Goal: Task Accomplishment & Management: Manage account settings

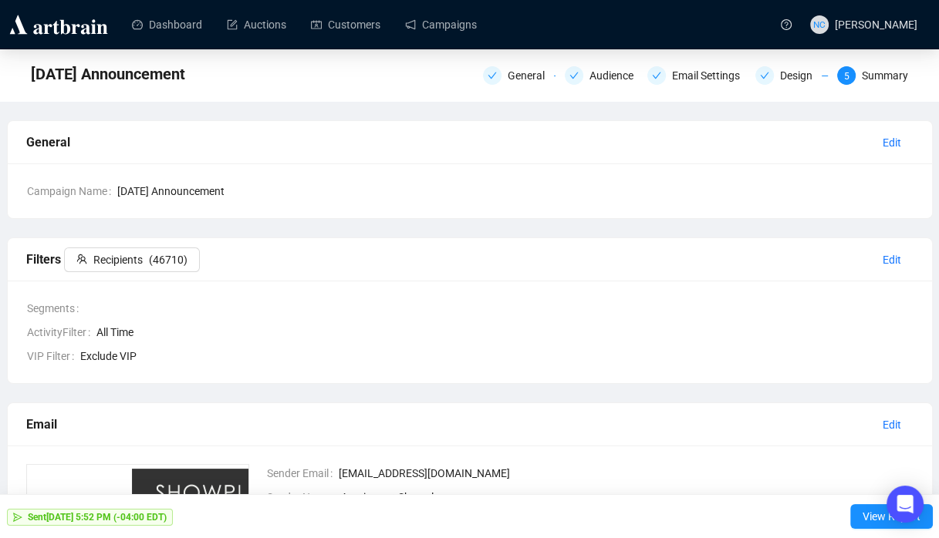
click at [71, 25] on img at bounding box center [58, 24] width 103 height 25
click at [52, 29] on img at bounding box center [58, 24] width 103 height 25
click at [40, 29] on img at bounding box center [58, 24] width 103 height 25
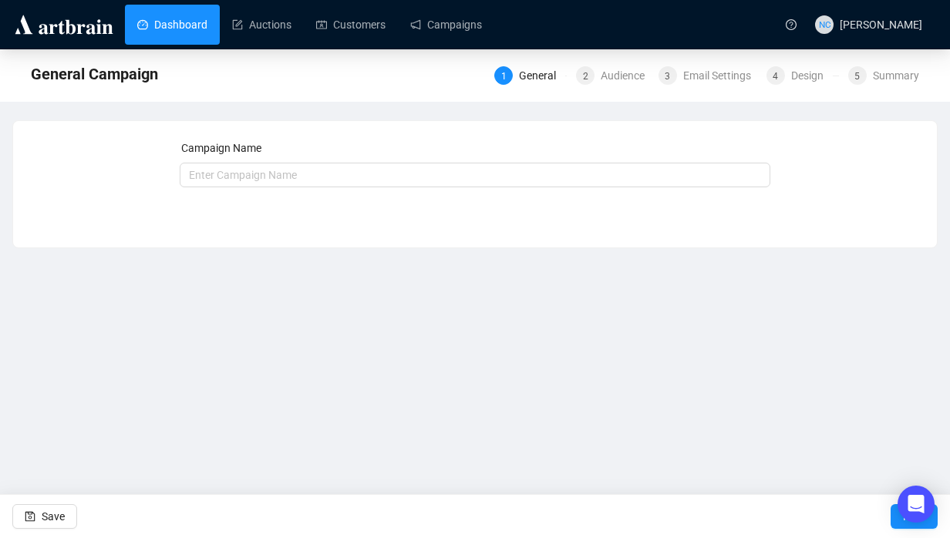
click at [148, 24] on link "Dashboard" at bounding box center [172, 25] width 70 height 40
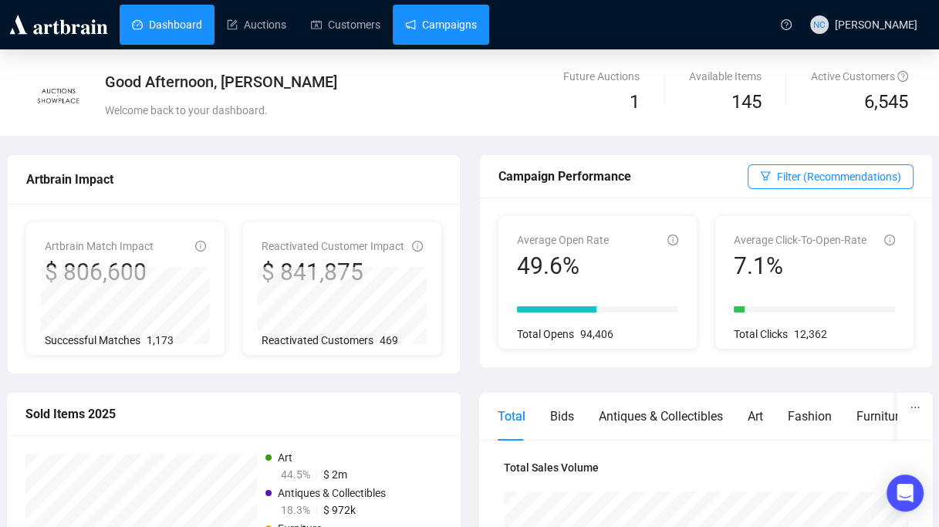
click at [405, 29] on link "Campaigns" at bounding box center [441, 25] width 72 height 40
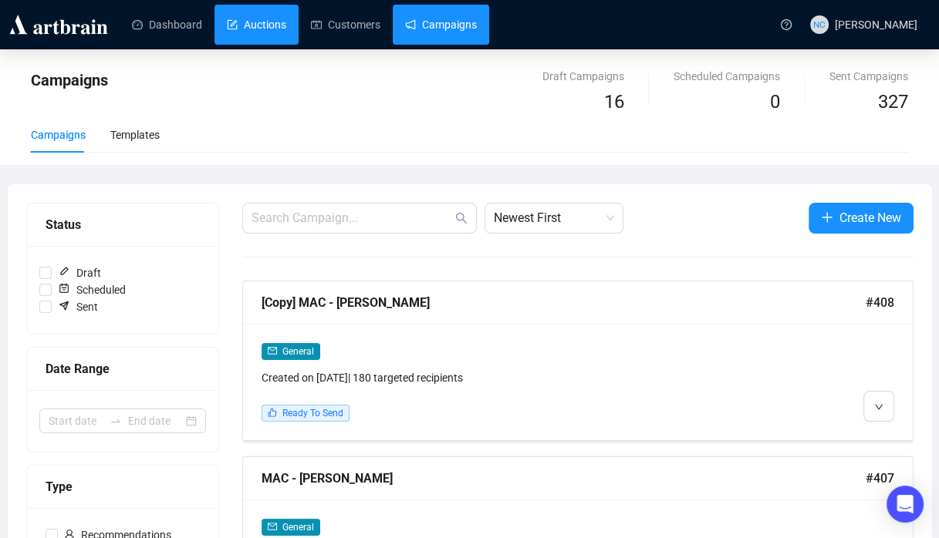
click at [244, 35] on link "Auctions" at bounding box center [256, 25] width 59 height 40
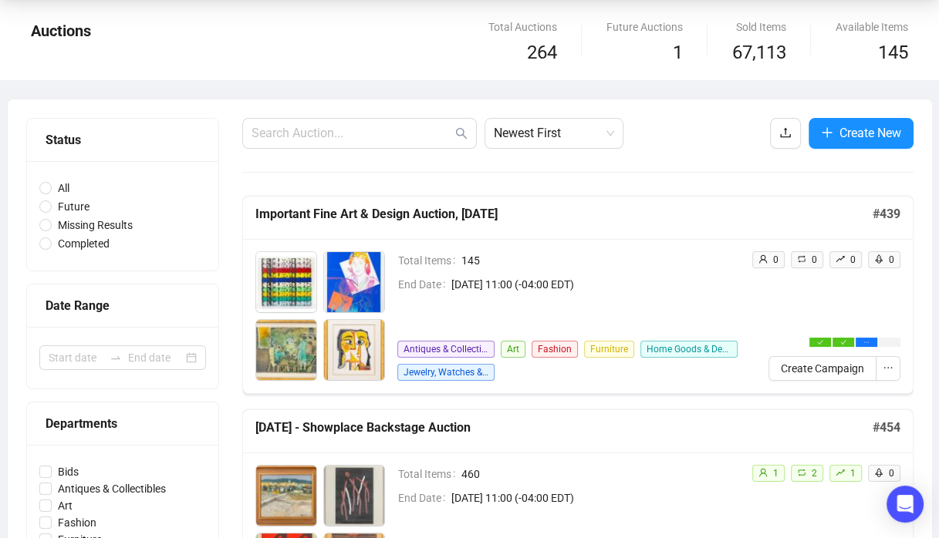
scroll to position [77, 0]
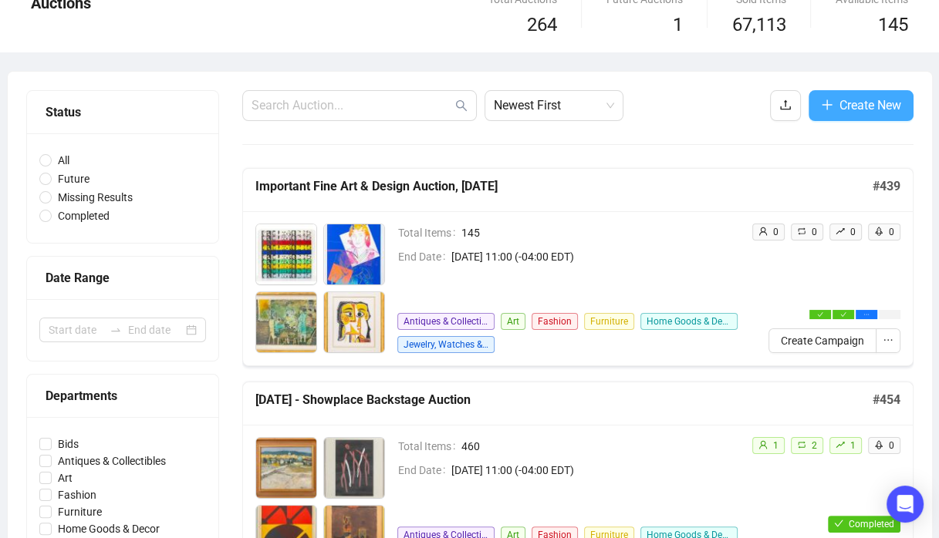
click at [858, 107] on span "Create New" at bounding box center [870, 105] width 62 height 19
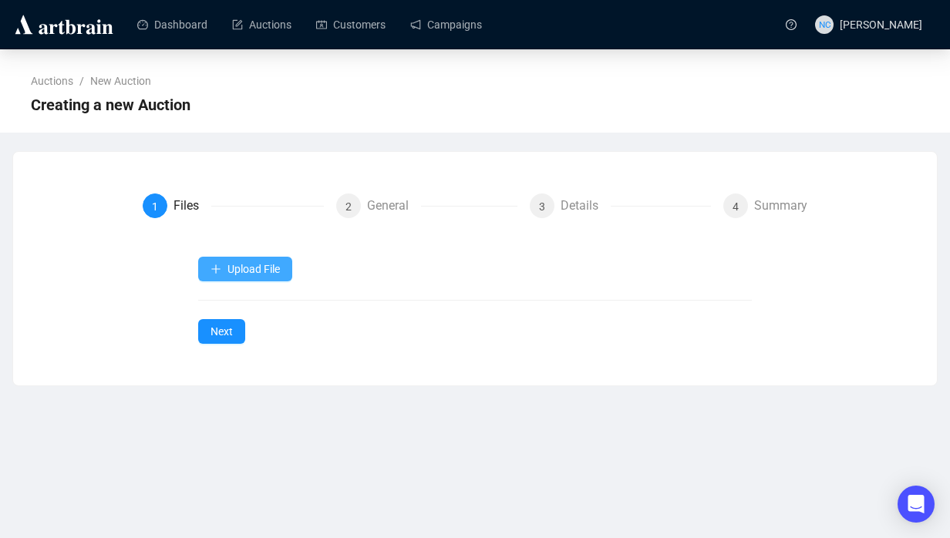
click at [256, 271] on span "Upload File" at bounding box center [254, 269] width 52 height 12
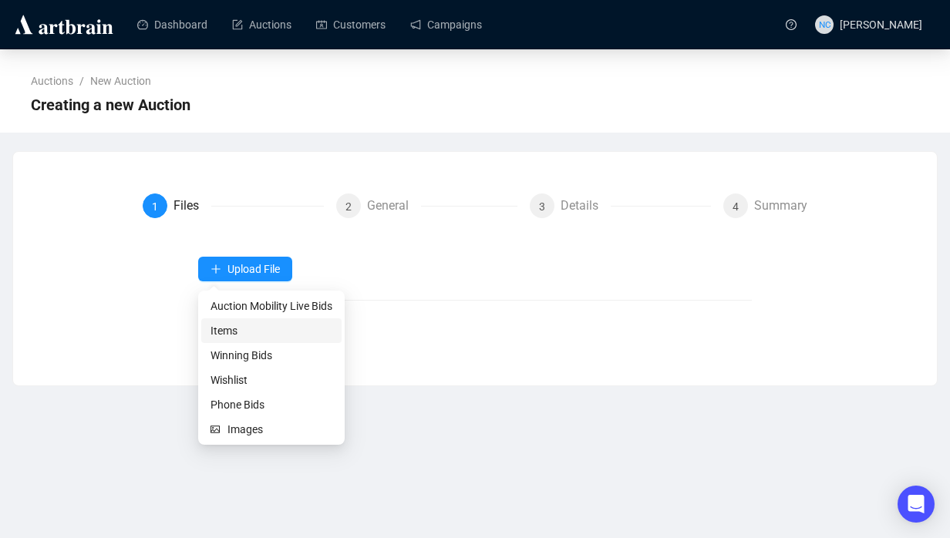
click at [265, 335] on span "Items" at bounding box center [272, 330] width 122 height 17
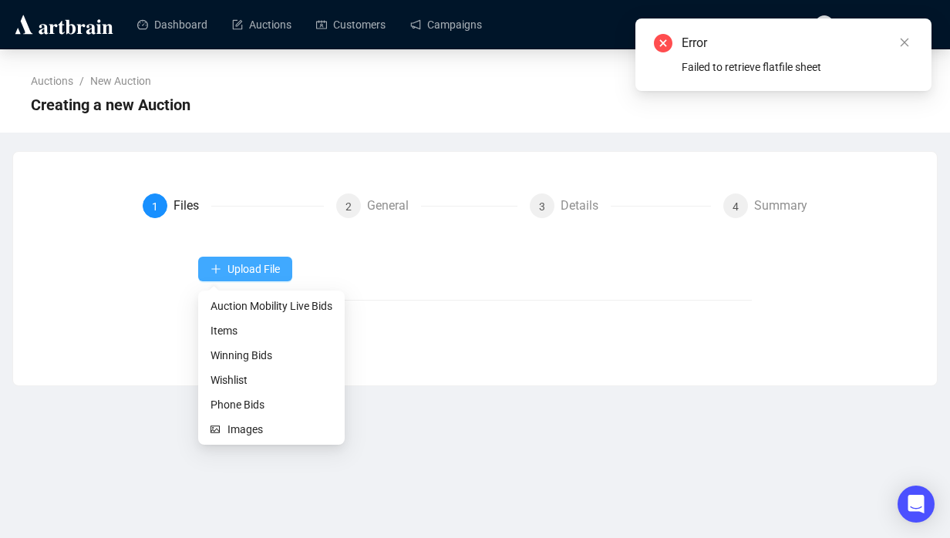
click at [213, 274] on icon "plus" at bounding box center [216, 269] width 11 height 11
click at [234, 331] on span "Items" at bounding box center [272, 330] width 122 height 17
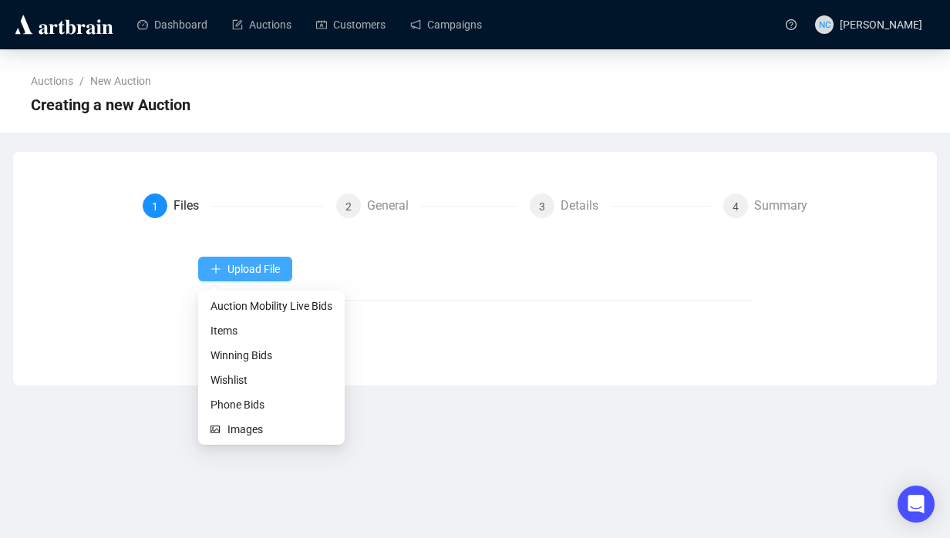
click at [253, 272] on span "Upload File" at bounding box center [254, 269] width 52 height 12
click at [264, 336] on span "Items" at bounding box center [272, 330] width 122 height 17
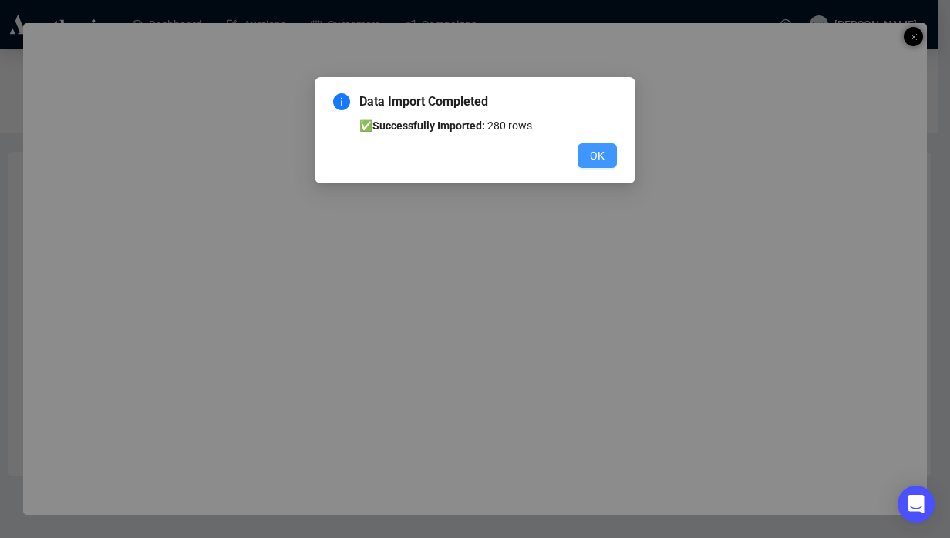
click at [607, 160] on button "OK" at bounding box center [597, 155] width 39 height 25
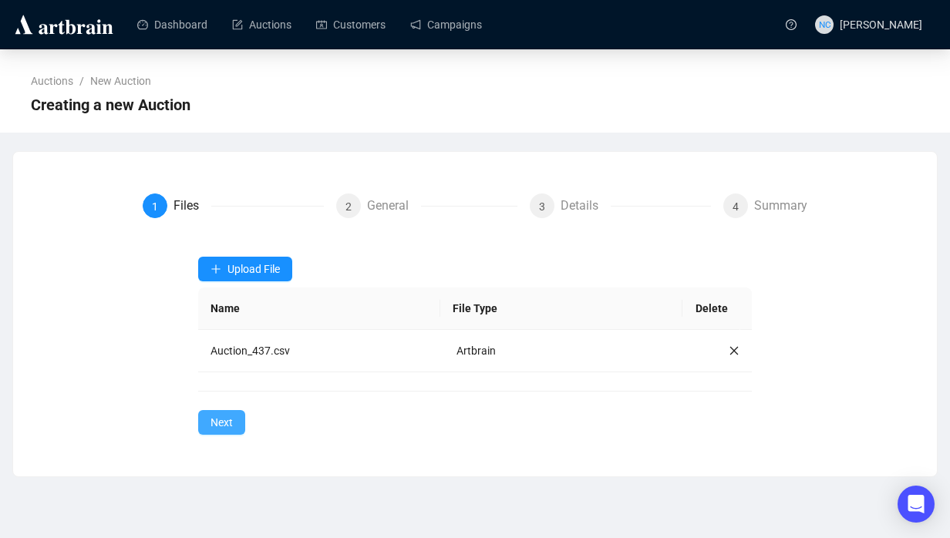
click at [218, 420] on span "Next" at bounding box center [222, 422] width 22 height 17
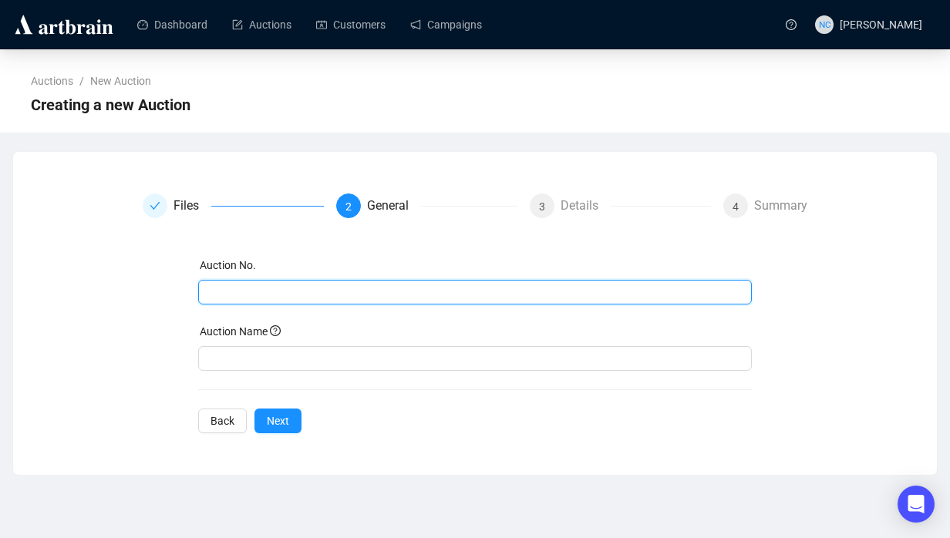
click at [268, 290] on input "text" at bounding box center [473, 292] width 533 height 17
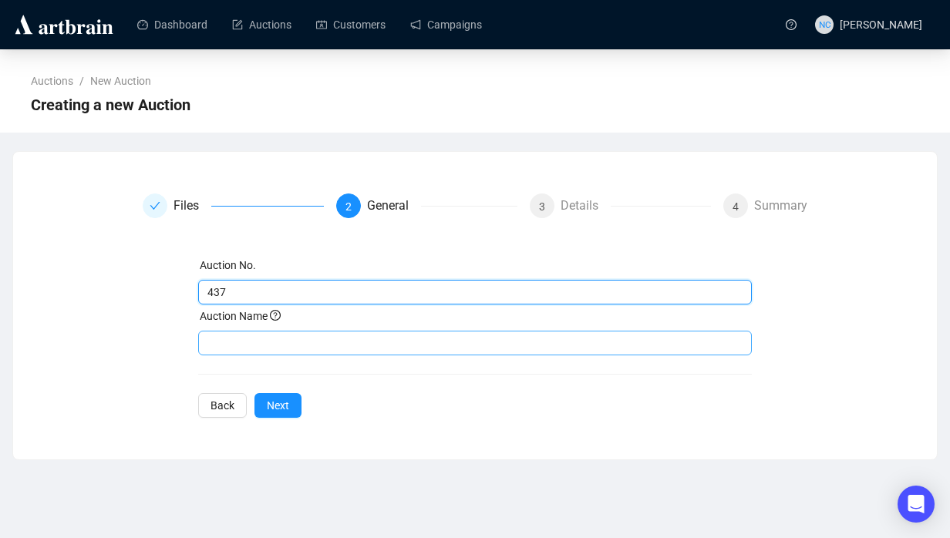
type input "437"
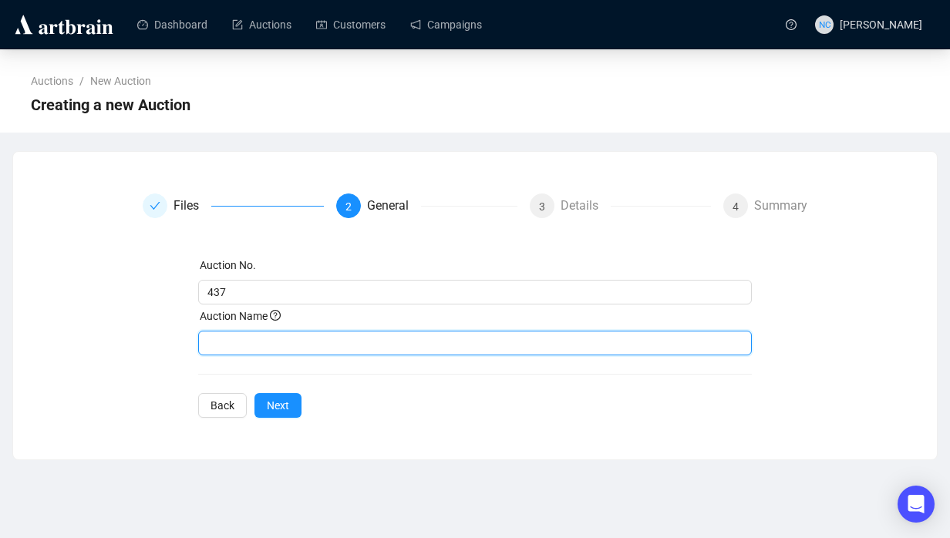
click at [274, 342] on input "text" at bounding box center [475, 343] width 555 height 25
type input "[DATE], NY Estate Auction"
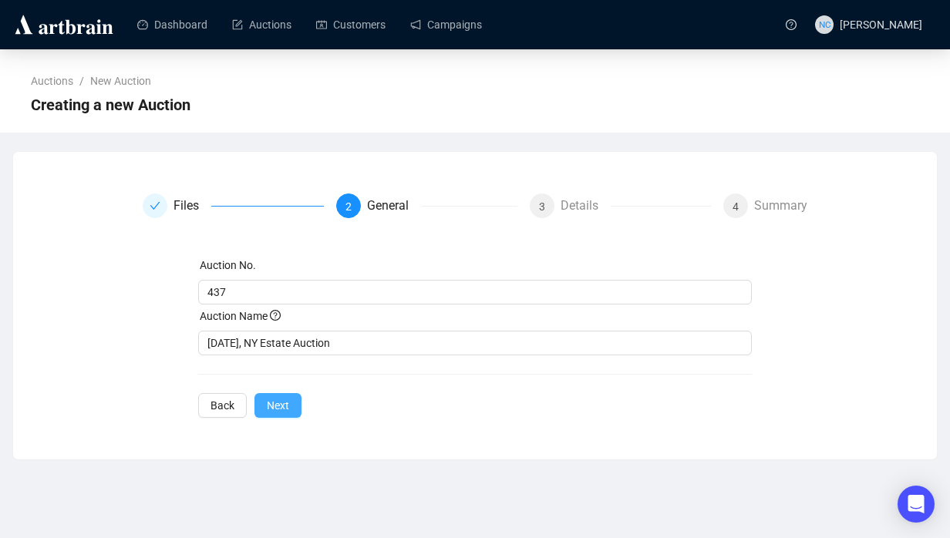
click at [281, 416] on button "Next" at bounding box center [278, 405] width 47 height 25
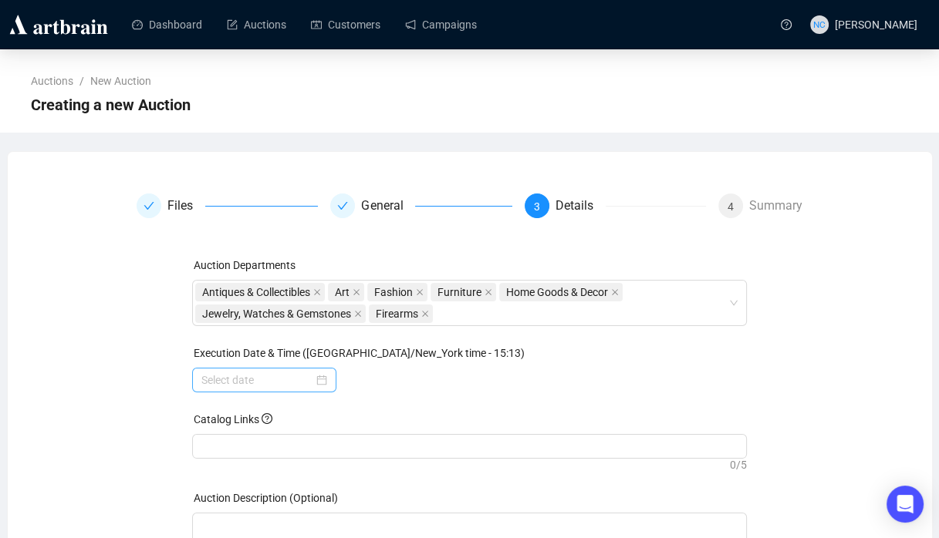
click at [319, 379] on div at bounding box center [264, 380] width 126 height 17
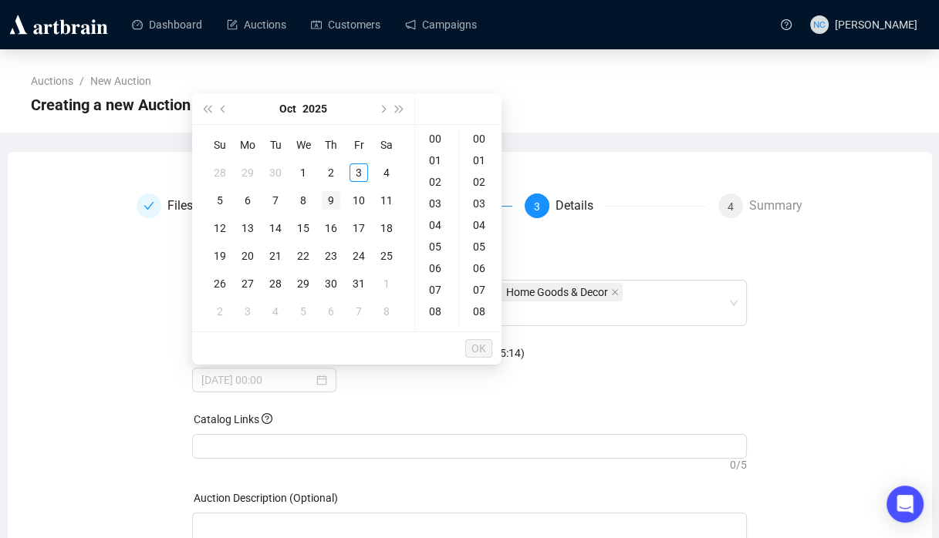
click at [338, 201] on div "9" at bounding box center [331, 200] width 19 height 19
type input "2025-10-09 00:00"
click at [477, 352] on span "OK" at bounding box center [478, 348] width 15 height 29
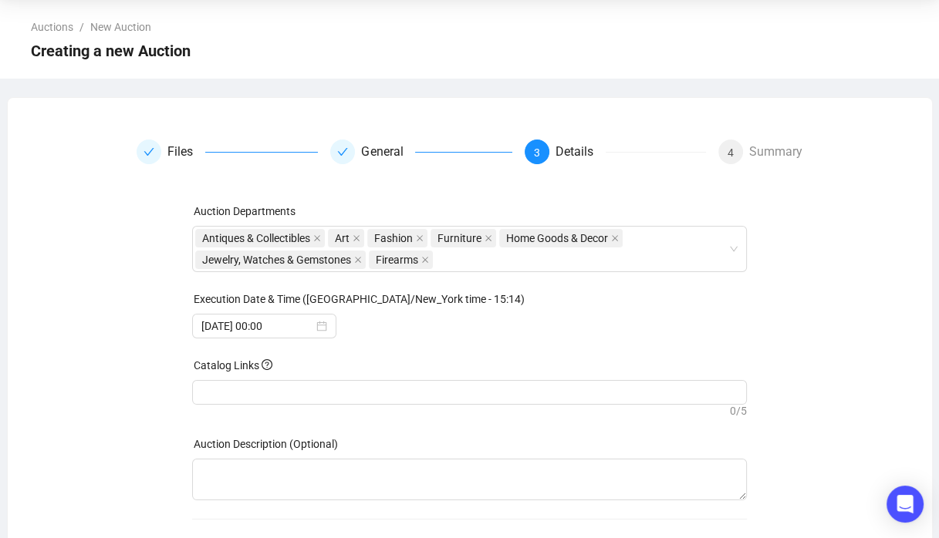
scroll to position [43, 0]
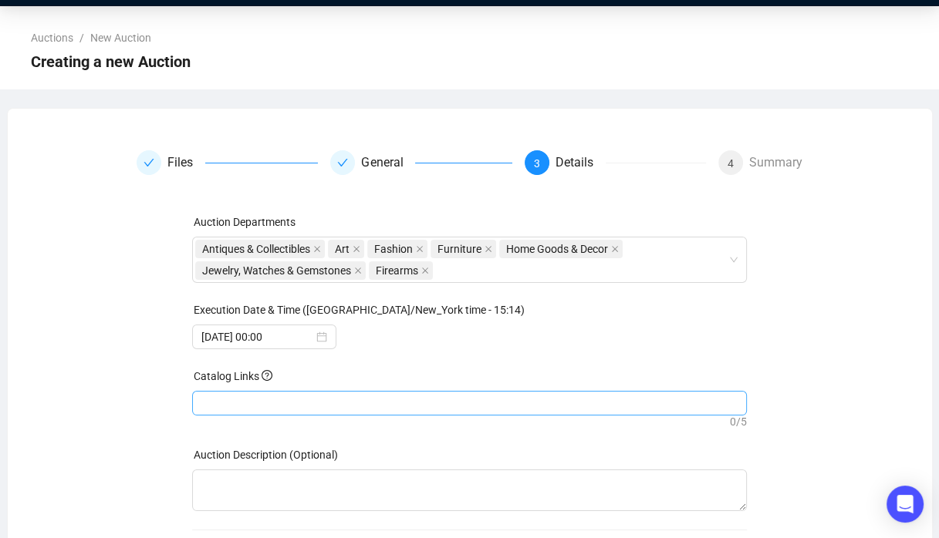
click at [312, 400] on div at bounding box center [469, 404] width 548 height 22
paste input "https://auctions.nyshowplace.com/auctions/4-HY3HI3/new-york-city-estate-auction…"
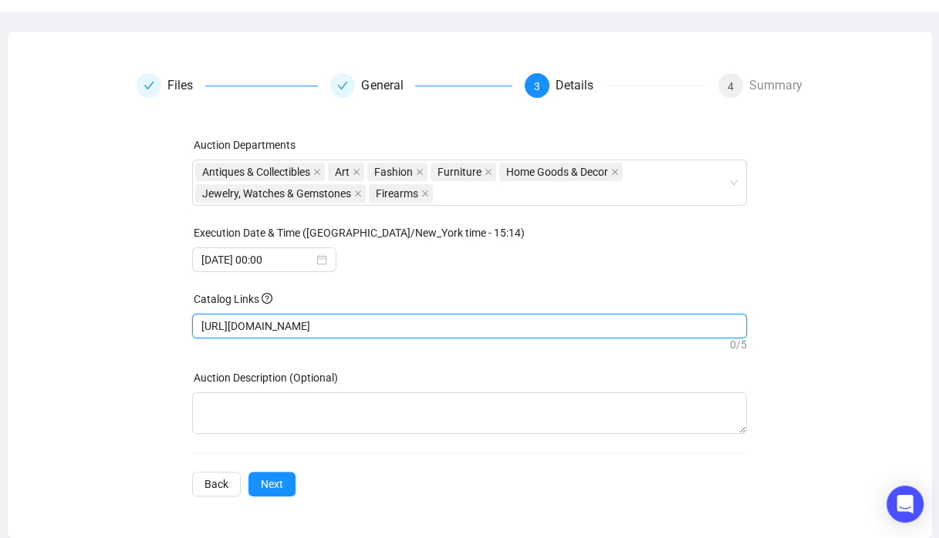
scroll to position [120, 0]
type input "https://auctions.nyshowplace.com/auctions/4-HY3HI3/new-york-city-estate-auction…"
click at [265, 484] on span "Next" at bounding box center [272, 484] width 22 height 17
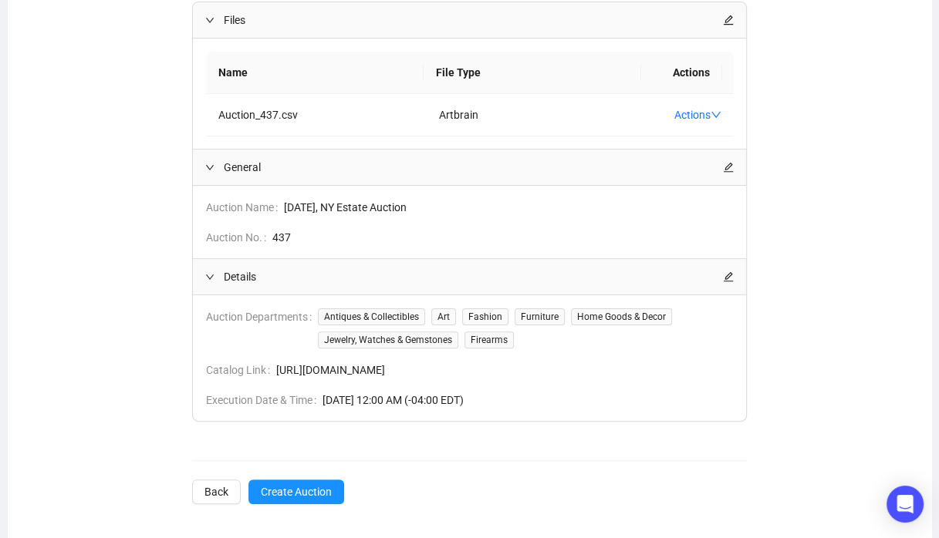
scroll to position [261, 0]
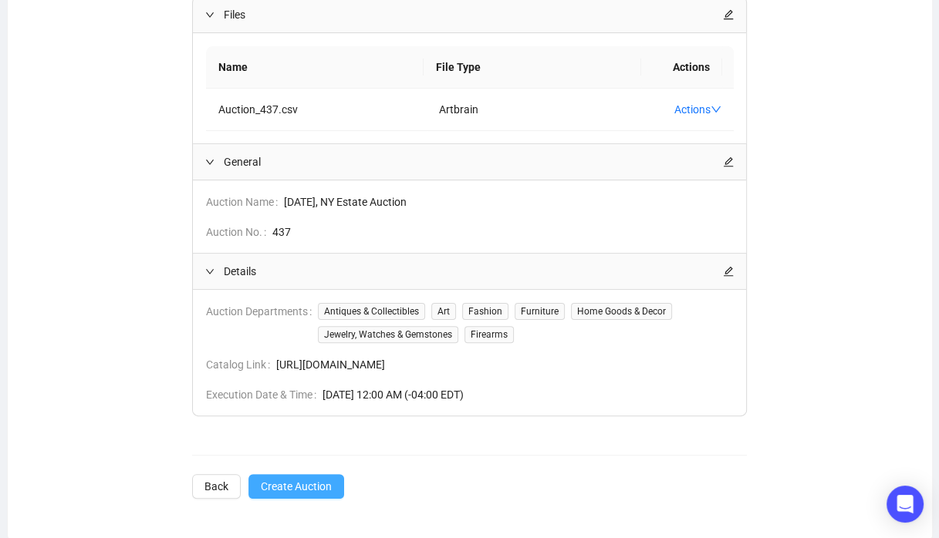
click at [308, 487] on span "Create Auction" at bounding box center [296, 486] width 71 height 17
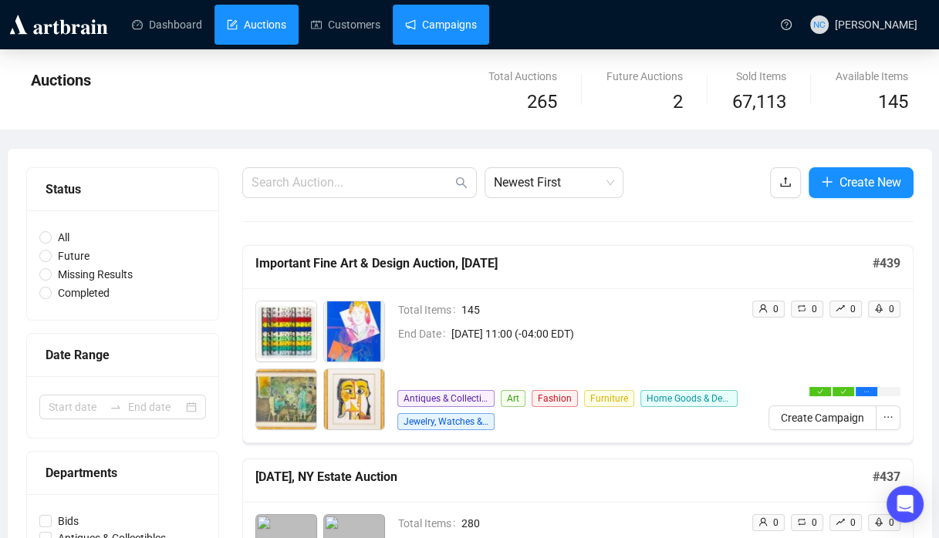
click at [410, 22] on link "Campaigns" at bounding box center [441, 25] width 72 height 40
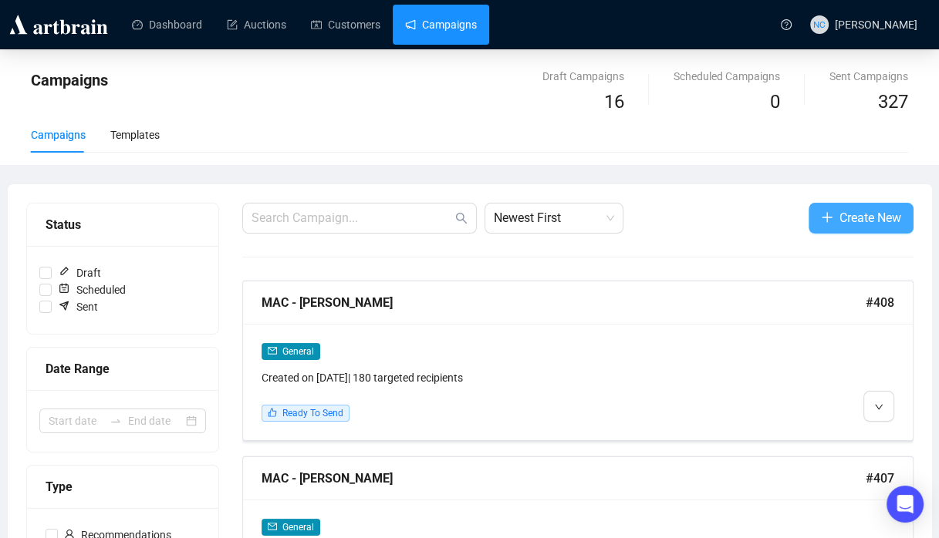
click at [895, 214] on span "Create New" at bounding box center [870, 217] width 62 height 19
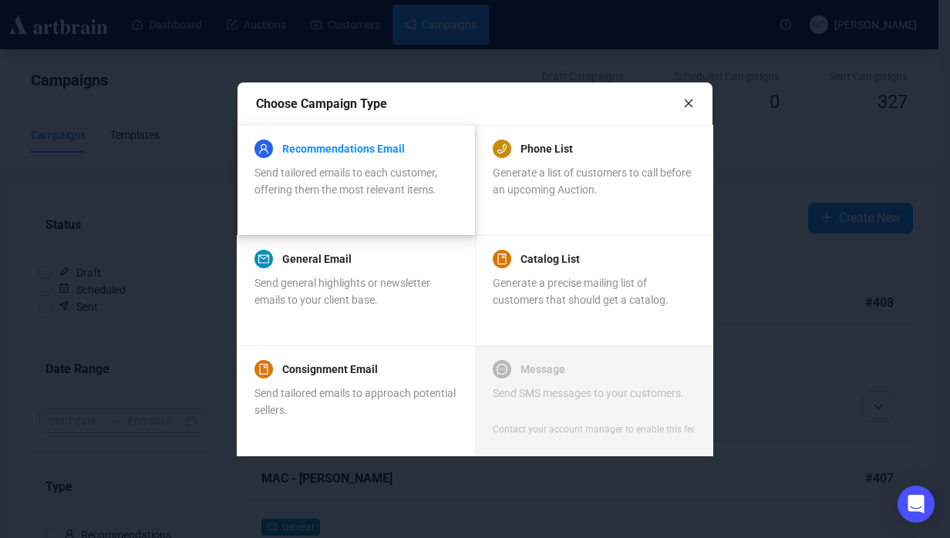
click at [383, 150] on link "Recommendations Email" at bounding box center [343, 149] width 123 height 19
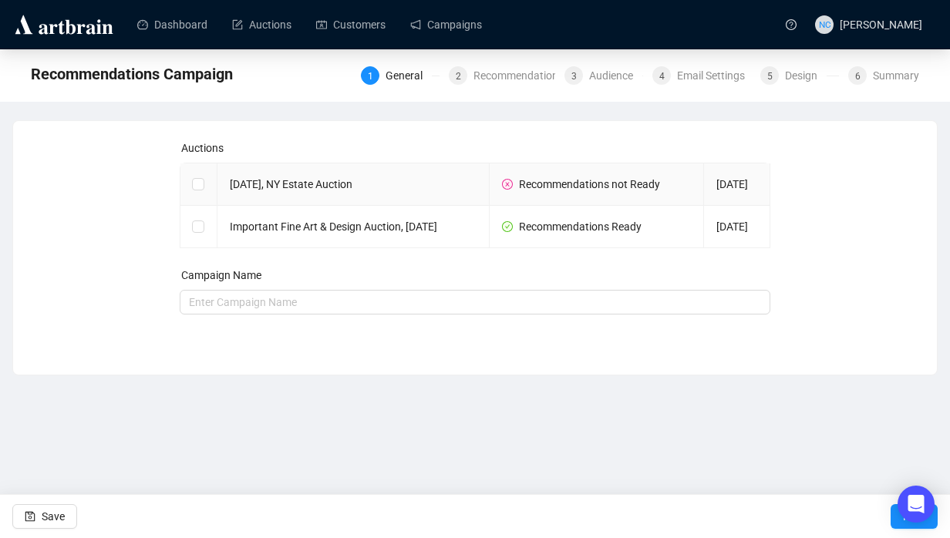
click at [409, 199] on td "October 9th 2025, NY Estate Auction" at bounding box center [353, 185] width 272 height 42
click at [194, 180] on input "checkbox" at bounding box center [197, 183] width 11 height 11
checkbox input "true"
type input "October 9th 2025, NY Estate Auction Campaign"
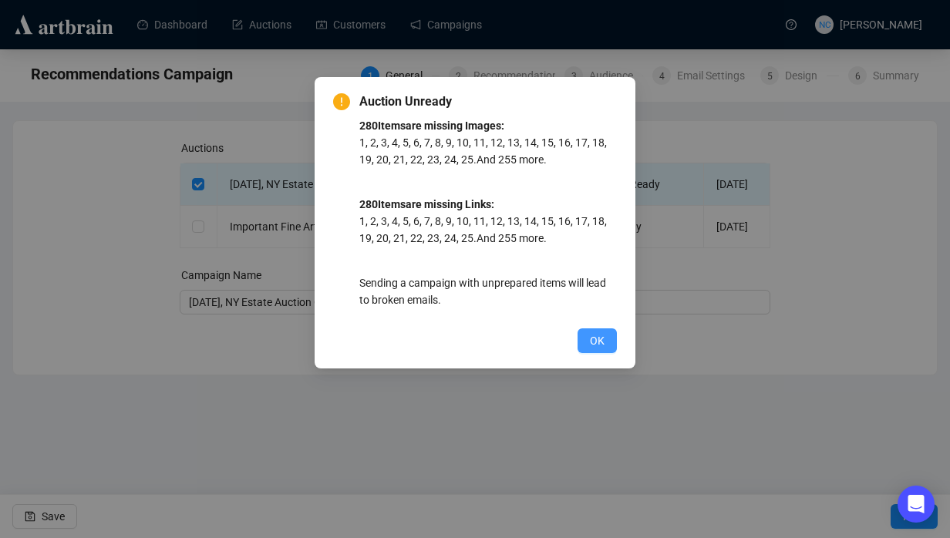
click at [581, 342] on button "OK" at bounding box center [597, 341] width 39 height 25
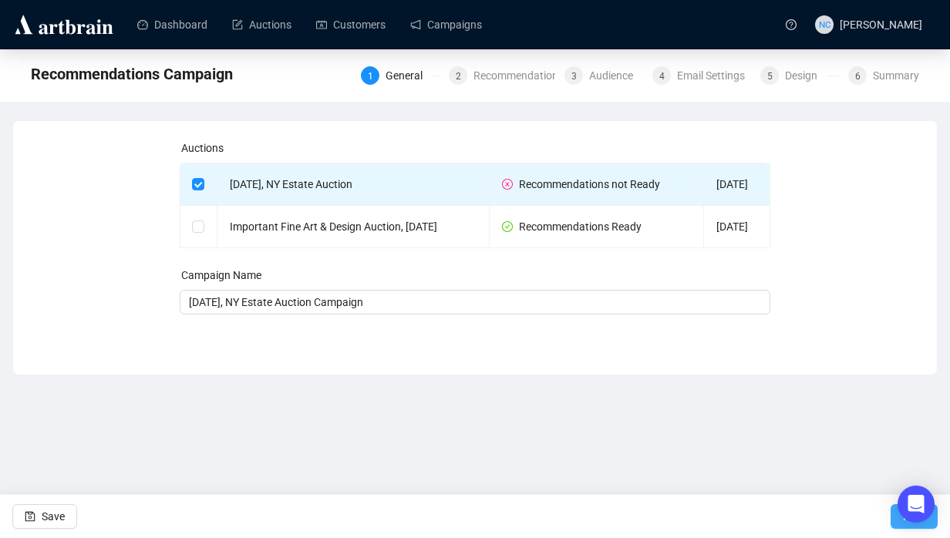
click at [926, 528] on button "Next" at bounding box center [914, 516] width 47 height 25
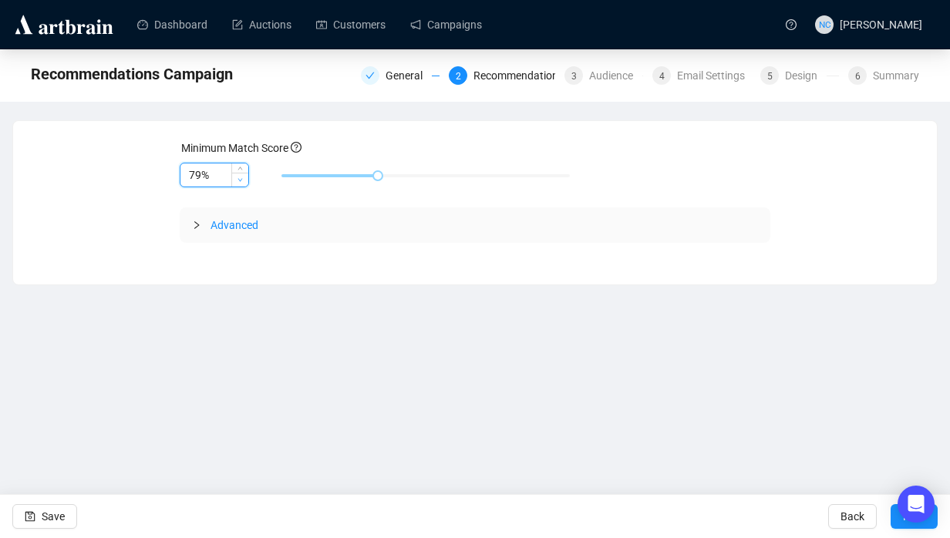
click at [231, 183] on span "Decrease Value" at bounding box center [239, 180] width 17 height 14
type input "70%"
click at [231, 183] on span "Decrease Value" at bounding box center [239, 180] width 17 height 14
click at [929, 523] on button "Next" at bounding box center [914, 516] width 47 height 25
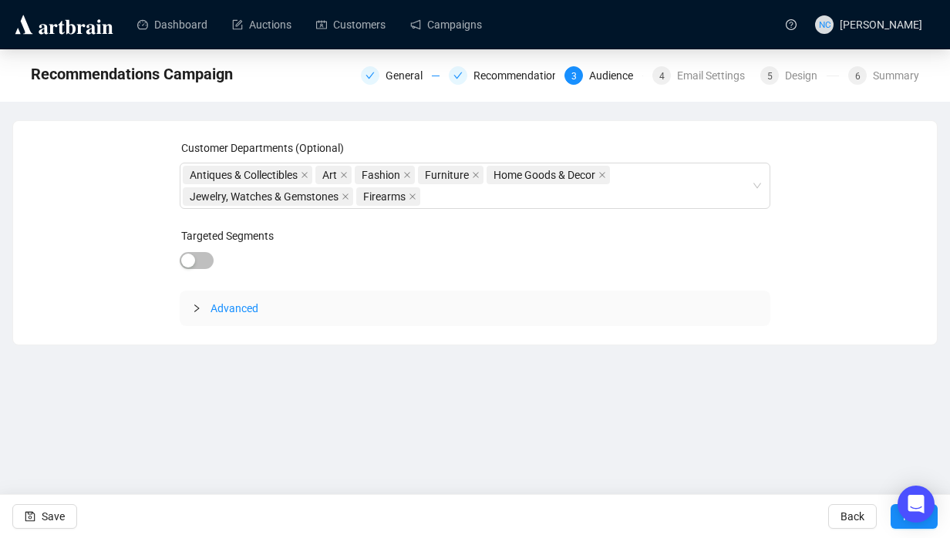
click at [296, 300] on span "Advanced" at bounding box center [485, 308] width 548 height 17
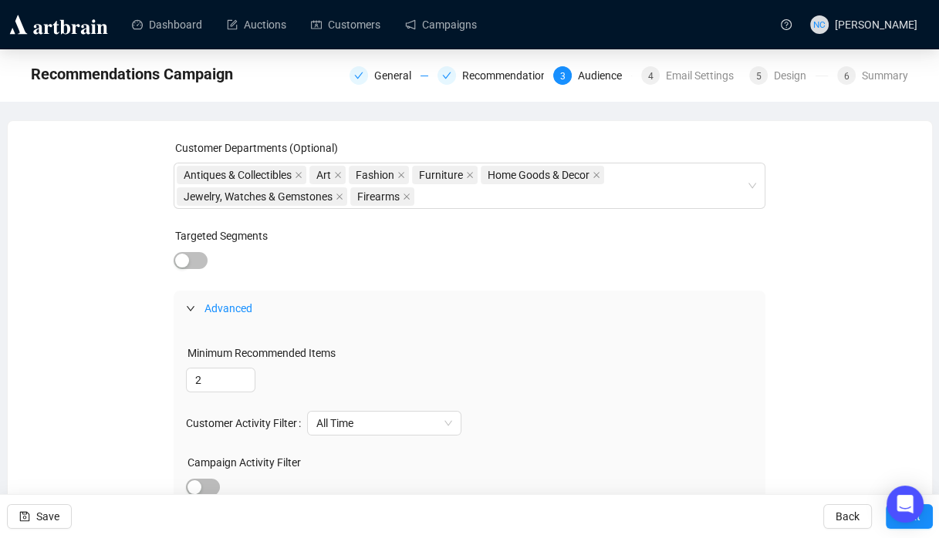
scroll to position [199, 0]
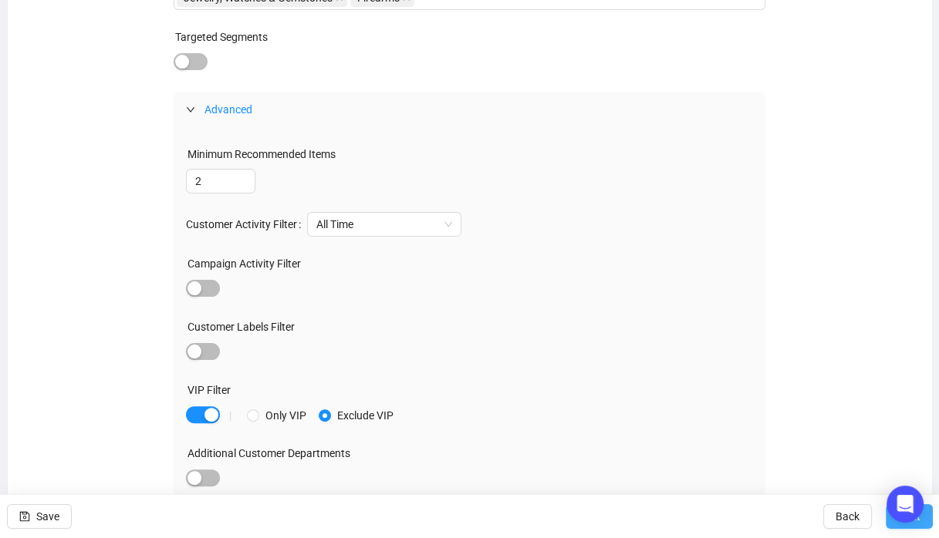
click at [919, 523] on span "Next" at bounding box center [909, 516] width 22 height 43
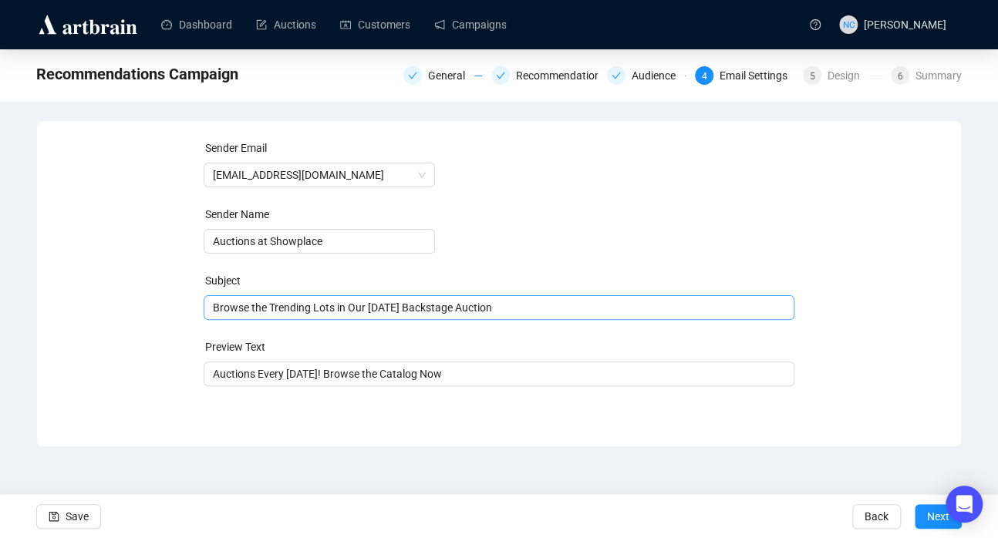
click at [507, 311] on span "Browse the Trending Lots in Our September 25th Backstage Auction" at bounding box center [500, 308] width 592 height 12
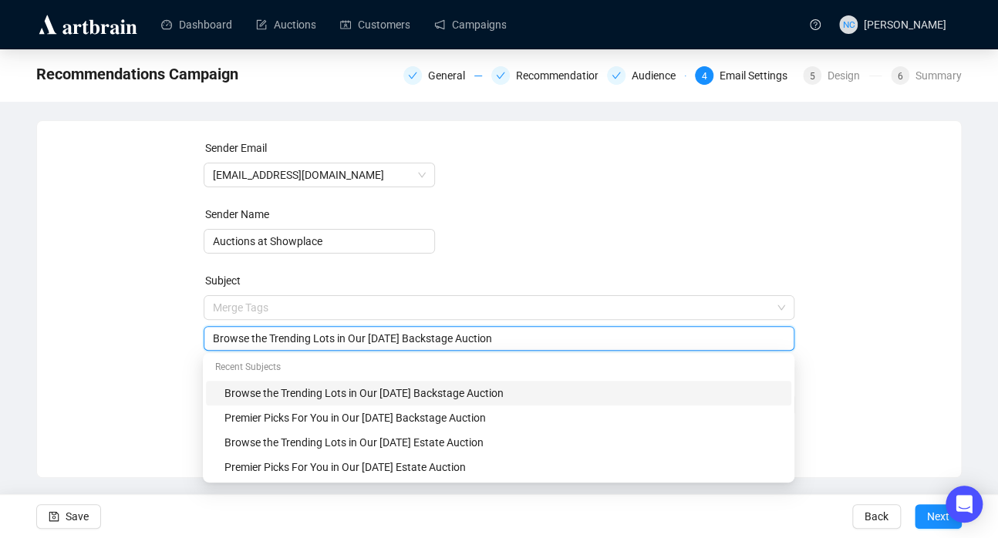
drag, startPoint x: 546, startPoint y: 335, endPoint x: 369, endPoint y: 340, distance: 176.7
click at [369, 340] on input "Browse the Trending Lots in Our September 25th Backstage Auction" at bounding box center [499, 338] width 573 height 17
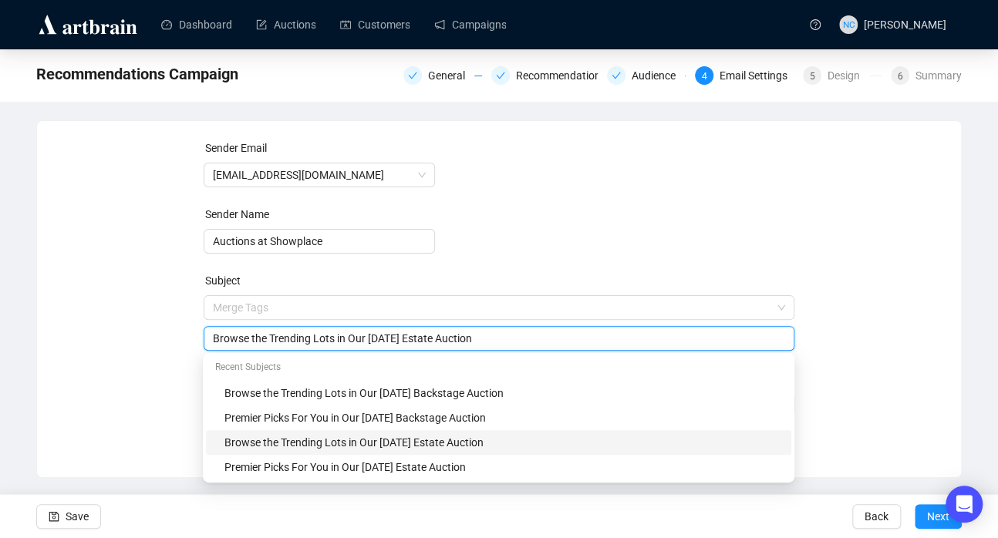
type input "Browse the Trending Lots in Our October 9th Estate Auction"
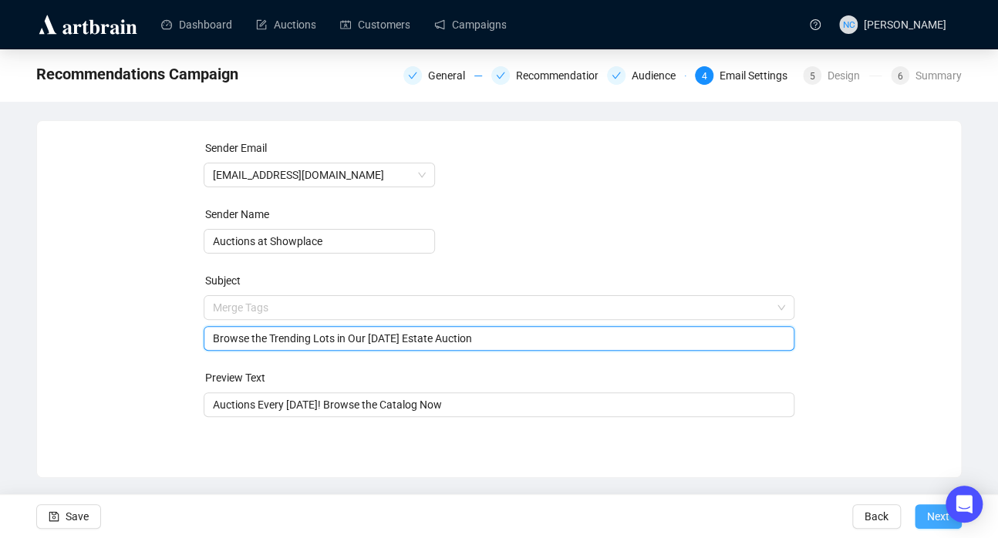
click at [925, 513] on button "Next" at bounding box center [938, 516] width 47 height 25
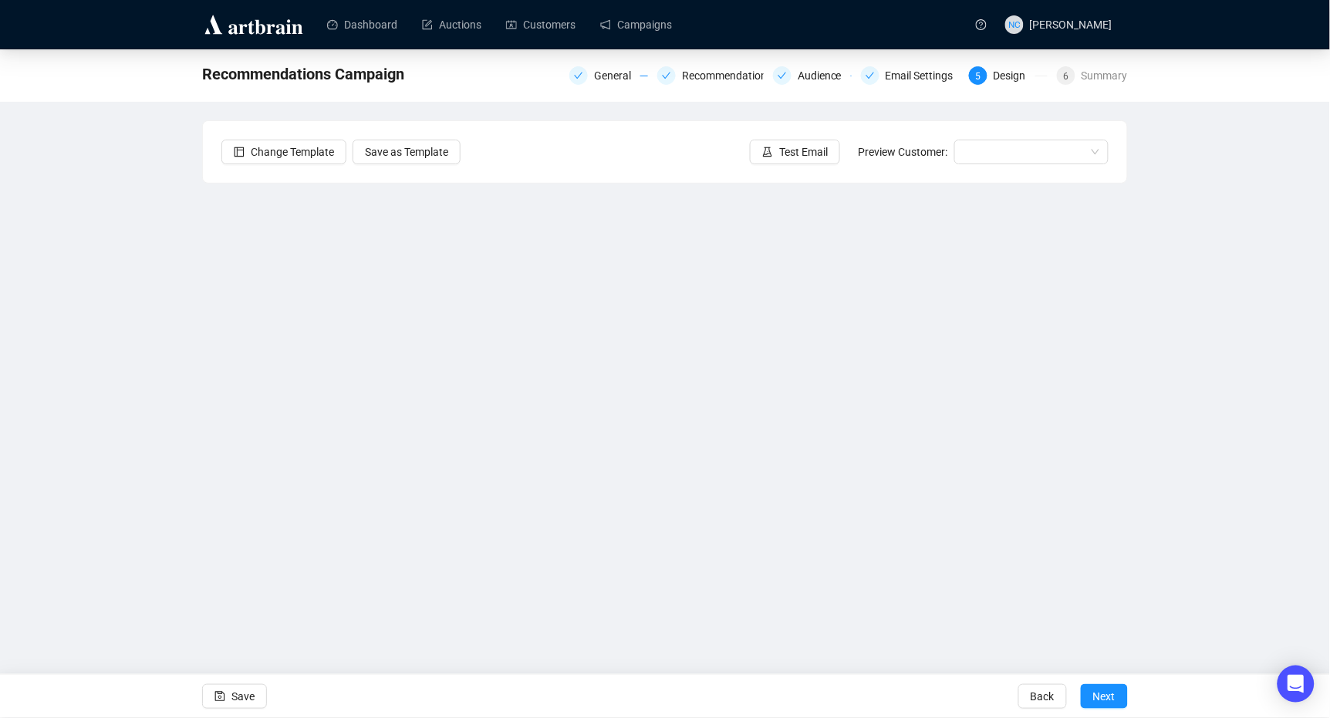
click at [949, 248] on div "Recommendations Campaign General Recommendations Audience Email Settings 5 Desi…" at bounding box center [665, 338] width 1330 height 579
click at [929, 71] on div "Email Settings" at bounding box center [923, 75] width 77 height 19
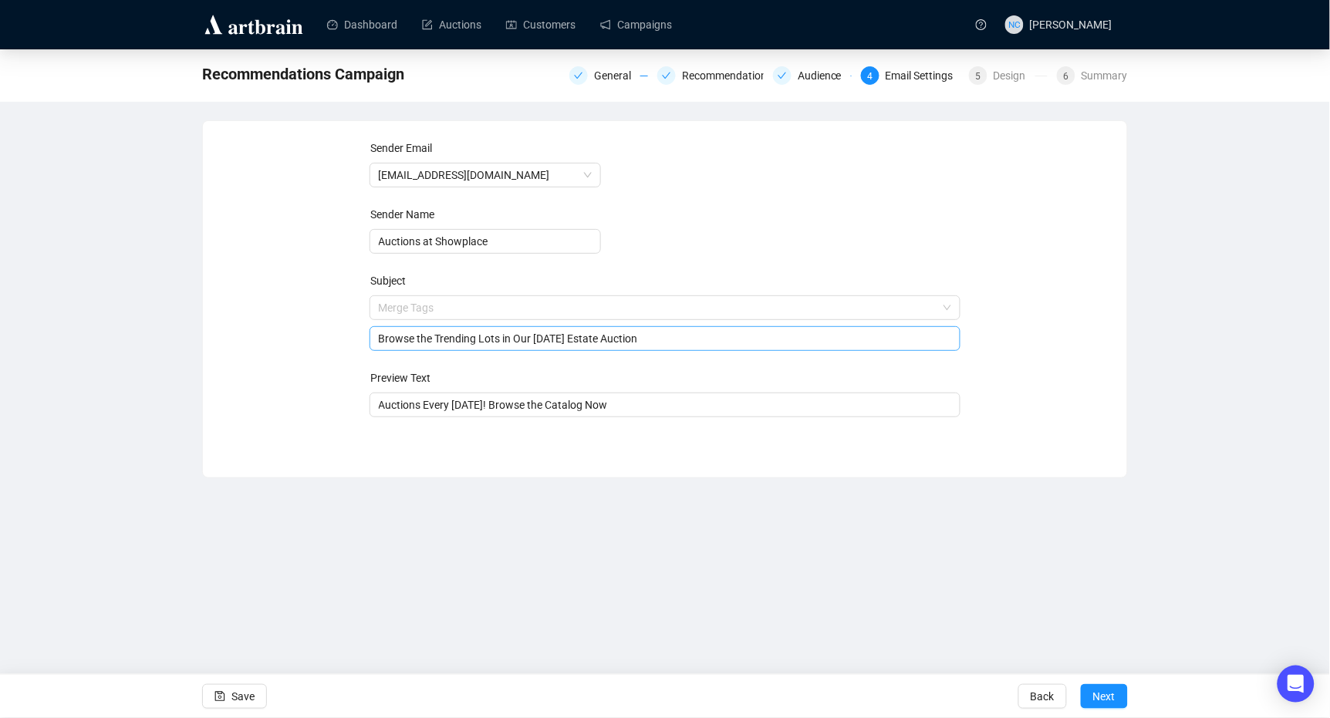
click at [638, 308] on span "Merge Tags Browse the Trending Lots in Our October 9th Estate Auction" at bounding box center [665, 323] width 592 height 43
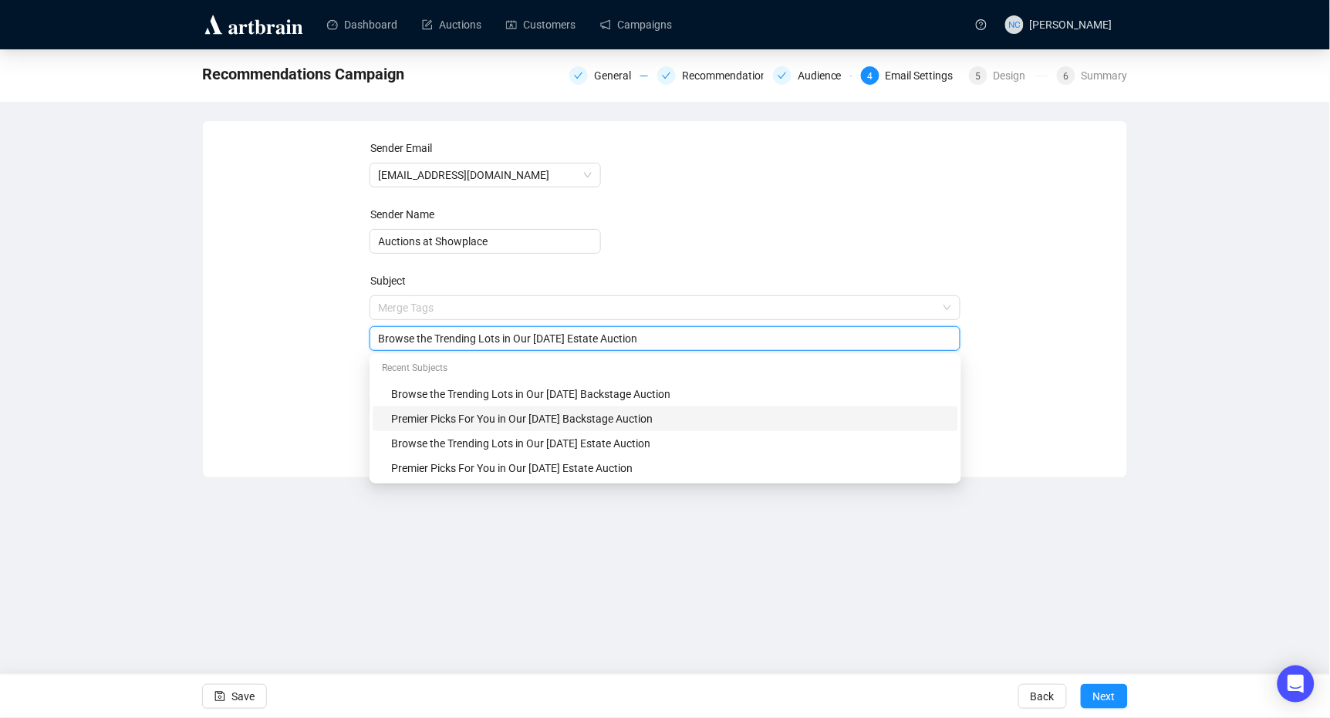
click at [583, 420] on div "Premier Picks For You in Our September 25th Backstage Auction" at bounding box center [670, 418] width 558 height 17
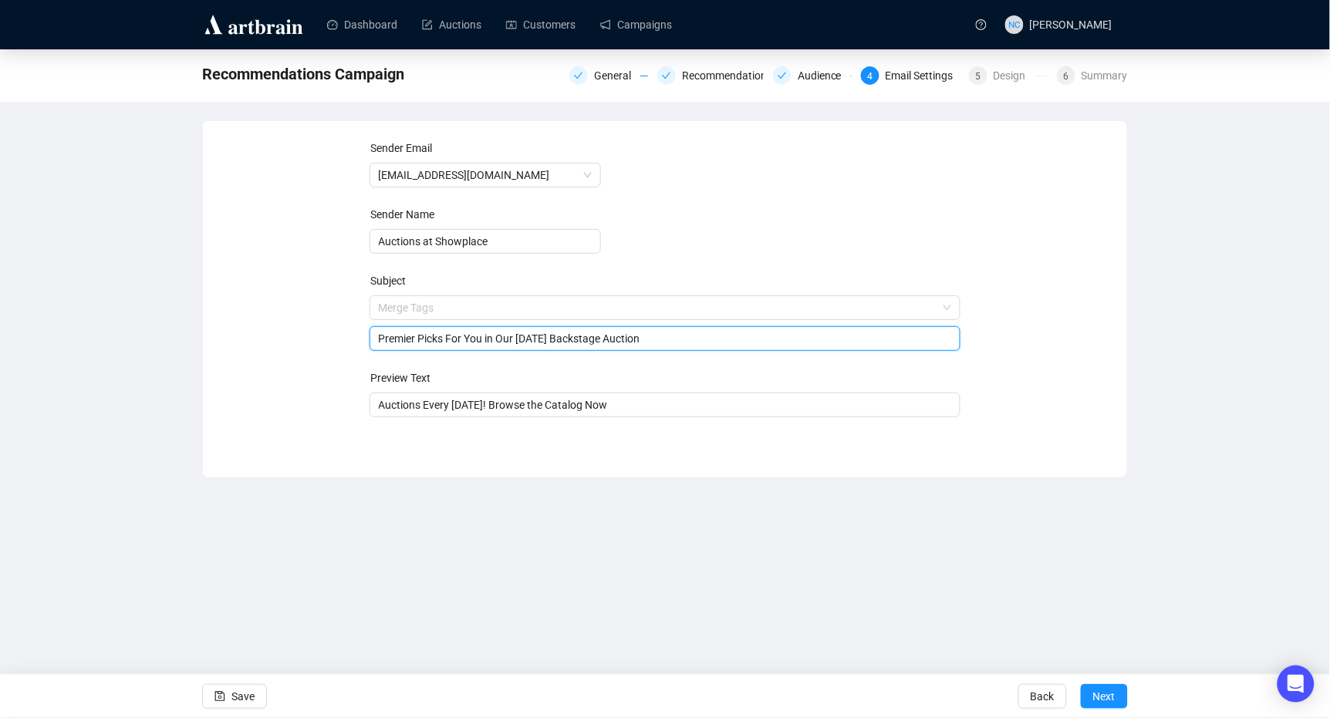
click at [544, 339] on input "Premier Picks For You in Our September 25th Backstage Auction" at bounding box center [665, 338] width 573 height 17
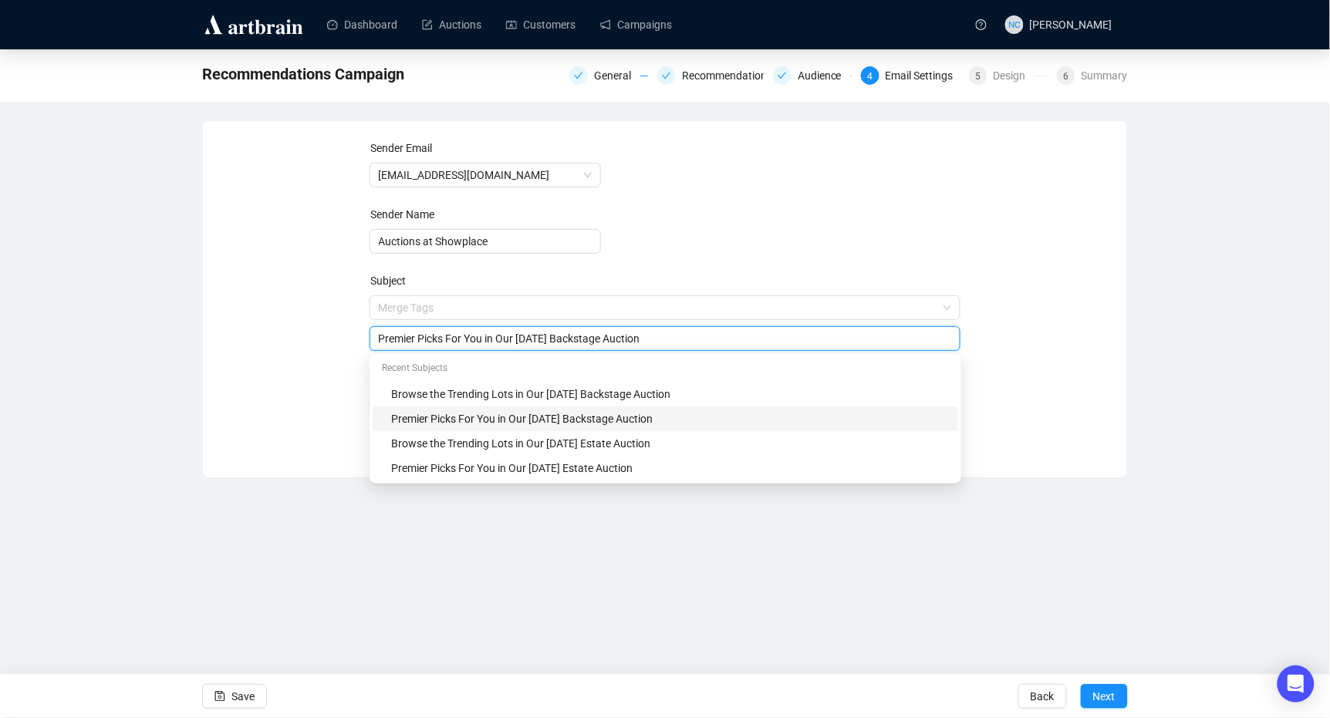
click at [544, 339] on input "Premier Picks For You in Our September 25th Backstage Auction" at bounding box center [665, 338] width 573 height 17
click at [588, 338] on input "Premier Picks For You in Our OCtober 9th Backstage Auction" at bounding box center [665, 338] width 573 height 17
type input "Premier Picks For You in Our OCtober 9th Estate Auction"
click at [949, 344] on div "Sender Email auctions@nyshowplace.com Sender Name Auctions at Showplace Subject…" at bounding box center [665, 287] width 924 height 333
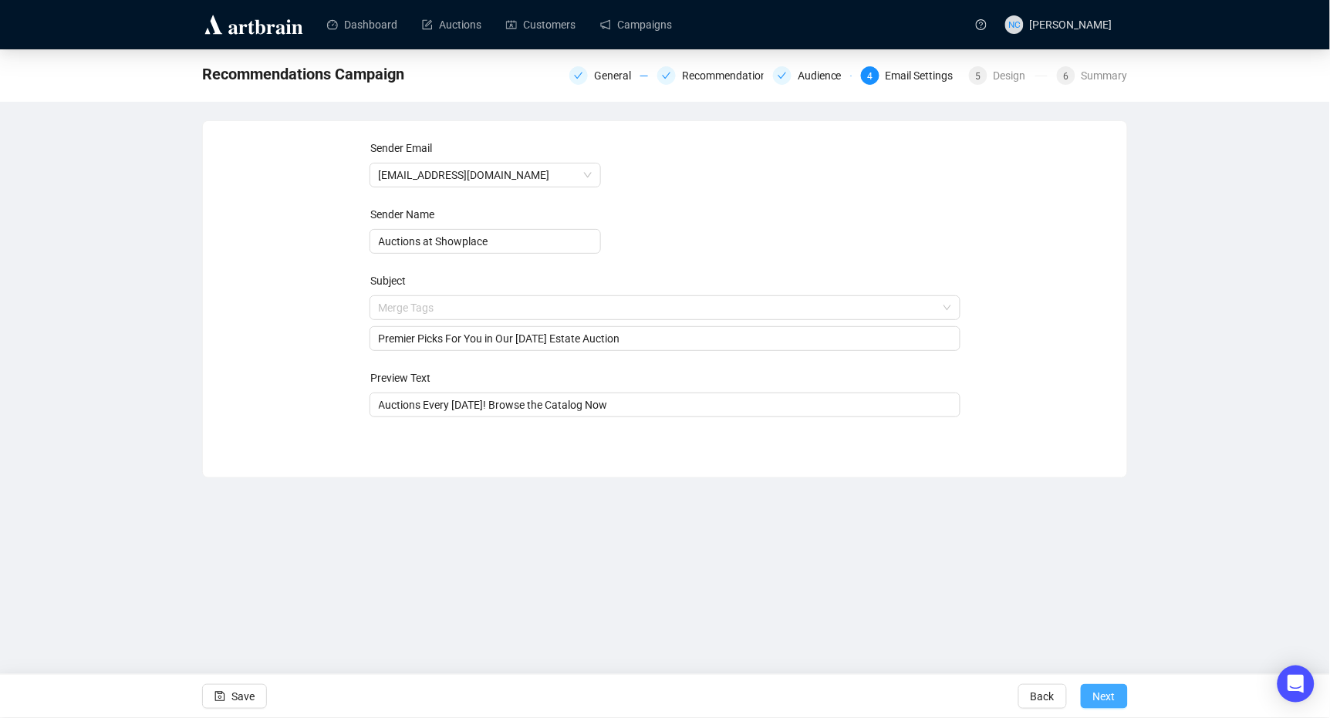
click at [949, 538] on span "Next" at bounding box center [1104, 696] width 22 height 43
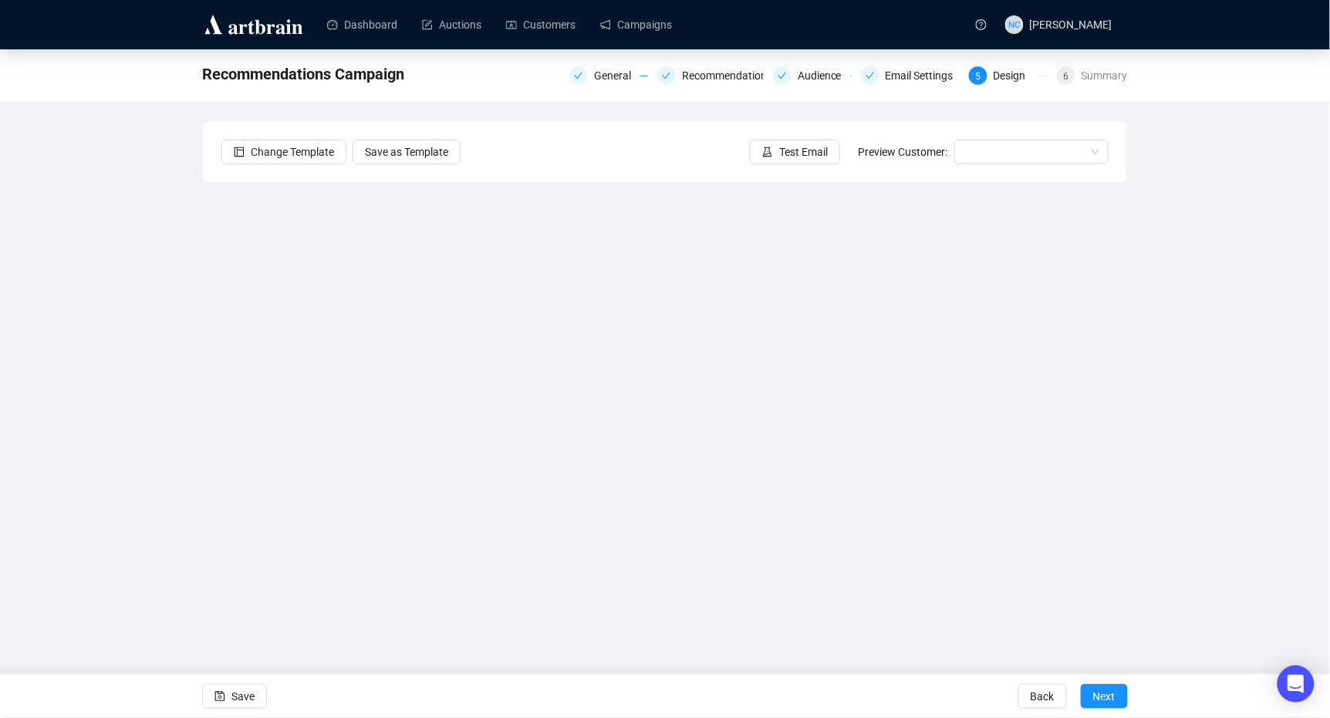
click at [810, 168] on div "Change Template Save as Template Test Email Preview Customer:" at bounding box center [665, 152] width 924 height 62
click at [793, 147] on span "Test Email" at bounding box center [803, 151] width 49 height 17
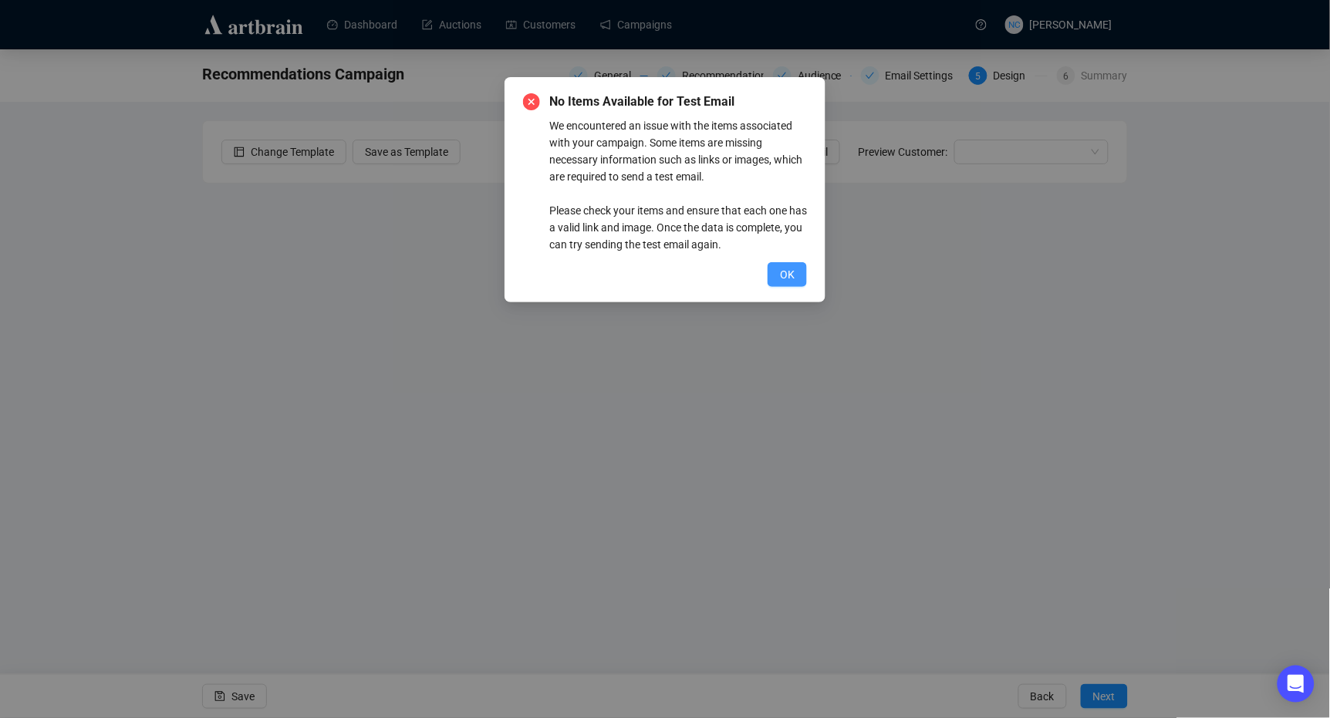
click at [784, 276] on span "OK" at bounding box center [787, 274] width 15 height 17
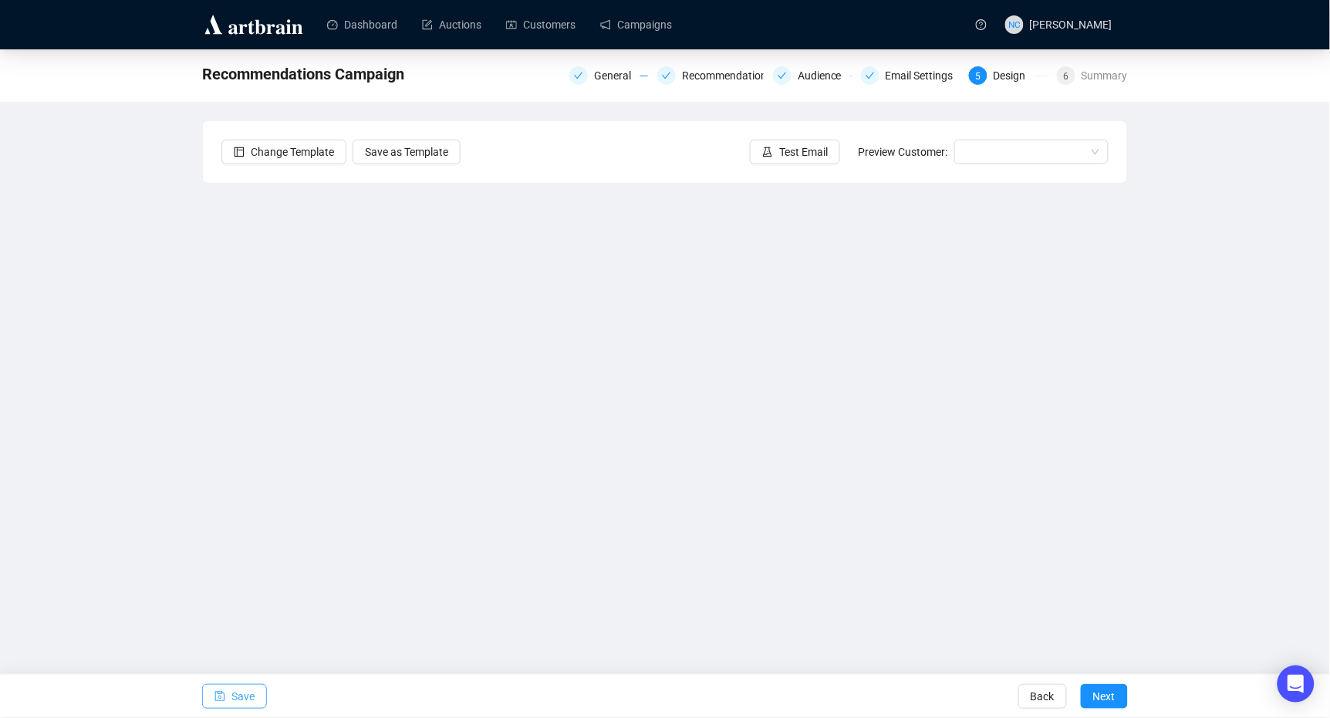
click at [223, 538] on icon "save" at bounding box center [219, 696] width 11 height 11
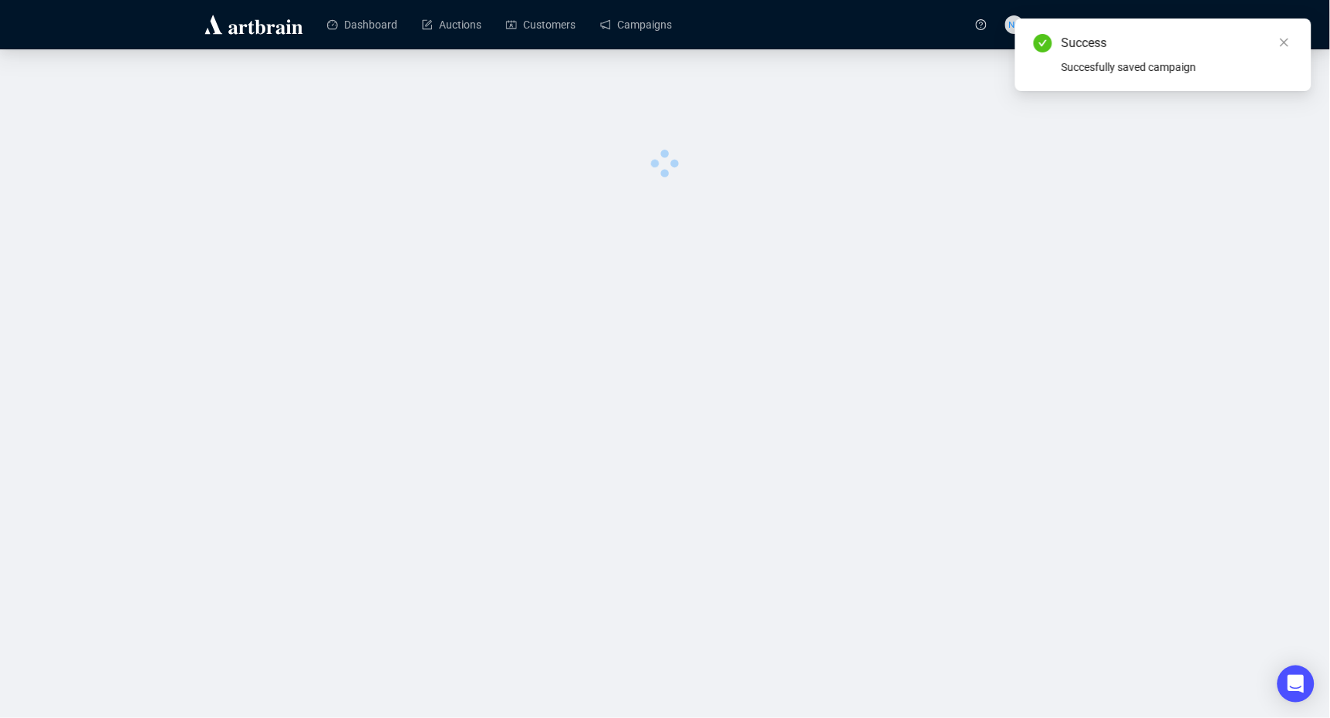
click at [783, 155] on div at bounding box center [665, 125] width 1268 height 102
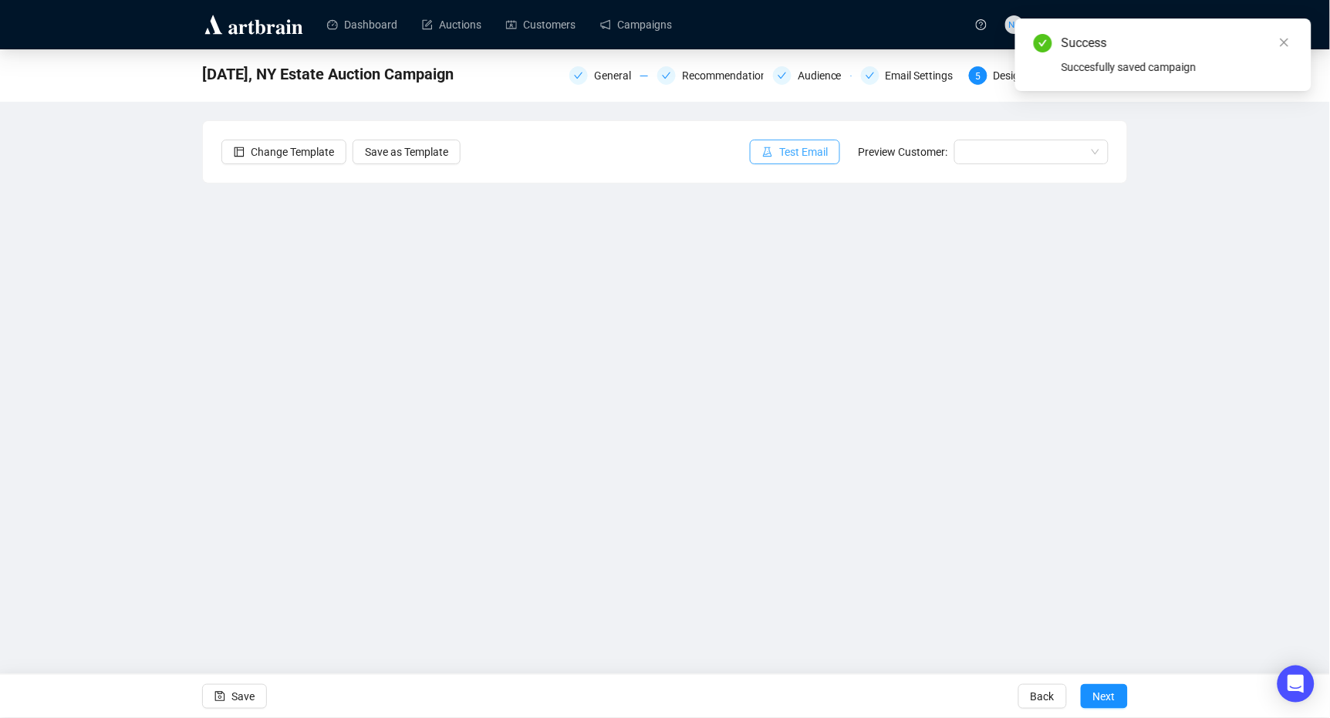
click at [779, 143] on button "Test Email" at bounding box center [795, 152] width 90 height 25
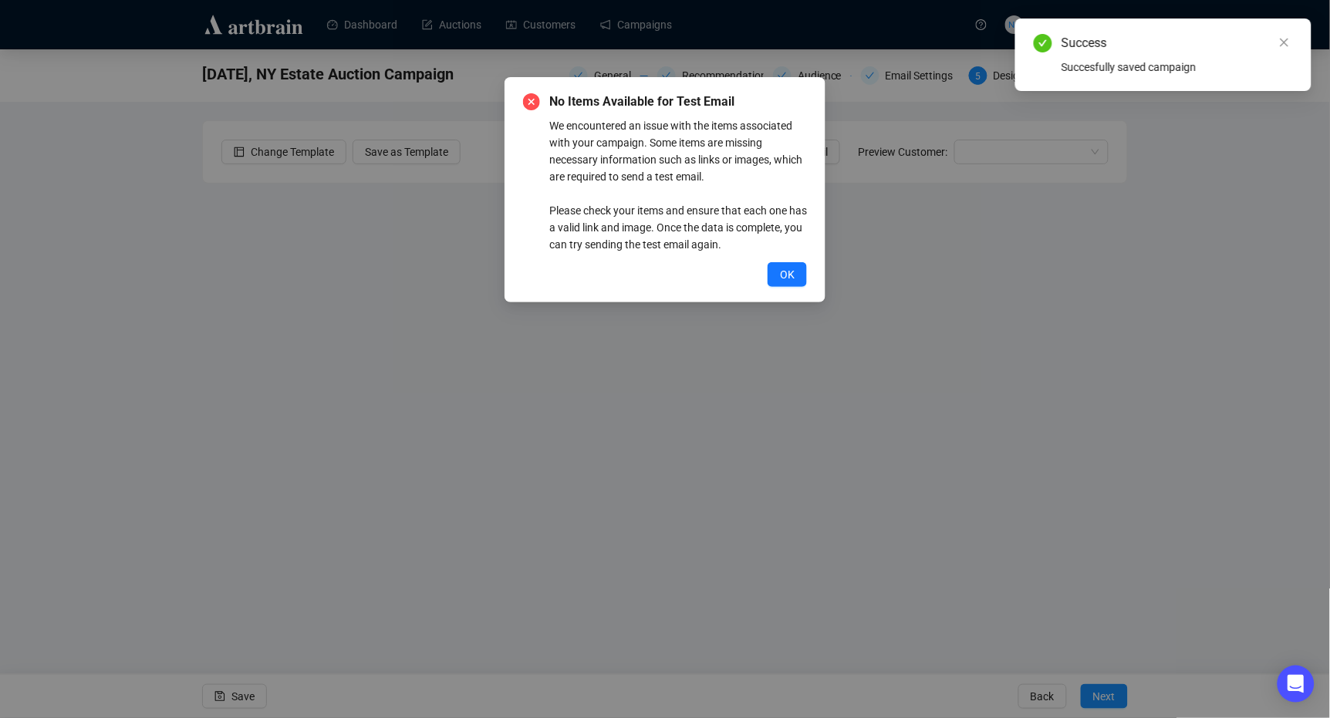
click at [779, 295] on div "No Items Available for Test Email We encountered an issue with the items associ…" at bounding box center [664, 189] width 321 height 225
click at [779, 271] on button "OK" at bounding box center [786, 274] width 39 height 25
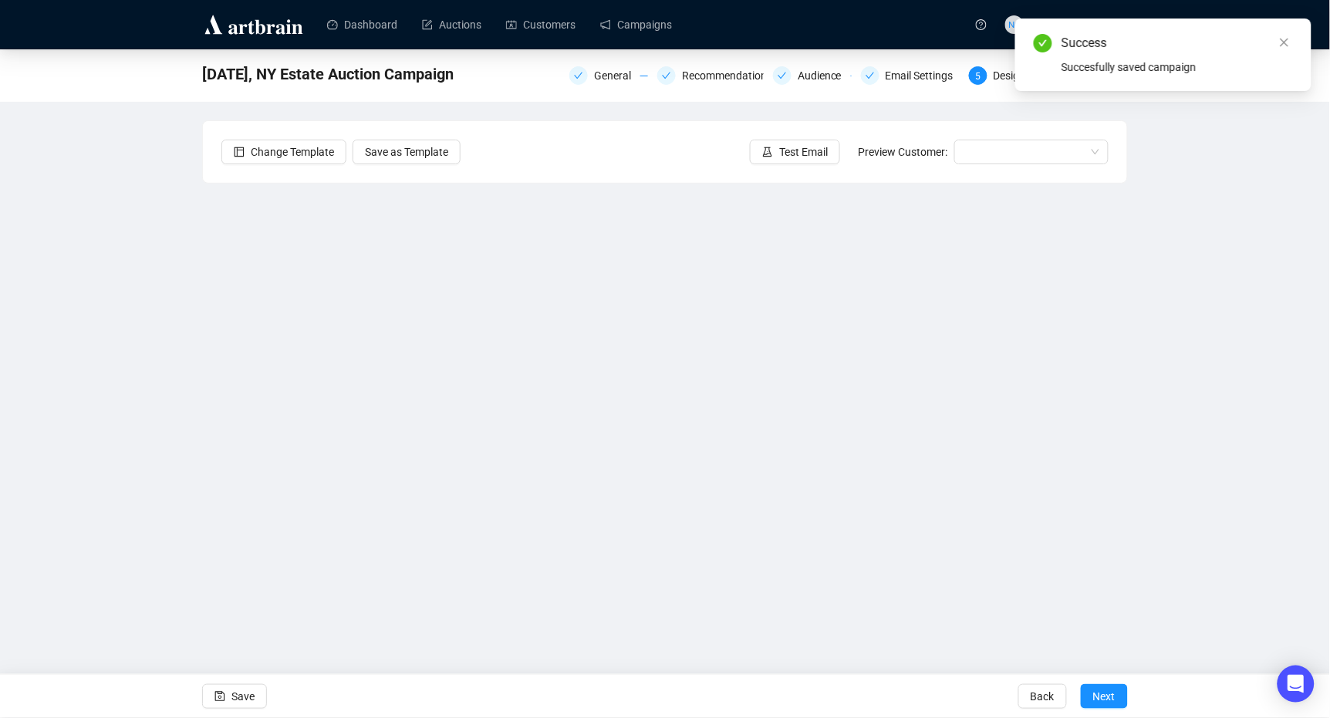
click at [784, 137] on div "Change Template Save as Template Test Email Preview Customer:" at bounding box center [665, 152] width 924 height 62
click at [784, 149] on span "Test Email" at bounding box center [803, 151] width 49 height 17
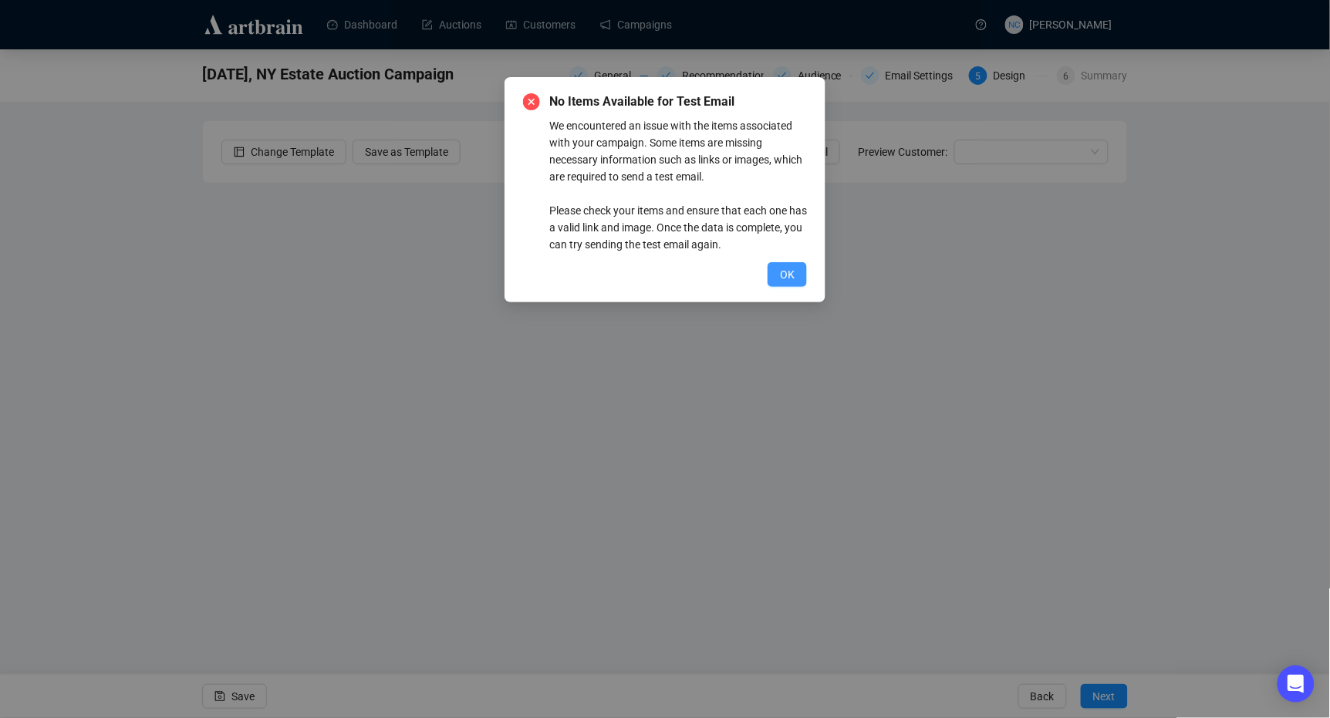
click at [787, 279] on span "OK" at bounding box center [787, 274] width 15 height 17
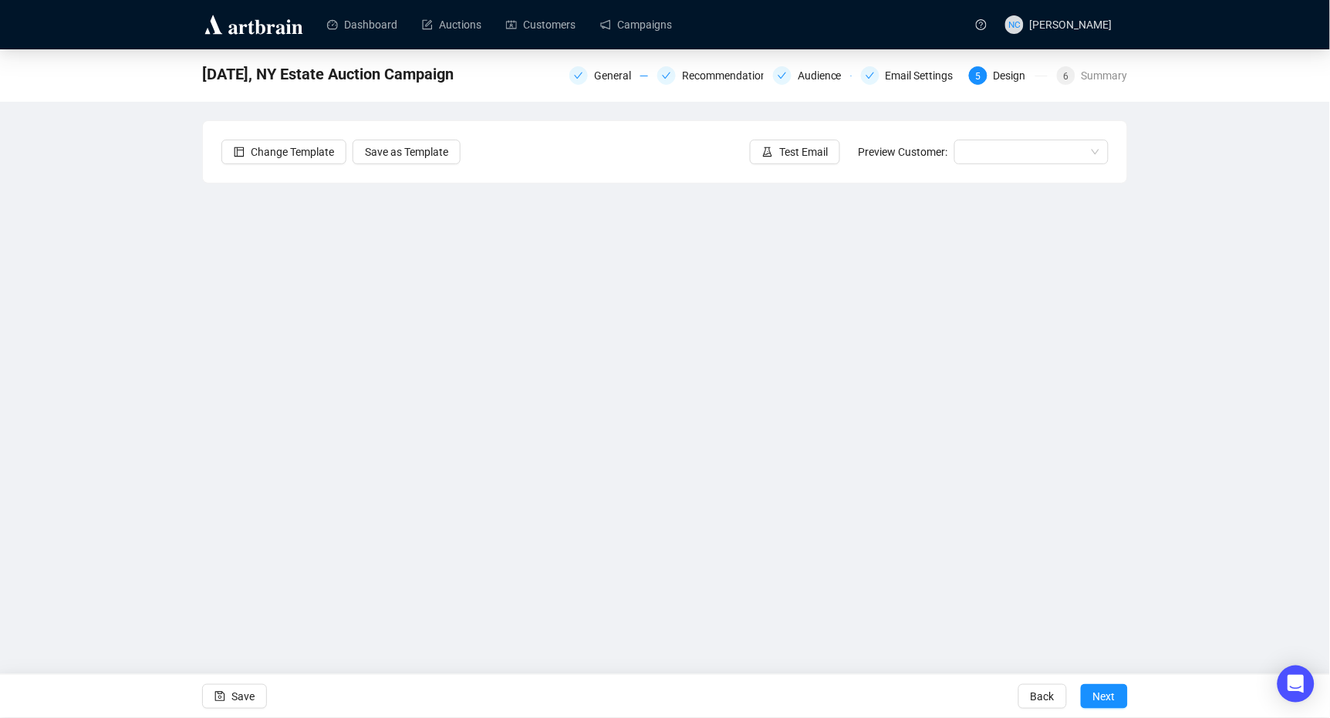
click at [798, 148] on div "Send Test Emails Enter up to 20 Test Email Addresses Send Test Emails" at bounding box center [665, 359] width 1330 height 718
click at [797, 162] on div "Send Test Emails Enter up to 20 Test Email Addresses Send Test Emails" at bounding box center [665, 359] width 1330 height 718
click at [247, 538] on div "Send Test Emails Enter up to 20 Test Email Addresses Send Test Emails" at bounding box center [665, 359] width 1330 height 718
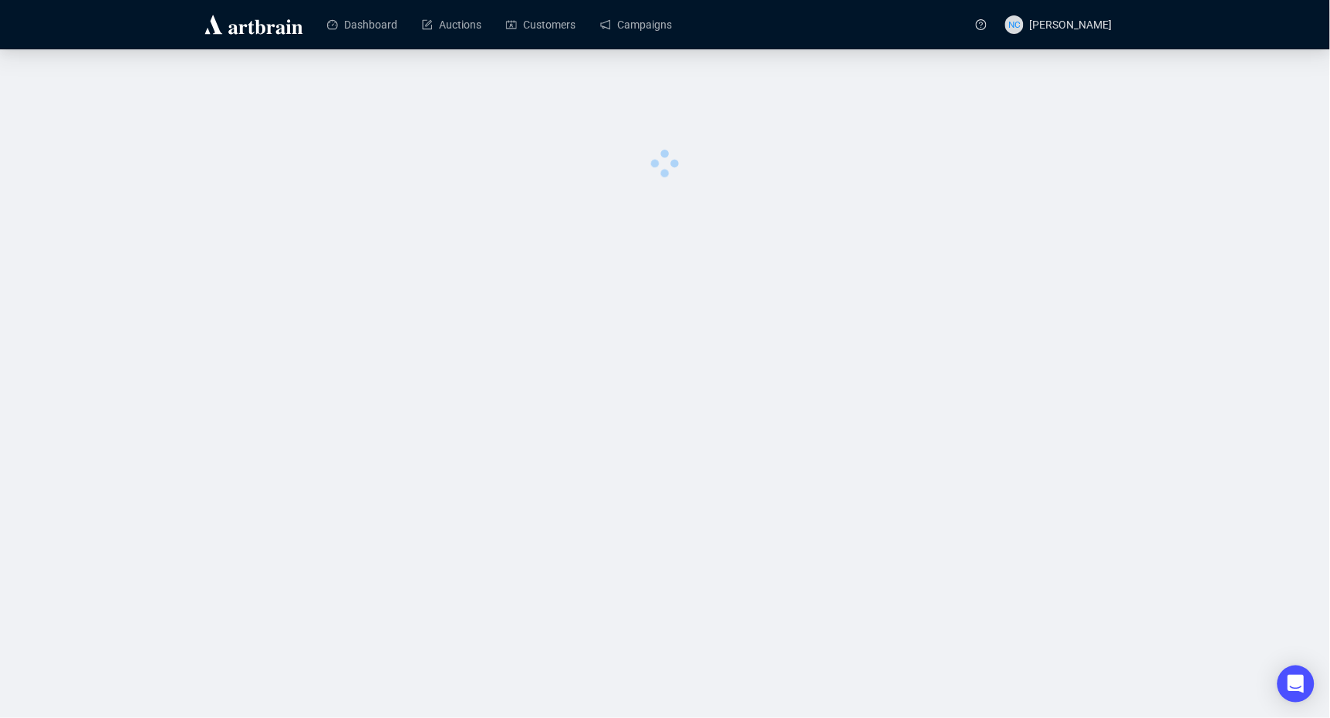
drag, startPoint x: 0, startPoint y: 0, endPoint x: 1347, endPoint y: 727, distance: 1530.1
click at [1329, 717] on html "Dashboard Auctions Customers Campaigns NC Nick Cheng 0 image was uploaded 0 ima…" at bounding box center [665, 359] width 1330 height 718
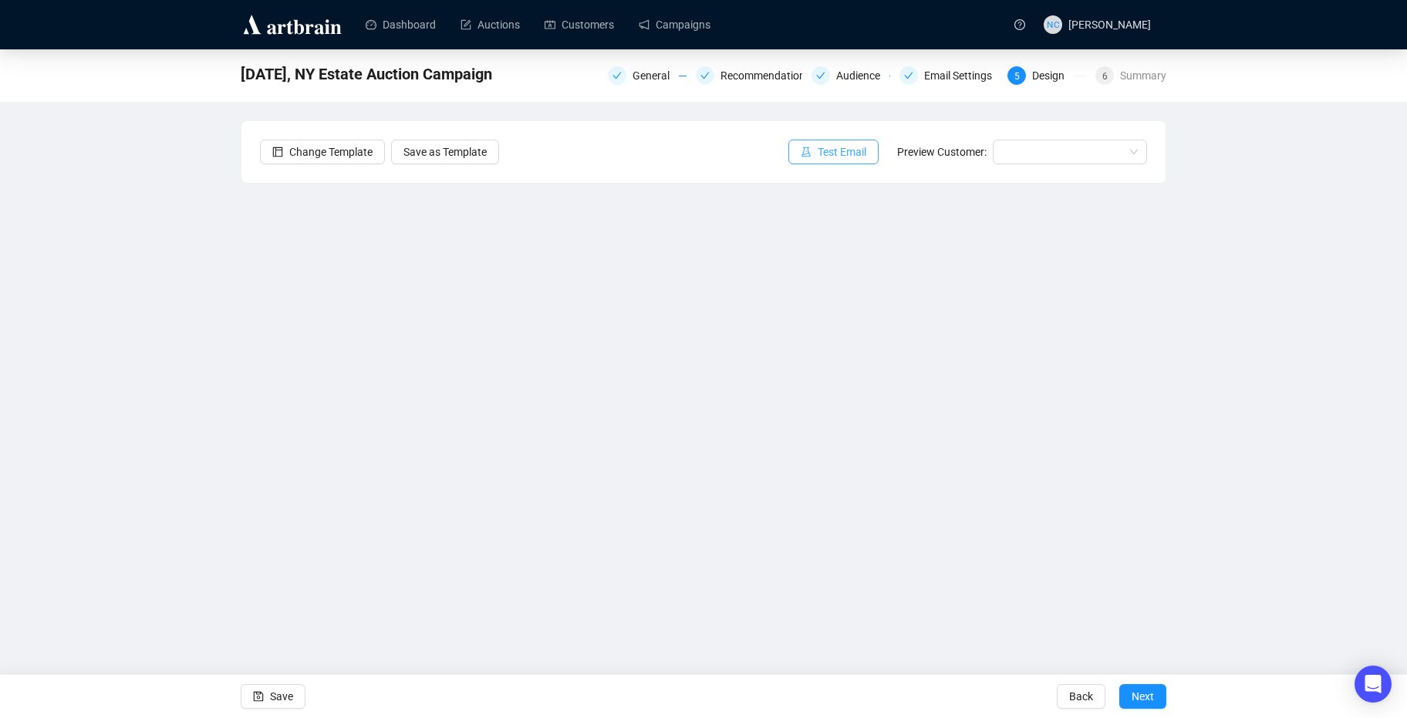
click at [866, 156] on span "Test Email" at bounding box center [842, 151] width 49 height 17
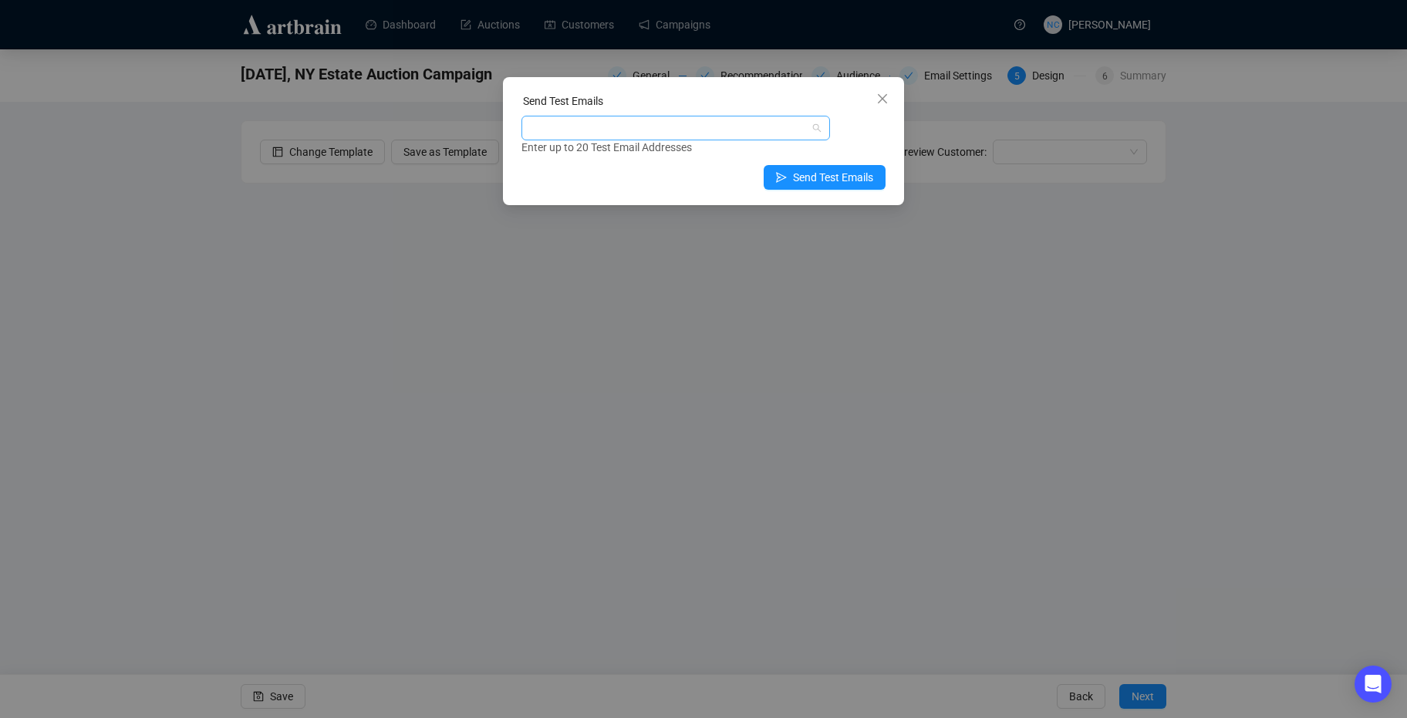
click at [761, 137] on div at bounding box center [667, 128] width 286 height 22
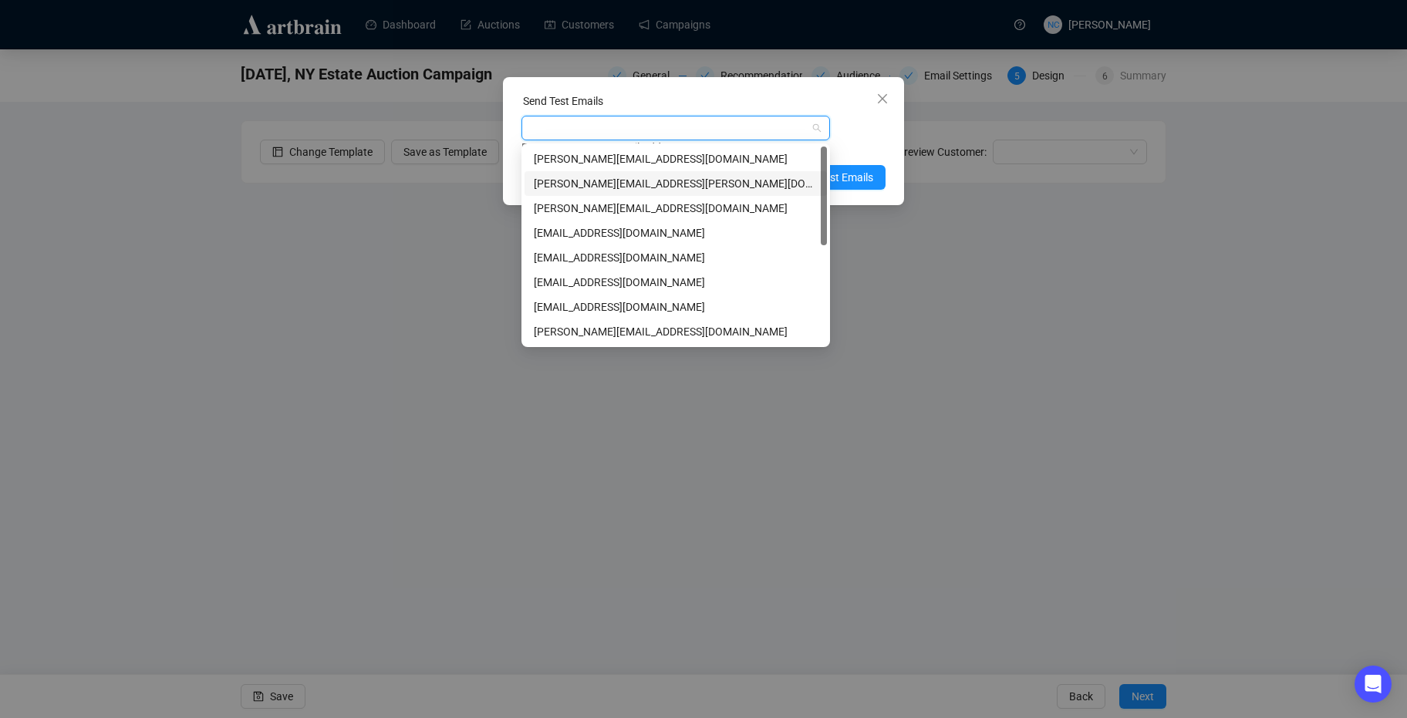
click at [734, 179] on div "[PERSON_NAME][EMAIL_ADDRESS][PERSON_NAME][DOMAIN_NAME]" at bounding box center [676, 183] width 284 height 17
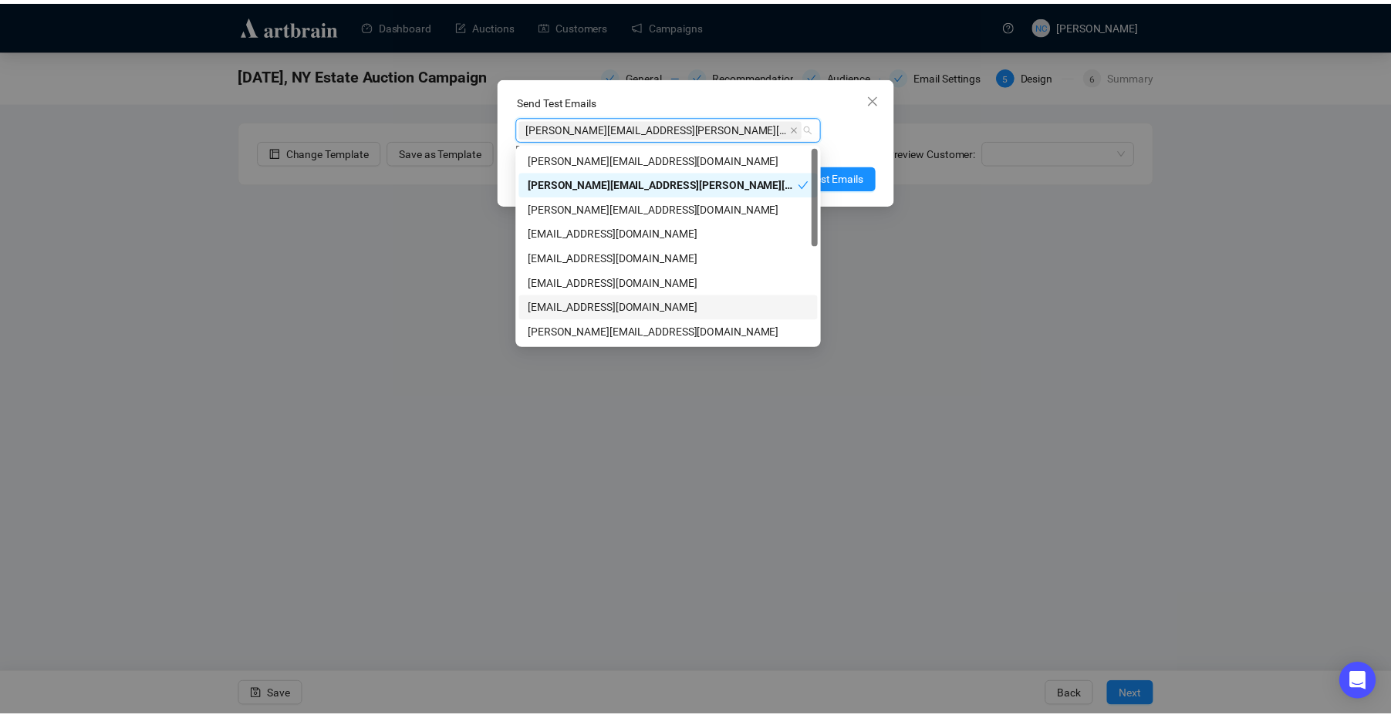
scroll to position [103, 0]
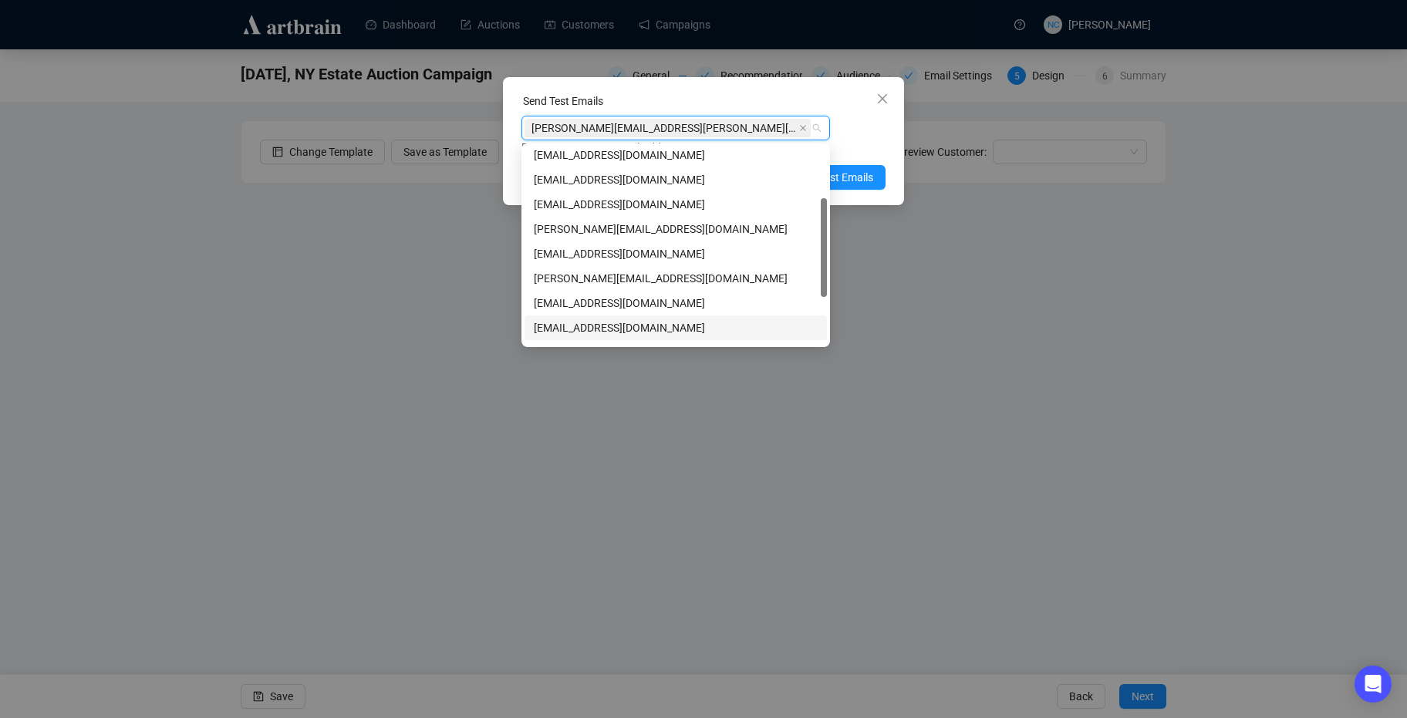
click at [661, 328] on div "[EMAIL_ADDRESS][DOMAIN_NAME]" at bounding box center [676, 327] width 284 height 17
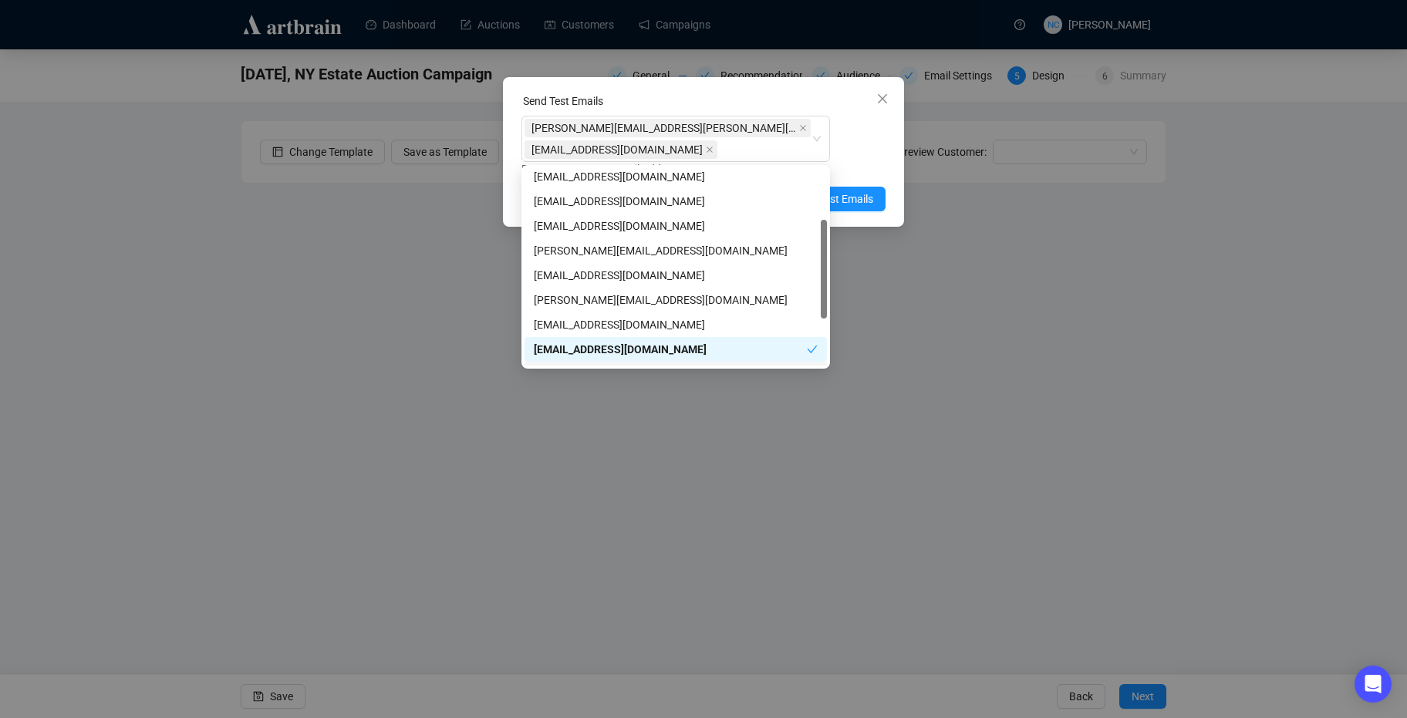
click at [1145, 686] on div "Send Test Emails [PERSON_NAME][EMAIL_ADDRESS][PERSON_NAME][DOMAIN_NAME] [DOMAIN…" at bounding box center [703, 359] width 1407 height 718
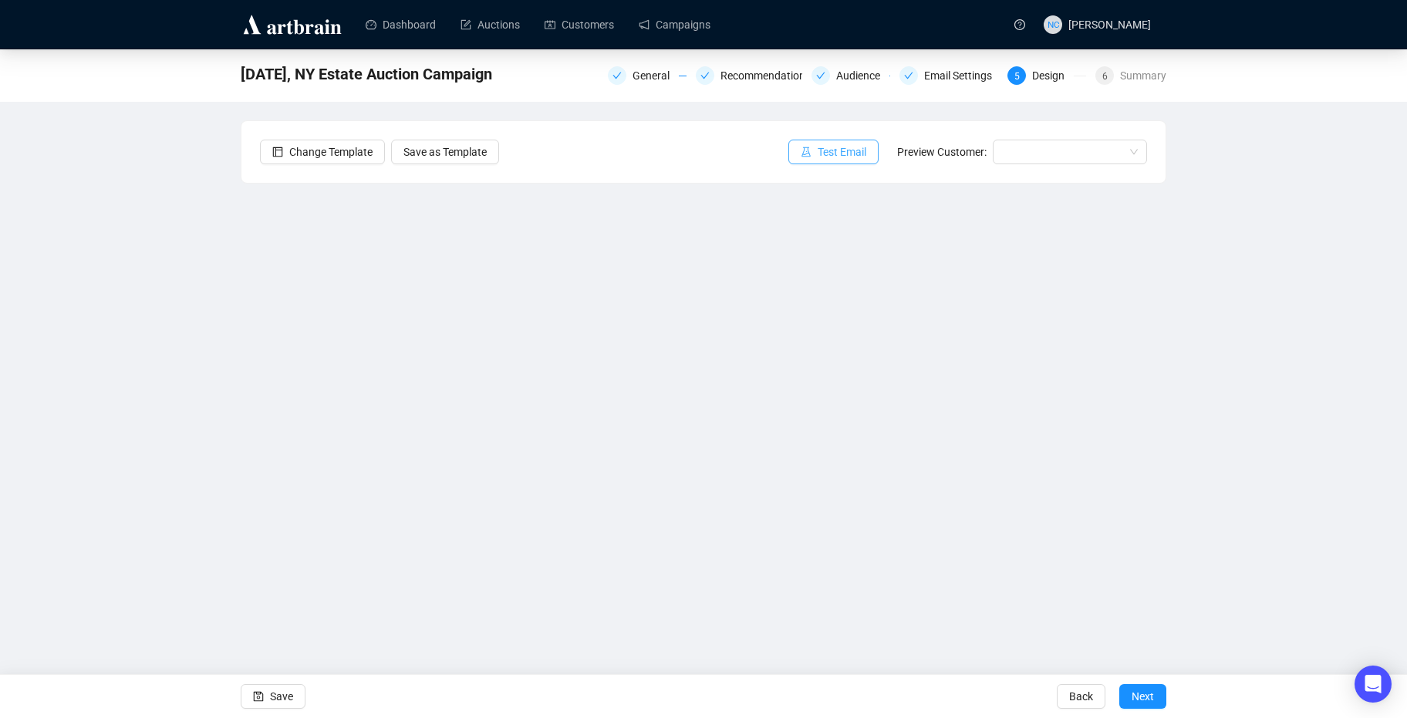
click at [806, 153] on icon "experiment" at bounding box center [805, 152] width 9 height 10
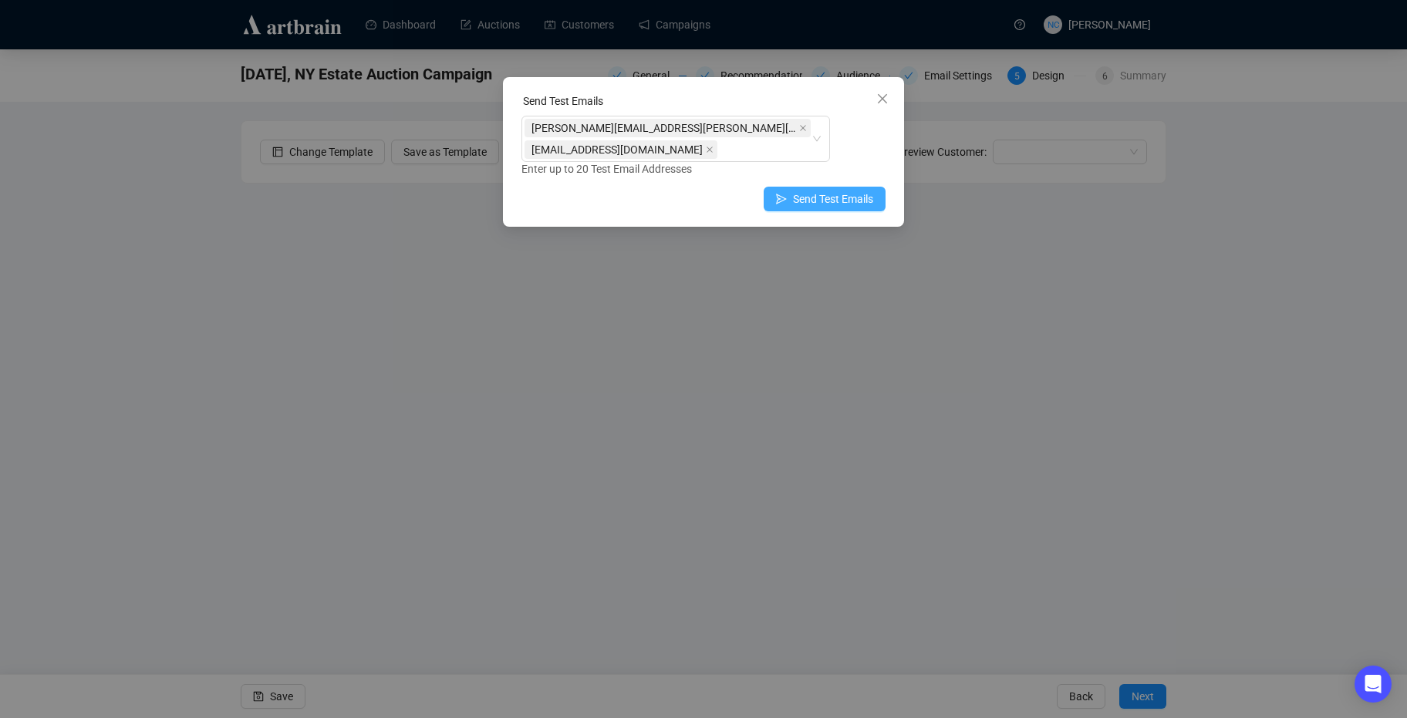
click at [853, 201] on span "Send Test Emails" at bounding box center [833, 198] width 80 height 17
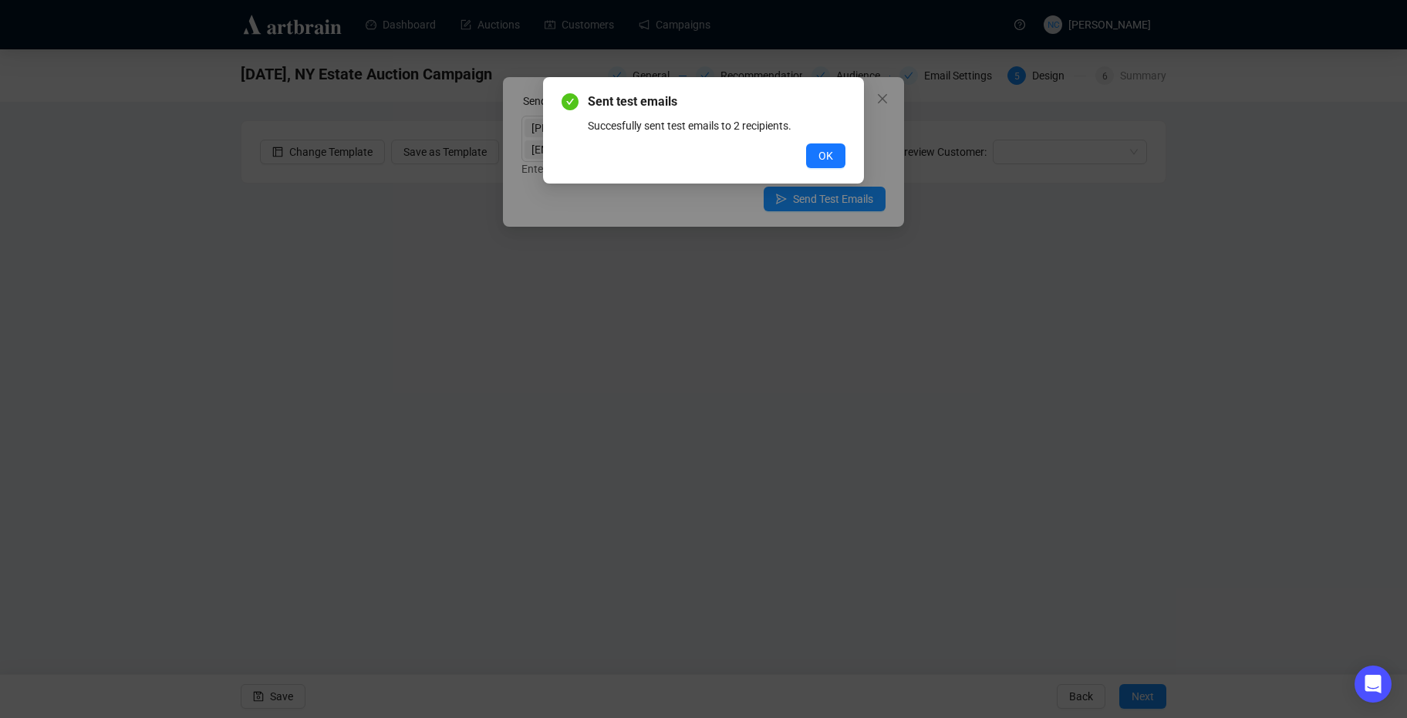
click at [821, 163] on span "OK" at bounding box center [825, 155] width 15 height 17
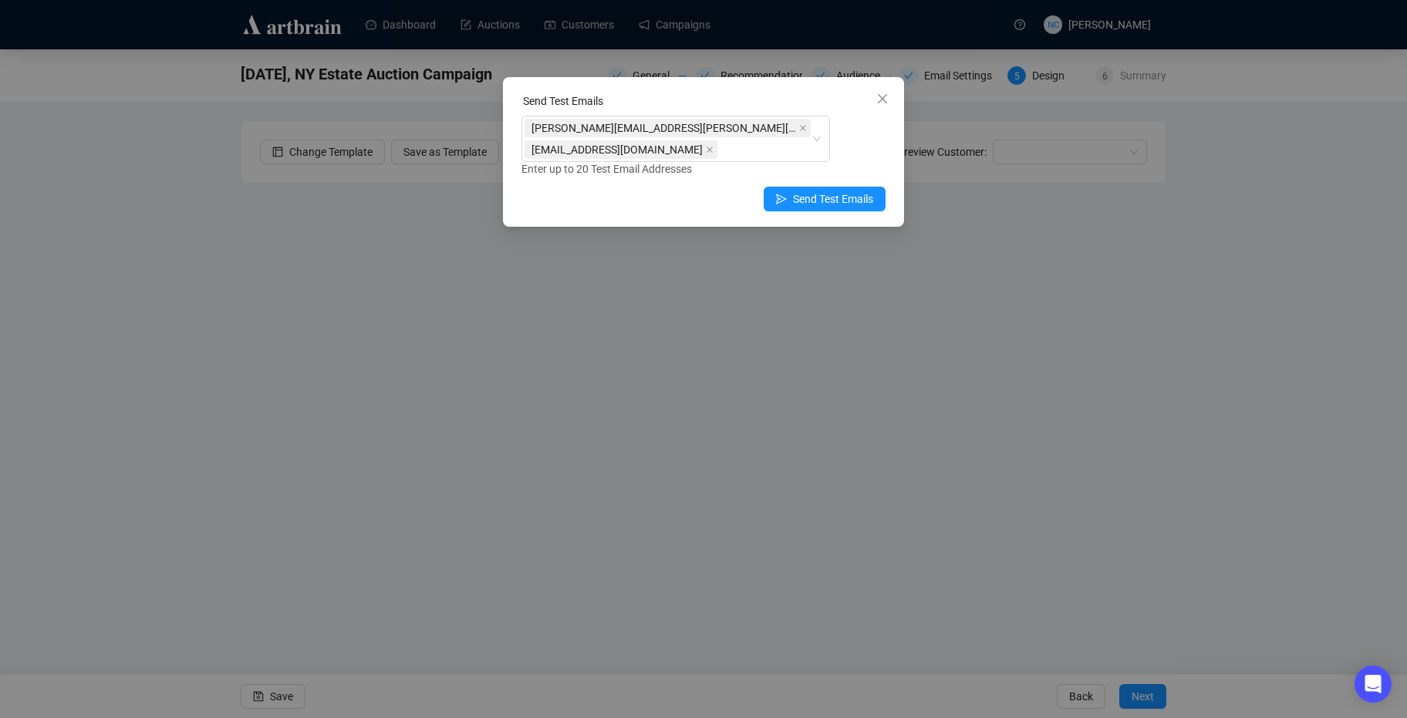
click at [868, 99] on div "Send Test Emails" at bounding box center [703, 104] width 364 height 23
click at [888, 93] on span "Close" at bounding box center [882, 99] width 25 height 12
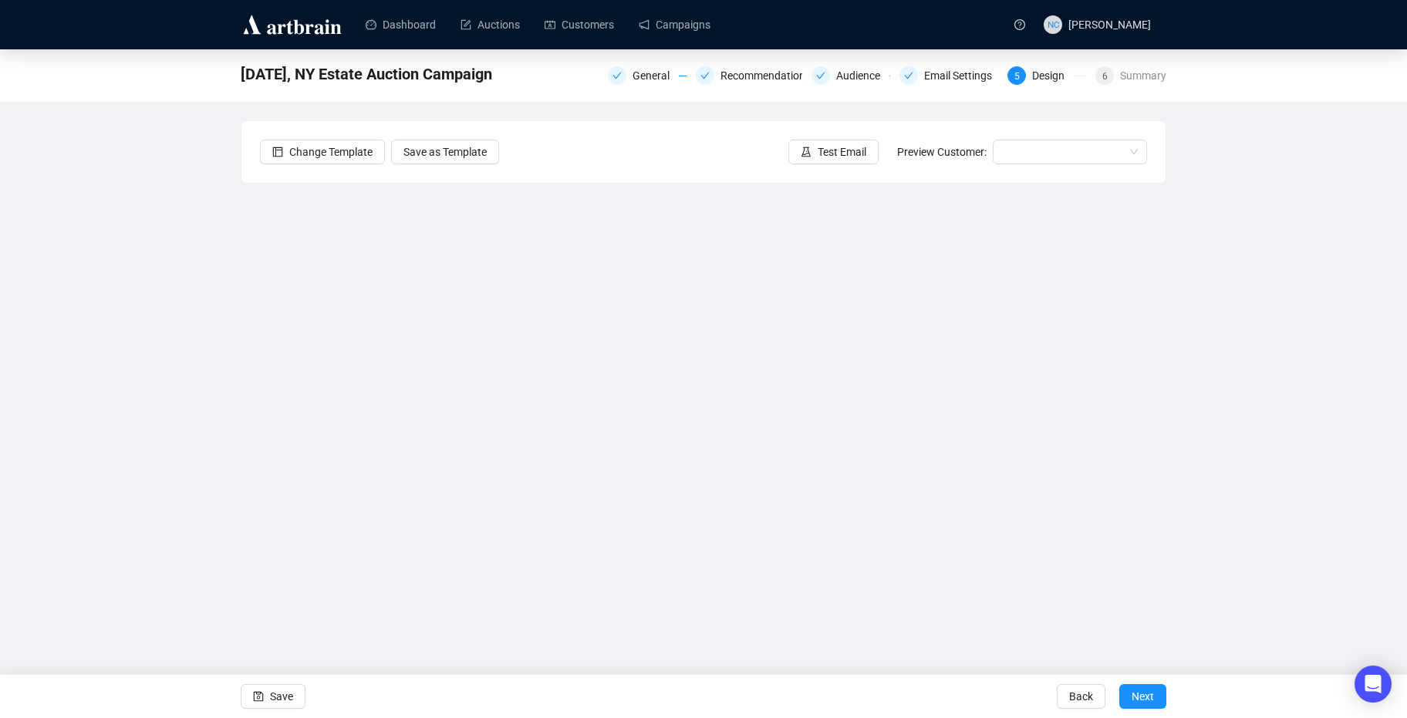
click at [601, 69] on div "October 9th 2025, NY Estate Auction Campaign General Recommendations Audience E…" at bounding box center [703, 74] width 925 height 31
click at [626, 72] on div at bounding box center [617, 75] width 19 height 19
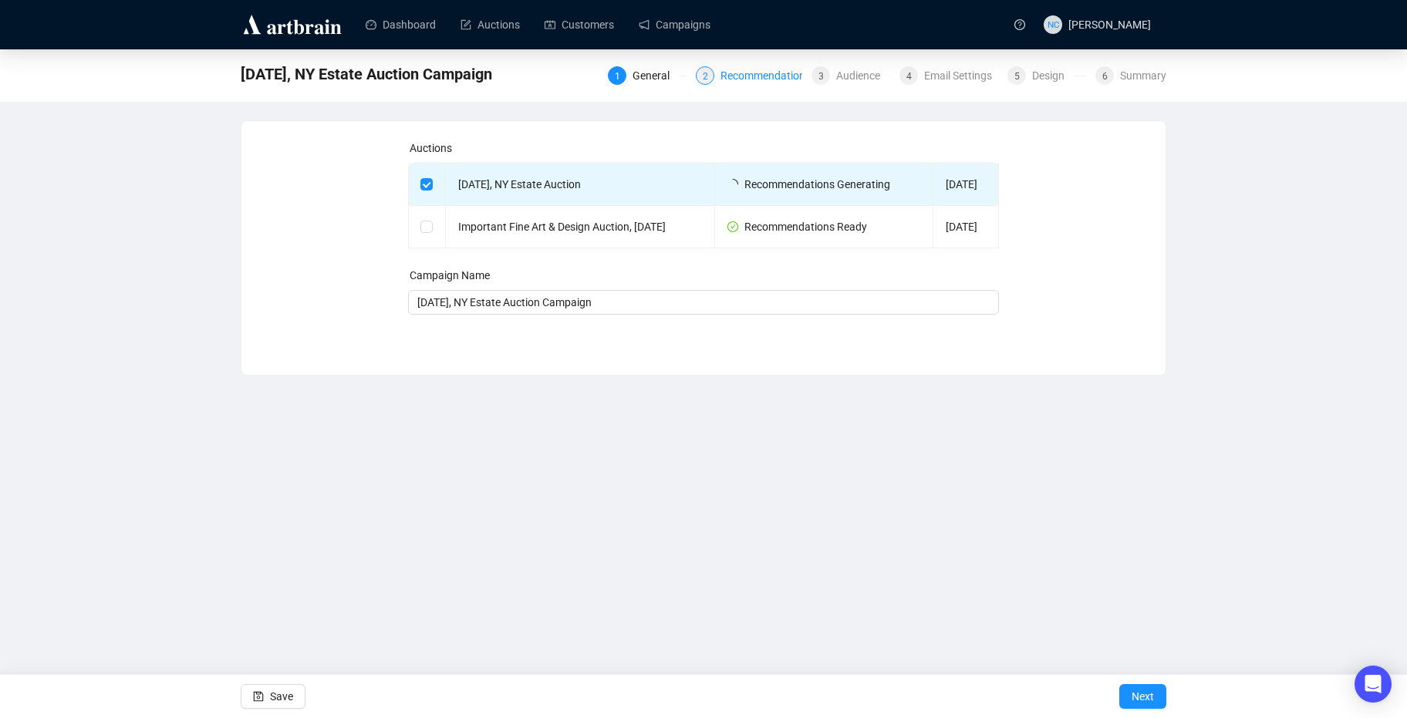
click at [774, 82] on div "Recommendations" at bounding box center [769, 75] width 99 height 19
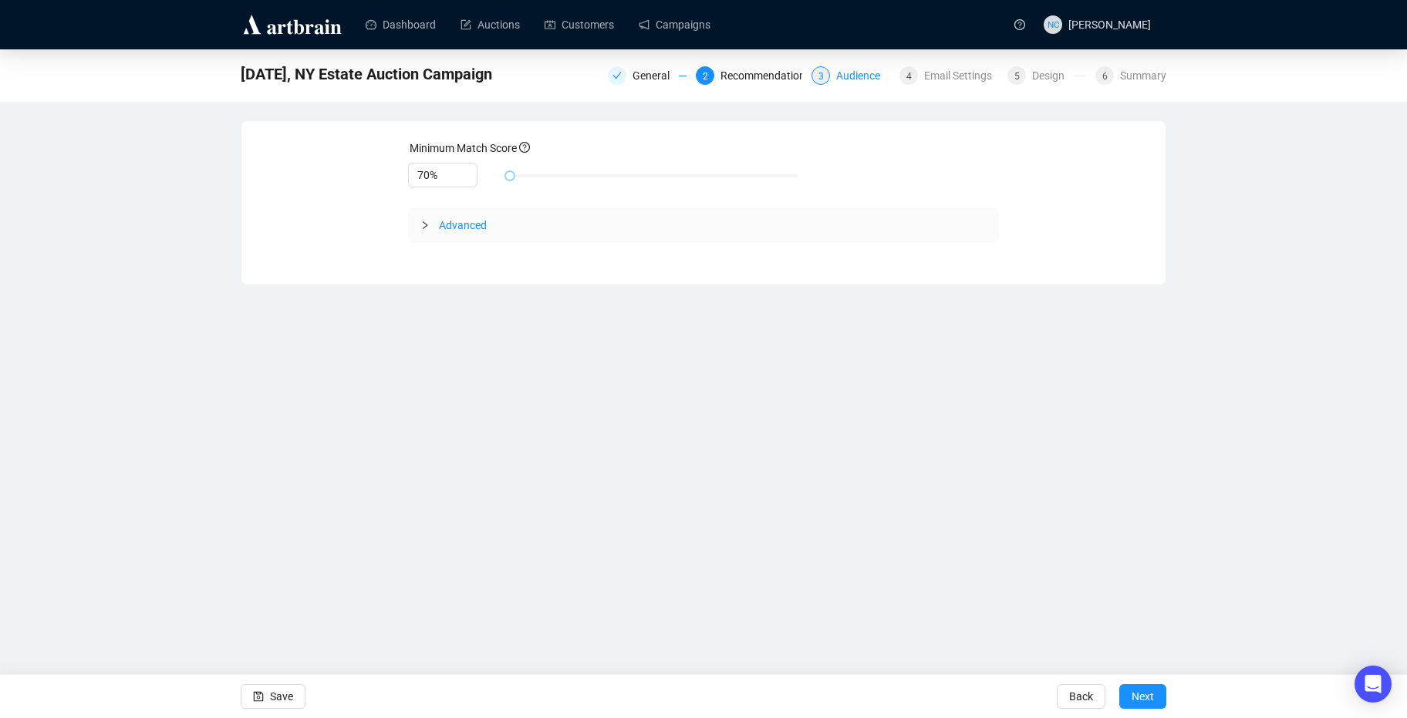
click at [874, 78] on div "Audience" at bounding box center [862, 75] width 53 height 19
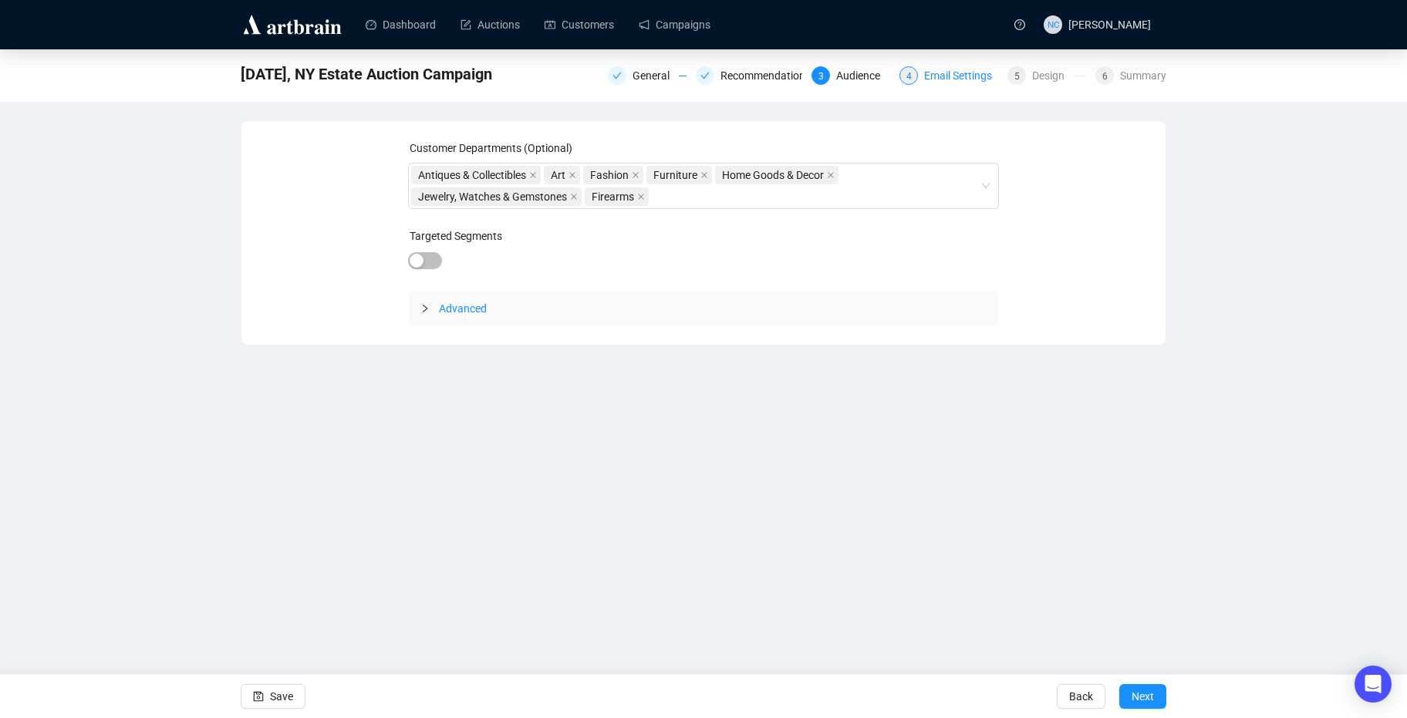
click at [939, 69] on div "Email Settings" at bounding box center [962, 75] width 77 height 19
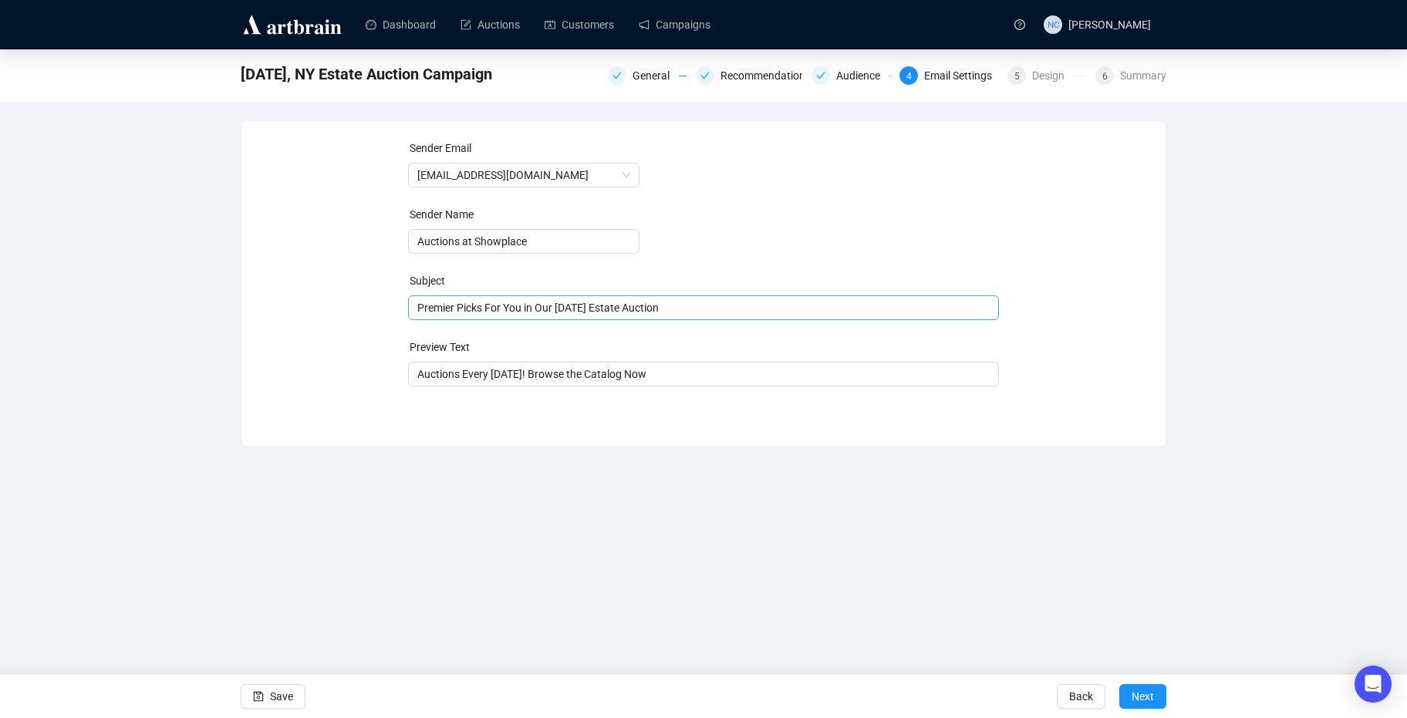
click at [565, 308] on span "Premier Picks For You in Our OCtober 9th Estate Auction" at bounding box center [704, 308] width 592 height 12
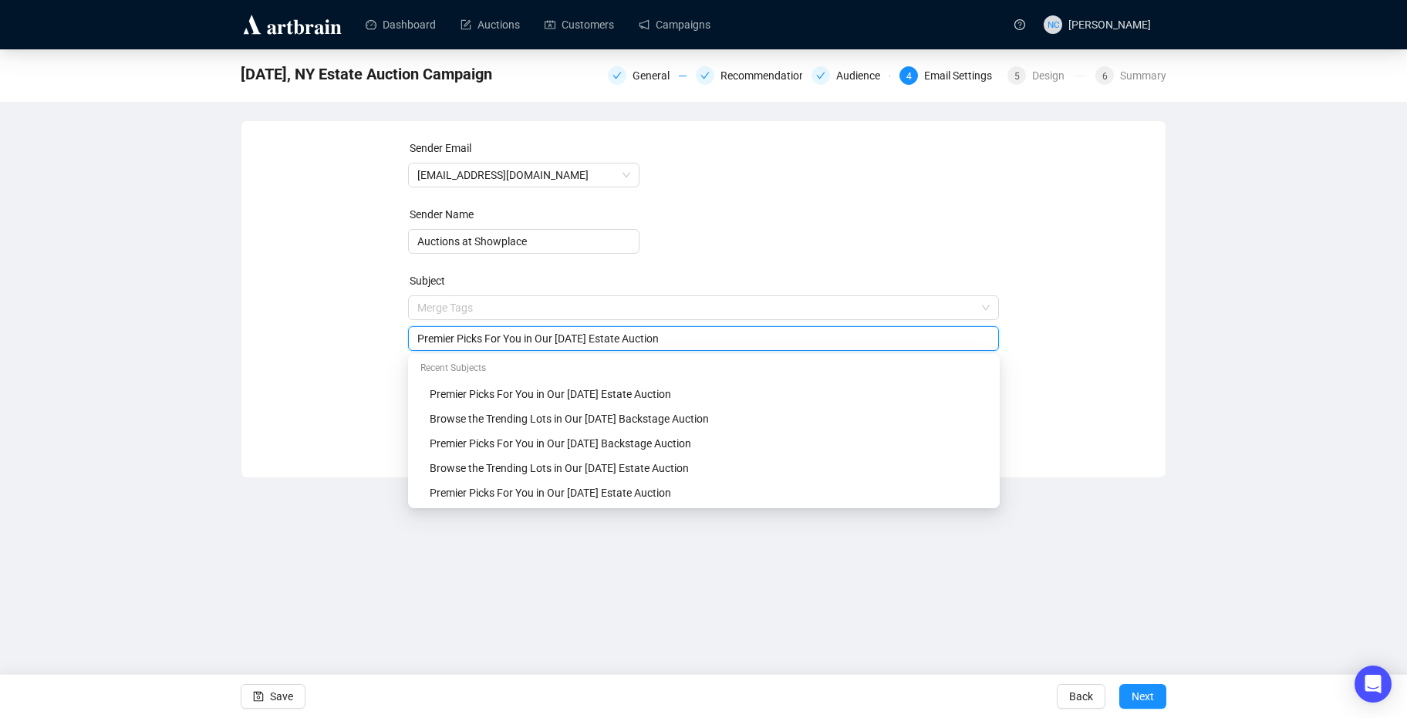
type input "Premier Picks For You in Our October 9th Estate Auction"
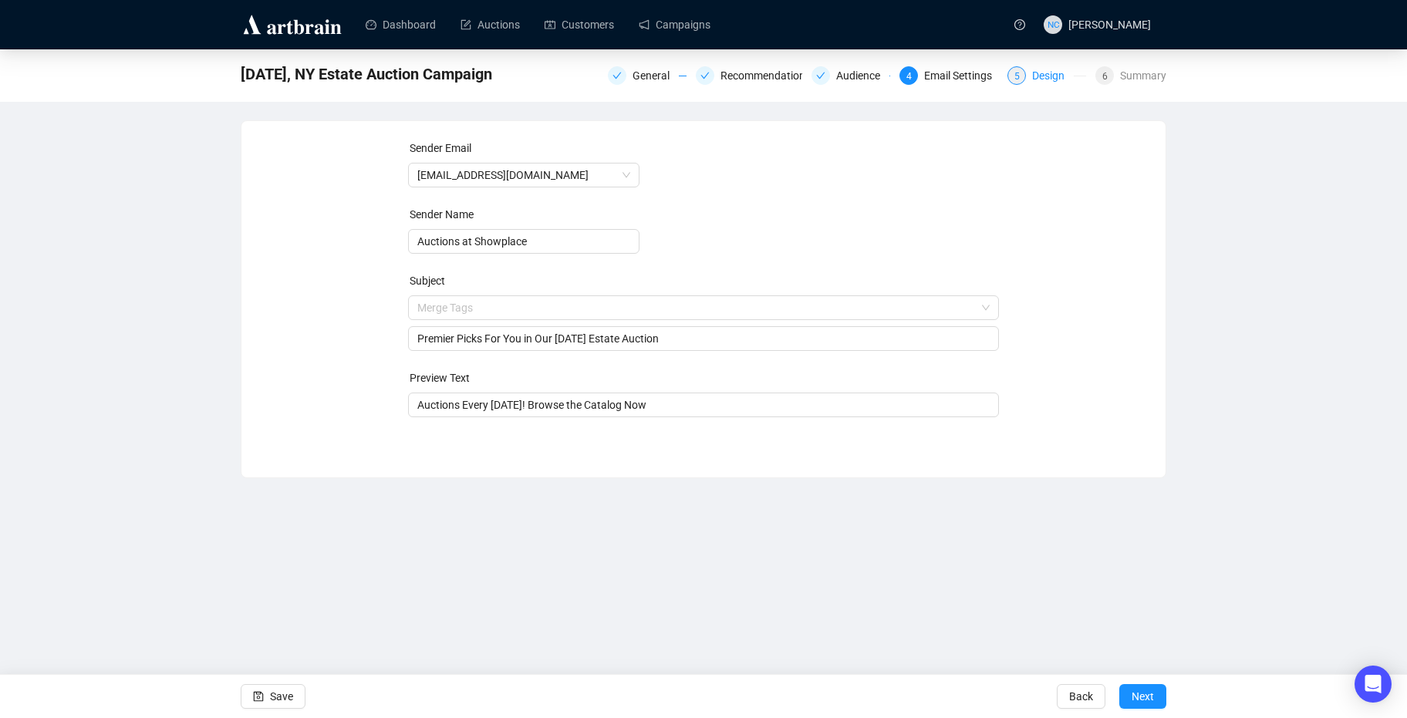
click at [1050, 76] on div "Design" at bounding box center [1053, 75] width 42 height 19
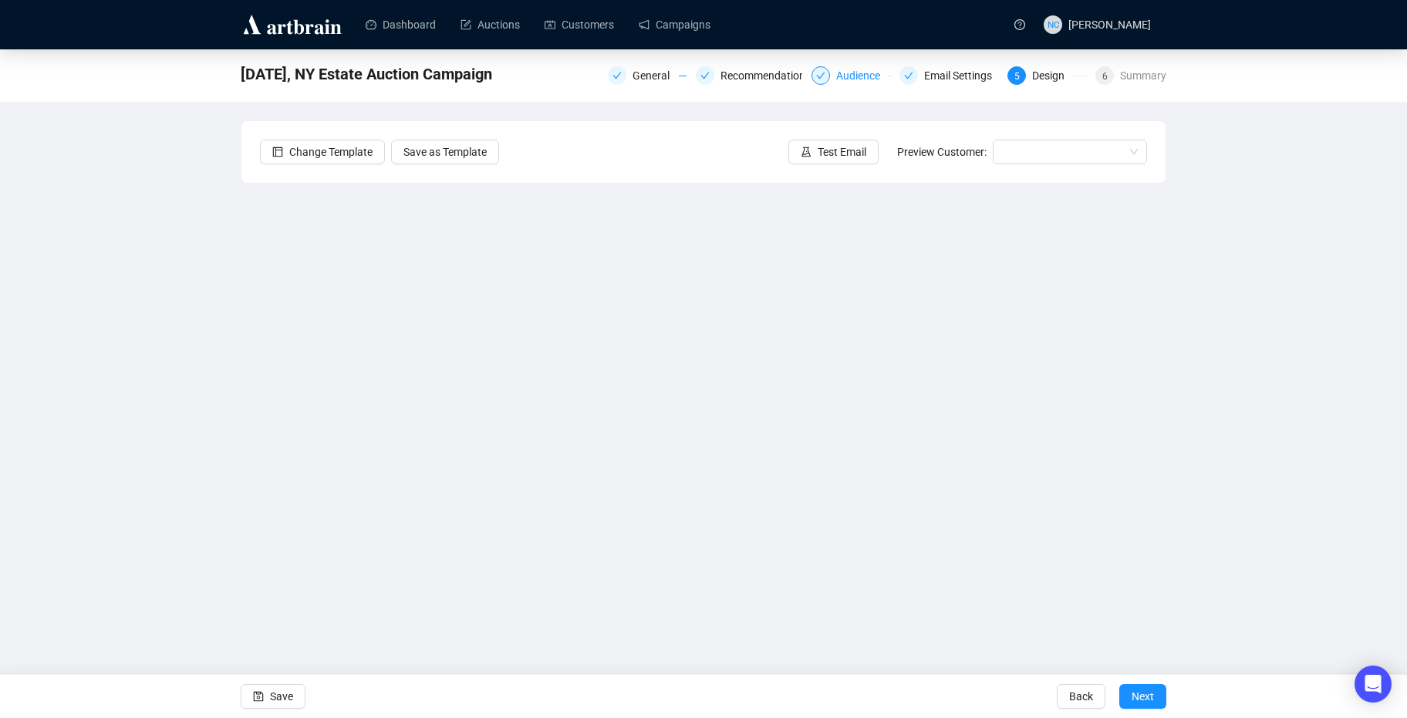
click at [876, 72] on div "Audience" at bounding box center [862, 75] width 53 height 19
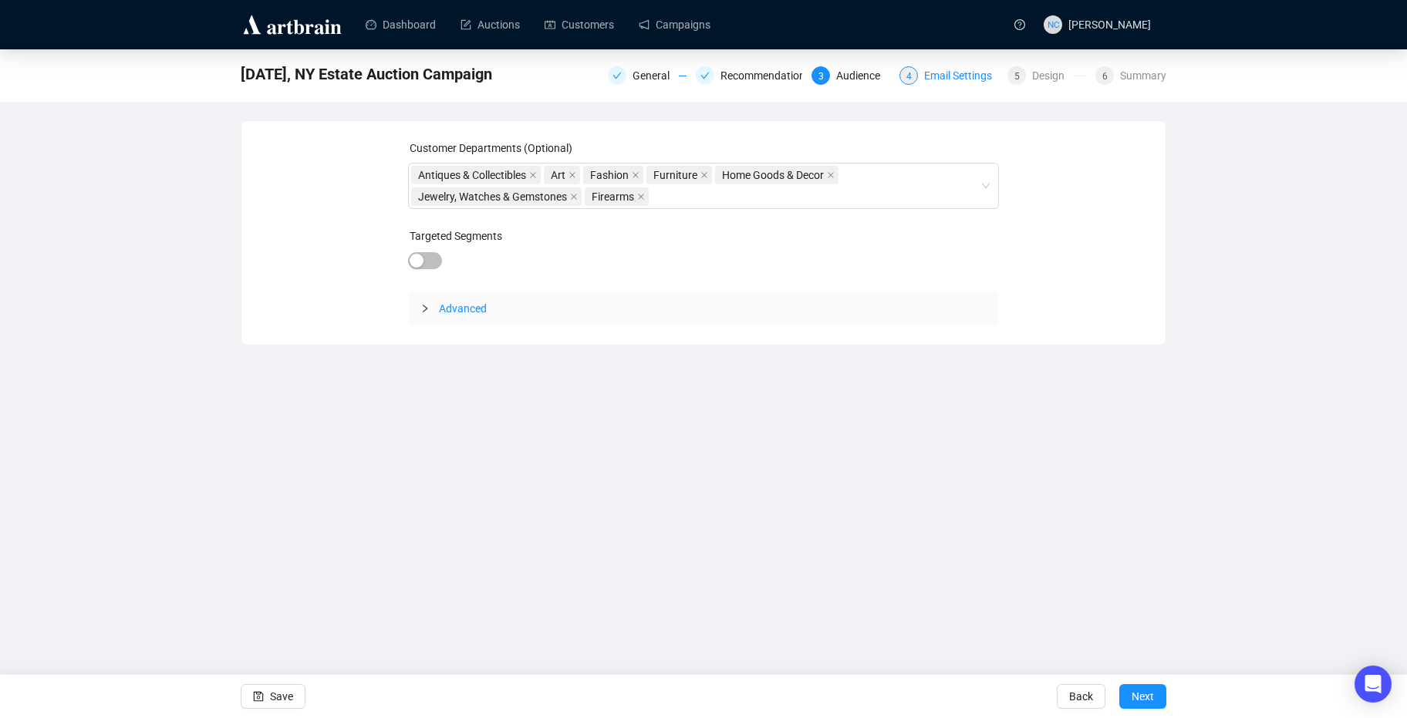
click at [954, 76] on div "Email Settings" at bounding box center [962, 75] width 77 height 19
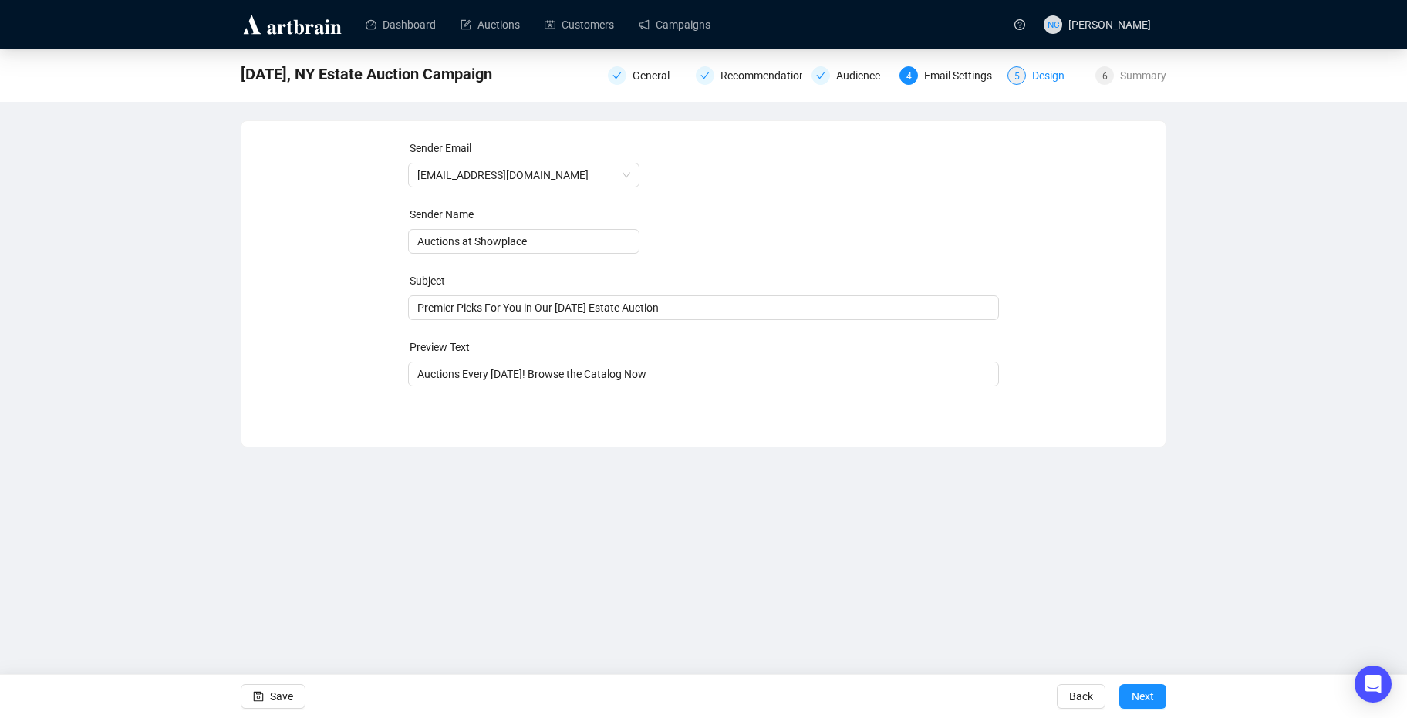
click at [1030, 83] on div "5 Design" at bounding box center [1046, 75] width 79 height 19
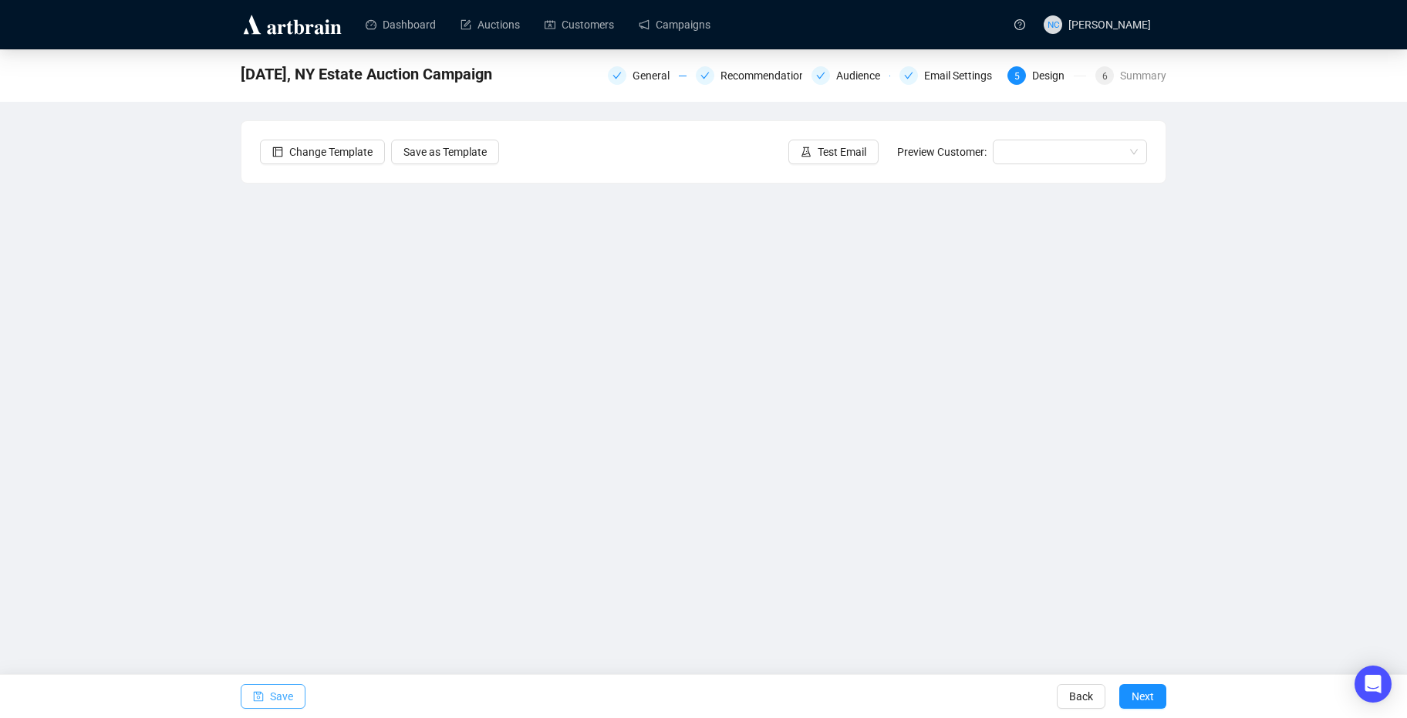
click at [290, 696] on span "Save" at bounding box center [281, 696] width 23 height 43
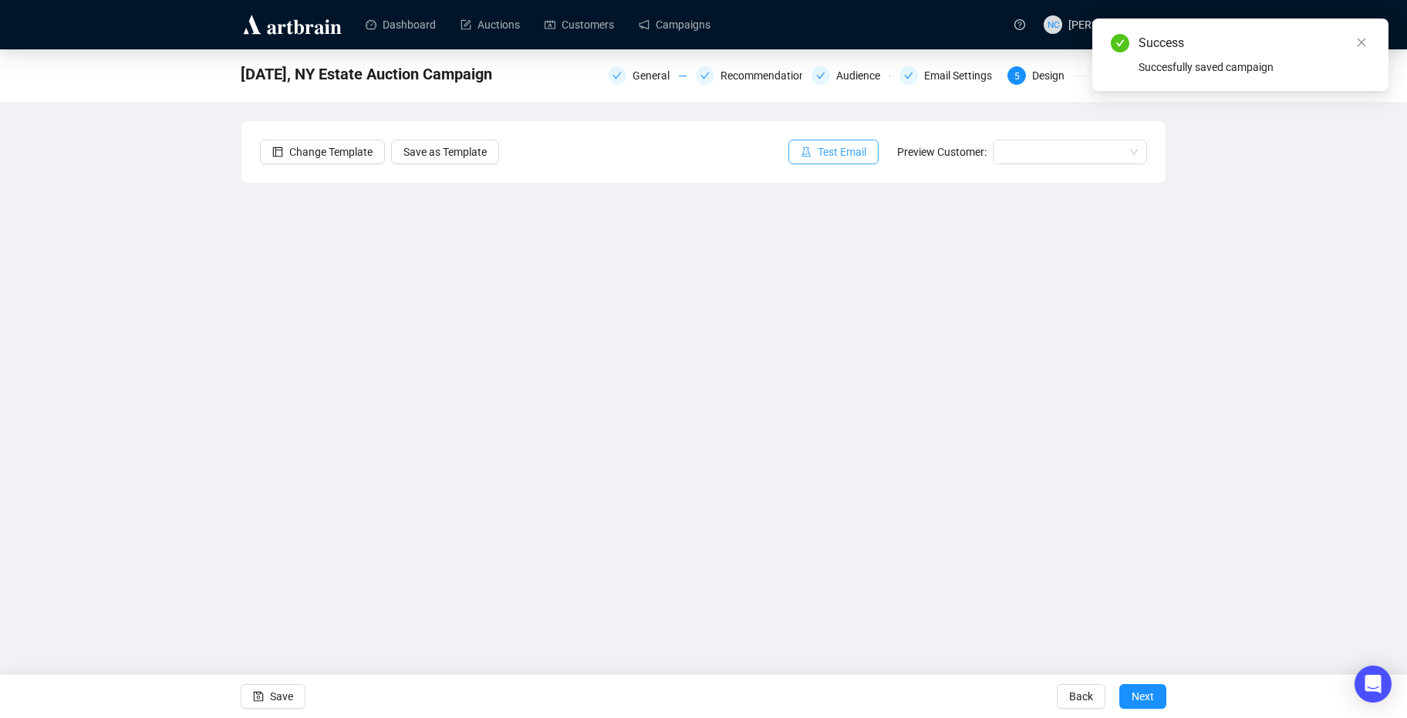
click at [838, 145] on span "Test Email" at bounding box center [842, 151] width 49 height 17
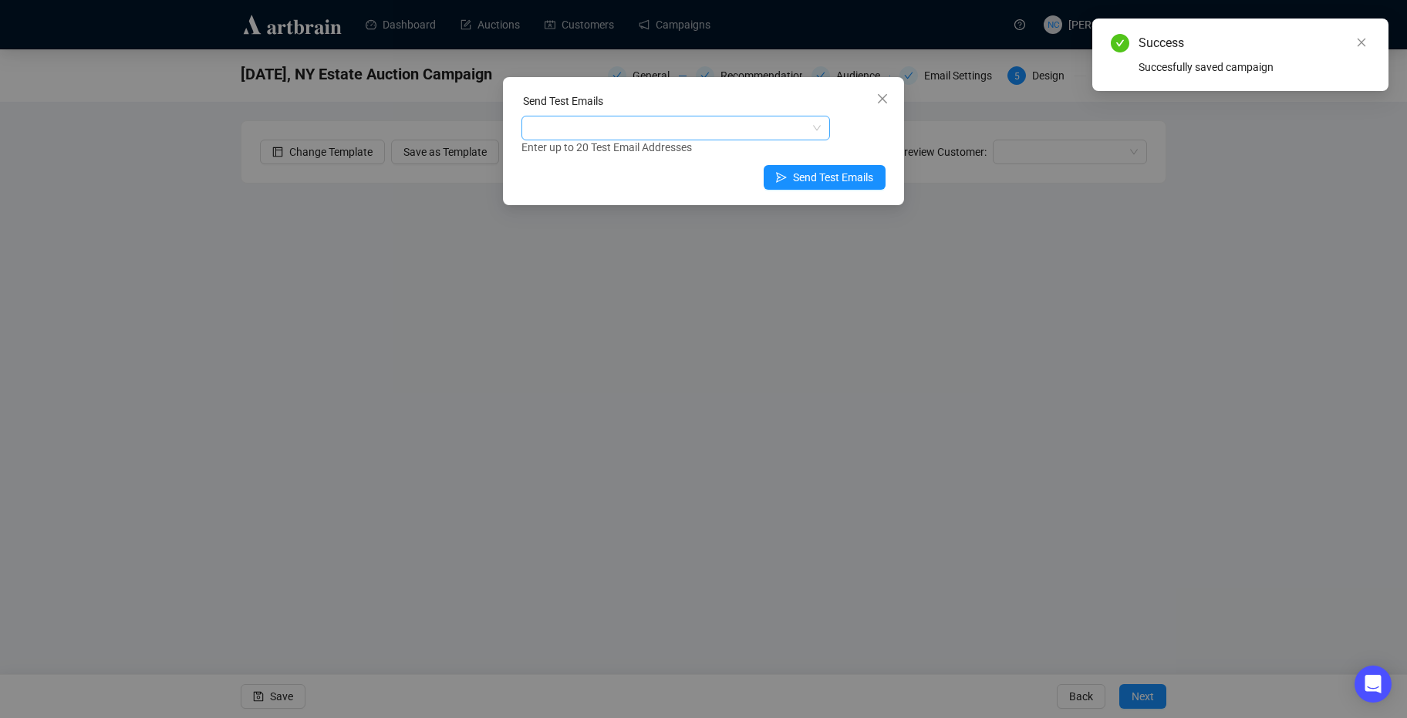
click at [622, 126] on div at bounding box center [667, 128] width 286 height 22
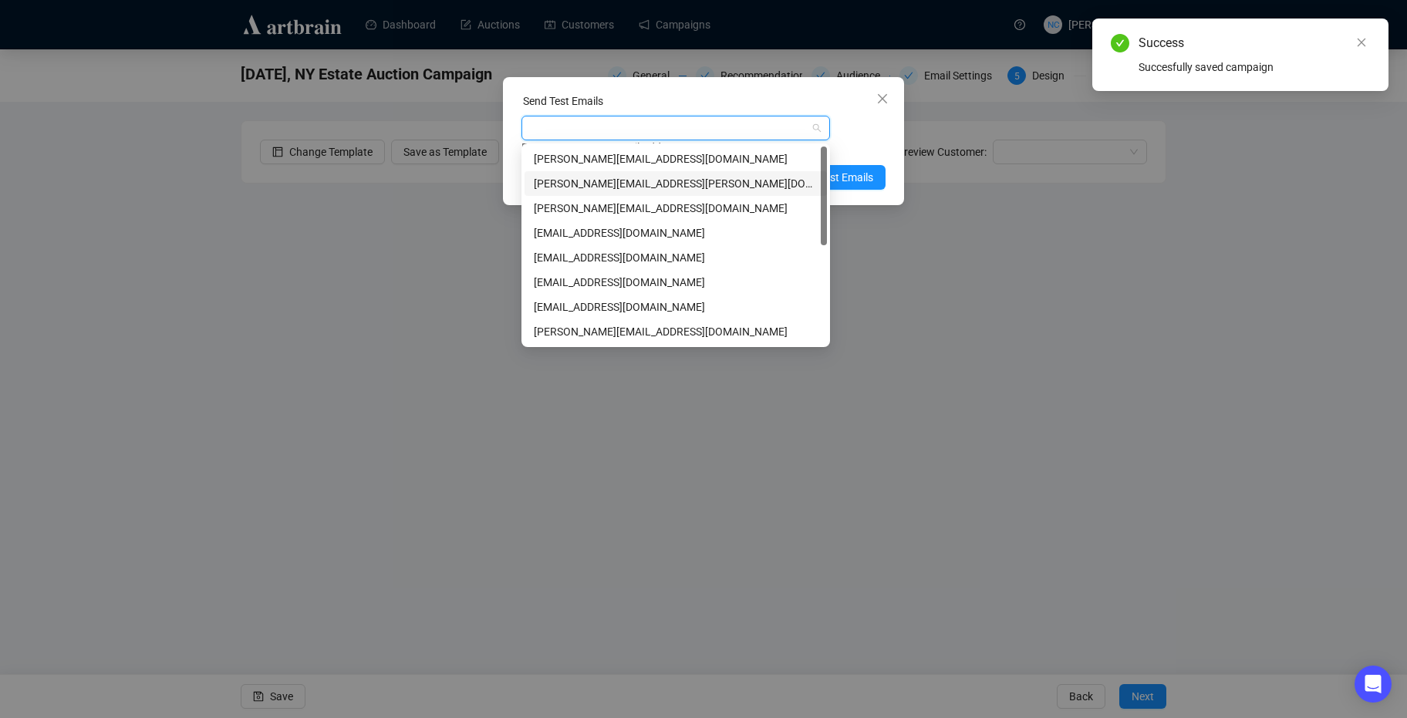
click at [612, 188] on div "shawn.leventhal@gmail.com" at bounding box center [676, 183] width 284 height 17
click at [887, 173] on div "Send Test Emails shawn.leventhal@gmail.com Enter up to 20 Test Email Addresses …" at bounding box center [703, 141] width 401 height 128
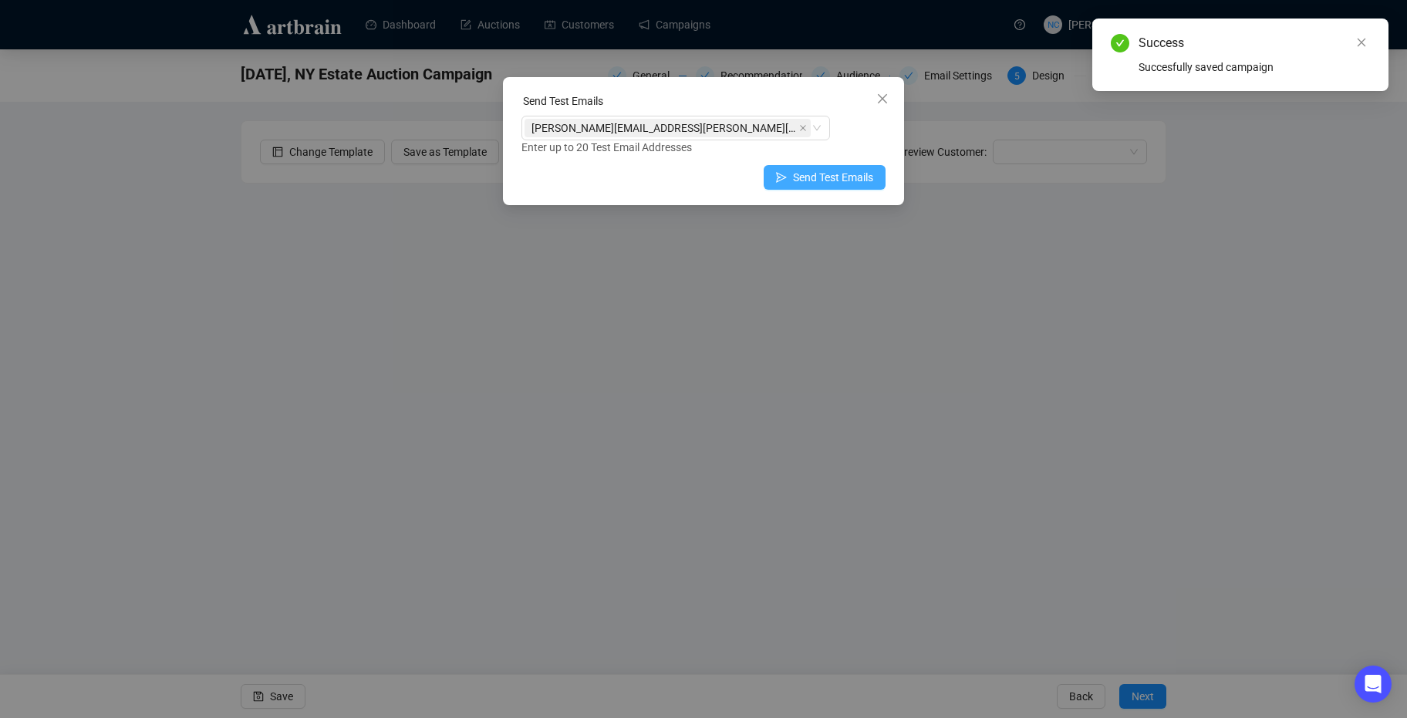
click at [868, 172] on span "Send Test Emails" at bounding box center [833, 177] width 80 height 17
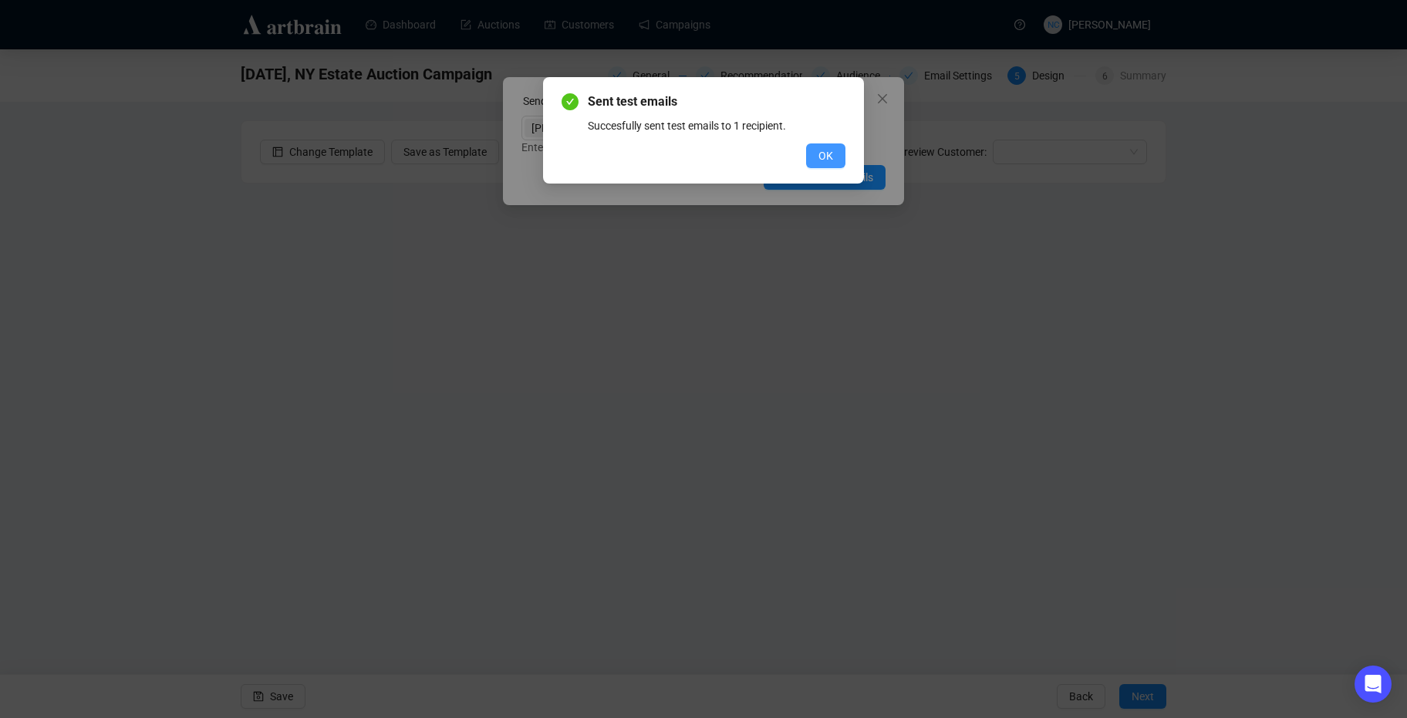
click at [813, 159] on button "OK" at bounding box center [825, 155] width 39 height 25
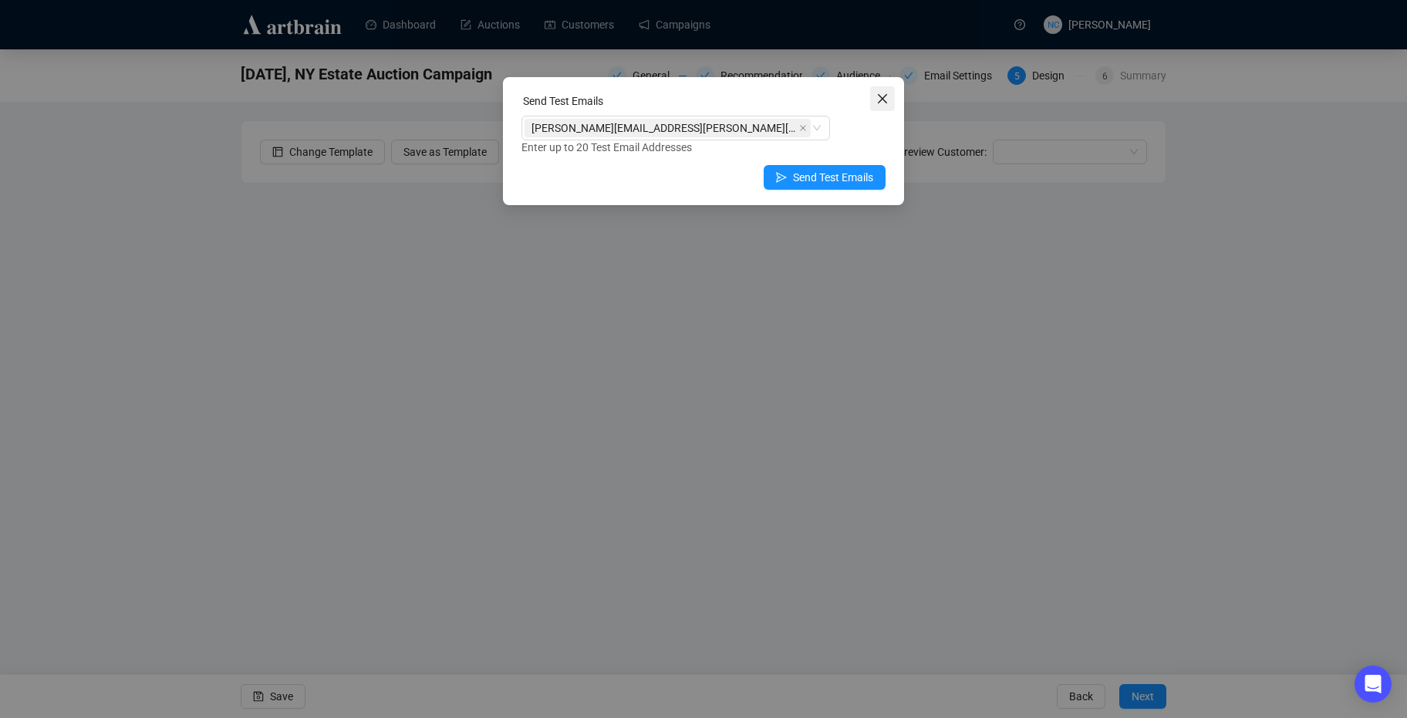
click at [885, 89] on button "Close" at bounding box center [882, 98] width 25 height 25
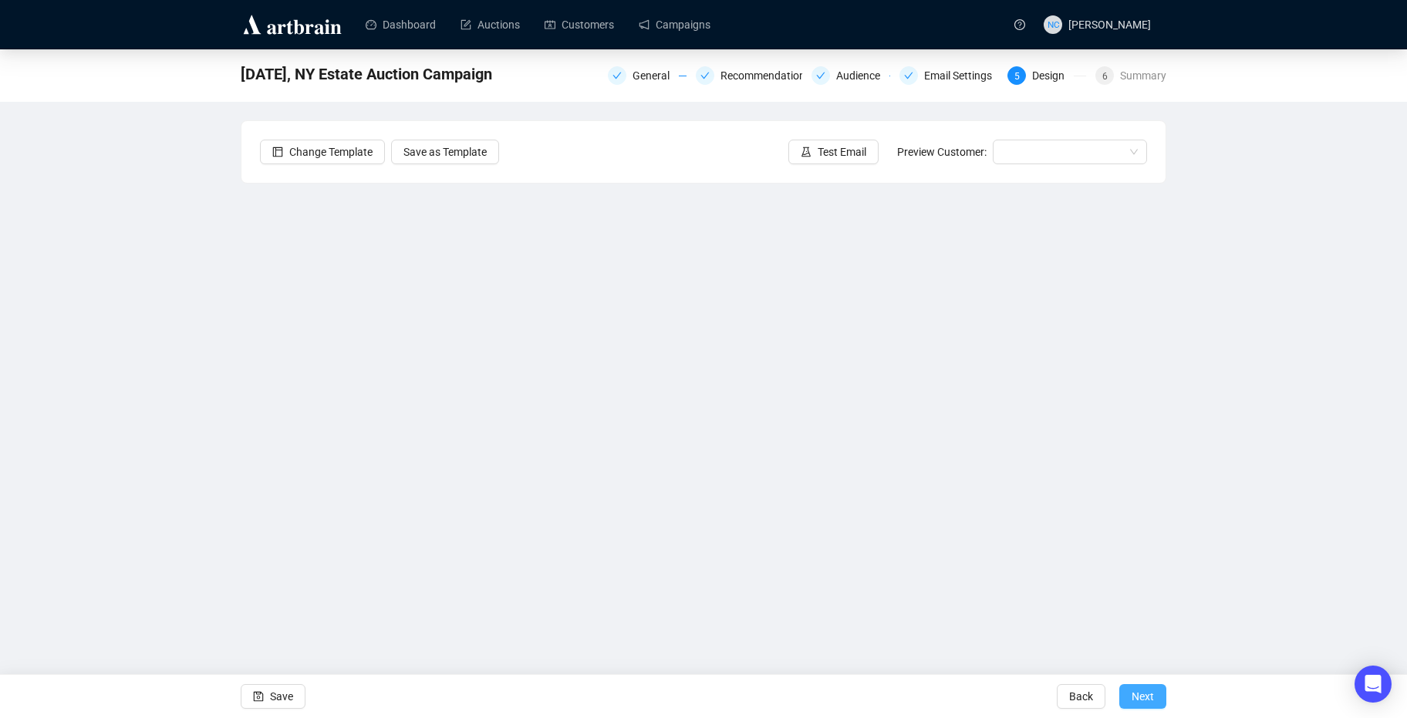
click at [1130, 689] on button "Next" at bounding box center [1142, 696] width 47 height 25
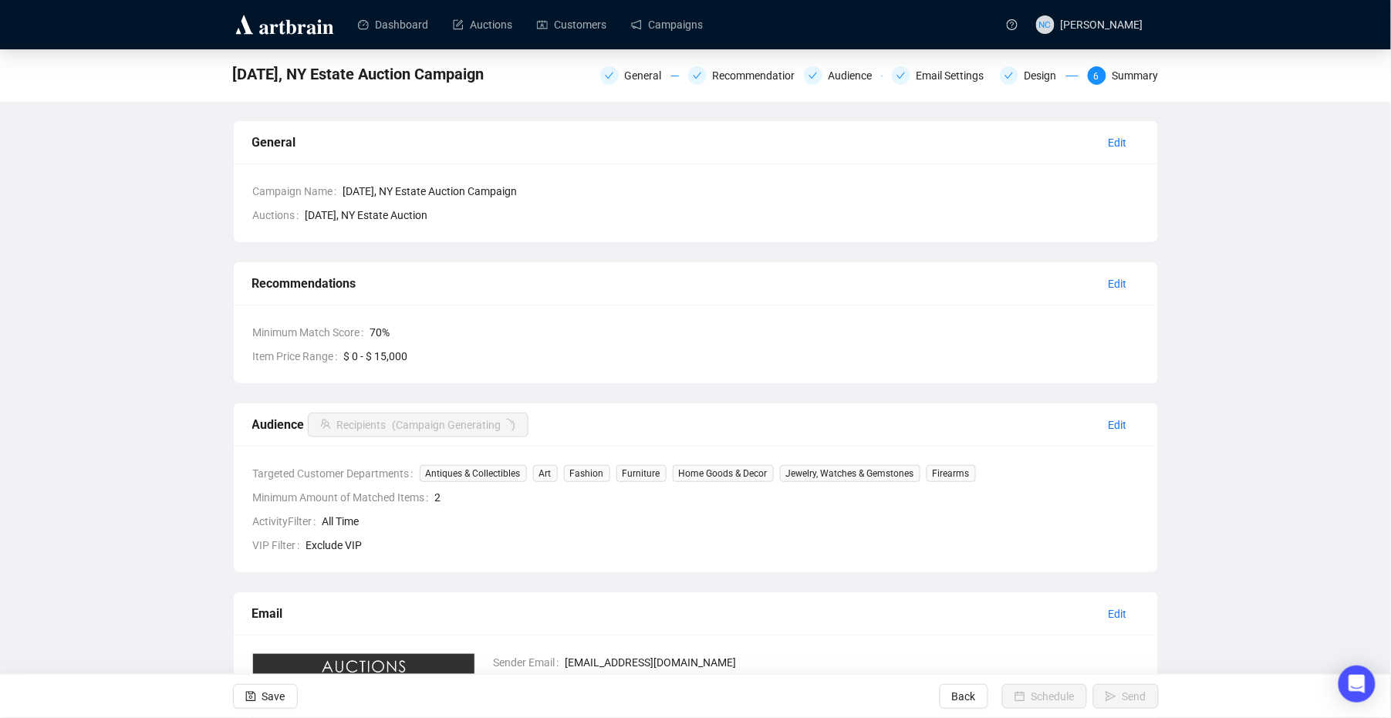
click at [1215, 695] on div "Save Back Schedule Send" at bounding box center [695, 696] width 1391 height 44
click at [1289, 435] on div "October 9th 2025, NY Estate Auction Campaign General Recommendations Audience E…" at bounding box center [695, 515] width 1391 height 933
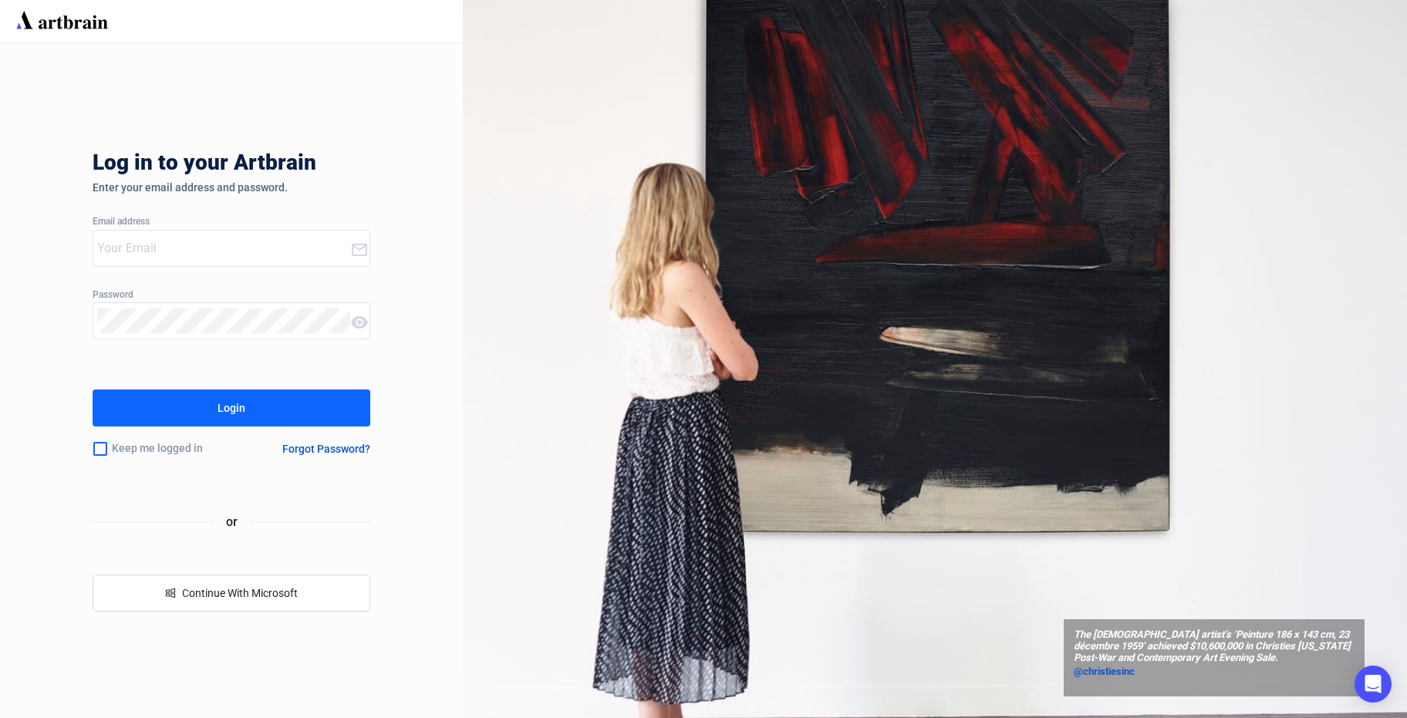
type input "[EMAIL_ADDRESS][DOMAIN_NAME]"
click at [102, 446] on input "checkbox" at bounding box center [100, 449] width 15 height 32
checkbox input "true"
click at [156, 412] on button "Login" at bounding box center [232, 407] width 278 height 37
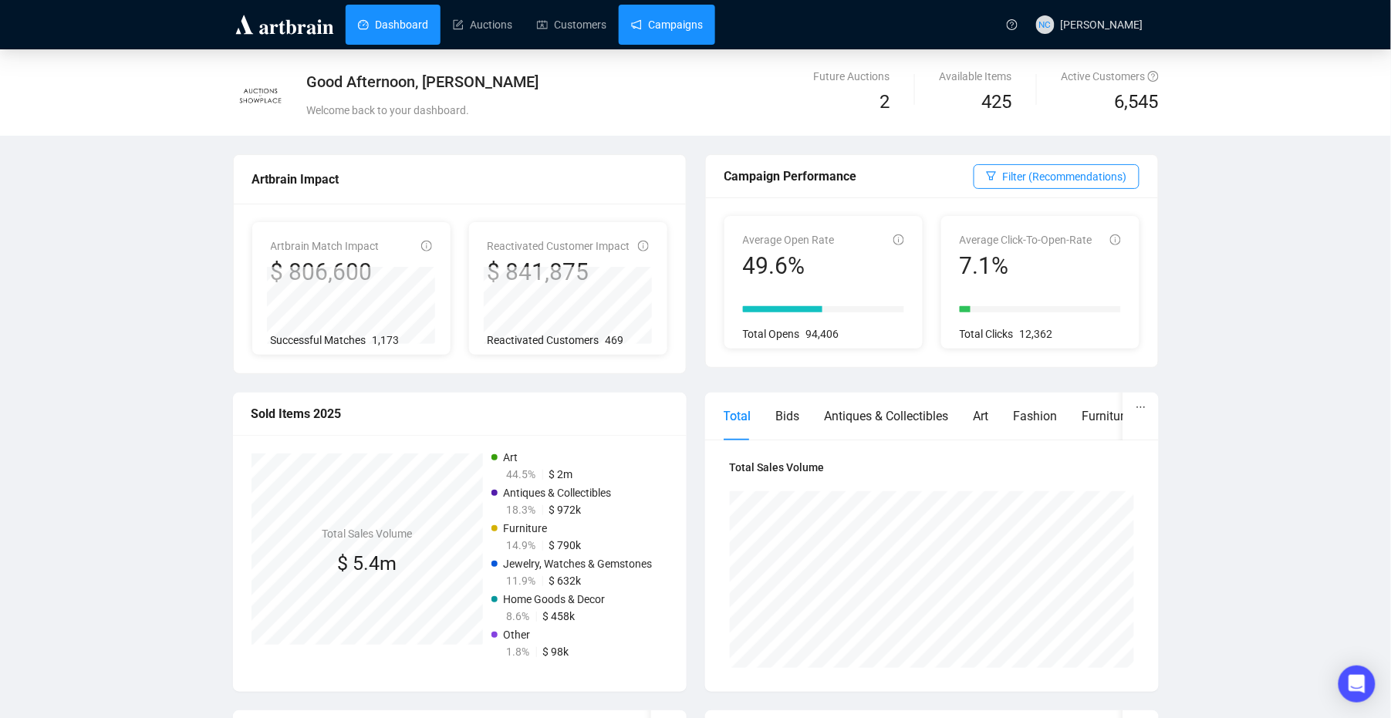
click at [679, 25] on link "Campaigns" at bounding box center [667, 25] width 72 height 40
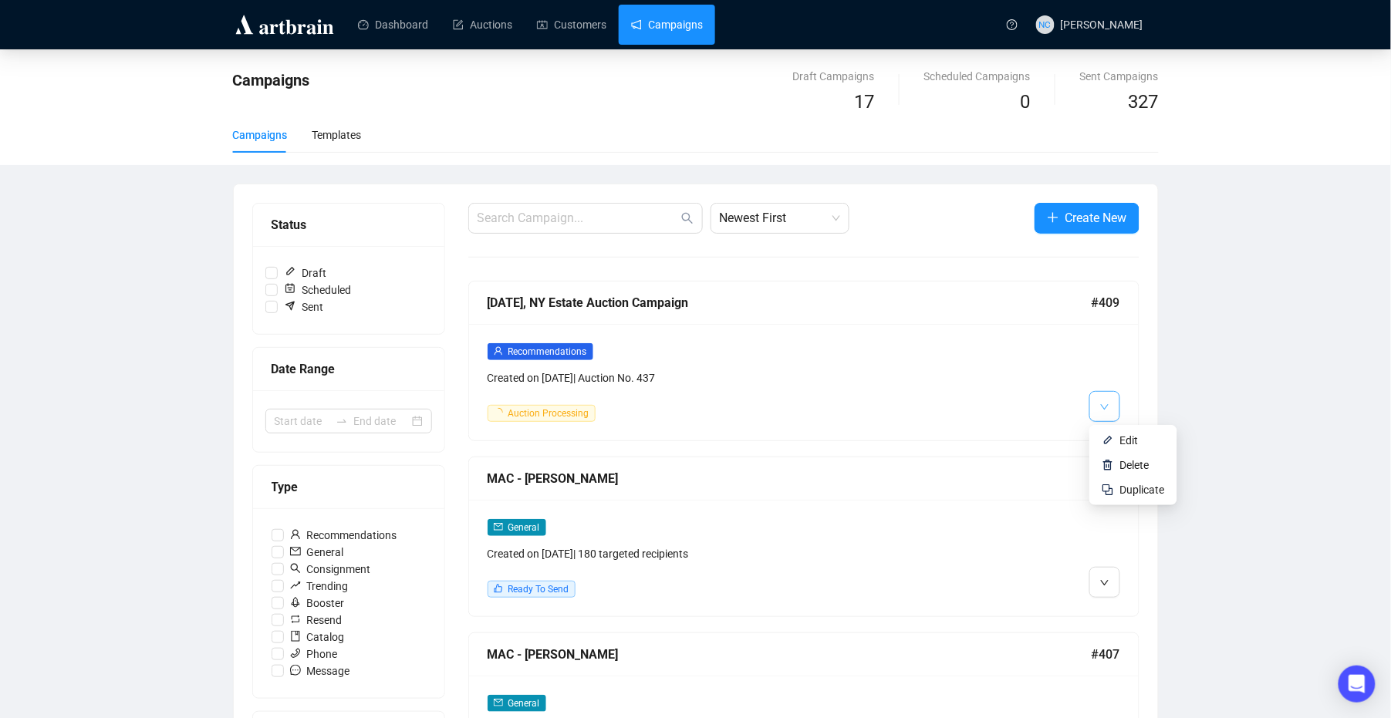
click at [1091, 417] on button "button" at bounding box center [1104, 406] width 31 height 31
click at [1098, 418] on button "button" at bounding box center [1104, 406] width 31 height 31
click at [1118, 215] on span "Create New" at bounding box center [1096, 217] width 62 height 19
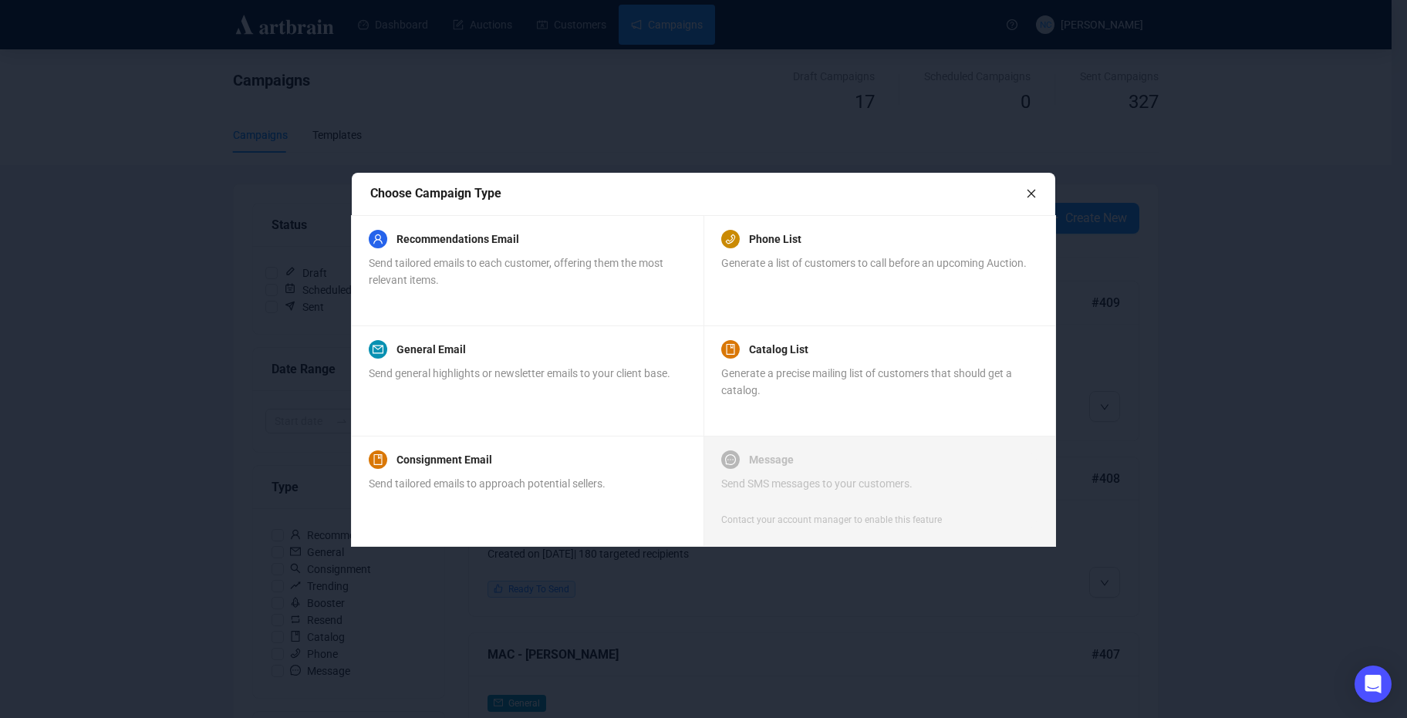
click at [1016, 197] on div "Choose Campaign Type" at bounding box center [698, 193] width 656 height 19
click at [1027, 177] on div "Choose Campaign Type" at bounding box center [703, 194] width 703 height 43
click at [1027, 193] on icon "close" at bounding box center [1031, 193] width 11 height 11
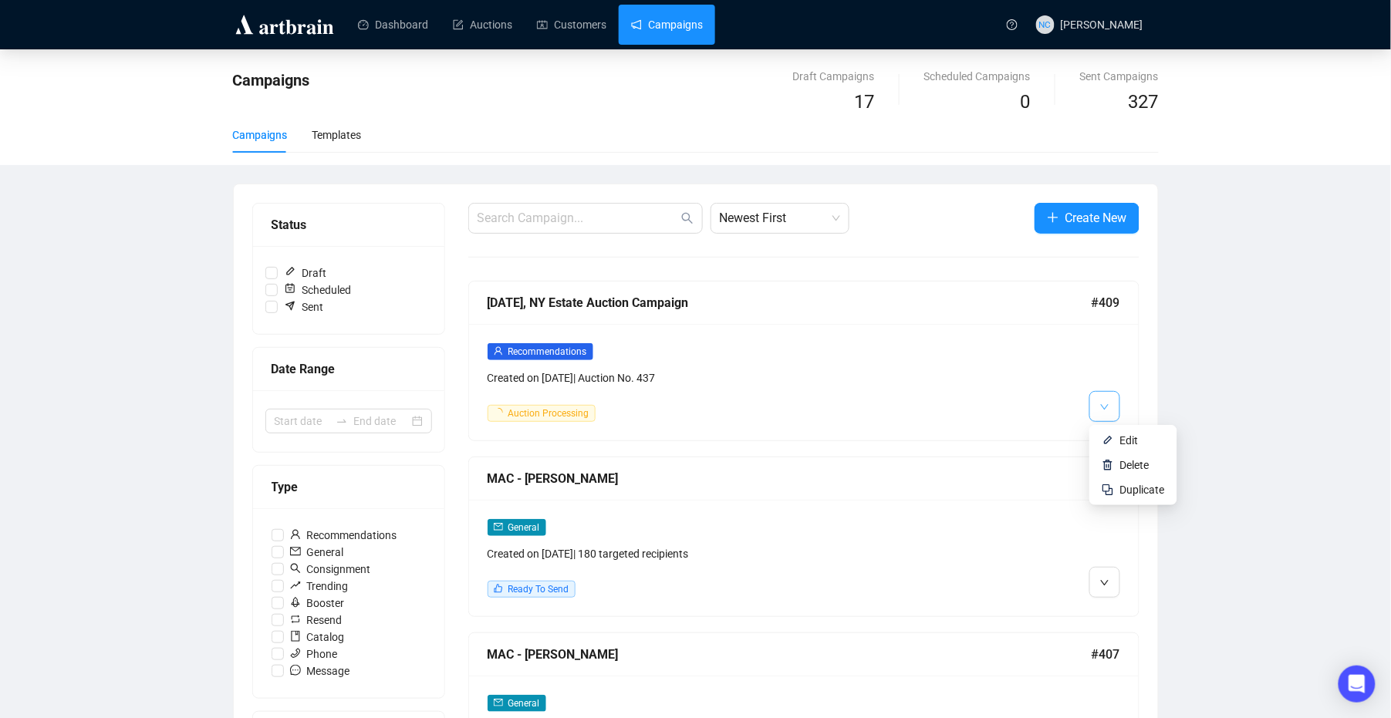
click at [1117, 412] on button "button" at bounding box center [1104, 406] width 31 height 31
click at [1116, 401] on button "button" at bounding box center [1104, 406] width 31 height 31
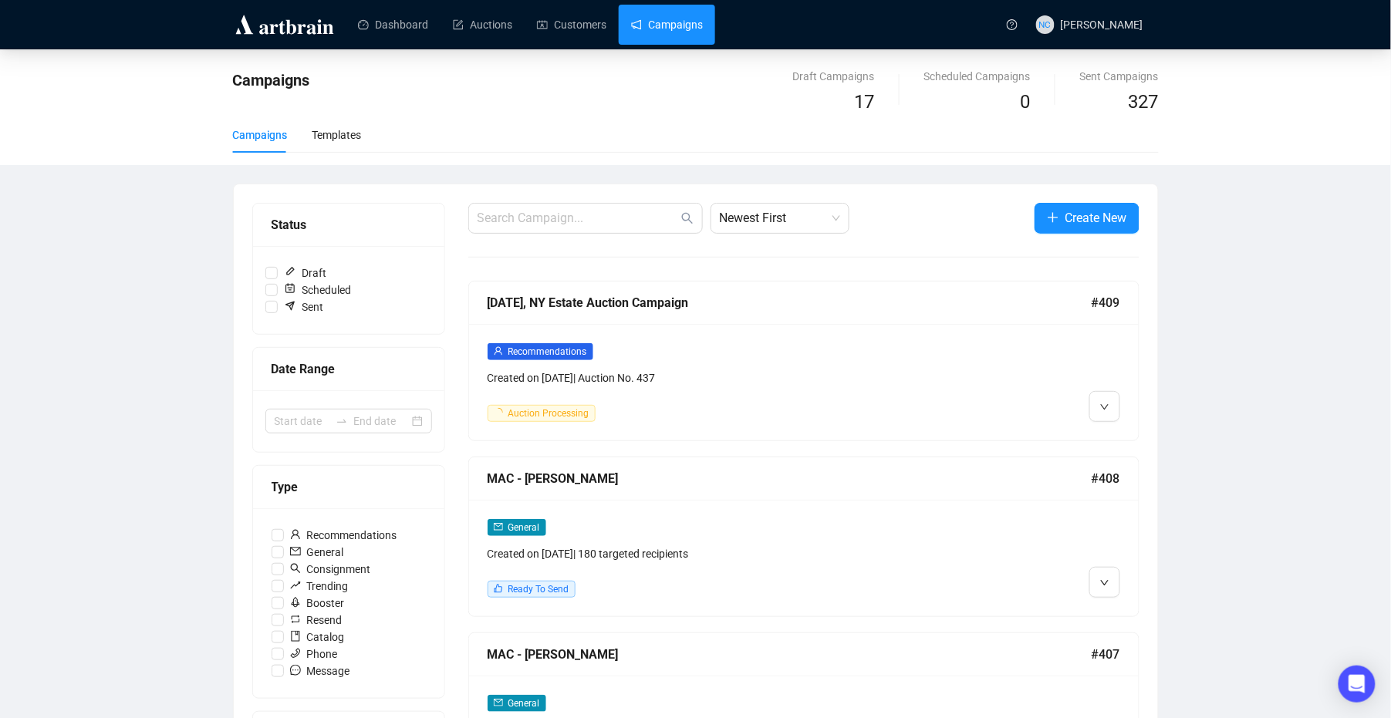
click at [1054, 212] on icon "plus" at bounding box center [1053, 217] width 12 height 12
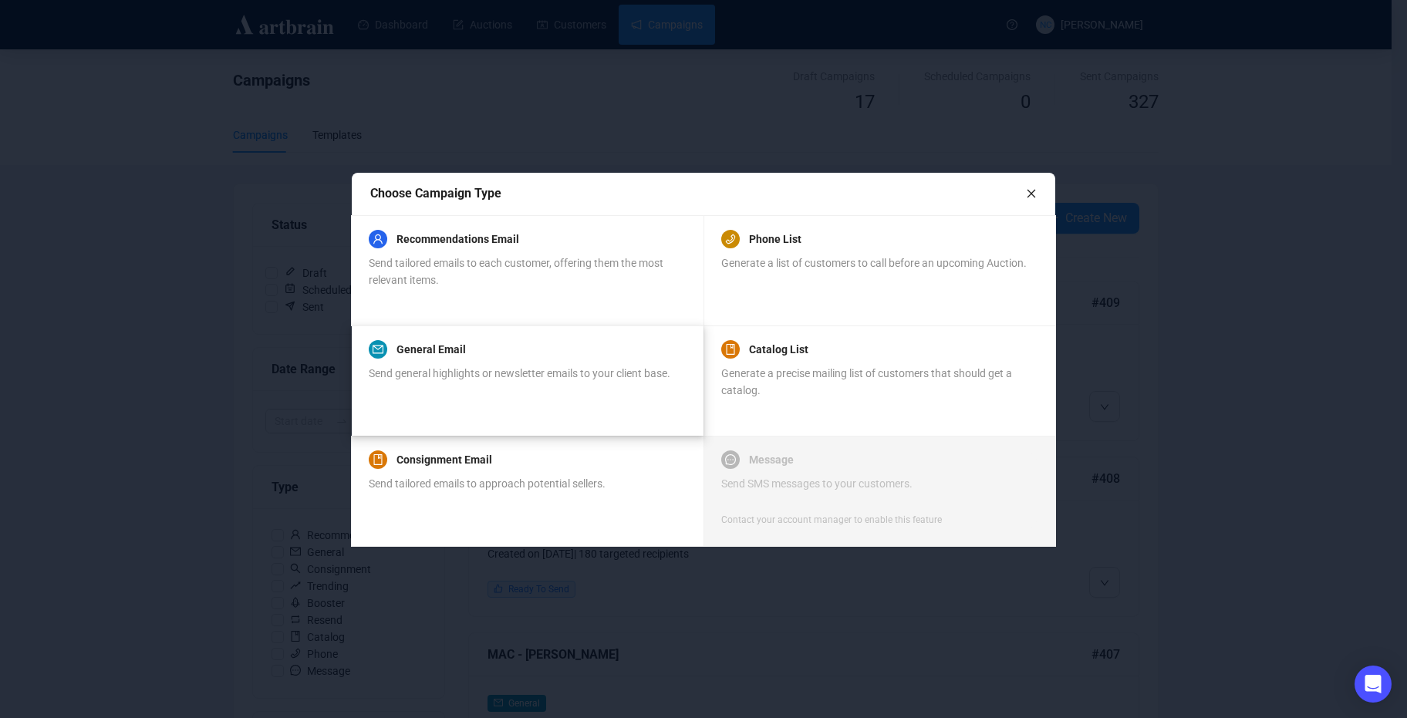
click at [615, 359] on div "General Email Send general highlights or newsletter emails to your client base." at bounding box center [520, 369] width 302 height 59
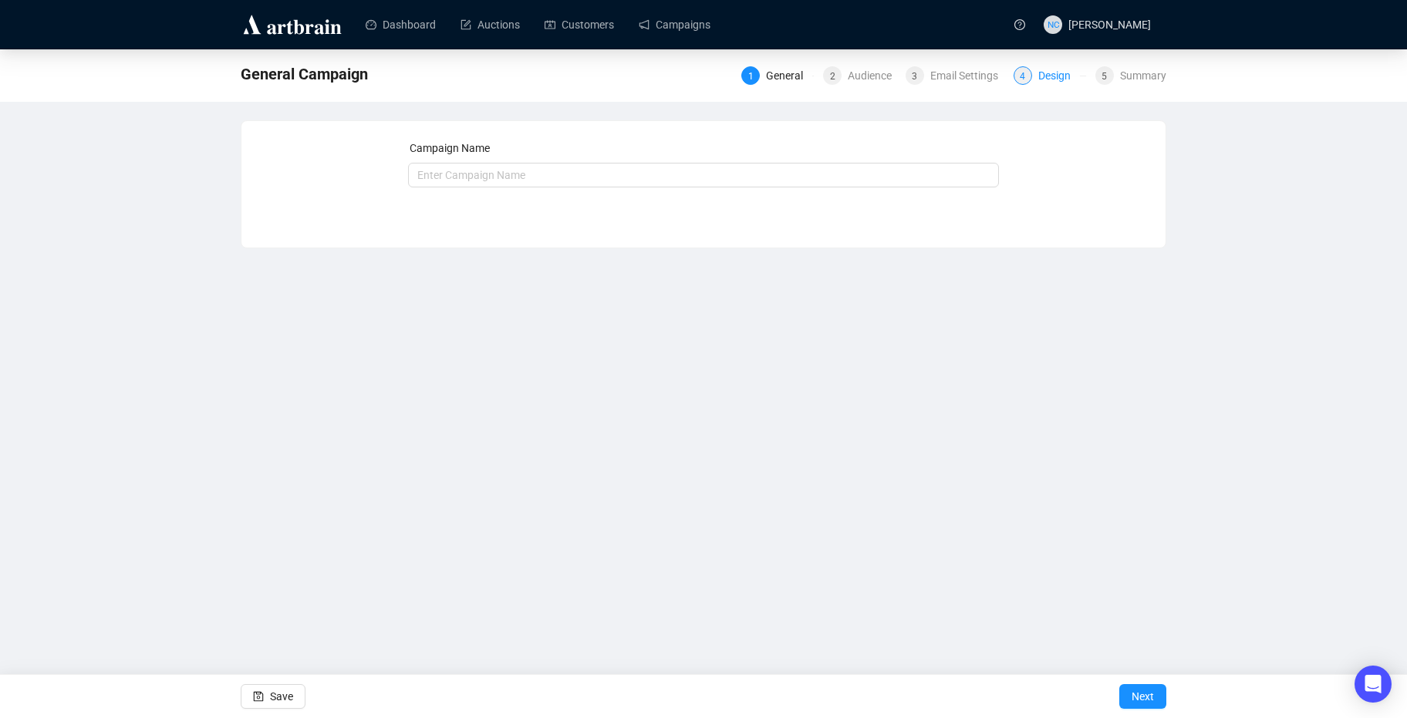
click at [1052, 78] on div "Design" at bounding box center [1059, 75] width 42 height 19
click at [617, 180] on input "text" at bounding box center [704, 175] width 592 height 25
type input "Upcoming Month - October 2025"
click at [1153, 686] on span "Next" at bounding box center [1142, 696] width 22 height 43
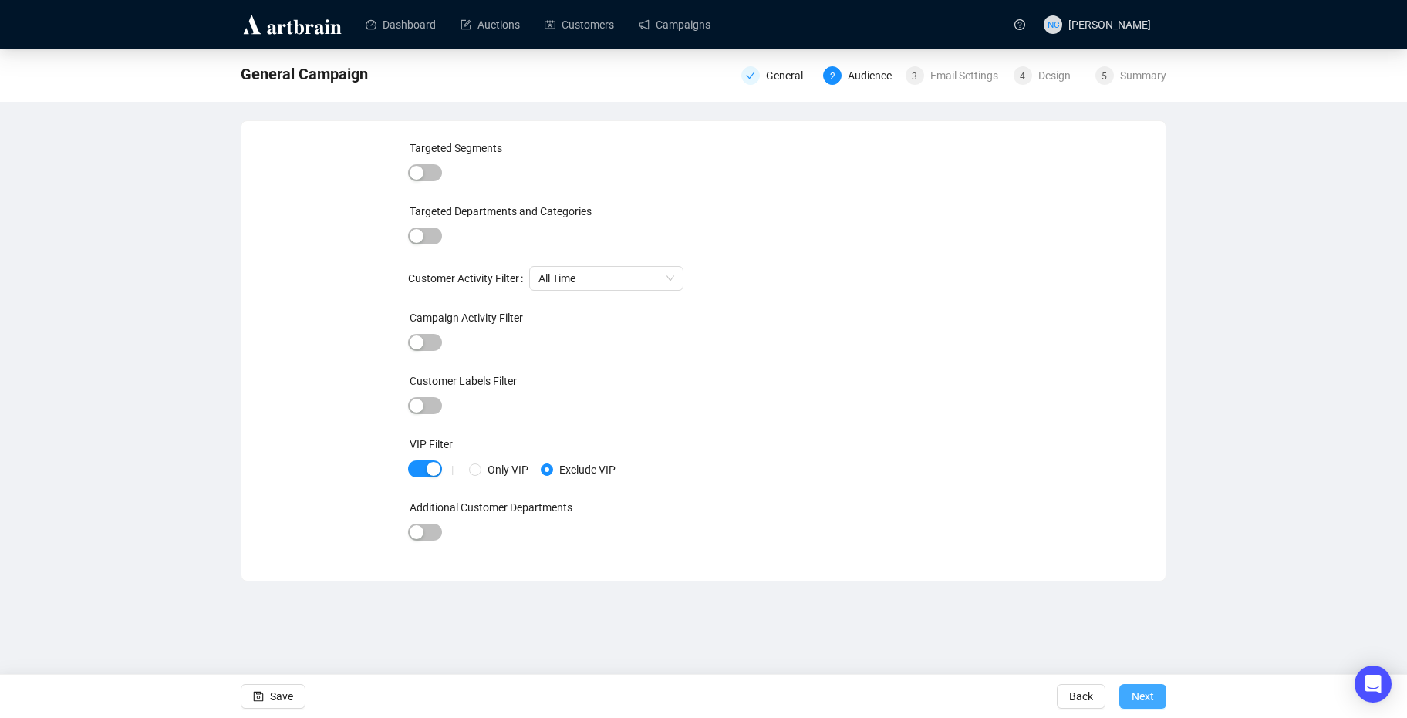
click at [1136, 702] on span "Next" at bounding box center [1142, 696] width 22 height 43
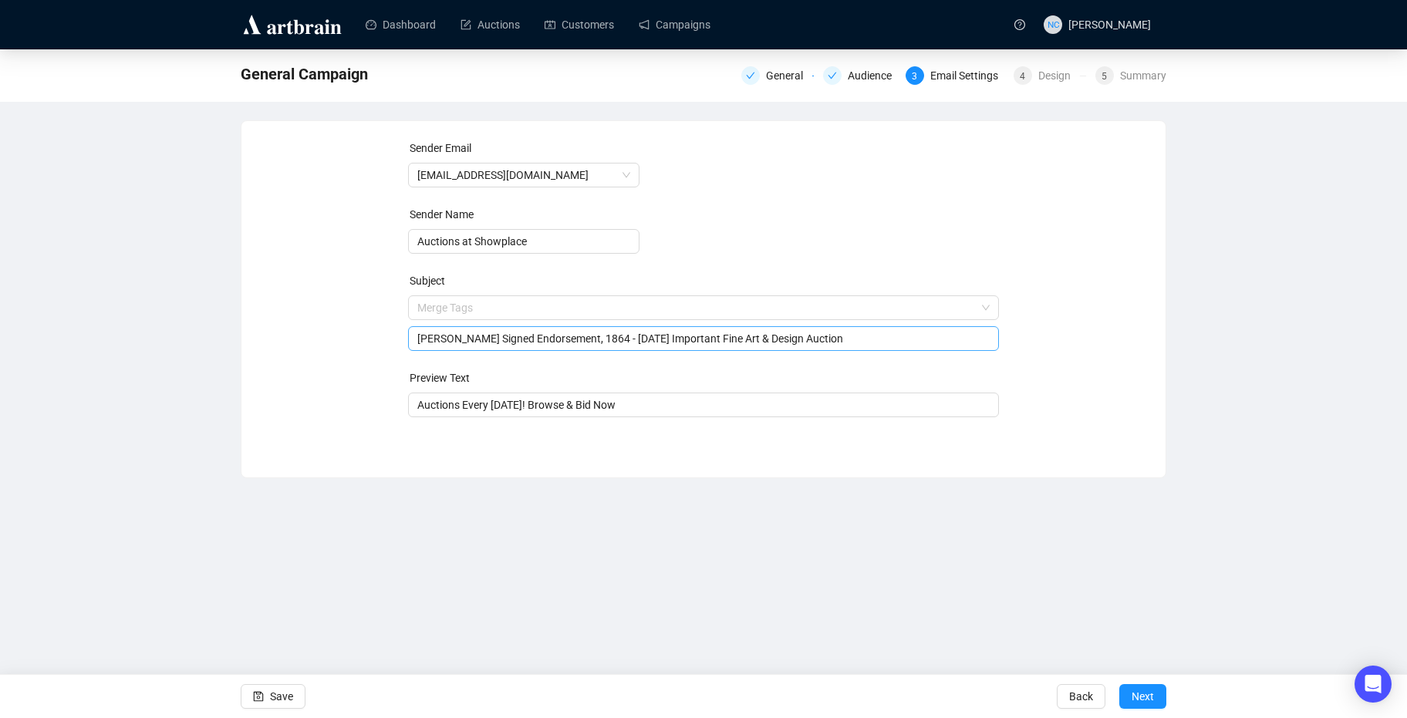
click at [769, 307] on span "Merge Tags Abraham Lincoln Signed Endorsement, 1864 - Oct 23rd Important Fine A…" at bounding box center [704, 323] width 592 height 43
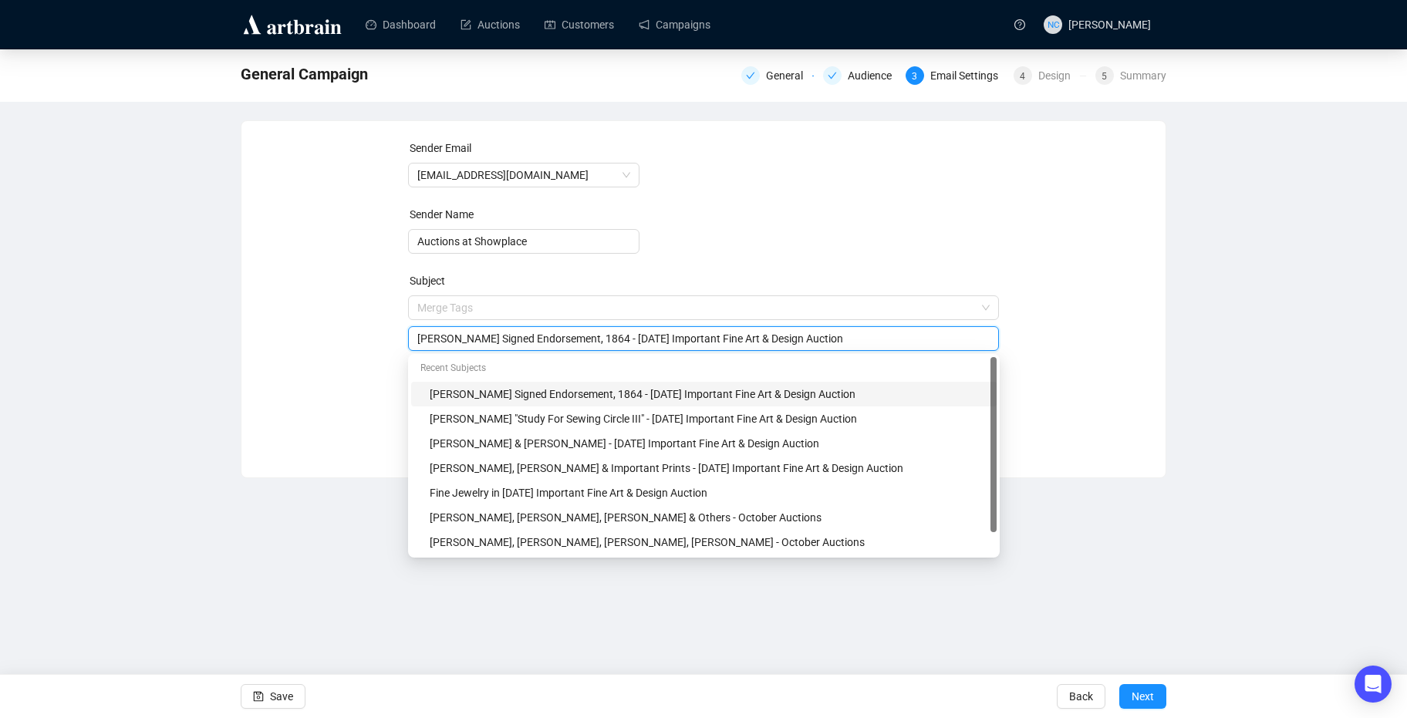
click at [578, 345] on input "[PERSON_NAME] Signed Endorsement, 1864 - [DATE] Important Fine Art & Design Auc…" at bounding box center [703, 338] width 573 height 17
type input "Upcoming"
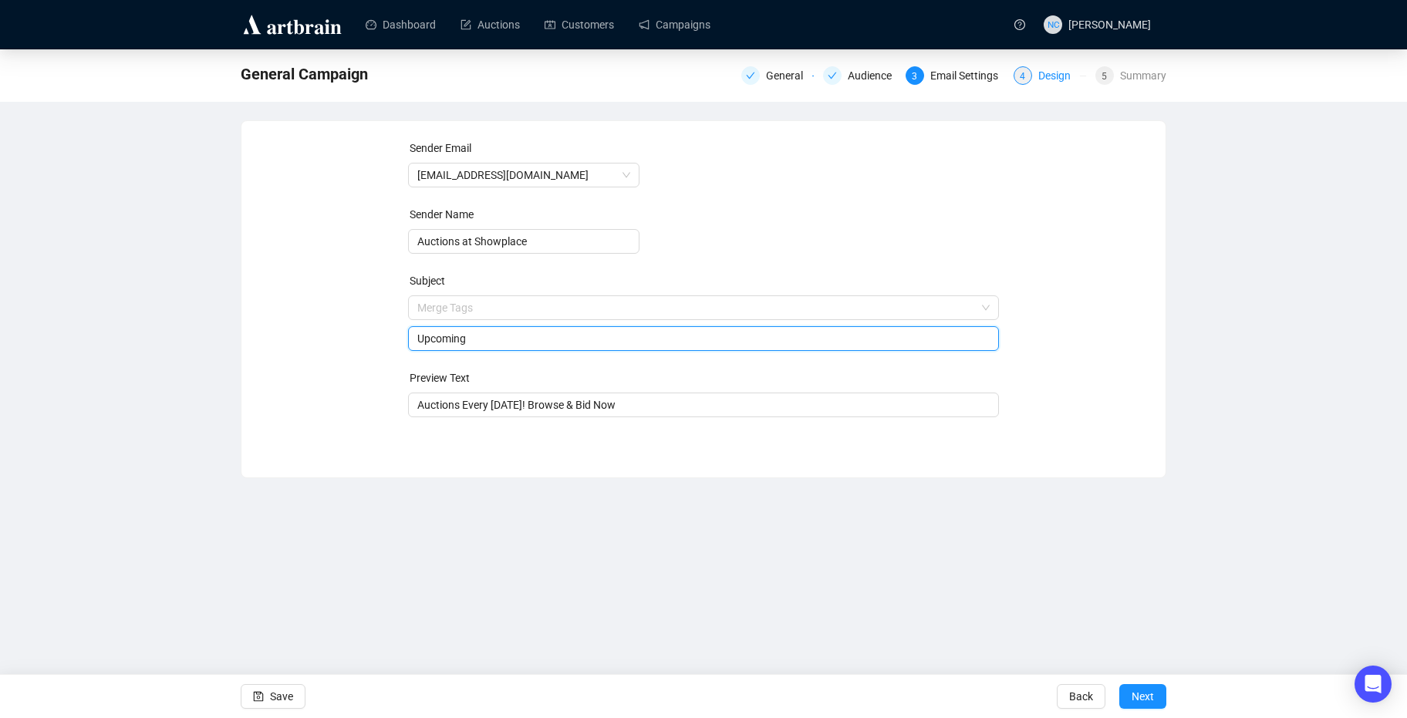
click at [1047, 67] on div "Design" at bounding box center [1059, 75] width 42 height 19
click at [1080, 698] on span "Back" at bounding box center [1081, 696] width 24 height 43
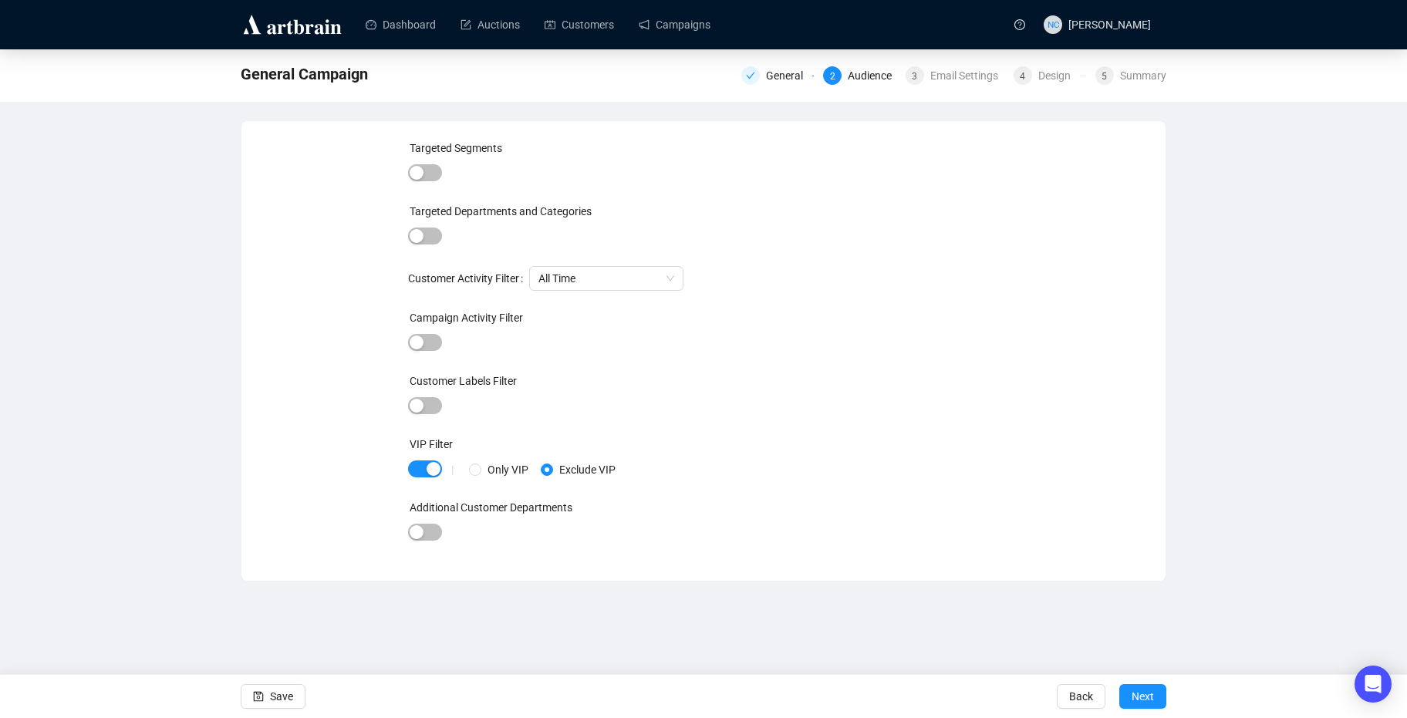
click at [1080, 698] on span "Back" at bounding box center [1081, 696] width 24 height 43
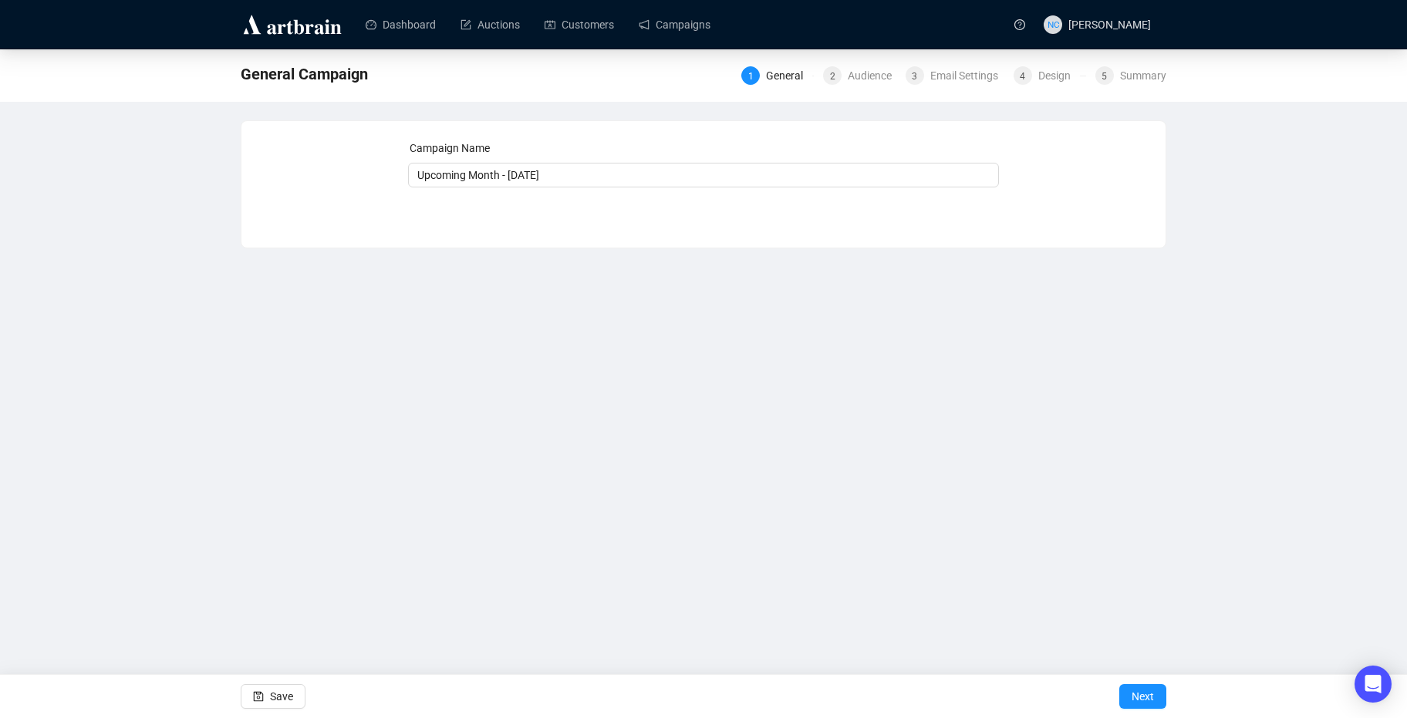
click at [302, 17] on img at bounding box center [292, 24] width 103 height 25
click at [424, 16] on link "Dashboard" at bounding box center [401, 25] width 70 height 40
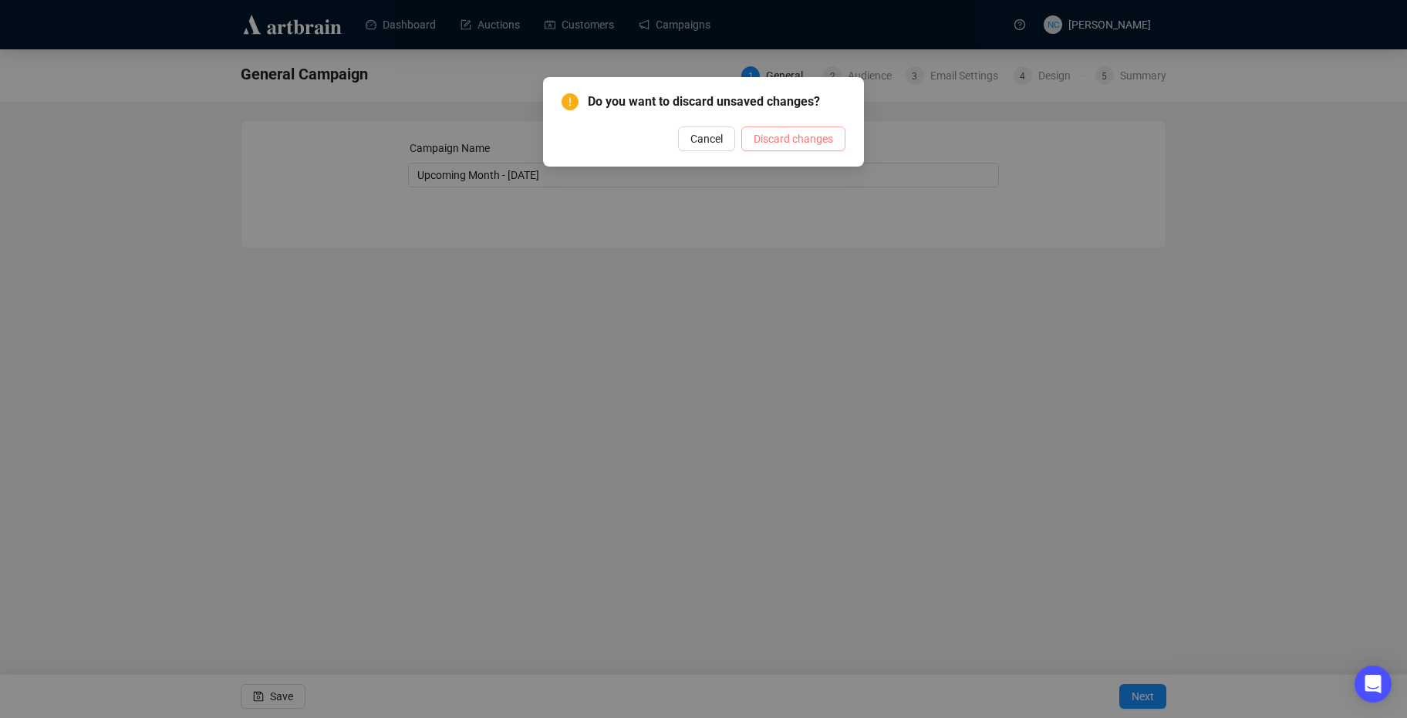
click at [772, 142] on span "Discard changes" at bounding box center [793, 138] width 79 height 17
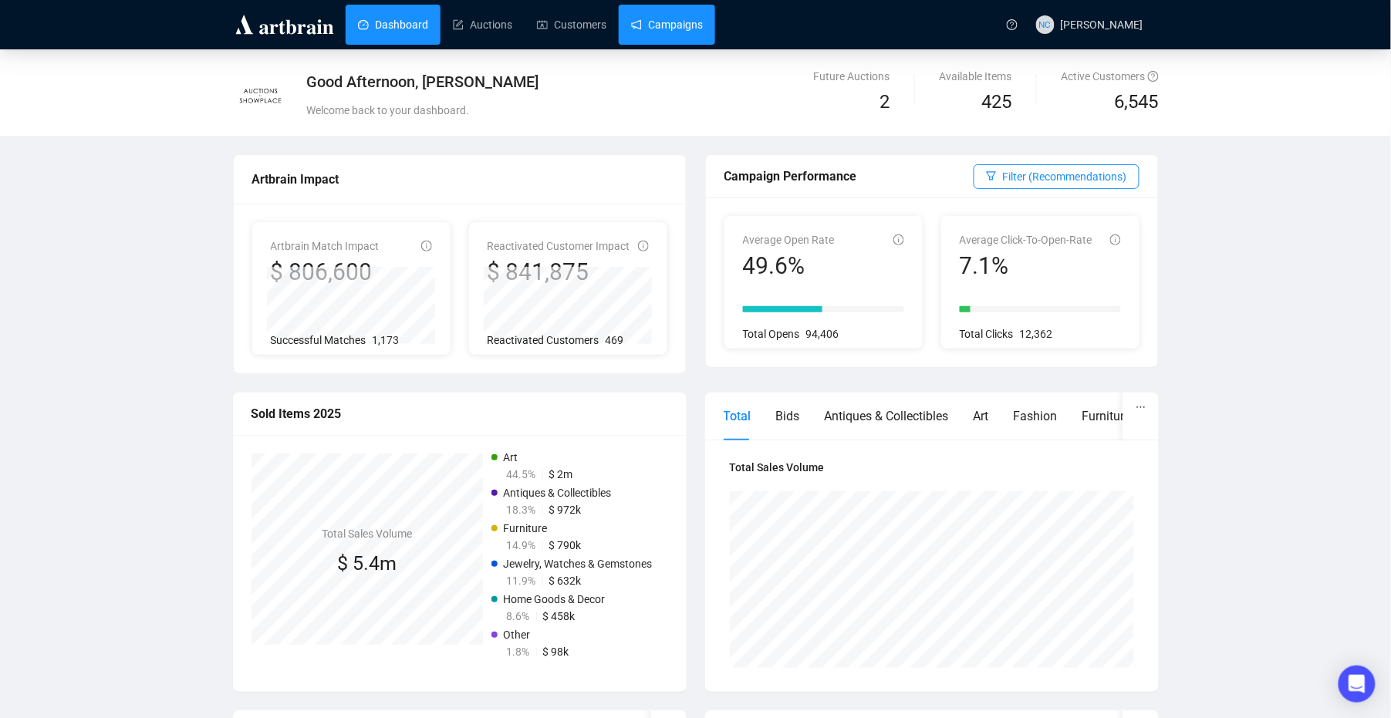
click at [660, 30] on link "Campaigns" at bounding box center [667, 25] width 72 height 40
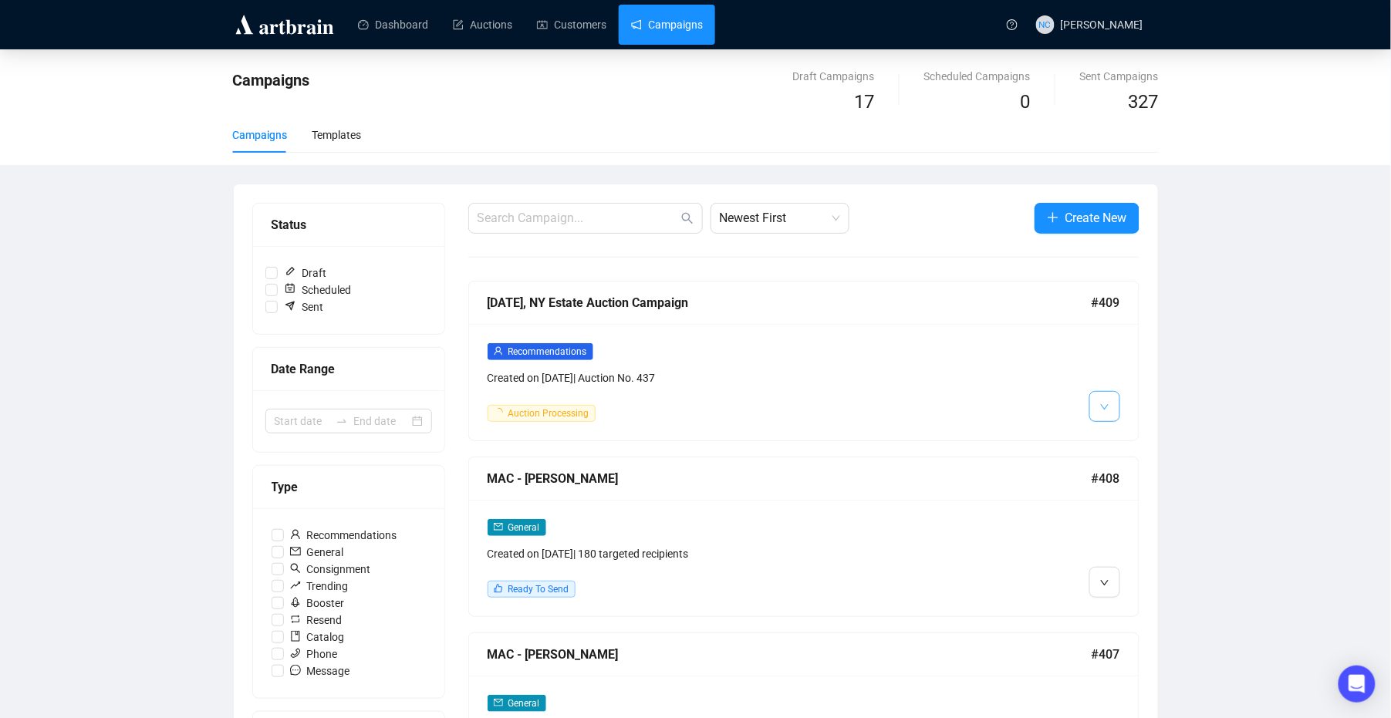
click at [1109, 416] on button "button" at bounding box center [1104, 406] width 31 height 31
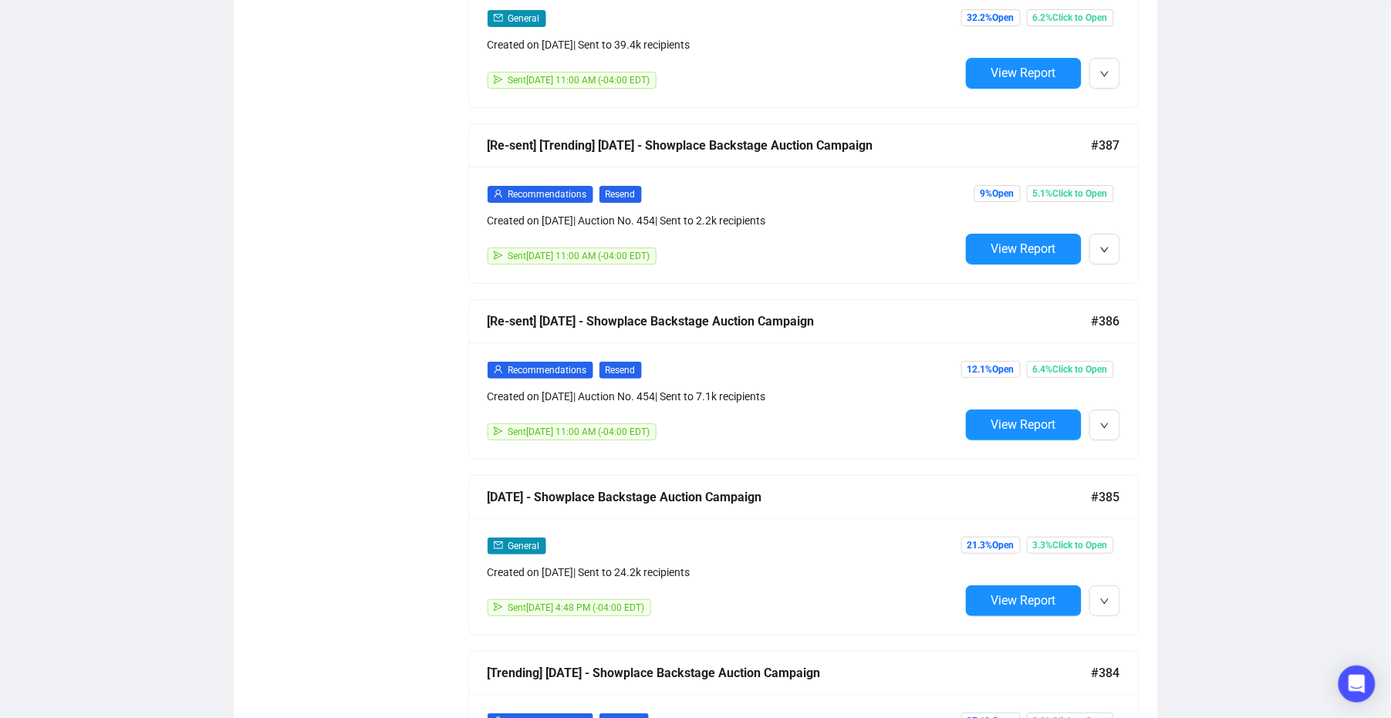
scroll to position [3778, 0]
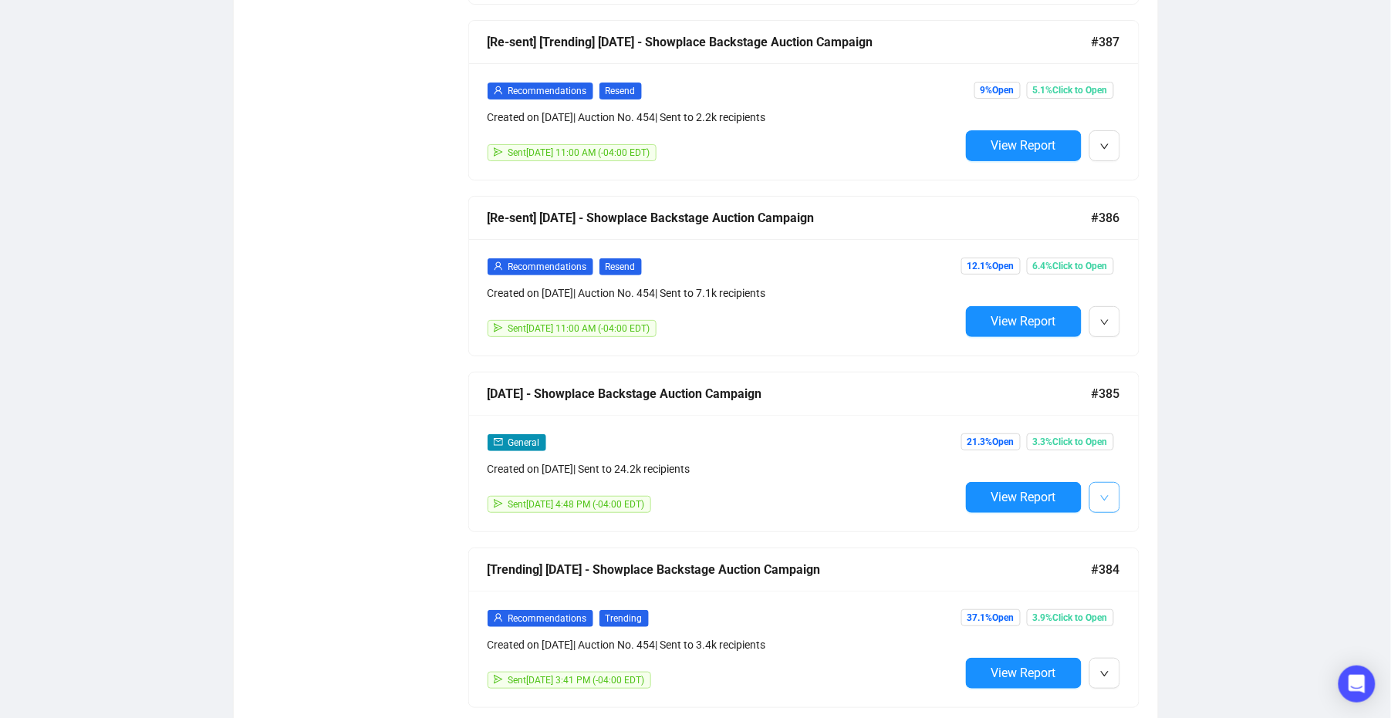
click at [1109, 507] on button "button" at bounding box center [1104, 497] width 31 height 31
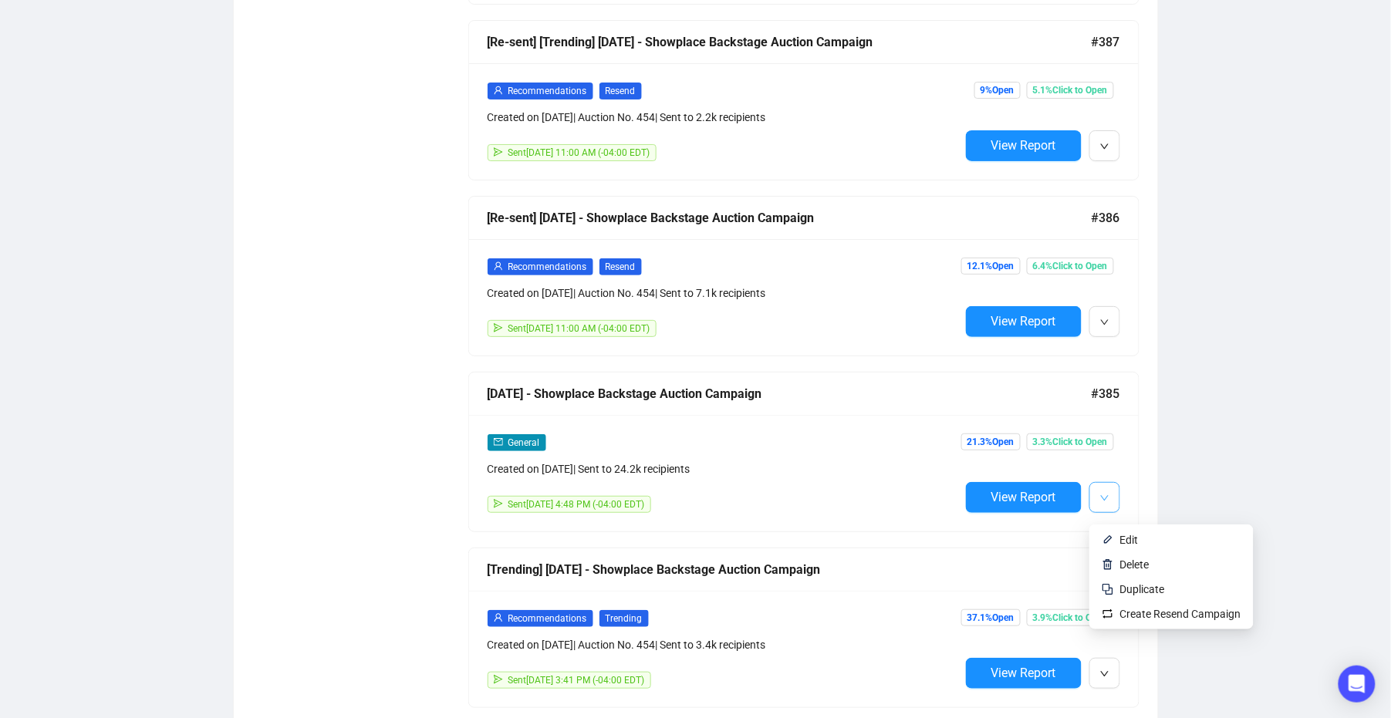
click at [1109, 507] on button "button" at bounding box center [1104, 497] width 31 height 31
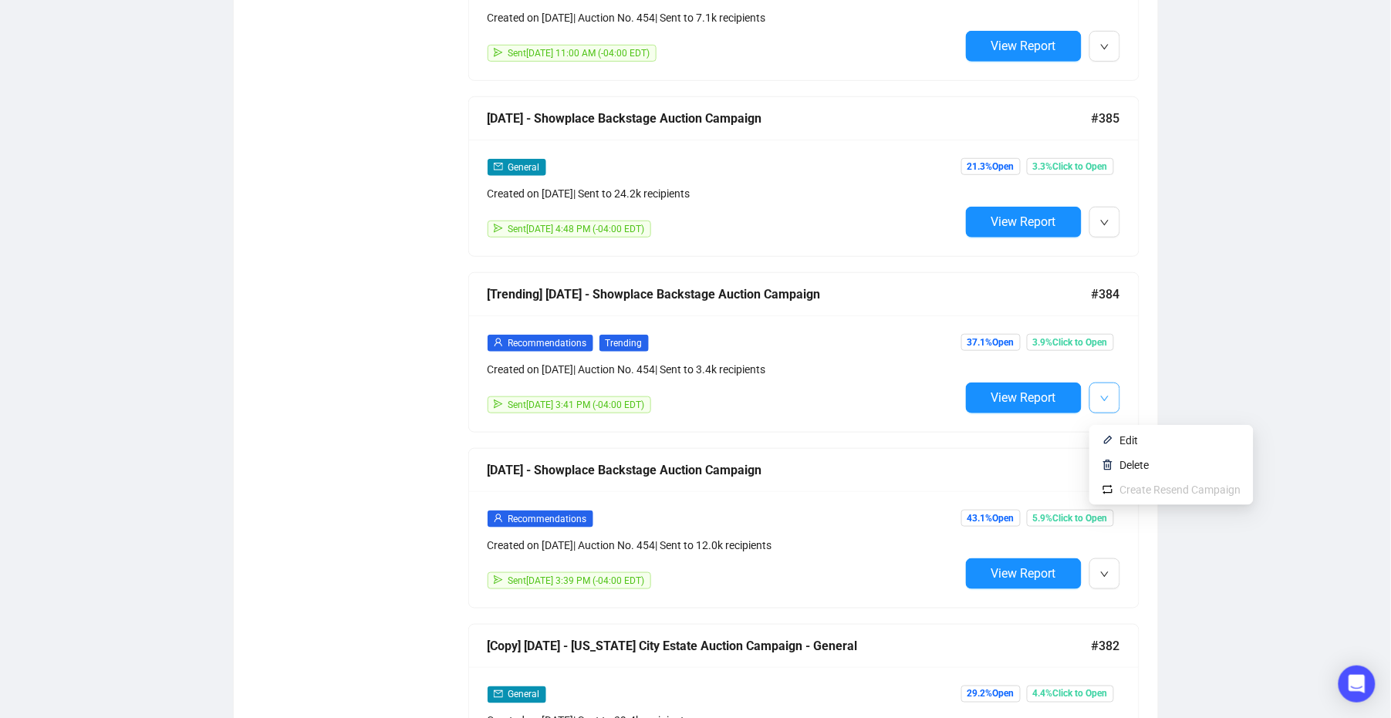
scroll to position [4189, 0]
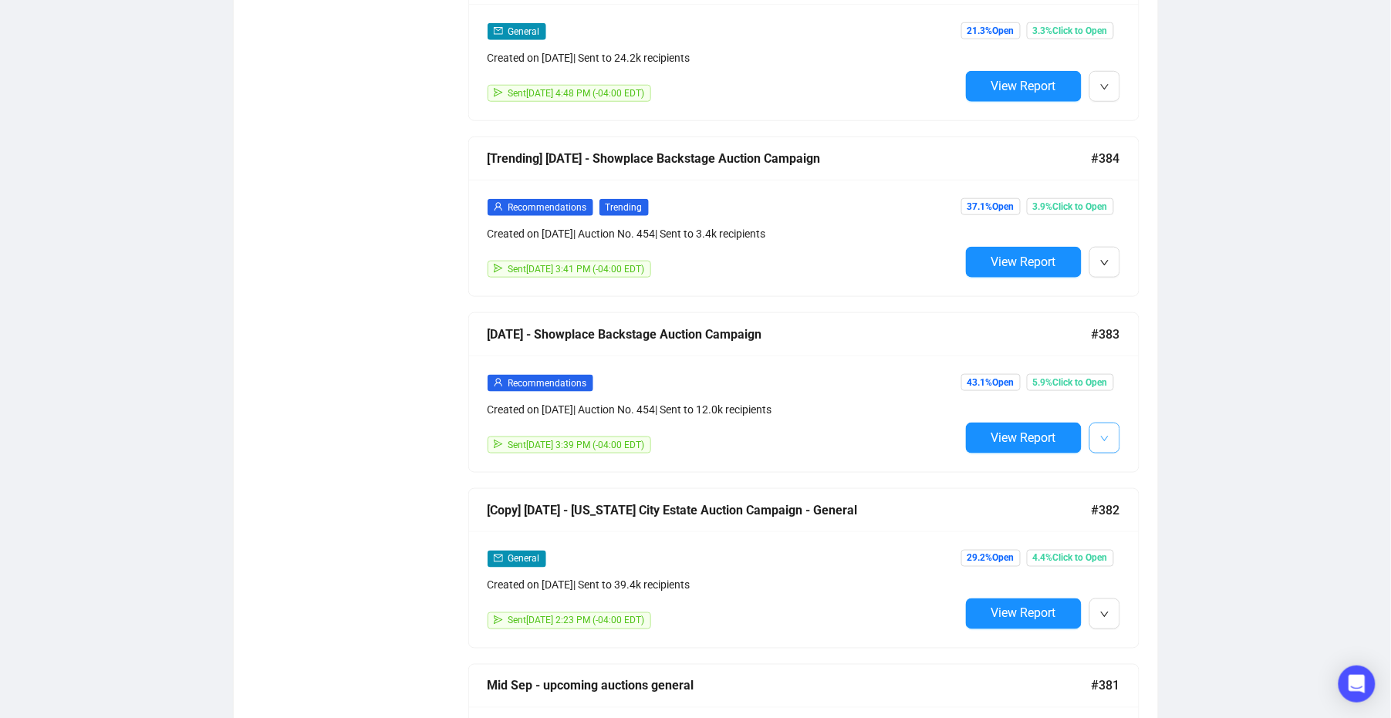
click at [1094, 450] on button "button" at bounding box center [1104, 438] width 31 height 31
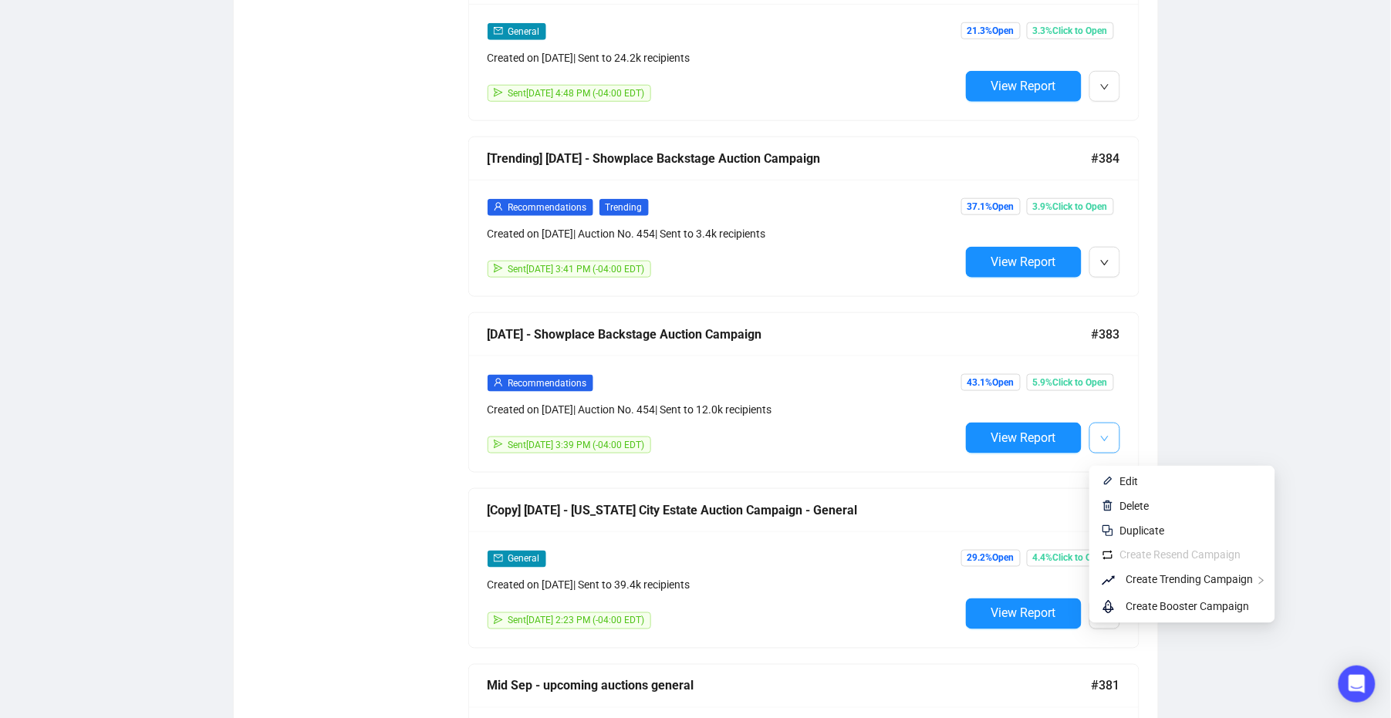
click at [1094, 450] on button "button" at bounding box center [1104, 438] width 31 height 31
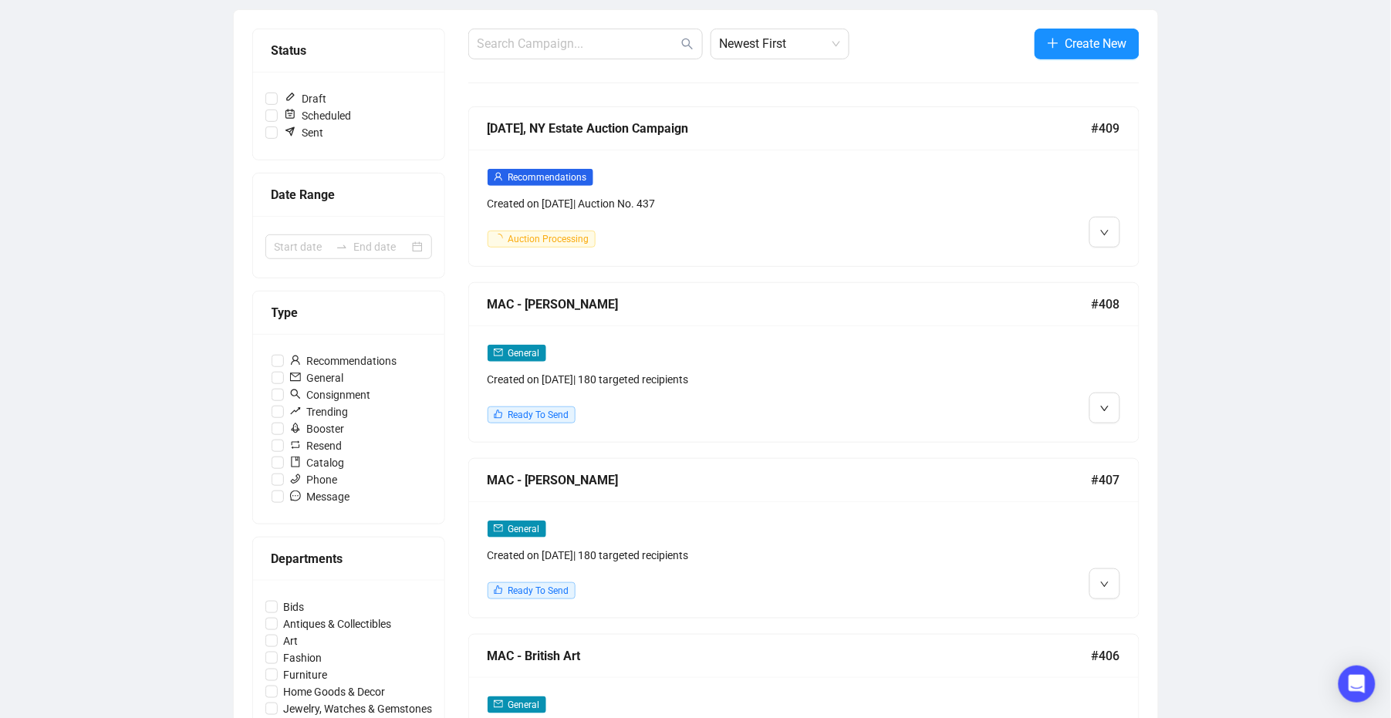
scroll to position [0, 0]
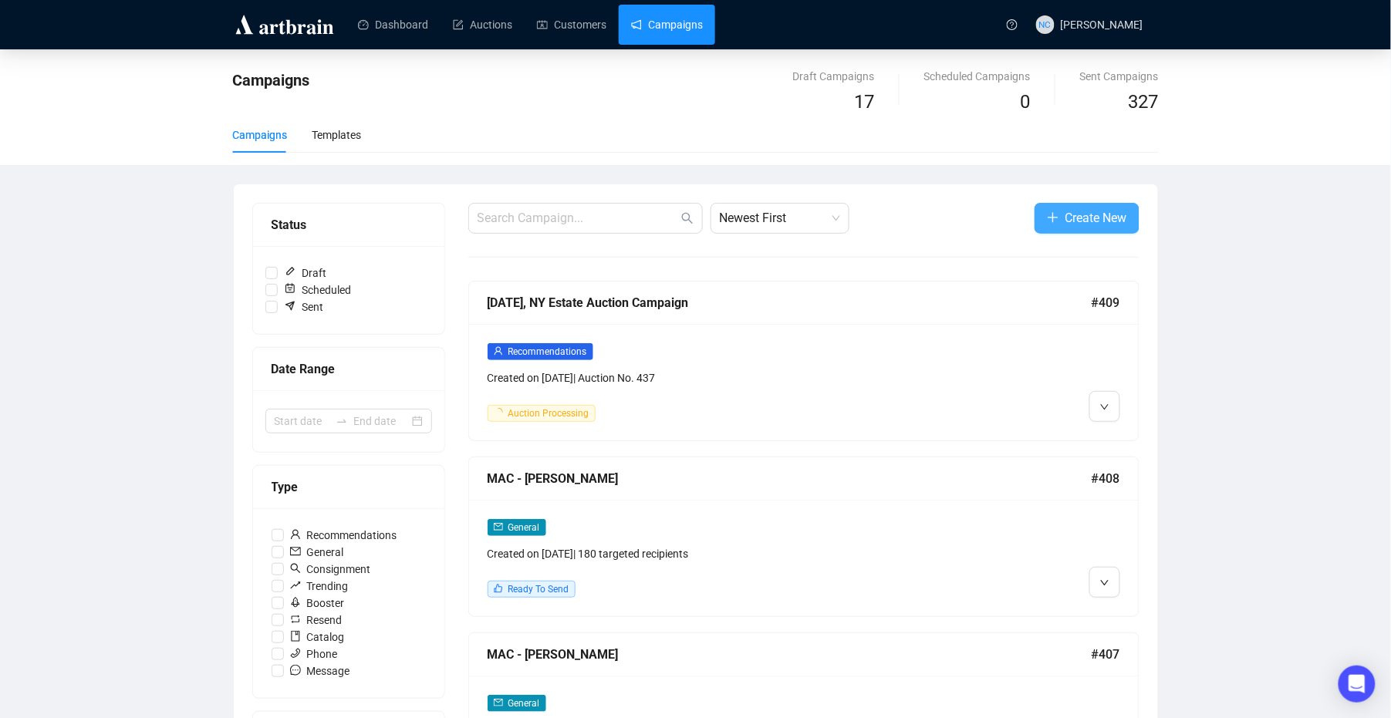
click at [1076, 216] on span "Create New" at bounding box center [1096, 217] width 62 height 19
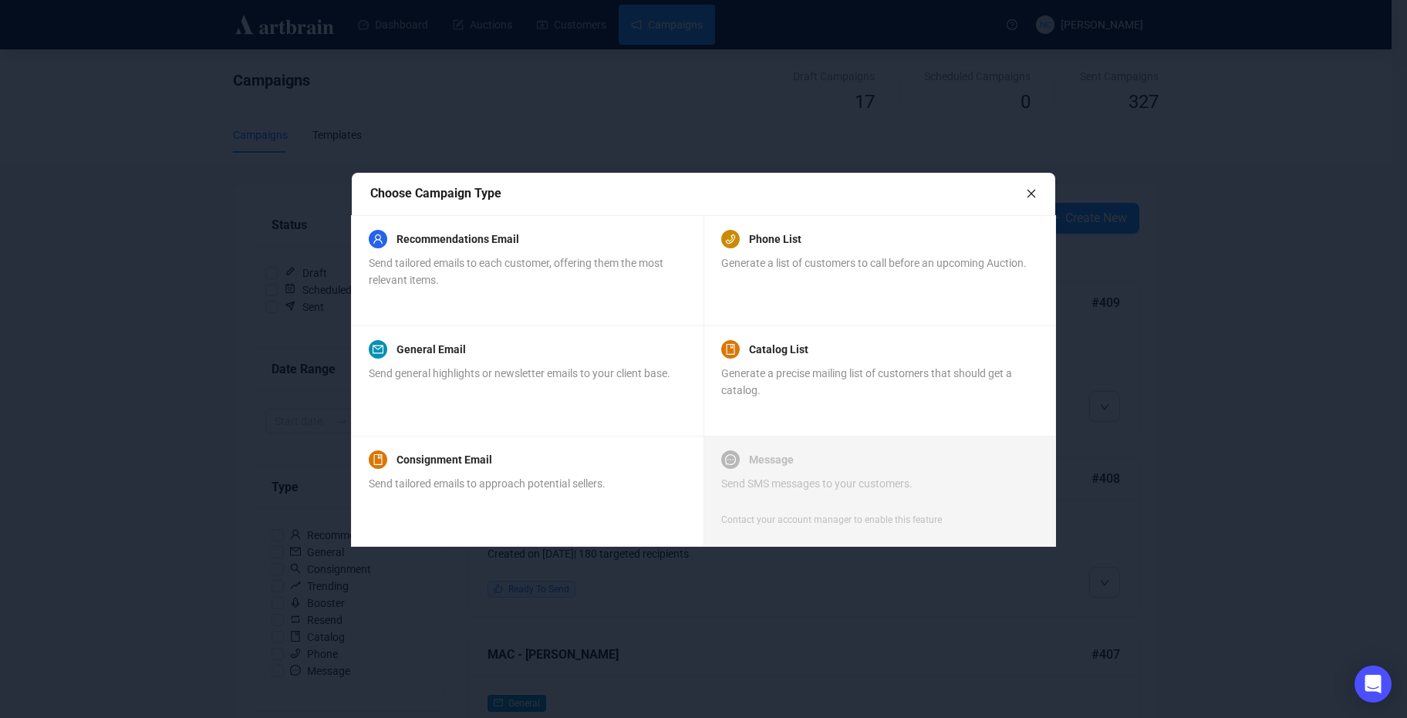
drag, startPoint x: 1012, startPoint y: 189, endPoint x: 1028, endPoint y: 191, distance: 16.4
click at [1021, 190] on div "Choose Campaign Type" at bounding box center [698, 193] width 656 height 19
click at [1031, 191] on icon "close" at bounding box center [1031, 193] width 11 height 11
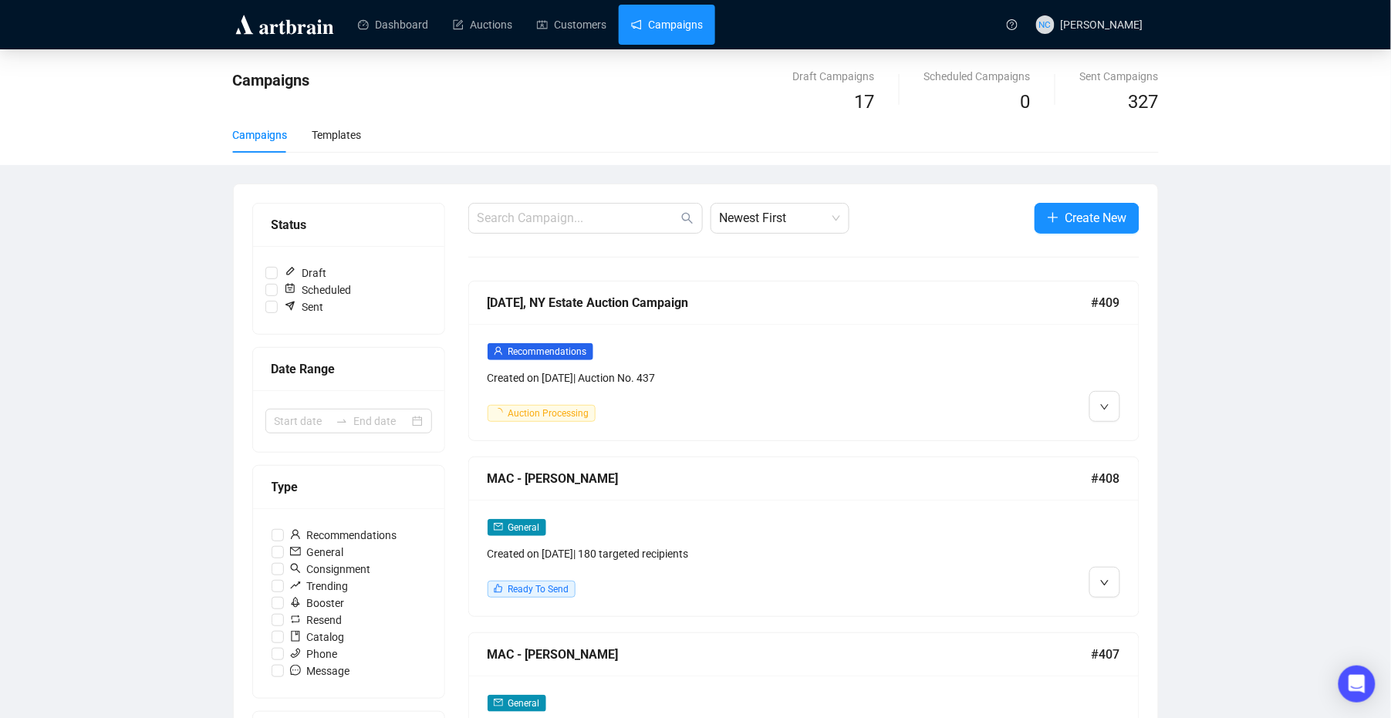
click at [662, 47] on div "Dashboard Auctions Customers Campaigns" at bounding box center [669, 24] width 656 height 49
click at [664, 19] on link "Campaigns" at bounding box center [667, 25] width 72 height 40
click at [668, 25] on link "Campaigns" at bounding box center [667, 25] width 72 height 40
click at [1065, 213] on span "Create New" at bounding box center [1096, 217] width 62 height 19
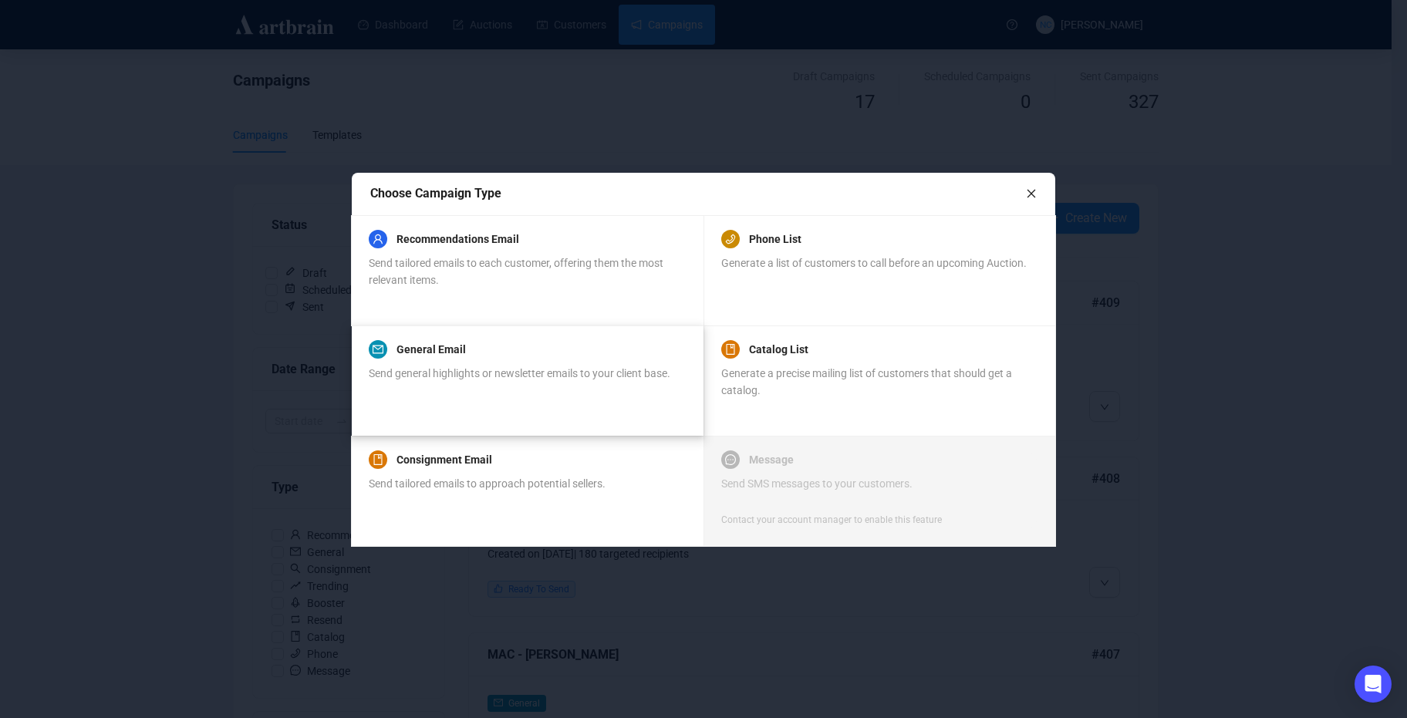
click at [639, 362] on div "General Email Send general highlights or newsletter emails to your client base." at bounding box center [520, 369] width 302 height 59
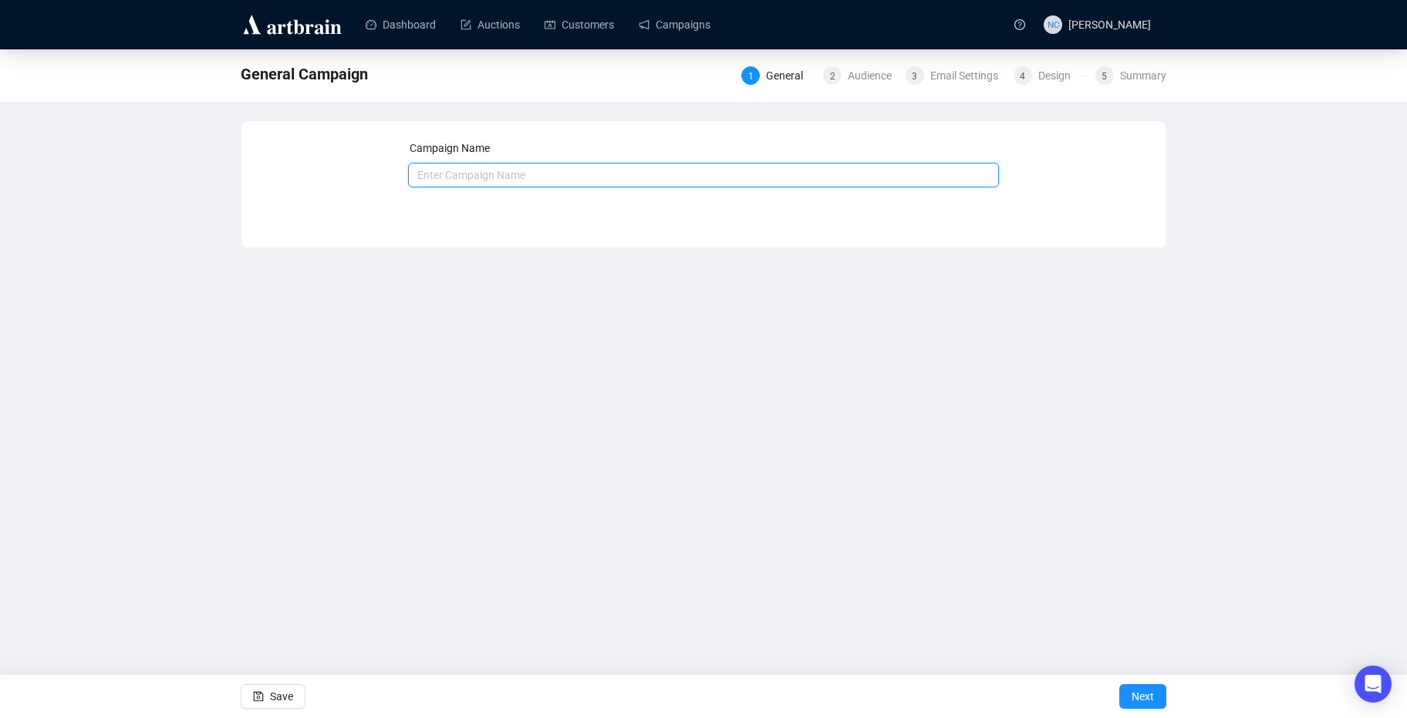
click at [637, 171] on input "text" at bounding box center [704, 175] width 592 height 25
type input "Upcoming Sales - Oct and Nov"
click at [1138, 690] on span "Next" at bounding box center [1142, 696] width 22 height 43
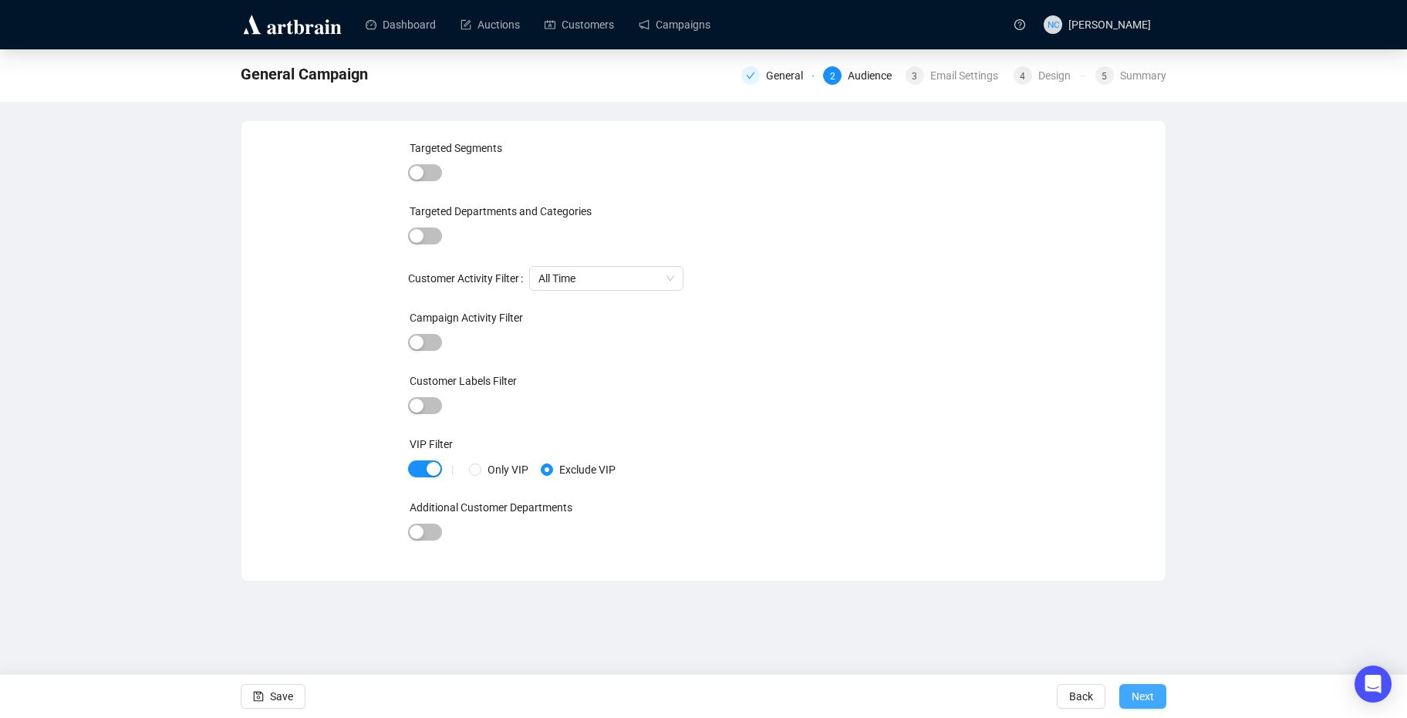
click at [1141, 704] on span "Next" at bounding box center [1142, 696] width 22 height 43
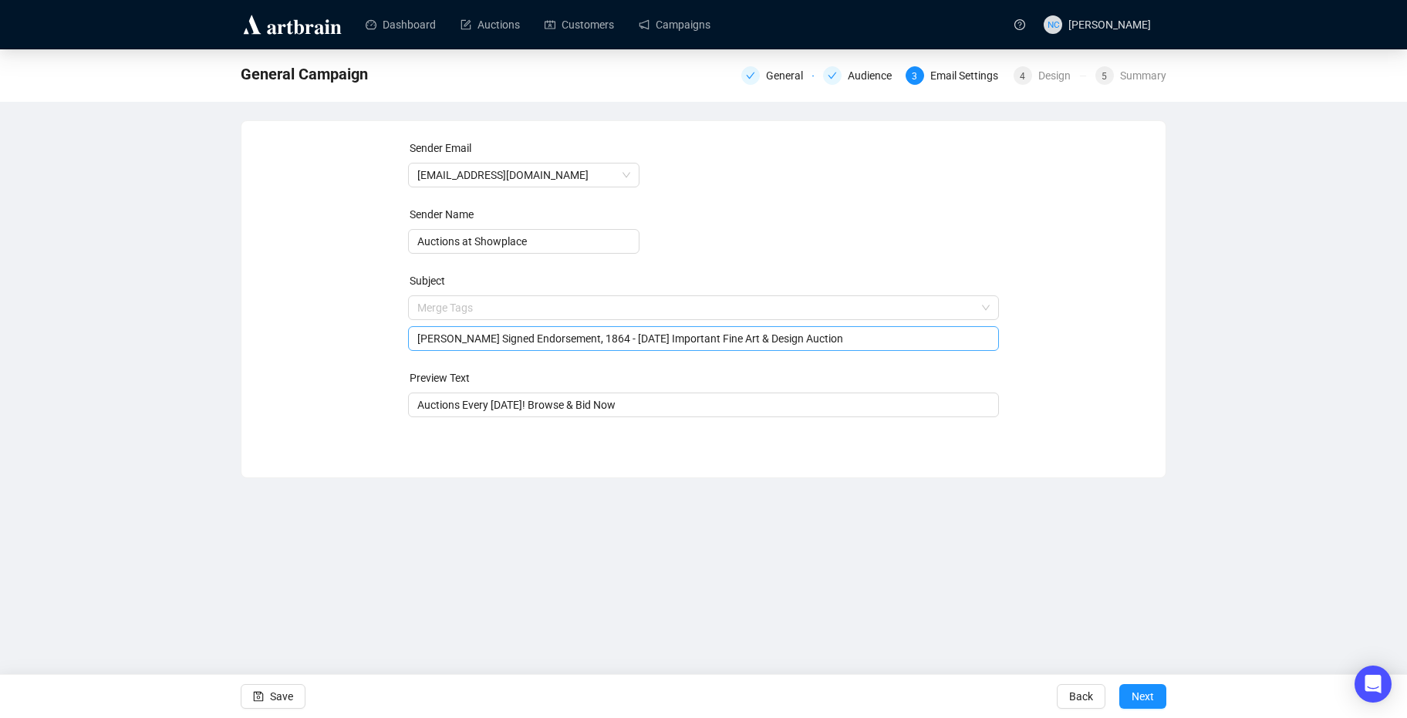
click at [686, 309] on span "Merge Tags Abraham Lincoln Signed Endorsement, 1864 - Oct 23rd Important Fine A…" at bounding box center [704, 323] width 592 height 43
click at [548, 332] on input "[PERSON_NAME] Signed Endorsement, 1864 - [DATE] Important Fine Art & Design Auc…" at bounding box center [703, 338] width 573 height 17
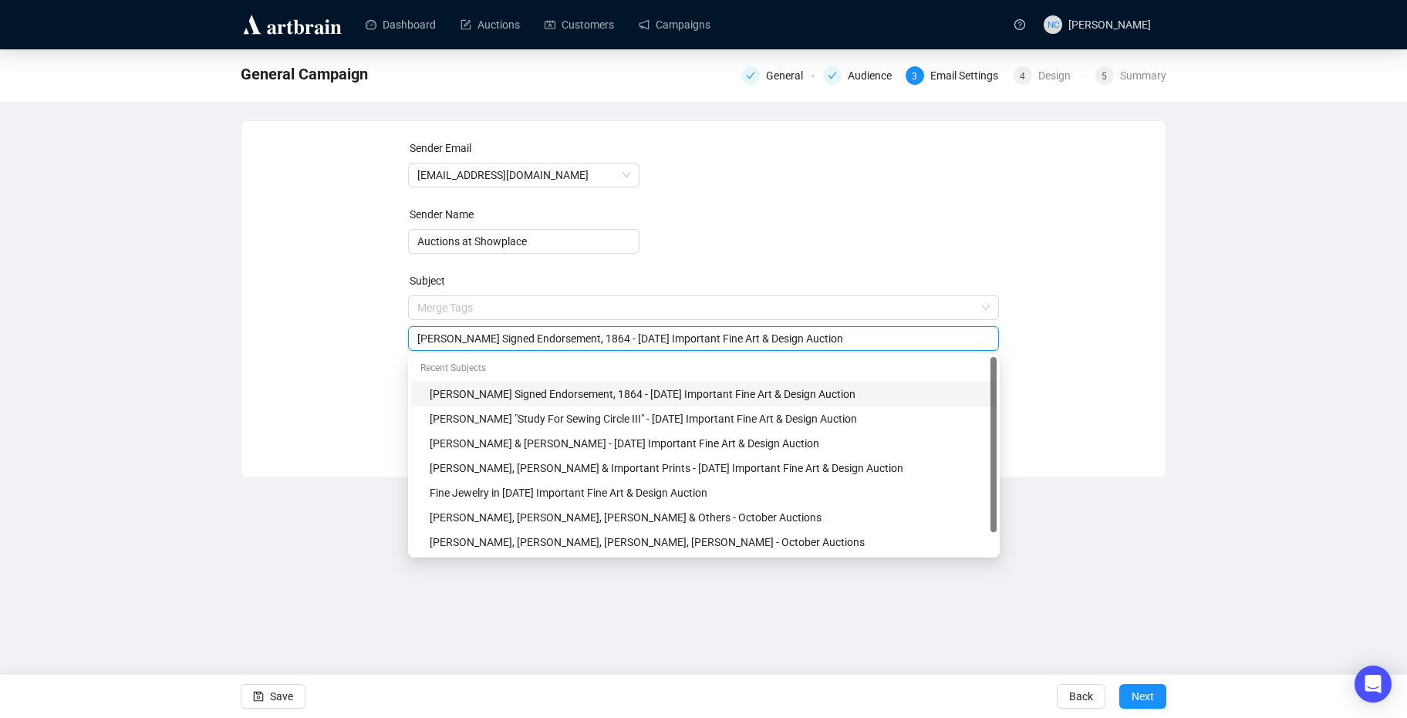
click at [548, 332] on input "[PERSON_NAME] Signed Endorsement, 1864 - [DATE] Important Fine Art & Design Auc…" at bounding box center [703, 338] width 573 height 17
type input "Showplace October & November Auction Lineup - Mark Your Calendars!"
click at [1178, 253] on div "General Campaign General Audience 3 Email Settings 4 Design 5 Summary Sender Em…" at bounding box center [703, 263] width 1407 height 429
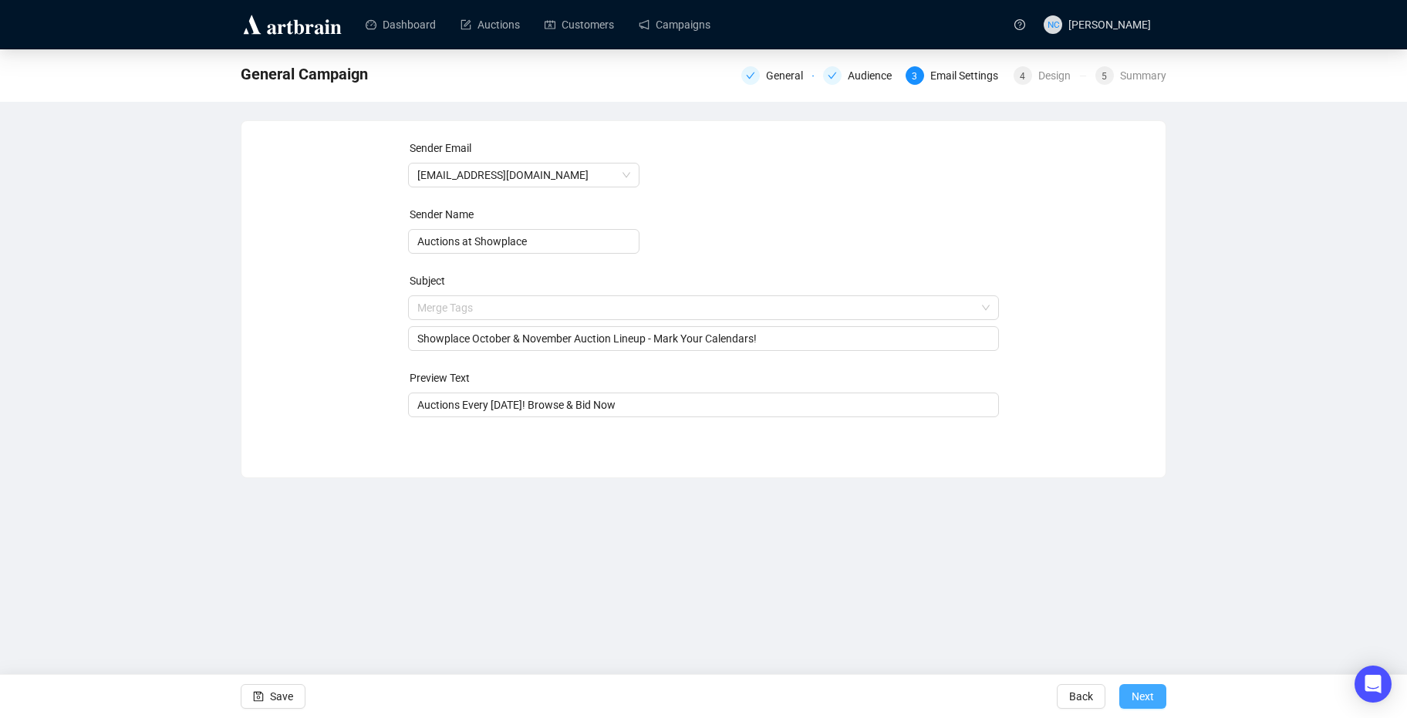
click at [1155, 692] on button "Next" at bounding box center [1142, 696] width 47 height 25
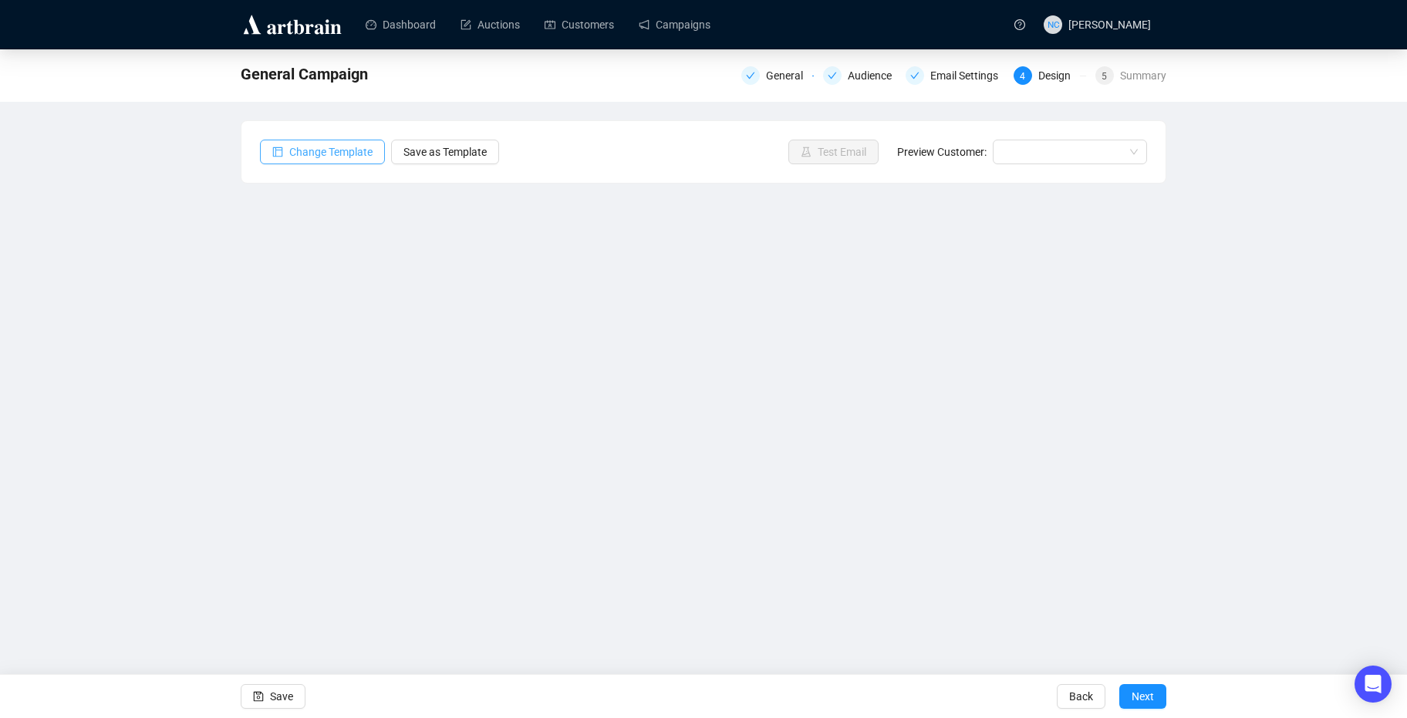
click at [324, 147] on span "Change Template" at bounding box center [330, 151] width 83 height 17
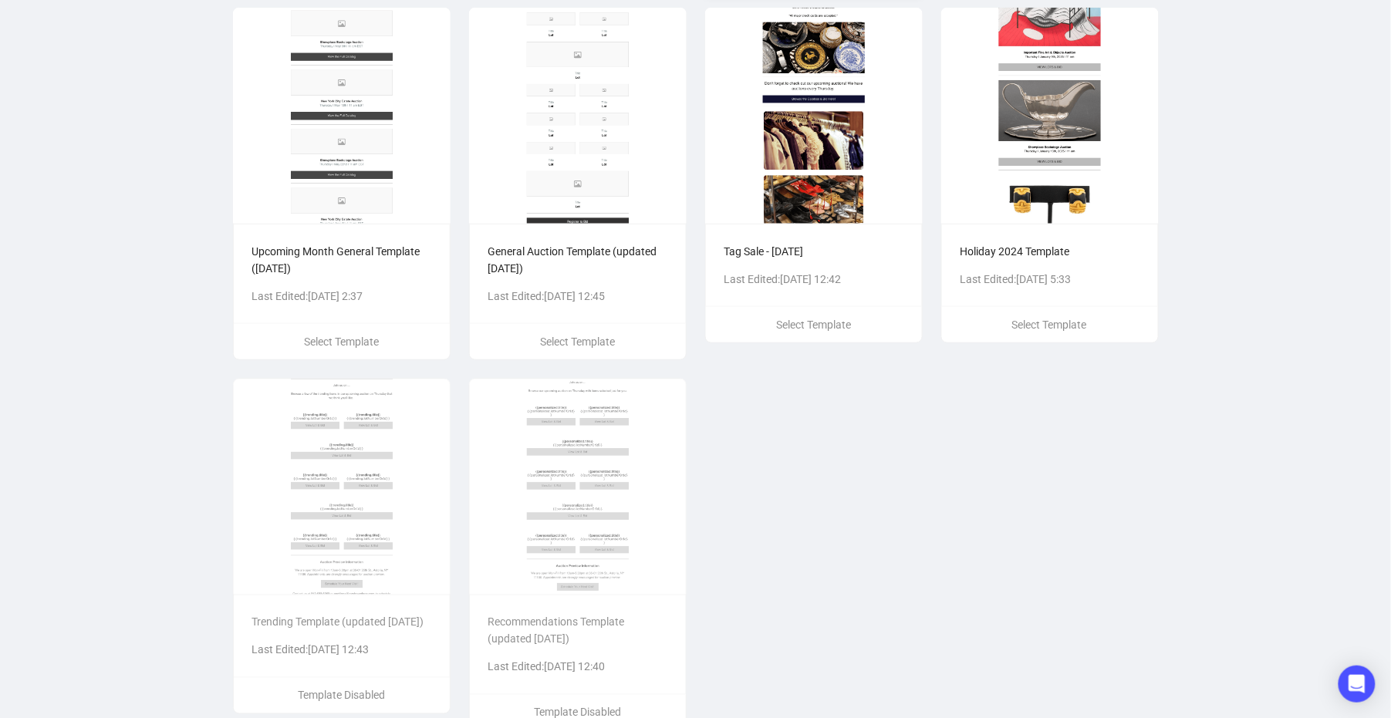
scroll to position [498, 0]
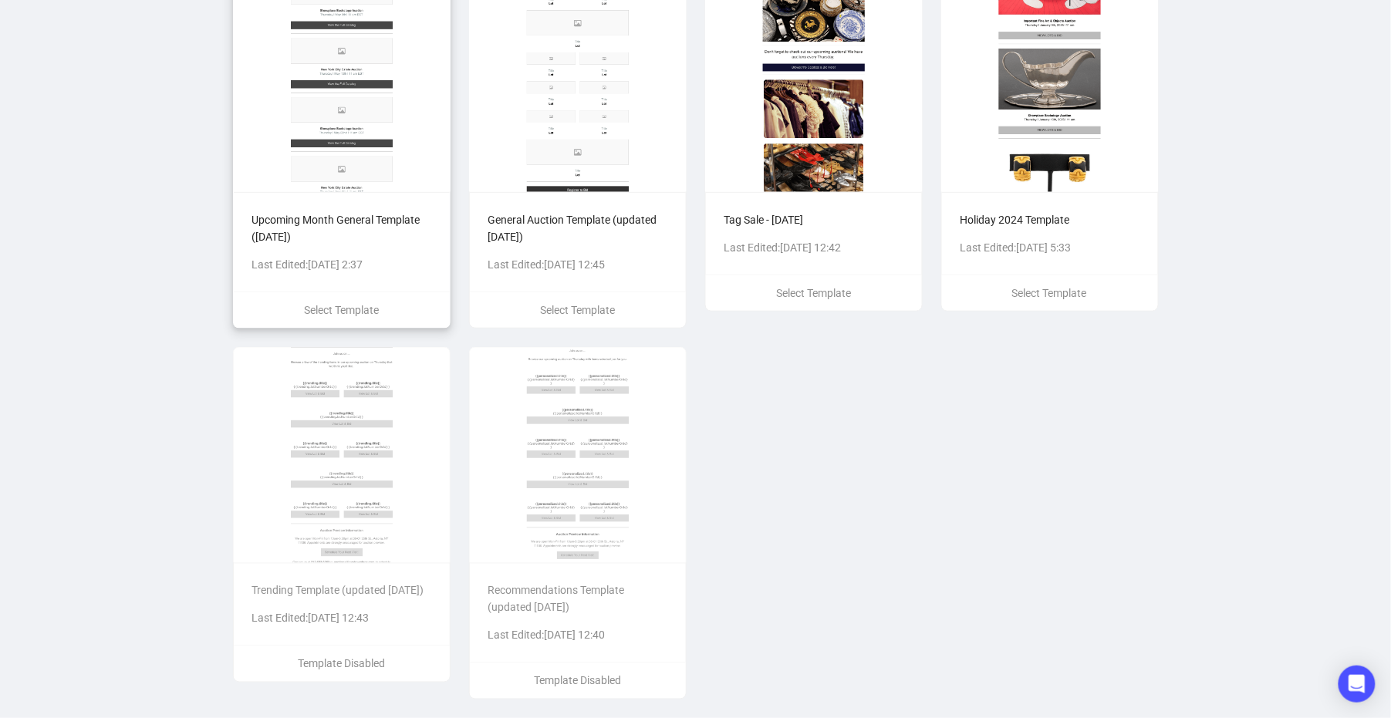
click at [384, 140] on img at bounding box center [341, 84] width 217 height 216
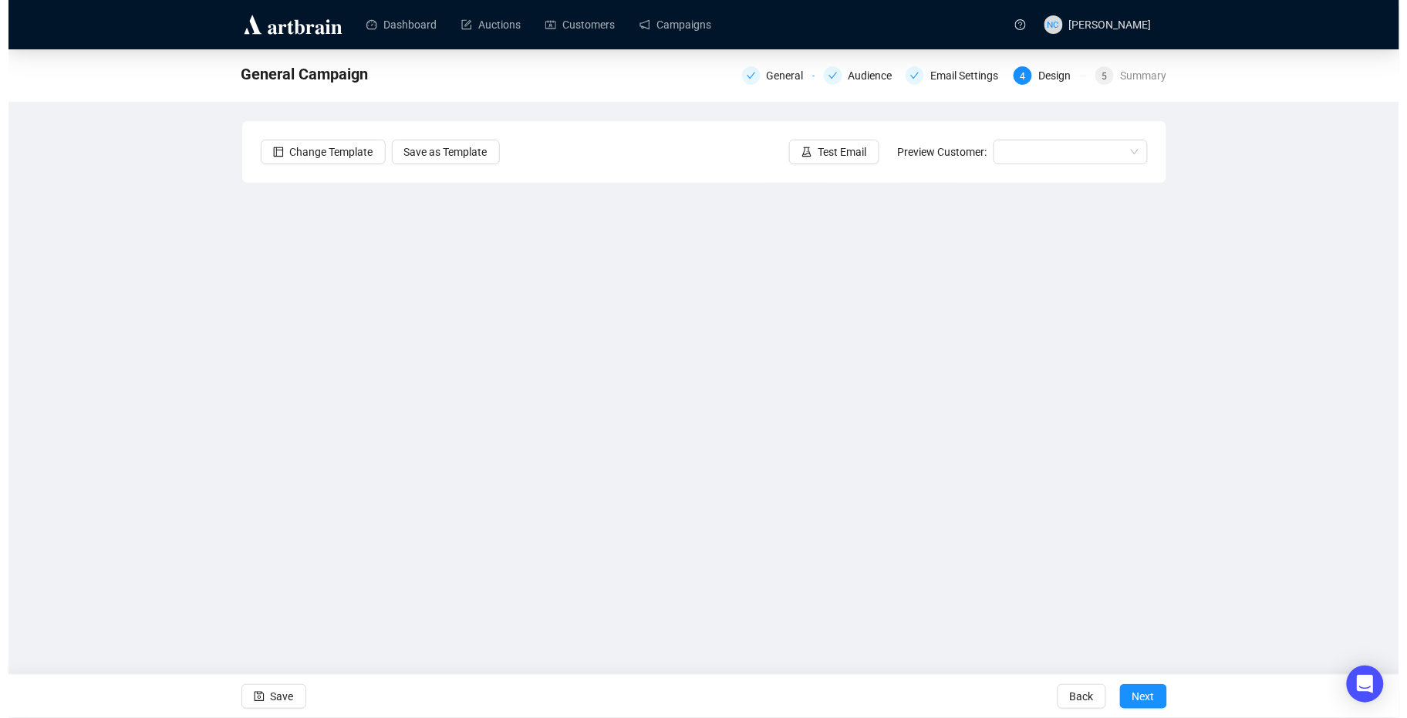
scroll to position [0, 0]
click at [1242, 434] on div "General Campaign General Audience Email Settings 4 Design 5 Summary Change Temp…" at bounding box center [703, 338] width 1407 height 579
click at [224, 334] on div "General Campaign General Audience Email Settings 4 Design 5 Summary Change Temp…" at bounding box center [703, 338] width 1407 height 579
click at [1246, 327] on div "General Campaign General Audience Email Settings 4 Design 5 Summary Change Temp…" at bounding box center [703, 338] width 1407 height 579
click at [262, 700] on icon "save" at bounding box center [259, 697] width 10 height 10
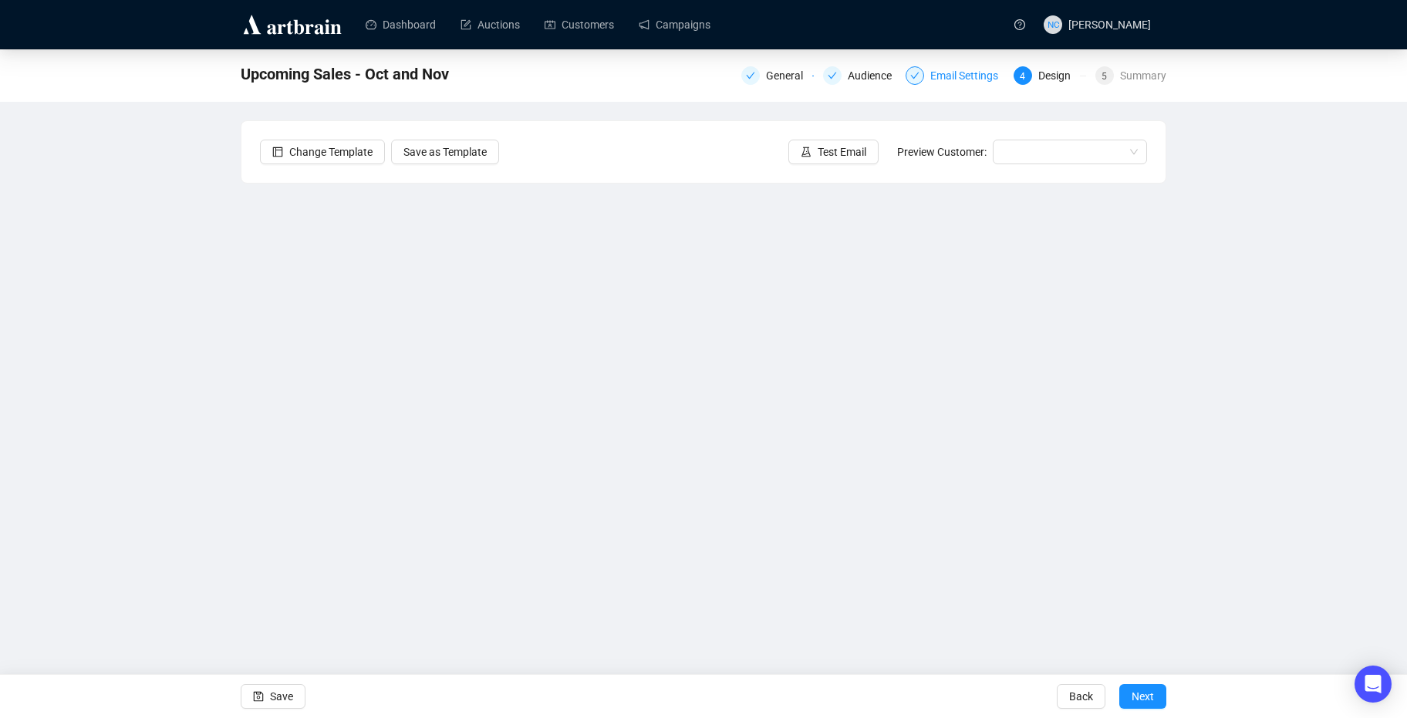
click at [934, 80] on div "Email Settings" at bounding box center [968, 75] width 77 height 19
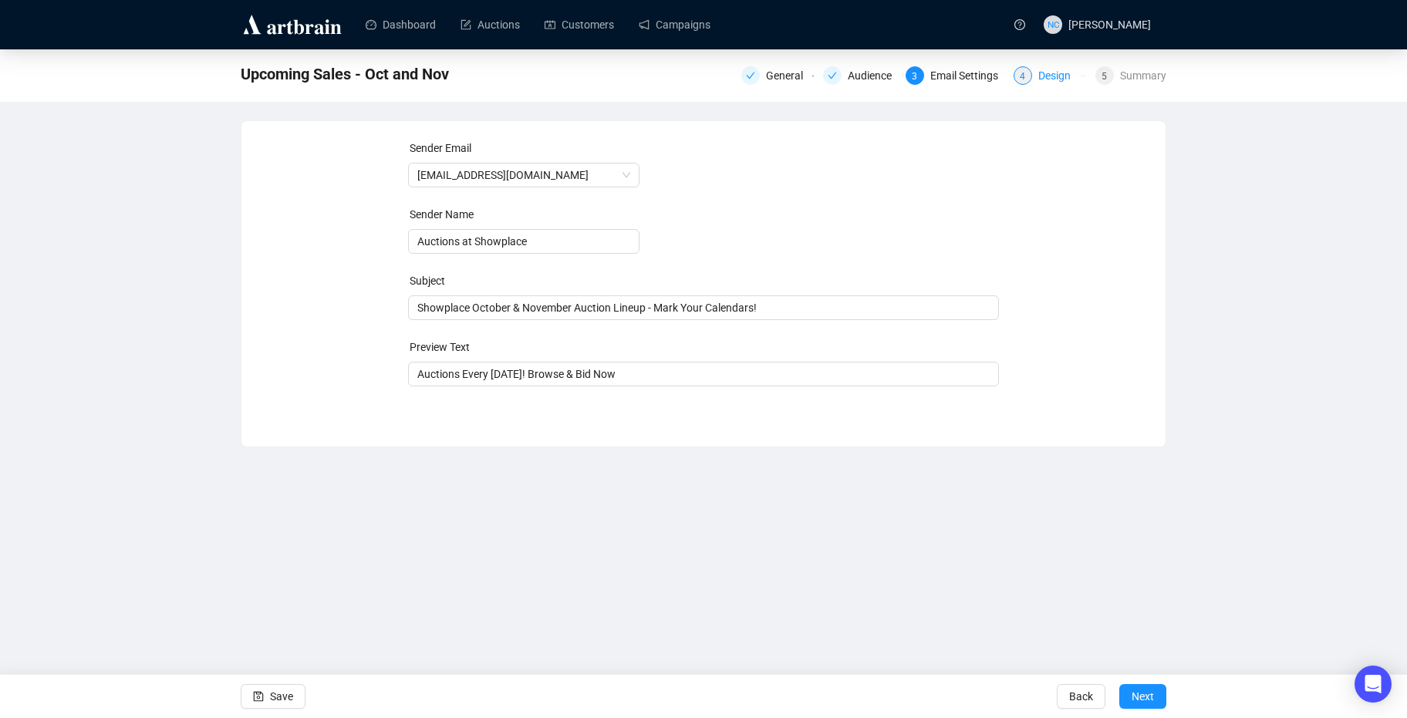
click at [1050, 81] on div "Design" at bounding box center [1059, 75] width 42 height 19
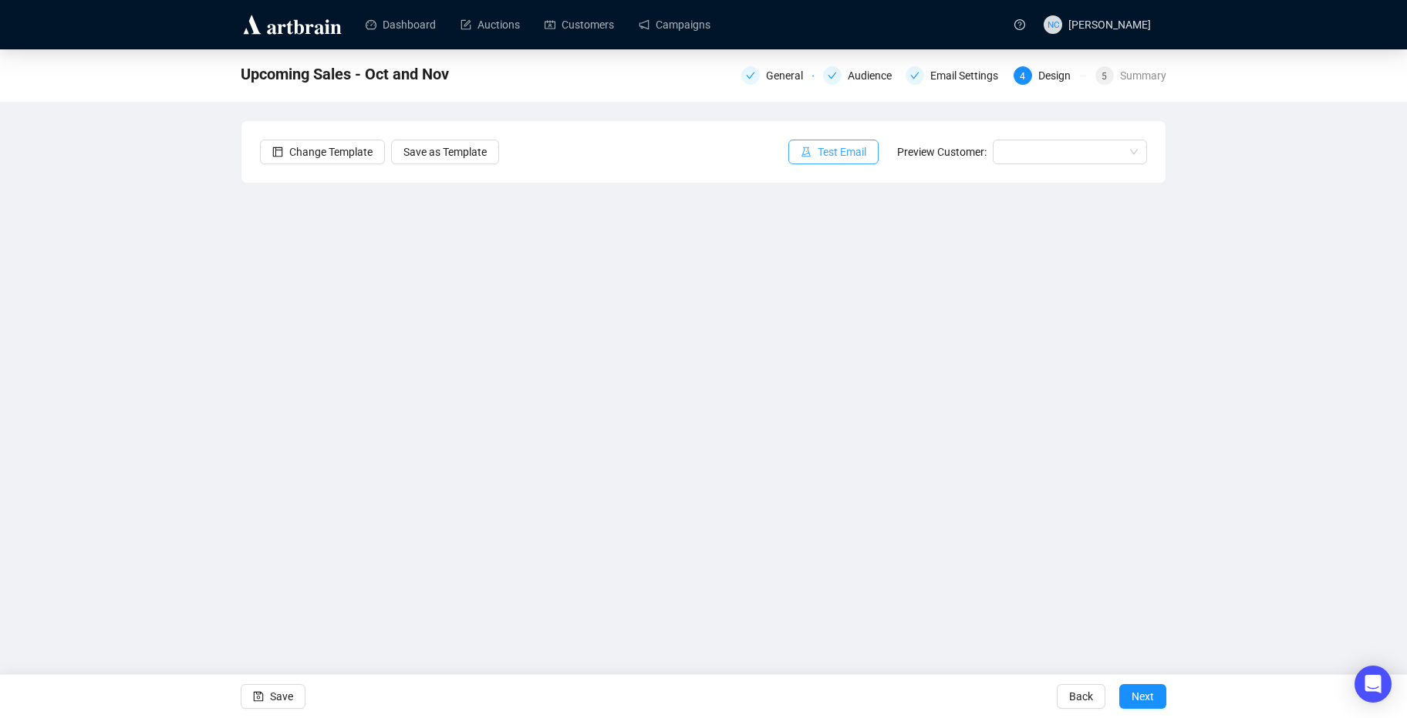
click at [831, 151] on span "Test Email" at bounding box center [842, 151] width 49 height 17
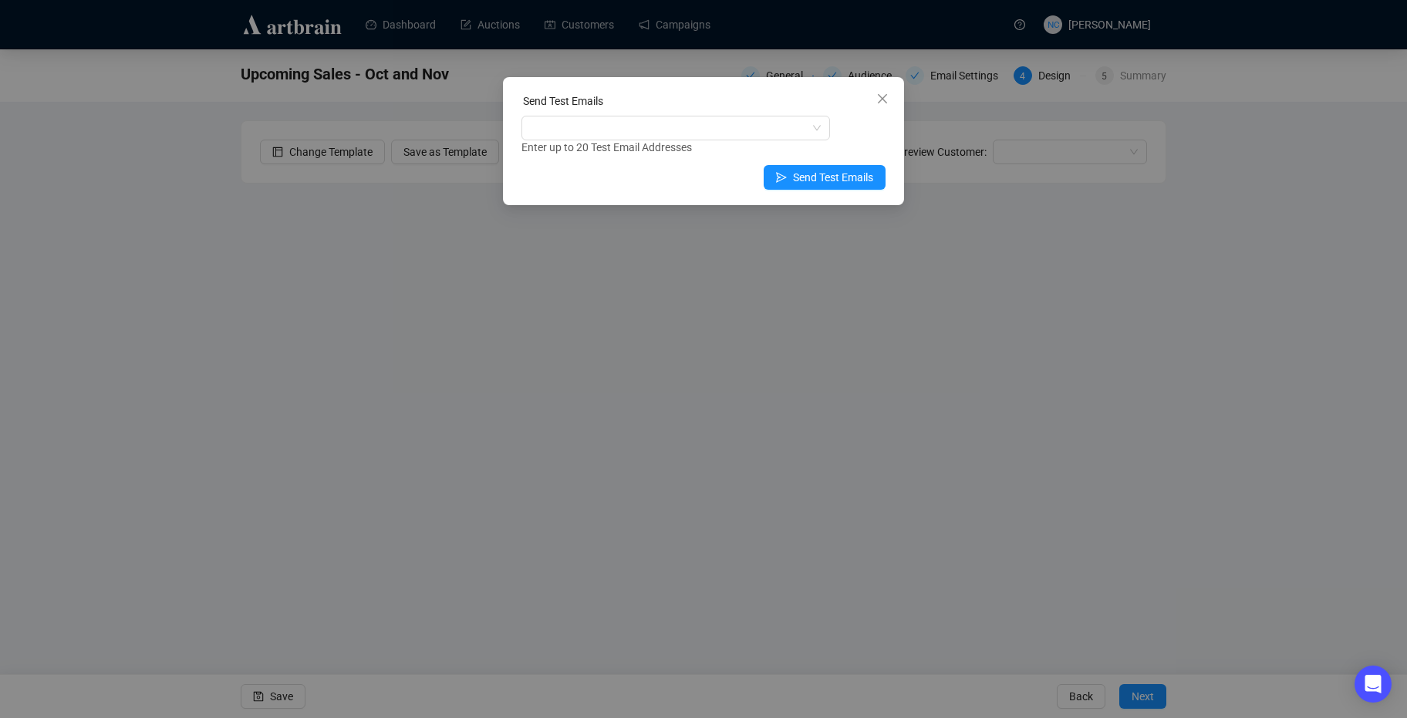
click at [618, 147] on div "Enter up to 20 Test Email Addresses" at bounding box center [703, 148] width 364 height 18
click at [609, 123] on div at bounding box center [667, 128] width 286 height 22
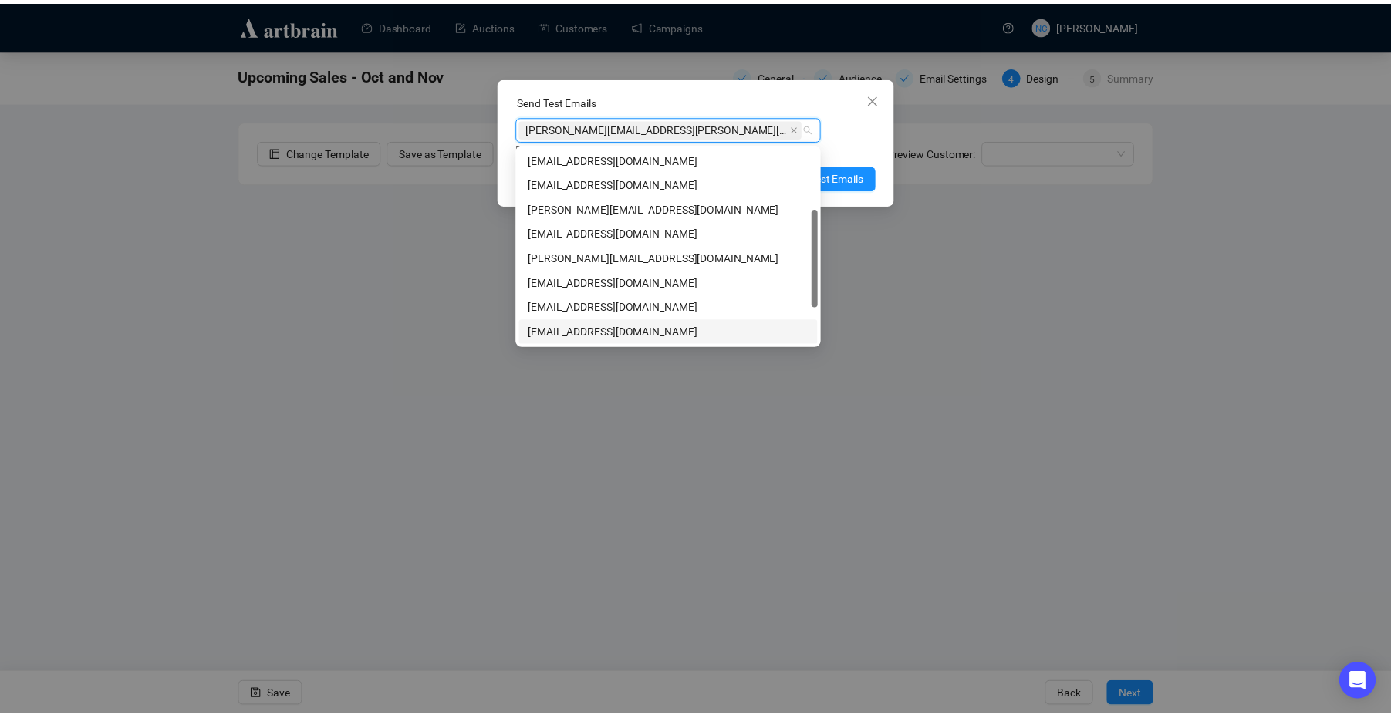
scroll to position [148, 0]
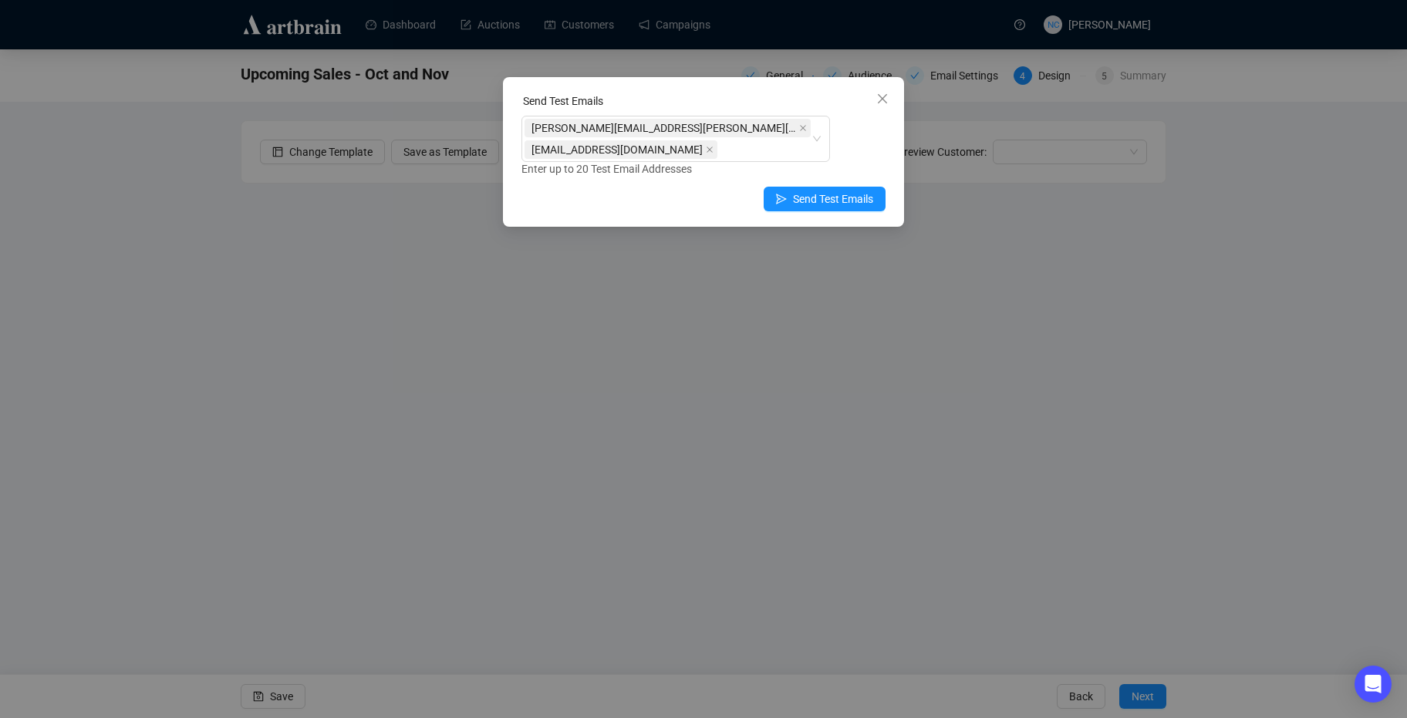
click at [852, 164] on div "Enter up to 20 Test Email Addresses" at bounding box center [703, 169] width 364 height 18
click at [852, 196] on span "Send Test Emails" at bounding box center [833, 198] width 80 height 17
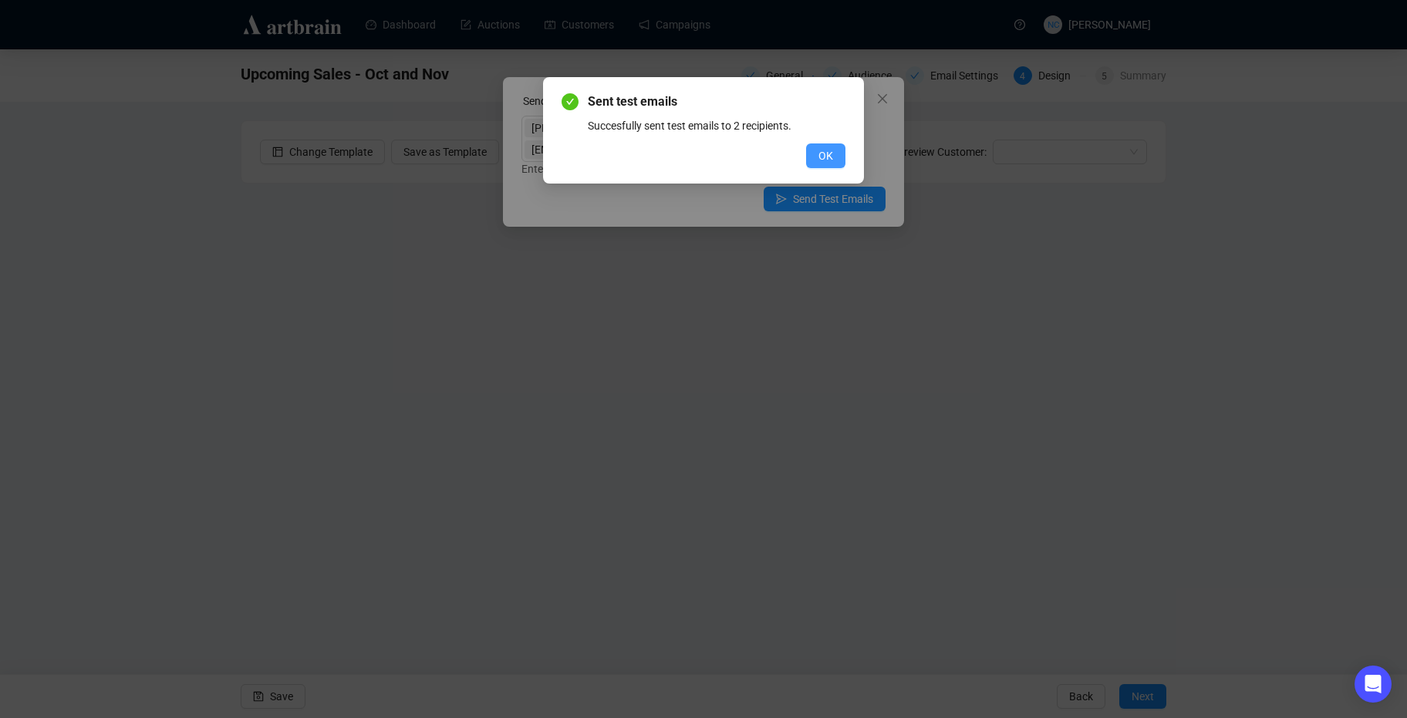
click at [822, 159] on span "OK" at bounding box center [825, 155] width 15 height 17
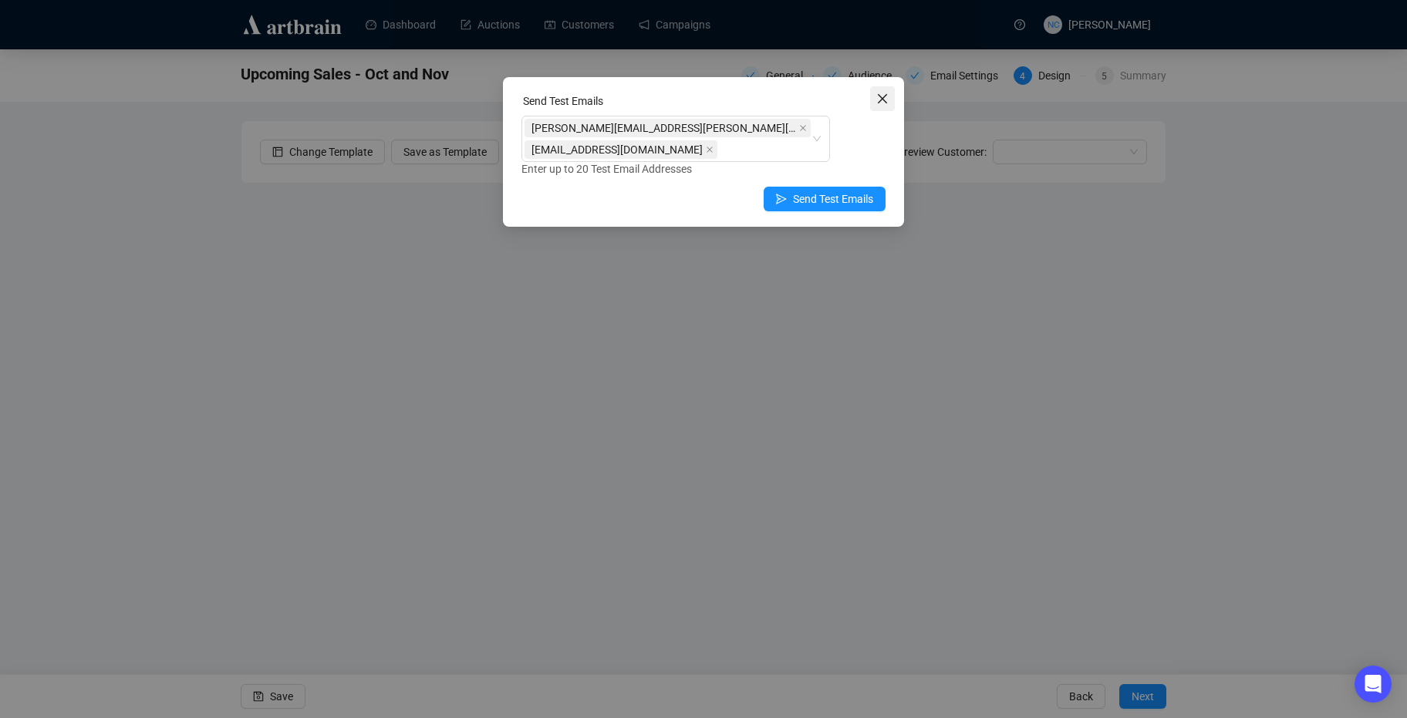
click at [874, 106] on button "Close" at bounding box center [882, 98] width 25 height 25
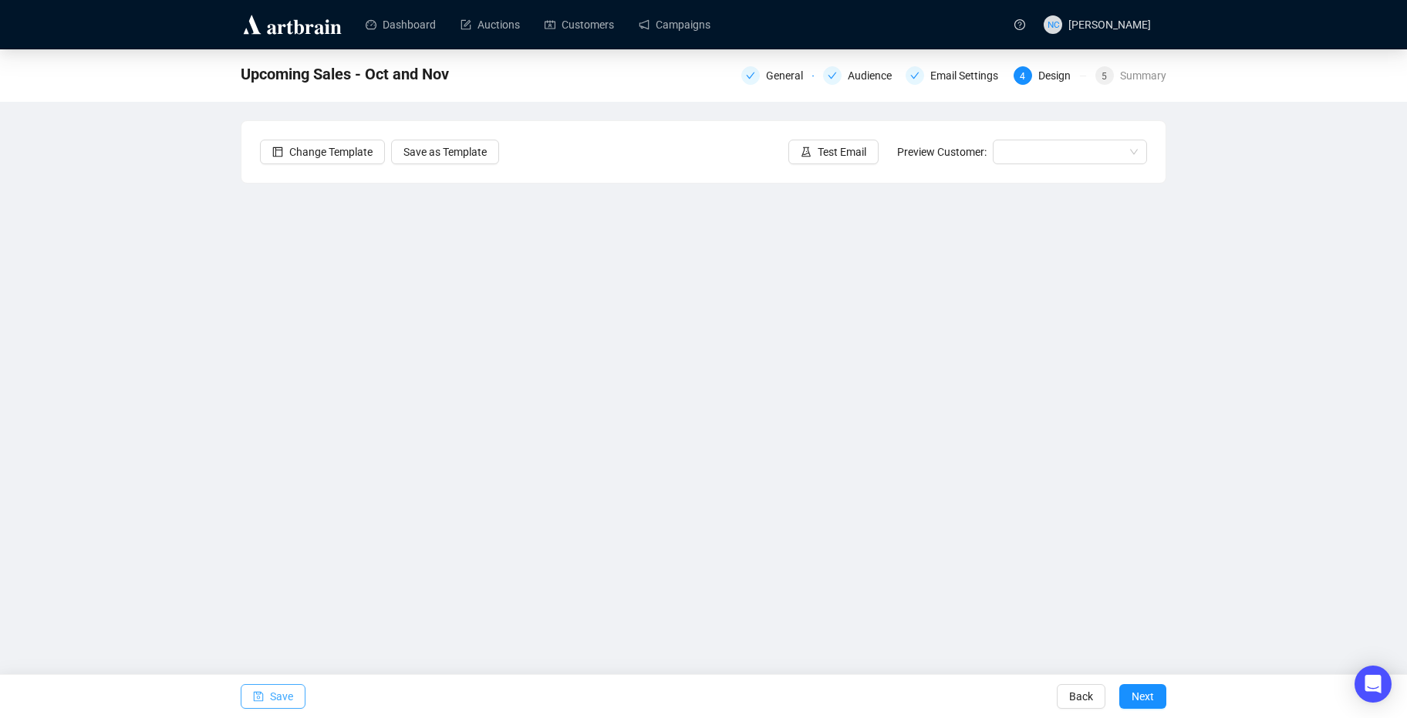
click at [285, 683] on span "Save" at bounding box center [281, 696] width 23 height 43
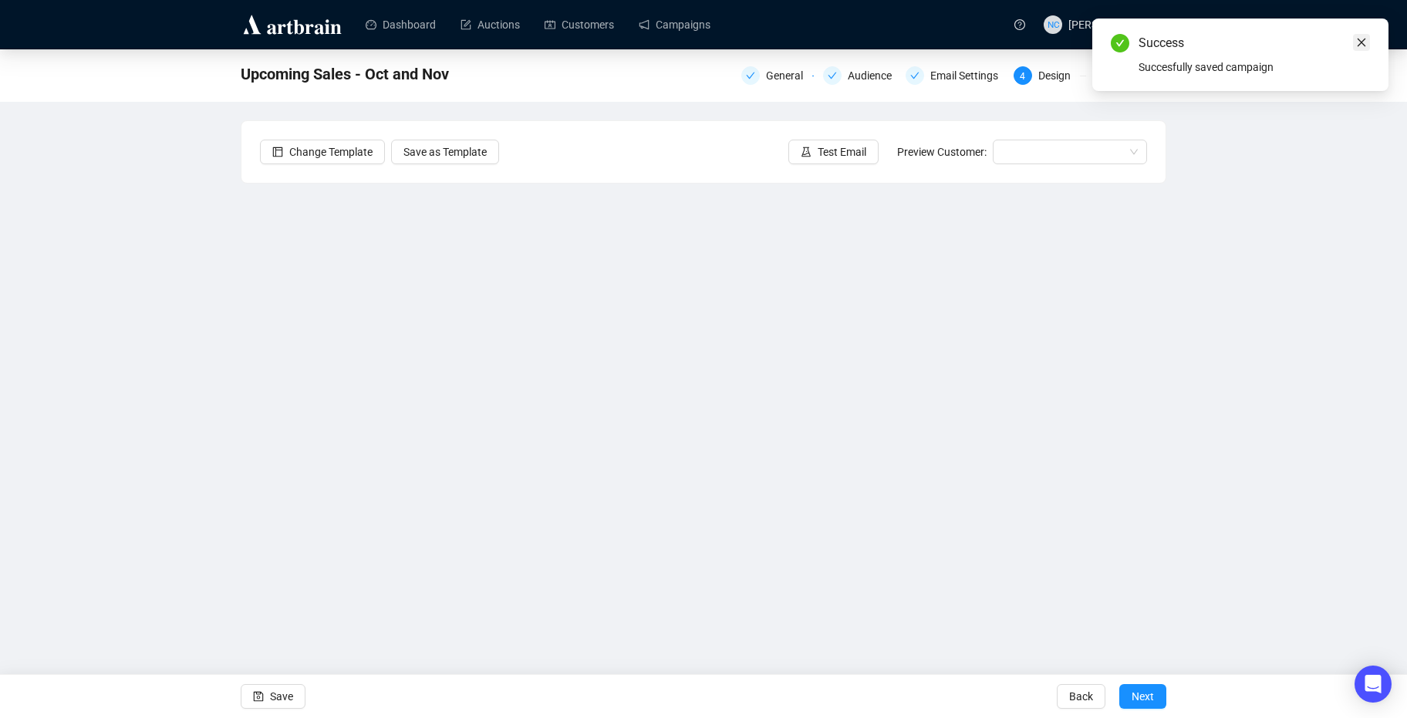
click at [1361, 40] on icon "close" at bounding box center [1361, 42] width 11 height 11
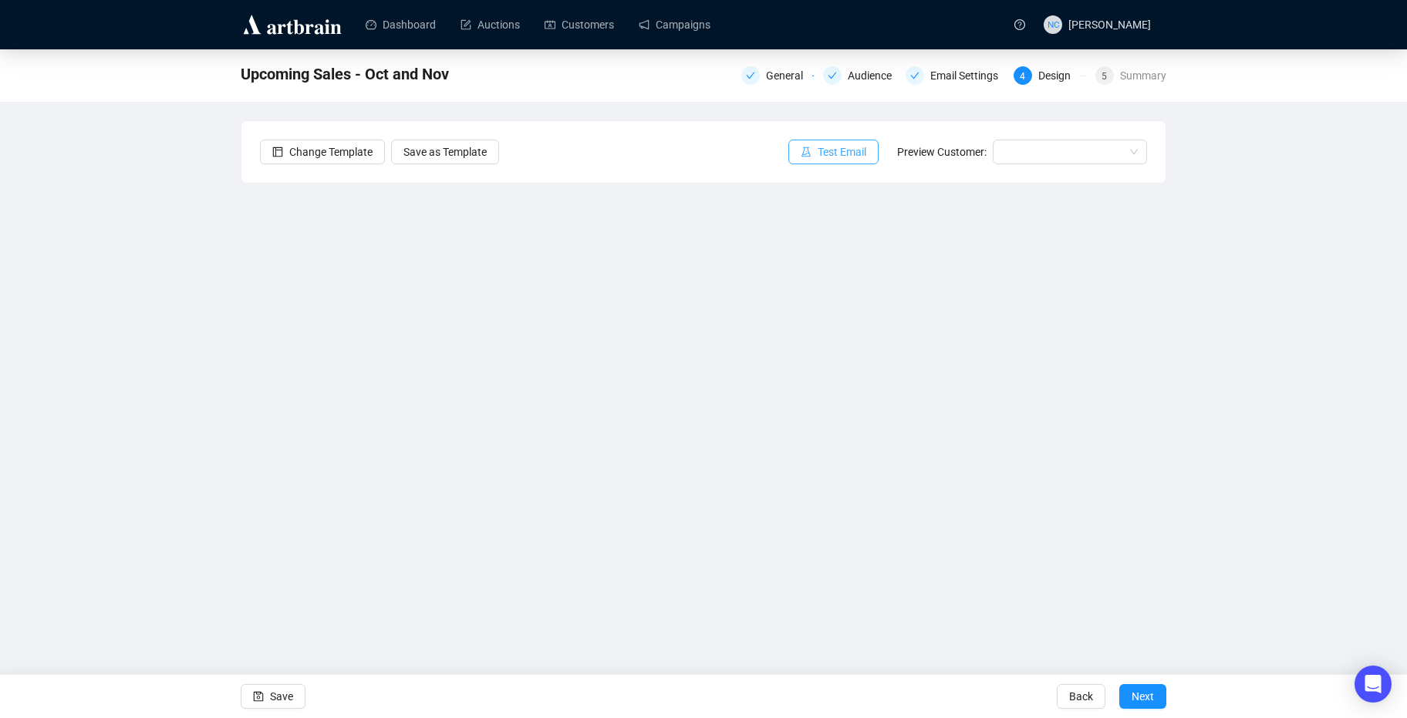
click at [849, 153] on span "Test Email" at bounding box center [842, 151] width 49 height 17
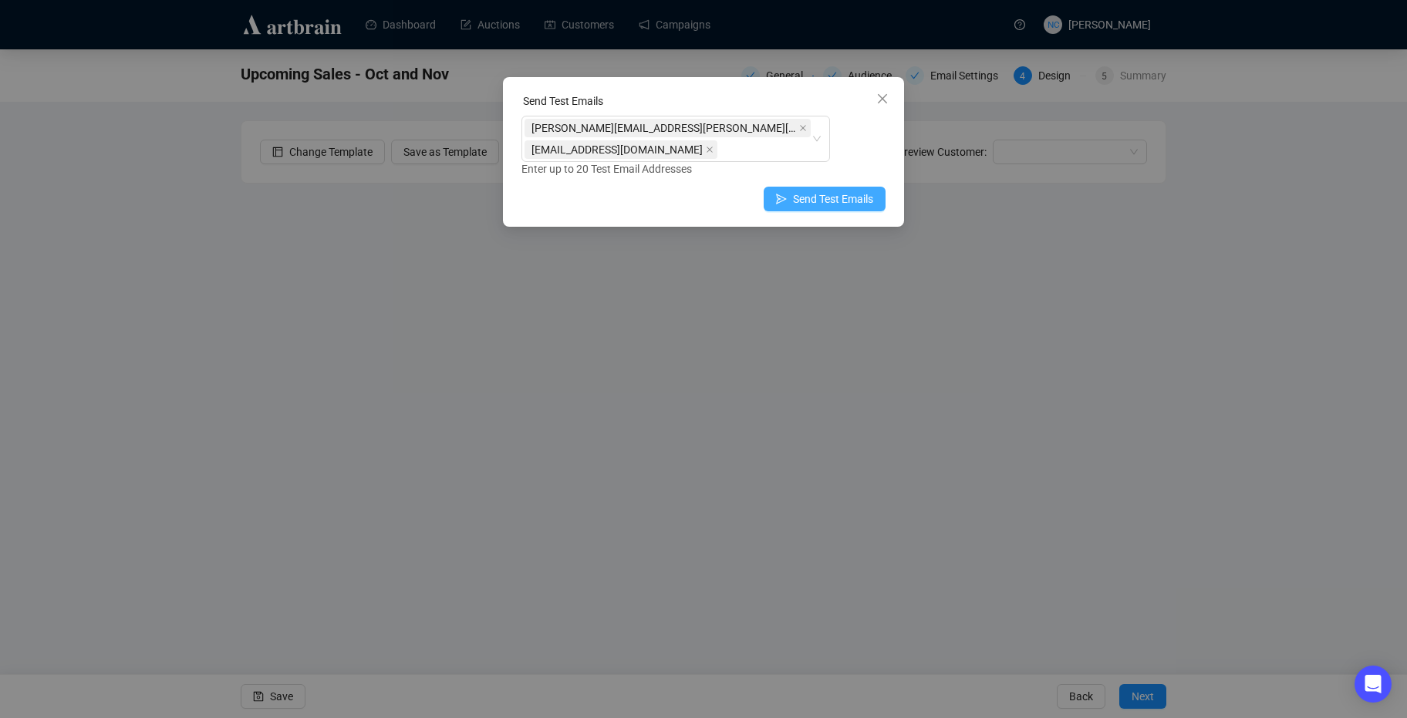
click at [819, 198] on span "Send Test Emails" at bounding box center [833, 198] width 80 height 17
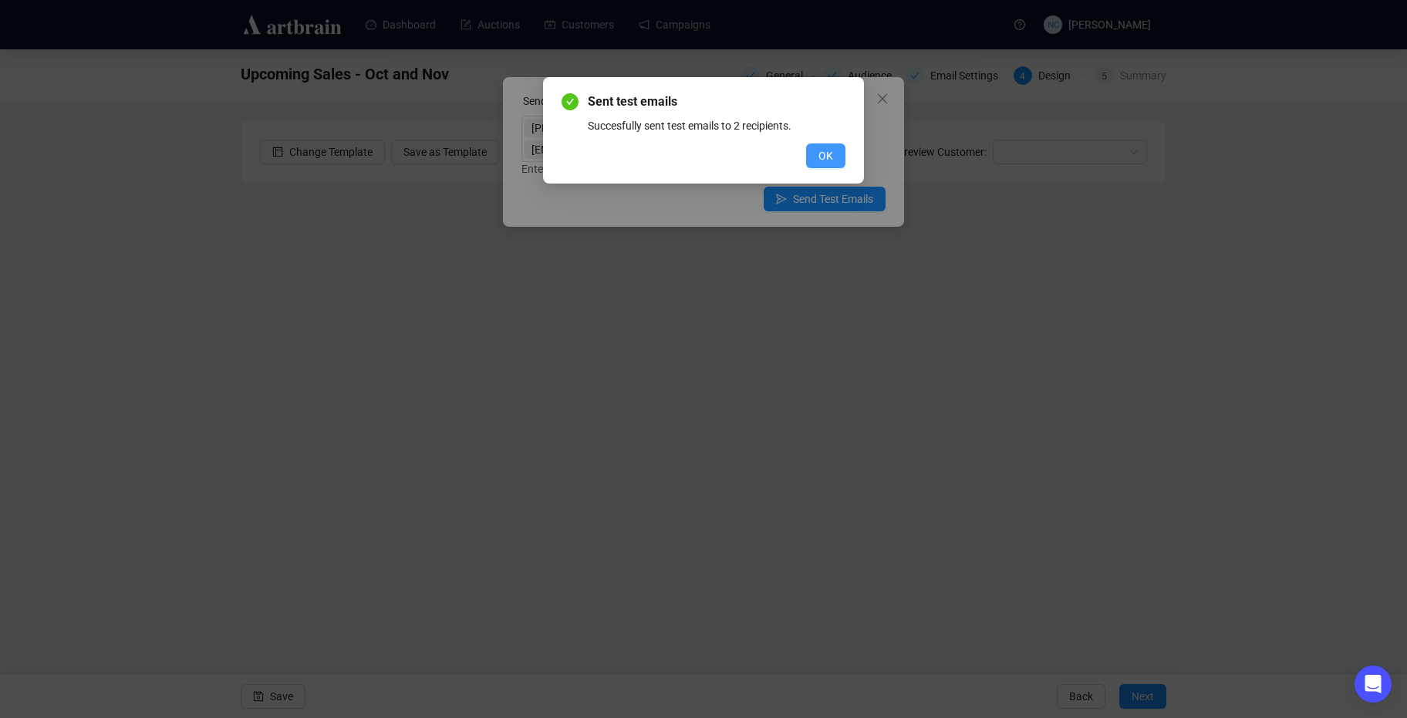
click at [829, 151] on span "OK" at bounding box center [825, 155] width 15 height 17
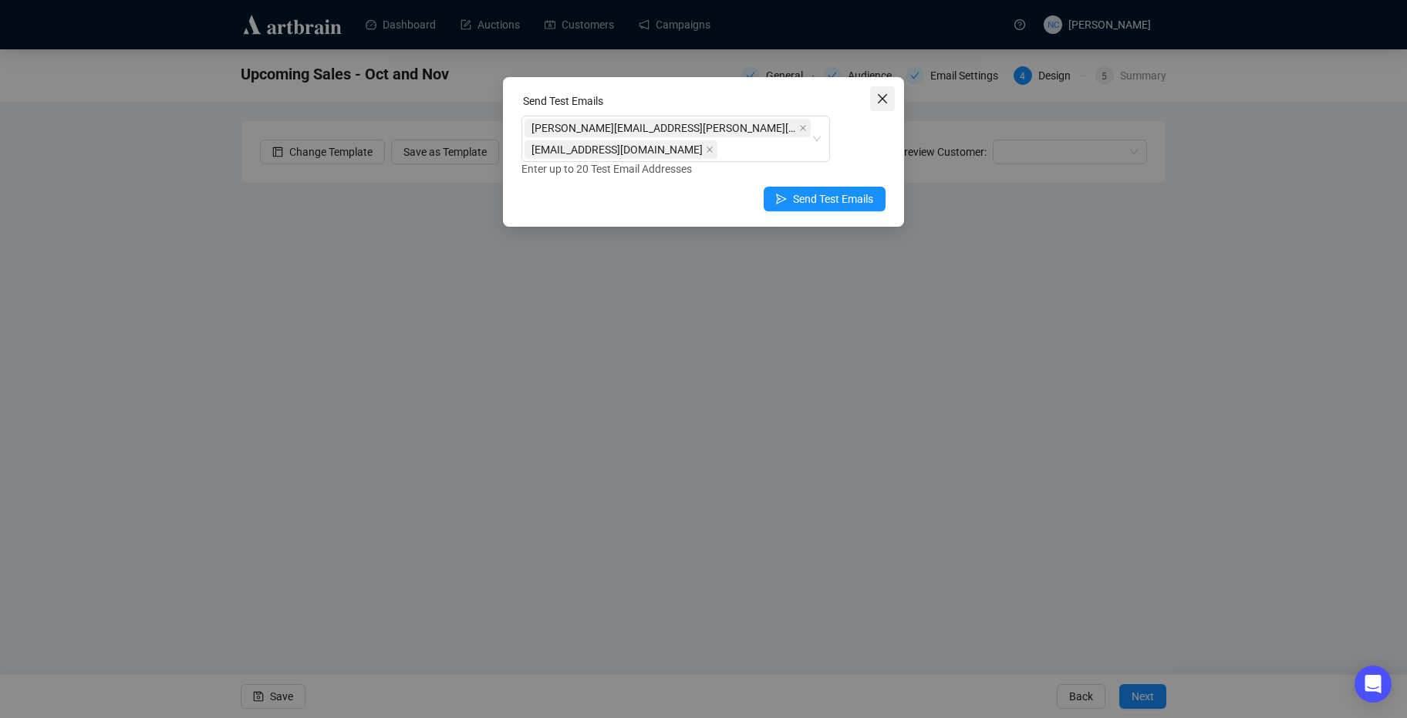
click at [885, 108] on button "Close" at bounding box center [882, 98] width 25 height 25
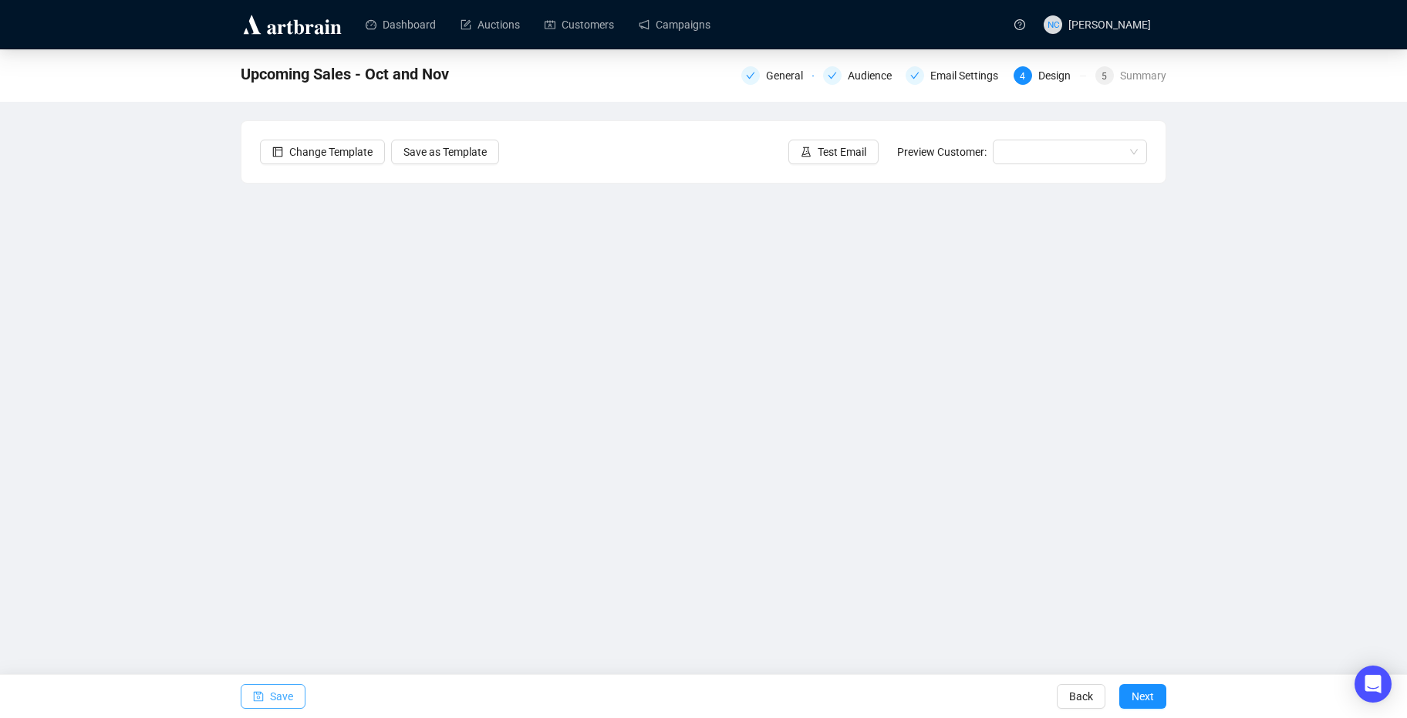
click at [270, 693] on span "Save" at bounding box center [281, 696] width 23 height 43
click at [847, 152] on span "Test Email" at bounding box center [842, 151] width 49 height 17
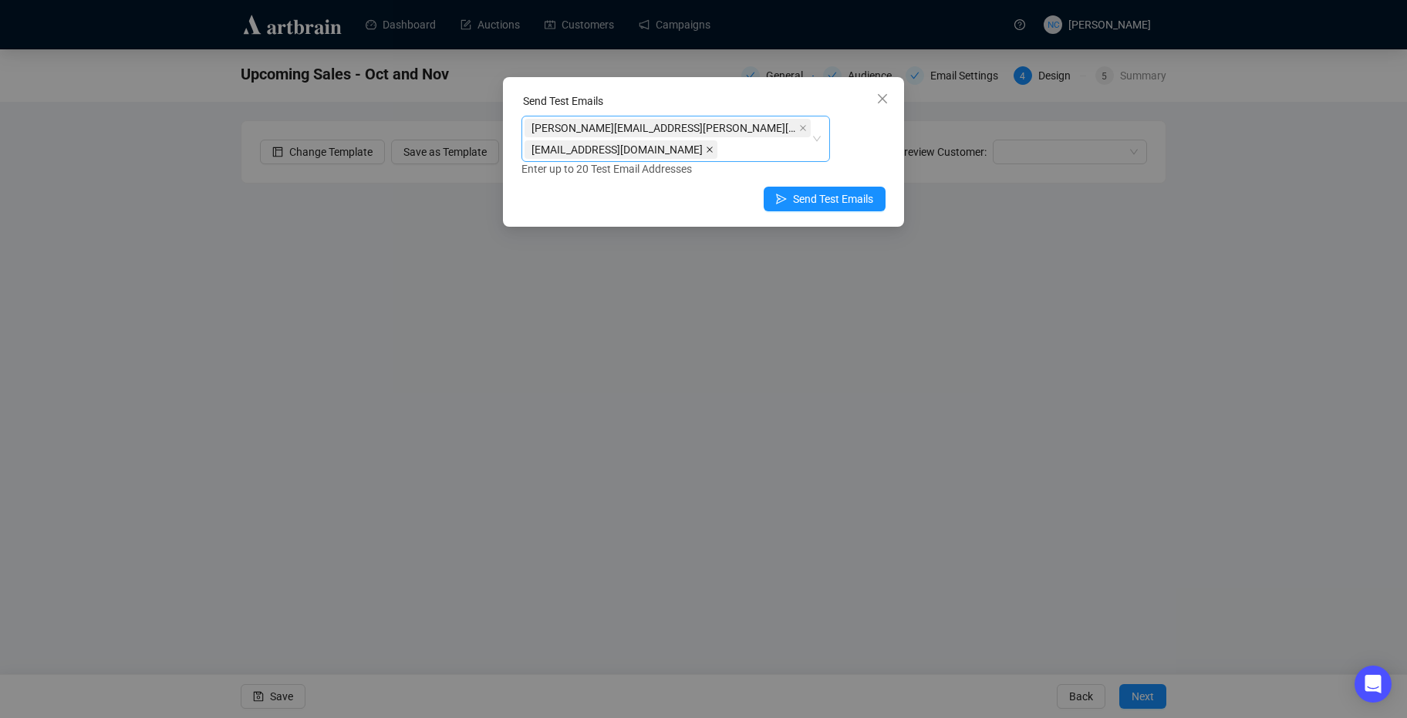
click at [706, 150] on icon "close" at bounding box center [709, 150] width 6 height 6
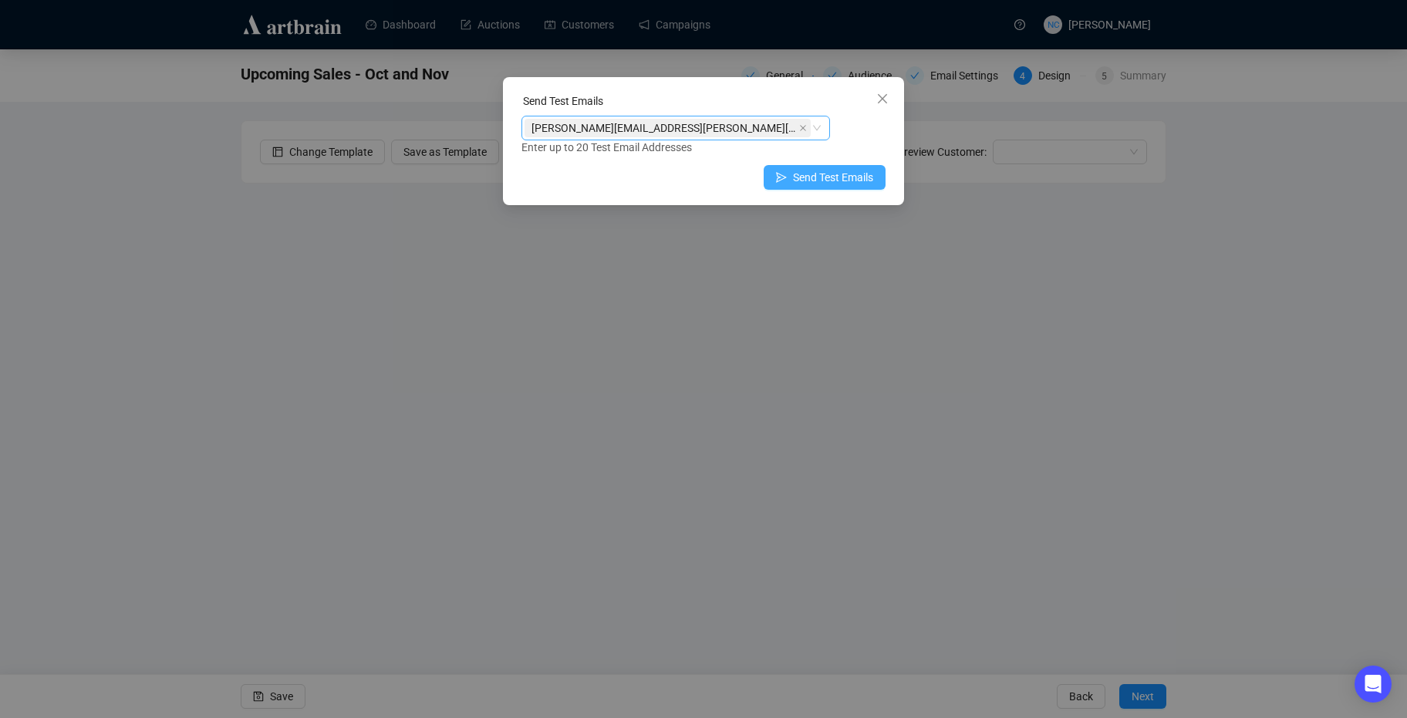
click at [810, 185] on span "Send Test Emails" at bounding box center [833, 177] width 80 height 17
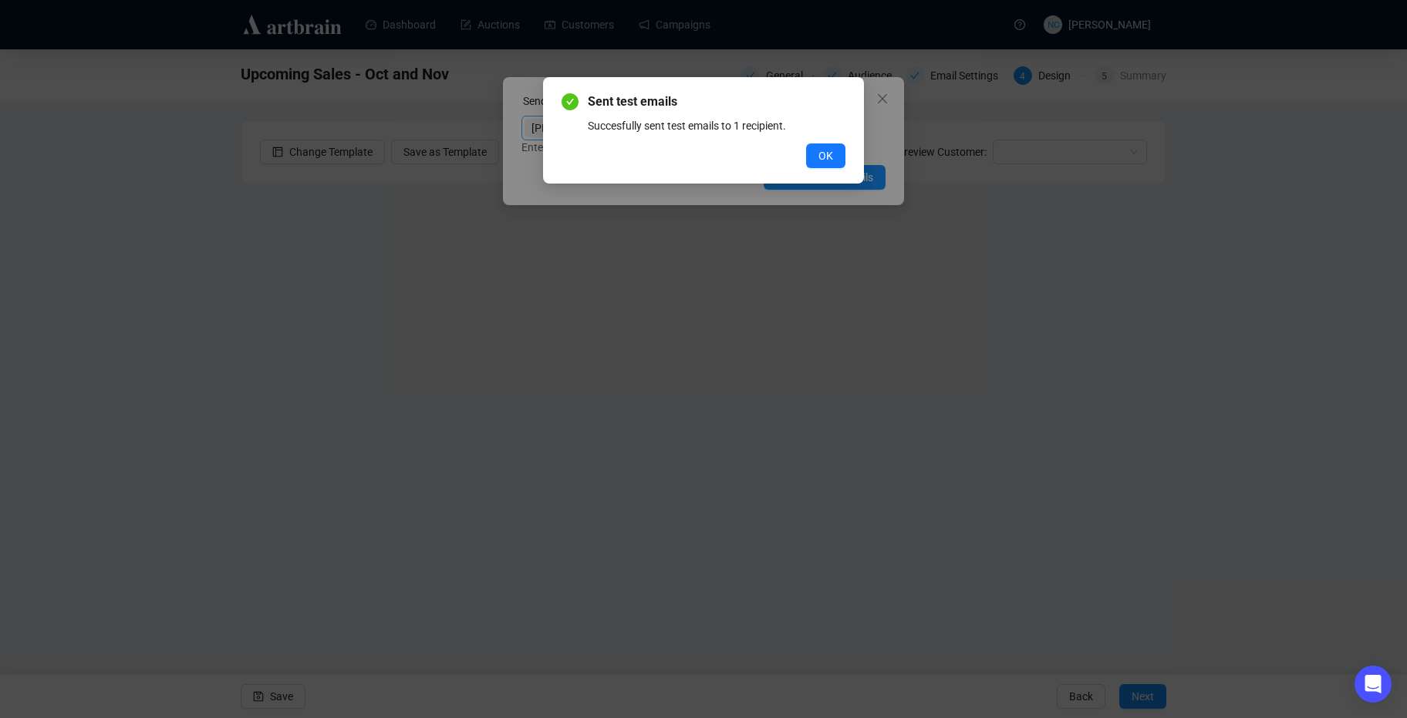
click at [806, 143] on button "OK" at bounding box center [825, 155] width 39 height 25
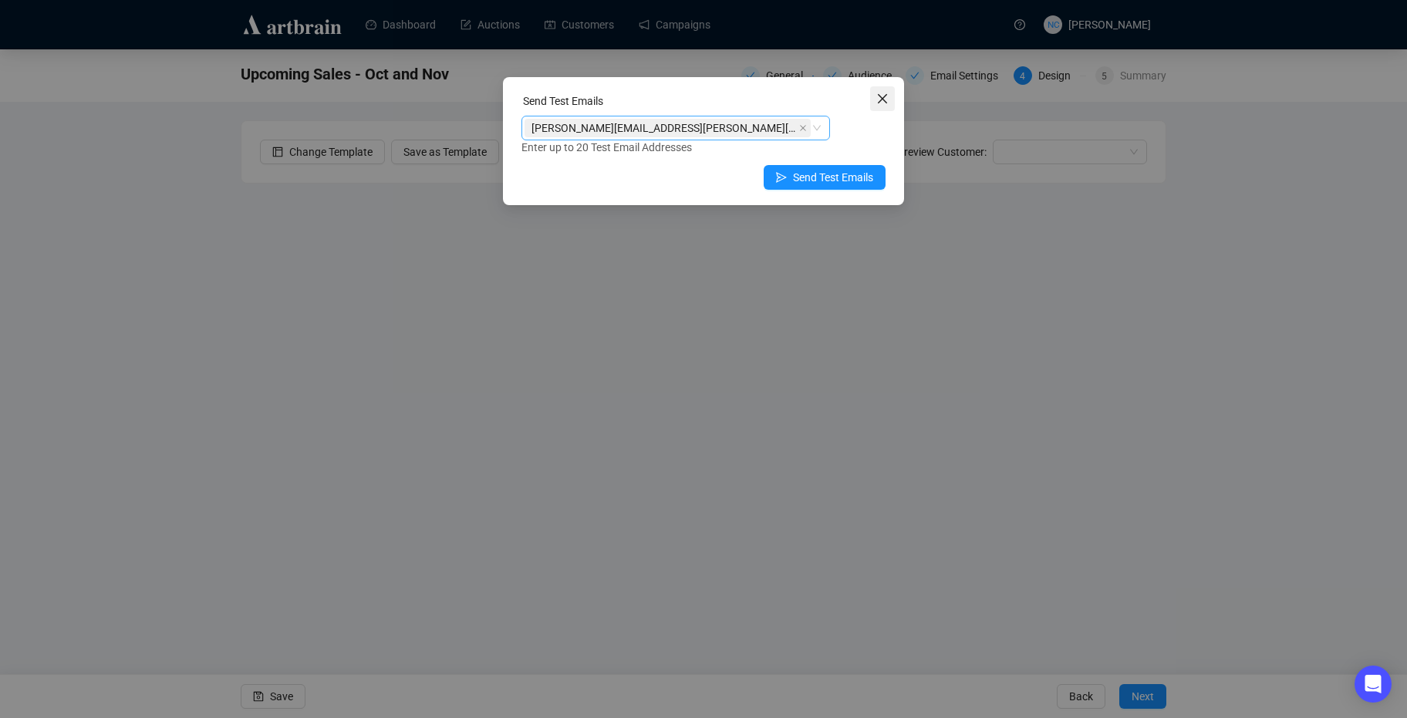
click at [871, 99] on span "Close" at bounding box center [882, 99] width 25 height 12
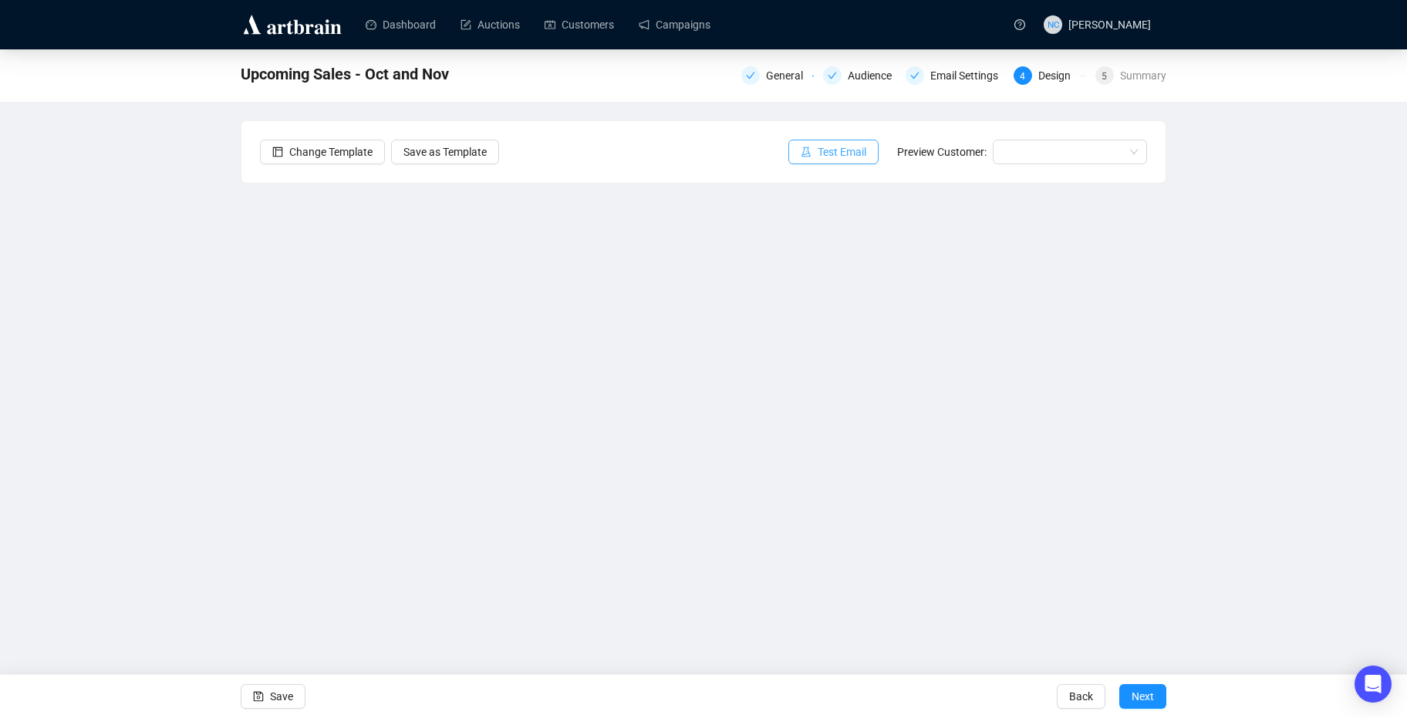
click at [820, 150] on span "Test Email" at bounding box center [842, 151] width 49 height 17
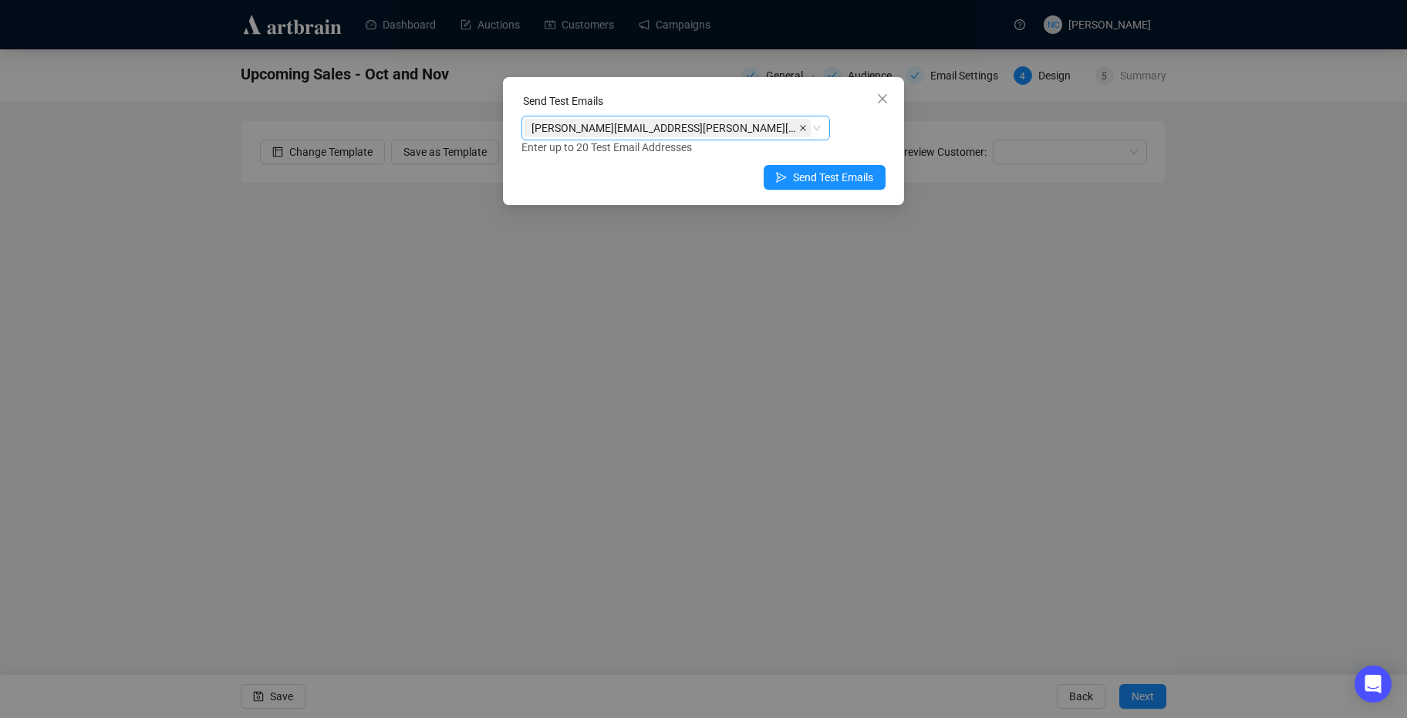
click at [799, 124] on icon "close" at bounding box center [803, 128] width 8 height 8
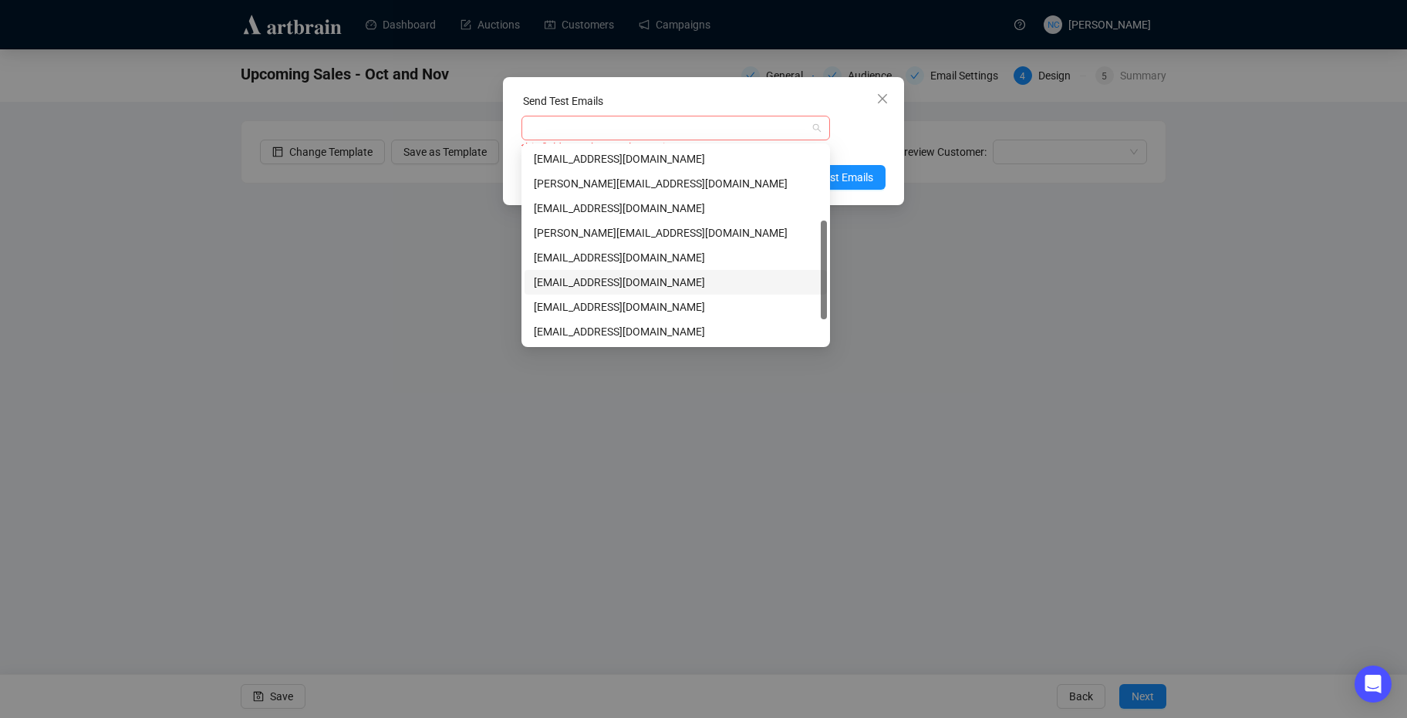
click at [676, 123] on div at bounding box center [667, 128] width 286 height 22
click at [628, 309] on div "sophiewolle@gmail.com" at bounding box center [676, 306] width 284 height 17
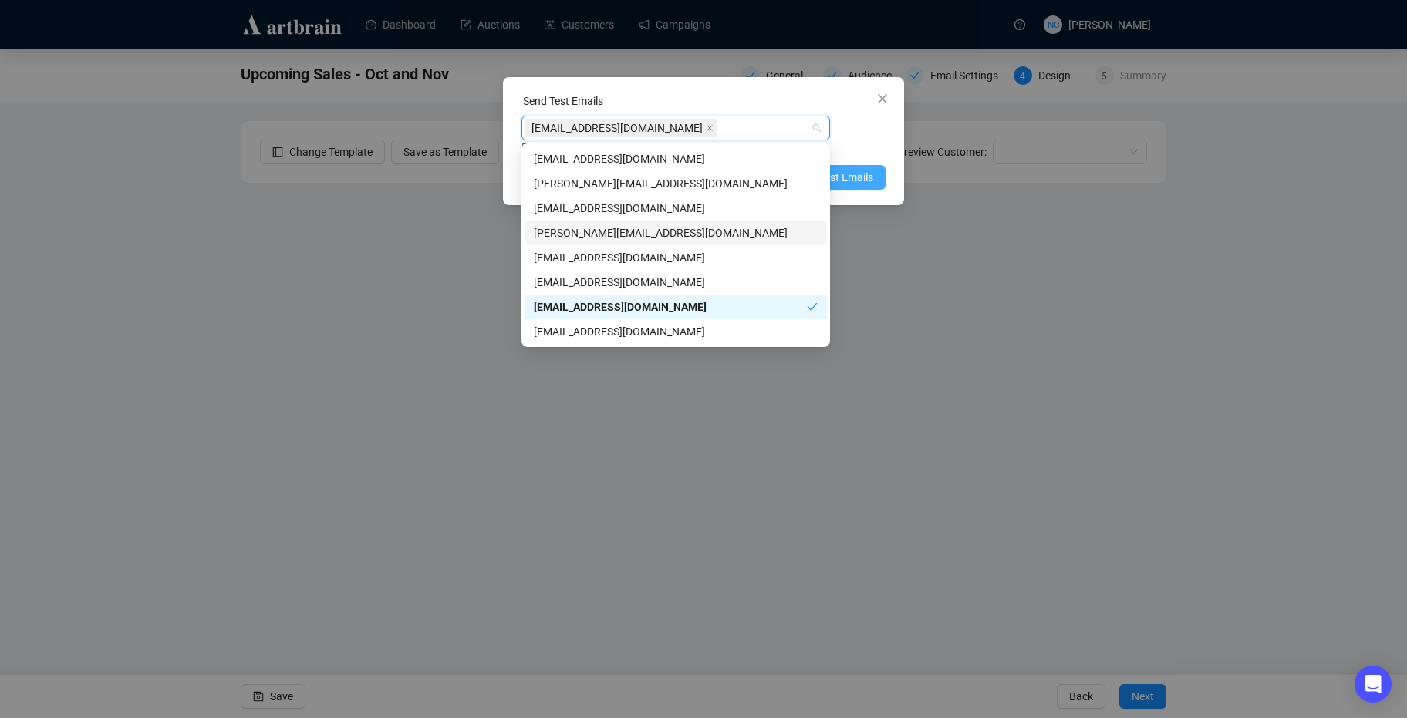
click at [861, 171] on span "Send Test Emails" at bounding box center [833, 177] width 80 height 17
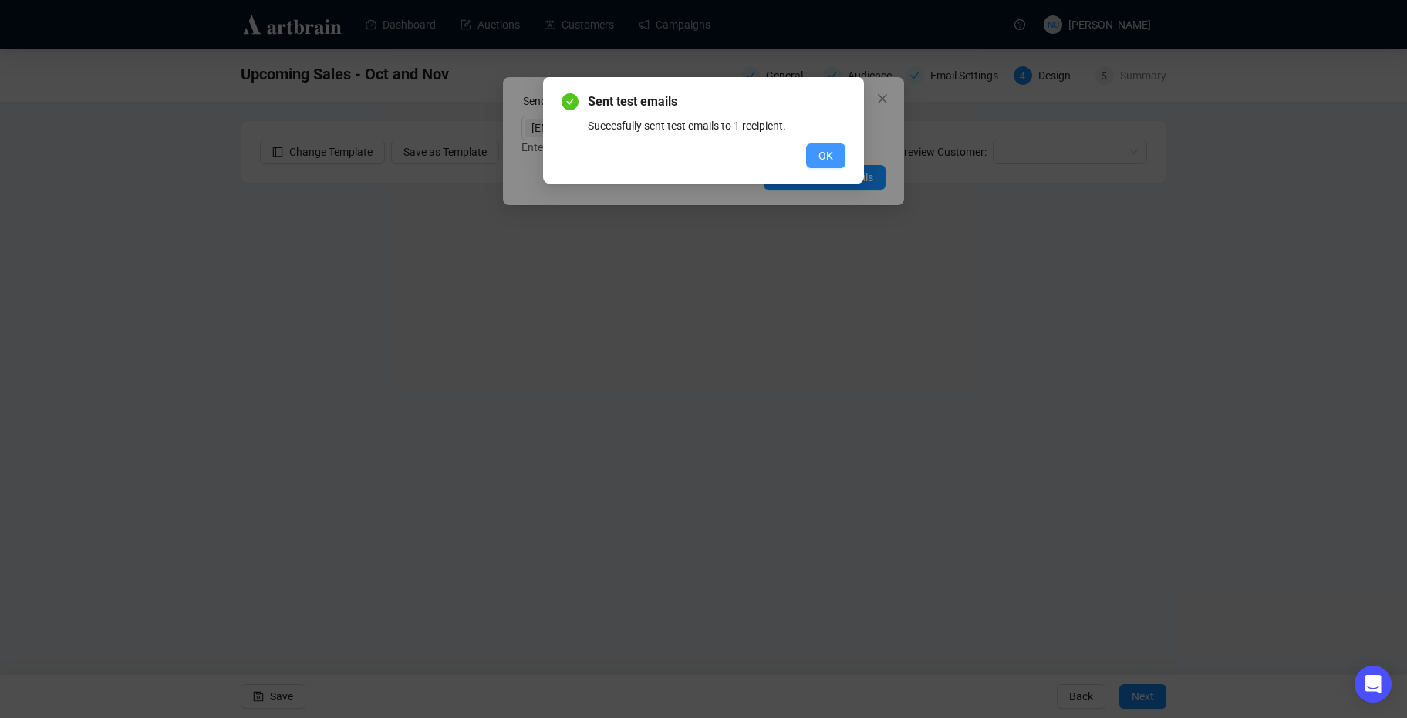
click at [825, 153] on span "OK" at bounding box center [825, 155] width 15 height 17
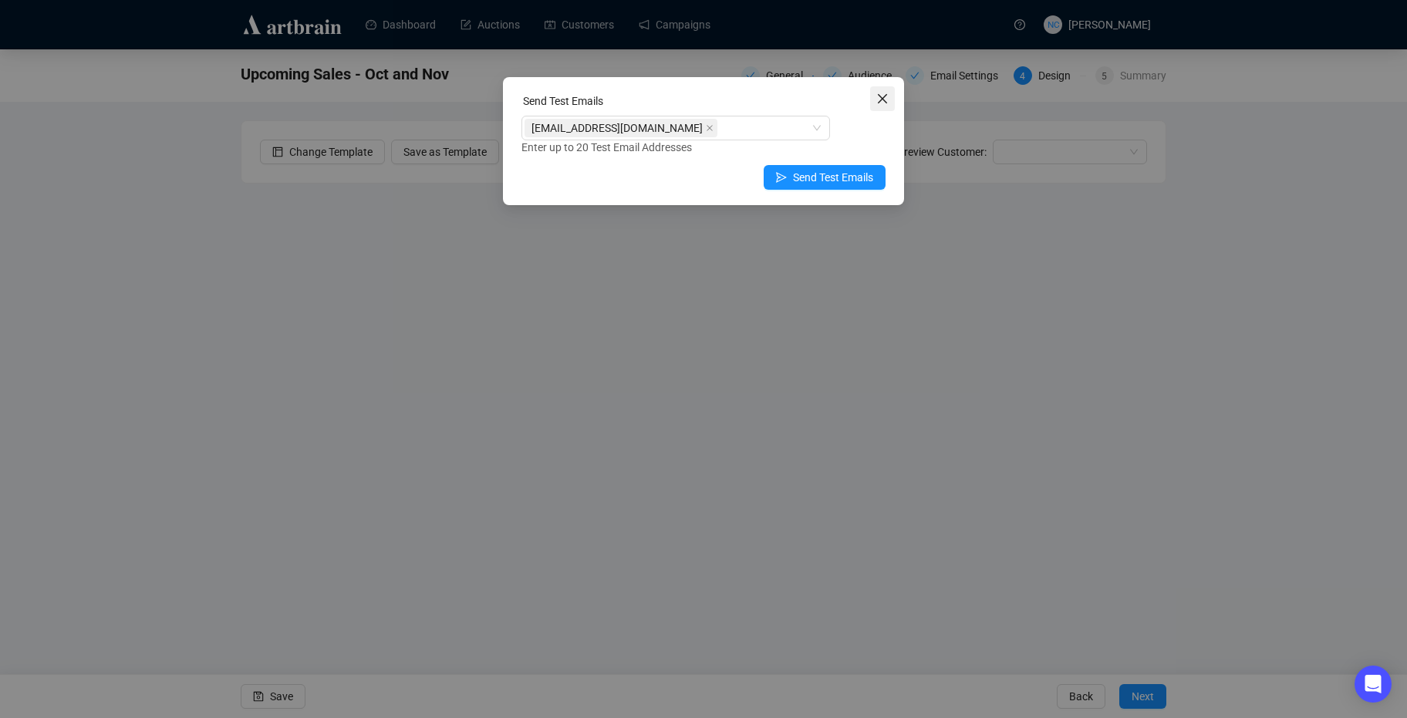
click at [880, 97] on icon "close" at bounding box center [882, 98] width 9 height 9
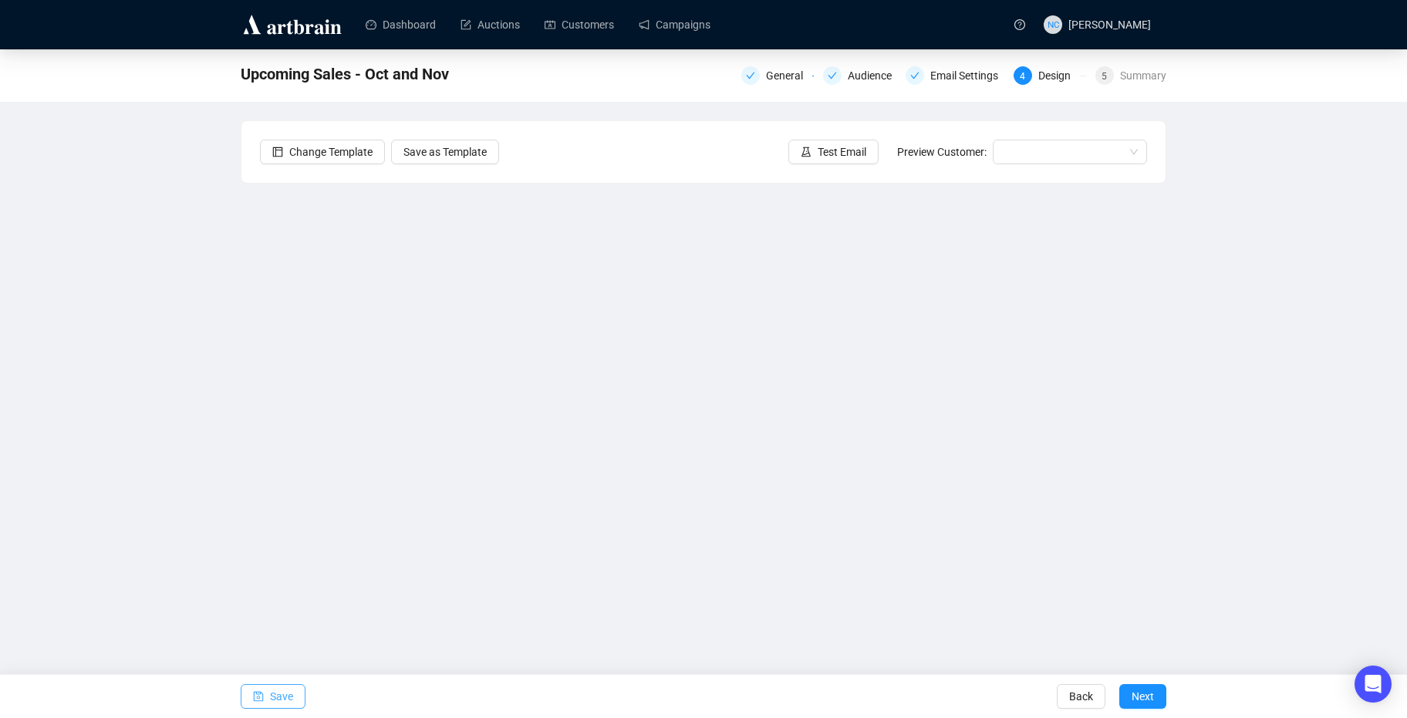
click at [285, 704] on span "Save" at bounding box center [281, 696] width 23 height 43
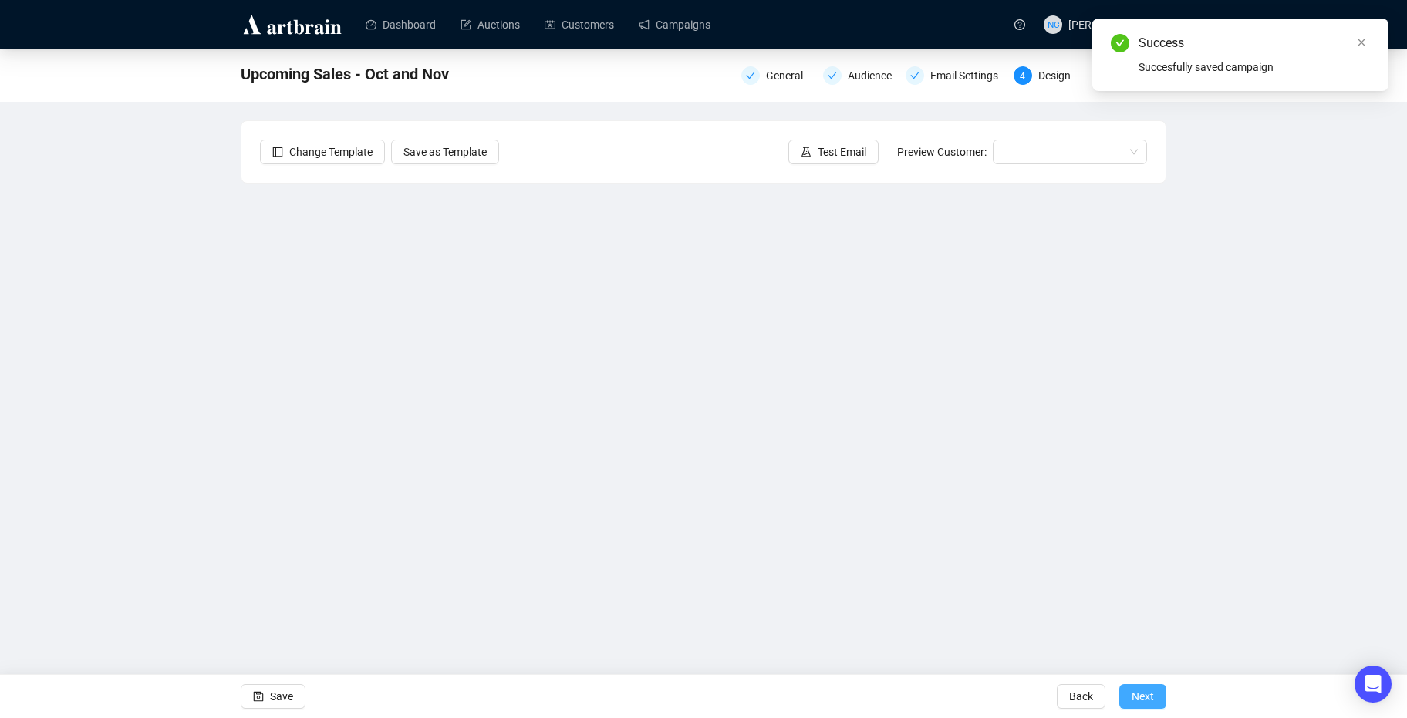
click at [1156, 697] on button "Next" at bounding box center [1142, 696] width 47 height 25
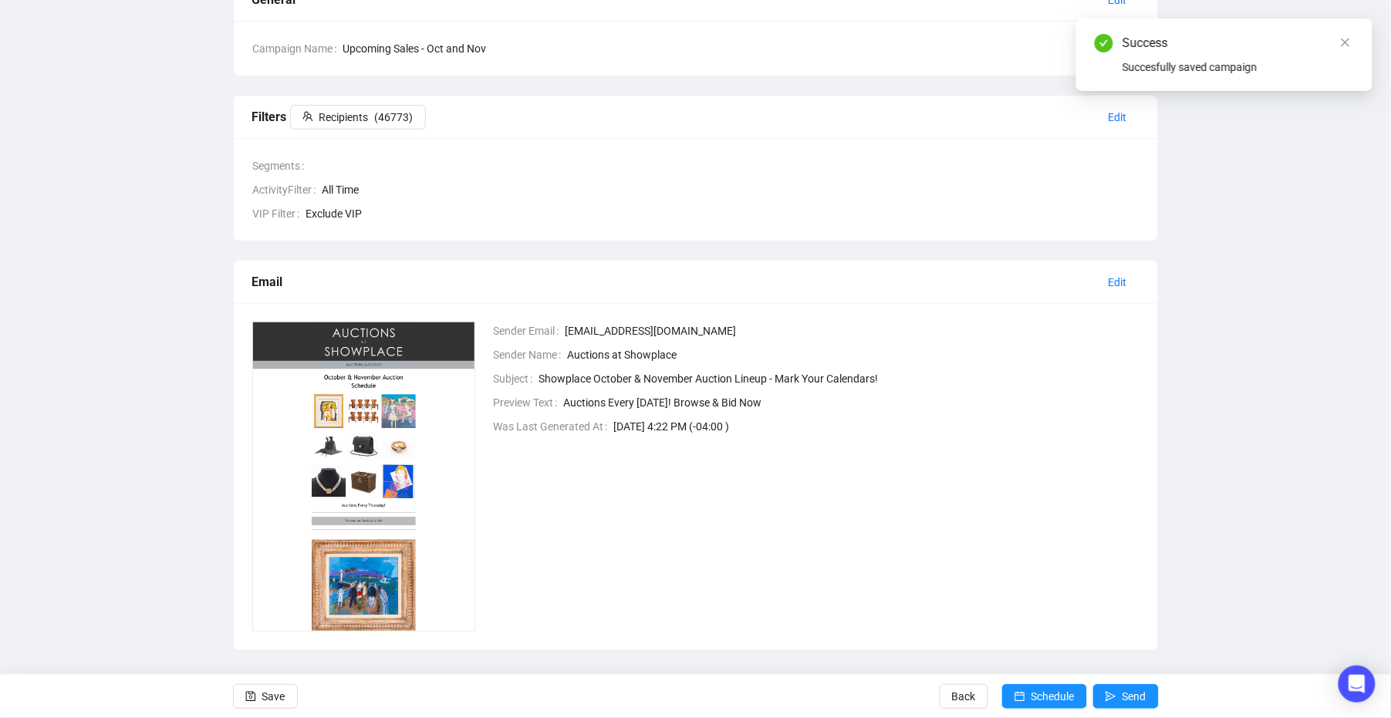
scroll to position [153, 0]
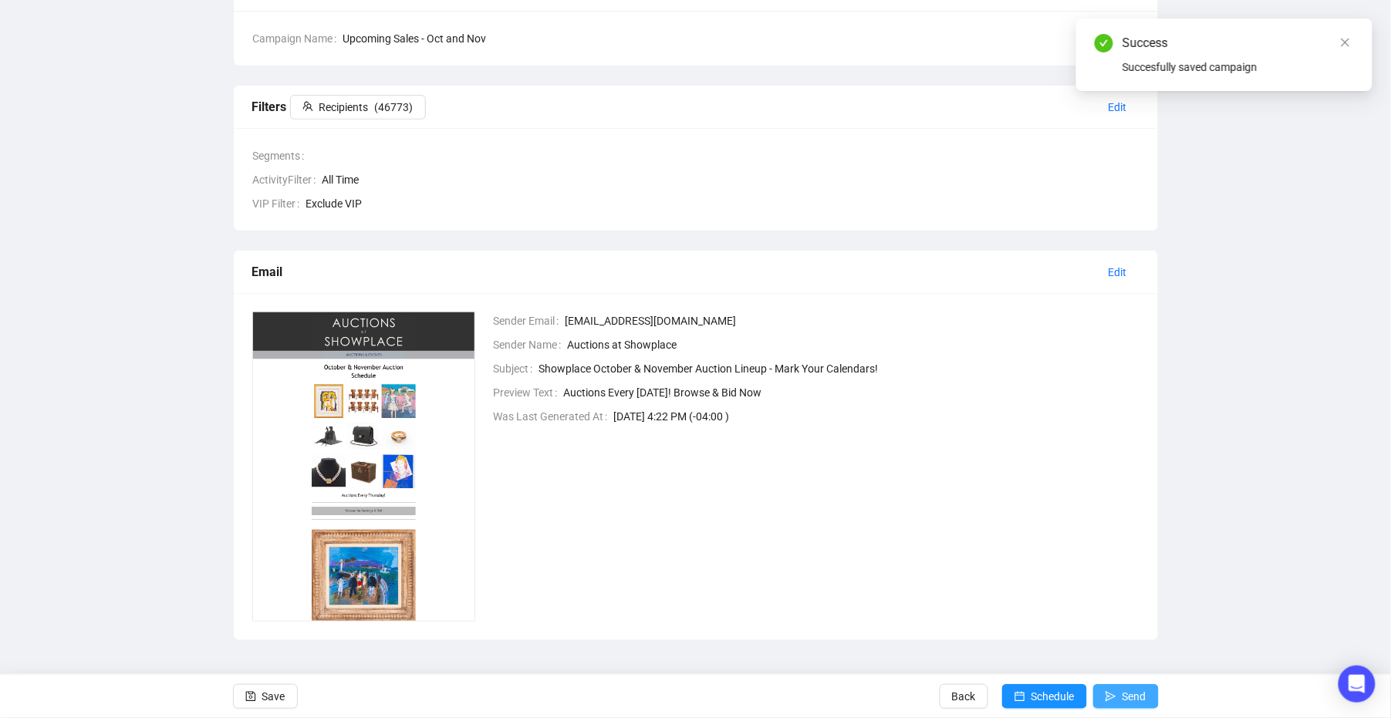
click at [1111, 691] on icon "send" at bounding box center [1110, 696] width 11 height 11
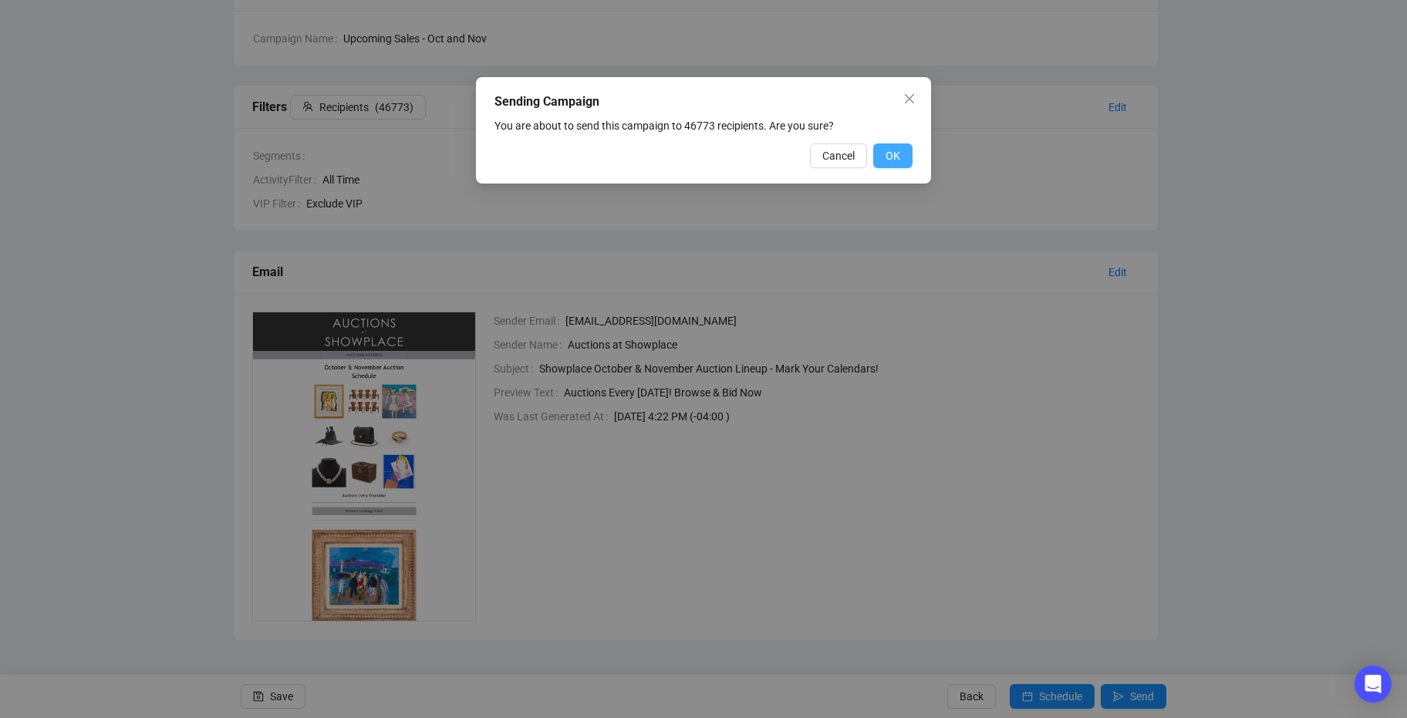
click at [903, 156] on button "OK" at bounding box center [892, 155] width 39 height 25
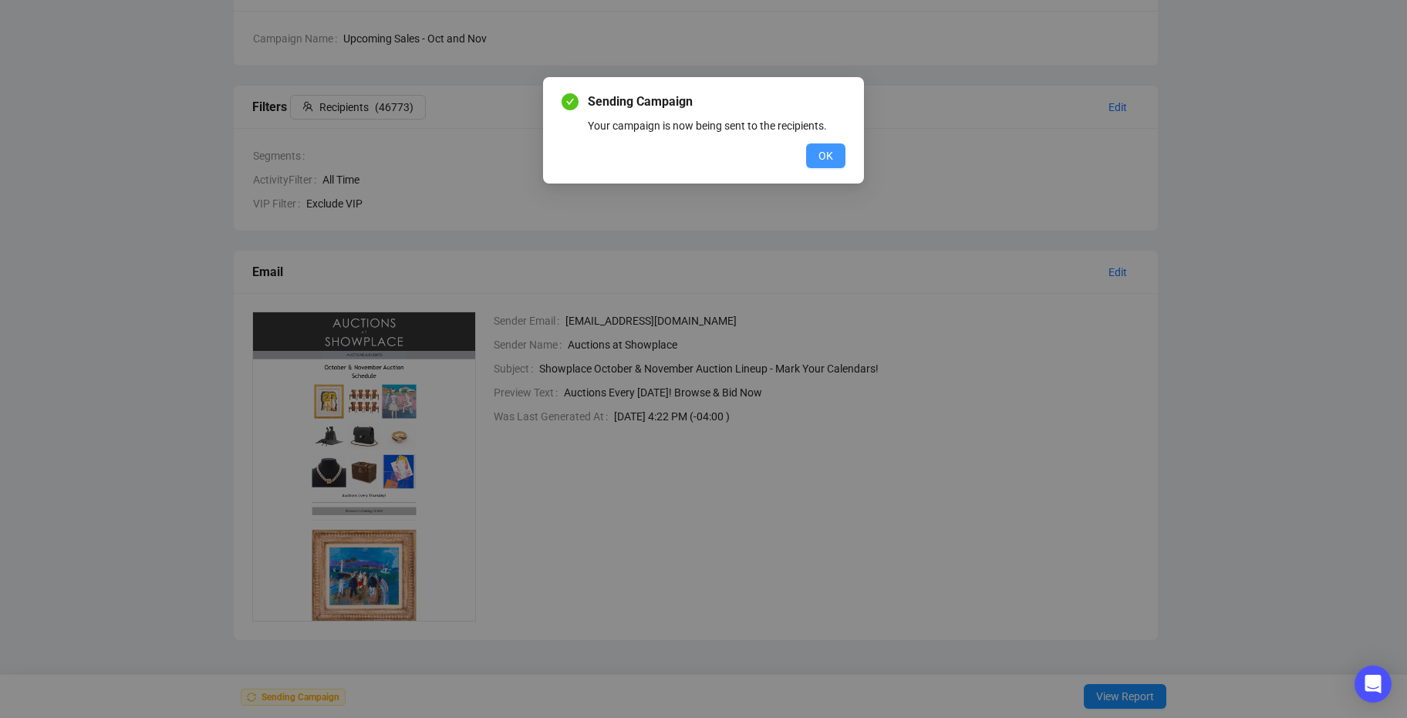
click at [834, 153] on button "OK" at bounding box center [825, 155] width 39 height 25
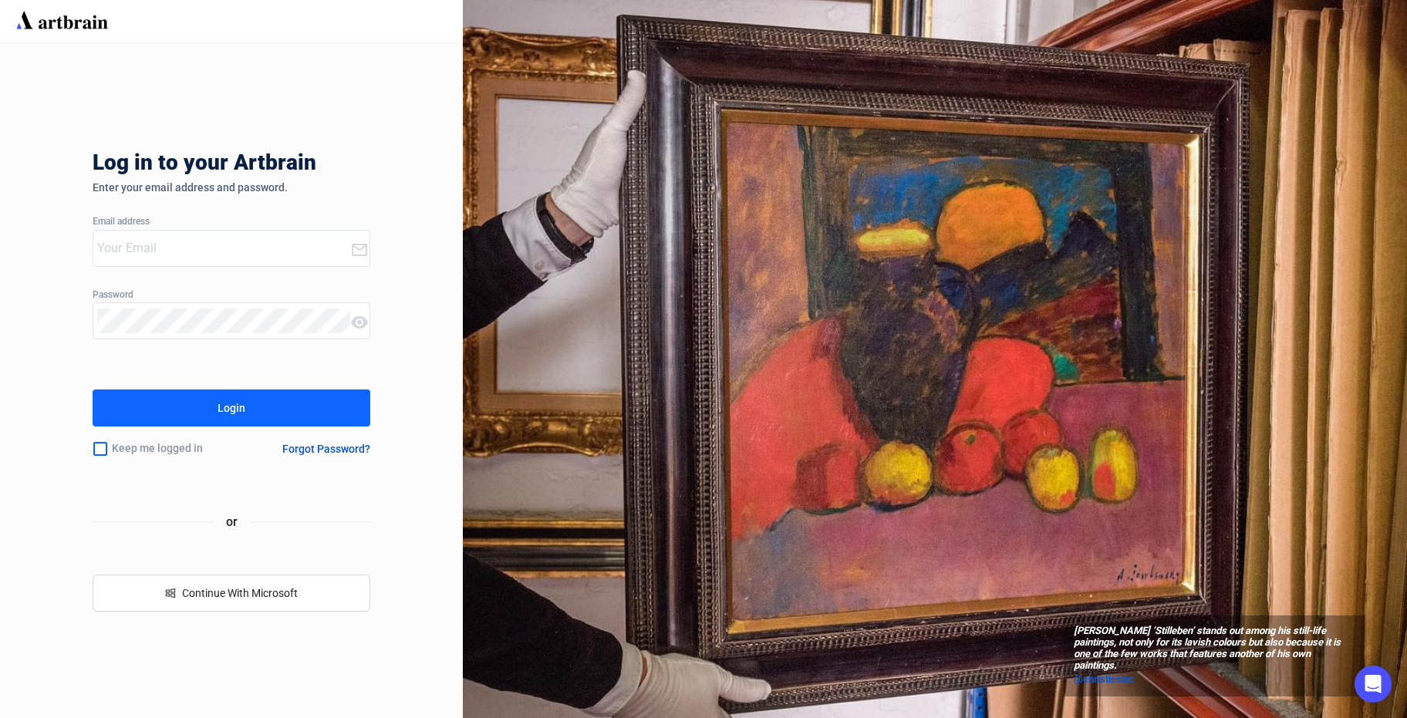
type input "[EMAIL_ADDRESS][DOMAIN_NAME]"
click at [97, 446] on input "checkbox" at bounding box center [100, 449] width 15 height 32
checkbox input "true"
click at [159, 389] on button "Login" at bounding box center [232, 407] width 278 height 37
click at [174, 403] on button "Login" at bounding box center [232, 407] width 278 height 37
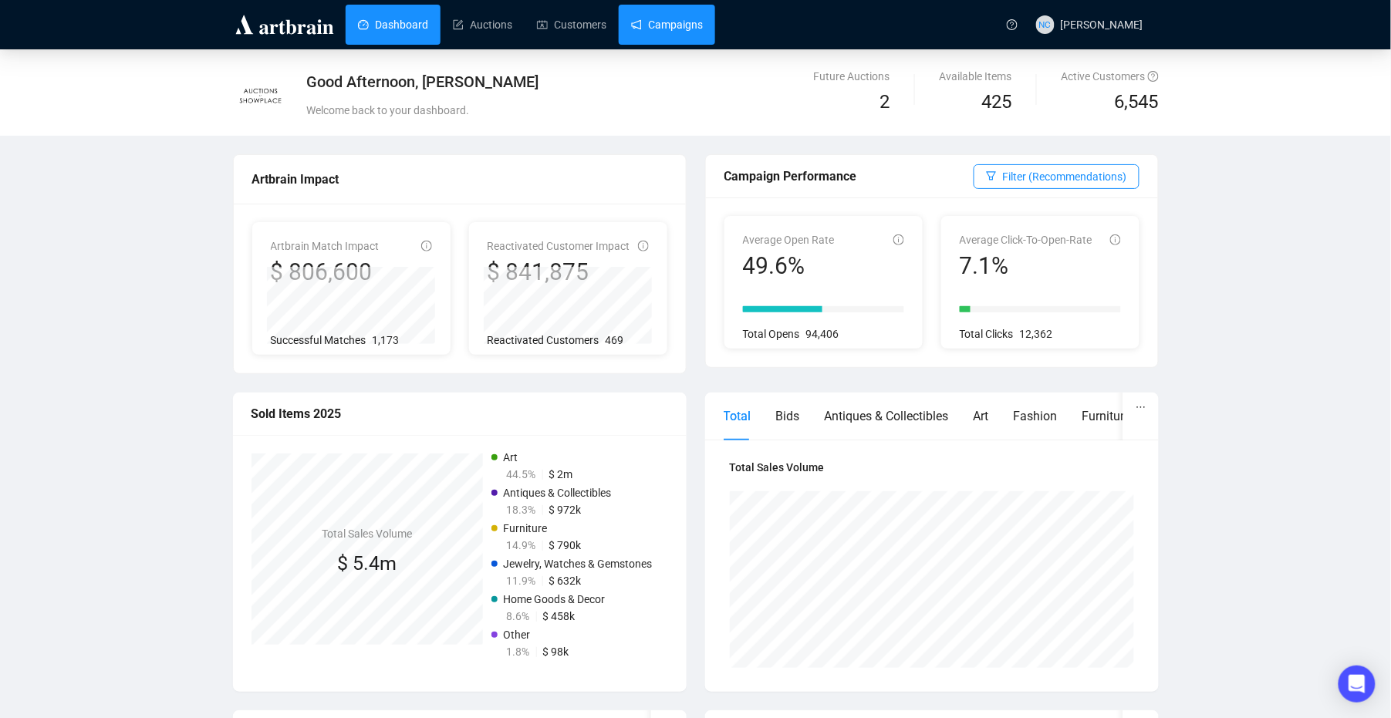
click at [639, 16] on link "Campaigns" at bounding box center [667, 25] width 72 height 40
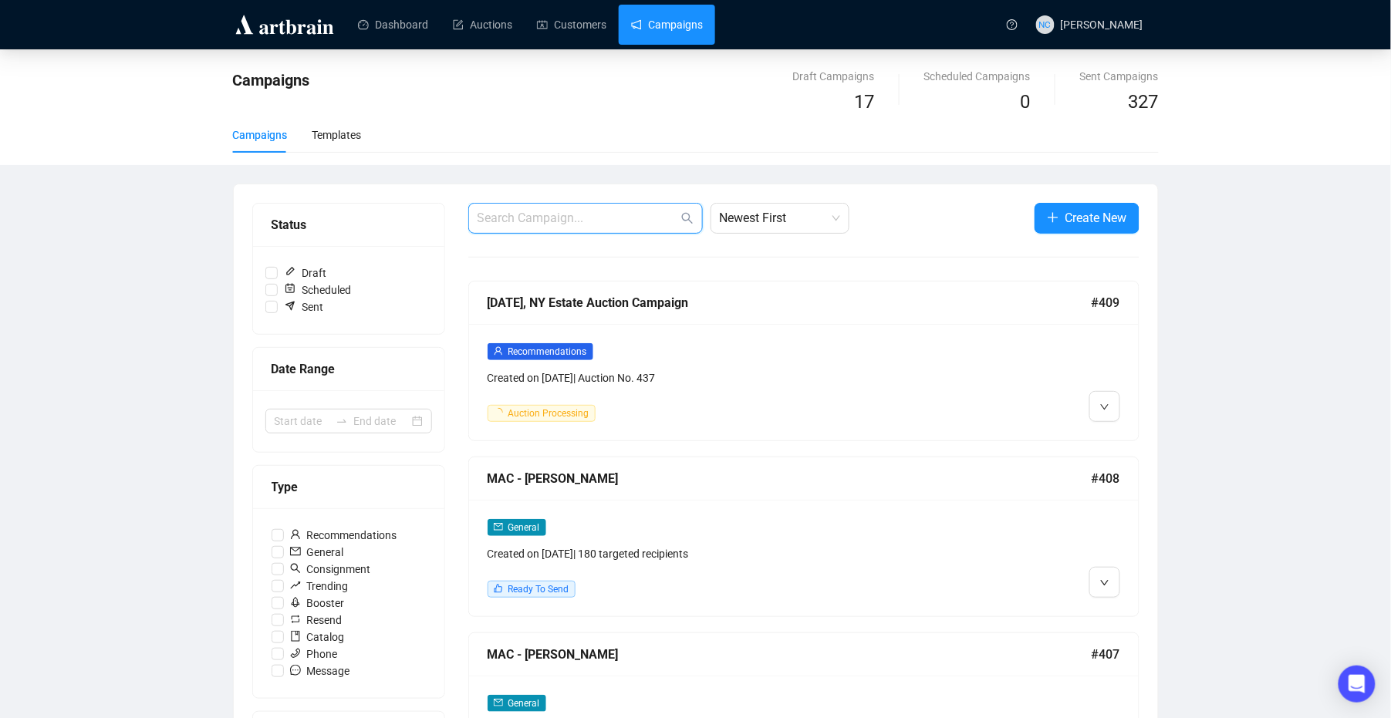
click at [543, 214] on input "text" at bounding box center [577, 218] width 201 height 19
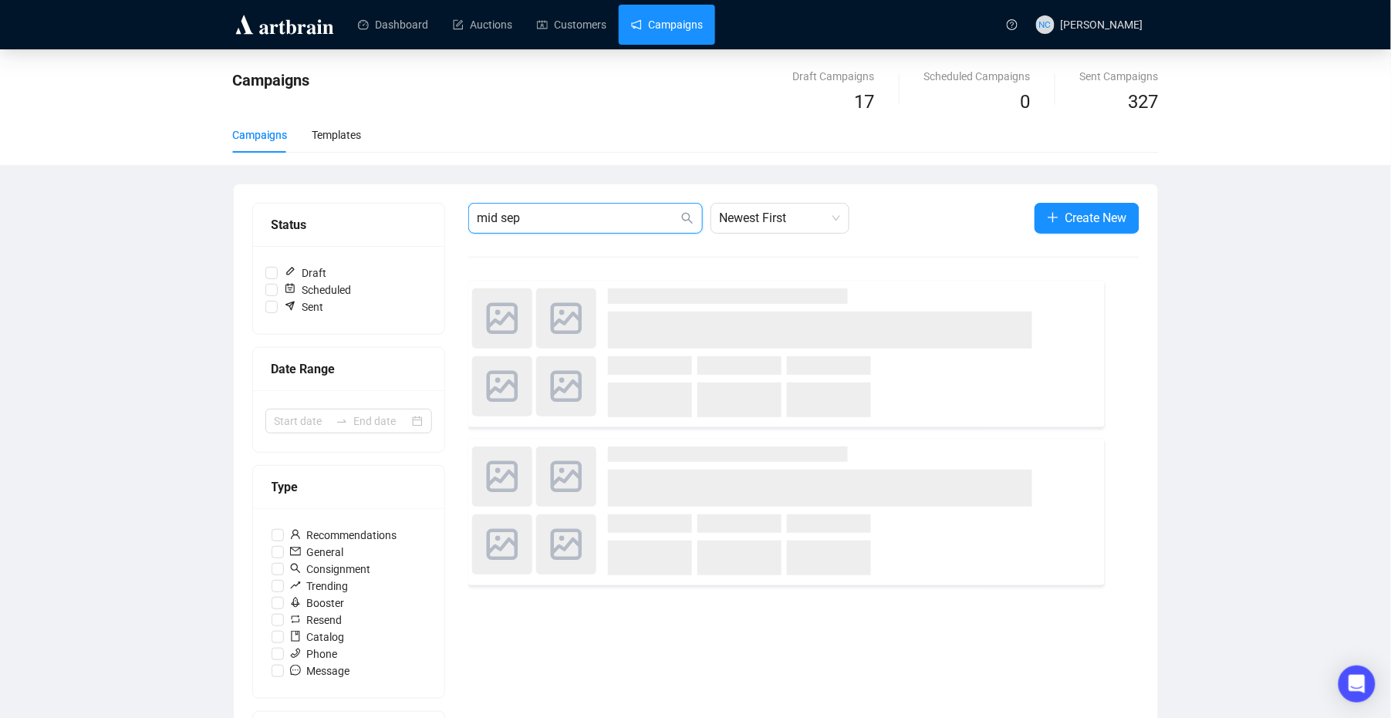
type input "mid sep"
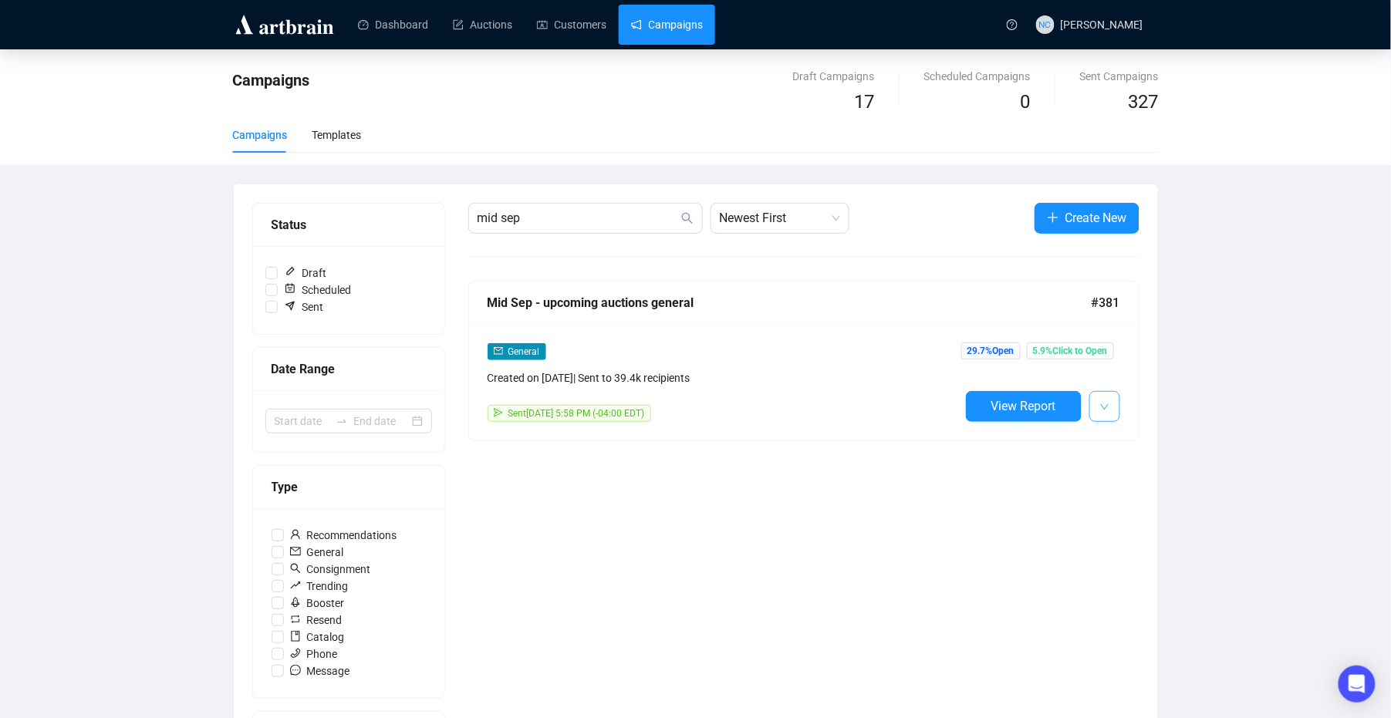
click at [1101, 409] on icon "down" at bounding box center [1104, 407] width 9 height 9
click at [1128, 442] on span "Edit" at bounding box center [1129, 440] width 19 height 12
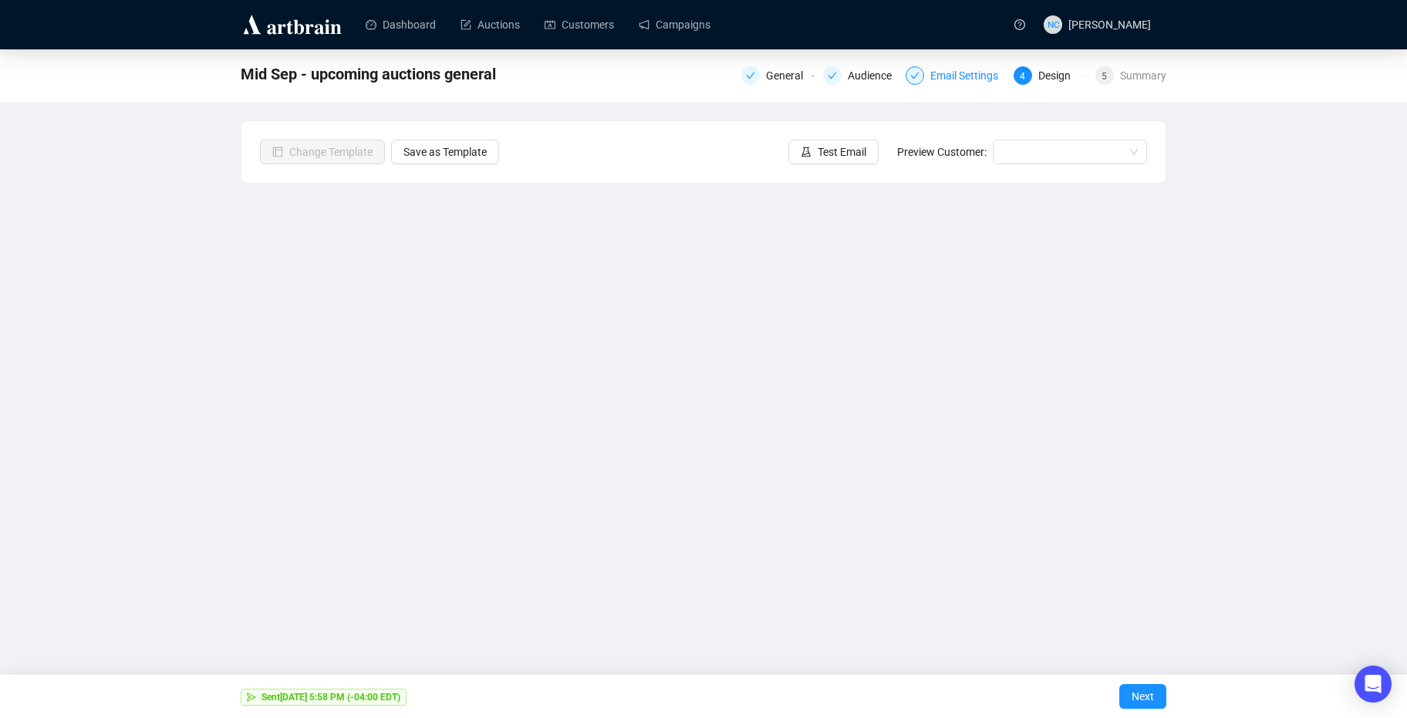
click at [976, 76] on div "Email Settings" at bounding box center [968, 75] width 77 height 19
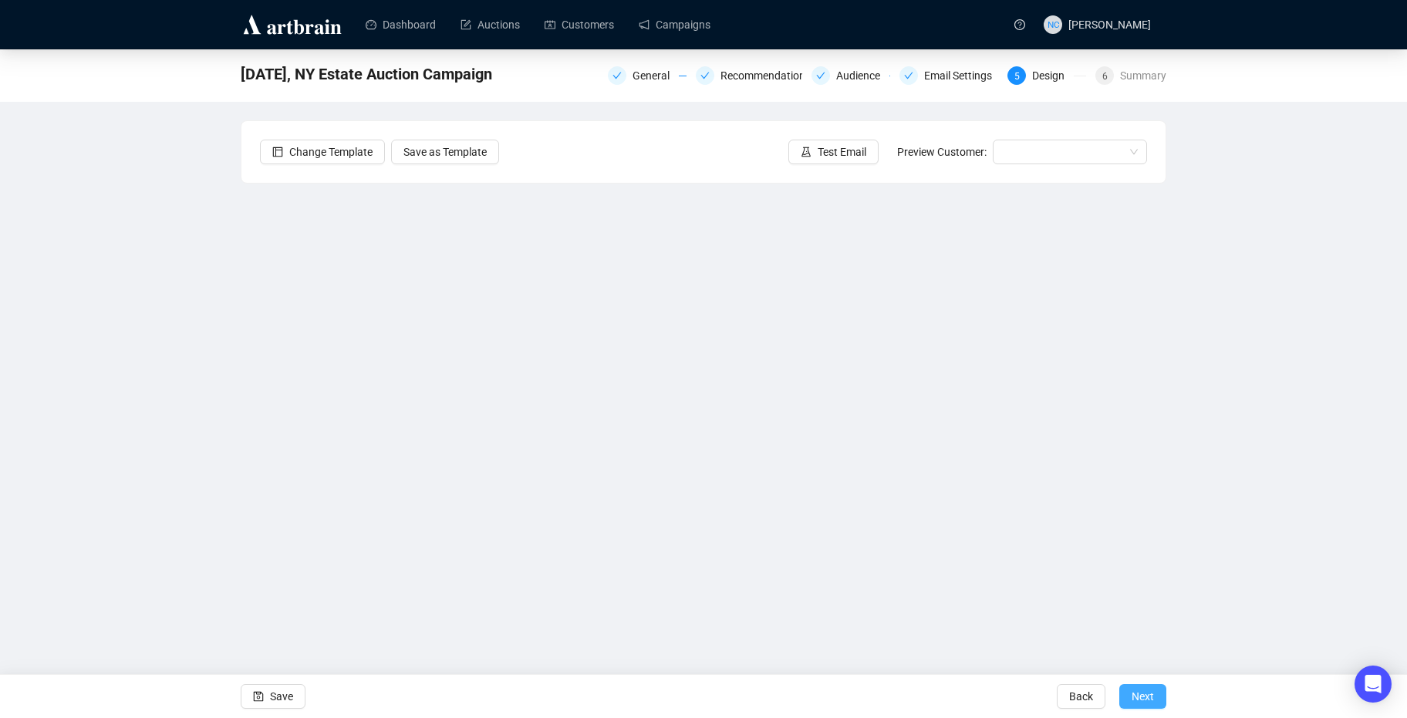
click at [1158, 693] on button "Next" at bounding box center [1142, 696] width 47 height 25
click at [1166, 72] on div "[DATE], NY Estate Auction Campaign General Recommendations Audience Email Setti…" at bounding box center [703, 75] width 1407 height 52
click at [1124, 82] on div "Summary" at bounding box center [1143, 75] width 46 height 19
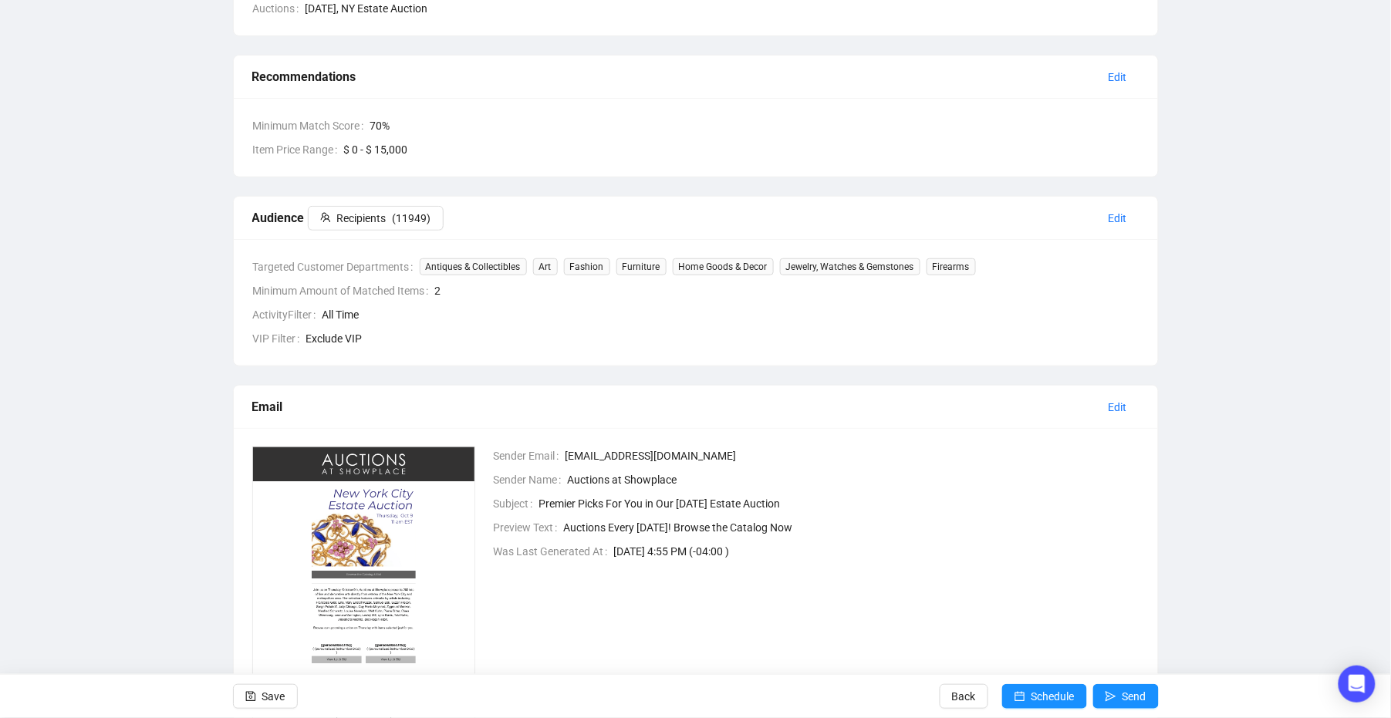
scroll to position [308, 0]
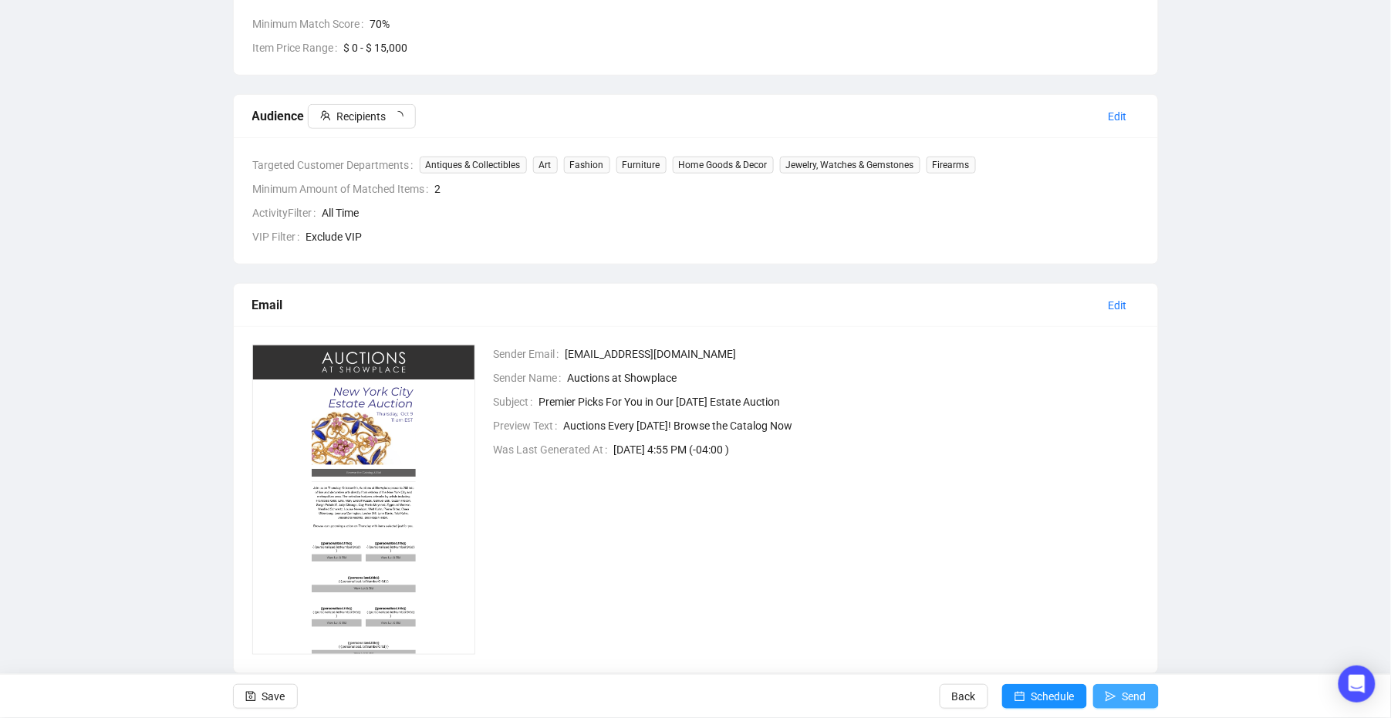
click at [1120, 690] on button "Send" at bounding box center [1126, 696] width 66 height 25
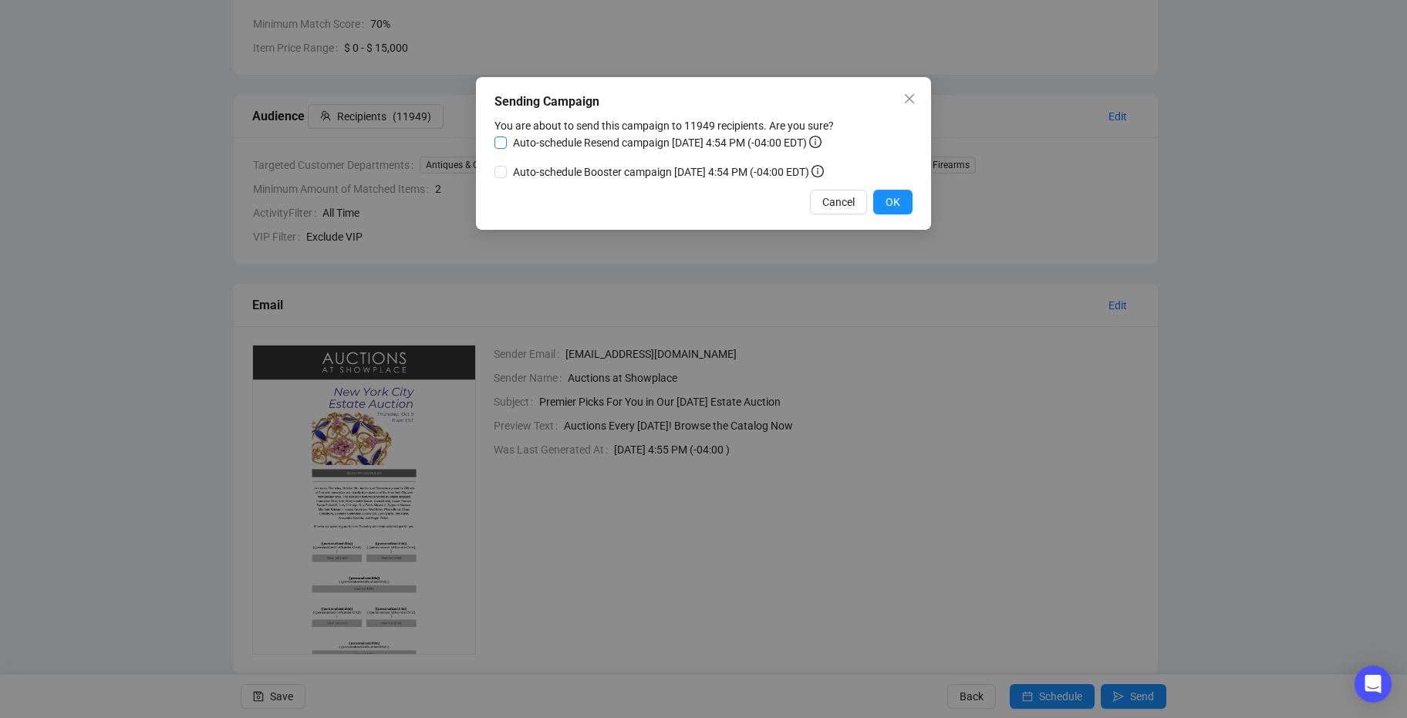
click at [578, 143] on span "Auto-schedule Resend campaign [DATE] 4:54 PM (-04:00 EDT)" at bounding box center [667, 142] width 321 height 17
click at [507, 143] on input "Auto-schedule Resend campaign [DATE] 4:54 PM (-04:00 EDT)" at bounding box center [500, 143] width 12 height 12
click at [578, 143] on span "Auto-schedule Resend campaign [DATE] 4:55 PM (-04:00 EDT)" at bounding box center [667, 142] width 321 height 17
click at [507, 143] on input "Auto-schedule Resend campaign [DATE] 4:55 PM (-04:00 EDT)" at bounding box center [500, 143] width 12 height 12
click at [578, 143] on span "Auto-schedule Resend campaign [DATE] 4:55 PM (-04:00 EDT)" at bounding box center [667, 142] width 321 height 17
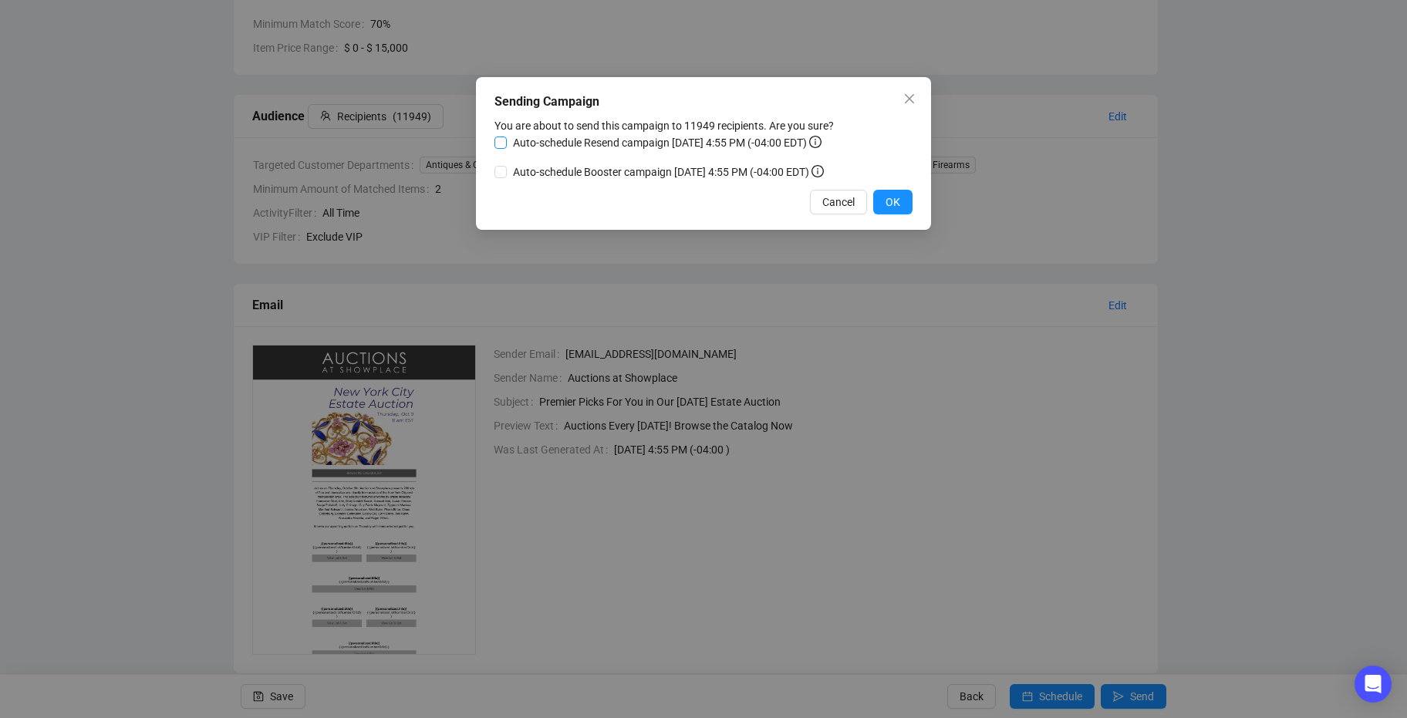
click at [507, 143] on input "Auto-schedule Resend campaign [DATE] 4:55 PM (-04:00 EDT)" at bounding box center [500, 143] width 12 height 12
click at [578, 143] on span "Auto-schedule Resend campaign [DATE] 4:55 PM (-04:00 EDT)" at bounding box center [667, 142] width 321 height 17
click at [507, 143] on input "Auto-schedule Resend campaign [DATE] 4:55 PM (-04:00 EDT)" at bounding box center [500, 143] width 12 height 12
checkbox input "false"
click at [899, 197] on span "OK" at bounding box center [892, 202] width 15 height 17
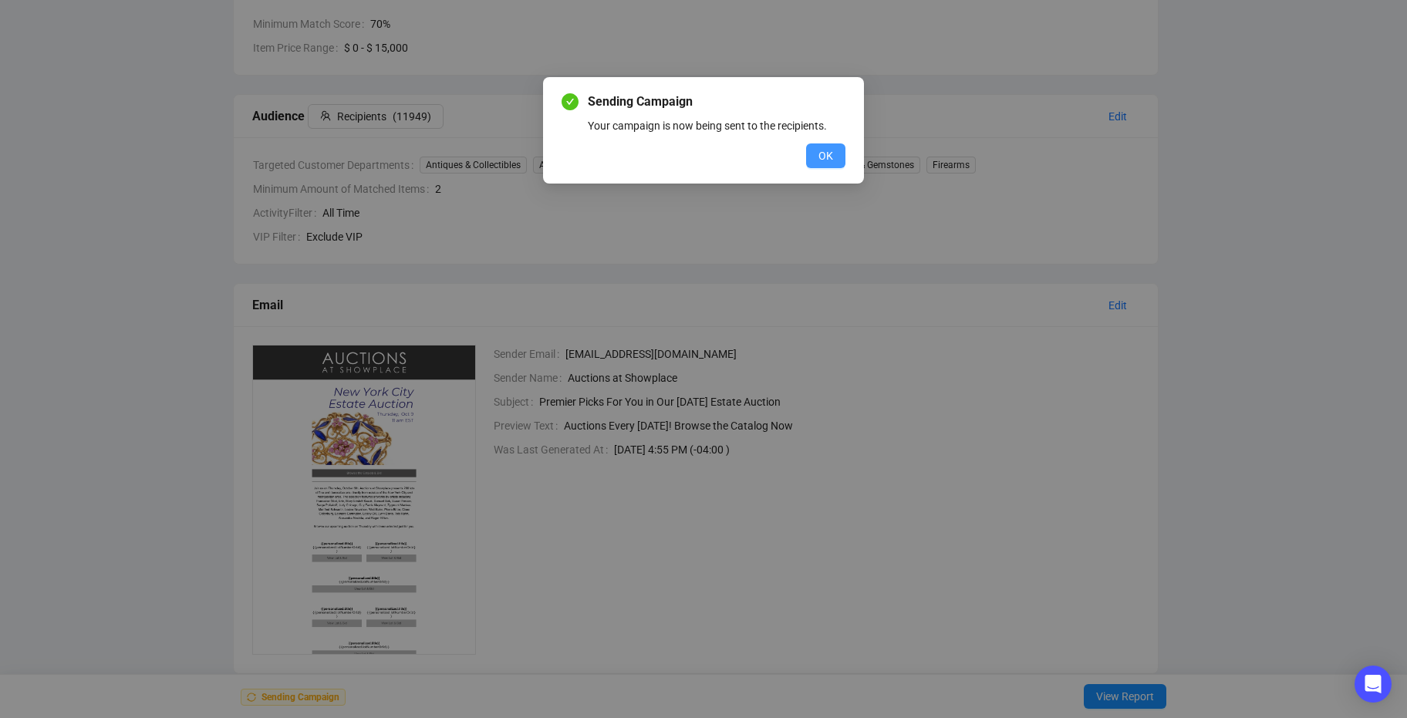
click at [818, 162] on span "OK" at bounding box center [825, 155] width 15 height 17
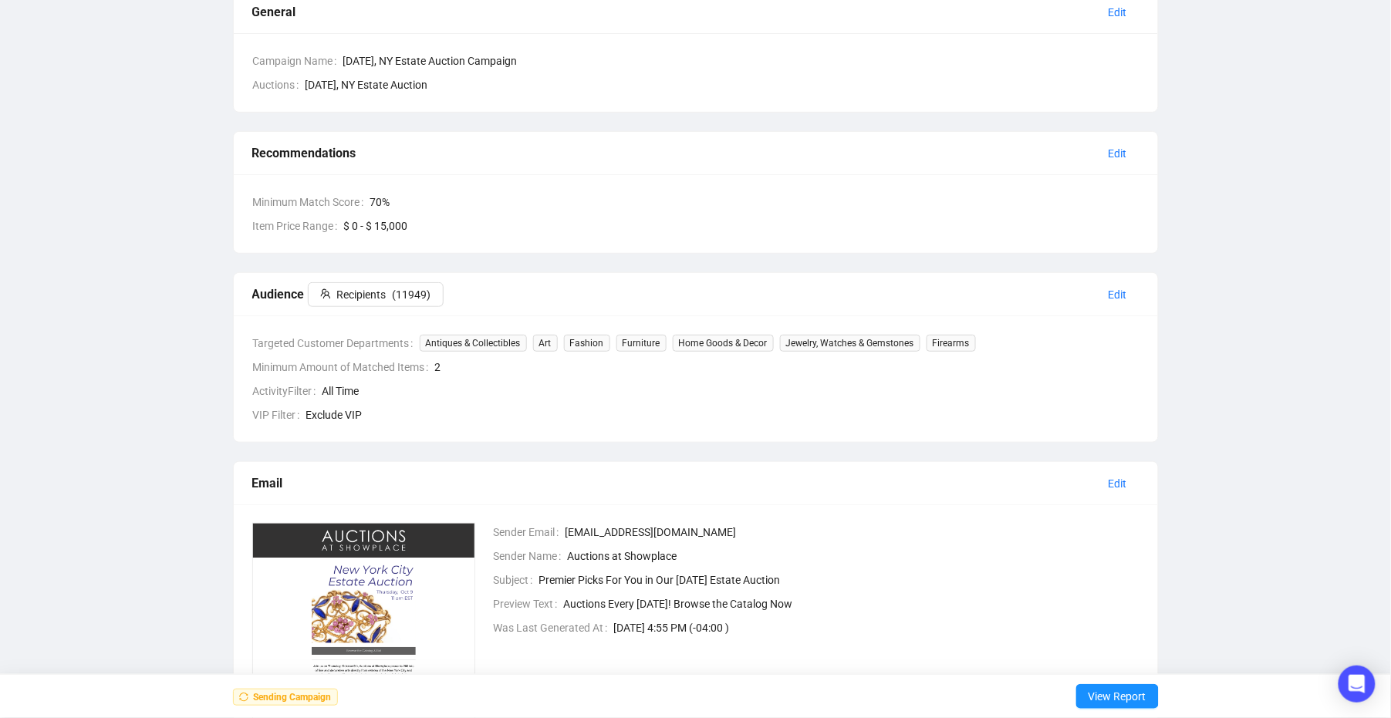
scroll to position [0, 0]
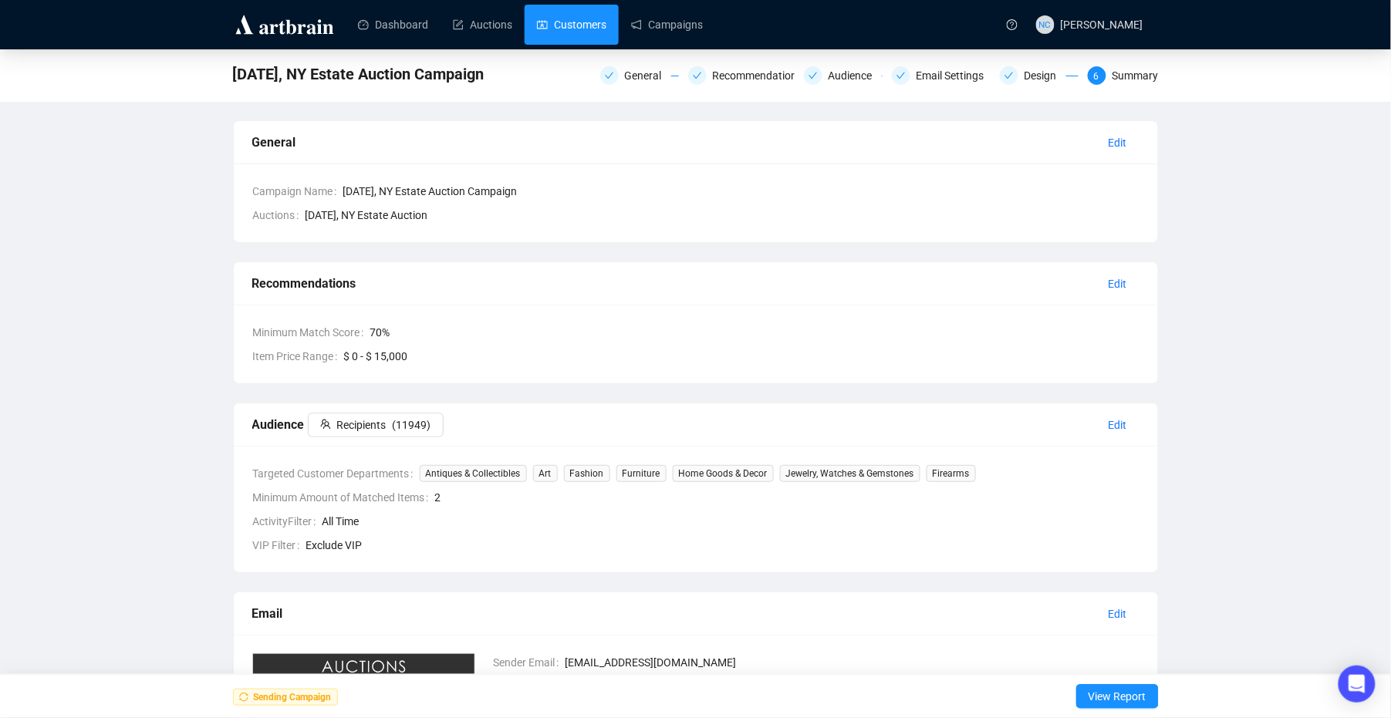
click at [564, 20] on link "Customers" at bounding box center [571, 25] width 69 height 40
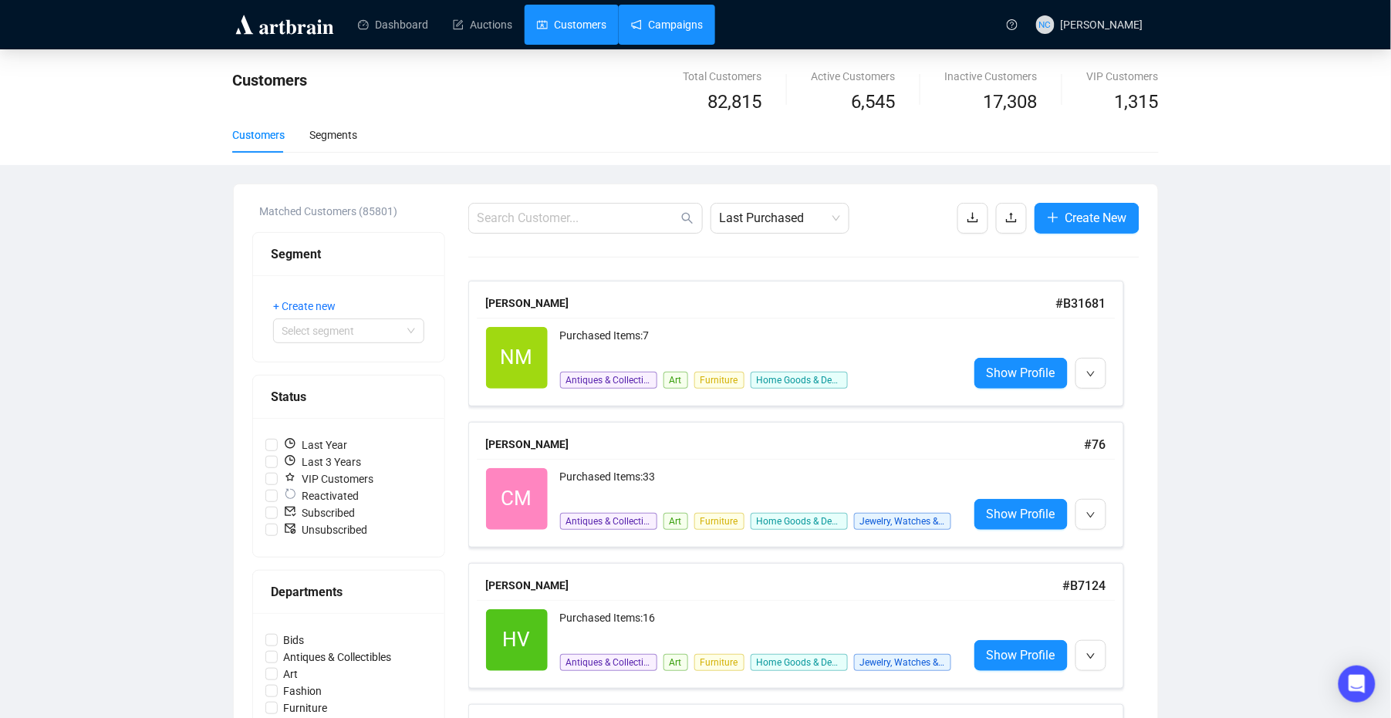
click at [646, 28] on link "Campaigns" at bounding box center [667, 25] width 72 height 40
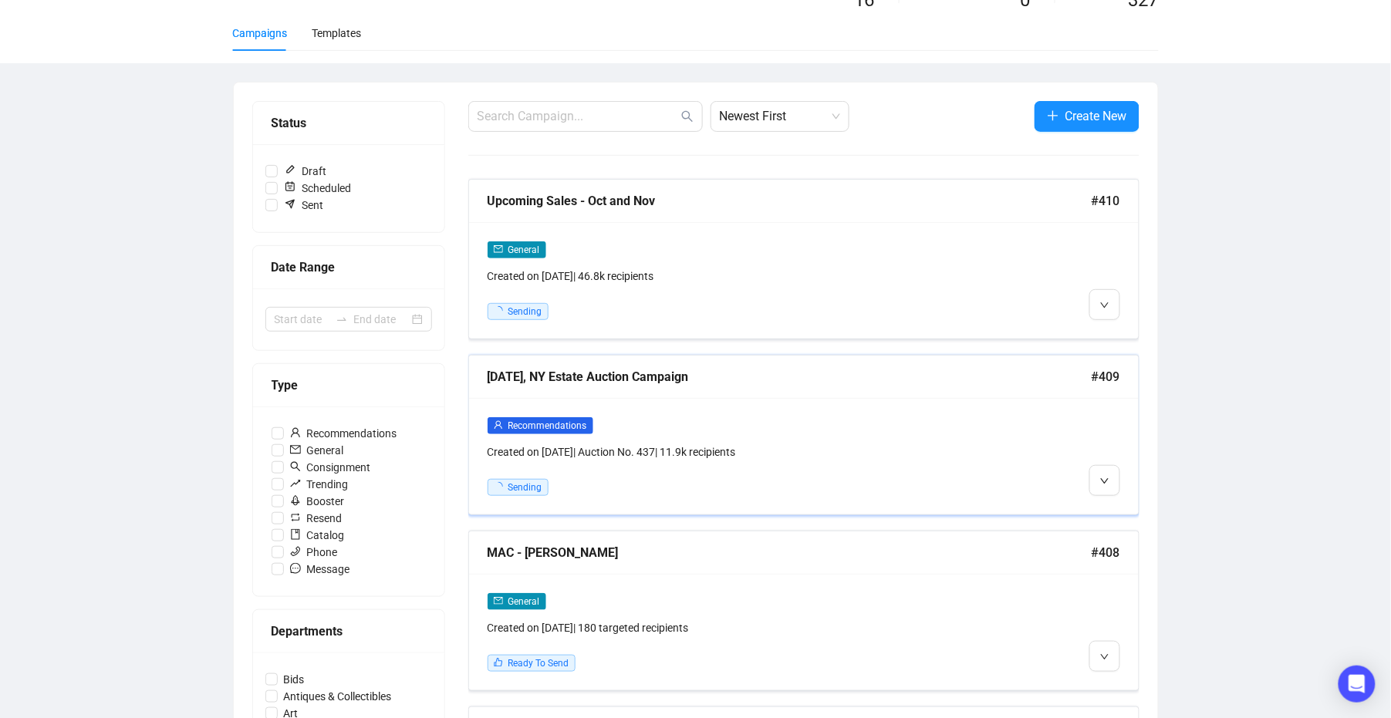
scroll to position [103, 0]
click at [1118, 478] on button "button" at bounding box center [1104, 479] width 31 height 31
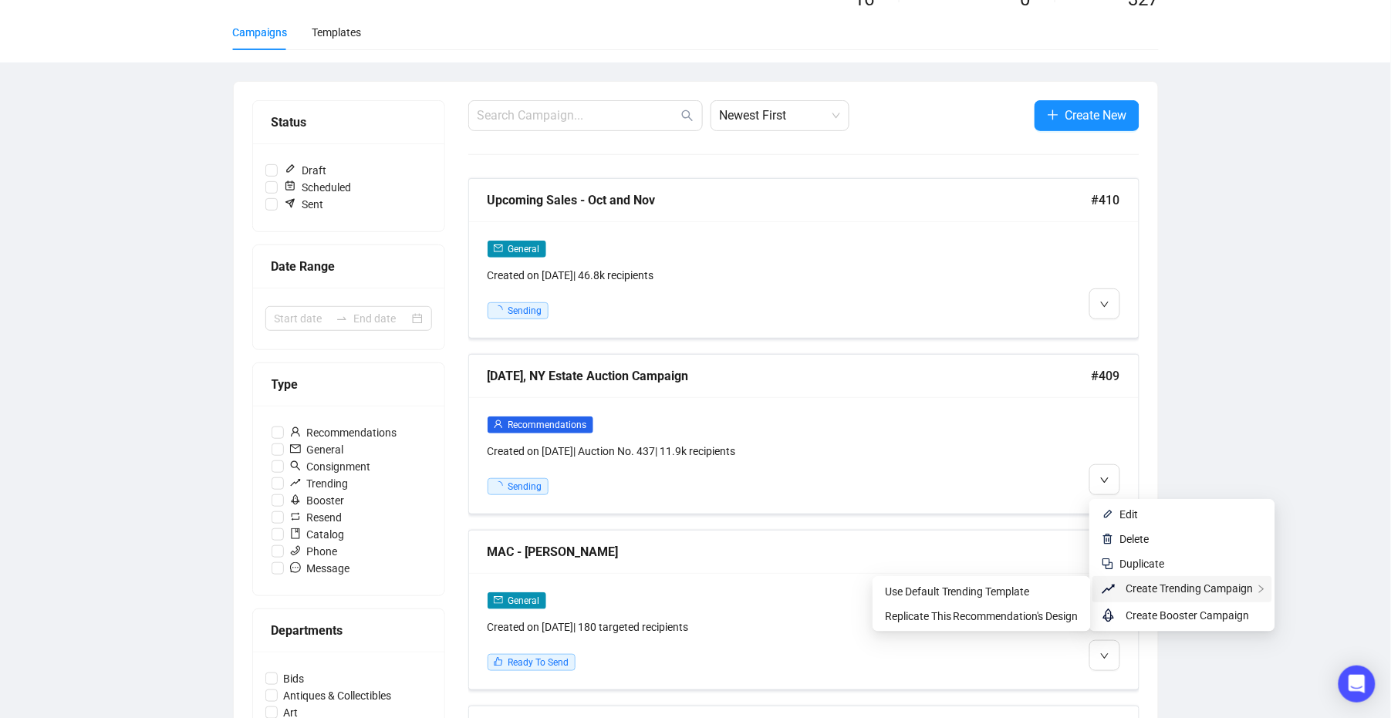
click at [1179, 587] on span "Create Trending Campaign" at bounding box center [1189, 588] width 127 height 12
click at [1027, 593] on span "Use Default Trending Template" at bounding box center [957, 591] width 145 height 12
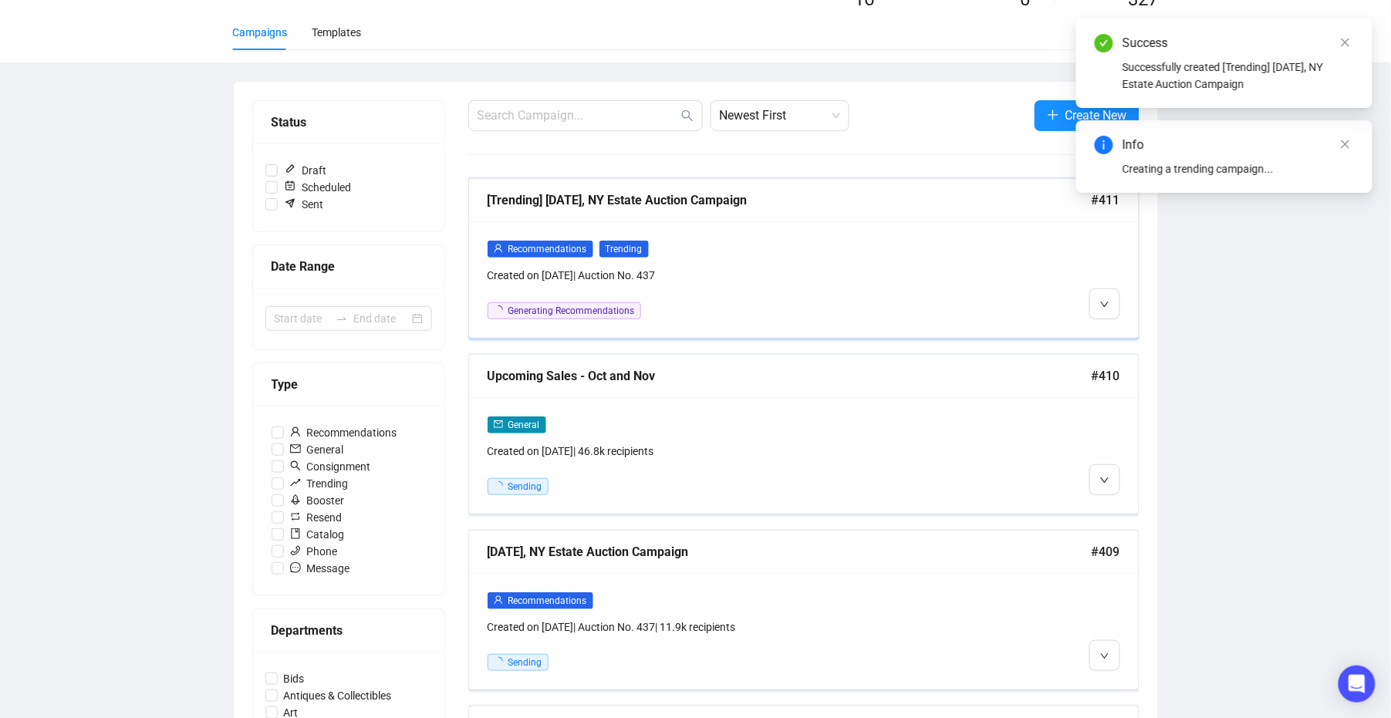
click at [792, 260] on div "Recommendations Trending Created on Oct 3, 2025 | Auction No. 437" at bounding box center [723, 262] width 472 height 44
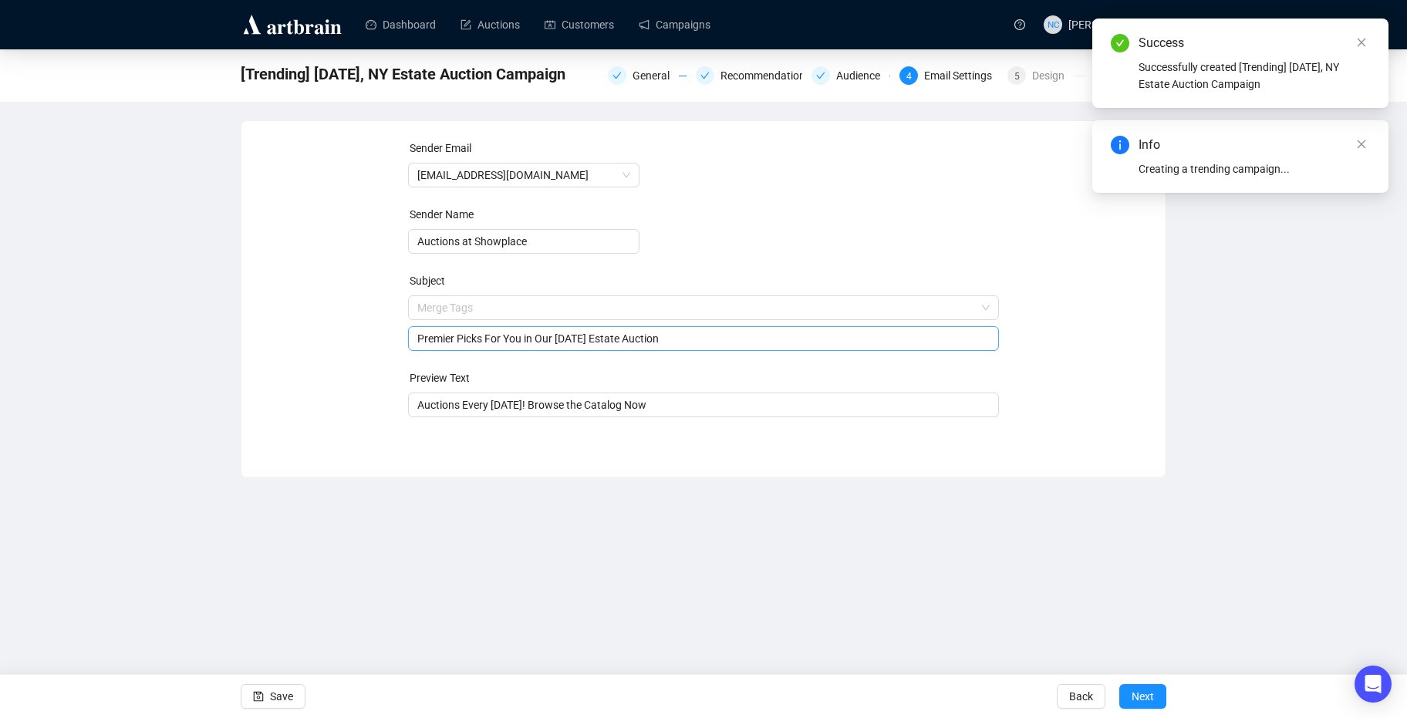
click at [595, 307] on span "Merge Tags Premier Picks For You in Our October 9th Estate Auction" at bounding box center [704, 323] width 592 height 43
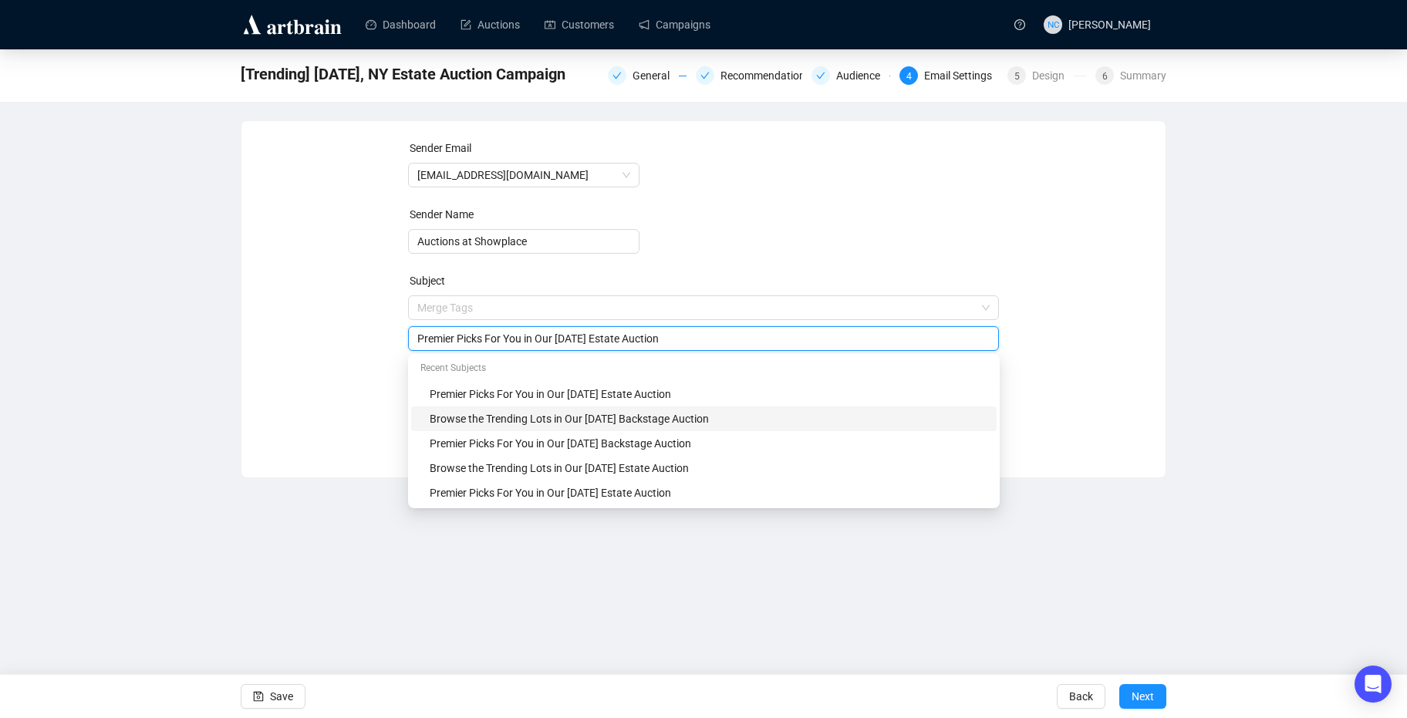
click at [646, 421] on div "Browse the Trending Lots in Our September 25th Backstage Auction" at bounding box center [709, 418] width 558 height 17
click at [610, 339] on input "Browse the Trending Lots in Our September 25th Backstage Auction" at bounding box center [703, 338] width 573 height 17
click at [618, 341] on input "Browse the Trending Lots in Our October 25th Backstage Auction" at bounding box center [703, 338] width 573 height 17
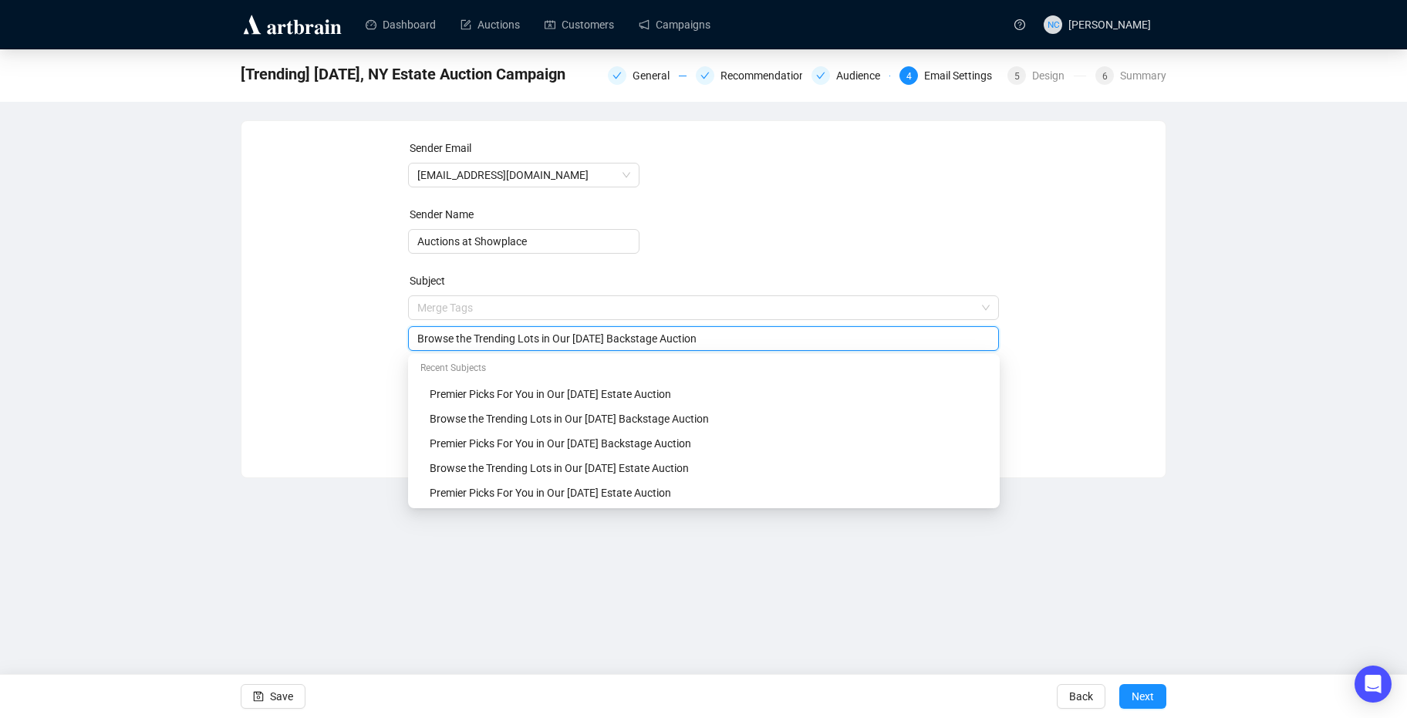
click at [661, 333] on input "Browse the Trending Lots in Our October 9th Backstage Auction" at bounding box center [703, 338] width 573 height 17
type input "Browse the Trending Lots in Our October 9th Estate Auction"
click at [1005, 293] on div "Sender Email auctions@nyshowplace.com Sender Name Auctions at Showplace Subject…" at bounding box center [703, 288] width 887 height 296
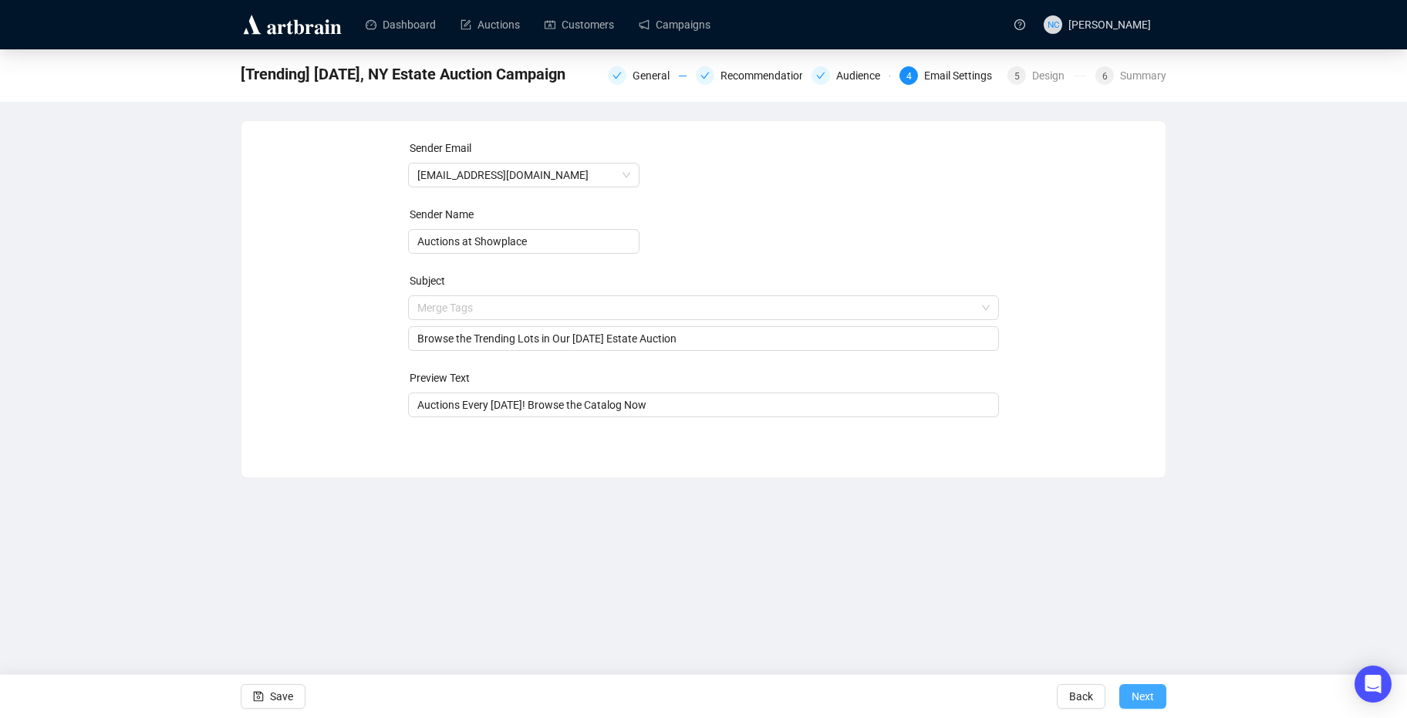
click at [1151, 693] on span "Next" at bounding box center [1142, 696] width 22 height 43
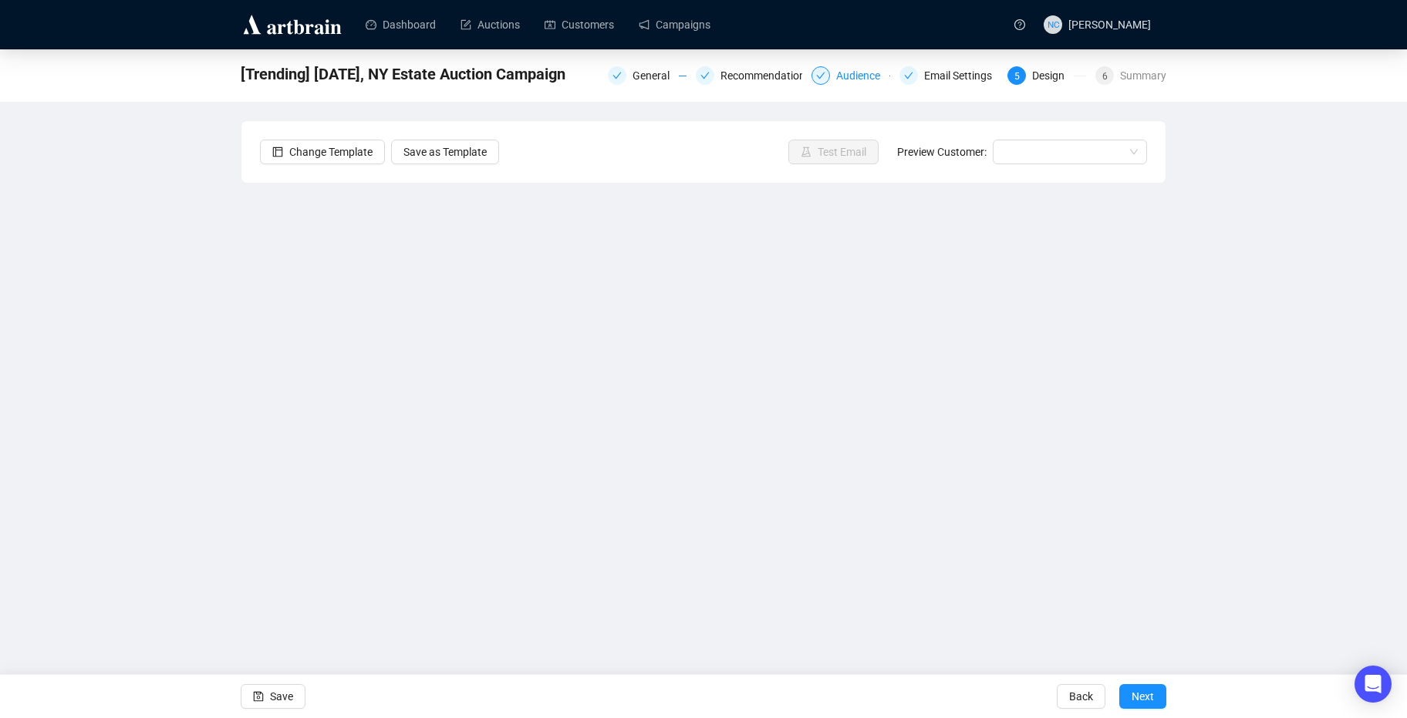
click at [846, 72] on div "Audience" at bounding box center [862, 75] width 53 height 19
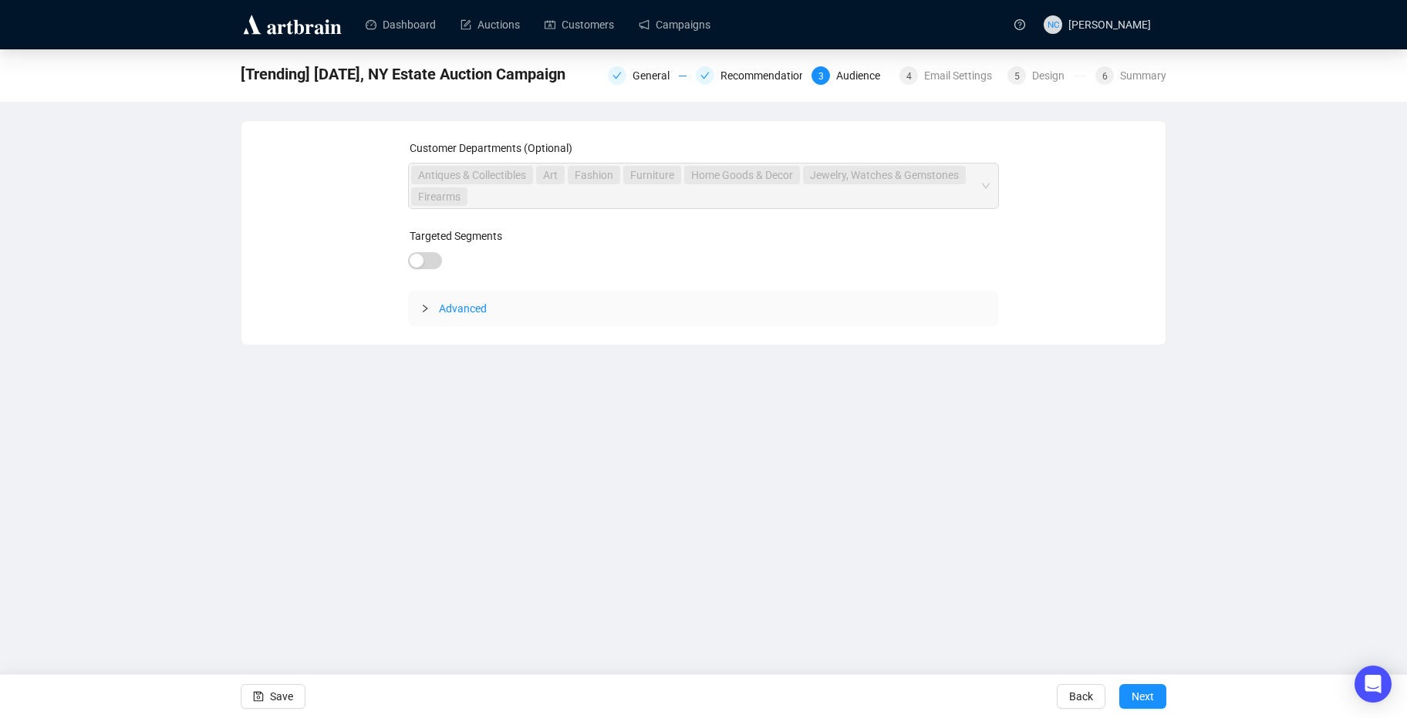
click at [453, 311] on span "Advanced" at bounding box center [463, 308] width 48 height 12
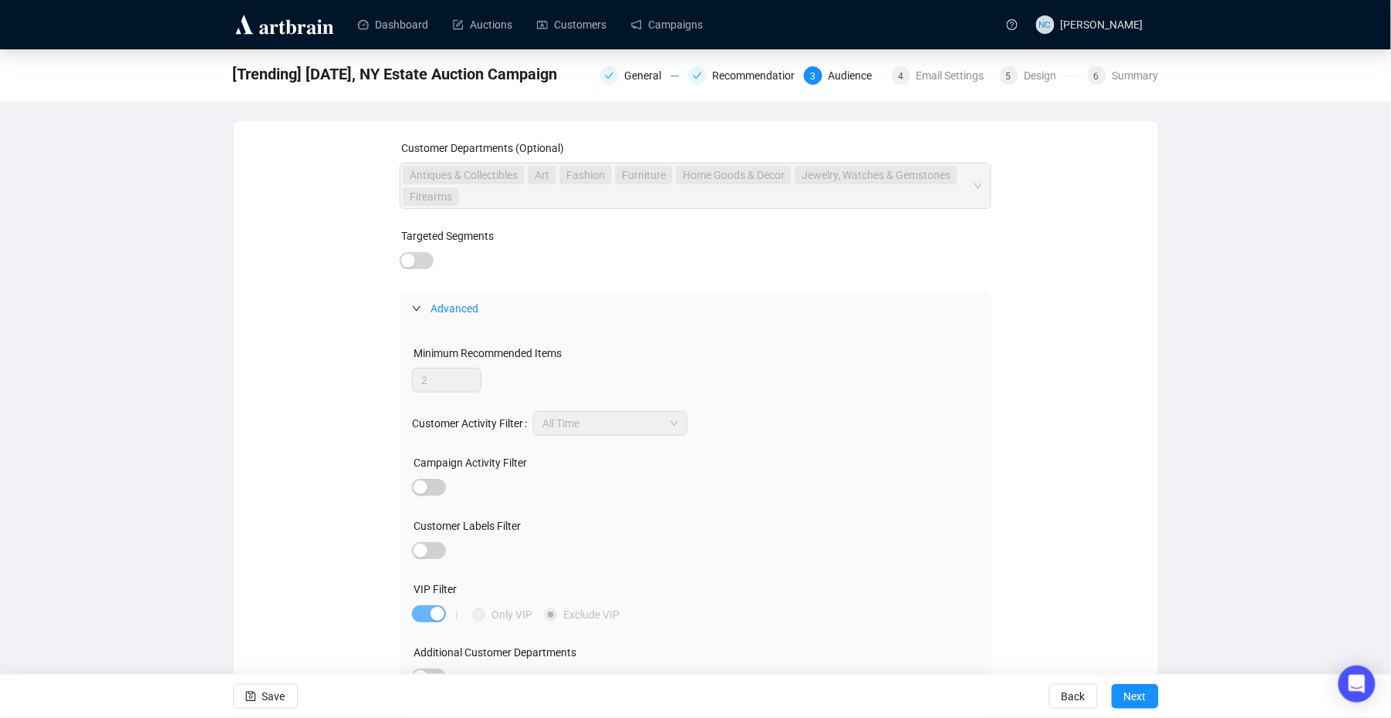
scroll to position [21, 0]
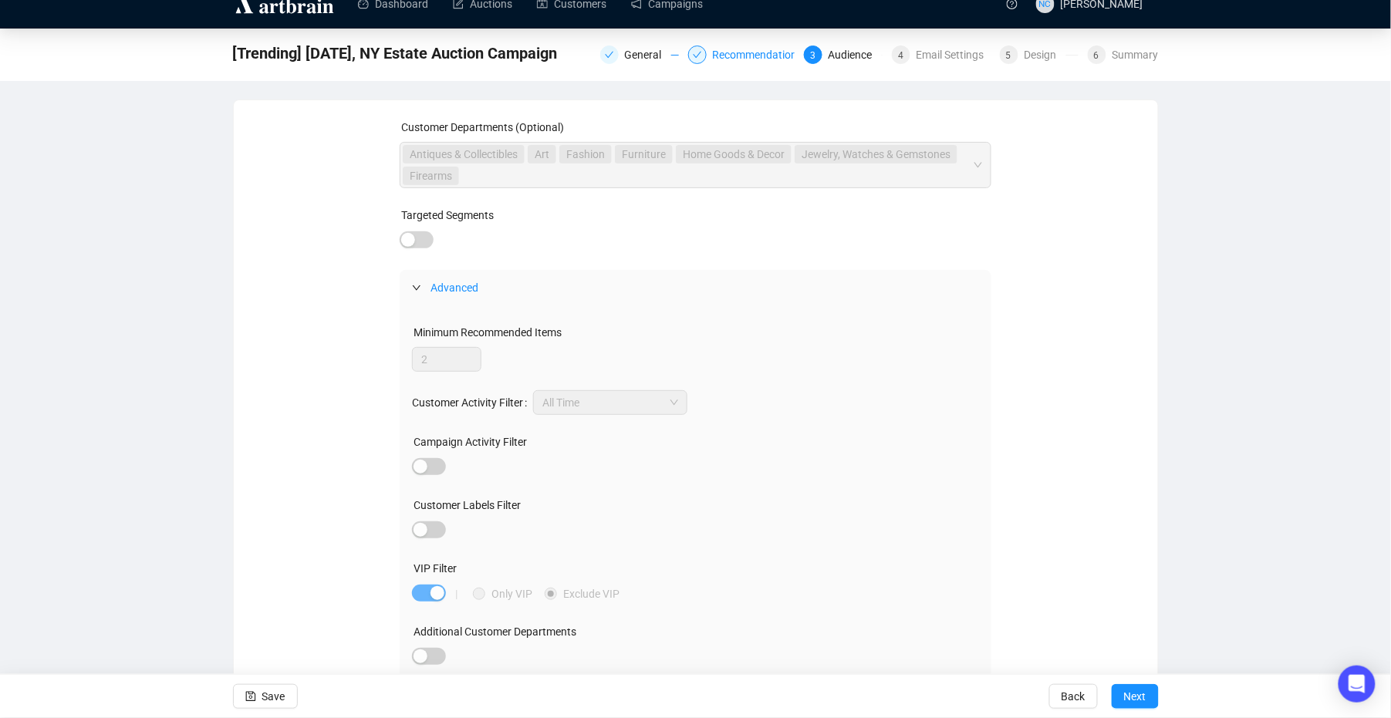
click at [737, 52] on div "Recommendations" at bounding box center [762, 55] width 99 height 19
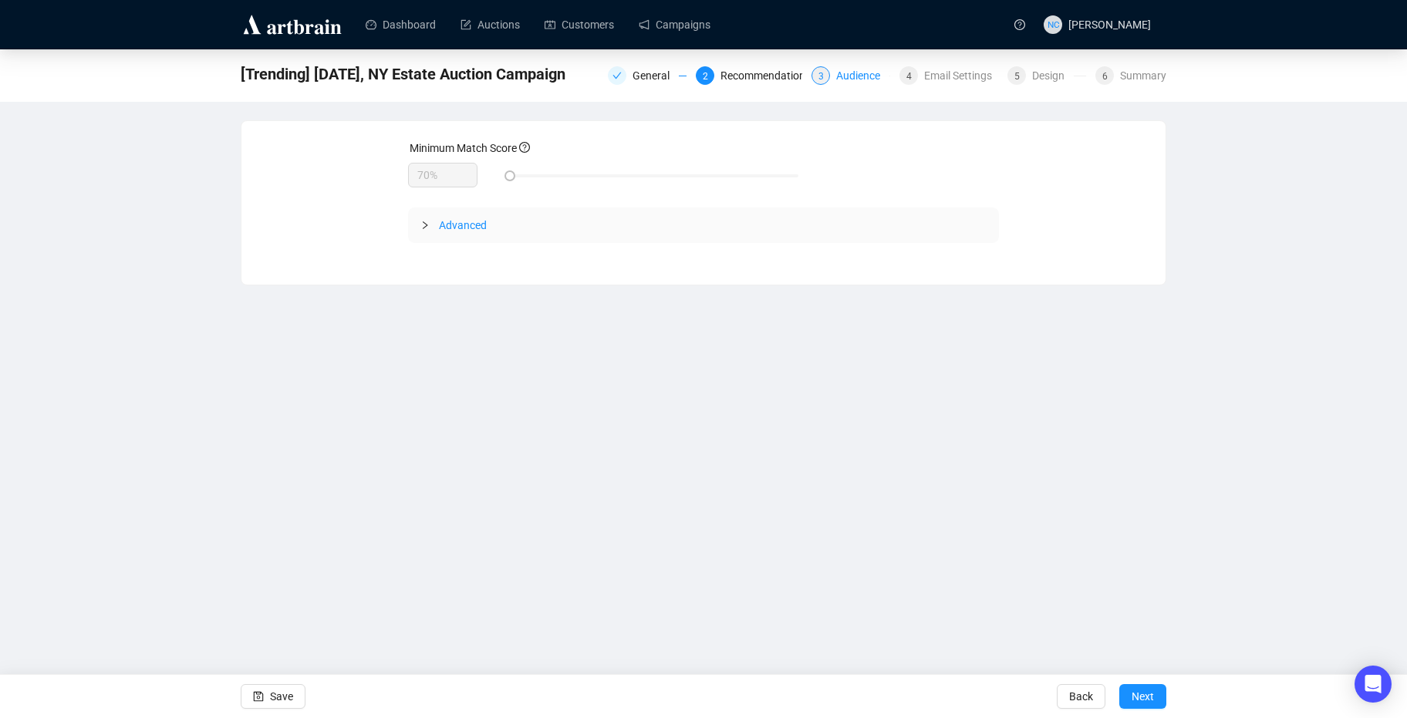
click at [861, 81] on div "Audience" at bounding box center [862, 75] width 53 height 19
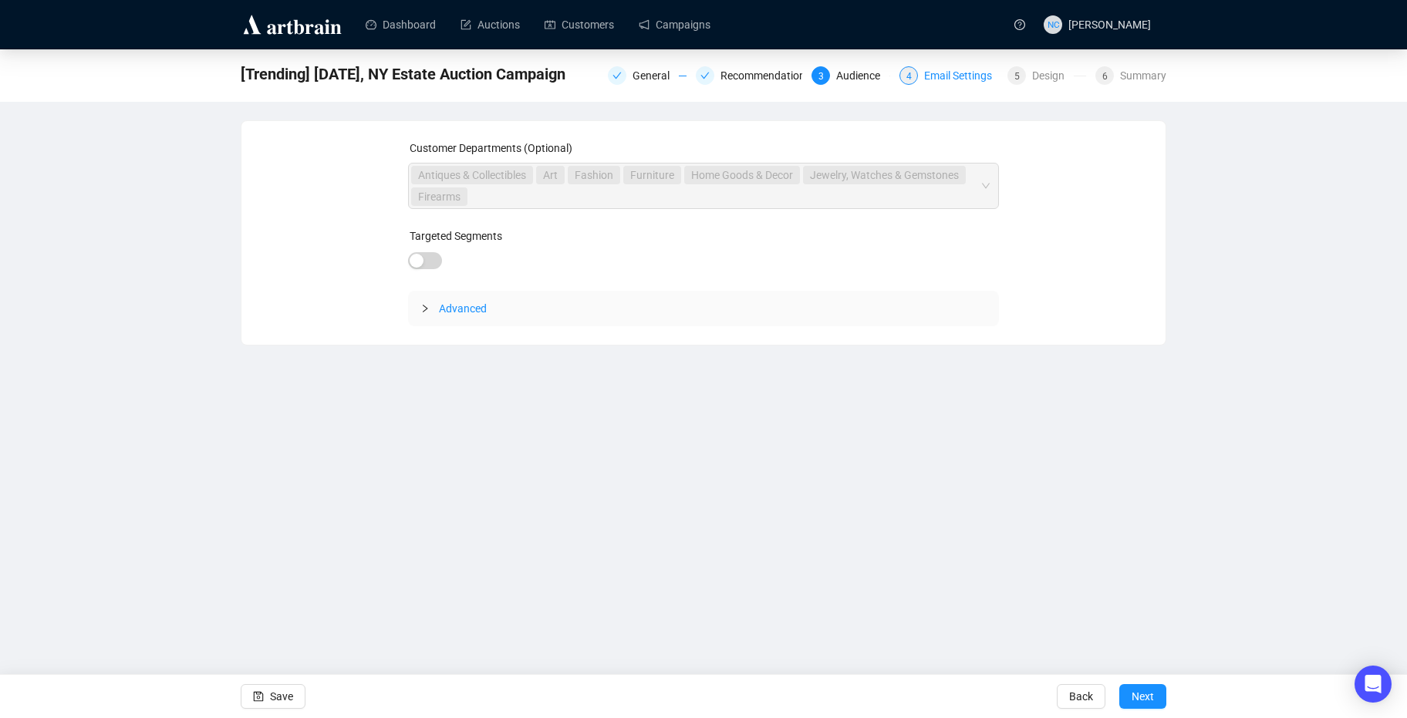
click at [967, 83] on div "Email Settings" at bounding box center [962, 75] width 77 height 19
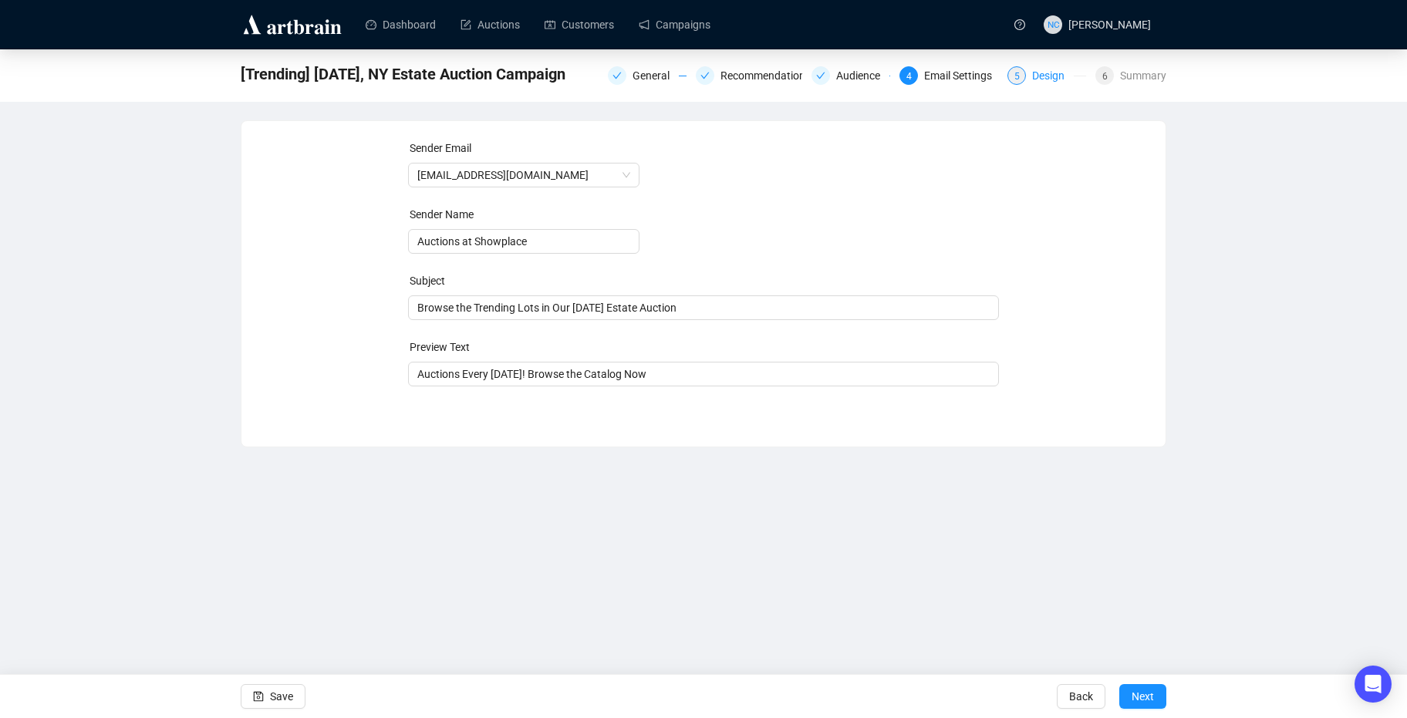
click at [1050, 80] on div "Design" at bounding box center [1053, 75] width 42 height 19
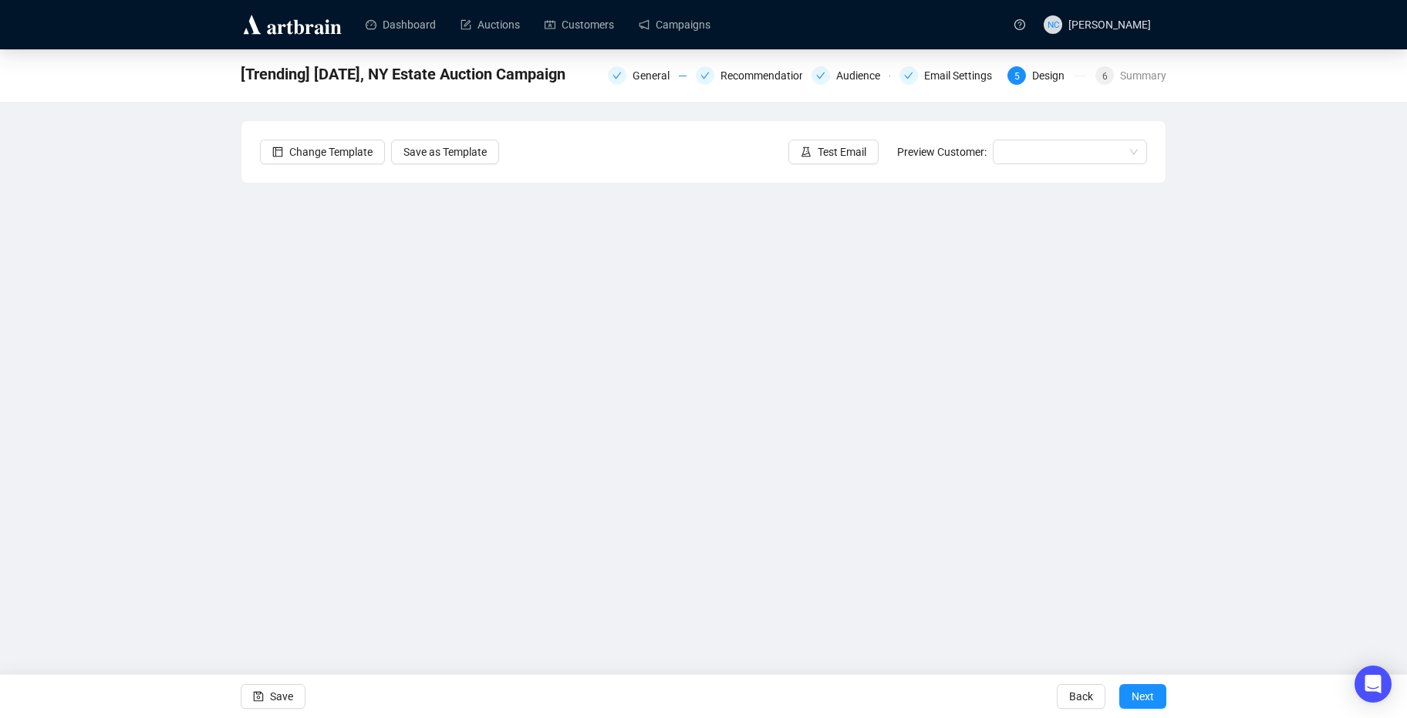
click at [137, 559] on div "[Trending] October 9th 2025, NY Estate Auction Campaign General Recommendations…" at bounding box center [703, 338] width 1407 height 579
click at [827, 143] on span "Test Email" at bounding box center [842, 151] width 49 height 17
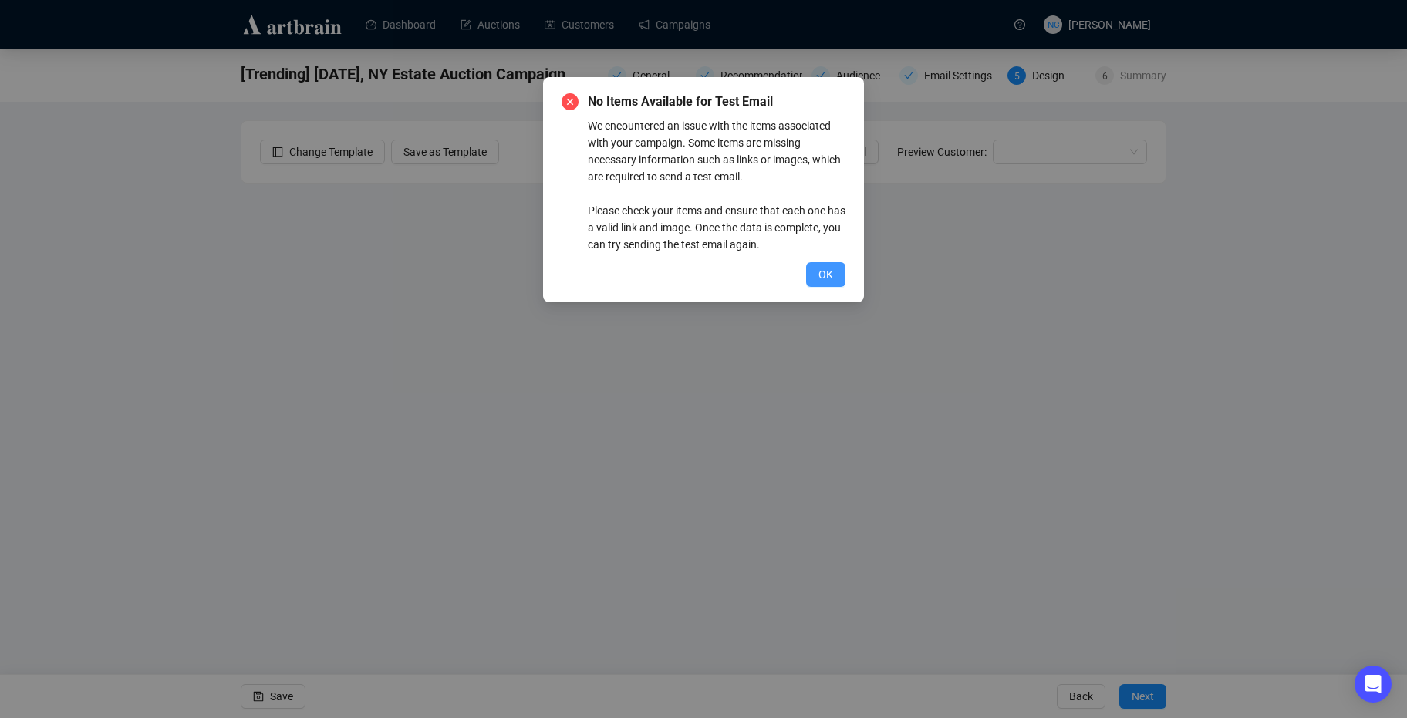
click at [821, 266] on span "OK" at bounding box center [825, 274] width 15 height 17
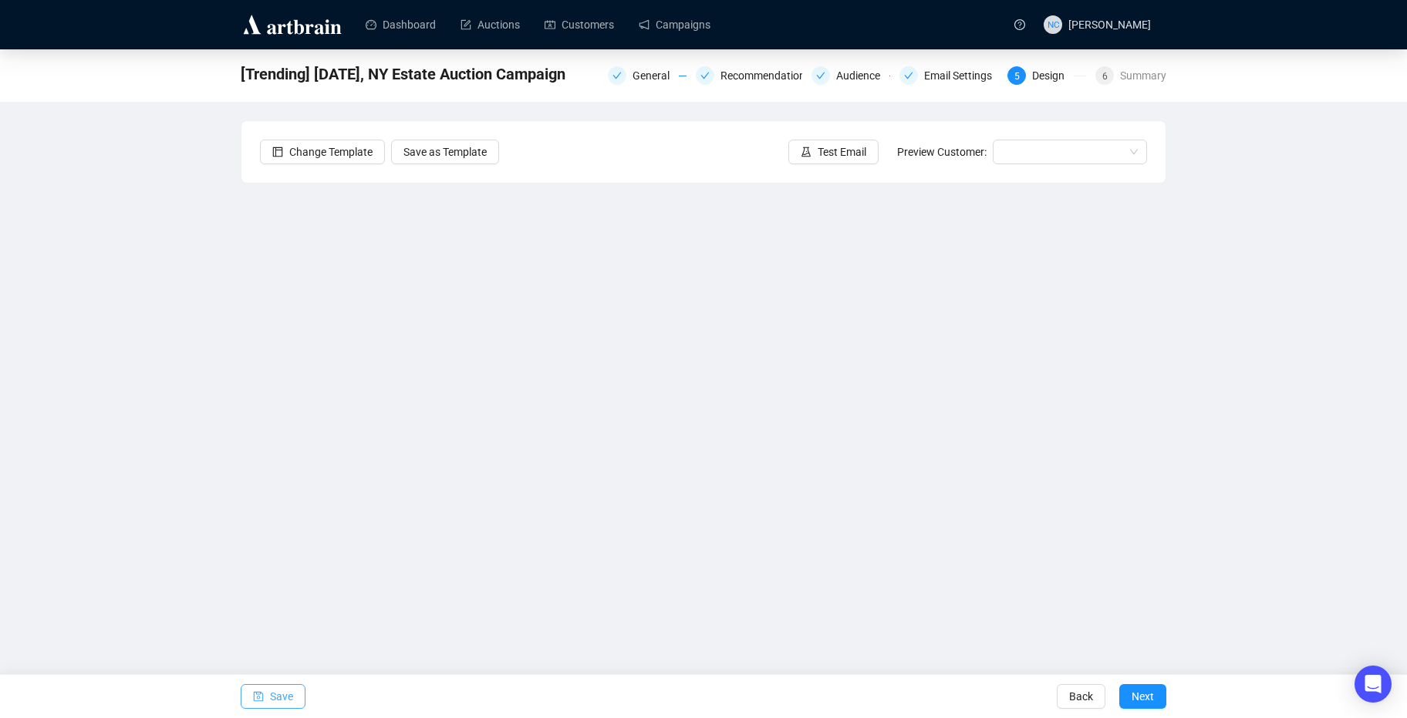
click at [285, 690] on span "Save" at bounding box center [281, 696] width 23 height 43
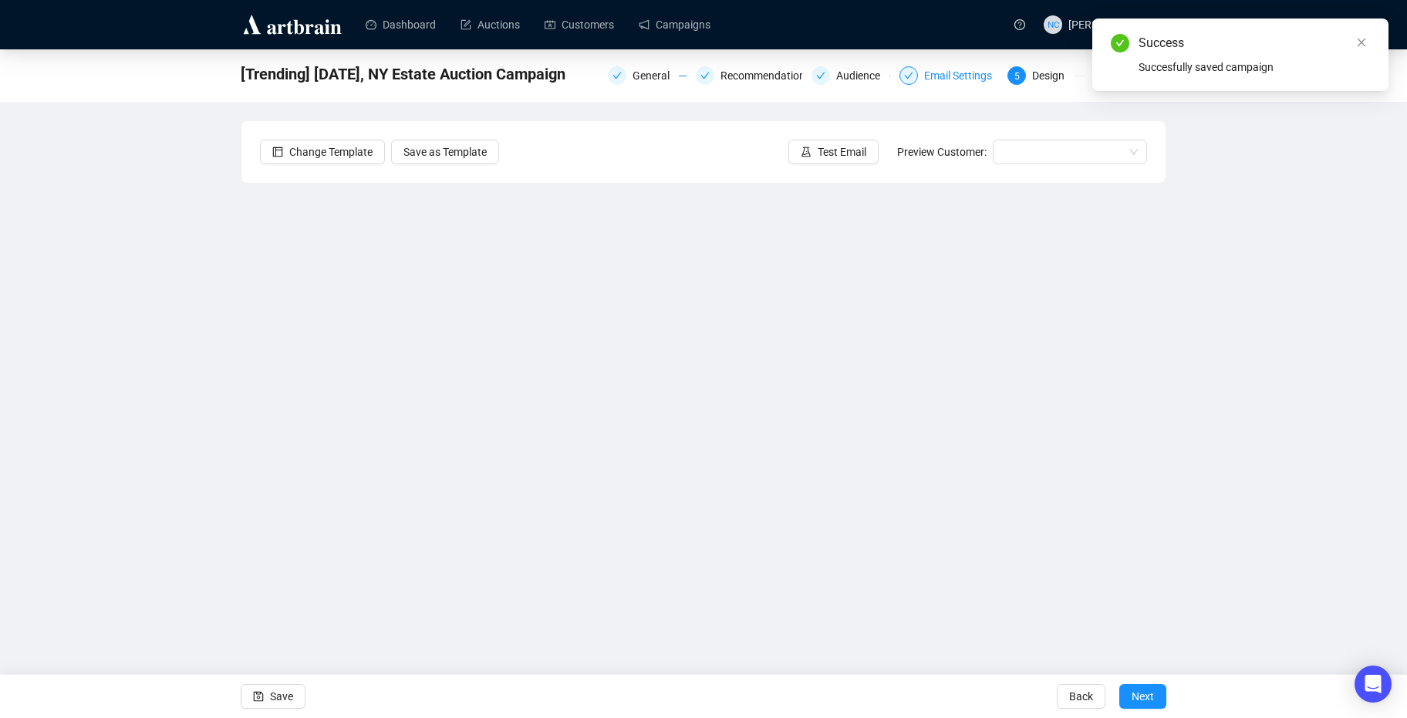
click at [970, 78] on div "Email Settings" at bounding box center [962, 75] width 77 height 19
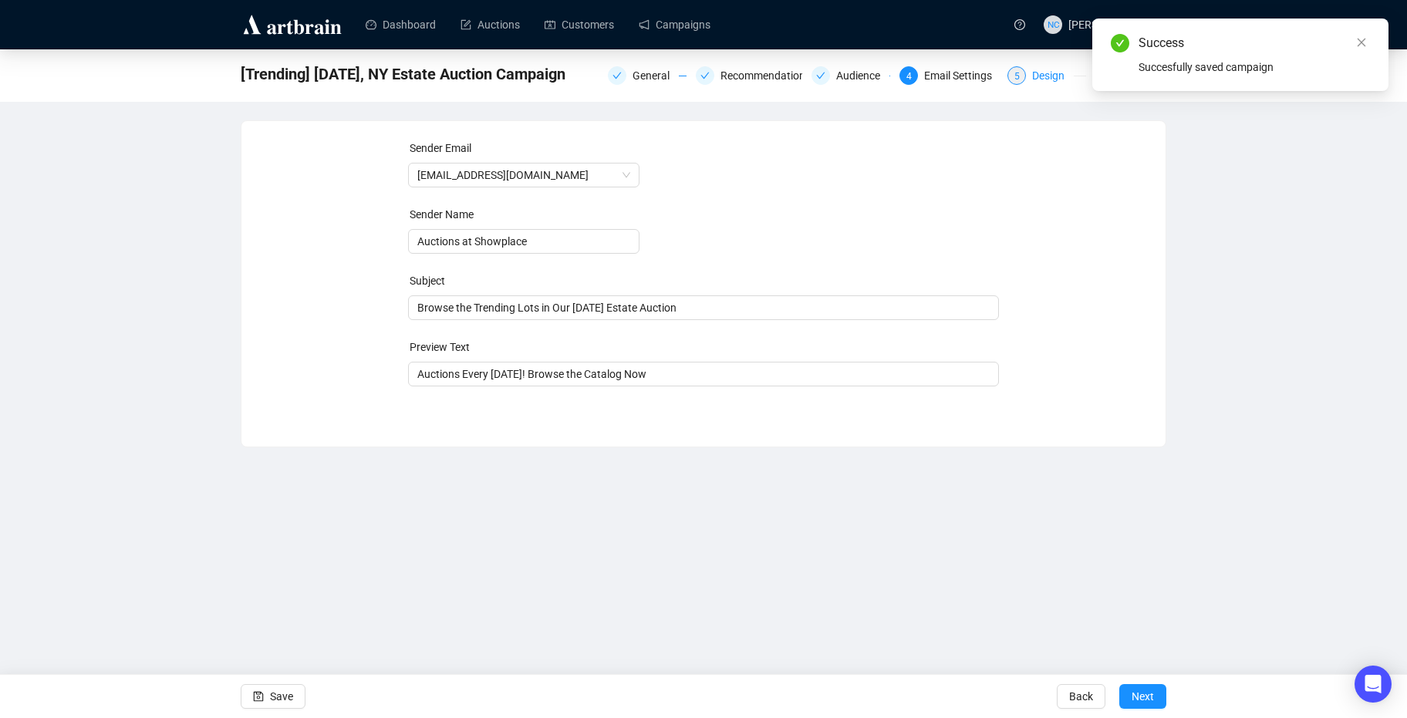
click at [1050, 75] on div "Design" at bounding box center [1053, 75] width 42 height 19
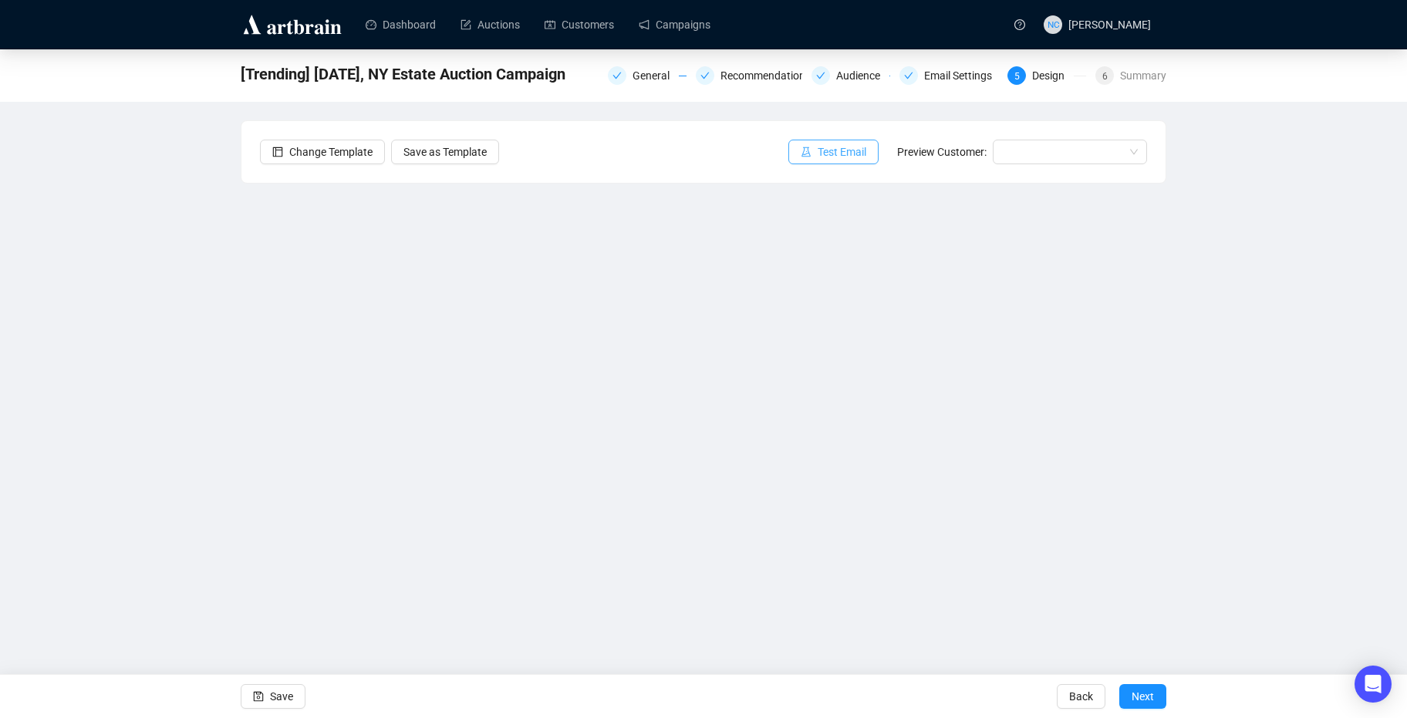
click at [860, 150] on span "Test Email" at bounding box center [842, 151] width 49 height 17
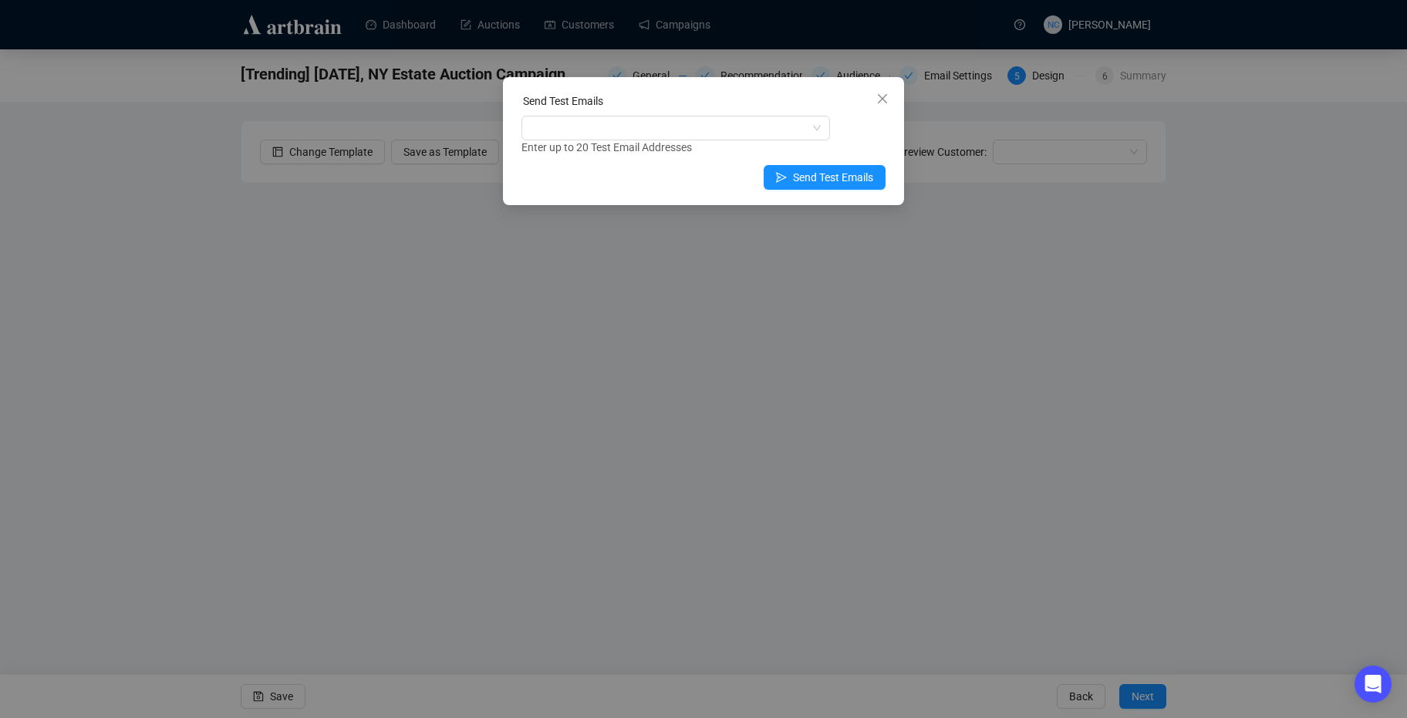
click at [635, 149] on div "Enter up to 20 Test Email Addresses" at bounding box center [703, 148] width 364 height 18
click at [603, 116] on div at bounding box center [675, 128] width 308 height 25
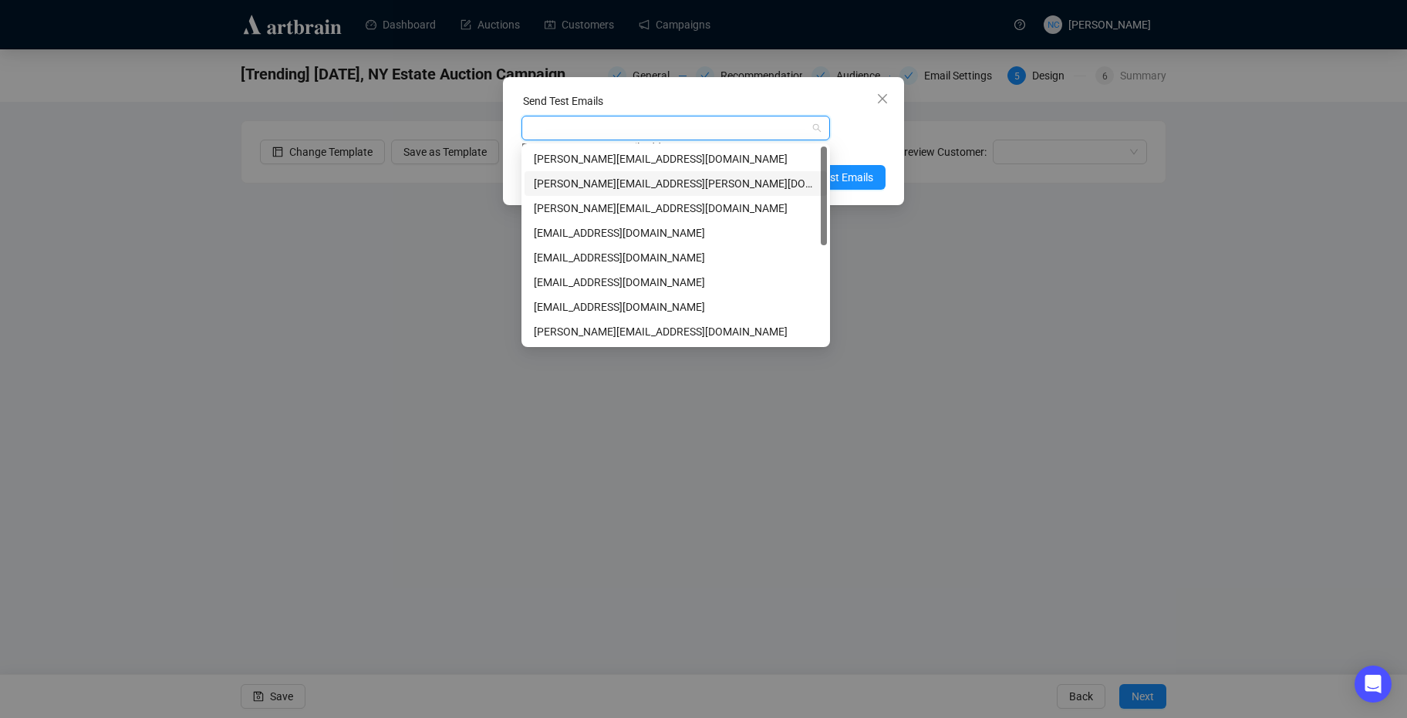
click at [632, 183] on div "[PERSON_NAME][EMAIL_ADDRESS][PERSON_NAME][DOMAIN_NAME]" at bounding box center [676, 183] width 284 height 17
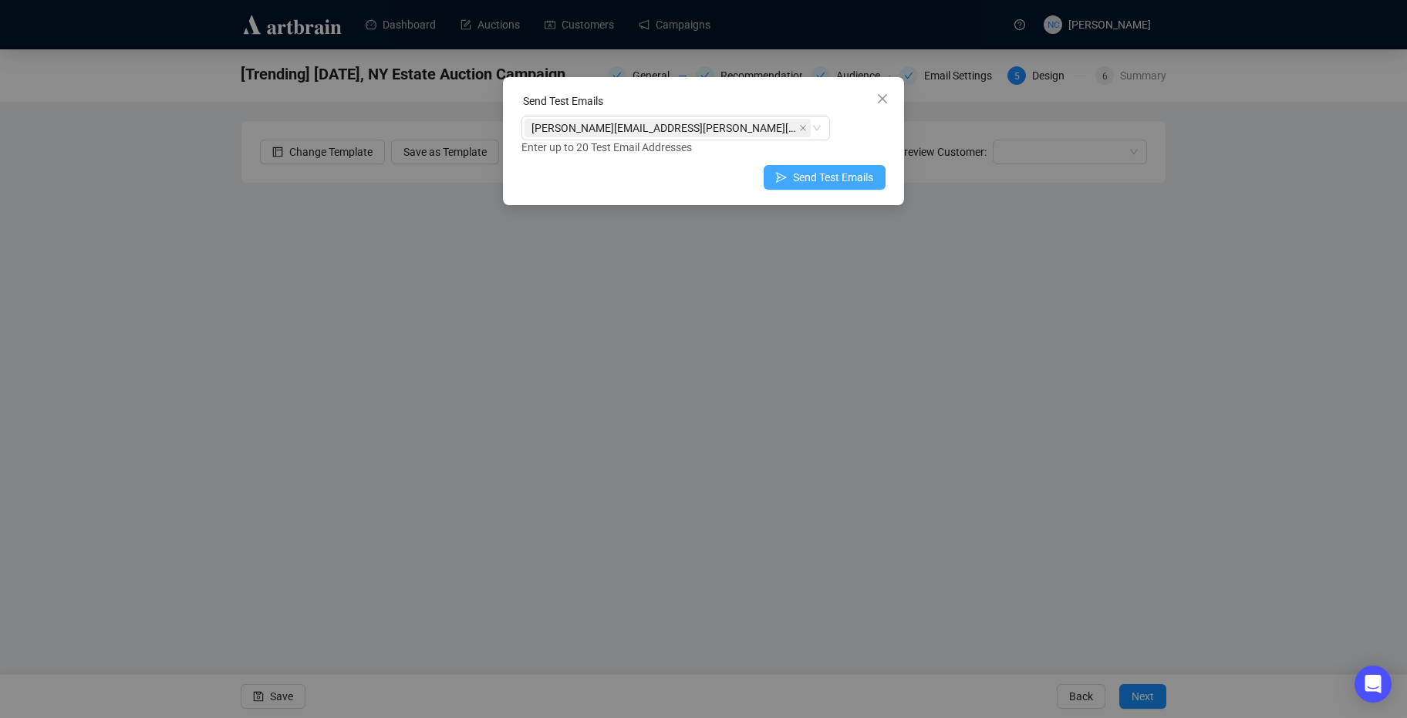
click at [864, 173] on span "Send Test Emails" at bounding box center [833, 177] width 80 height 17
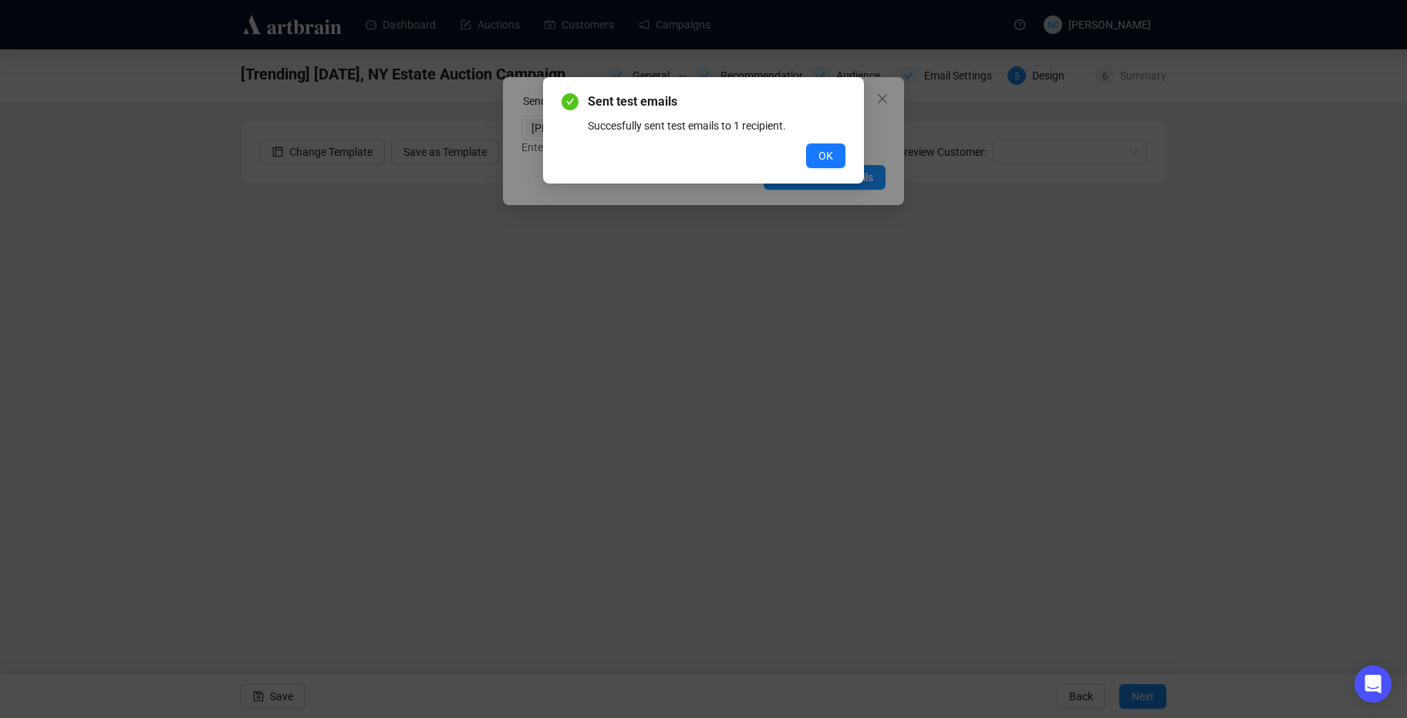
click at [806, 143] on button "OK" at bounding box center [825, 155] width 39 height 25
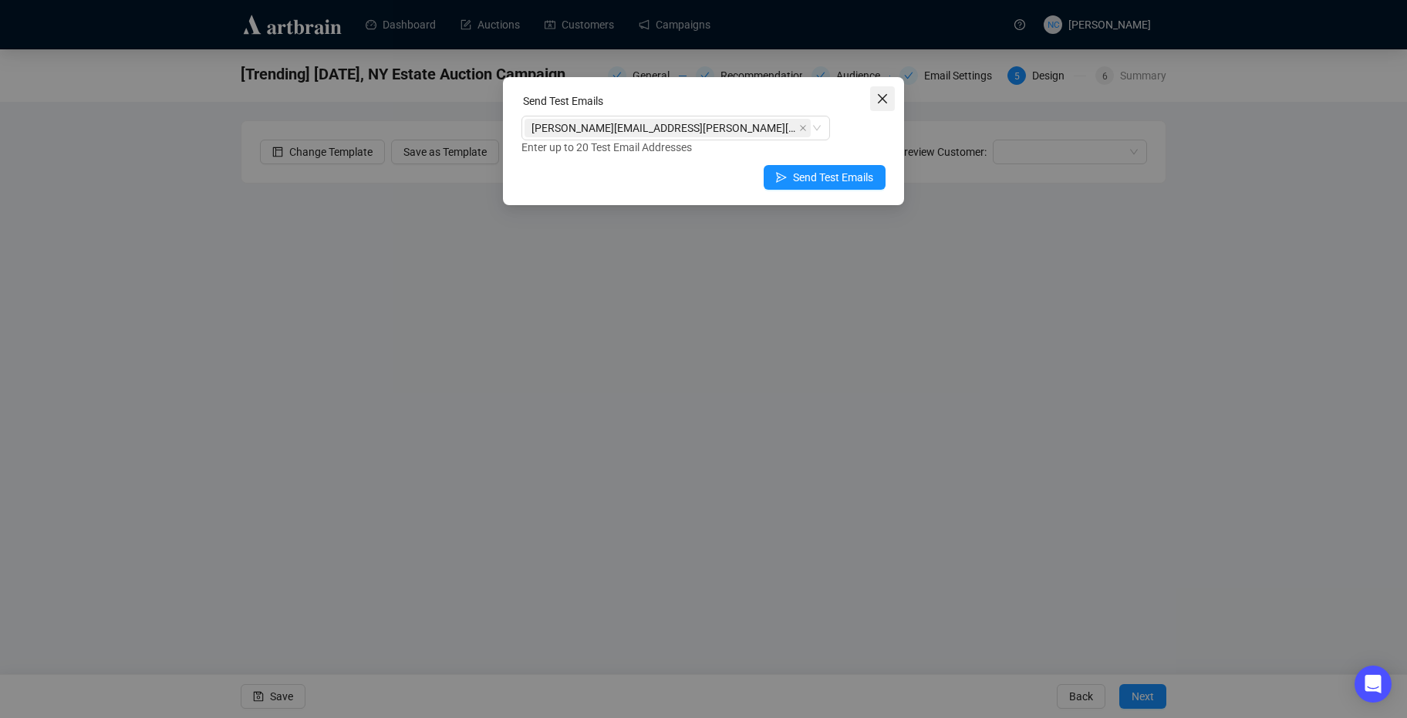
click at [885, 110] on button "Close" at bounding box center [882, 98] width 25 height 25
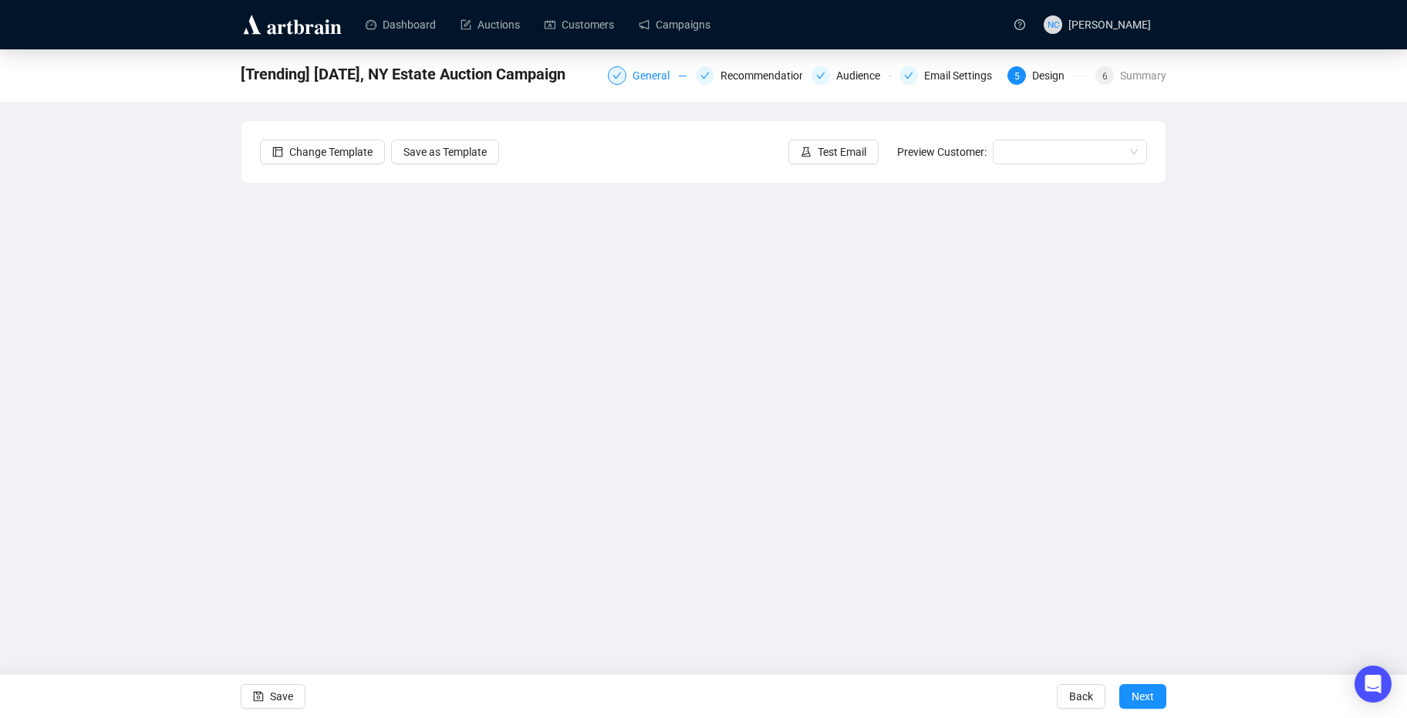
click at [649, 78] on div "General" at bounding box center [655, 75] width 46 height 19
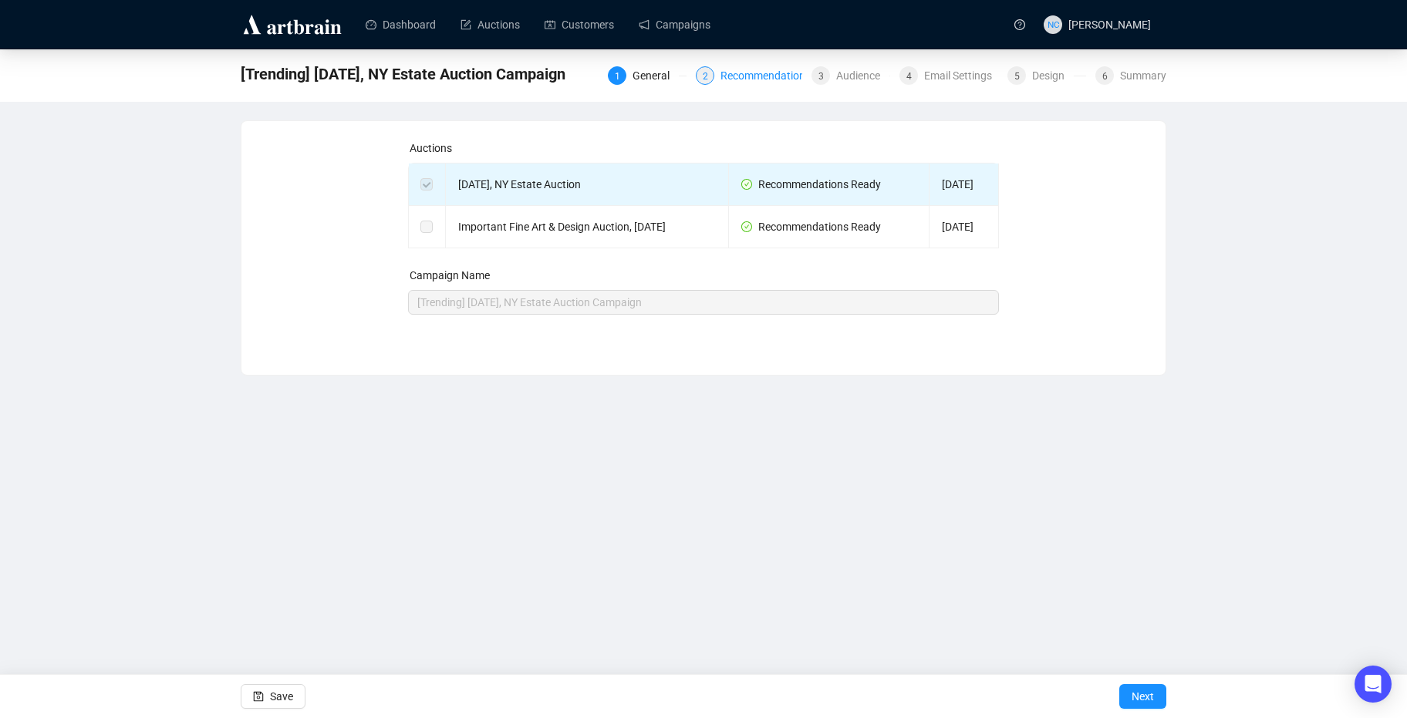
click at [768, 76] on div "Recommendations" at bounding box center [769, 75] width 99 height 19
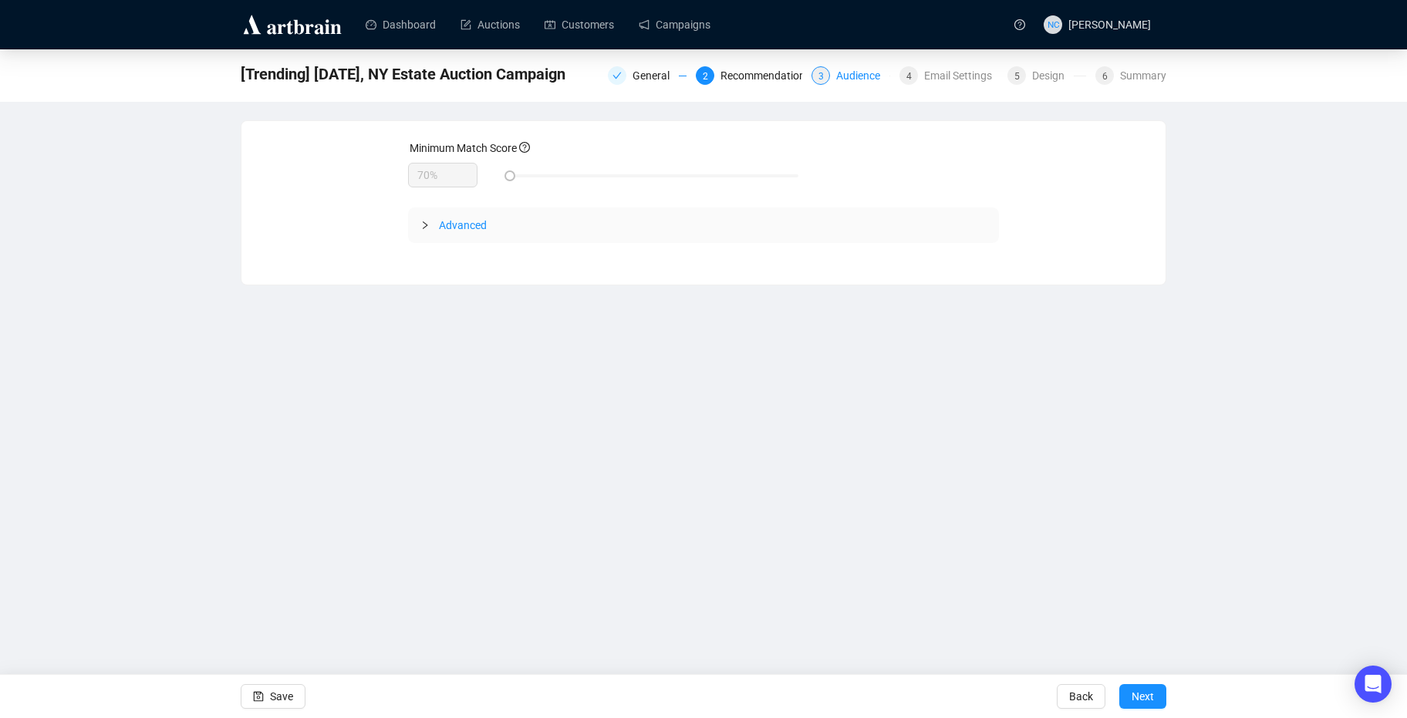
click at [868, 76] on div "Audience" at bounding box center [862, 75] width 53 height 19
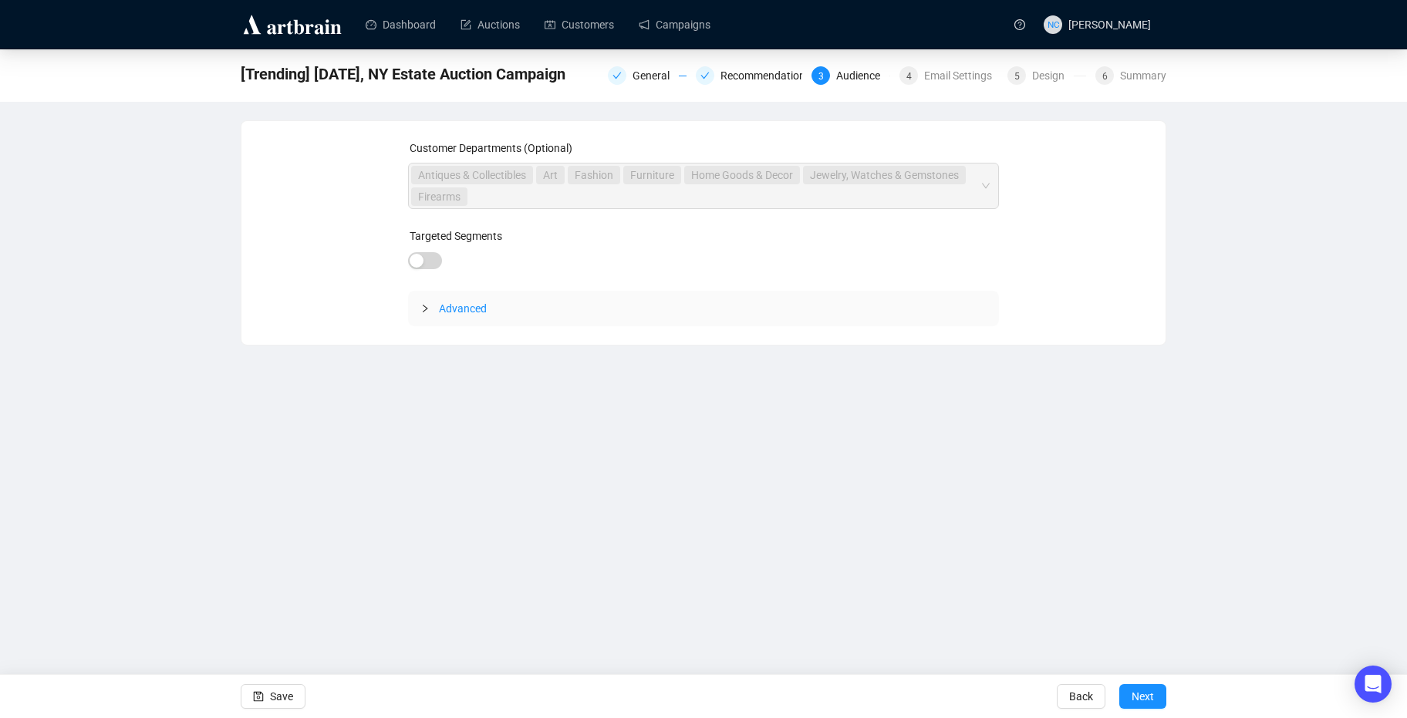
click at [589, 304] on span "Advanced" at bounding box center [713, 308] width 548 height 17
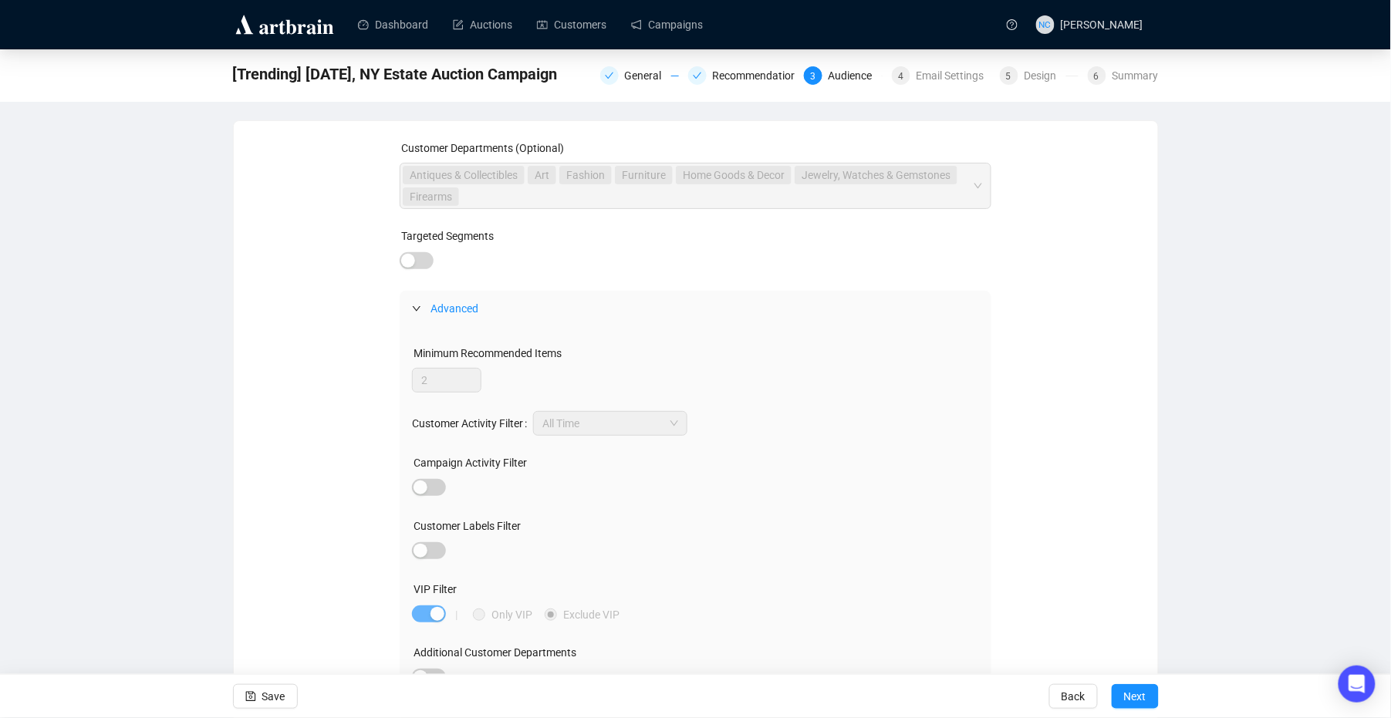
scroll to position [21, 0]
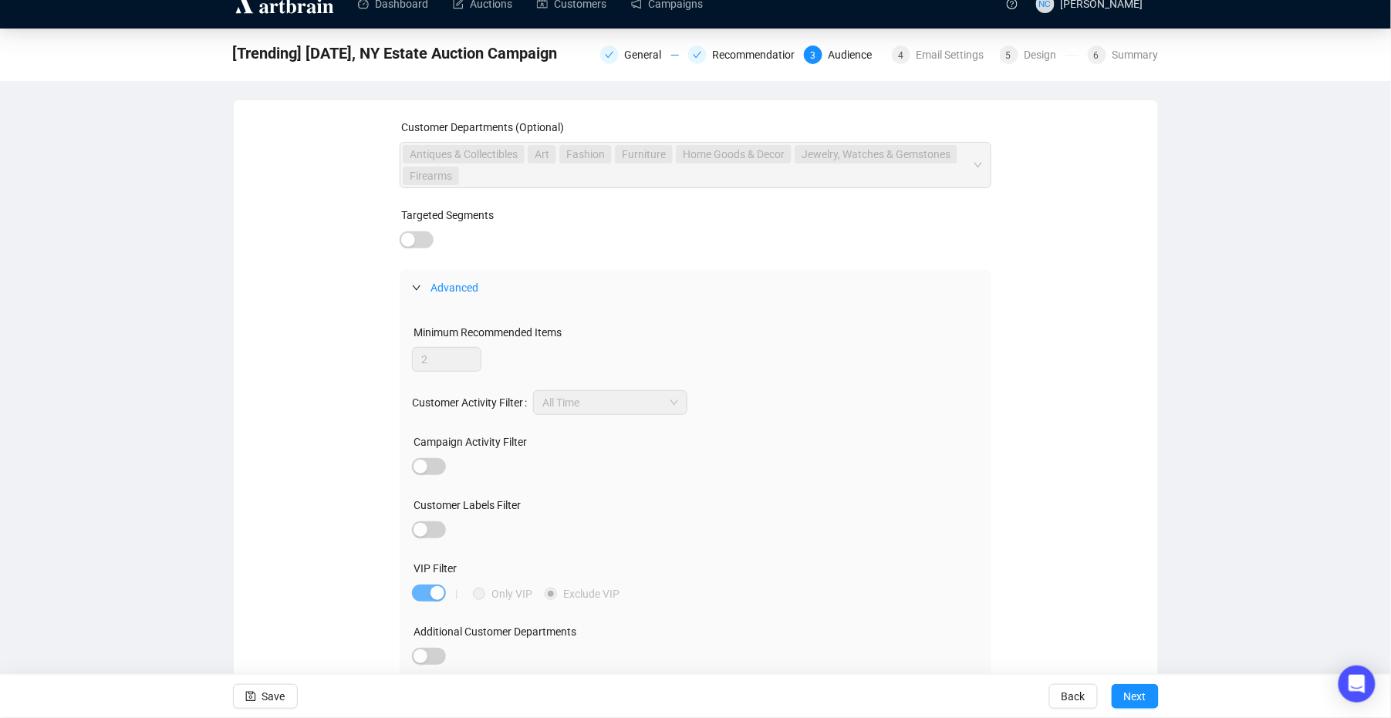
click at [1158, 60] on div "[Trending] October 9th 2025, NY Estate Auction Campaign General Recommendations…" at bounding box center [695, 55] width 1391 height 52
click at [1141, 54] on div "Summary" at bounding box center [1135, 55] width 46 height 19
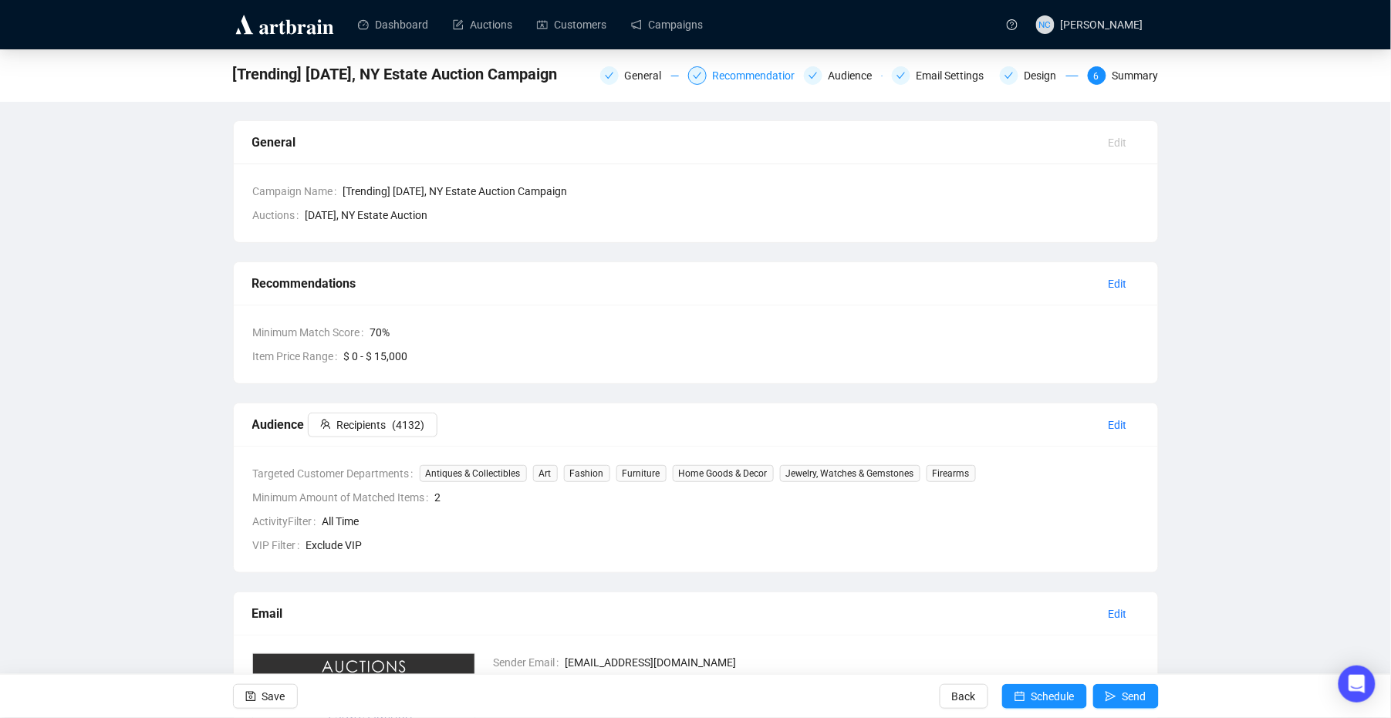
click at [769, 73] on div "Recommendations" at bounding box center [762, 75] width 99 height 19
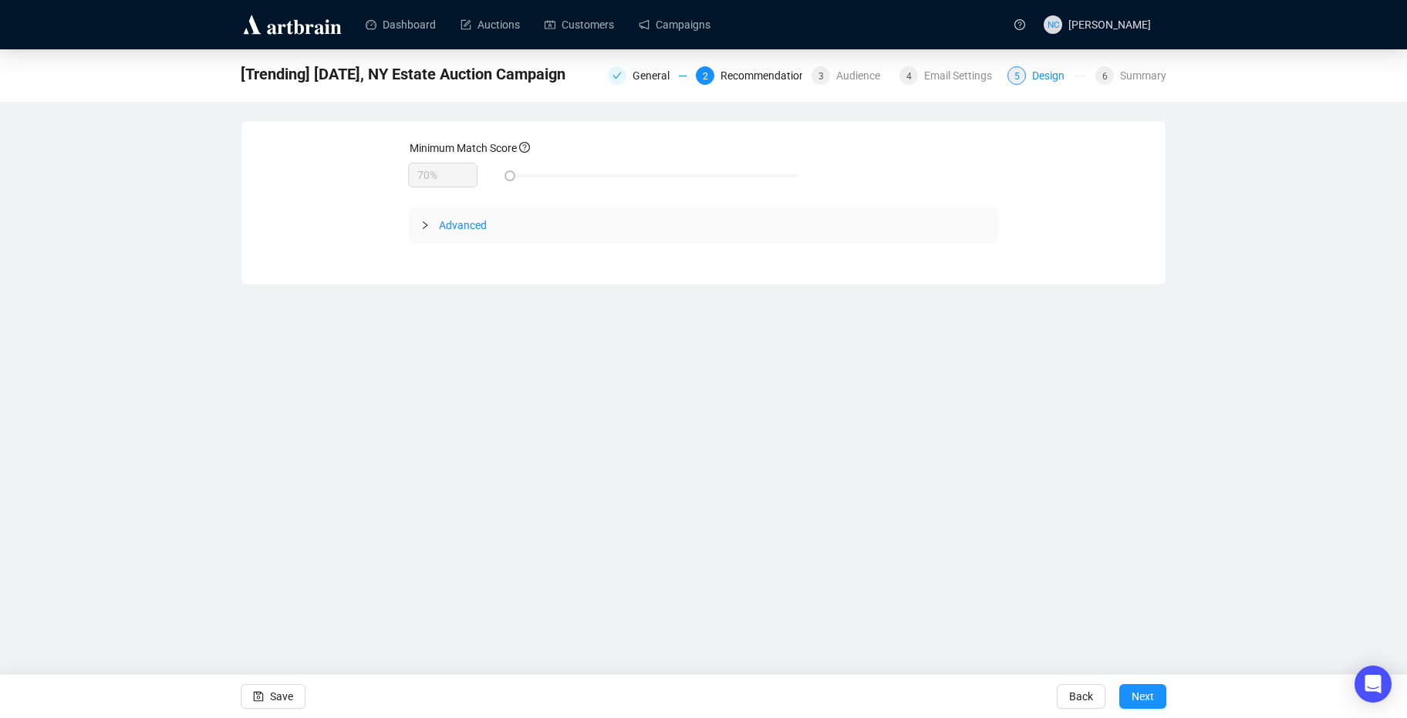
click at [1052, 78] on div "Design" at bounding box center [1053, 75] width 42 height 19
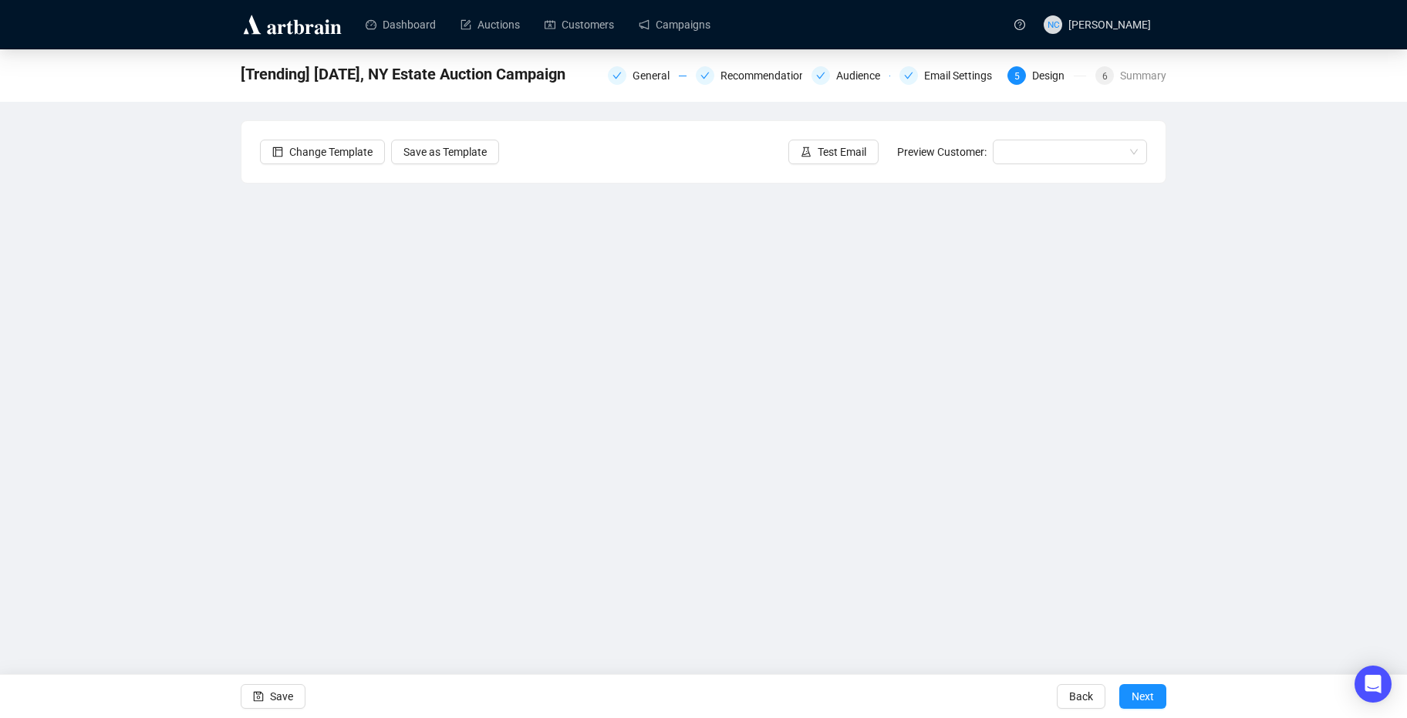
click at [1246, 612] on div "[Trending] October 9th 2025, NY Estate Auction Campaign General Recommendations…" at bounding box center [703, 338] width 1407 height 579
click at [1139, 686] on span "Next" at bounding box center [1142, 696] width 22 height 43
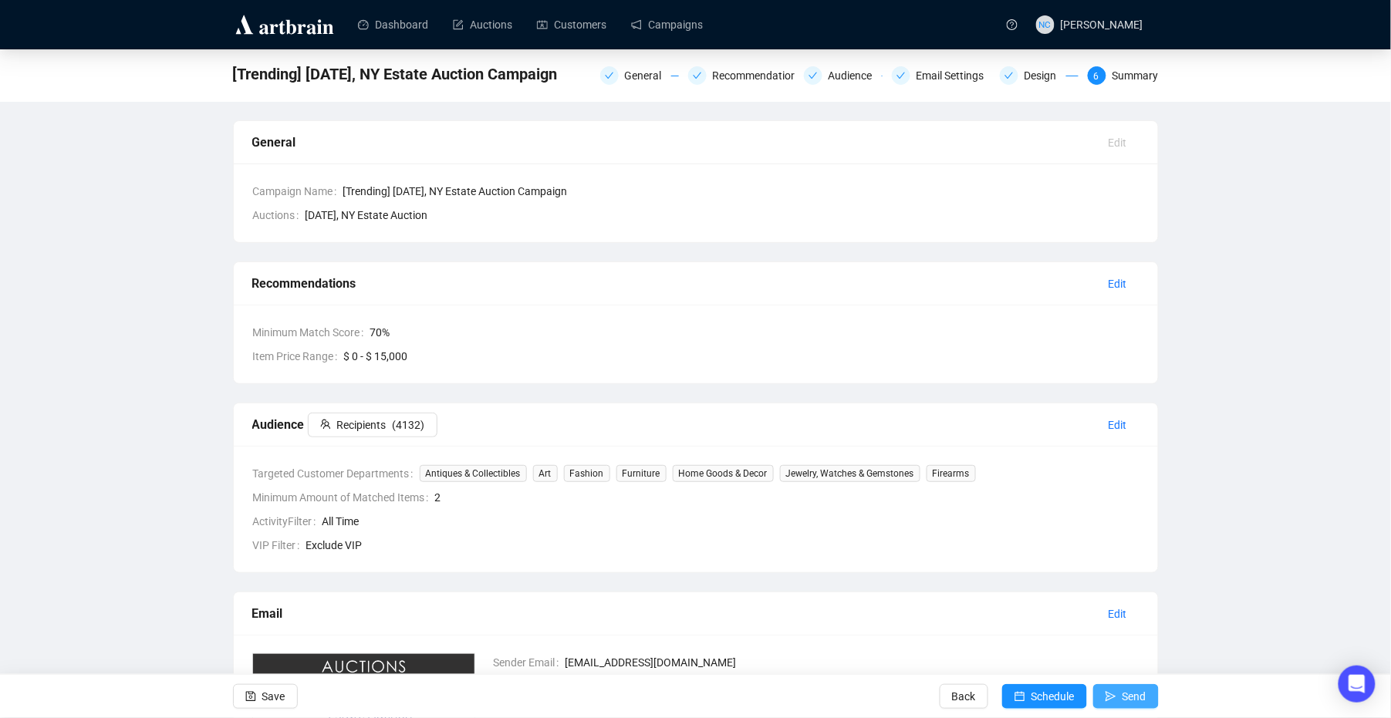
click at [1127, 698] on span "Send" at bounding box center [1134, 696] width 24 height 43
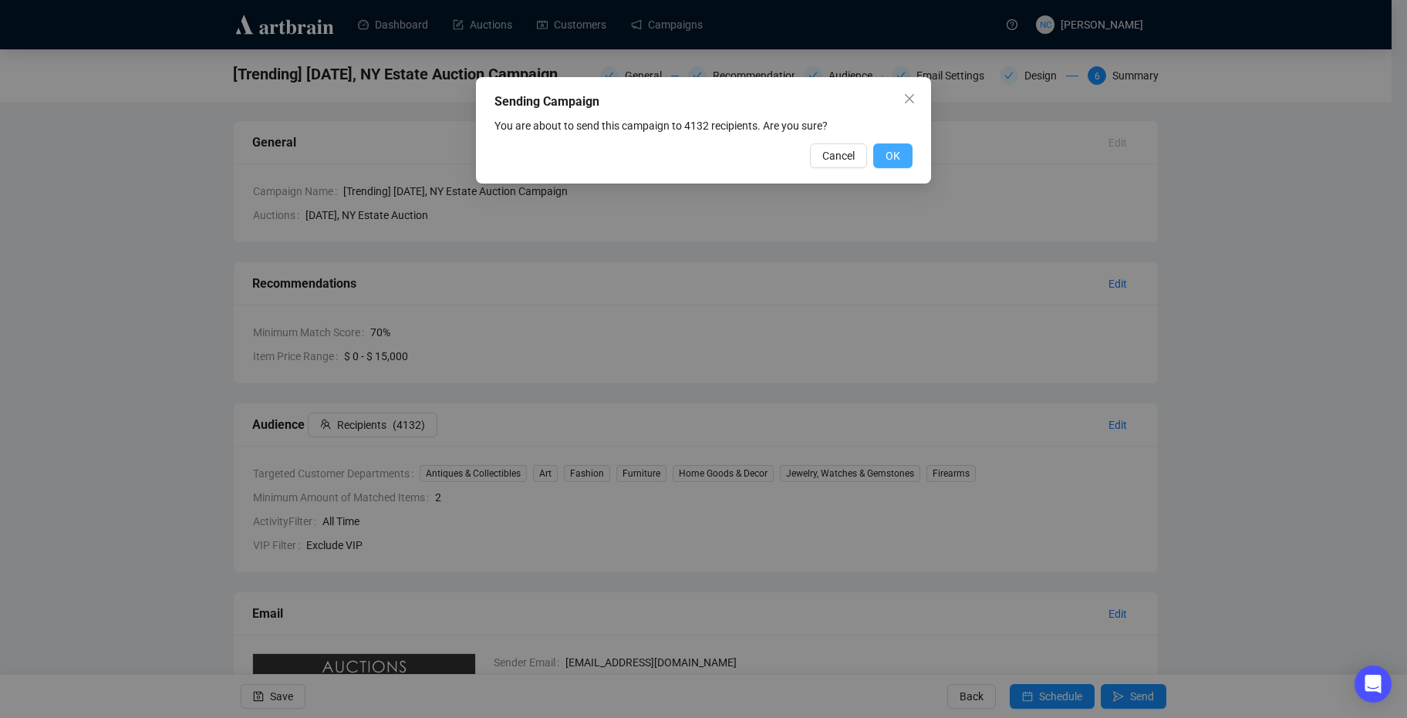
click at [895, 161] on span "OK" at bounding box center [892, 155] width 15 height 17
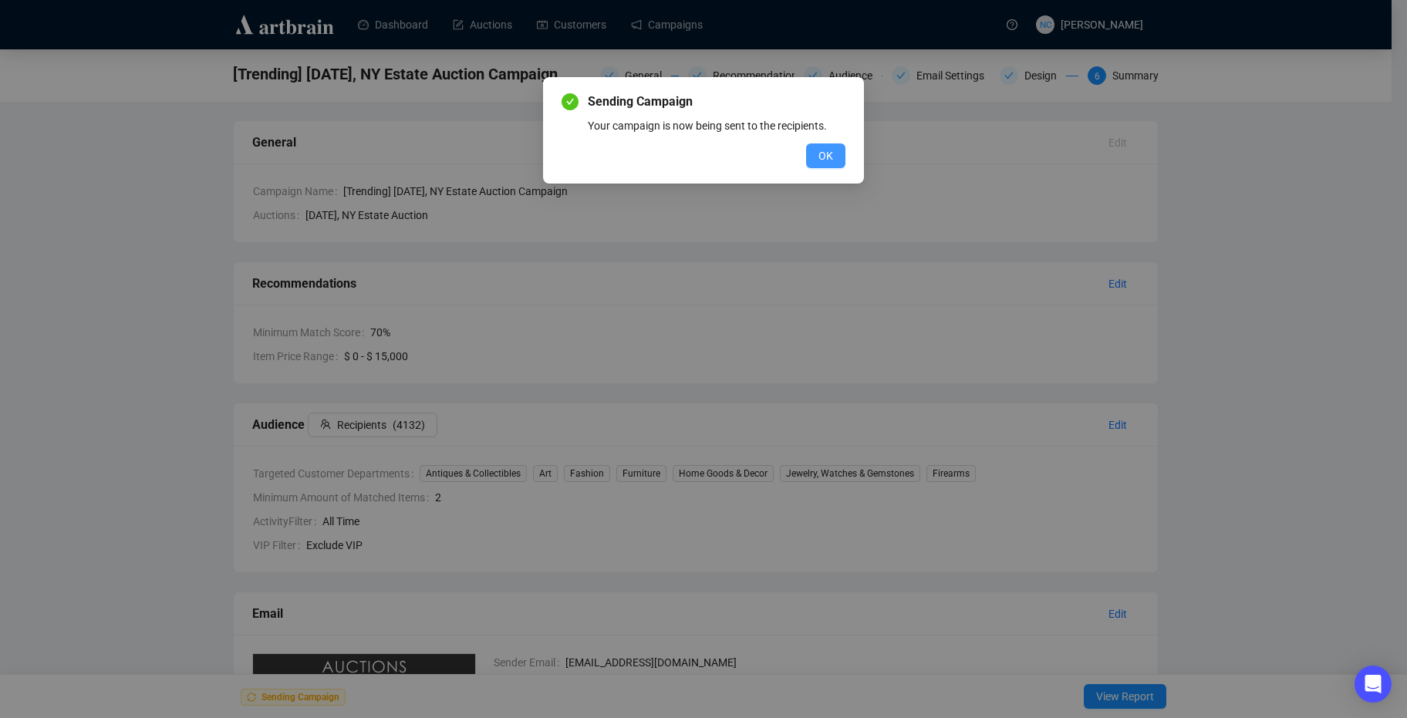
click at [837, 158] on button "OK" at bounding box center [825, 155] width 39 height 25
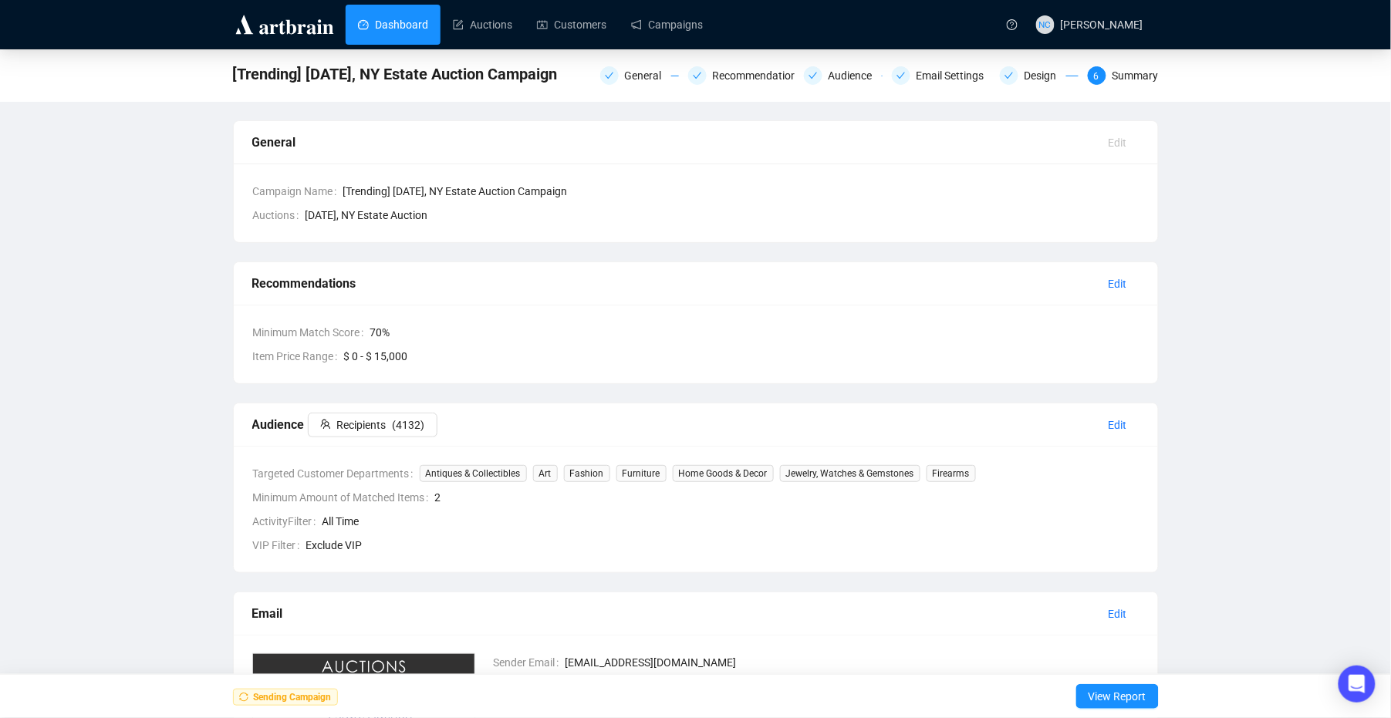
click at [398, 19] on link "Dashboard" at bounding box center [393, 25] width 70 height 40
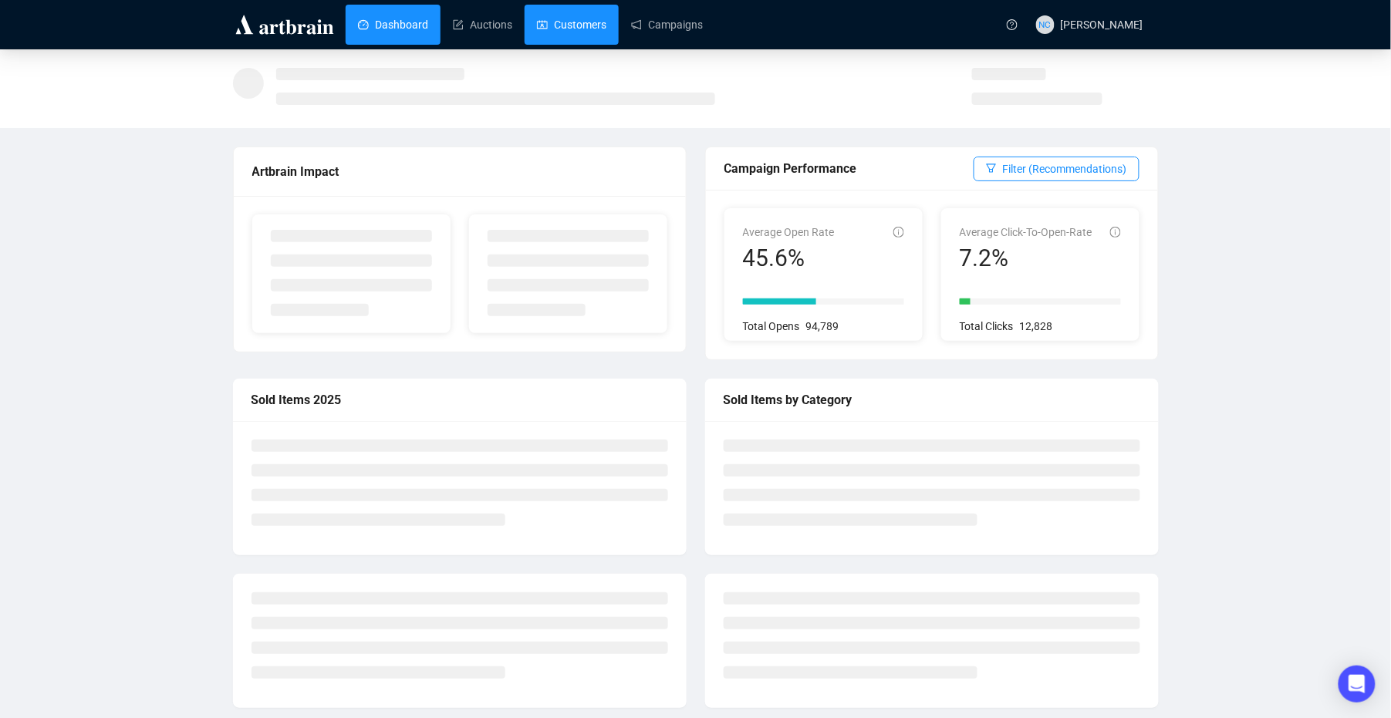
click at [566, 29] on link "Customers" at bounding box center [571, 25] width 69 height 40
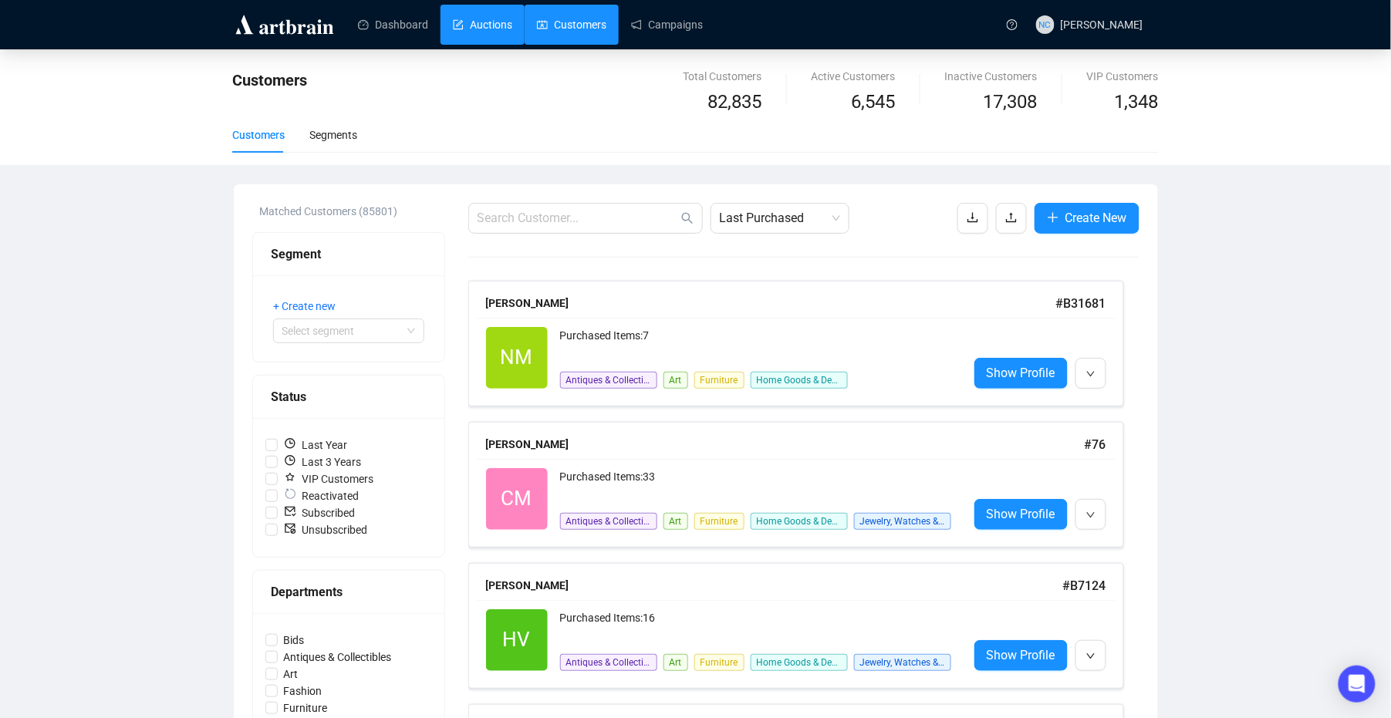
click at [474, 29] on link "Auctions" at bounding box center [482, 25] width 59 height 40
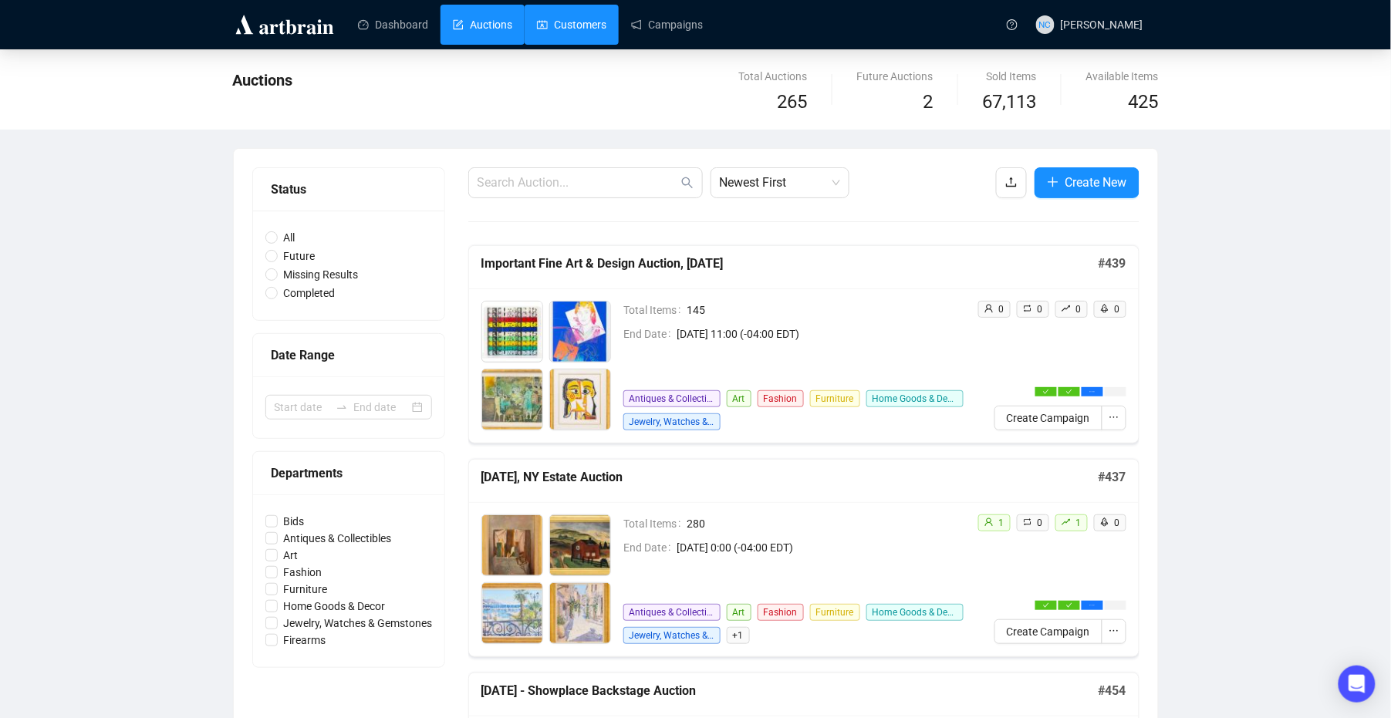
click at [548, 25] on link "Customers" at bounding box center [571, 25] width 69 height 40
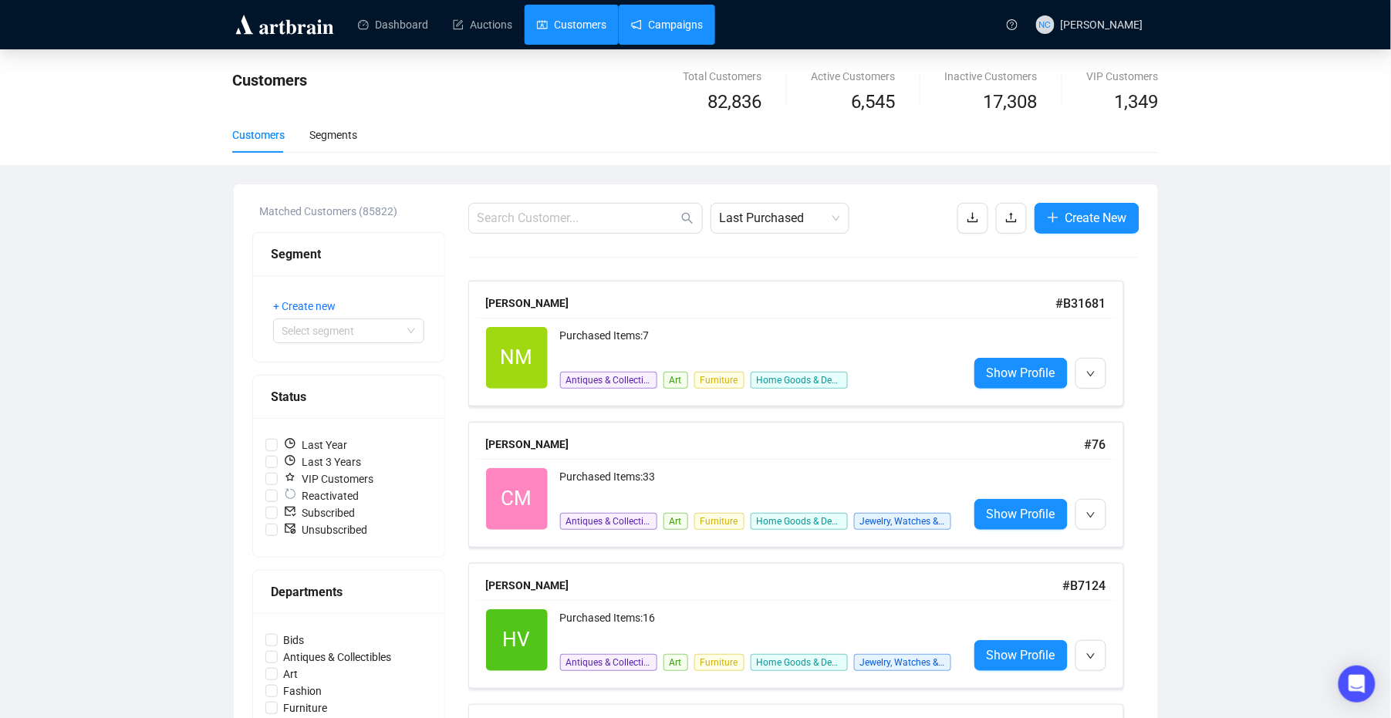
click at [667, 26] on link "Campaigns" at bounding box center [667, 25] width 72 height 40
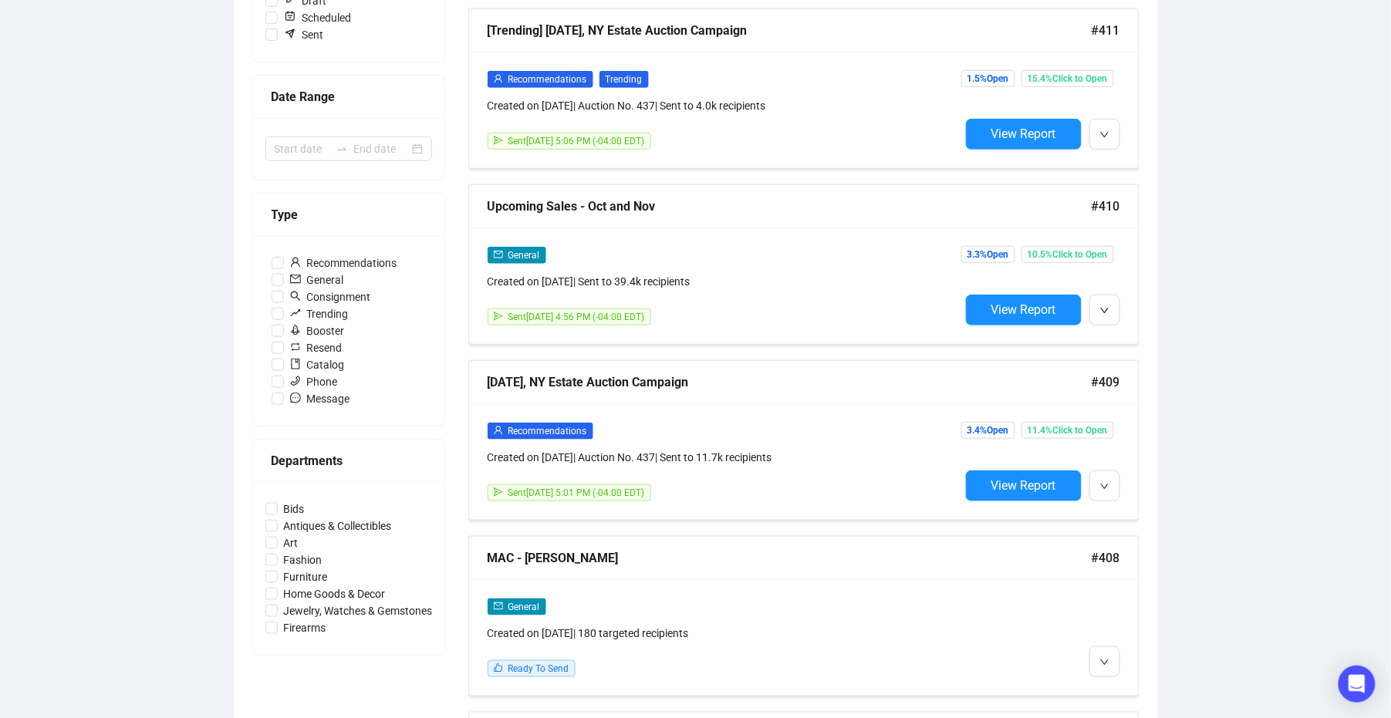
scroll to position [308, 0]
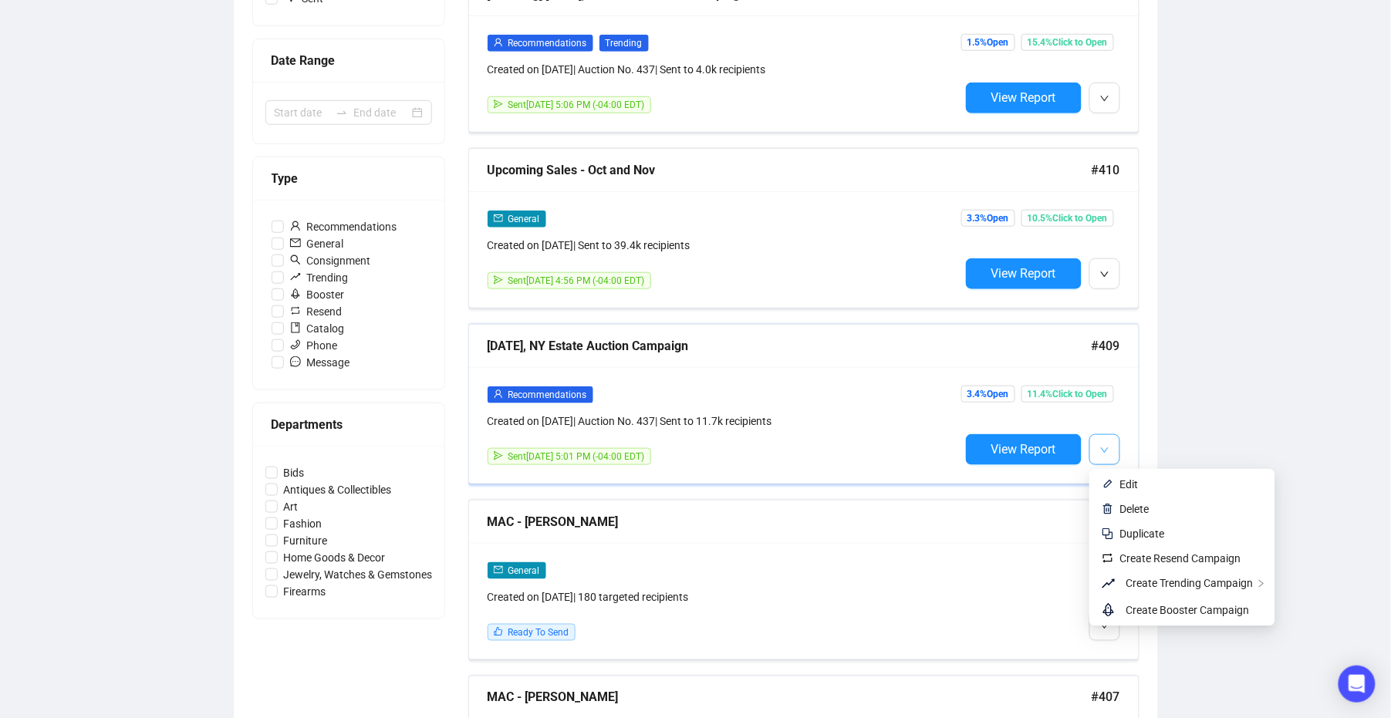
click at [1098, 446] on button "button" at bounding box center [1104, 449] width 31 height 31
click at [1202, 565] on span "Create Resend Campaign" at bounding box center [1191, 558] width 143 height 17
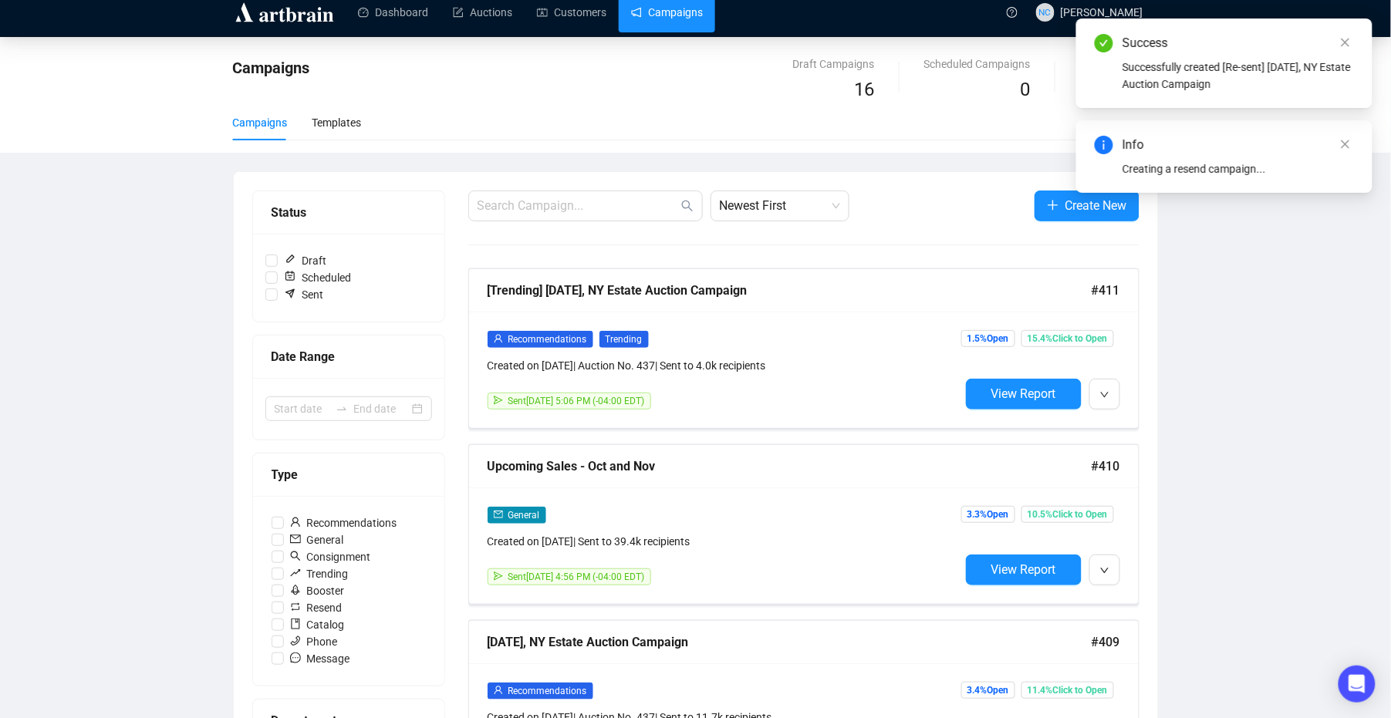
scroll to position [0, 0]
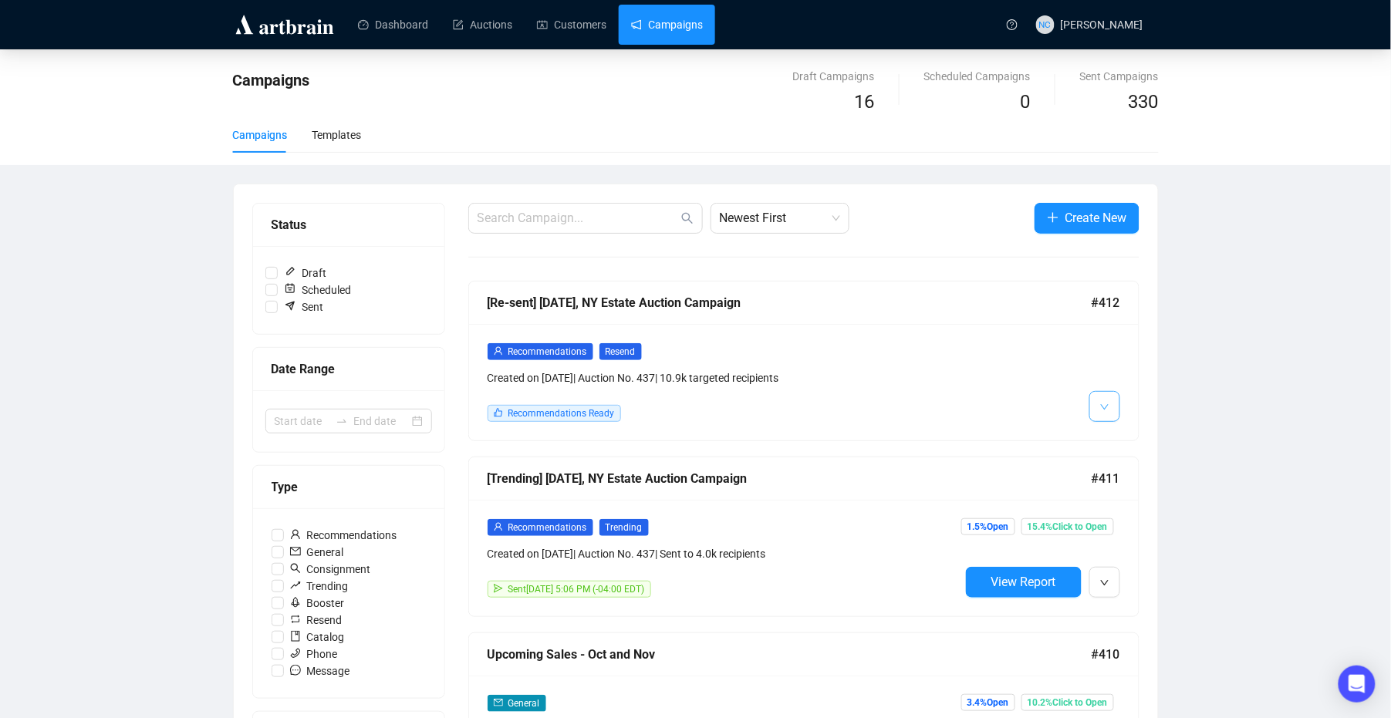
click at [1093, 405] on button "button" at bounding box center [1104, 406] width 31 height 31
click at [1120, 434] on span "Edit" at bounding box center [1129, 440] width 19 height 12
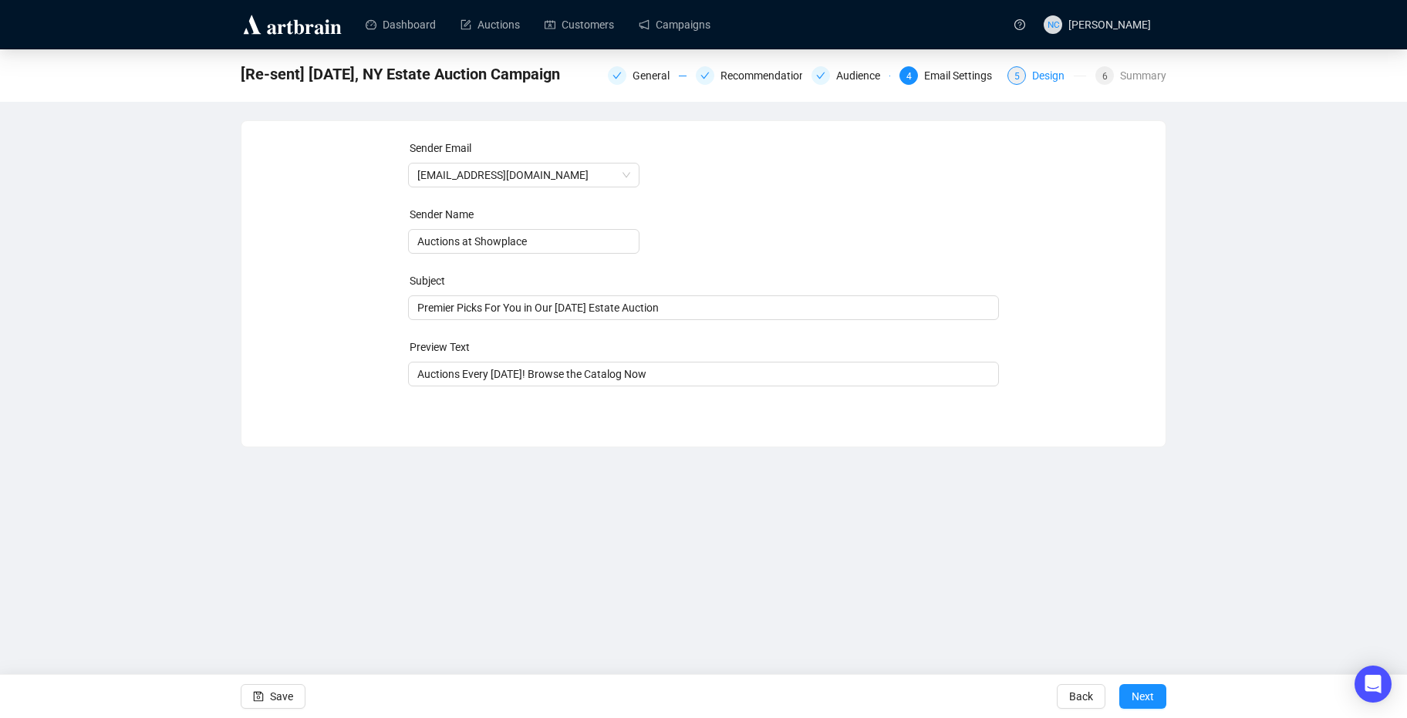
click at [1040, 81] on div "Design" at bounding box center [1053, 75] width 42 height 19
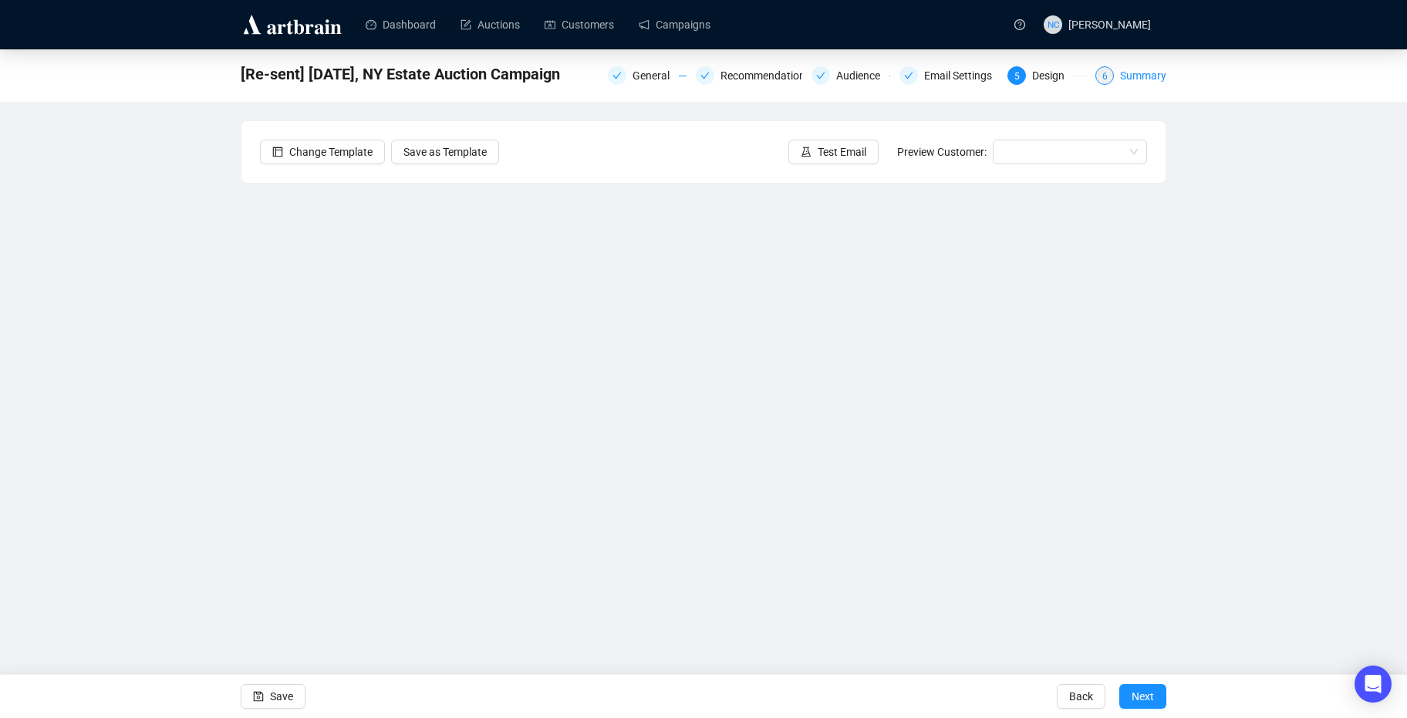
click at [1119, 77] on div "6 Summary" at bounding box center [1130, 75] width 71 height 19
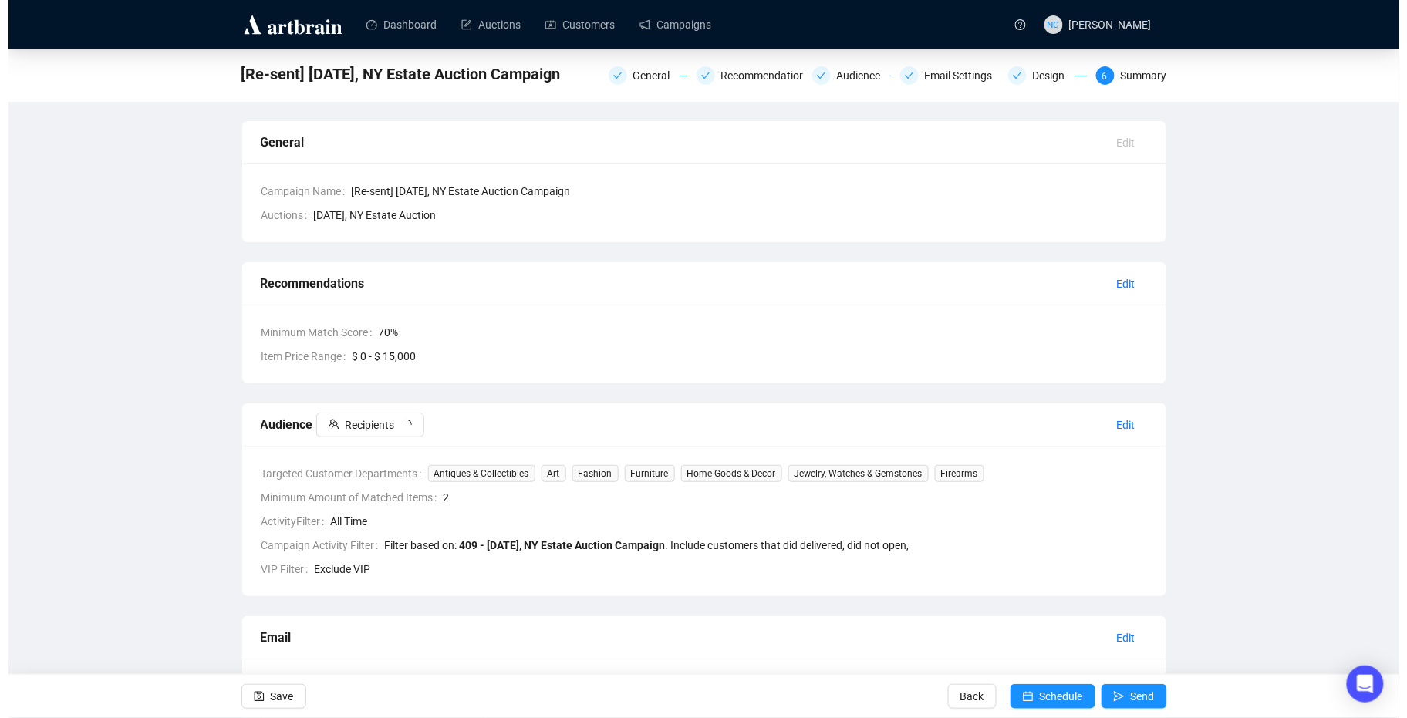
scroll to position [205, 0]
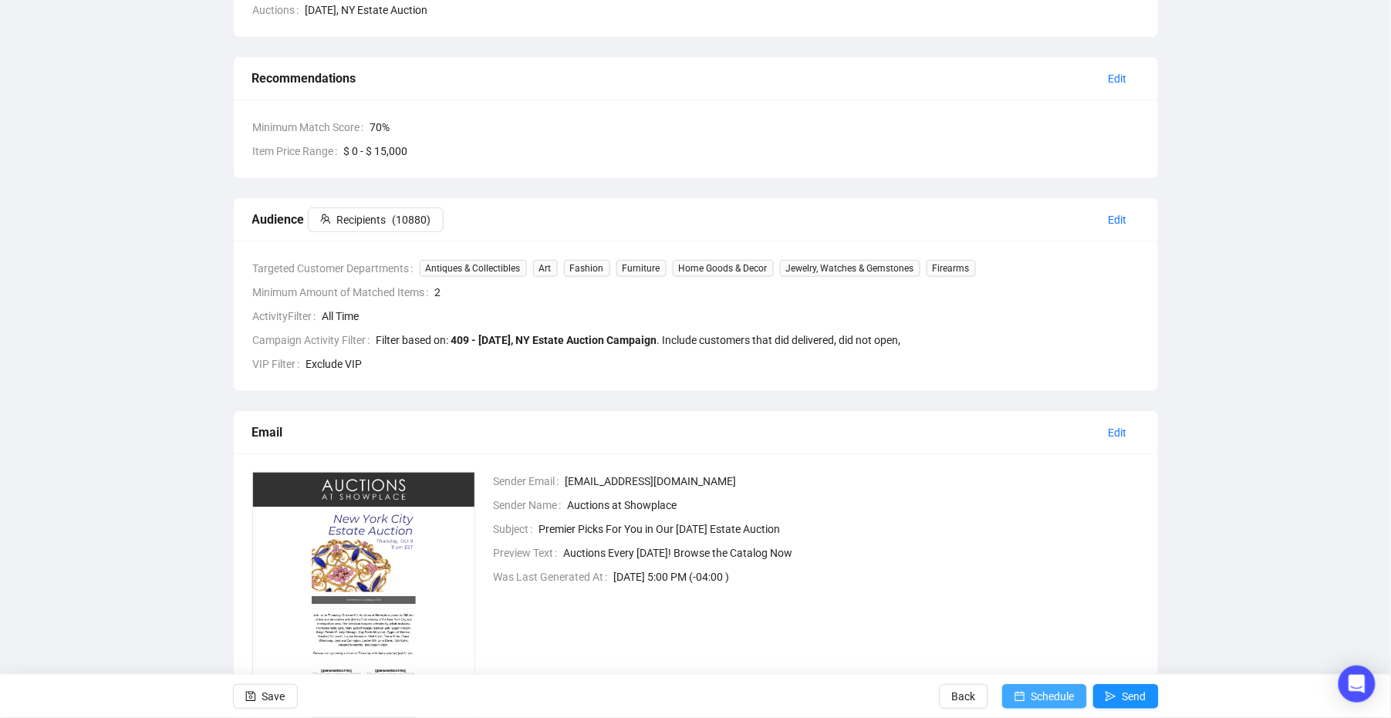
click at [1071, 703] on span "Schedule" at bounding box center [1052, 696] width 43 height 43
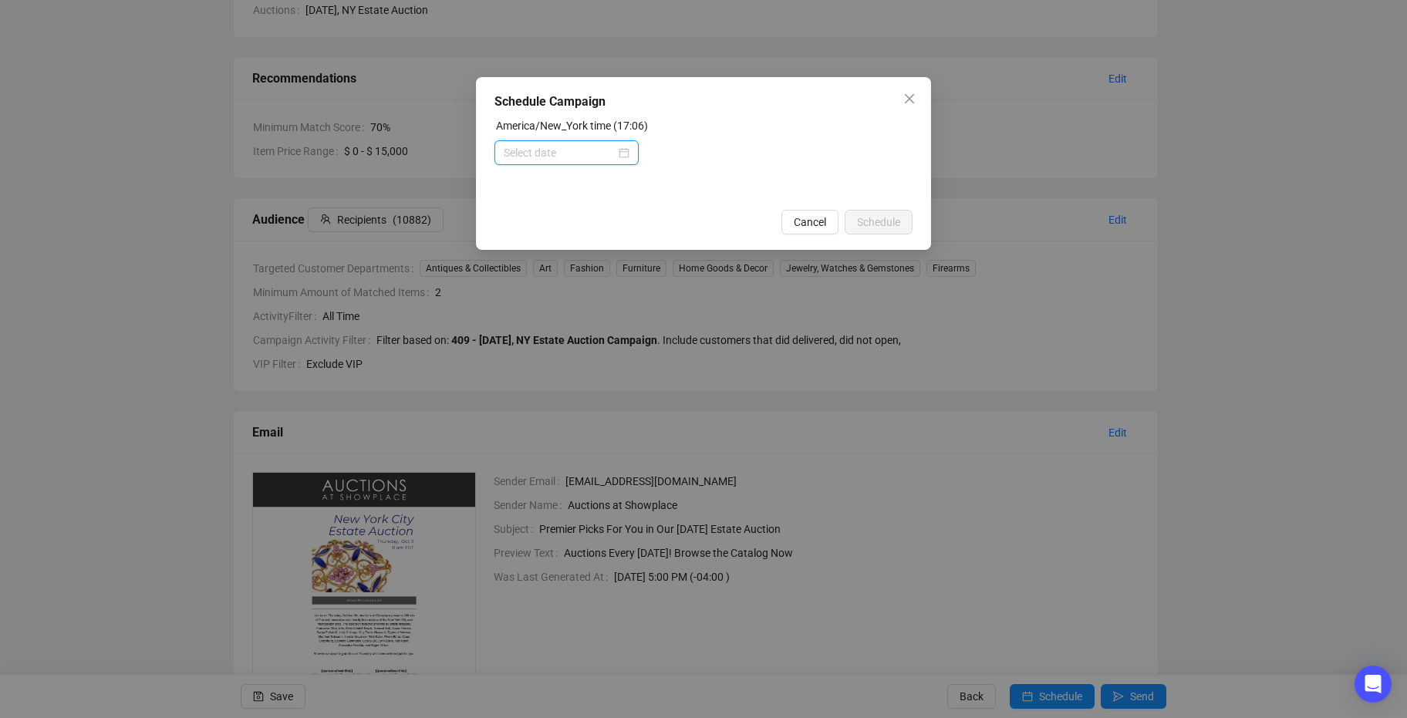
click at [589, 152] on input at bounding box center [560, 152] width 112 height 17
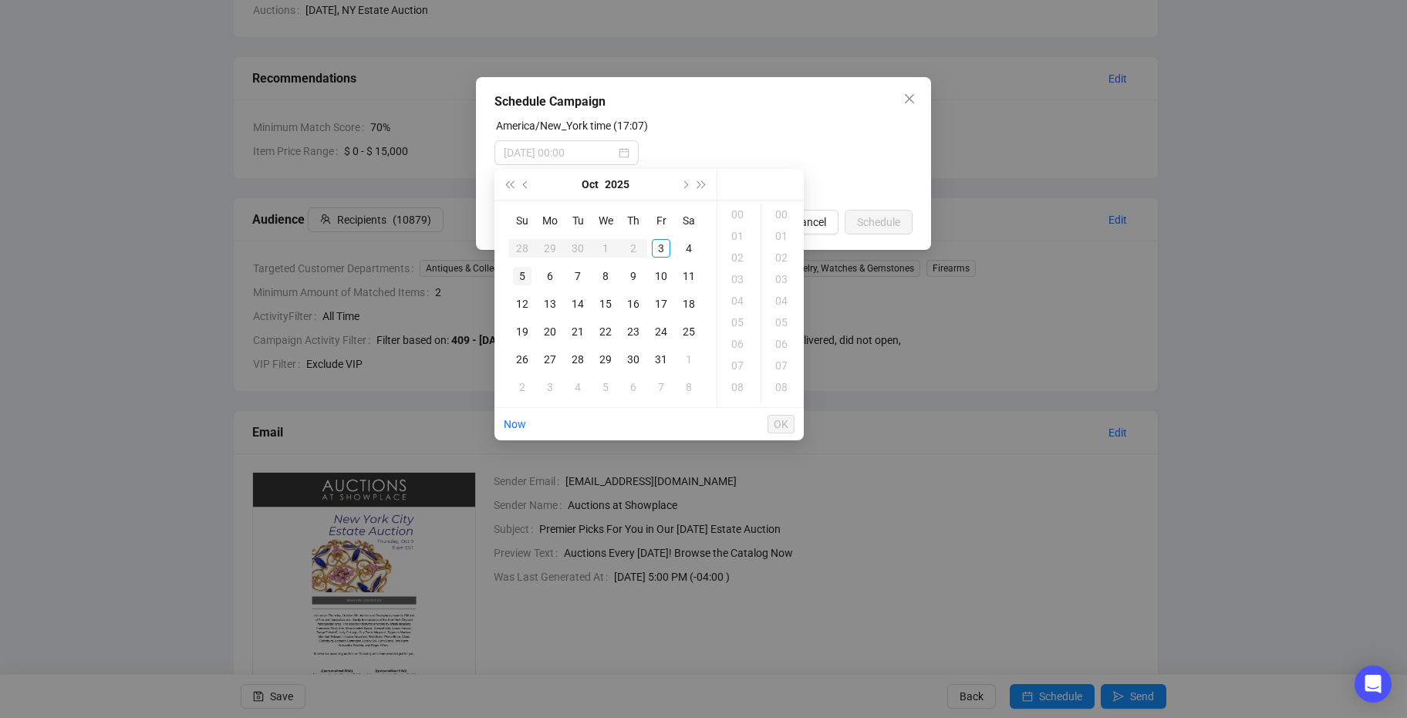
click at [524, 274] on div "5" at bounding box center [522, 276] width 19 height 19
click at [732, 345] on div "11" at bounding box center [738, 350] width 37 height 22
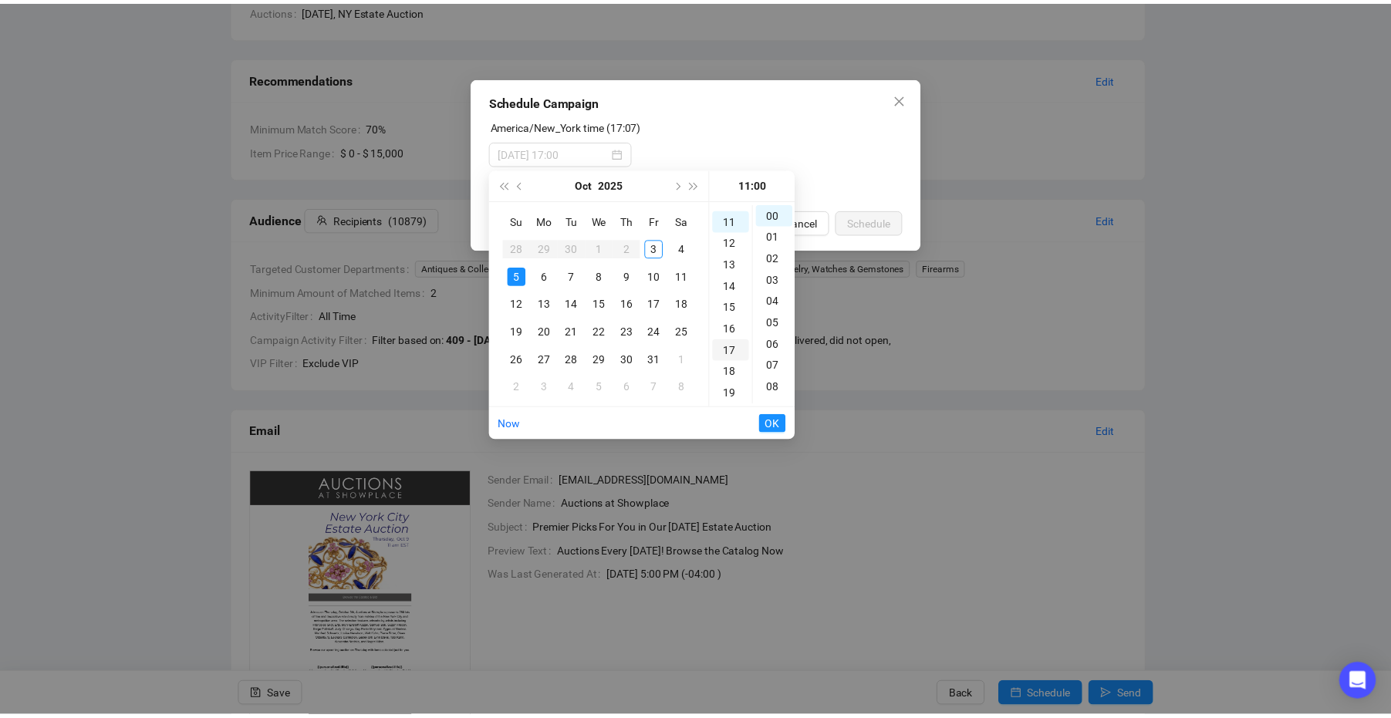
scroll to position [238, 0]
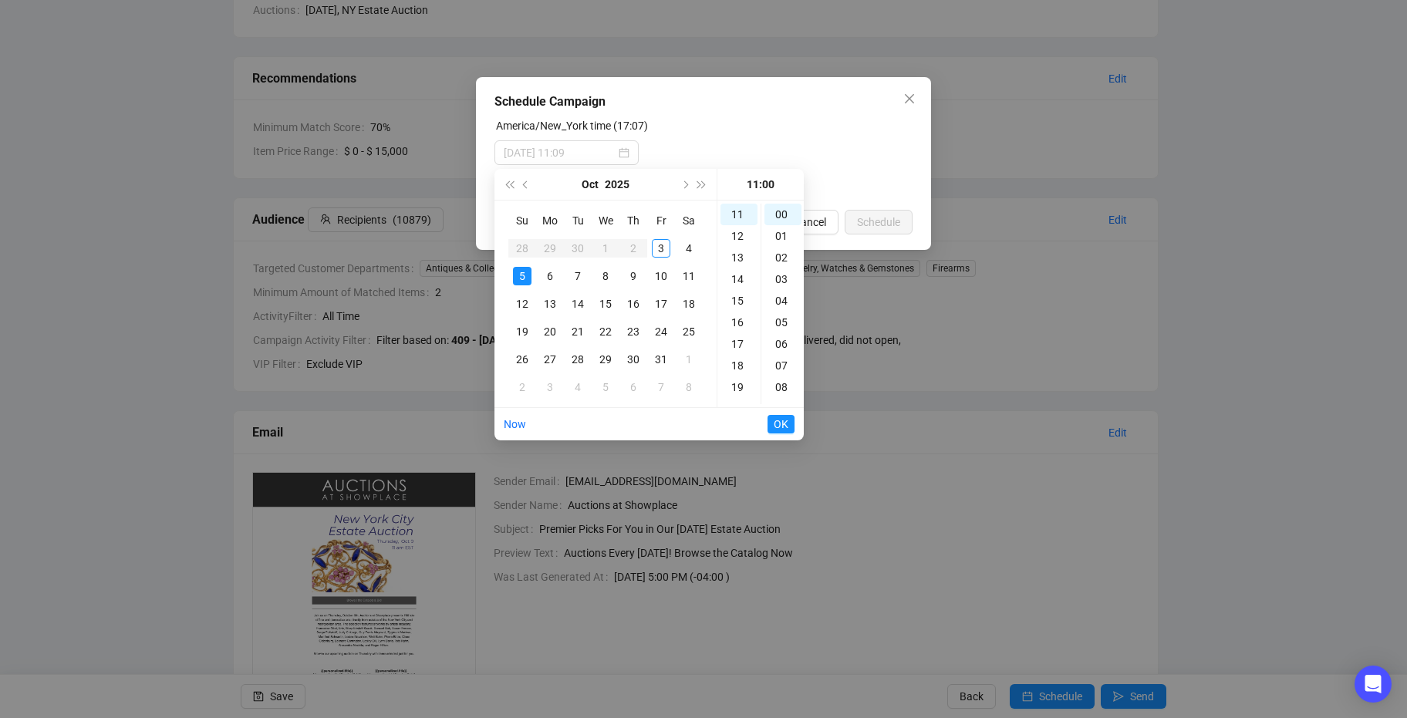
type input "[DATE] 11:00"
click at [794, 426] on button "OK" at bounding box center [780, 424] width 27 height 19
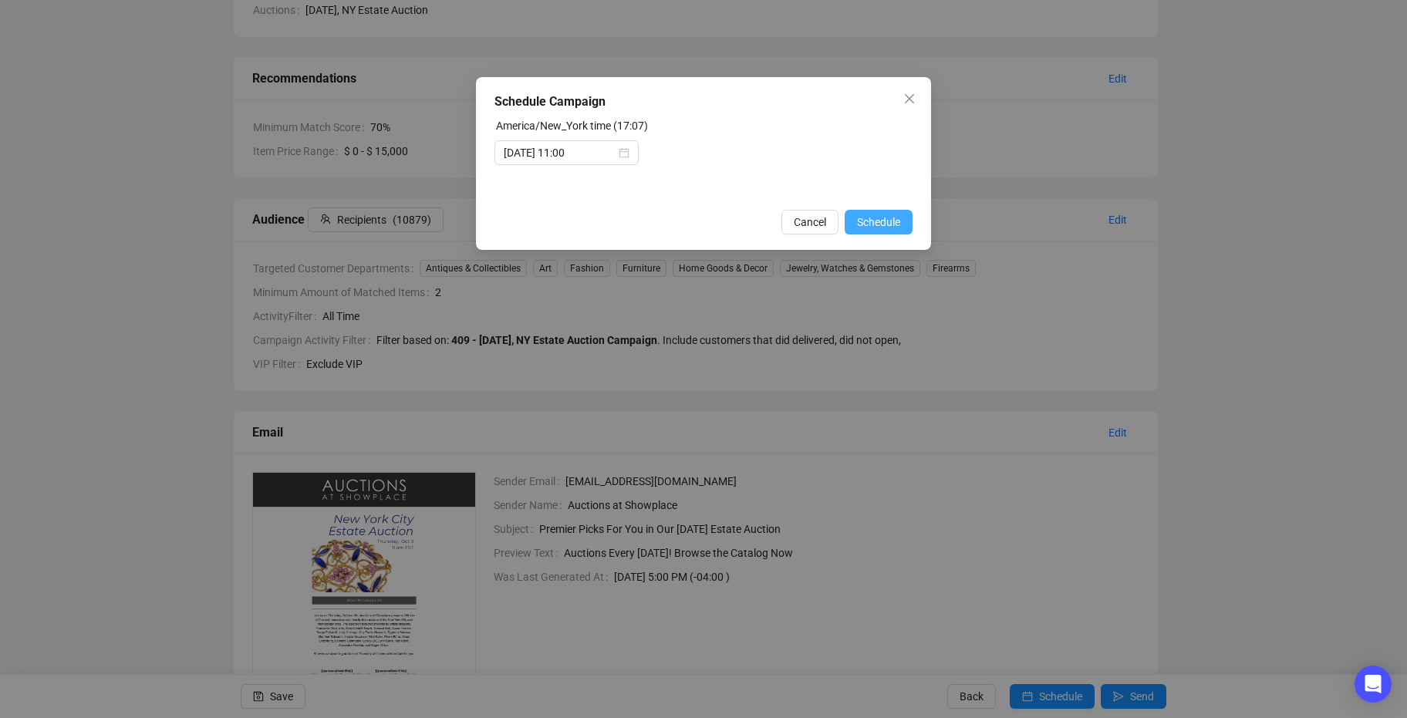
click at [882, 224] on span "Schedule" at bounding box center [878, 222] width 43 height 17
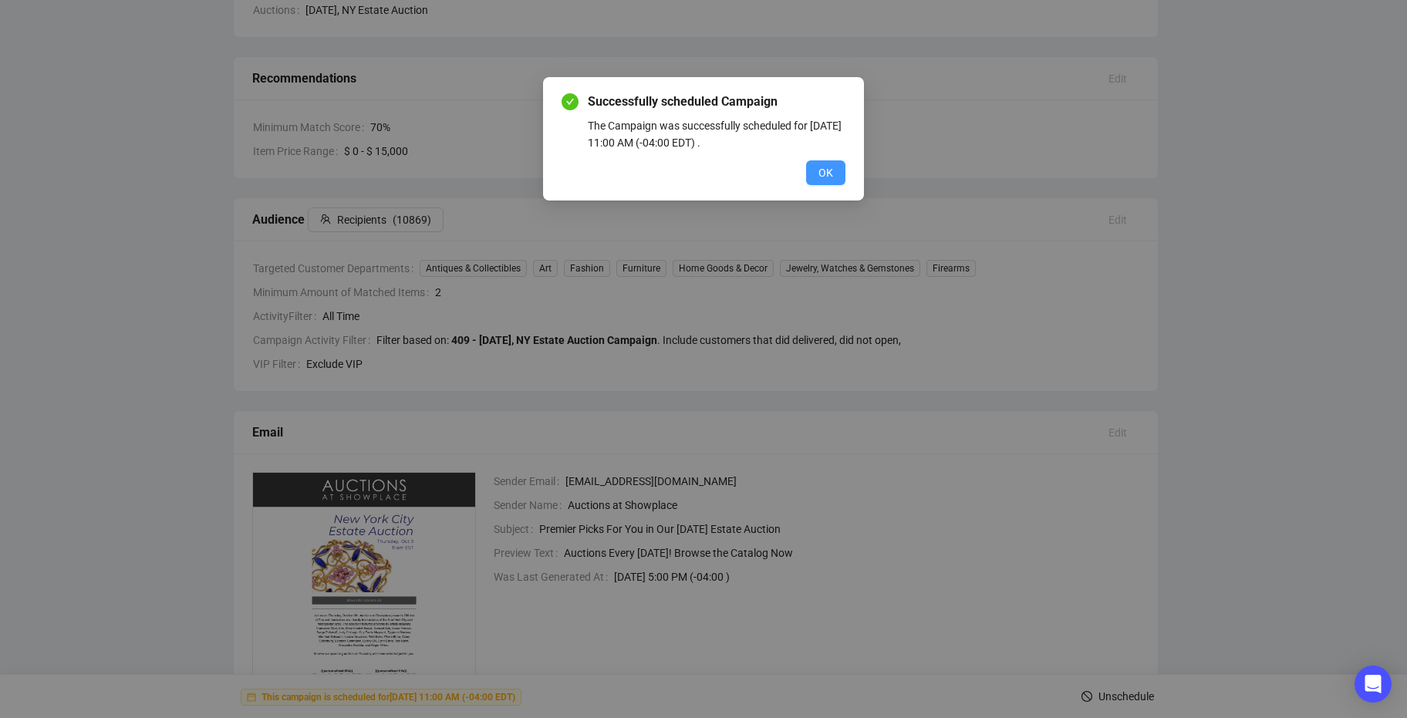
click at [821, 174] on span "OK" at bounding box center [825, 172] width 15 height 17
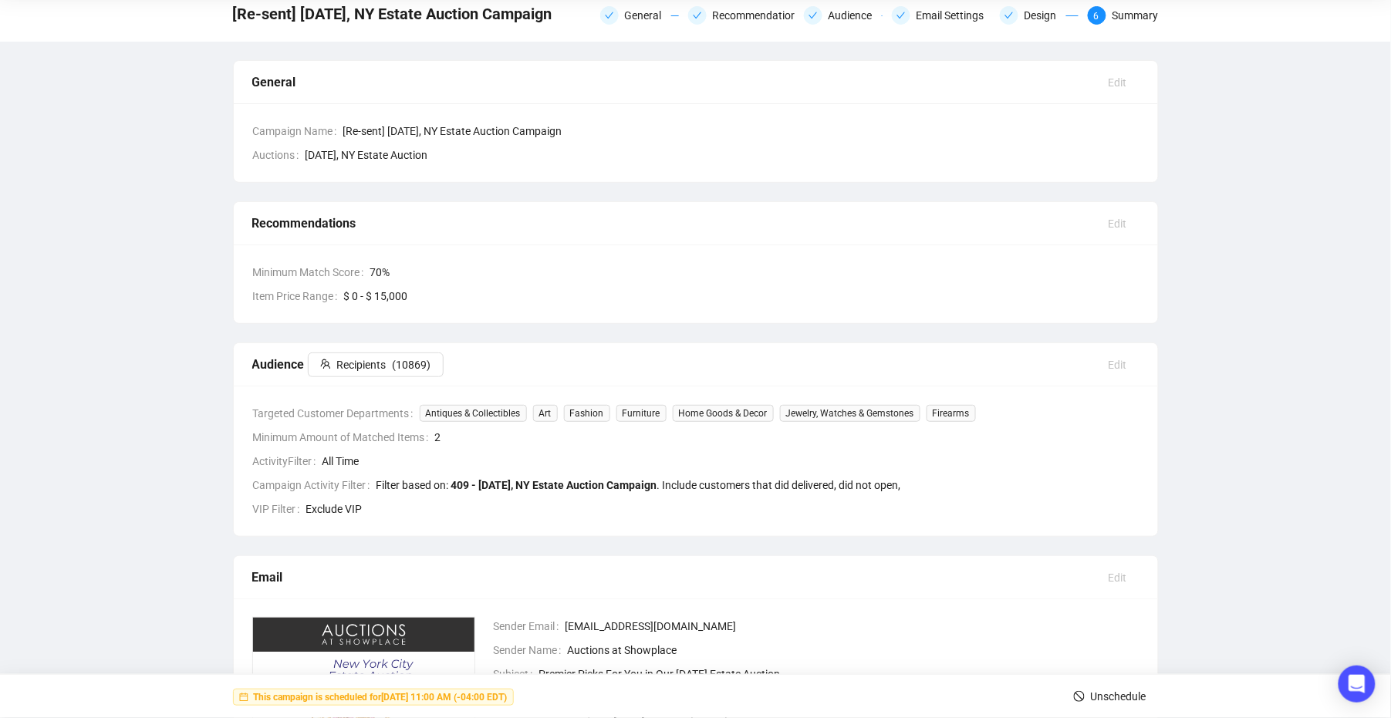
scroll to position [0, 0]
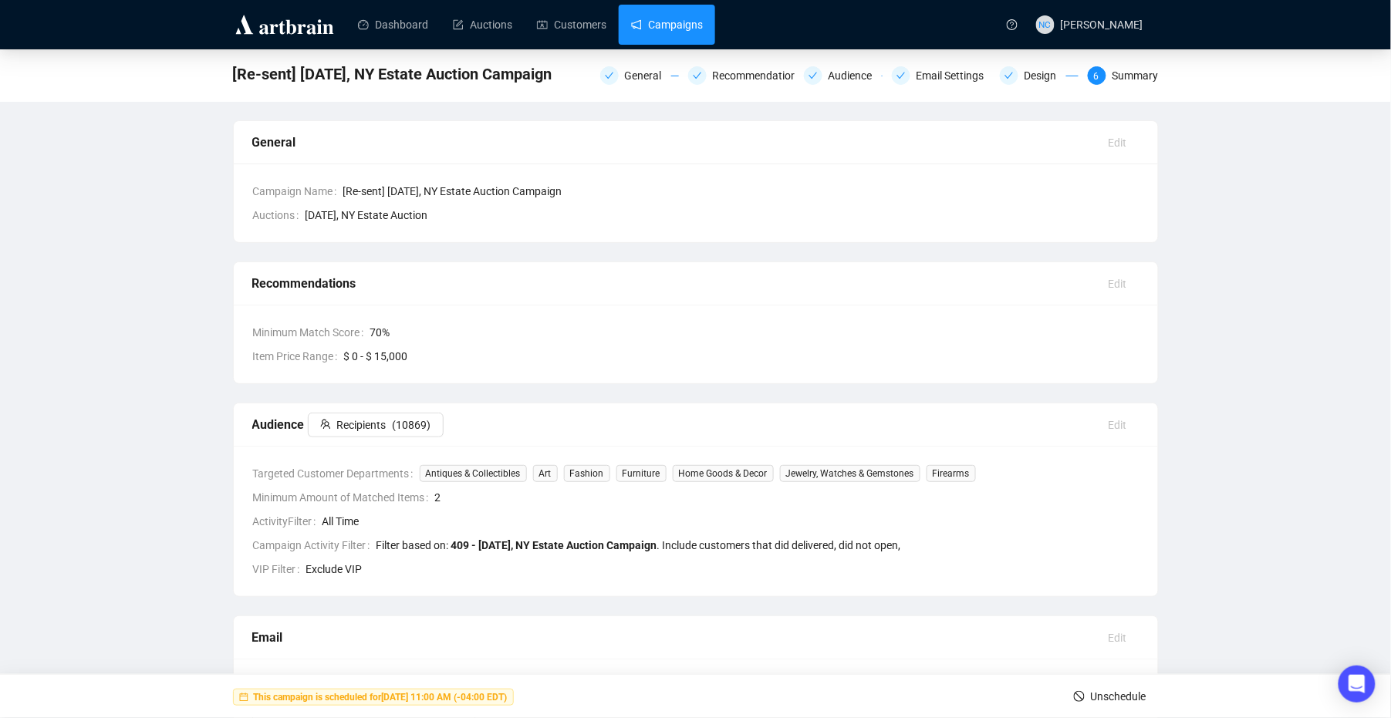
click at [646, 25] on link "Campaigns" at bounding box center [667, 25] width 72 height 40
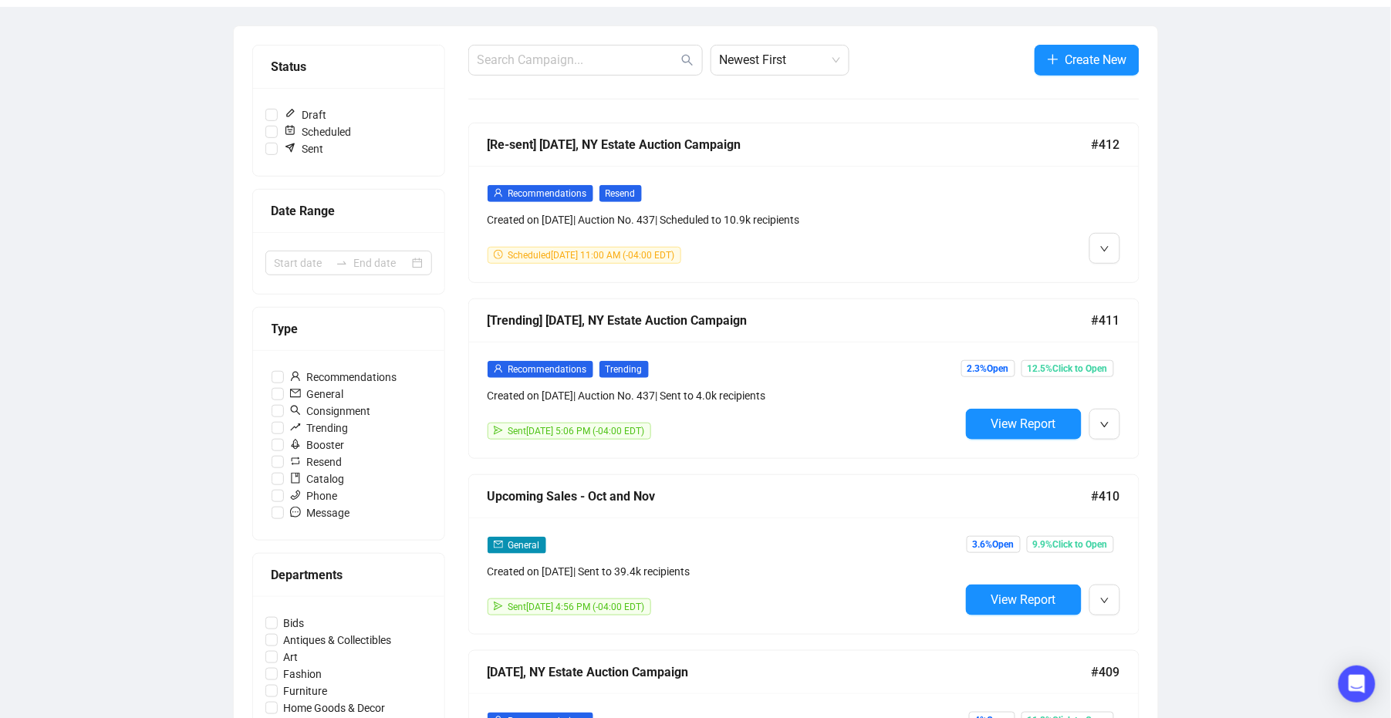
scroll to position [205, 0]
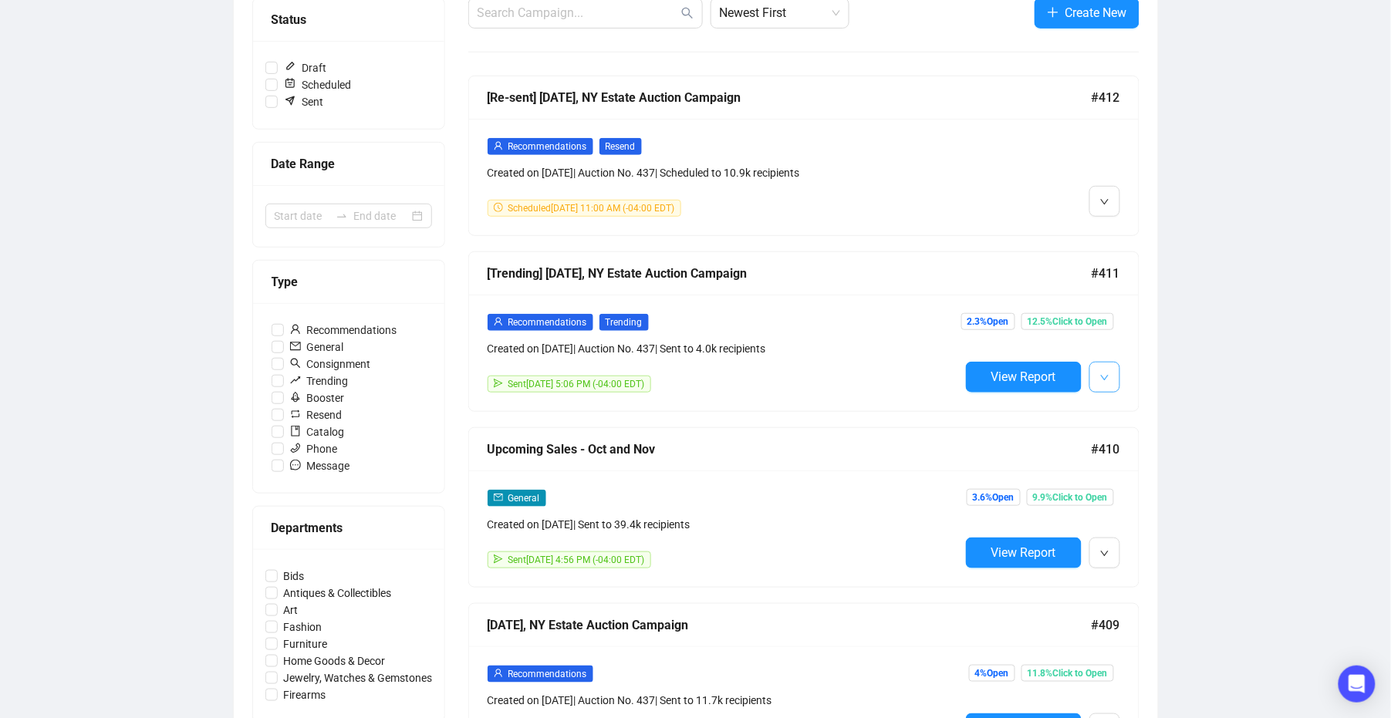
click at [1114, 377] on button "button" at bounding box center [1104, 377] width 31 height 31
click at [1142, 467] on span "Create Resend Campaign" at bounding box center [1180, 461] width 121 height 17
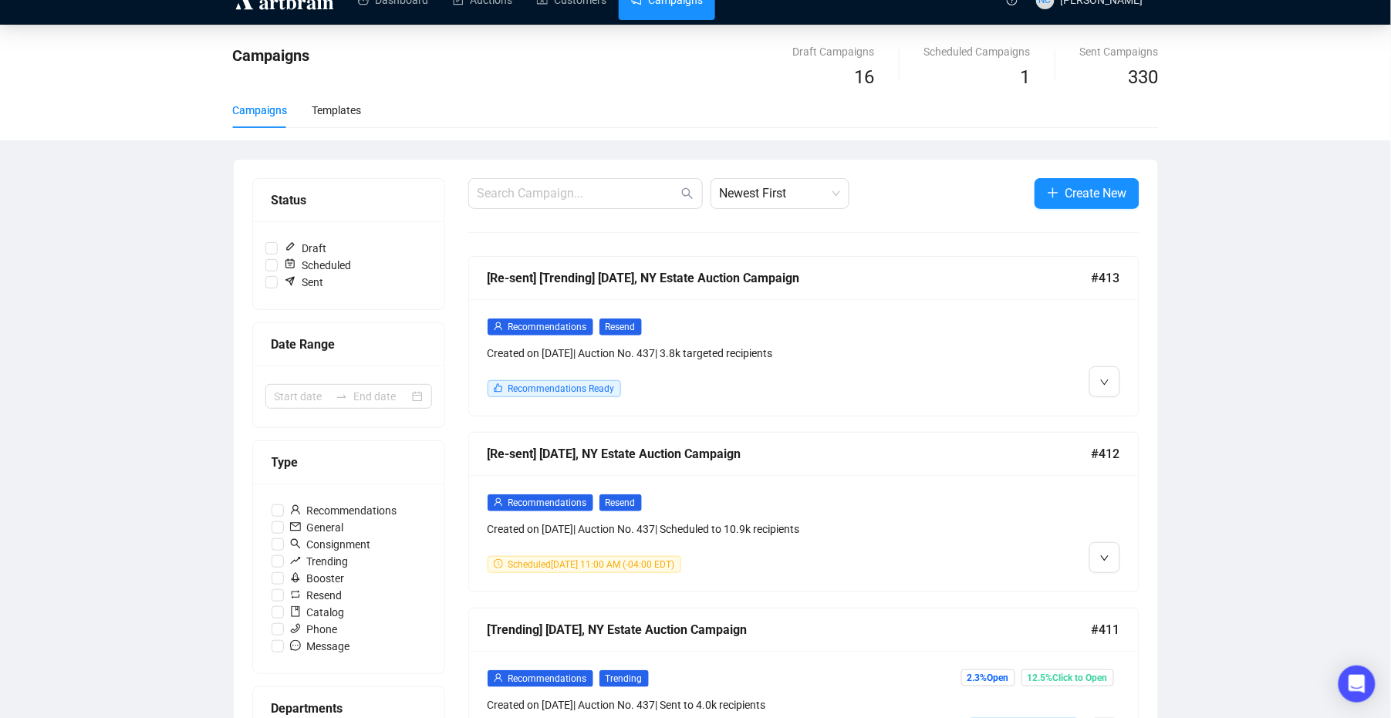
scroll to position [103, 0]
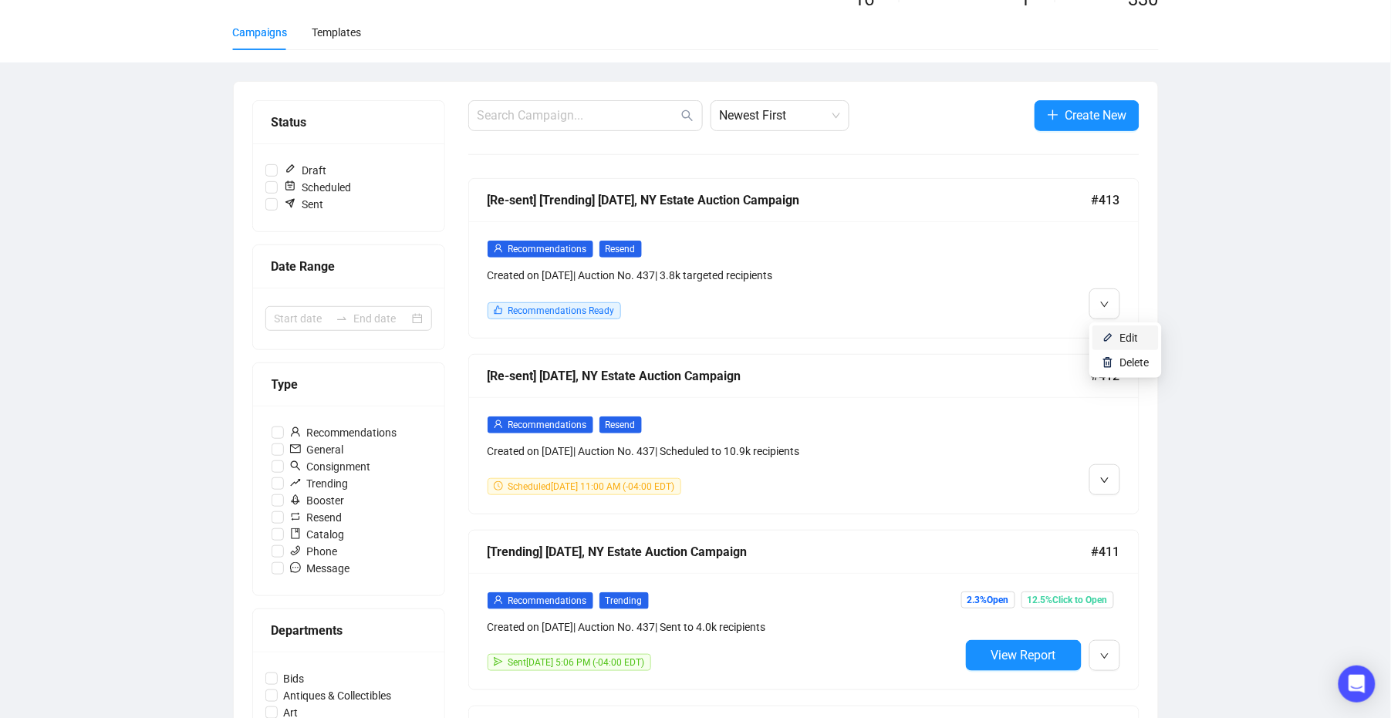
click at [1123, 332] on span "Edit" at bounding box center [1129, 338] width 19 height 12
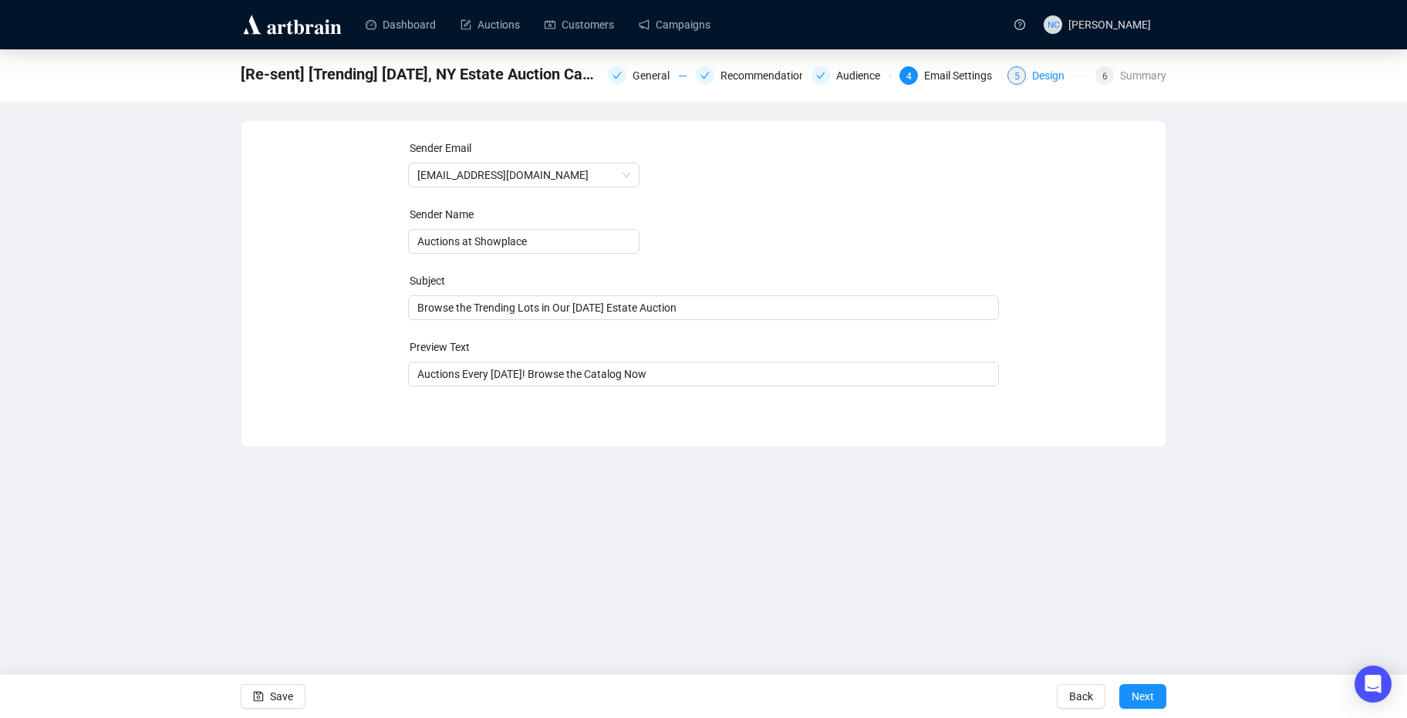
click at [1047, 78] on div "Design" at bounding box center [1053, 75] width 42 height 19
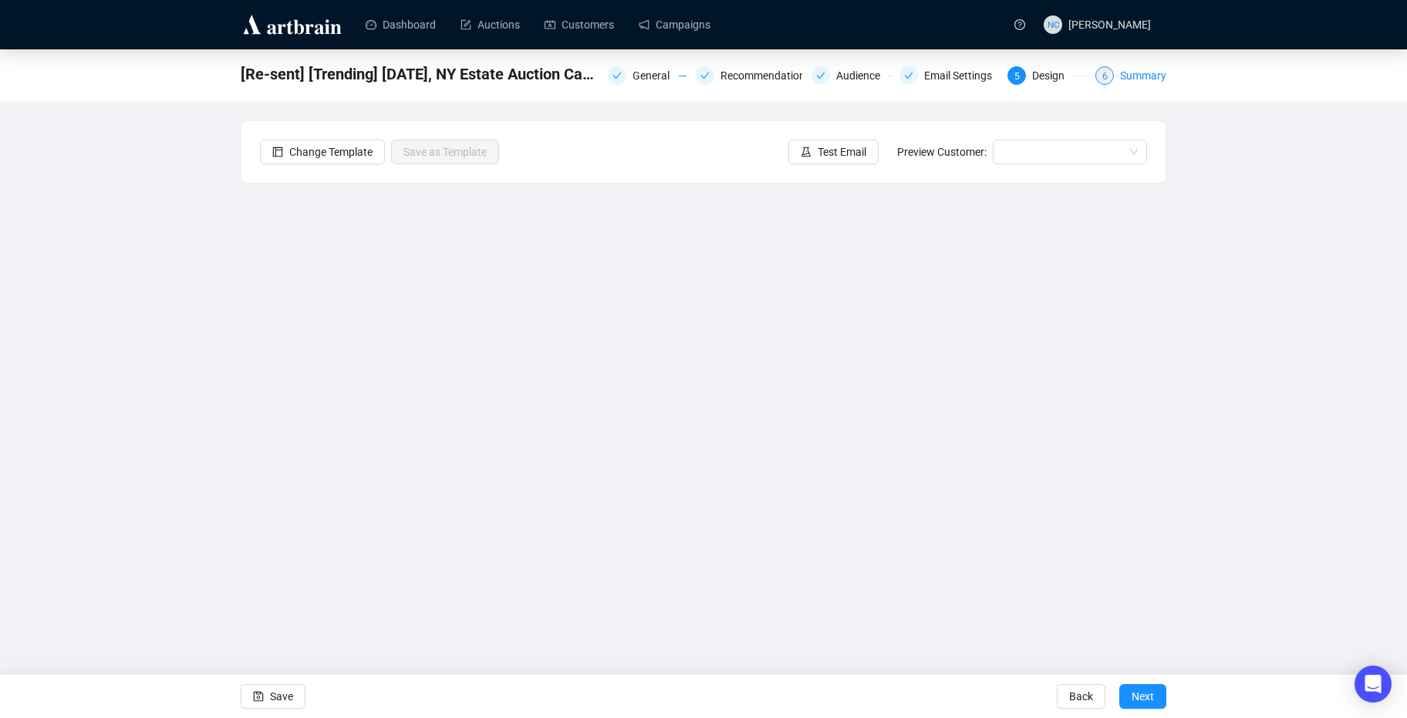
click at [1133, 76] on div "Summary" at bounding box center [1143, 75] width 46 height 19
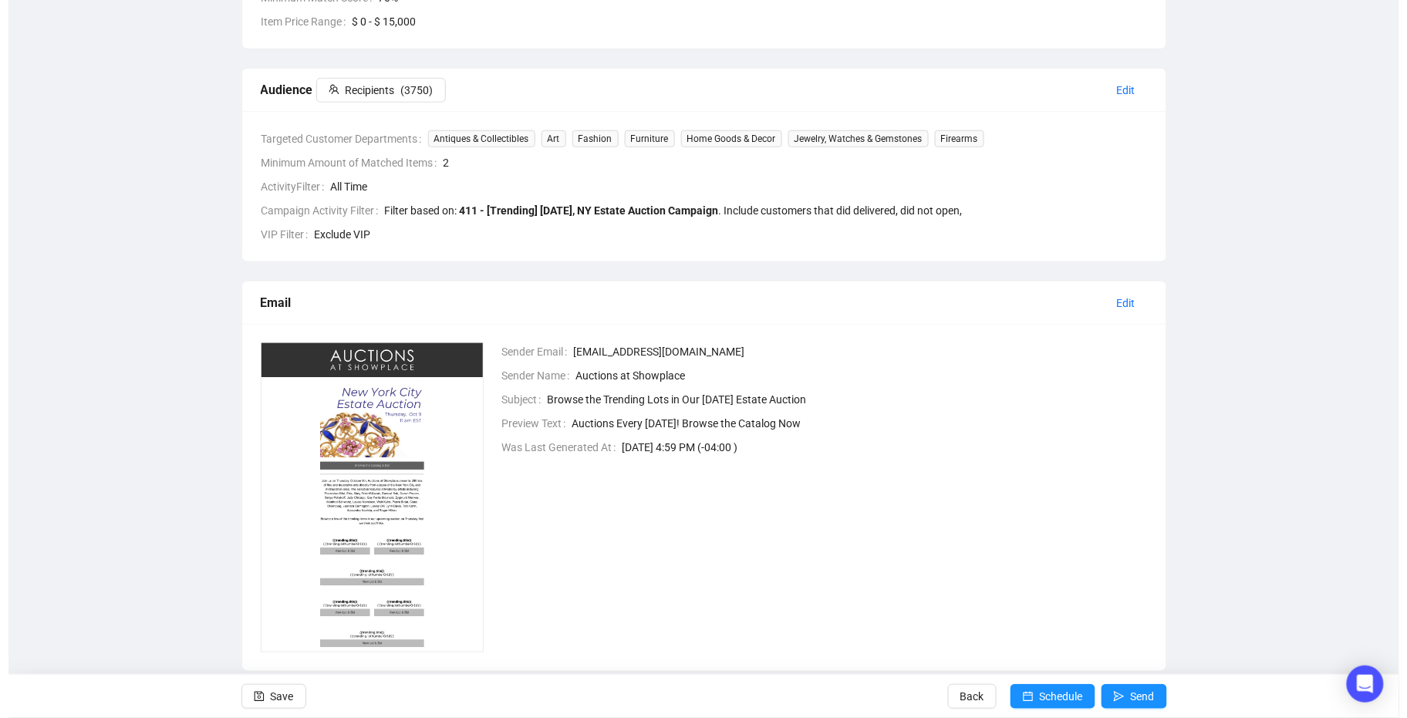
scroll to position [366, 0]
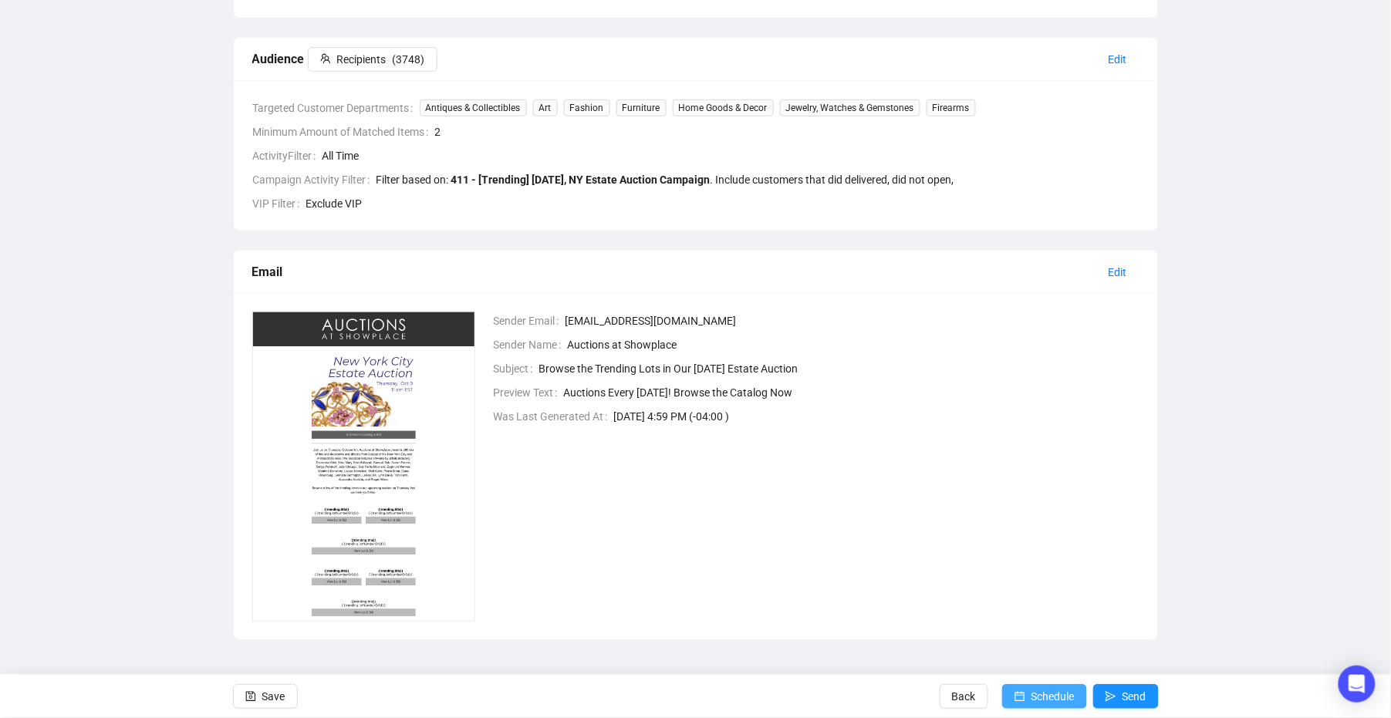
click at [1035, 683] on span "Schedule" at bounding box center [1052, 696] width 43 height 43
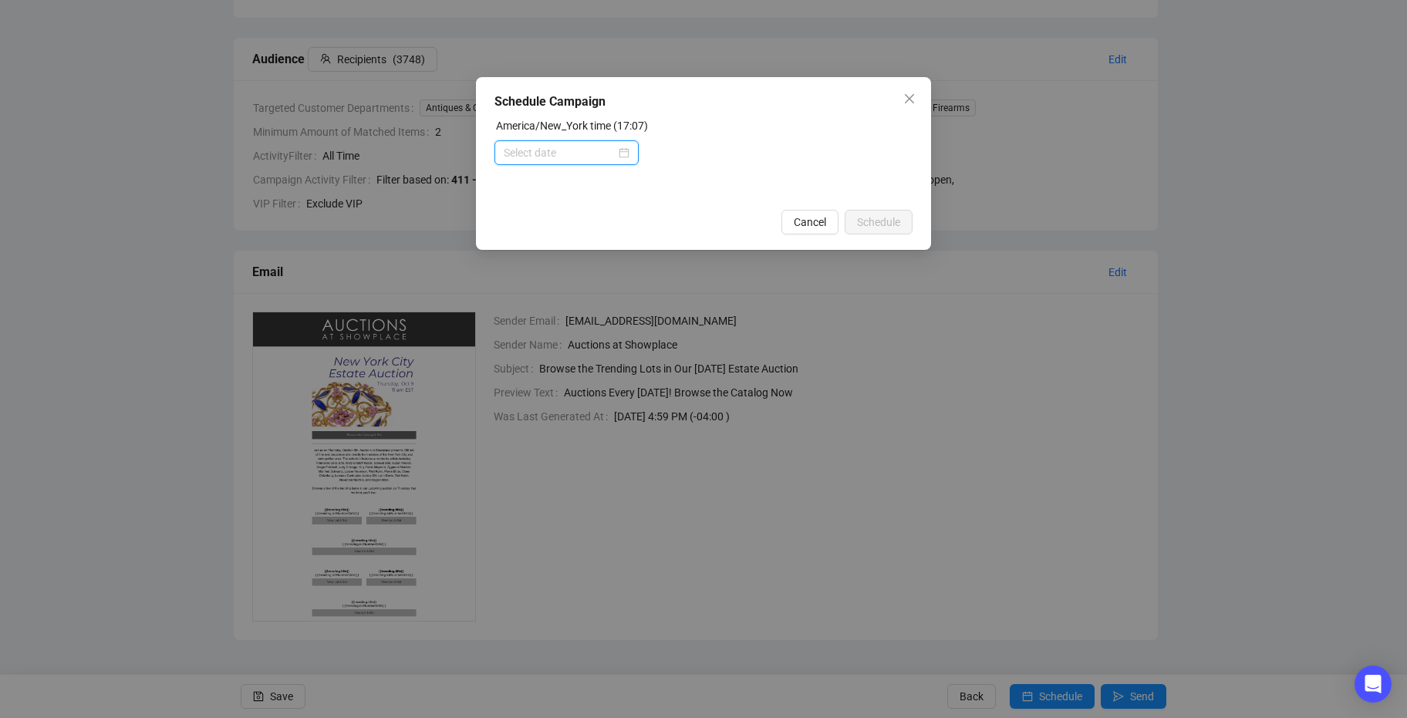
click at [582, 151] on input at bounding box center [560, 152] width 112 height 17
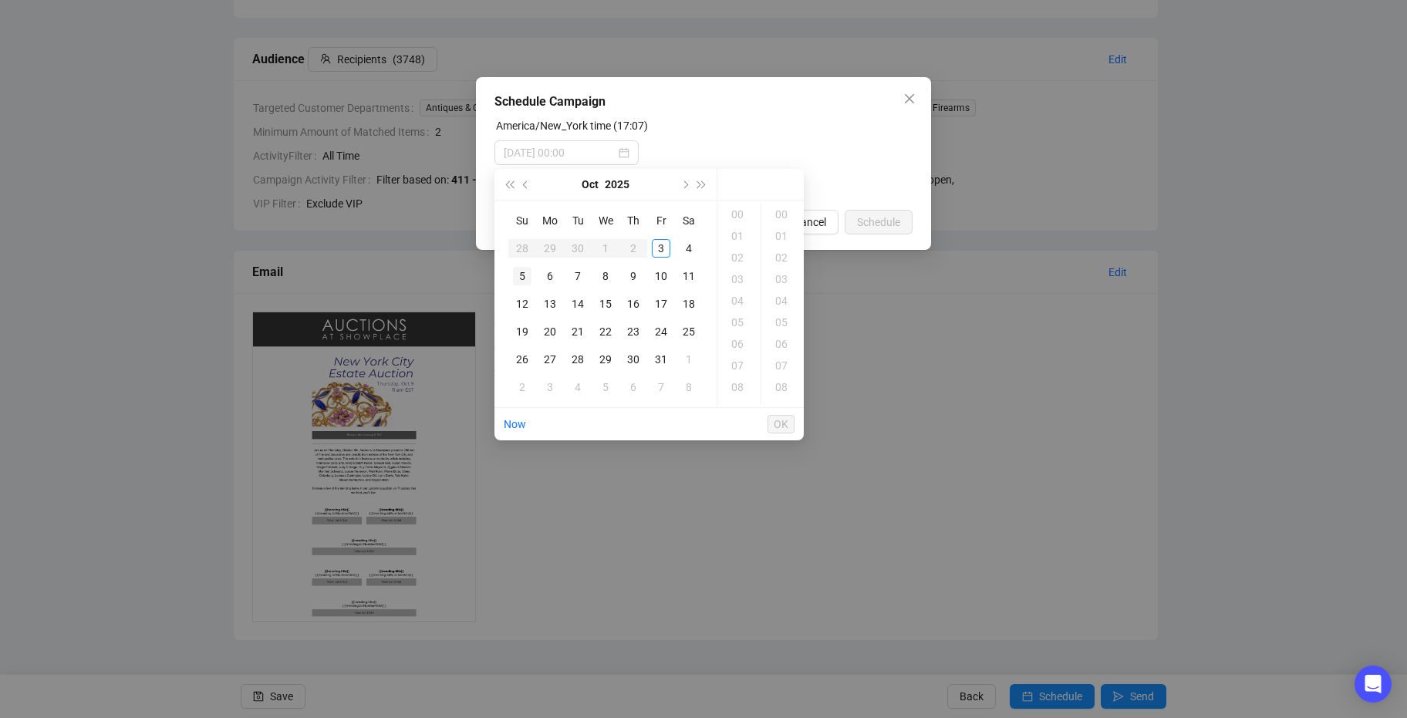
click at [520, 281] on div "5" at bounding box center [522, 276] width 19 height 19
click at [736, 341] on div "11" at bounding box center [738, 350] width 37 height 22
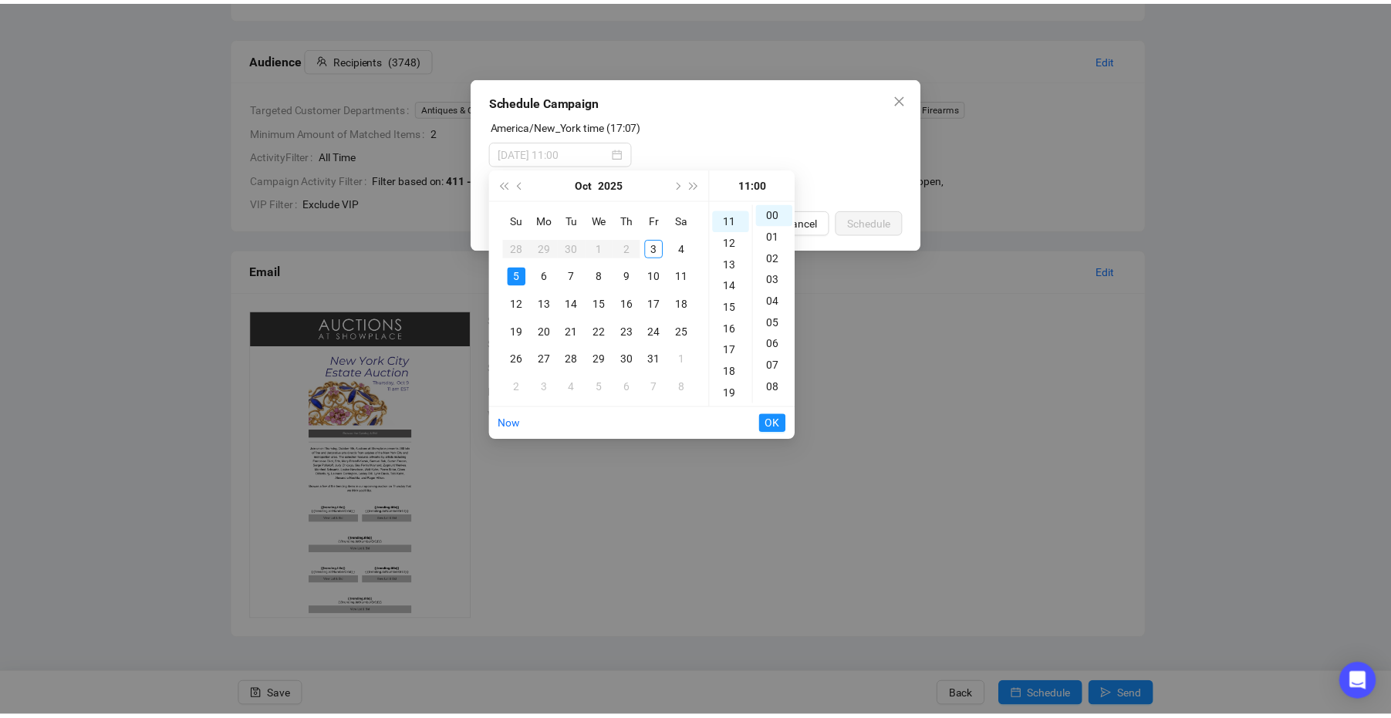
scroll to position [238, 0]
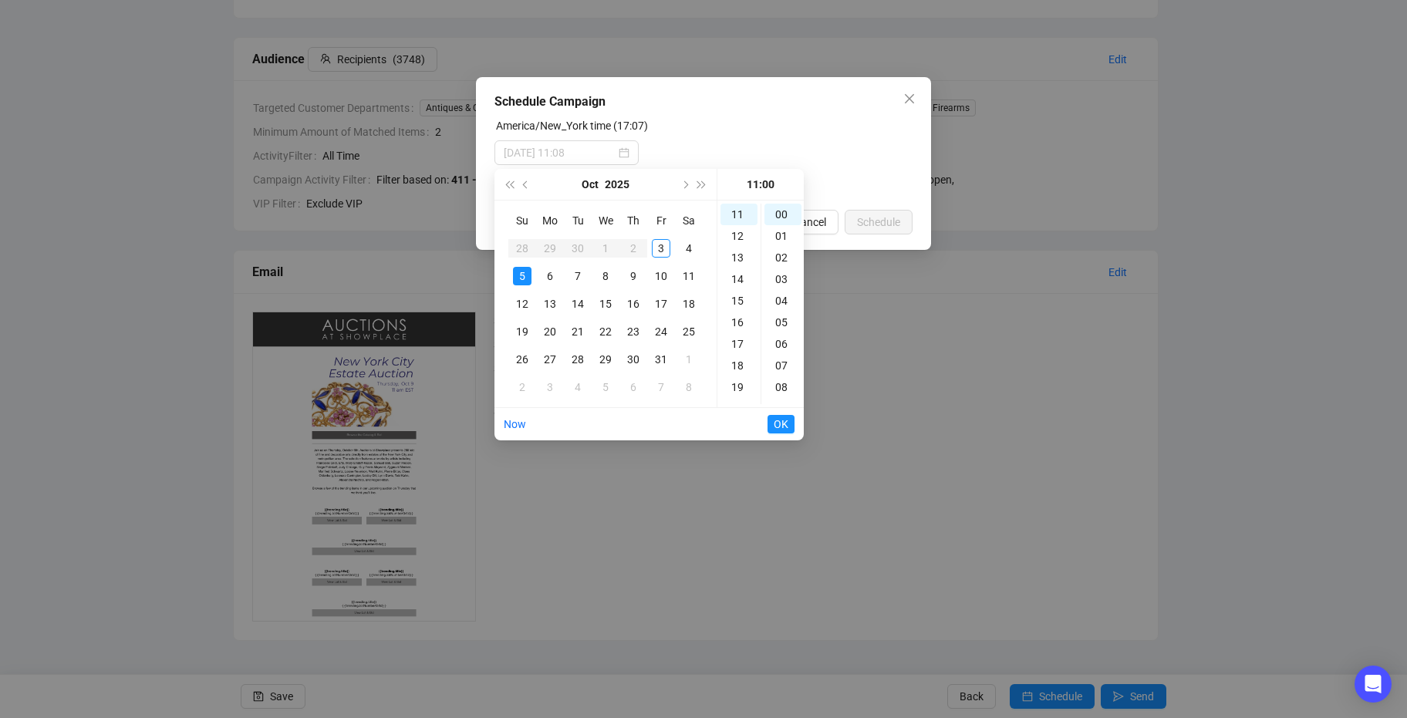
type input "[DATE] 11:00"
click at [782, 424] on span "OK" at bounding box center [781, 424] width 15 height 29
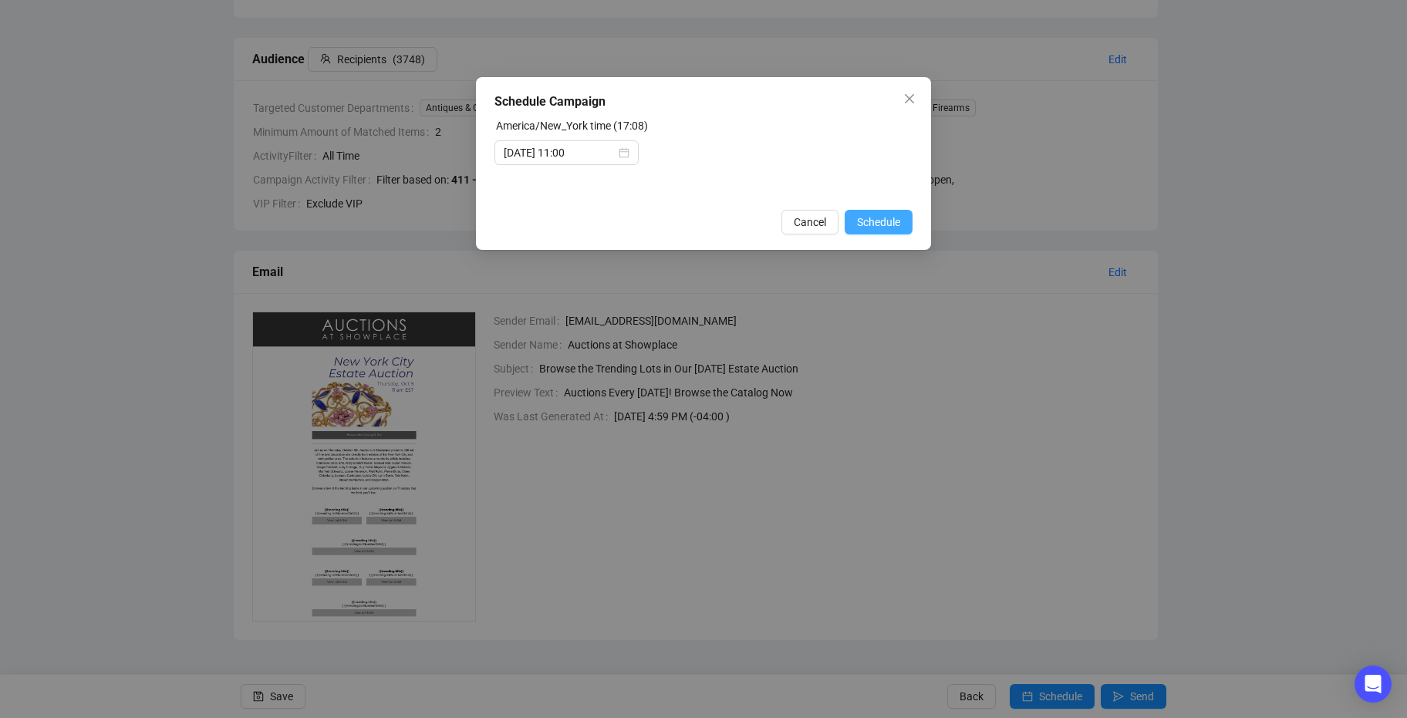
click at [886, 214] on span "Schedule" at bounding box center [878, 222] width 43 height 17
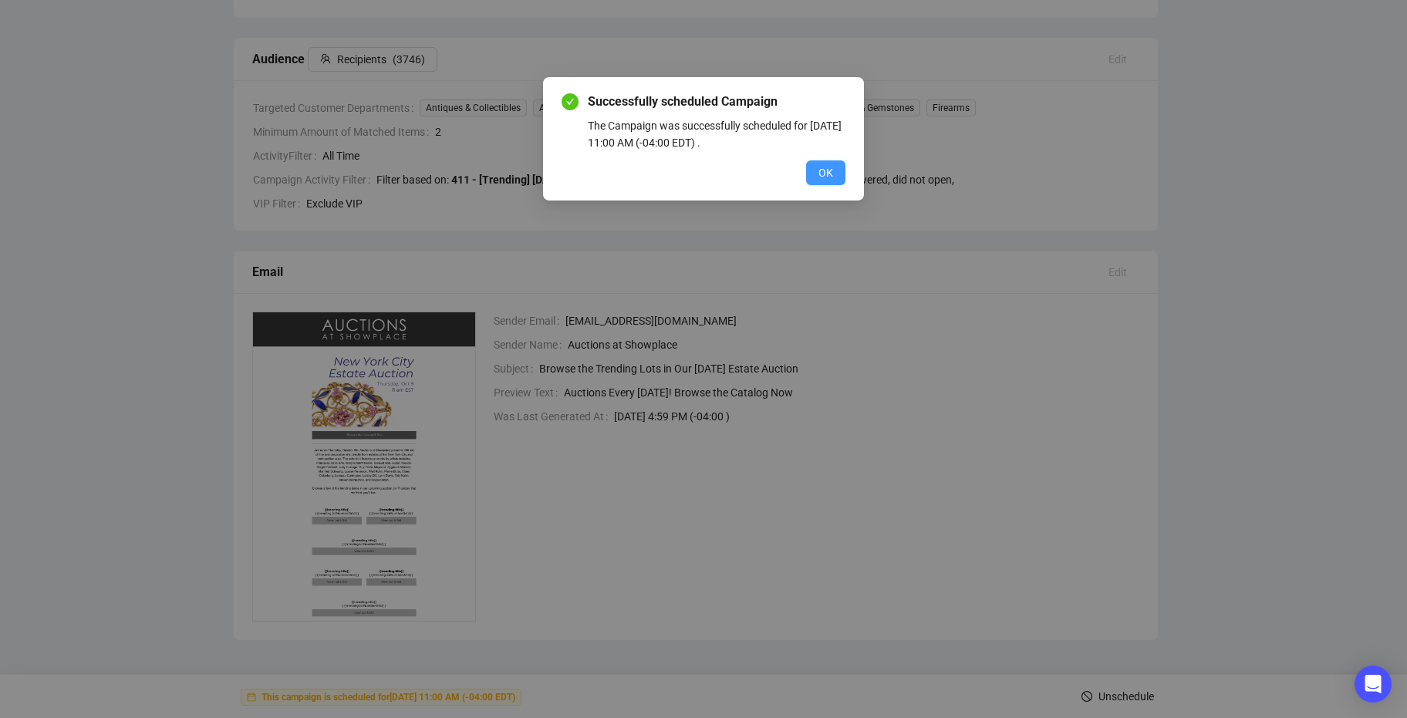
click at [827, 164] on span "OK" at bounding box center [825, 172] width 15 height 17
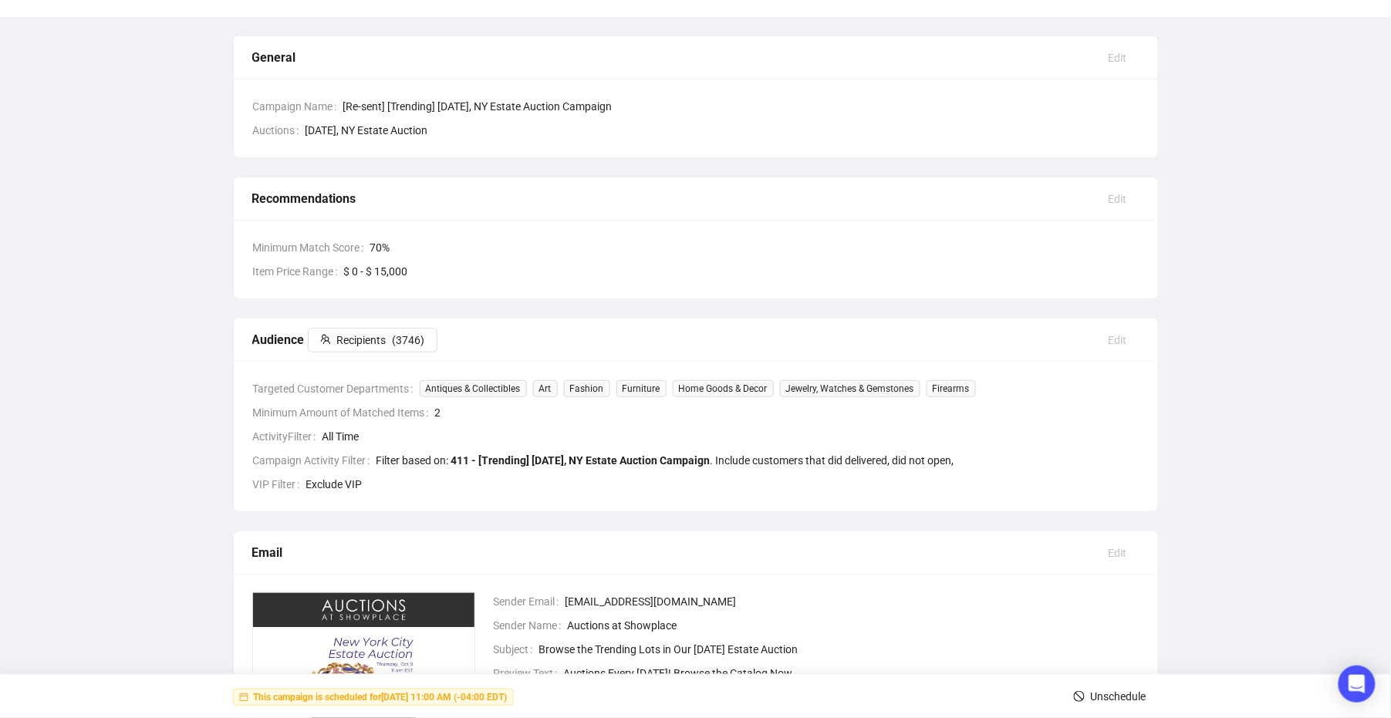
scroll to position [0, 0]
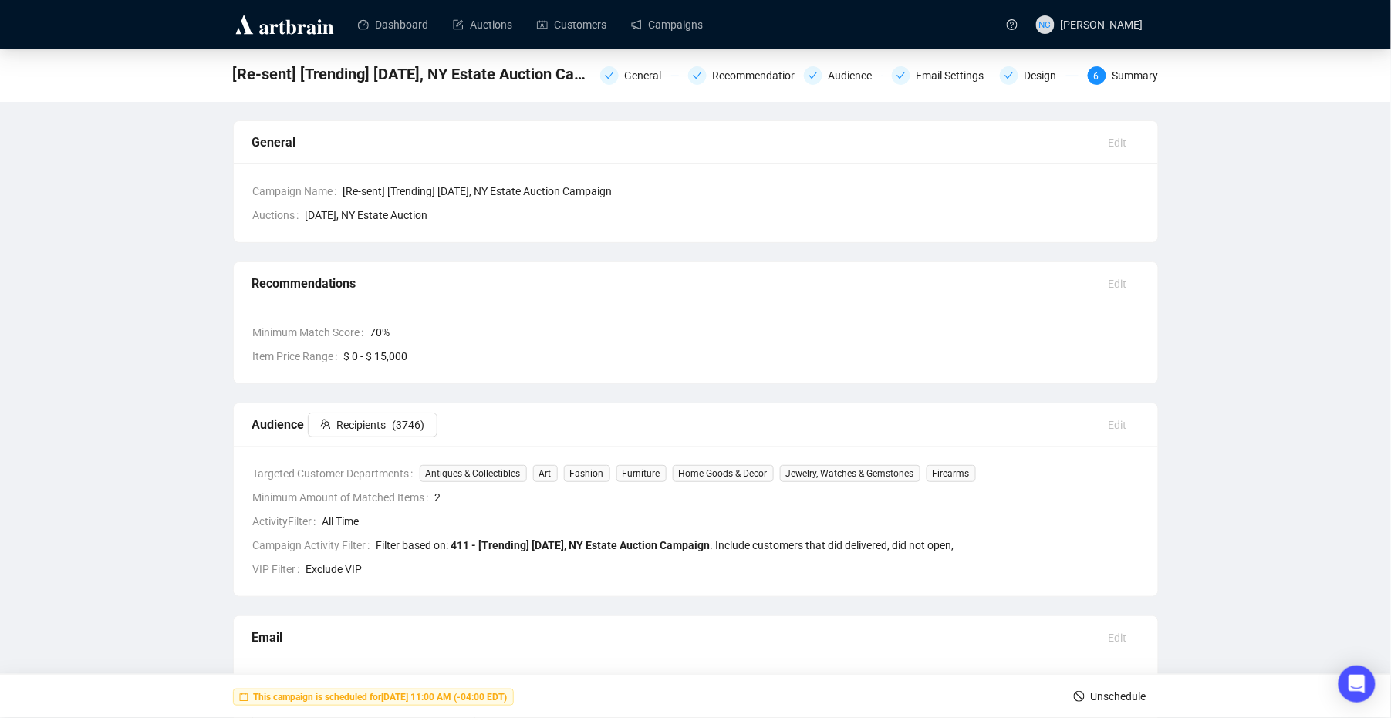
click at [255, 19] on img at bounding box center [284, 24] width 103 height 25
click at [275, 24] on img at bounding box center [284, 24] width 103 height 25
click at [673, 20] on link "Campaigns" at bounding box center [667, 25] width 72 height 40
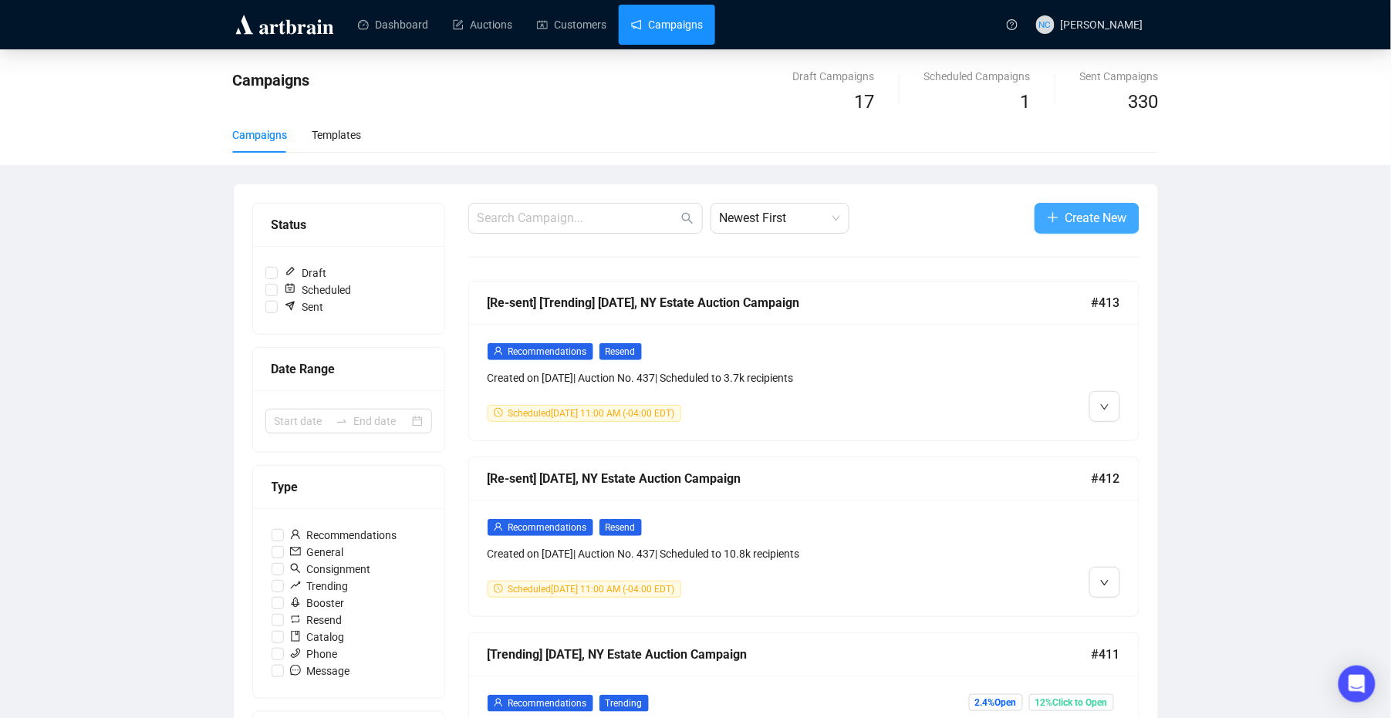
click at [1071, 217] on span "Create New" at bounding box center [1096, 217] width 62 height 19
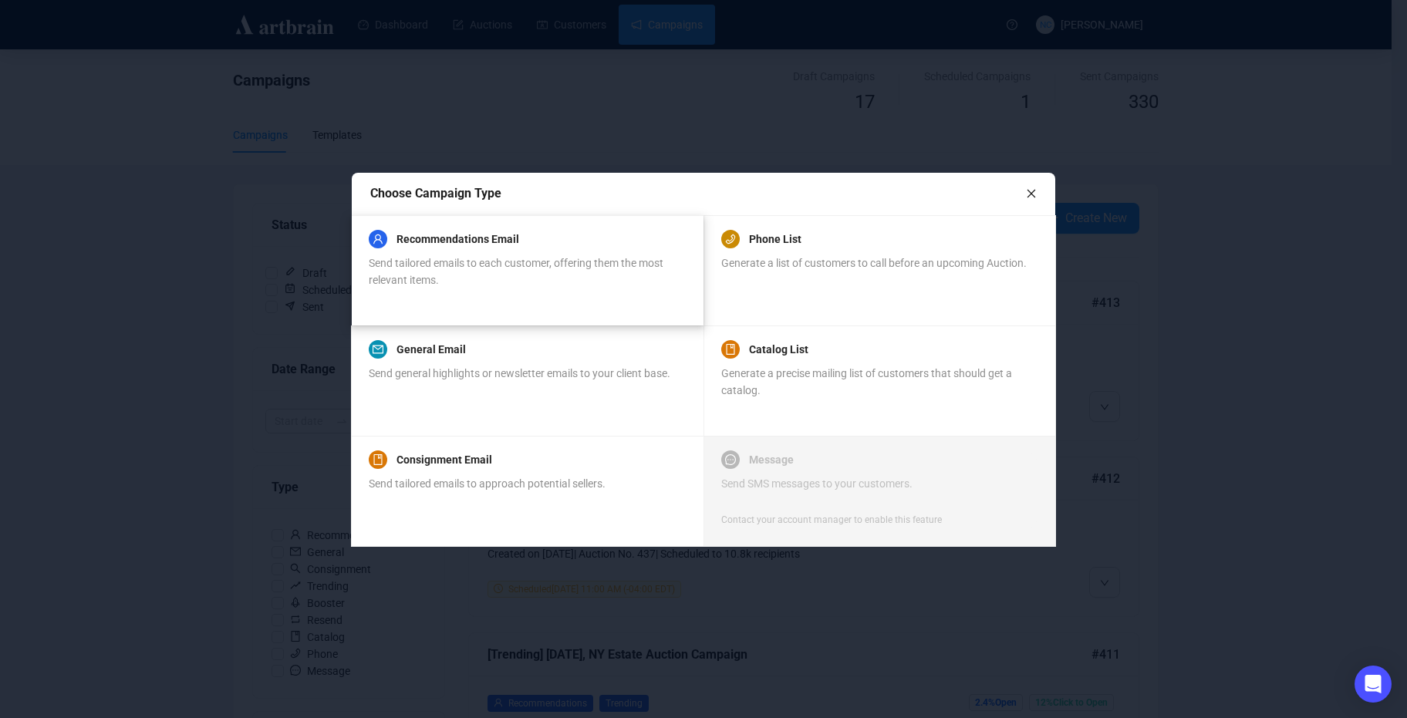
click at [451, 251] on div "Recommendations Email Send tailored emails to each customer, offering them the …" at bounding box center [527, 259] width 316 height 59
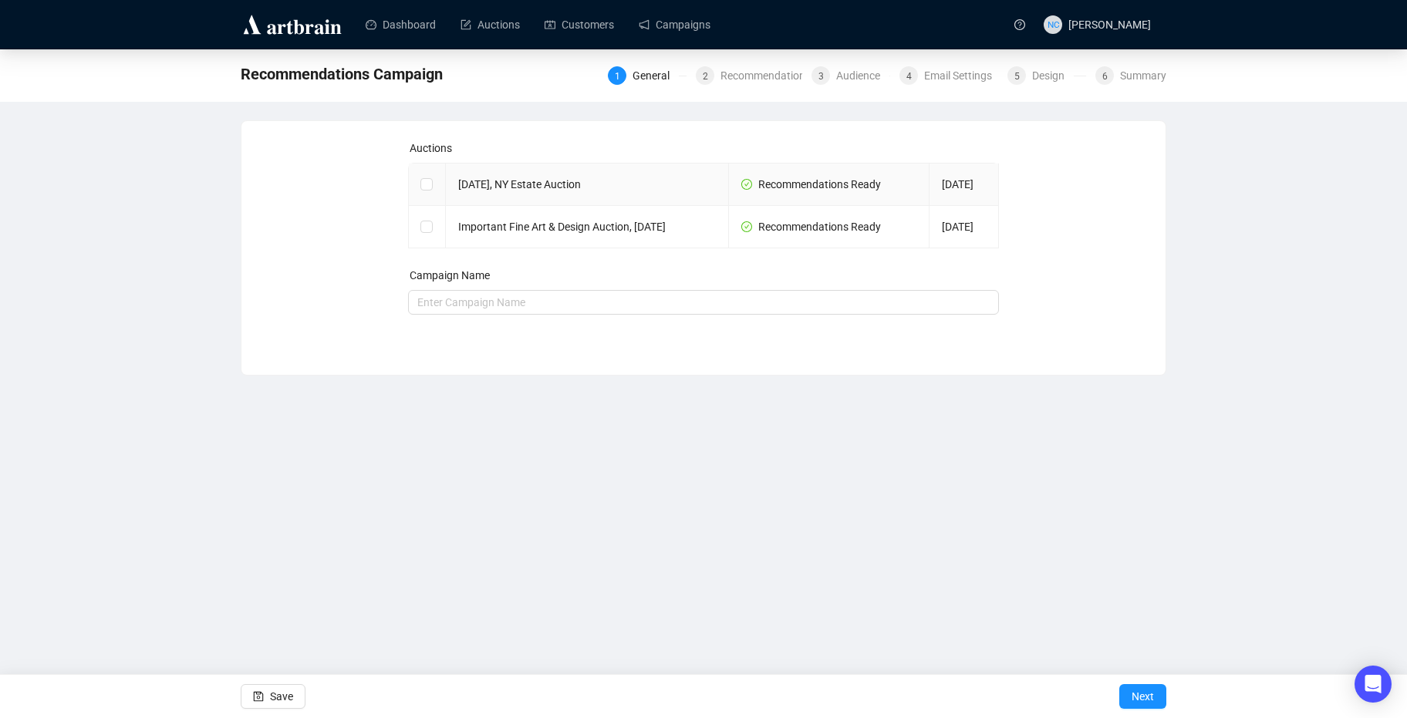
click at [651, 180] on td "[DATE], NY Estate Auction" at bounding box center [587, 185] width 283 height 42
click at [421, 184] on input "checkbox" at bounding box center [425, 183] width 11 height 11
checkbox input "true"
type input "[DATE], NY Estate Auction Campaign"
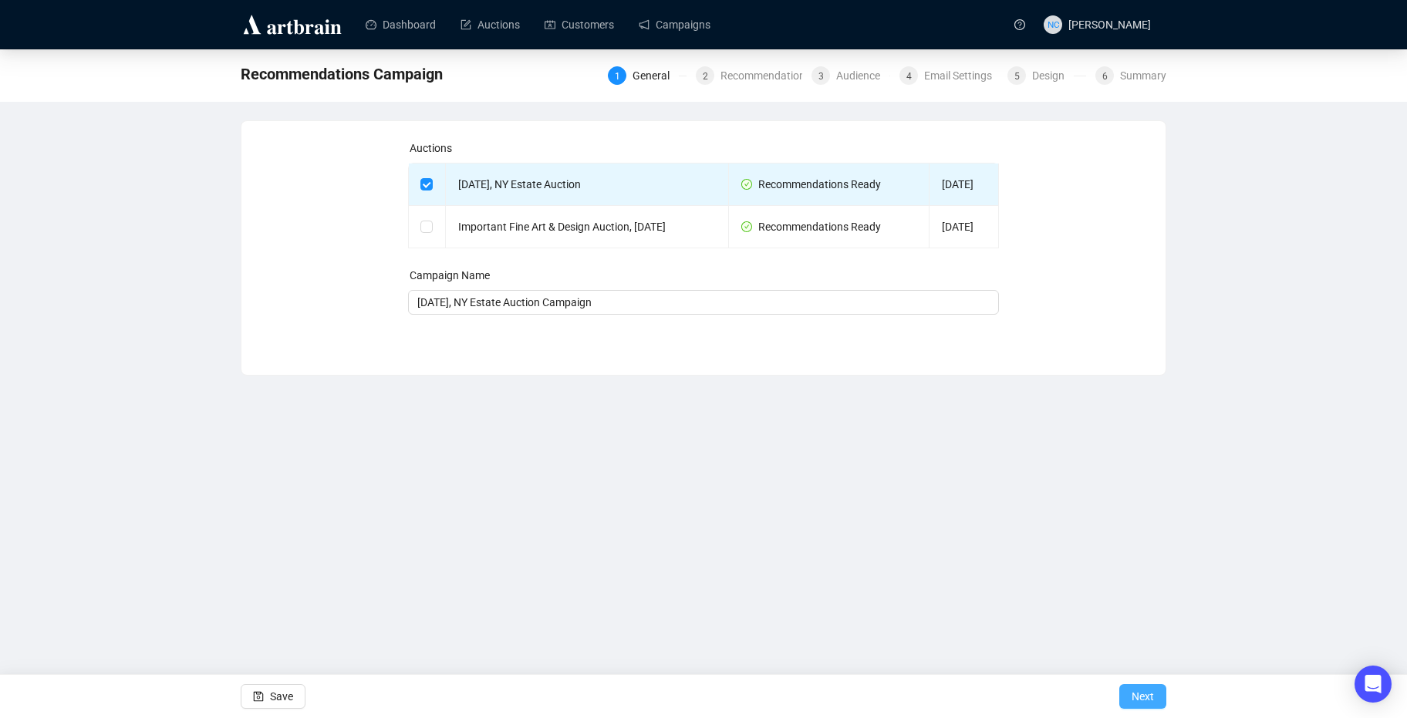
click at [1141, 695] on span "Next" at bounding box center [1142, 696] width 22 height 43
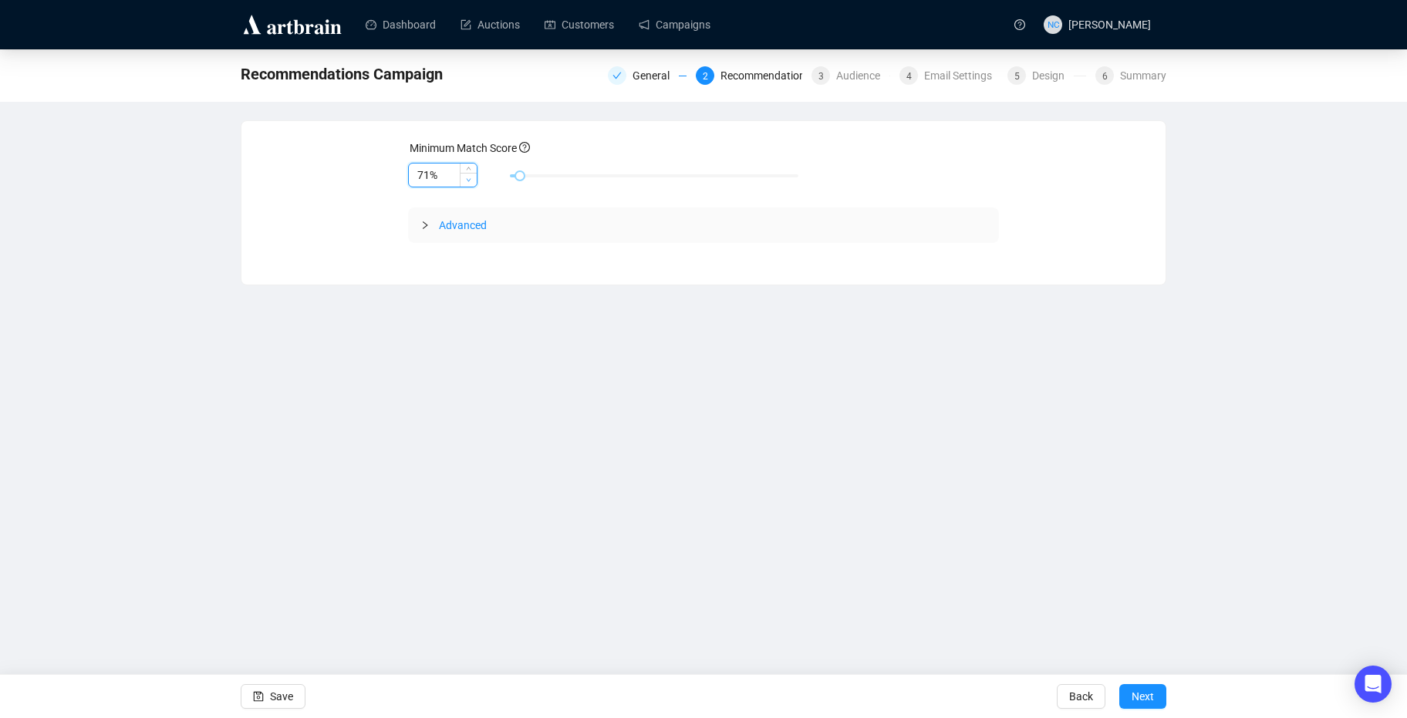
type input "70%"
click at [466, 179] on icon "down" at bounding box center [468, 179] width 5 height 5
click at [1148, 694] on span "Next" at bounding box center [1142, 696] width 22 height 43
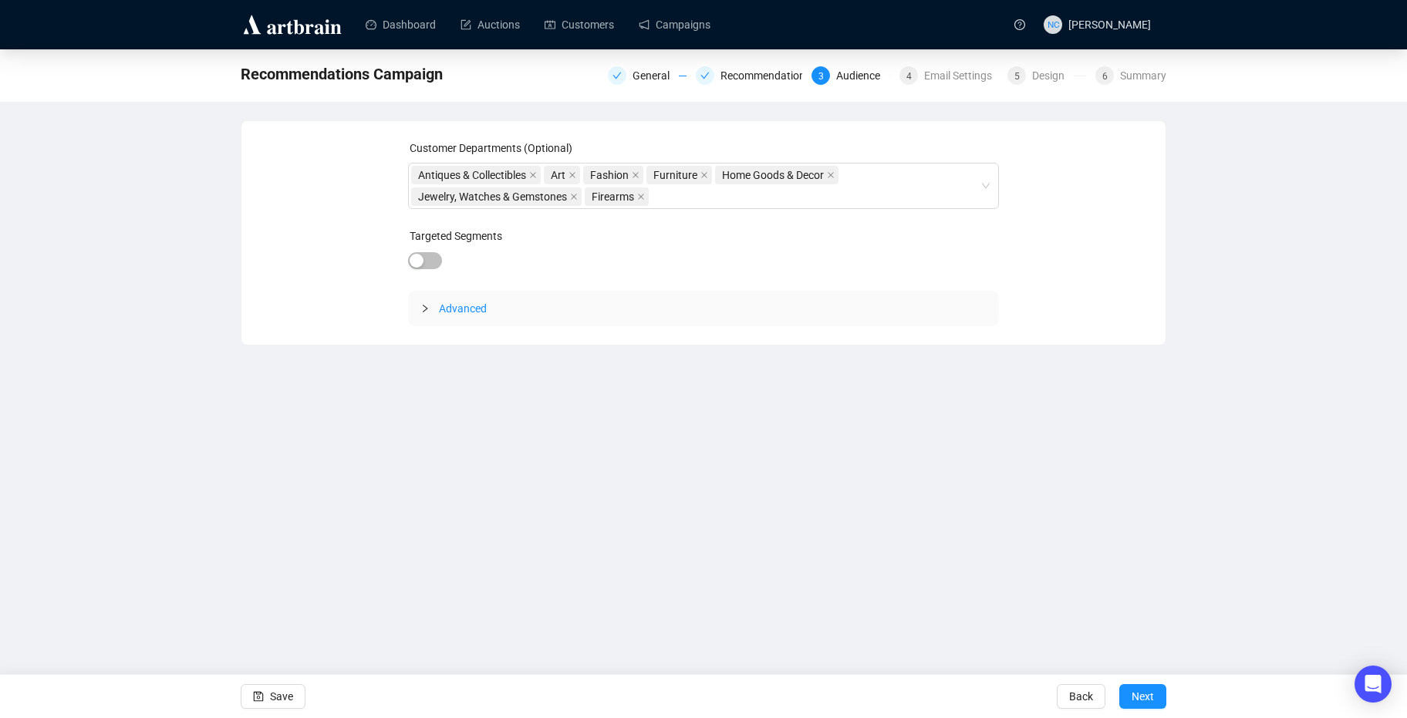
click at [472, 312] on span "Advanced" at bounding box center [463, 308] width 48 height 12
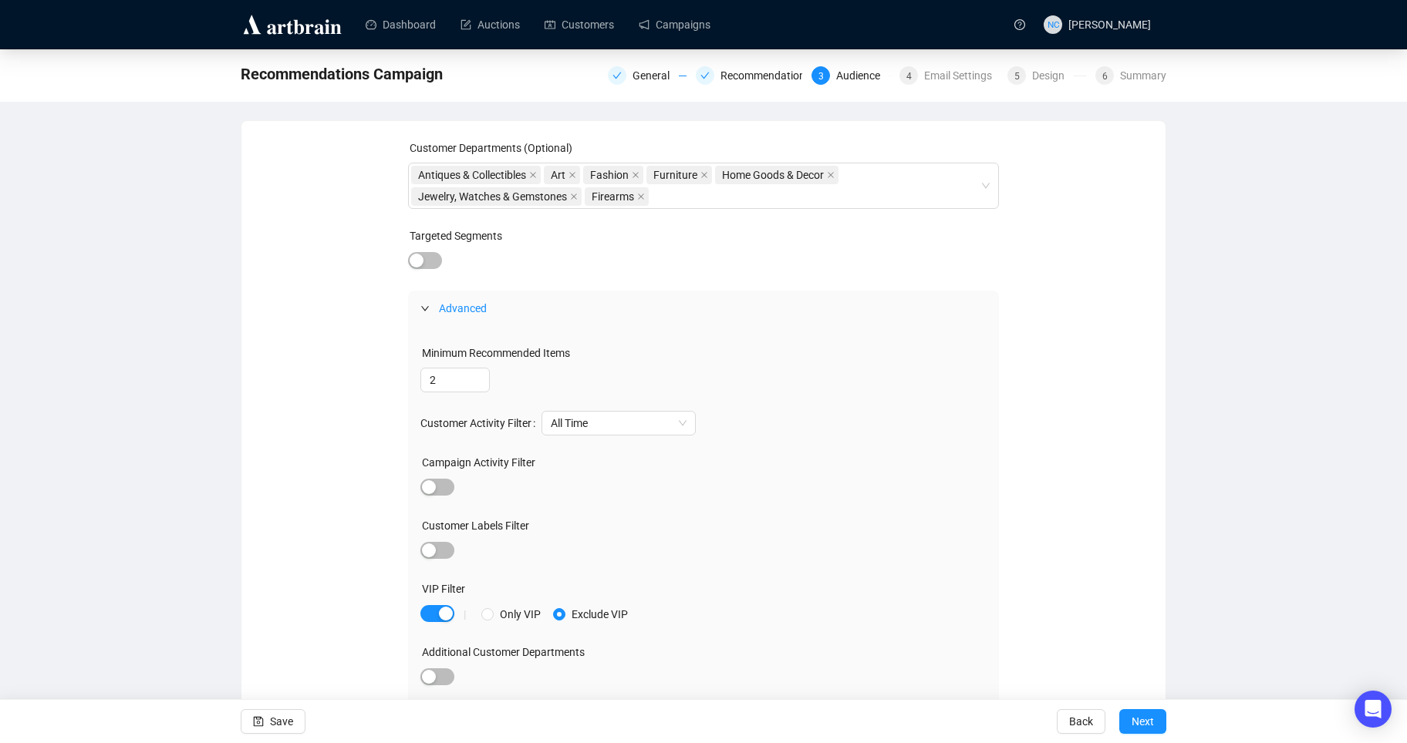
click at [1052, 290] on div "Customer Departments (Optional) Antiques & Collectibles Art Fashion Furniture H…" at bounding box center [703, 430] width 887 height 580
click at [439, 480] on span "button" at bounding box center [437, 487] width 34 height 17
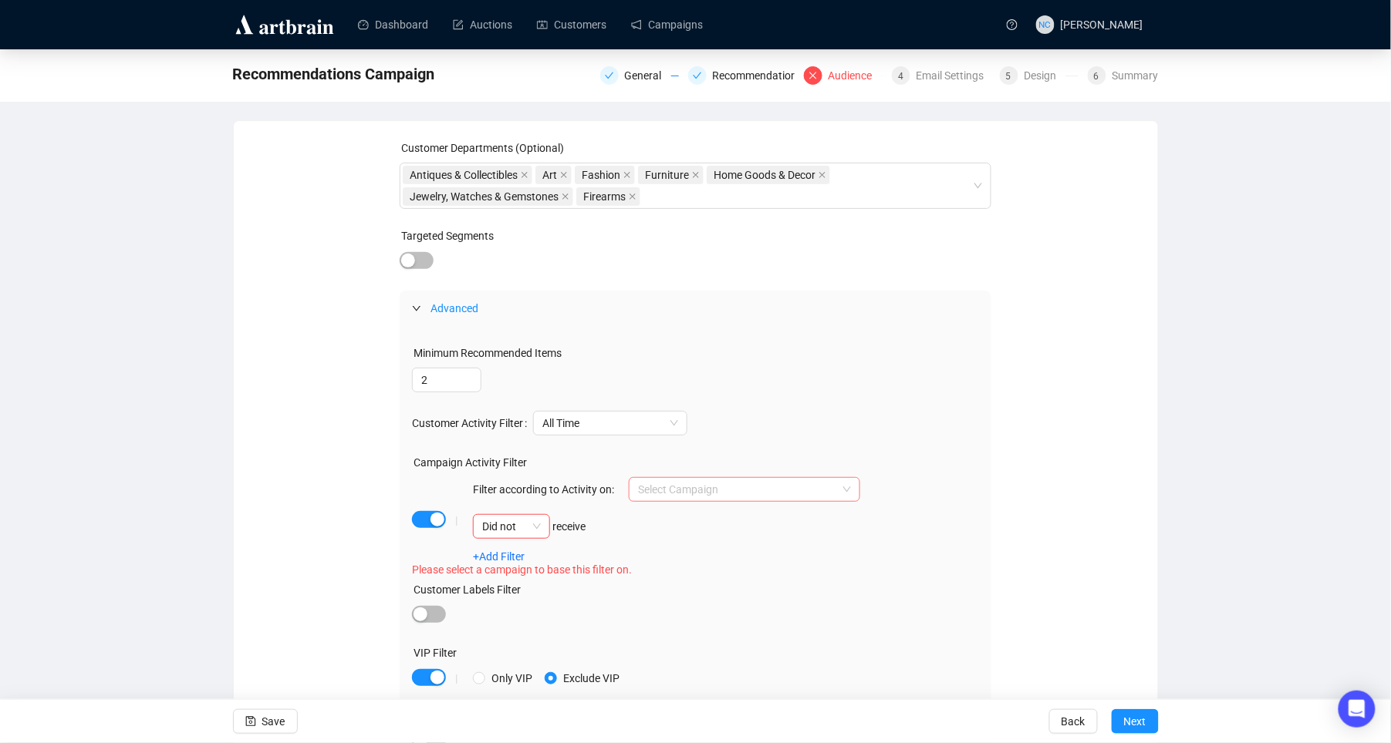
click at [705, 493] on input "search" at bounding box center [737, 489] width 199 height 23
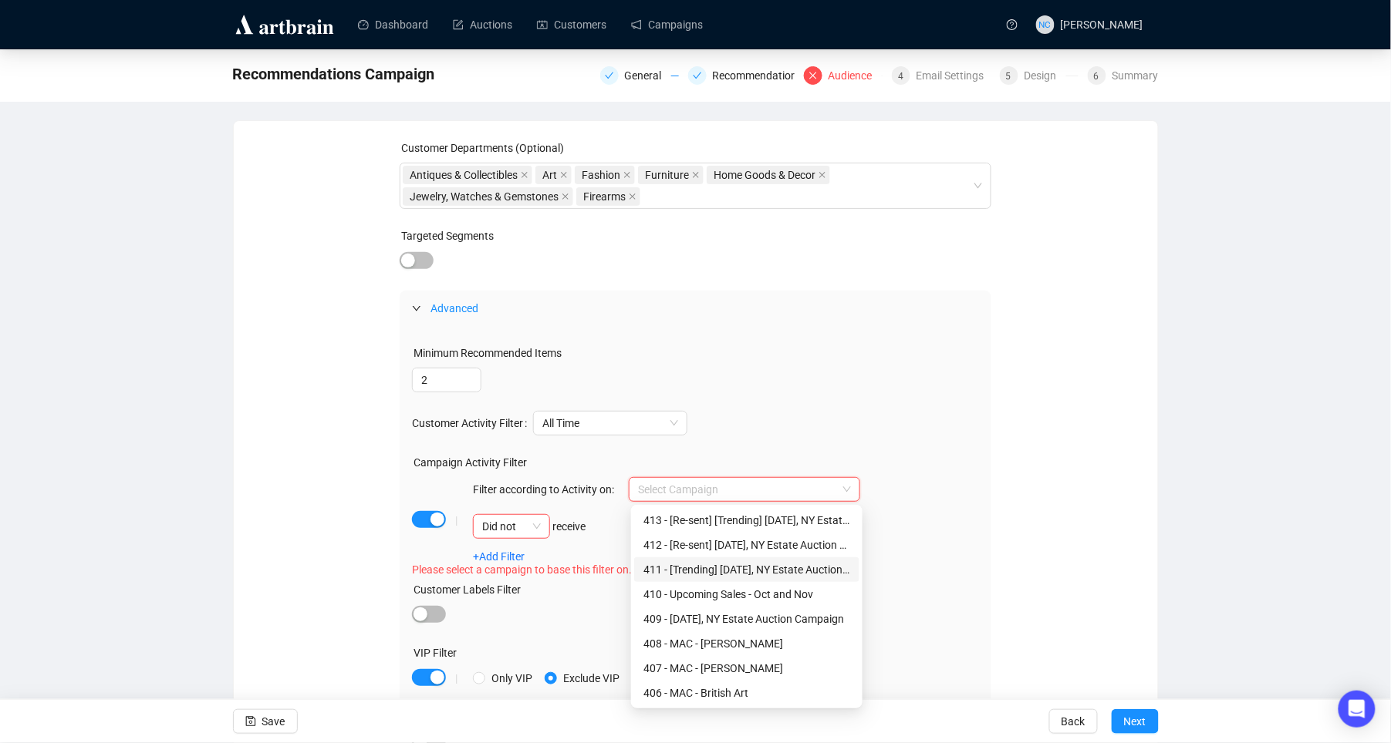
click at [744, 569] on div "411 - [Trending] [DATE], NY Estate Auction Campaign" at bounding box center [746, 569] width 207 height 17
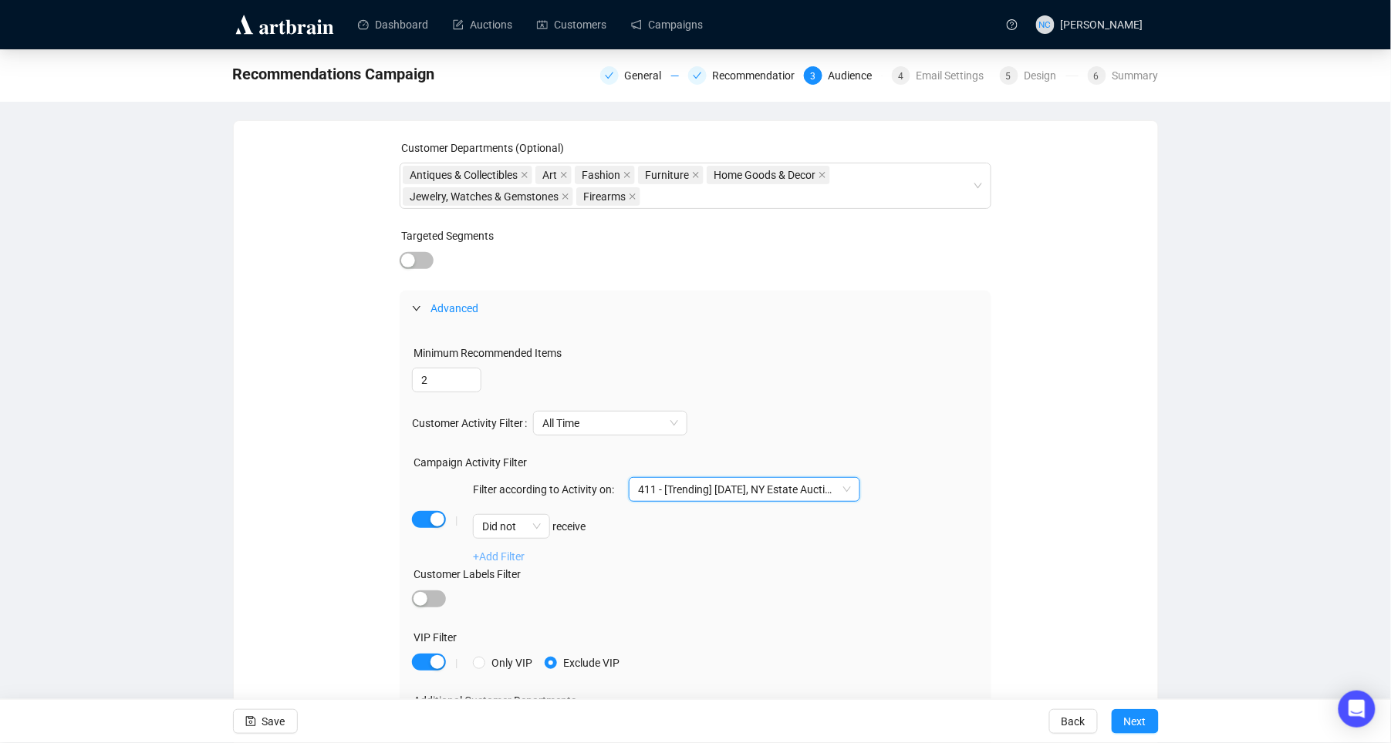
click at [487, 558] on link "+Add Filter" at bounding box center [499, 557] width 52 height 12
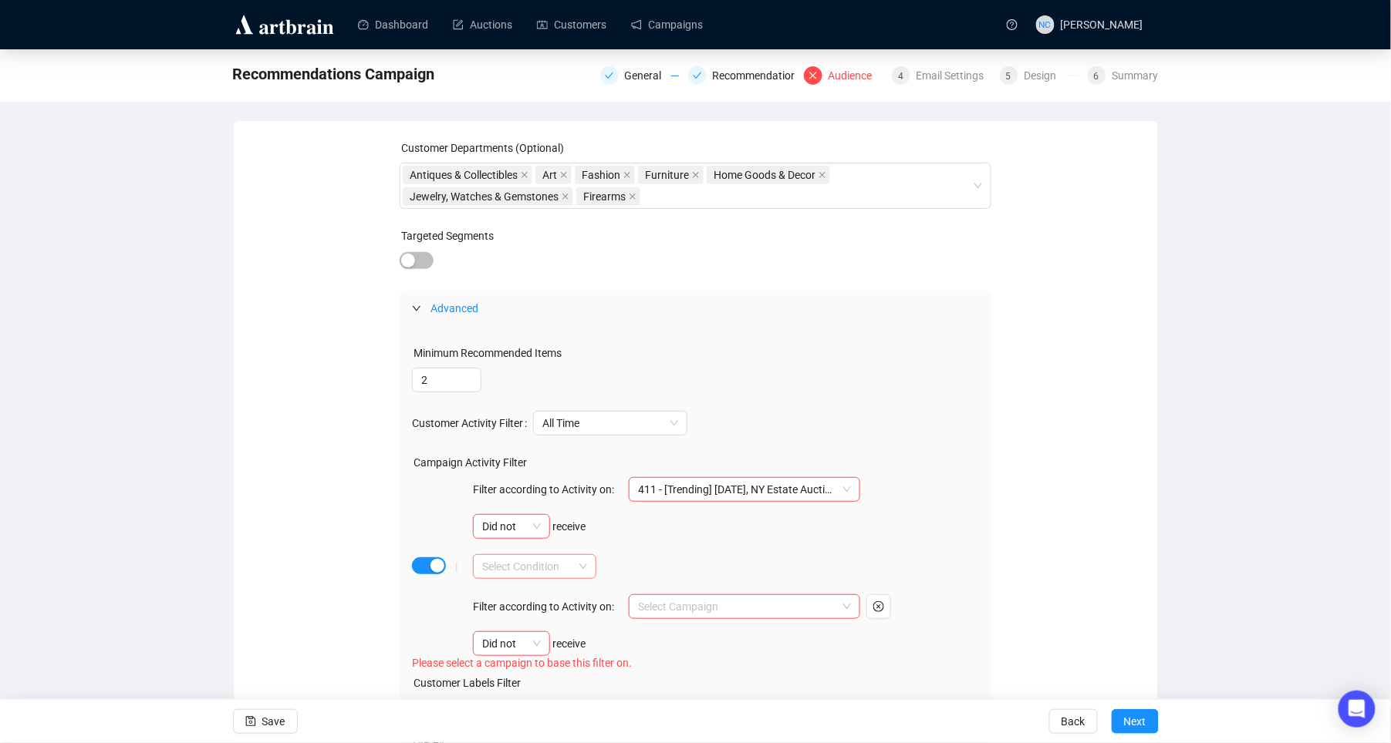
click at [524, 567] on input "search" at bounding box center [527, 566] width 91 height 23
click at [535, 600] on div "AND" at bounding box center [535, 597] width 99 height 17
click at [672, 604] on input "search" at bounding box center [737, 606] width 199 height 23
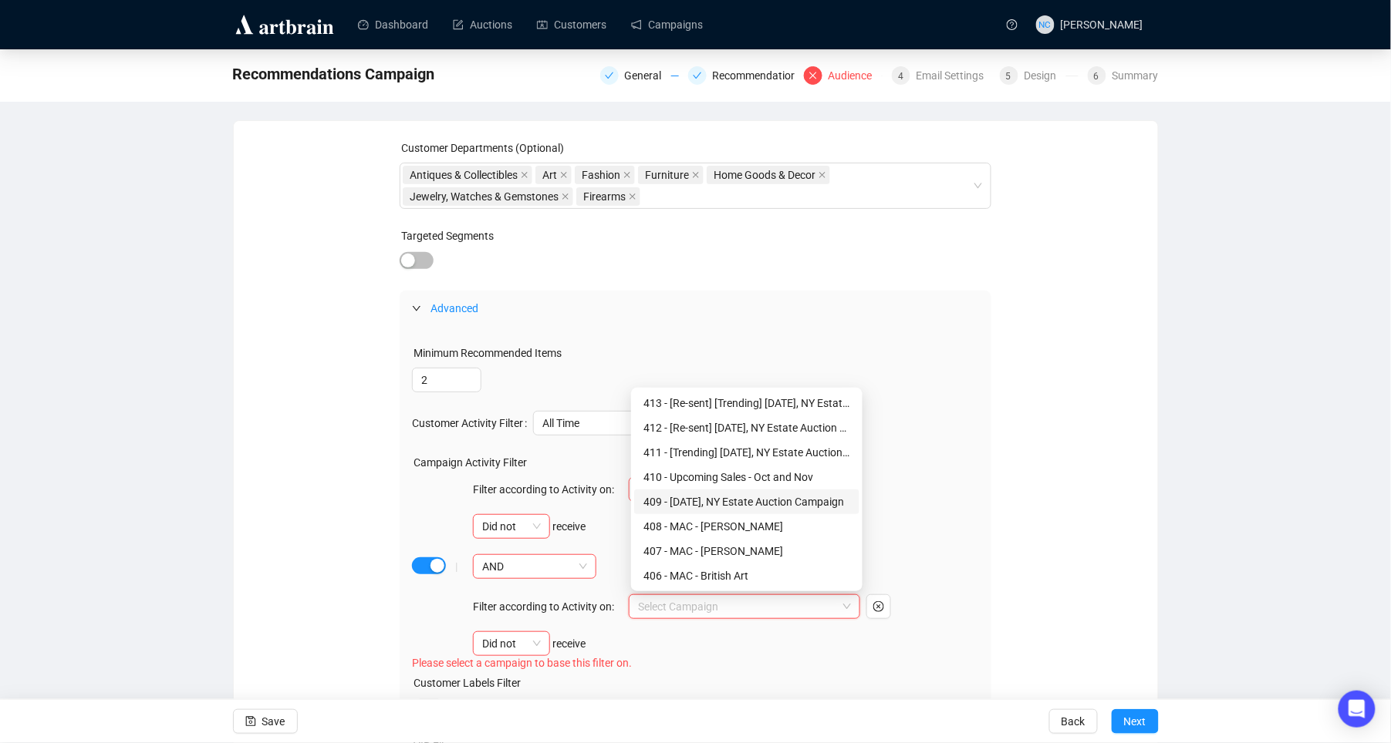
click at [747, 498] on div "409 - [DATE], NY Estate Auction Campaign" at bounding box center [746, 502] width 207 height 17
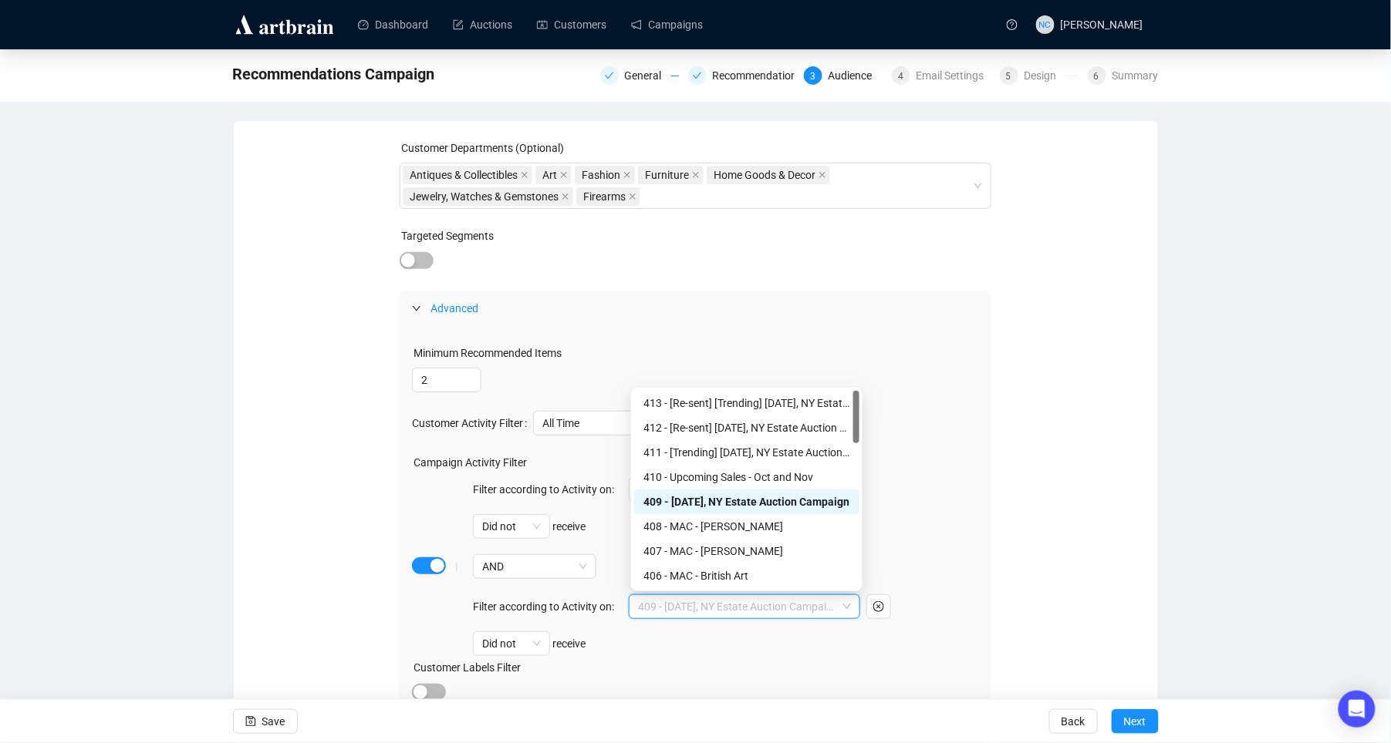
click at [790, 605] on span "409 - [DATE], NY Estate Auction Campaign" at bounding box center [744, 606] width 213 height 23
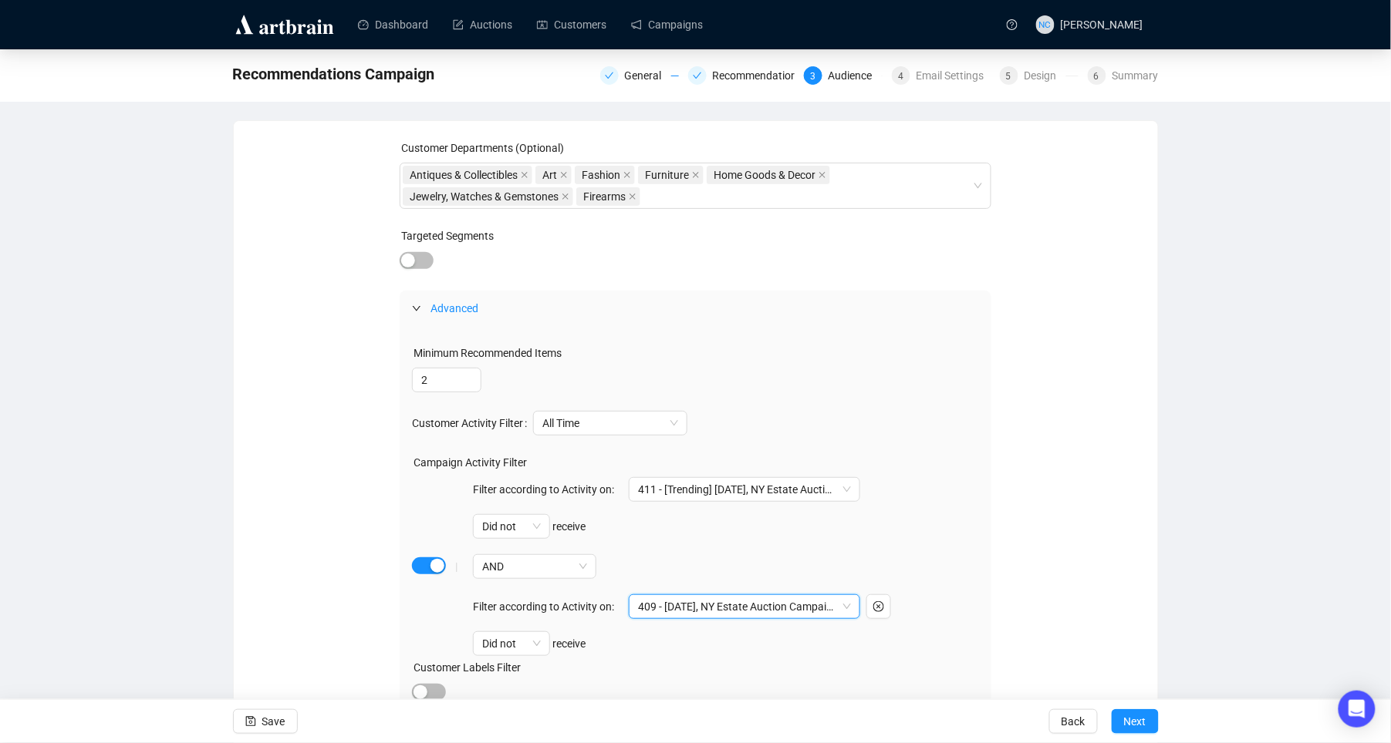
click at [790, 605] on span "409 - [DATE], NY Estate Auction Campaign" at bounding box center [744, 606] width 213 height 23
click at [698, 644] on div "Did not receive" at bounding box center [666, 644] width 387 height 25
click at [683, 639] on div "Did not receive" at bounding box center [666, 644] width 387 height 25
click at [1129, 715] on span "Next" at bounding box center [1135, 721] width 22 height 43
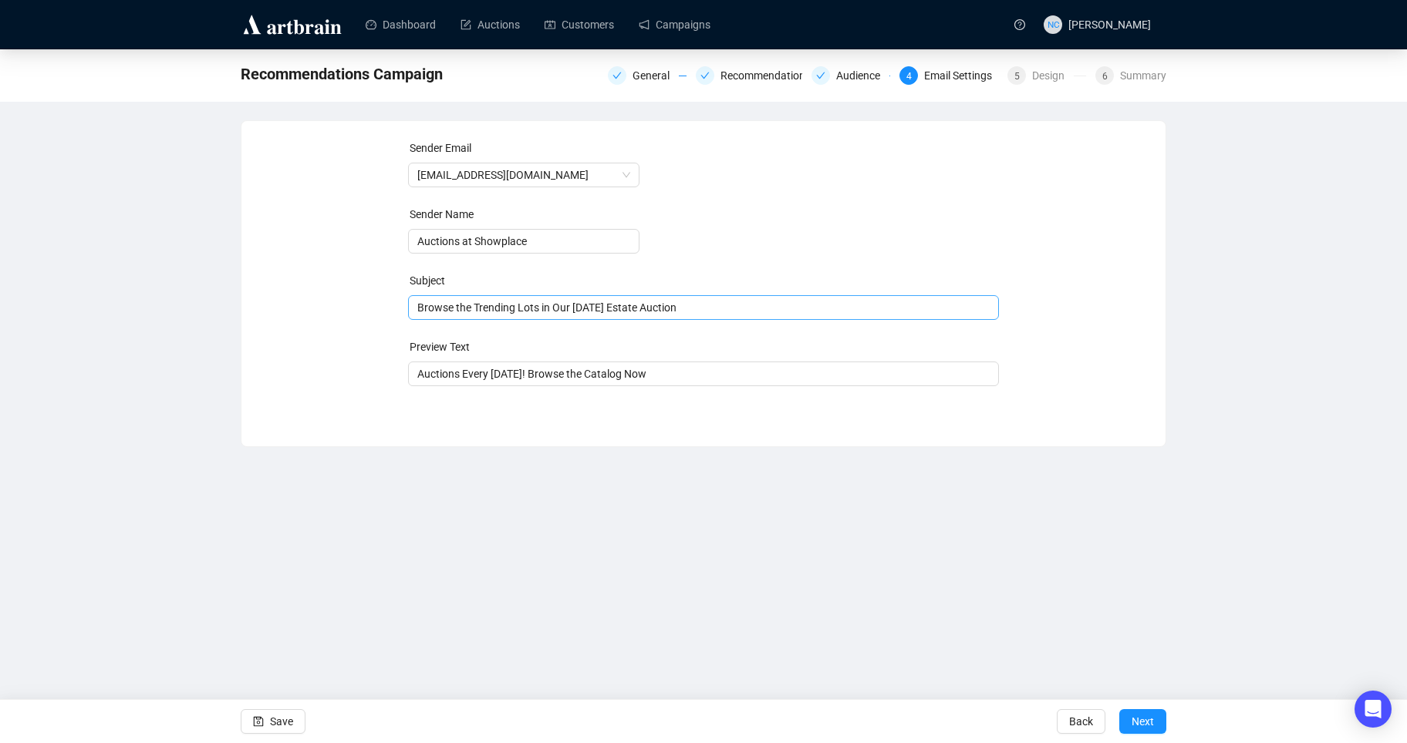
click at [694, 307] on span "Browse the Trending Lots in Our [DATE] Estate Auction" at bounding box center [704, 308] width 592 height 12
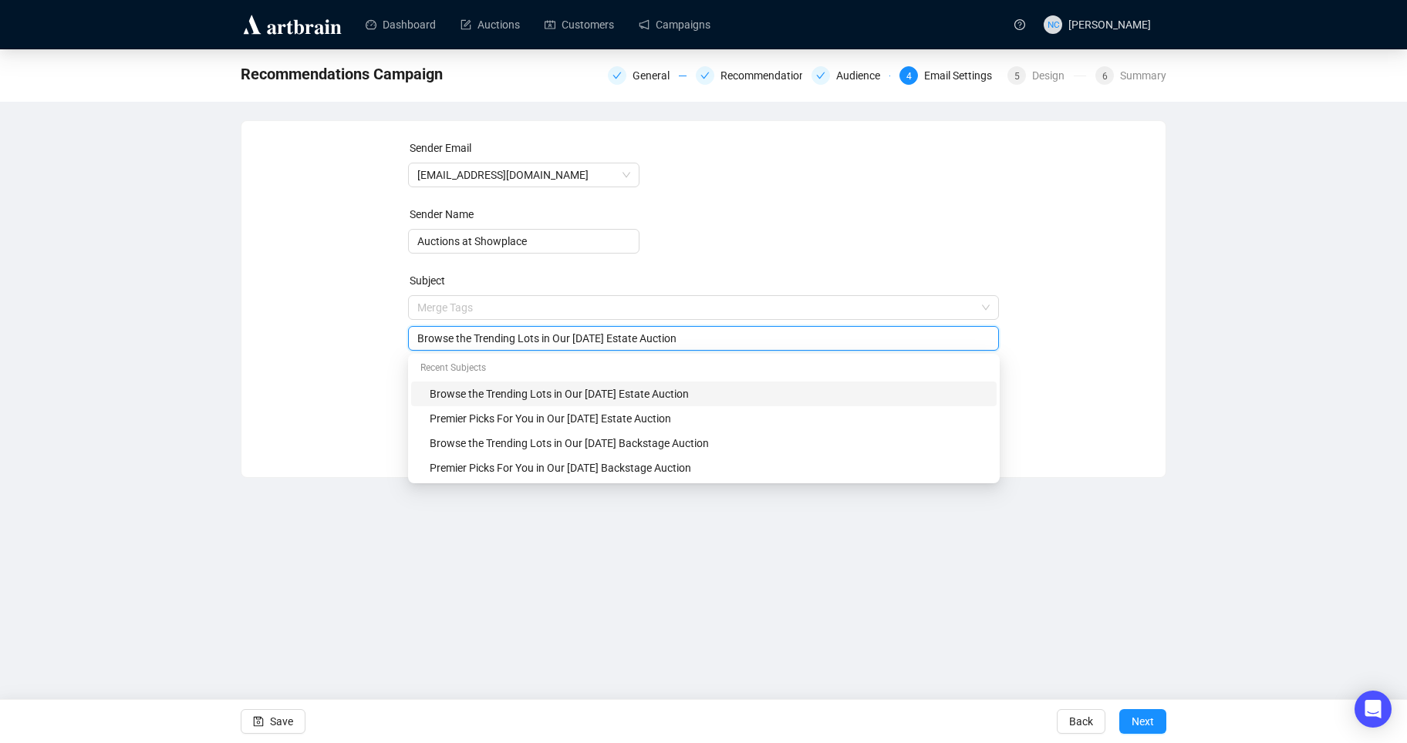
click at [541, 338] on input "Browse the Trending Lots in Our [DATE] Estate Auction" at bounding box center [703, 338] width 573 height 17
type input "Upcoming: [DATE] [US_STATE] City Estate Auction"
click at [1249, 279] on div "Recommendations Campaign General Recommendations Audience 4 Email Settings 5 De…" at bounding box center [703, 263] width 1407 height 429
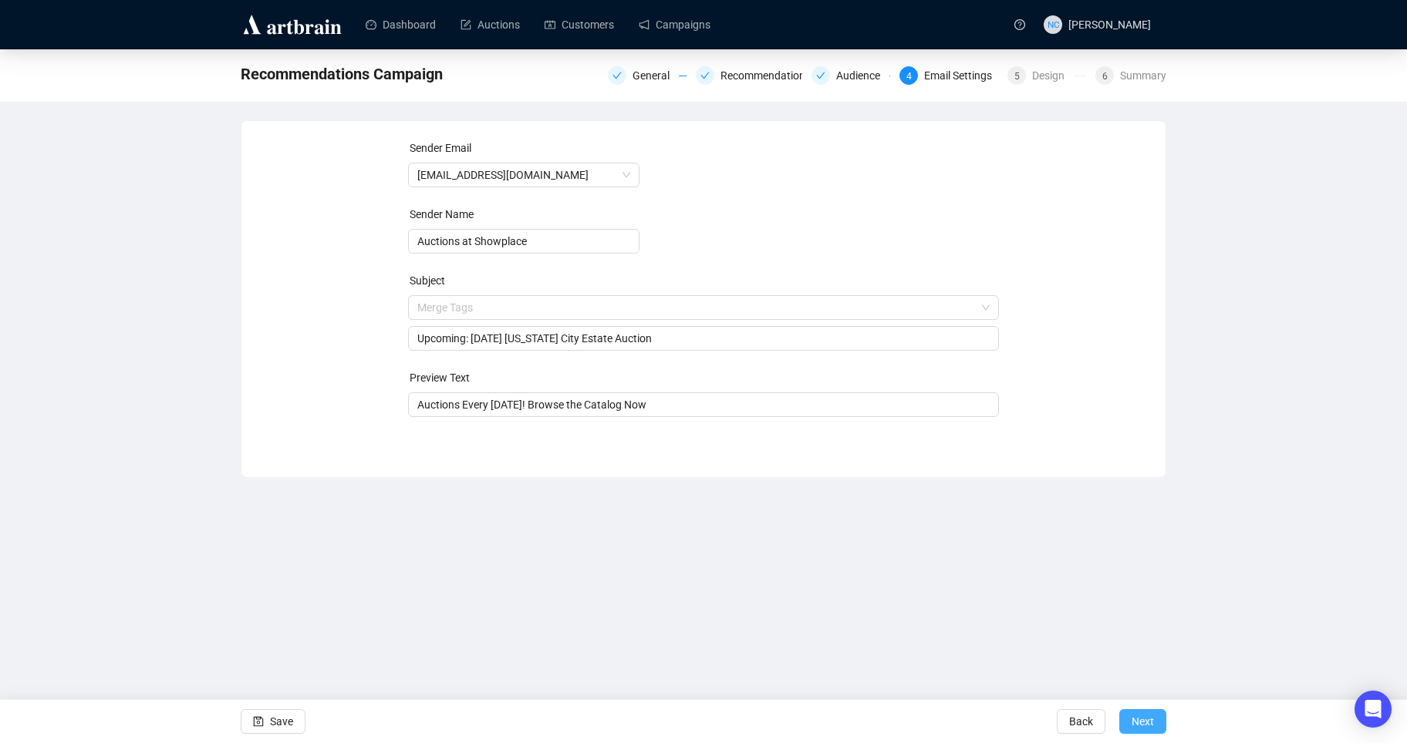
click at [1140, 716] on span "Next" at bounding box center [1142, 721] width 22 height 43
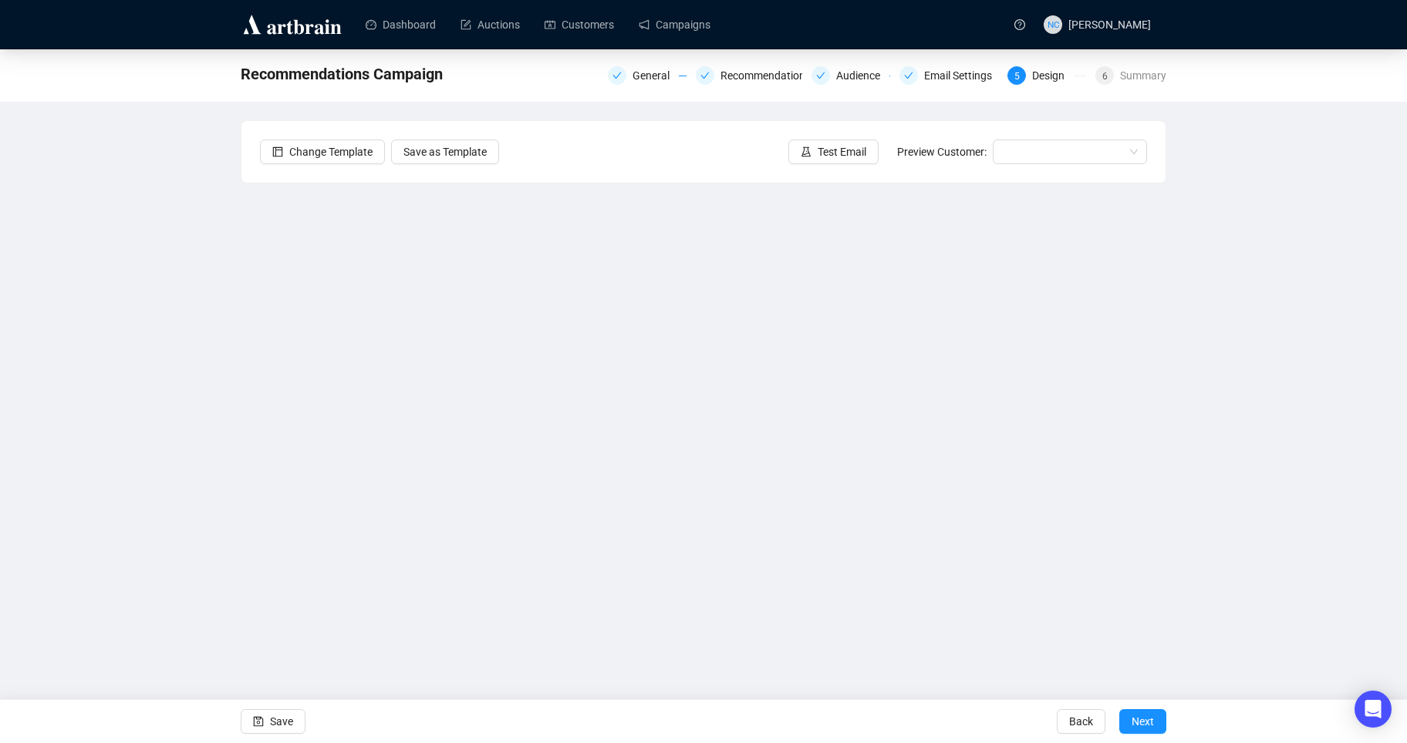
click at [272, 25] on img at bounding box center [292, 24] width 103 height 25
click at [692, 19] on link "Campaigns" at bounding box center [675, 25] width 72 height 40
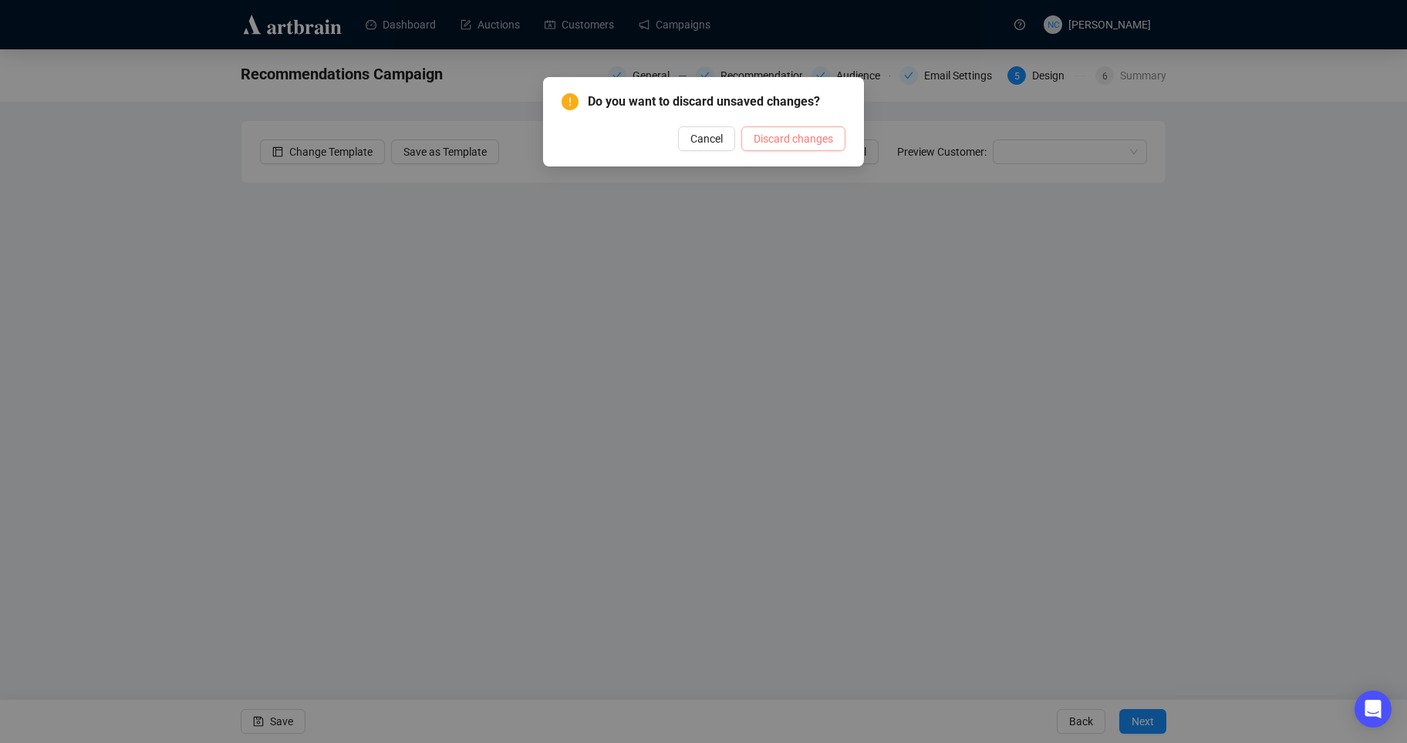
click at [806, 146] on span "Discard changes" at bounding box center [793, 138] width 79 height 17
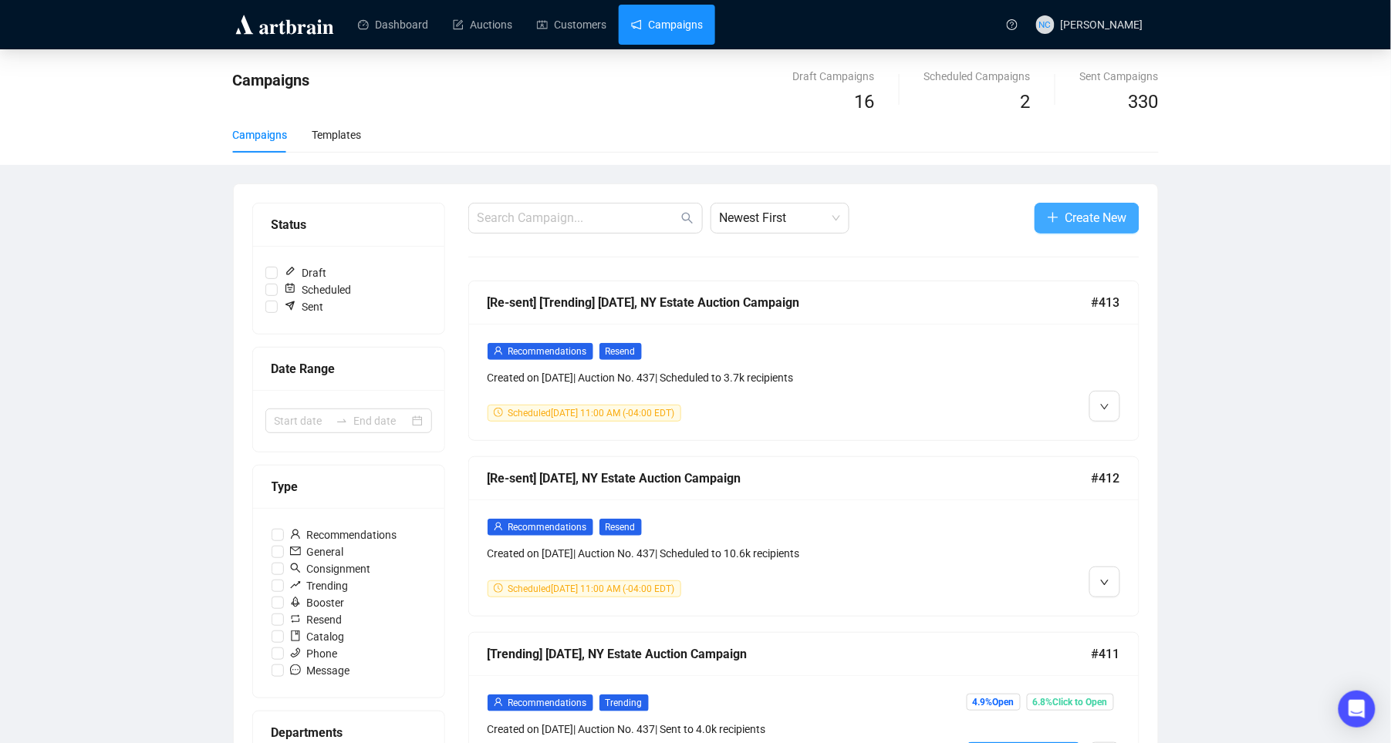
click at [1039, 204] on button "Create New" at bounding box center [1086, 218] width 105 height 31
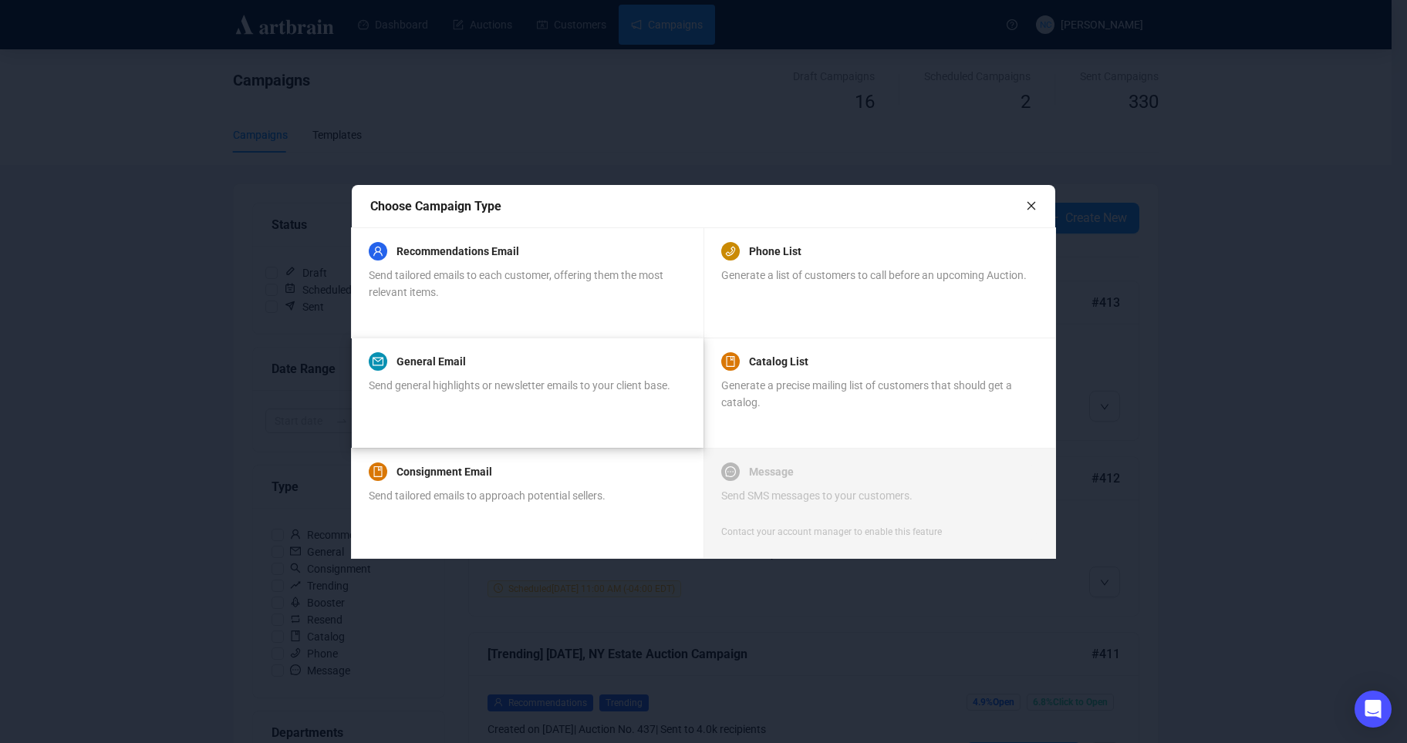
click at [507, 358] on div "General Email" at bounding box center [520, 361] width 302 height 19
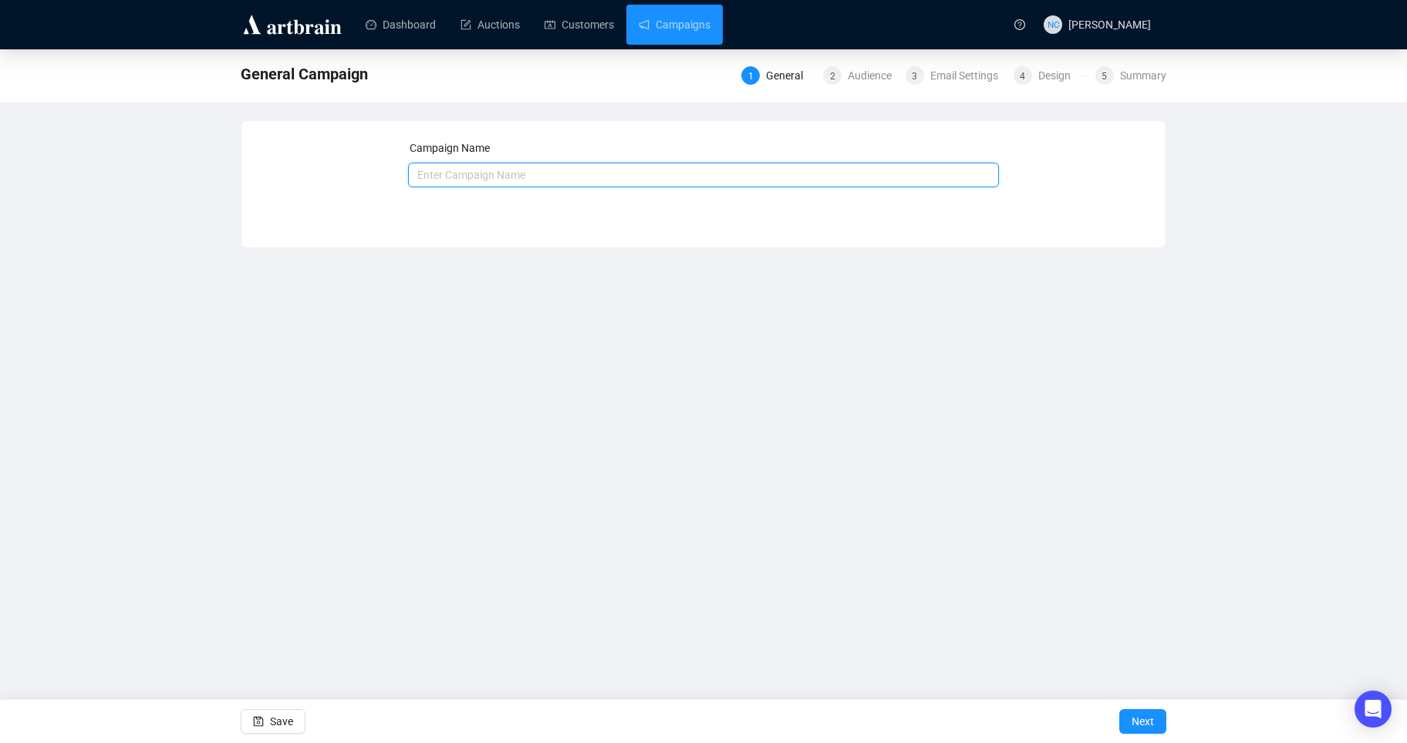
click at [551, 164] on input "text" at bounding box center [704, 175] width 592 height 25
type input "[DATE] General"
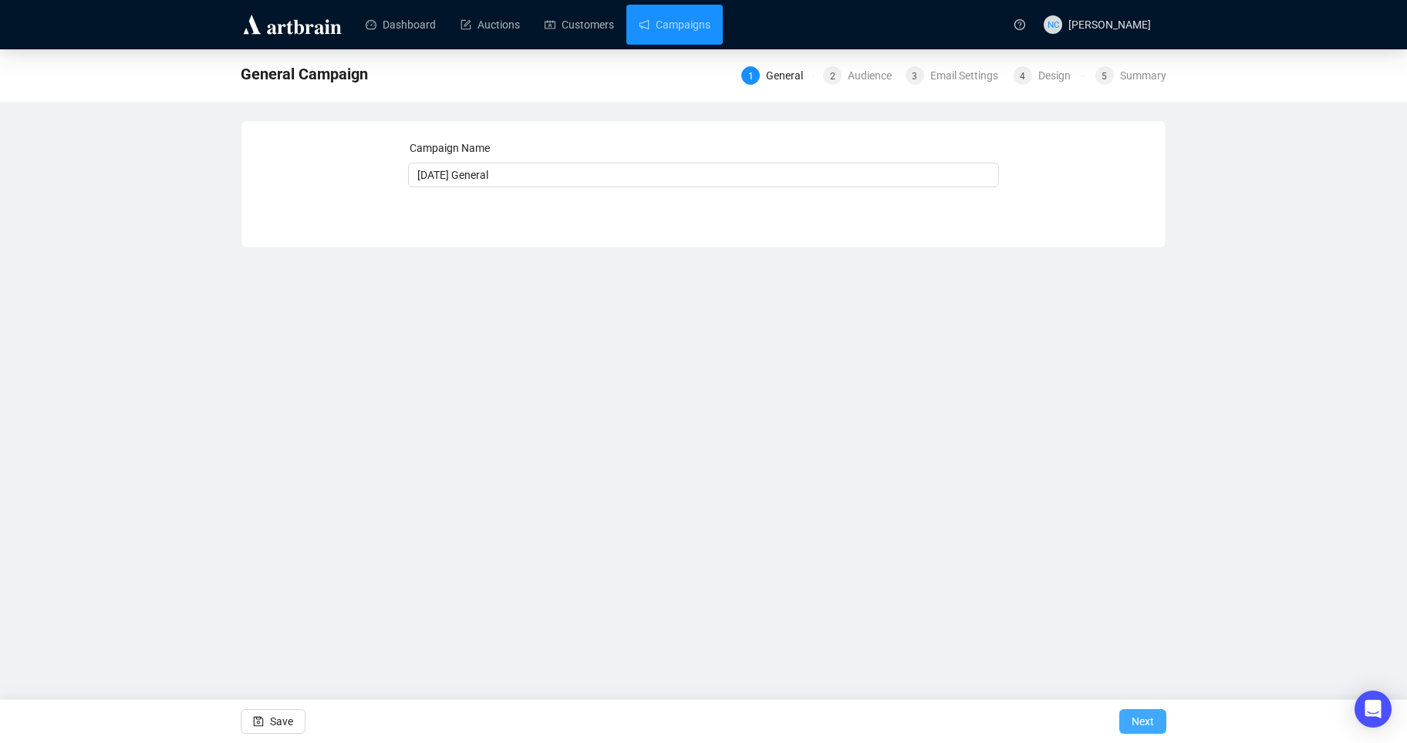
click at [1151, 717] on span "Next" at bounding box center [1142, 721] width 22 height 43
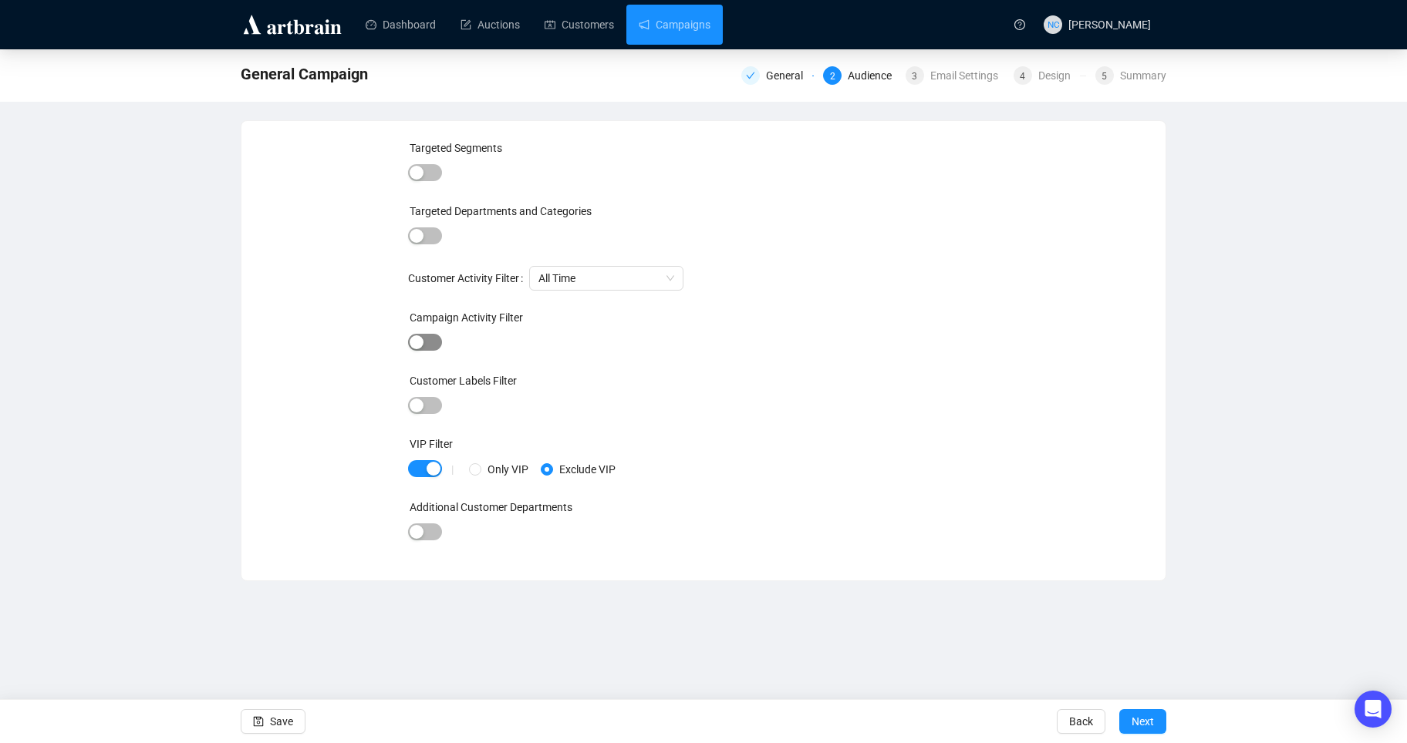
click at [416, 334] on span "button" at bounding box center [425, 342] width 34 height 17
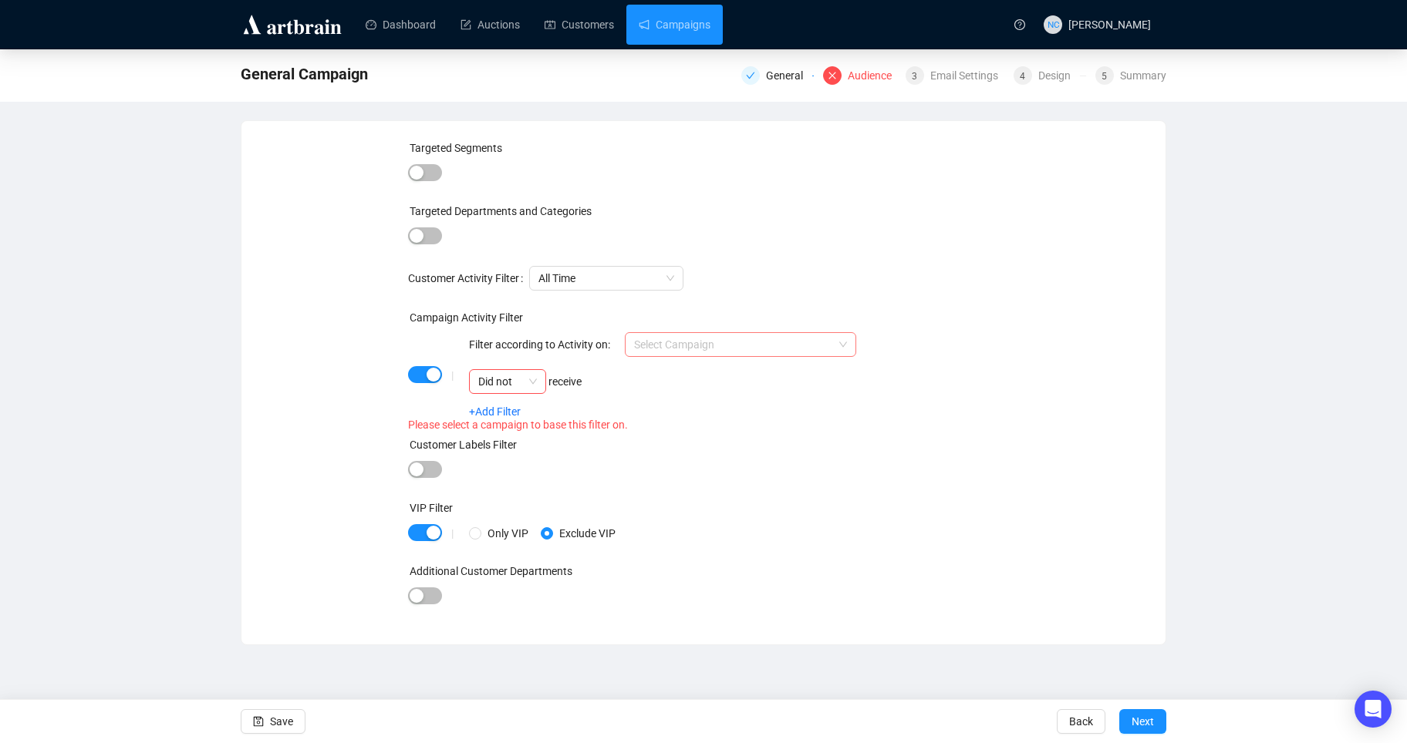
click at [687, 349] on input "search" at bounding box center [733, 344] width 199 height 23
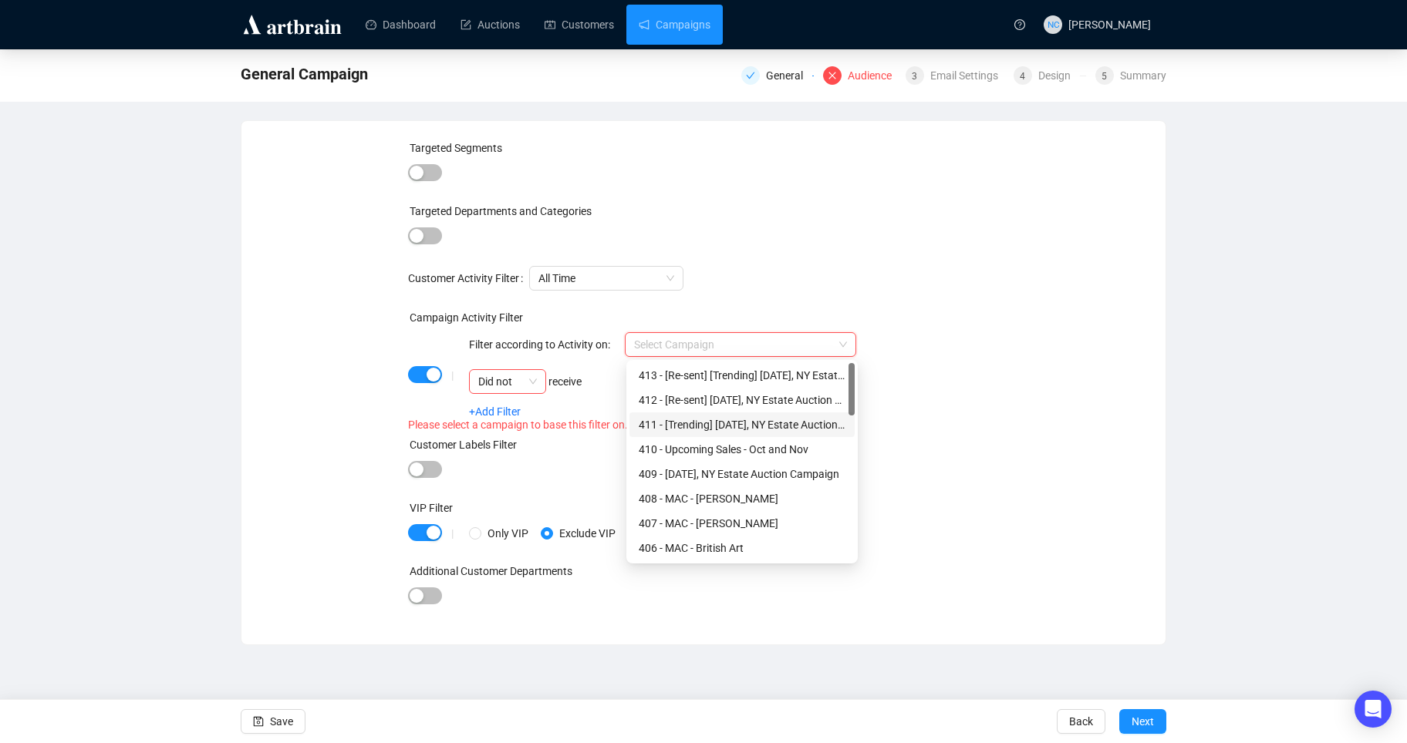
click at [694, 418] on div "411 - [Trending] [DATE], NY Estate Auction Campaign" at bounding box center [742, 424] width 207 height 17
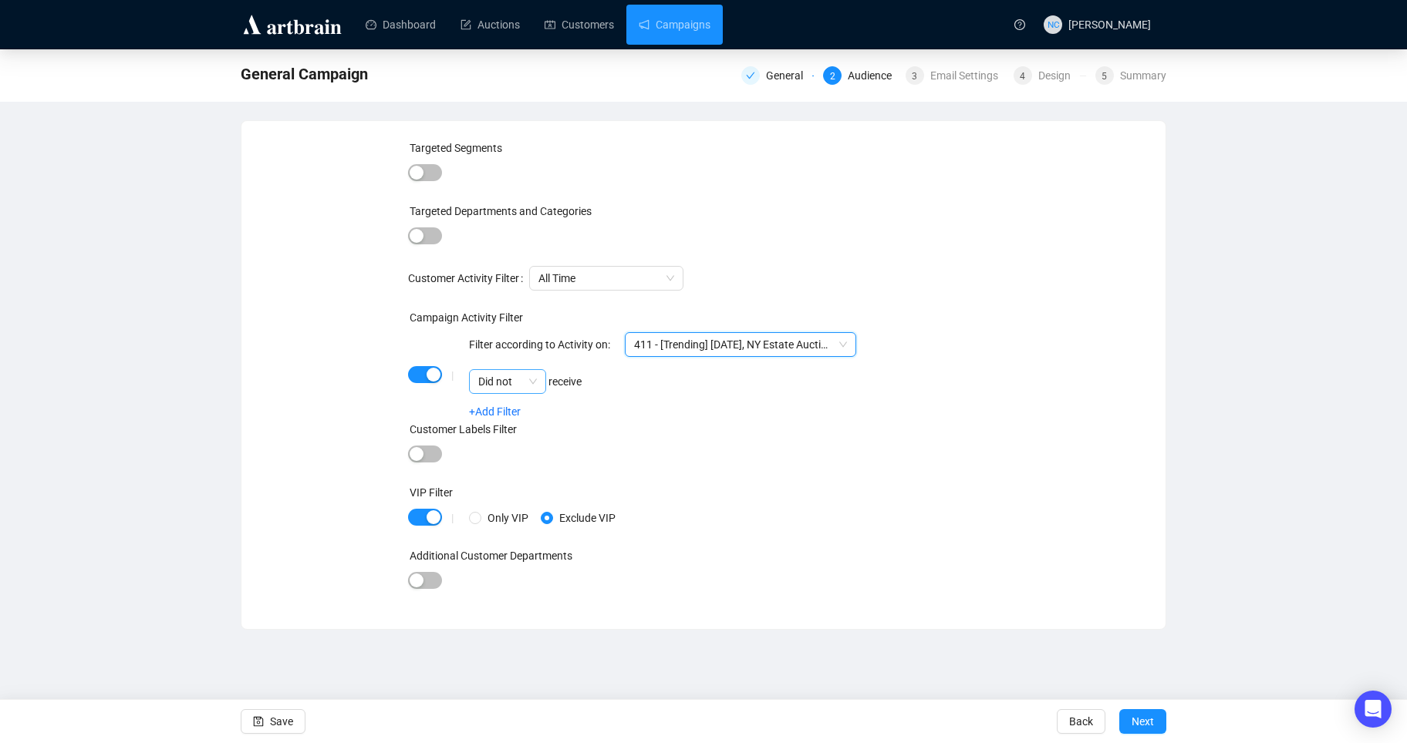
click at [501, 380] on span "Did not" at bounding box center [507, 381] width 59 height 23
click at [647, 407] on div "+Add Filter" at bounding box center [662, 412] width 387 height 12
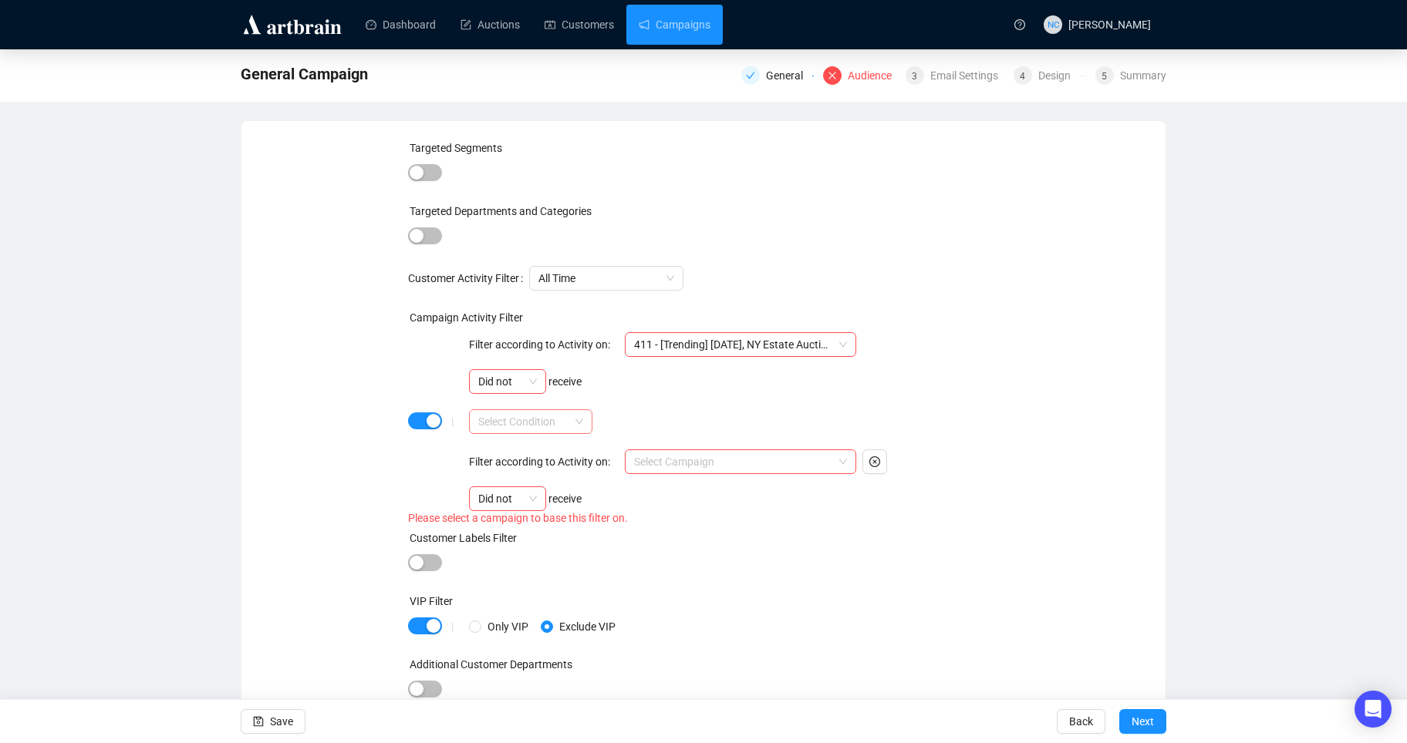
click at [534, 416] on input "search" at bounding box center [523, 421] width 91 height 23
click at [531, 447] on div "AND" at bounding box center [530, 452] width 99 height 17
click at [679, 458] on input "search" at bounding box center [733, 461] width 199 height 23
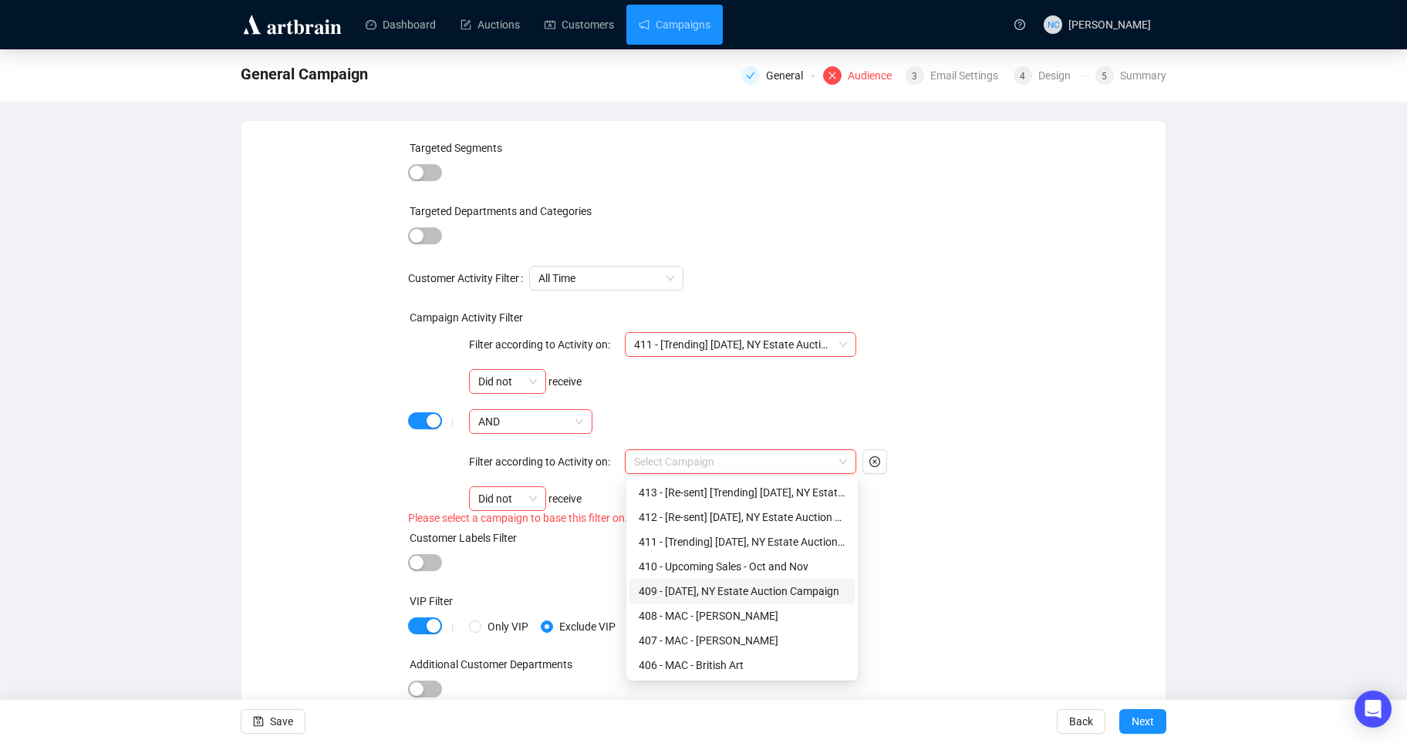
click at [713, 591] on div "409 - [DATE], NY Estate Auction Campaign" at bounding box center [742, 591] width 207 height 17
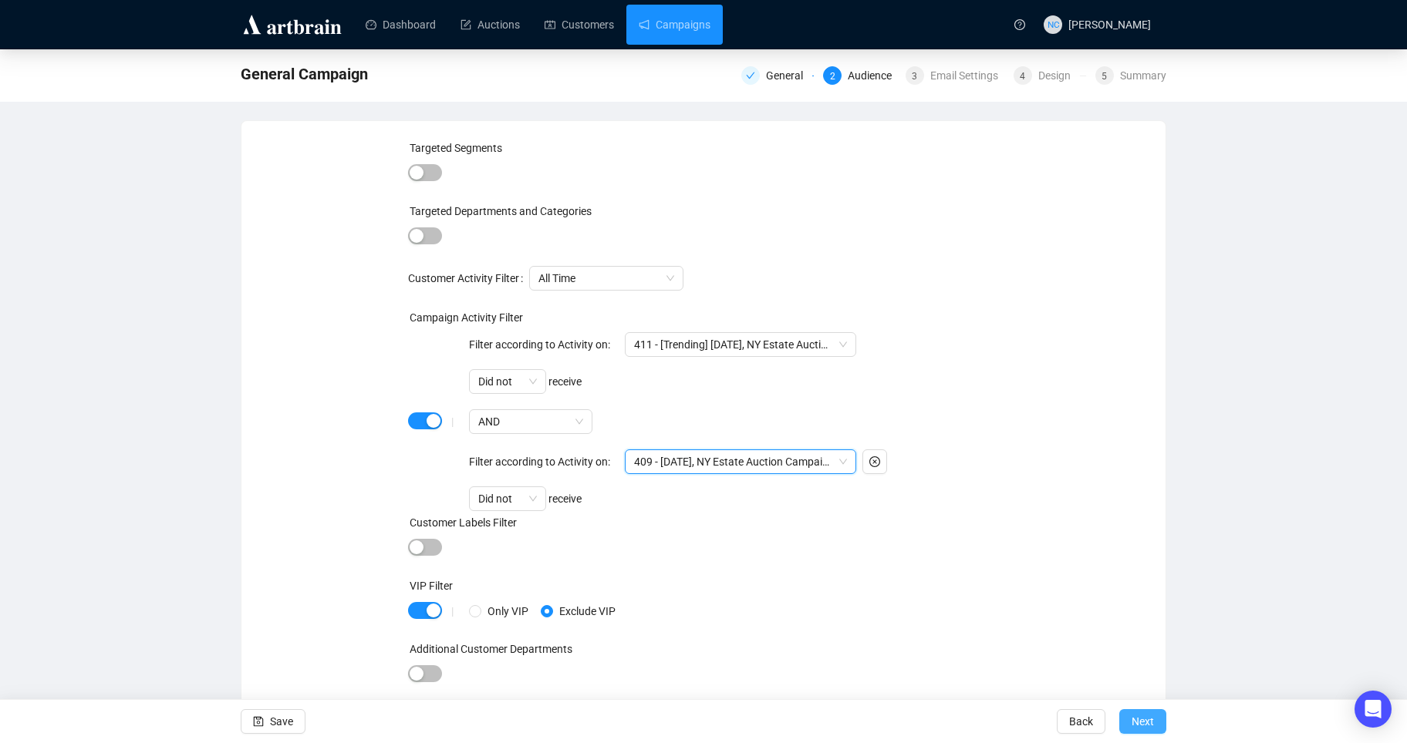
click at [1141, 717] on span "Next" at bounding box center [1142, 721] width 22 height 43
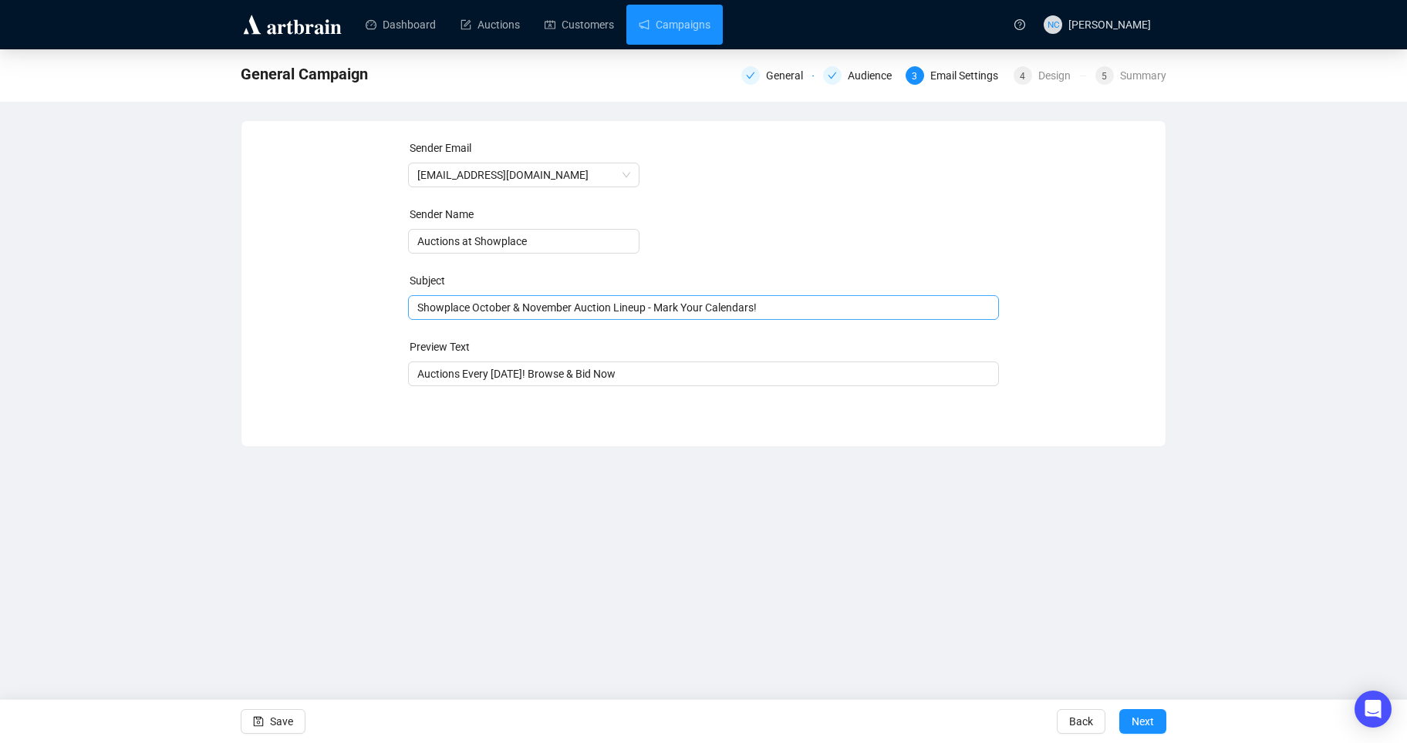
click at [619, 305] on span "Showplace October & November Auction Lineup - Mark Your Calendars!" at bounding box center [704, 308] width 592 height 12
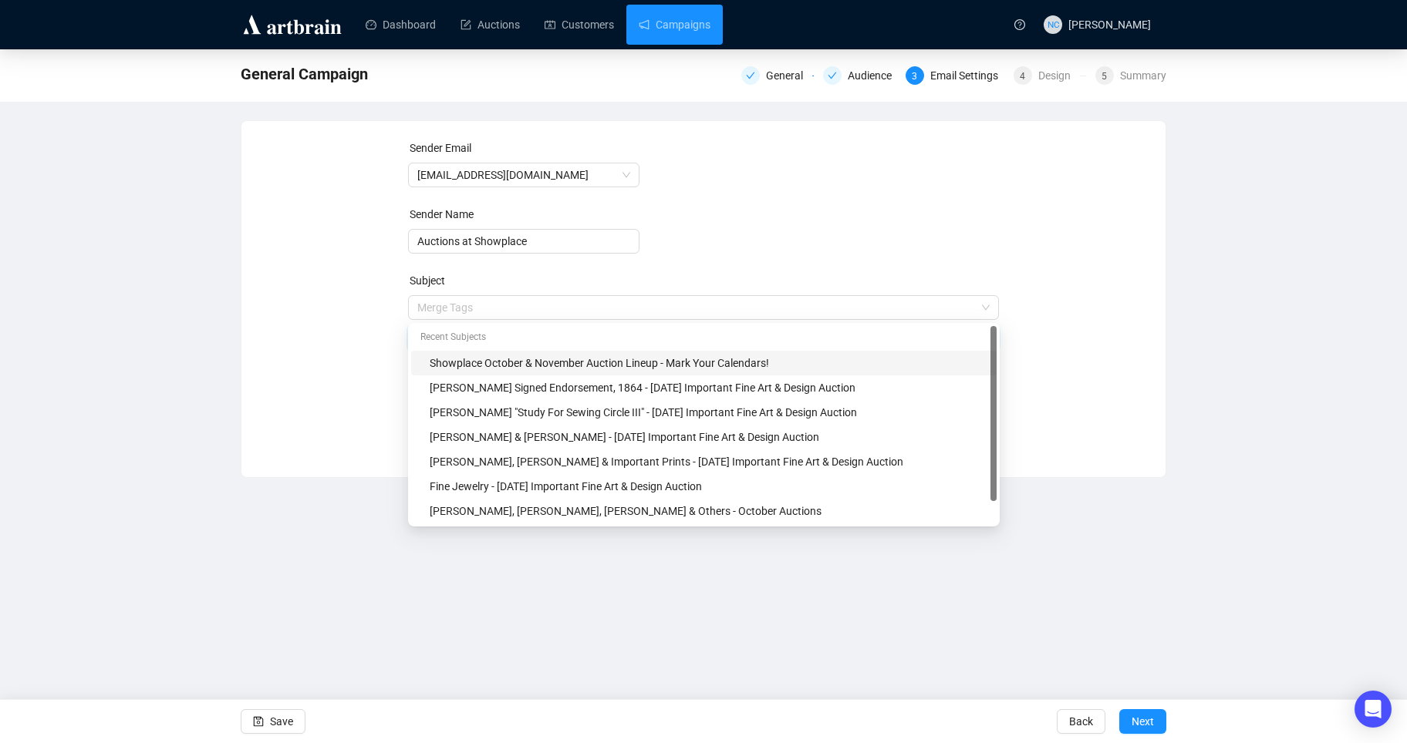
click at [619, 305] on input "search" at bounding box center [696, 307] width 559 height 23
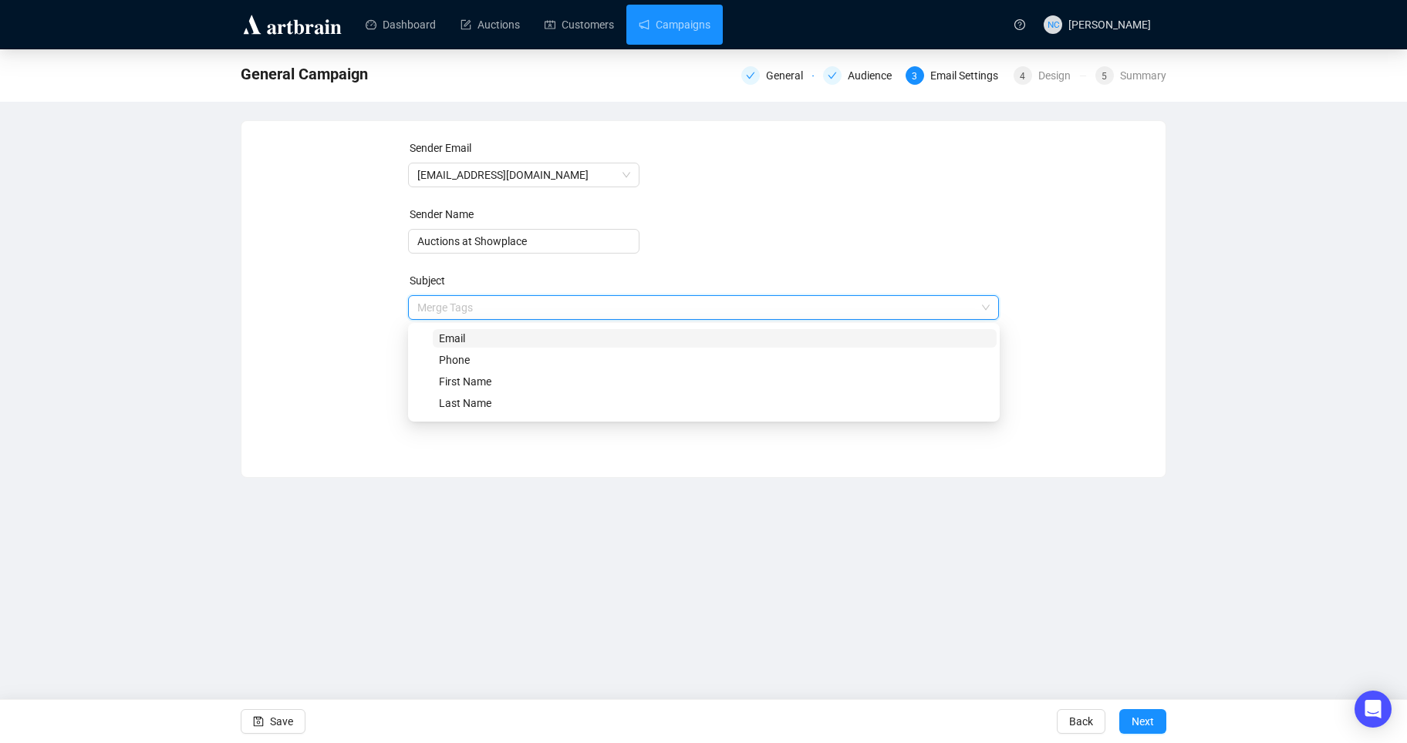
click at [1155, 278] on div "Sender Email [EMAIL_ADDRESS][DOMAIN_NAME] Sender Name Auctions at Showplace Sub…" at bounding box center [703, 287] width 924 height 333
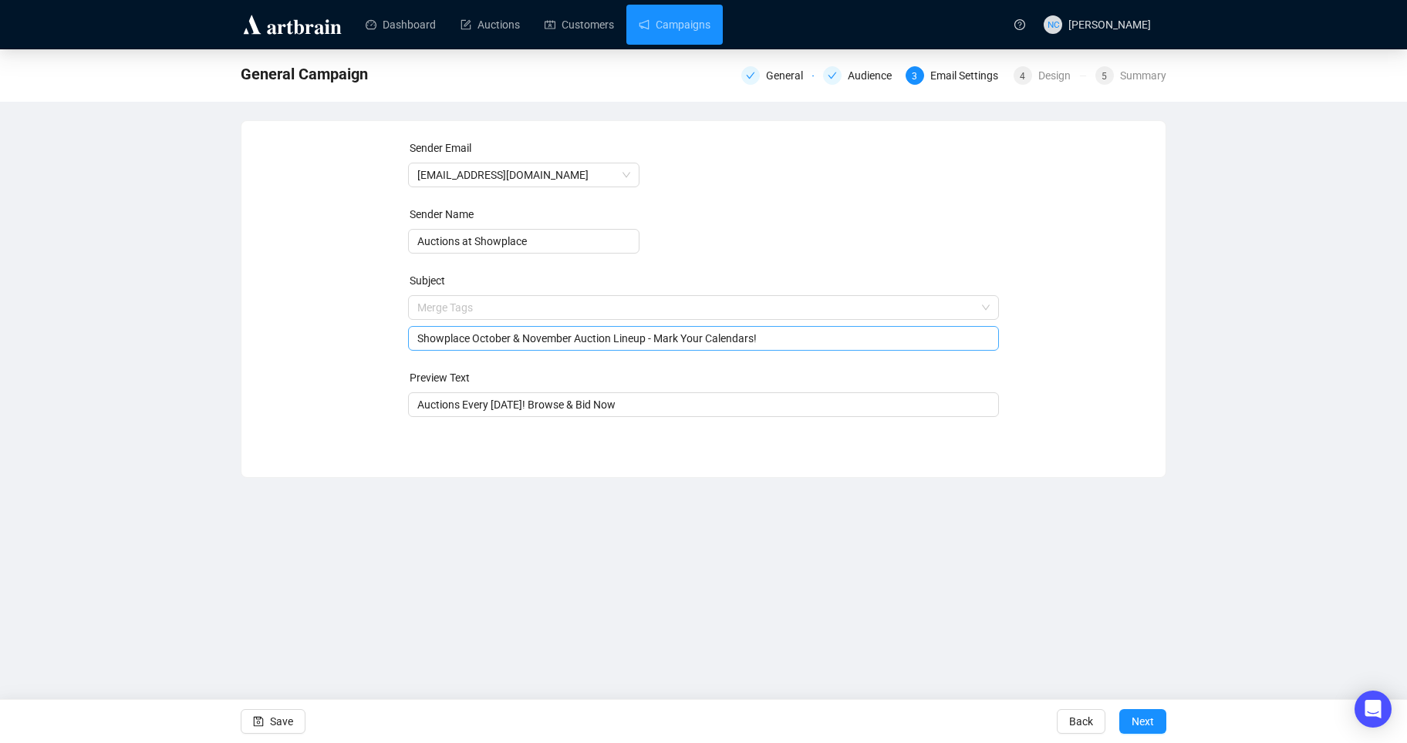
click at [699, 337] on input "Showplace October & November Auction Lineup - Mark Your Calendars!" at bounding box center [703, 338] width 573 height 17
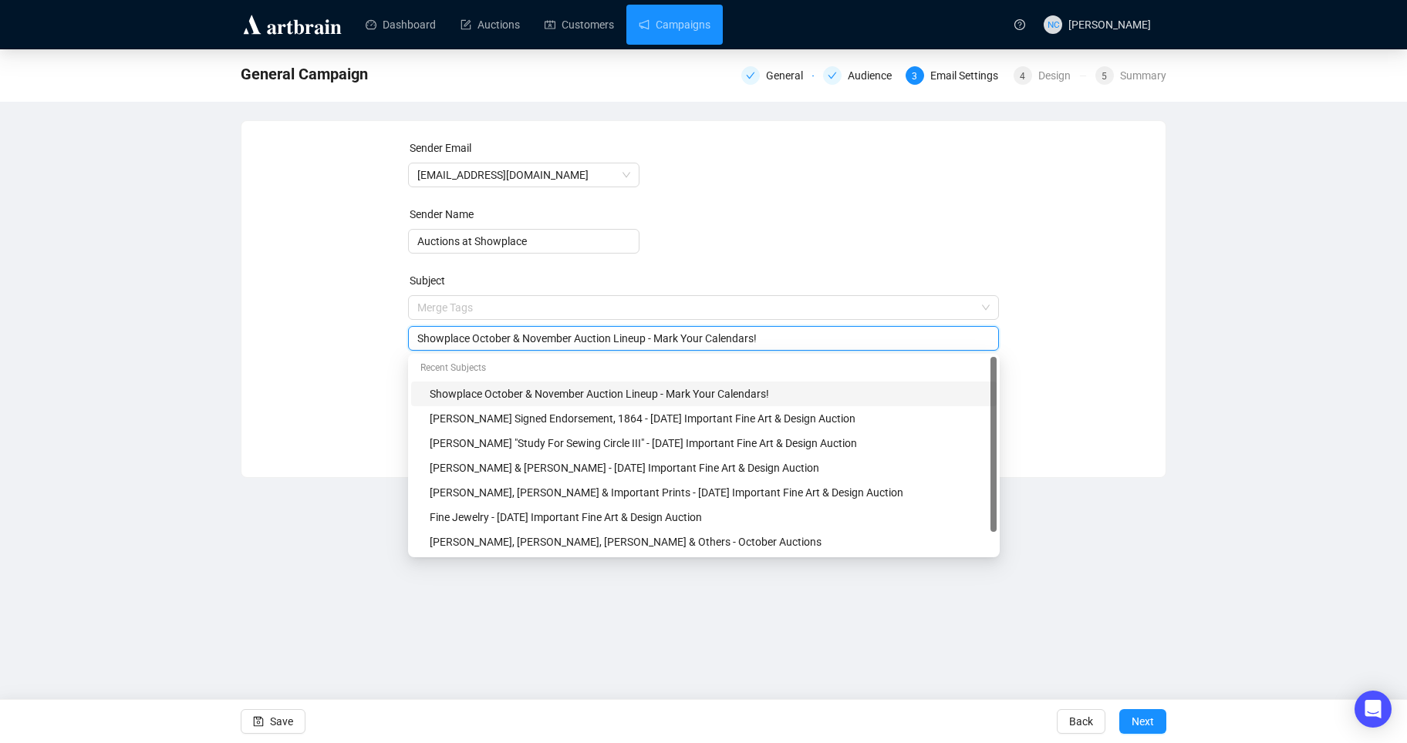
click at [698, 347] on div "Showplace October & November Auction Lineup - Mark Your Calendars!" at bounding box center [704, 338] width 592 height 25
click at [693, 342] on input "Showplace October & November Auction Lineup - Mark Your Calendars!" at bounding box center [703, 338] width 573 height 17
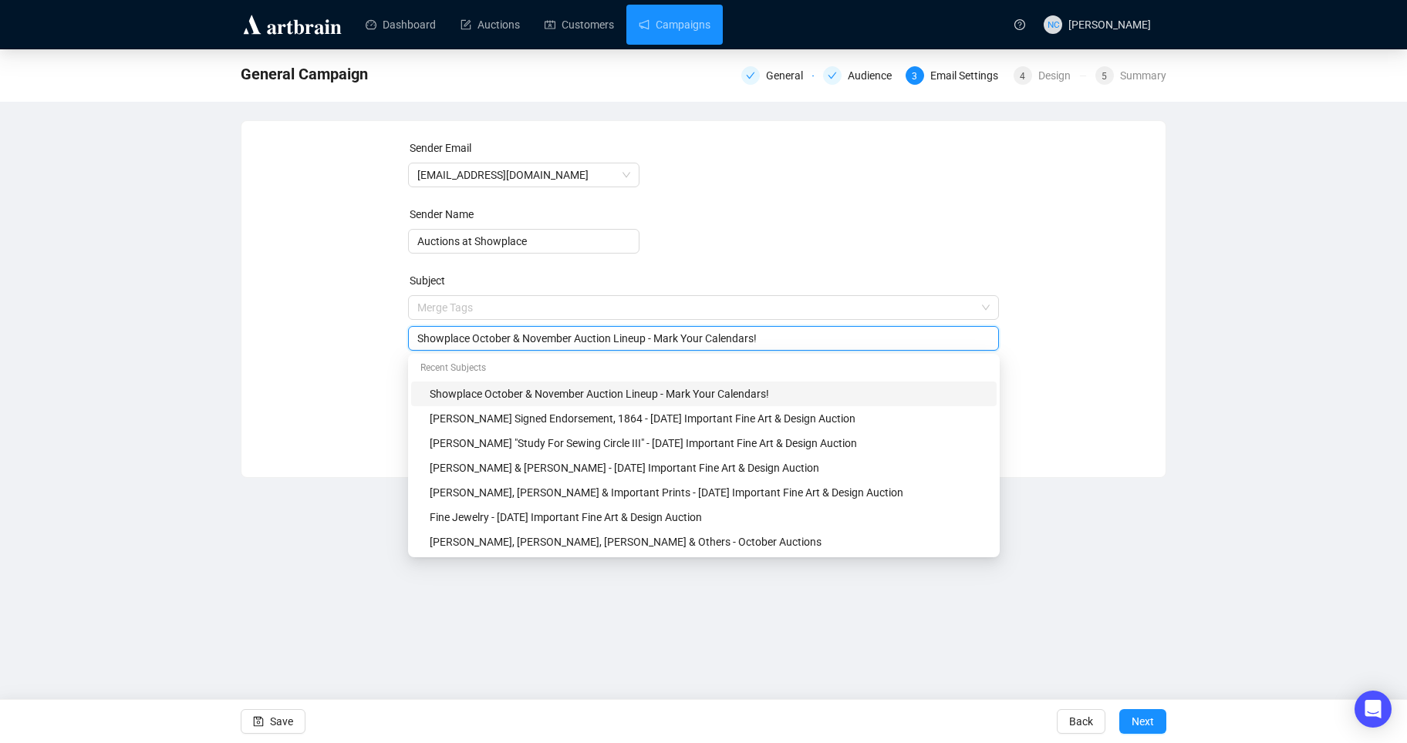
click at [693, 342] on input "Showplace October & November Auction Lineup - Mark Your Calendars!" at bounding box center [703, 338] width 573 height 17
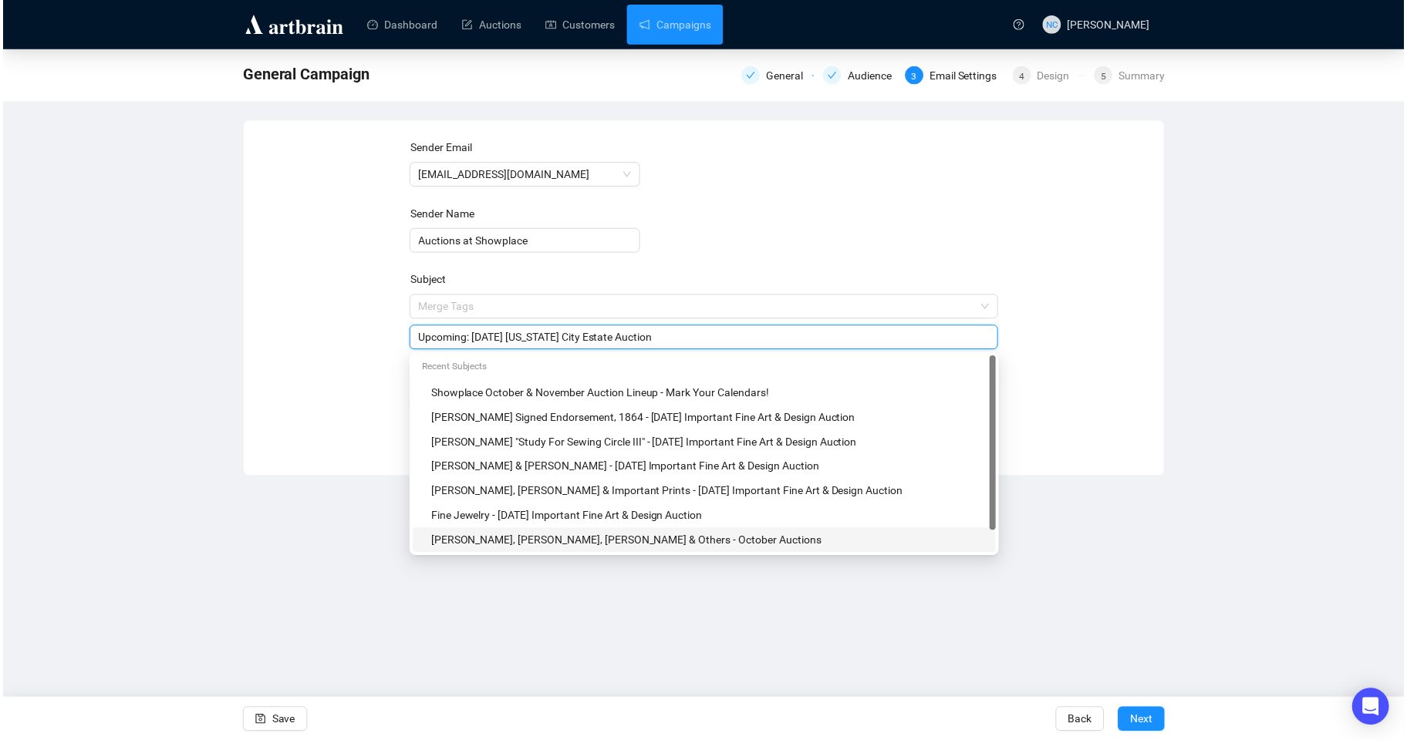
scroll to position [25, 0]
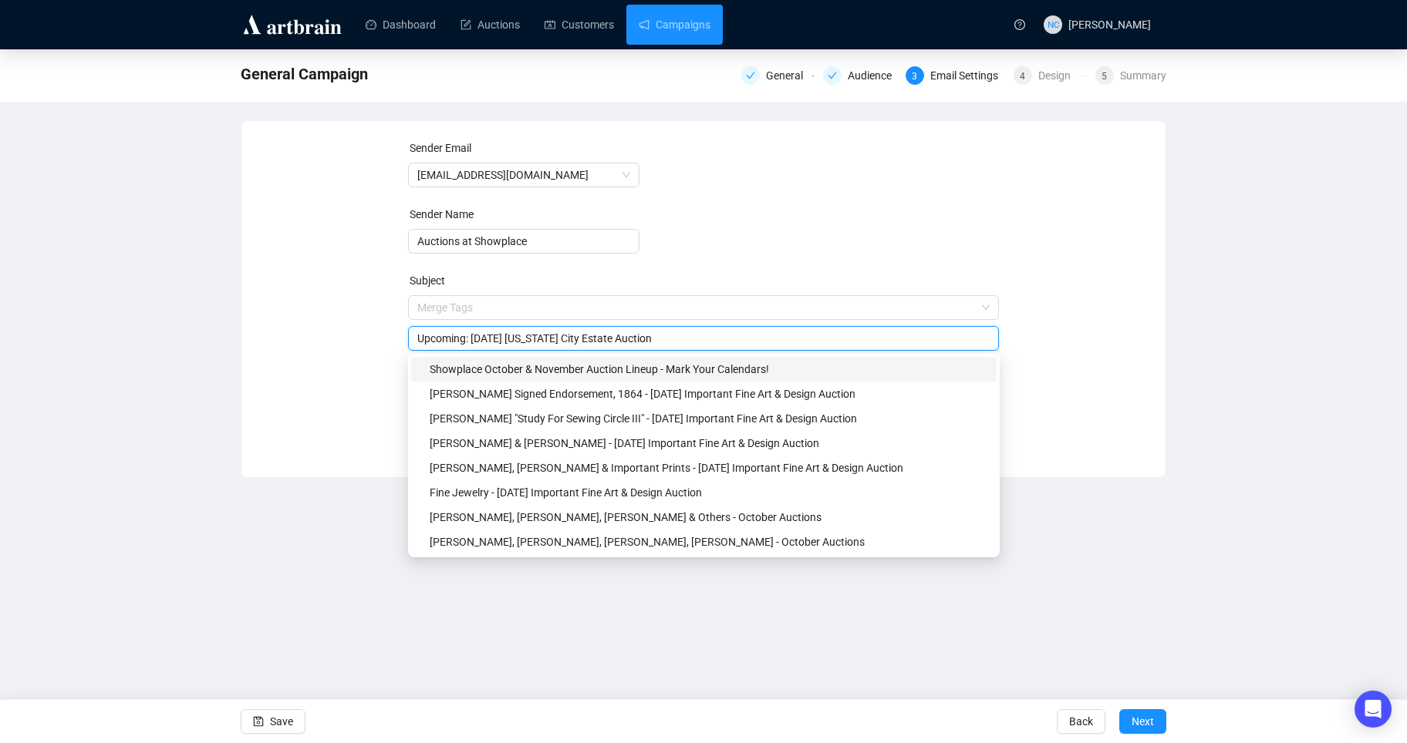
drag, startPoint x: 601, startPoint y: 339, endPoint x: 532, endPoint y: 349, distance: 69.4
click at [532, 349] on div "Upcoming: [DATE] [US_STATE] City Estate Auction" at bounding box center [704, 338] width 592 height 25
type input "Upcoming: [DATE] Estate Auction"
click at [1145, 410] on div "Sender Email [EMAIL_ADDRESS][DOMAIN_NAME] Sender Name Auctions at Showplace Sub…" at bounding box center [703, 288] width 887 height 296
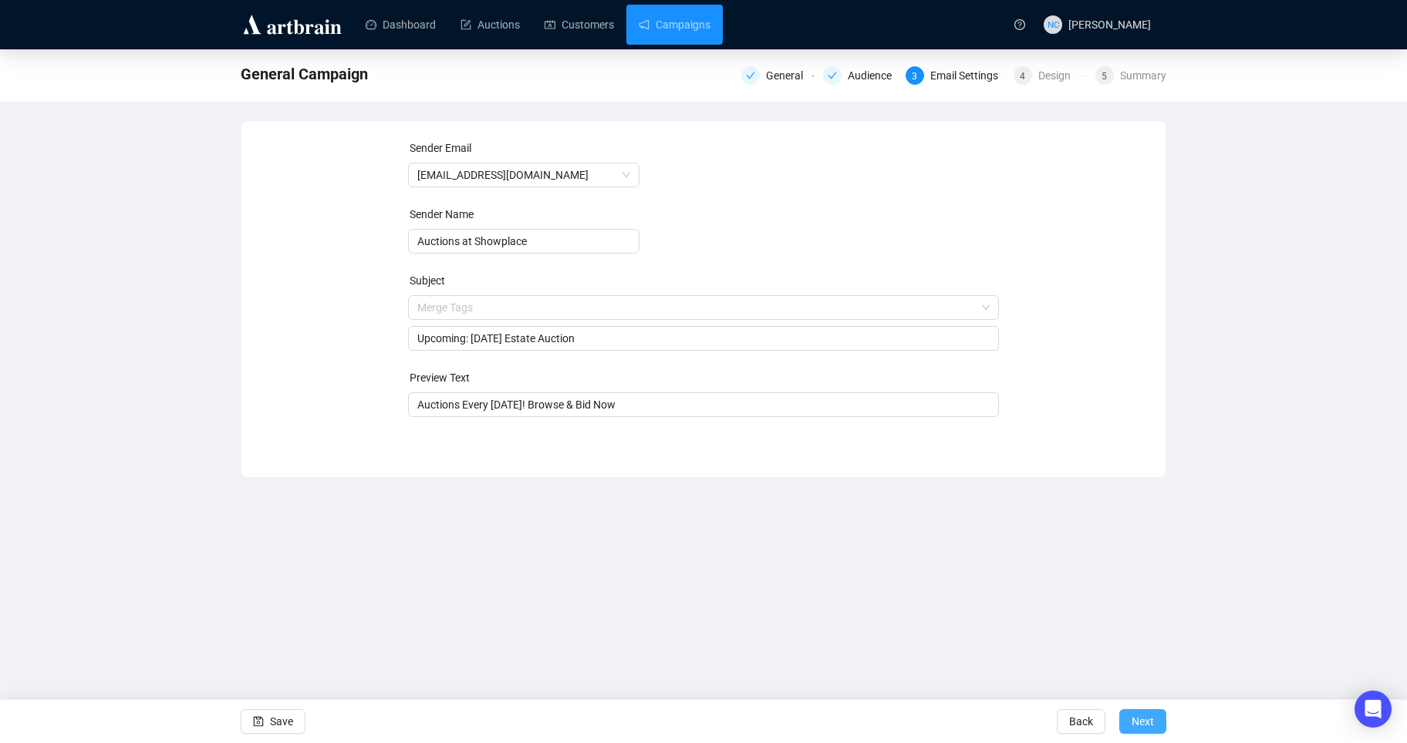
click at [1160, 717] on button "Next" at bounding box center [1142, 722] width 47 height 25
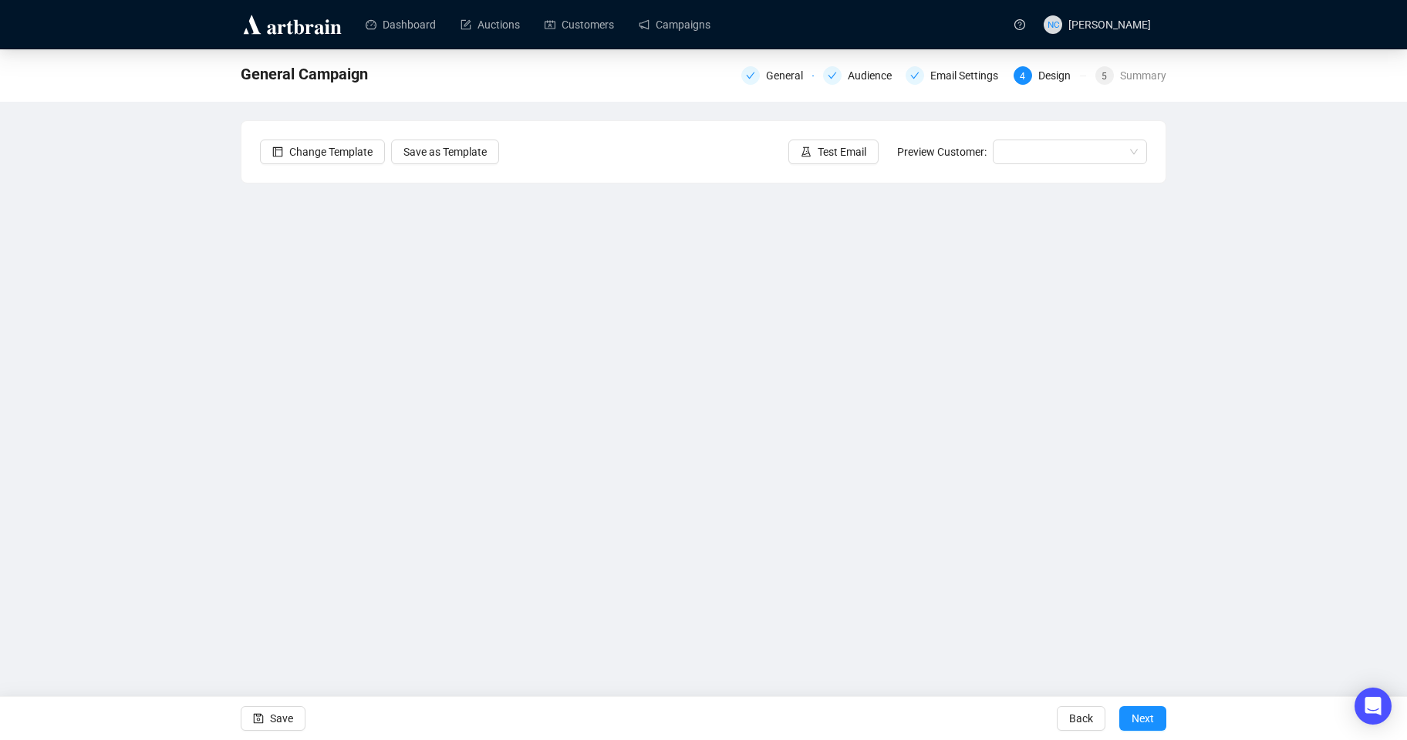
click at [1236, 552] on div "General Campaign General Audience Email Settings 4 Design 5 Summary Change Temp…" at bounding box center [703, 345] width 1407 height 593
click at [267, 717] on button "Save" at bounding box center [273, 718] width 65 height 25
click at [847, 154] on span "Test Email" at bounding box center [842, 151] width 49 height 17
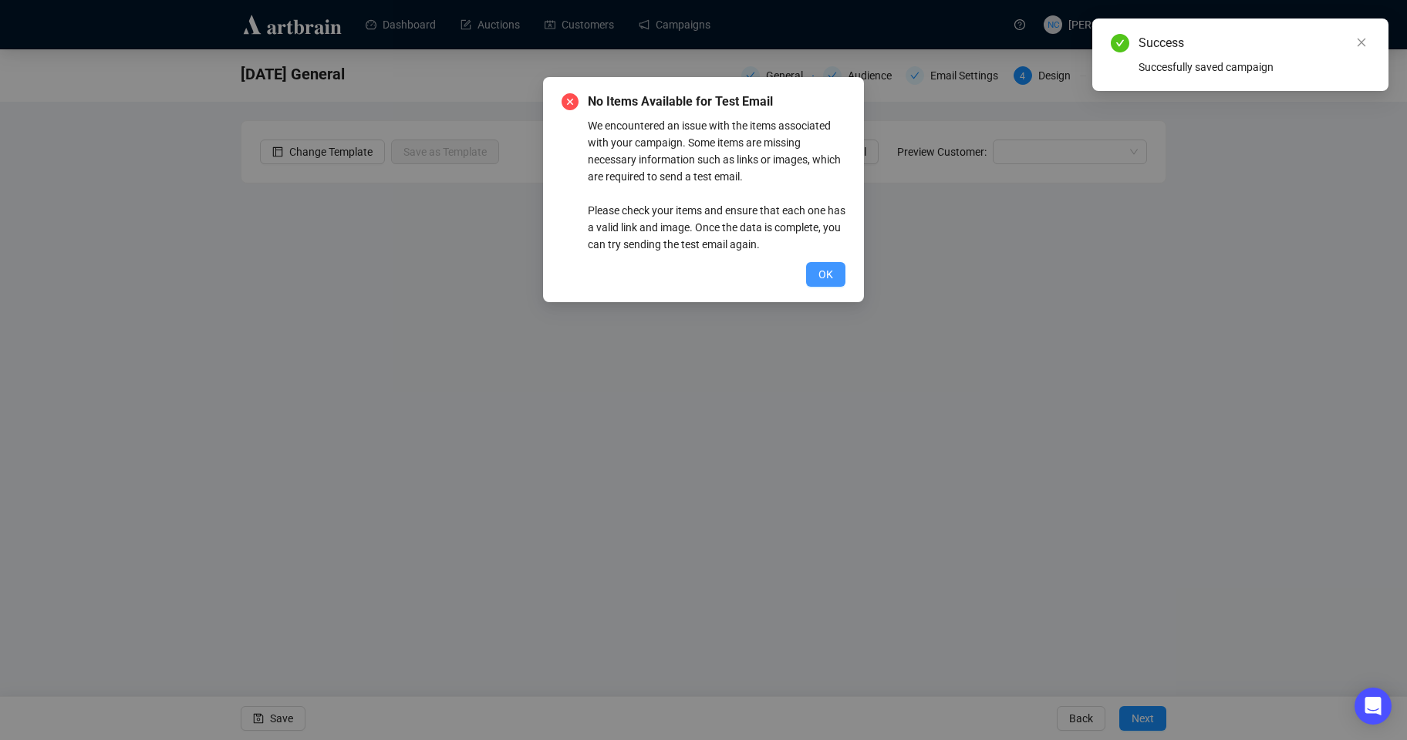
click at [825, 275] on span "OK" at bounding box center [825, 274] width 15 height 17
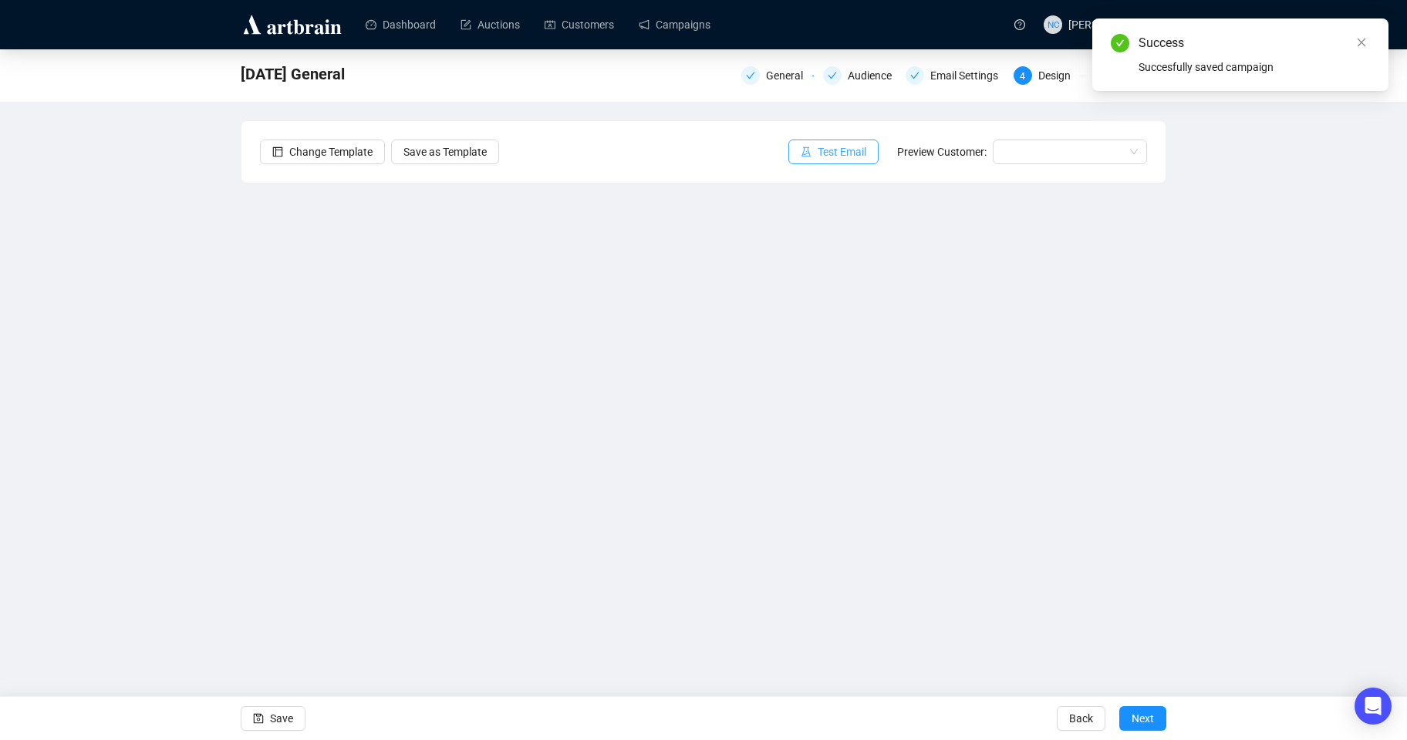
click at [824, 158] on span "Test Email" at bounding box center [842, 151] width 49 height 17
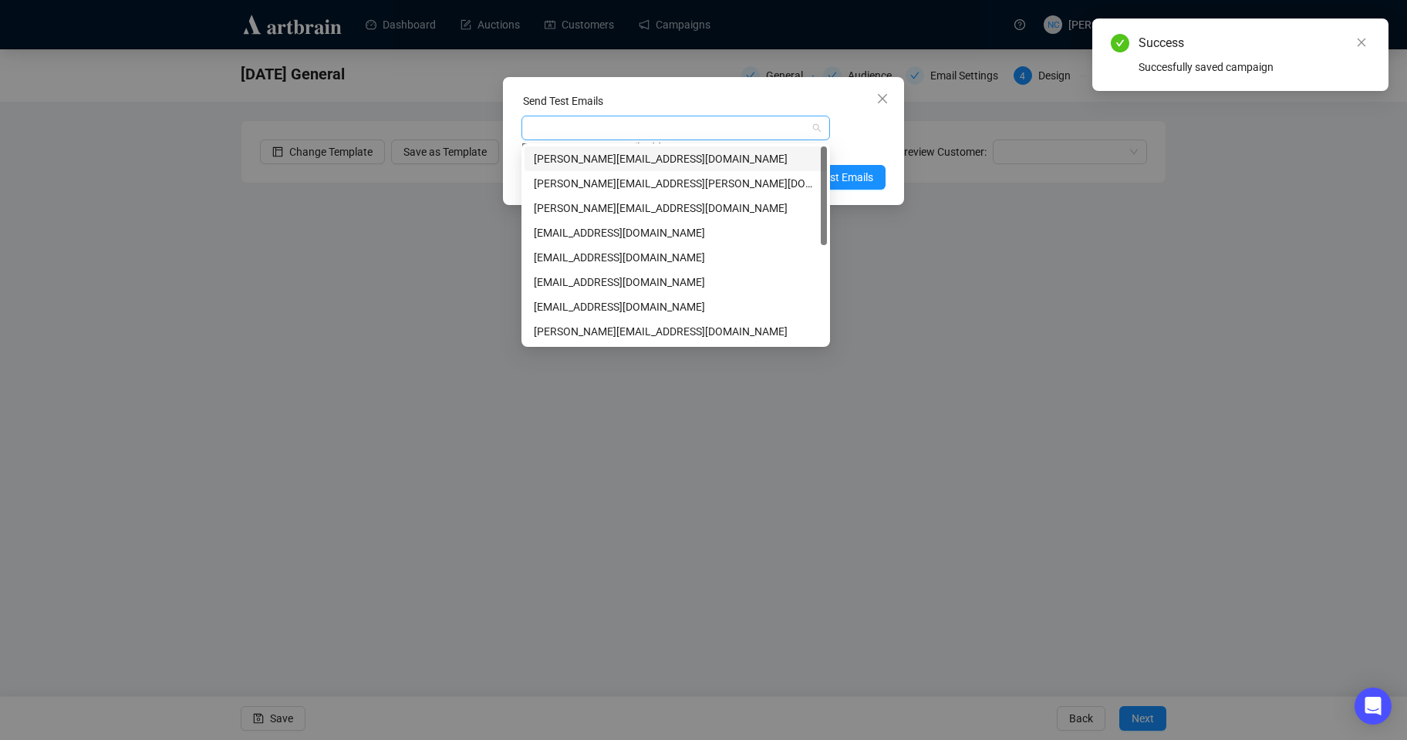
click at [628, 123] on div at bounding box center [667, 128] width 286 height 22
click at [615, 187] on div "[PERSON_NAME][EMAIL_ADDRESS][PERSON_NAME][DOMAIN_NAME]" at bounding box center [676, 183] width 284 height 17
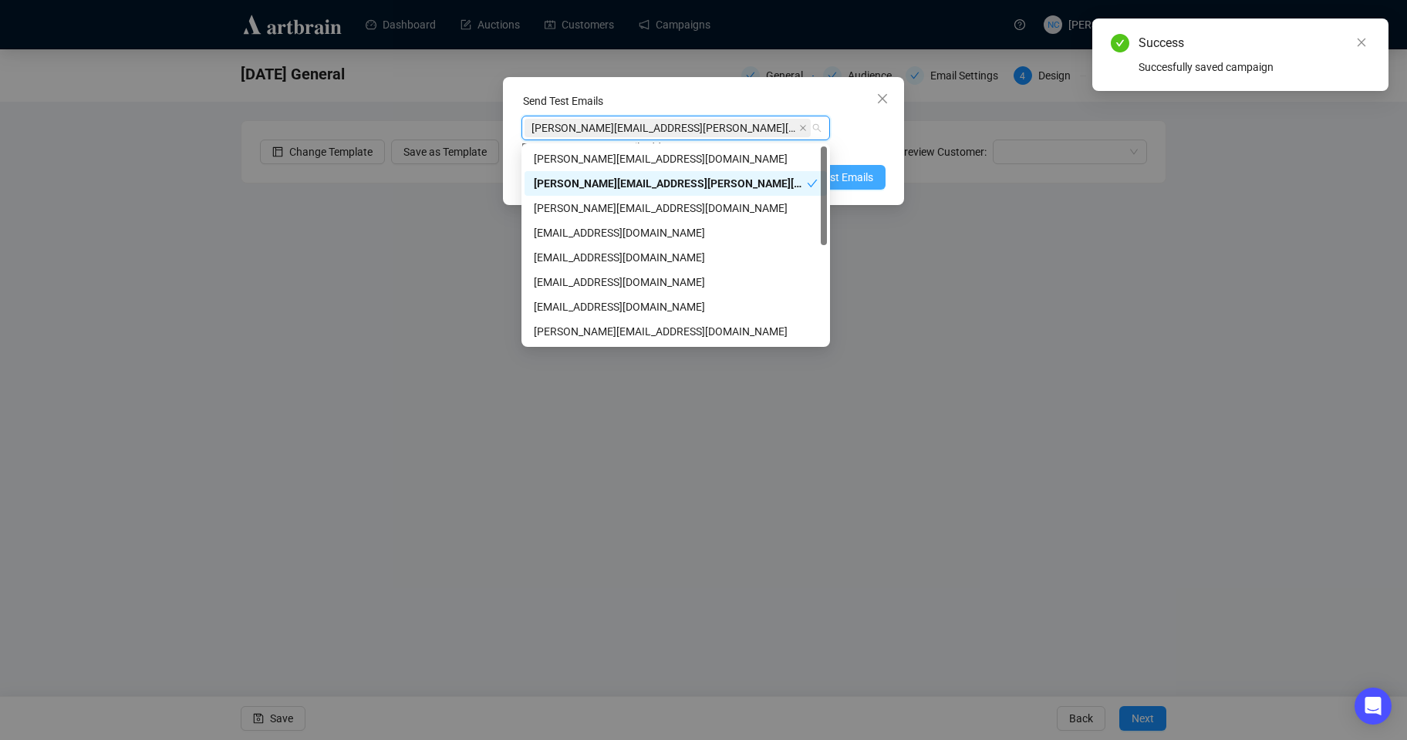
click at [874, 184] on button "Send Test Emails" at bounding box center [825, 177] width 122 height 25
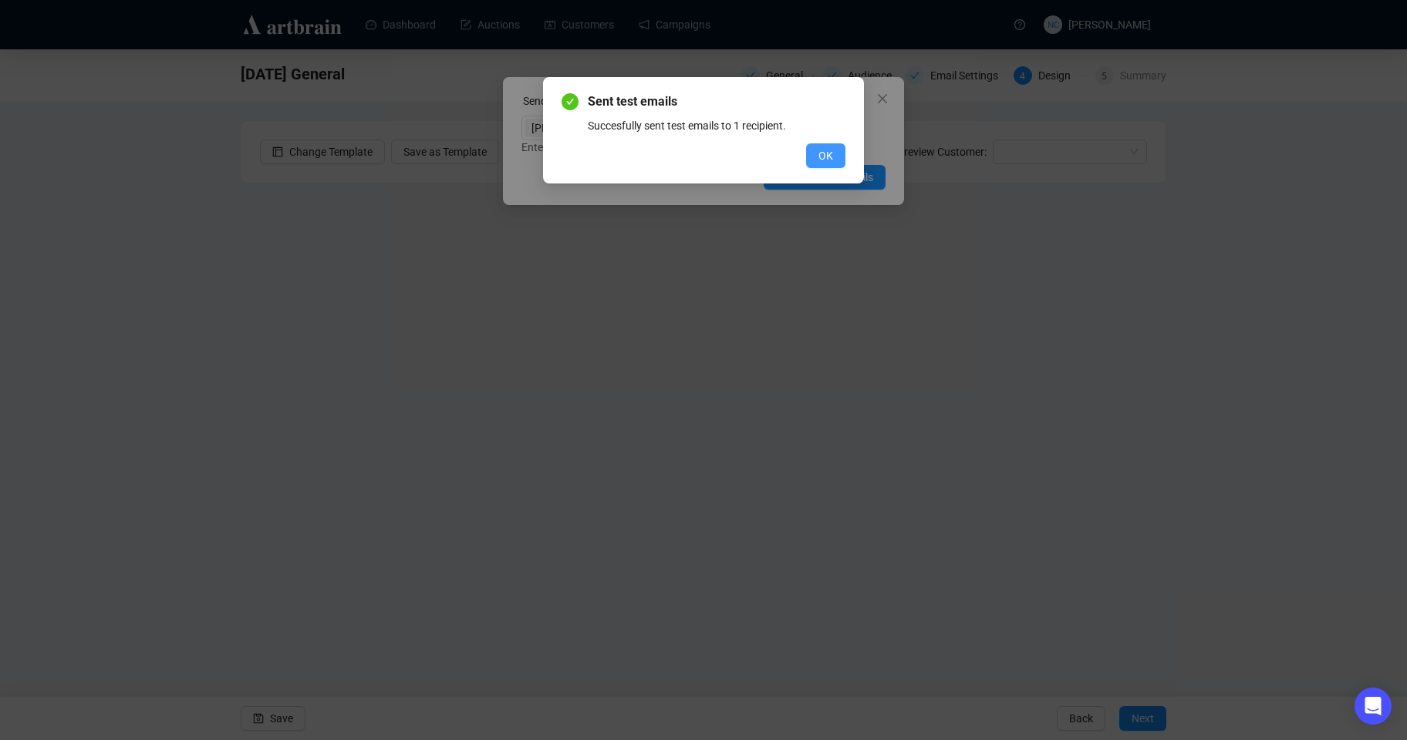
click at [815, 155] on button "OK" at bounding box center [825, 155] width 39 height 25
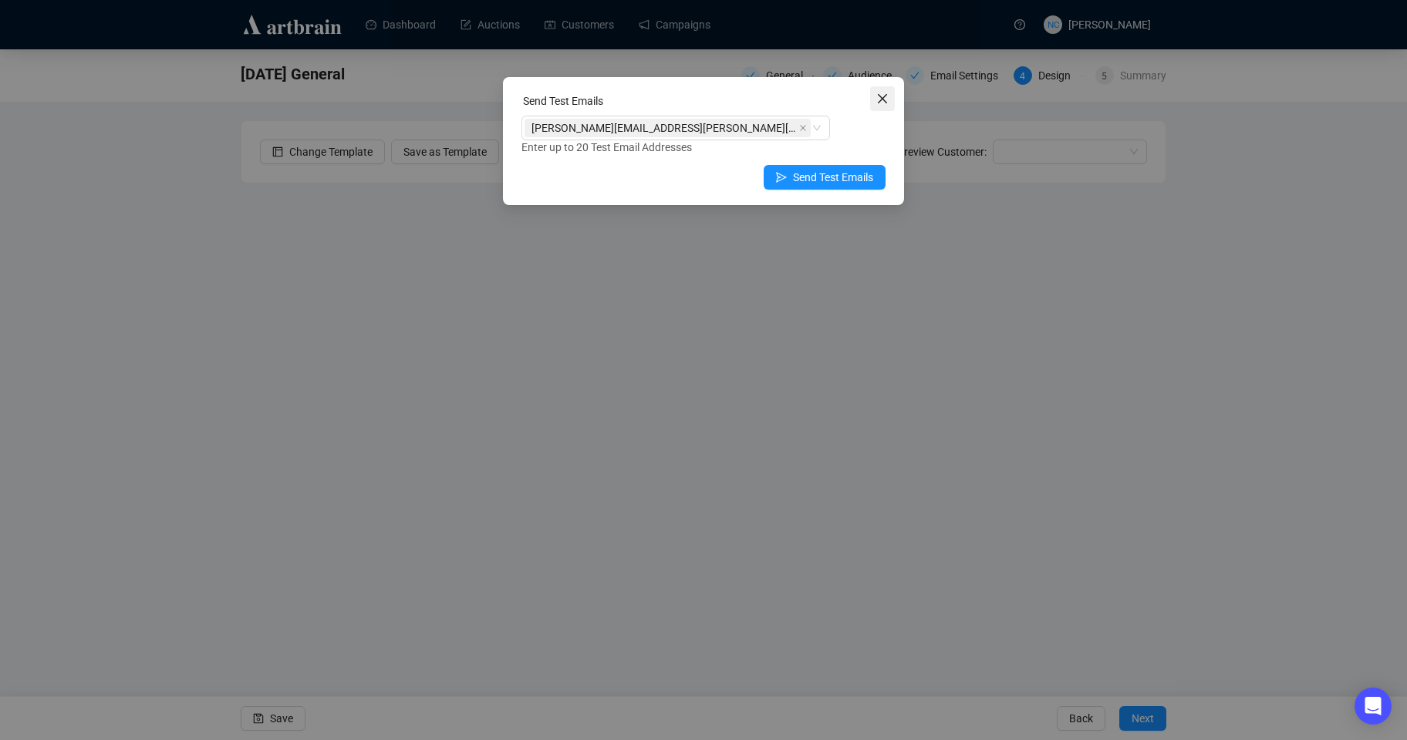
click at [891, 89] on button "Close" at bounding box center [882, 98] width 25 height 25
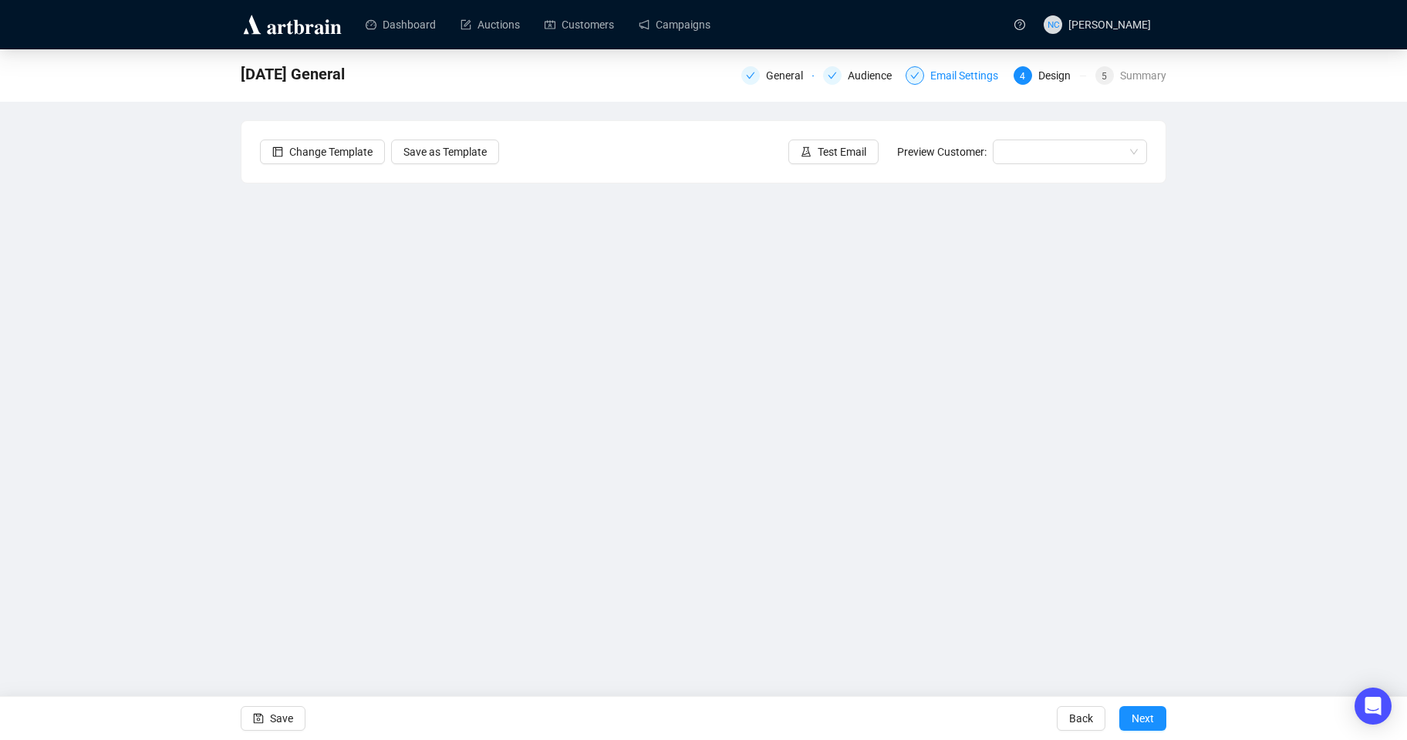
click at [931, 69] on div "Email Settings" at bounding box center [968, 75] width 77 height 19
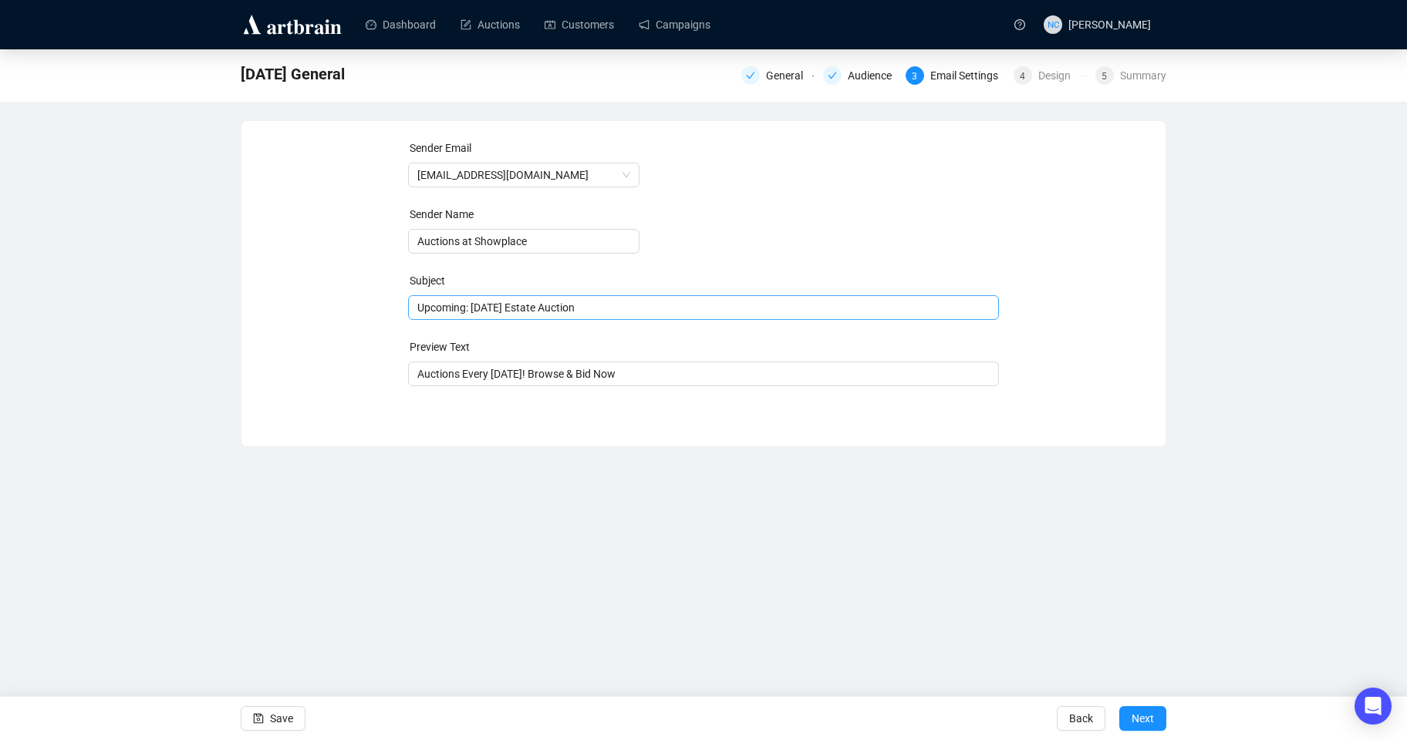
click at [538, 309] on span "Upcoming: [DATE] Estate Auction" at bounding box center [704, 308] width 592 height 12
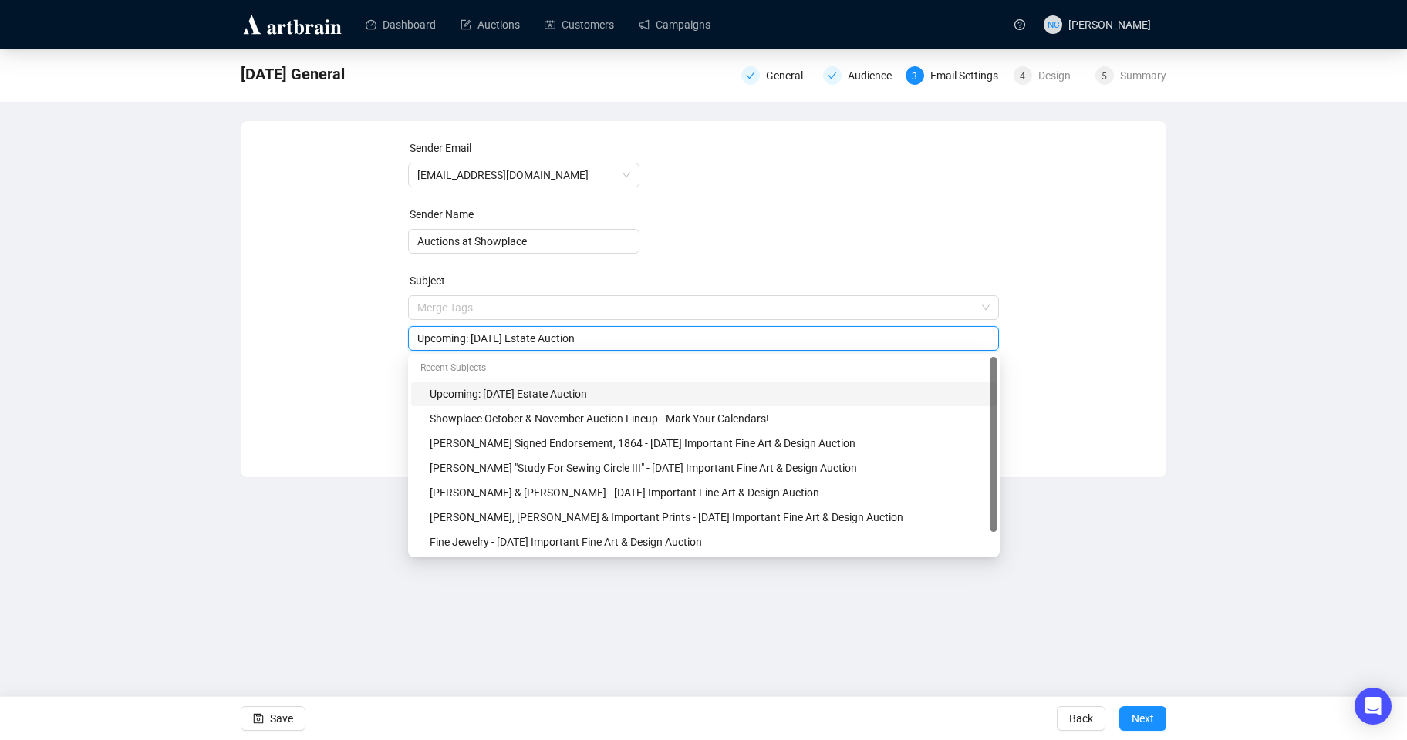
click at [528, 344] on input "Upcoming: [DATE] Estate Auction" at bounding box center [703, 338] width 573 height 17
type input "Upcoming: [DATE] NYC Estate Auction"
click at [1044, 76] on div "Design" at bounding box center [1059, 75] width 42 height 19
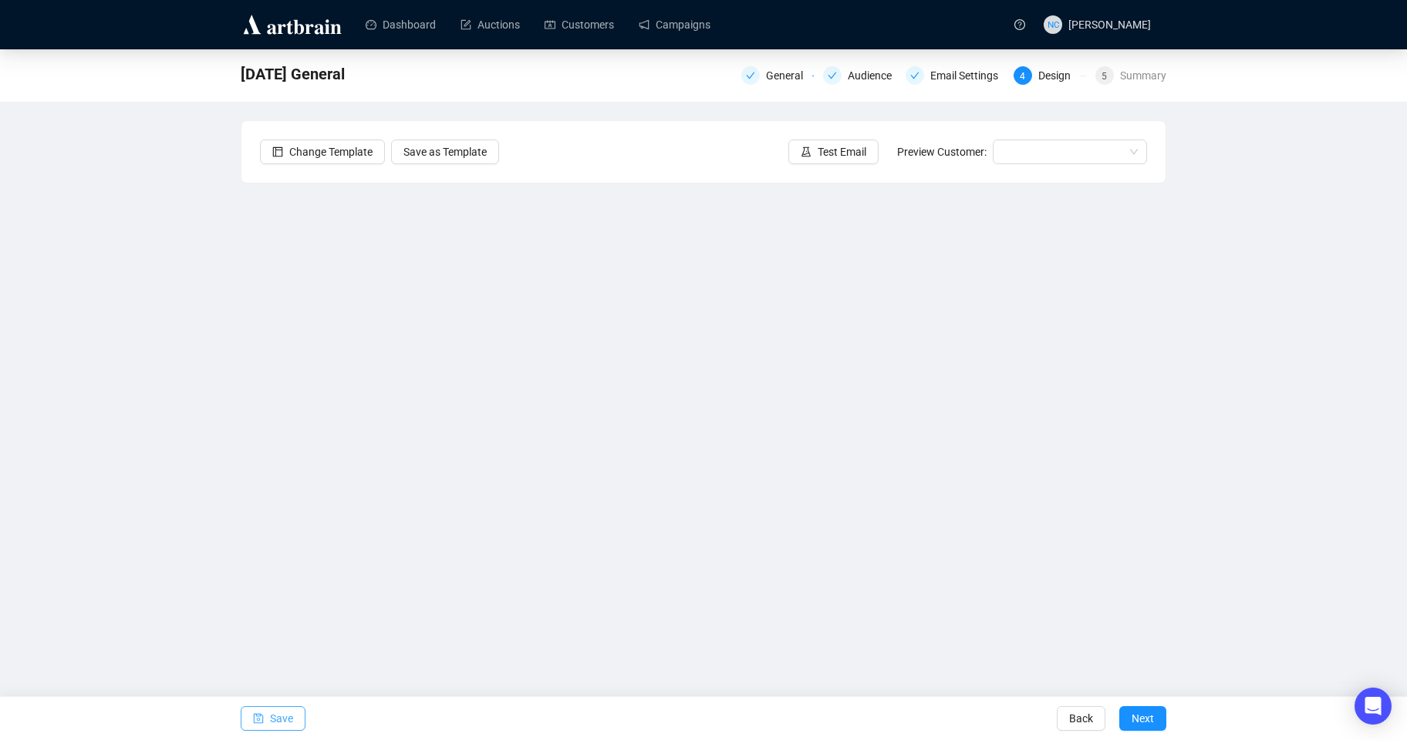
click at [285, 717] on span "Save" at bounding box center [281, 718] width 23 height 43
click at [842, 150] on span "Test Email" at bounding box center [842, 151] width 49 height 17
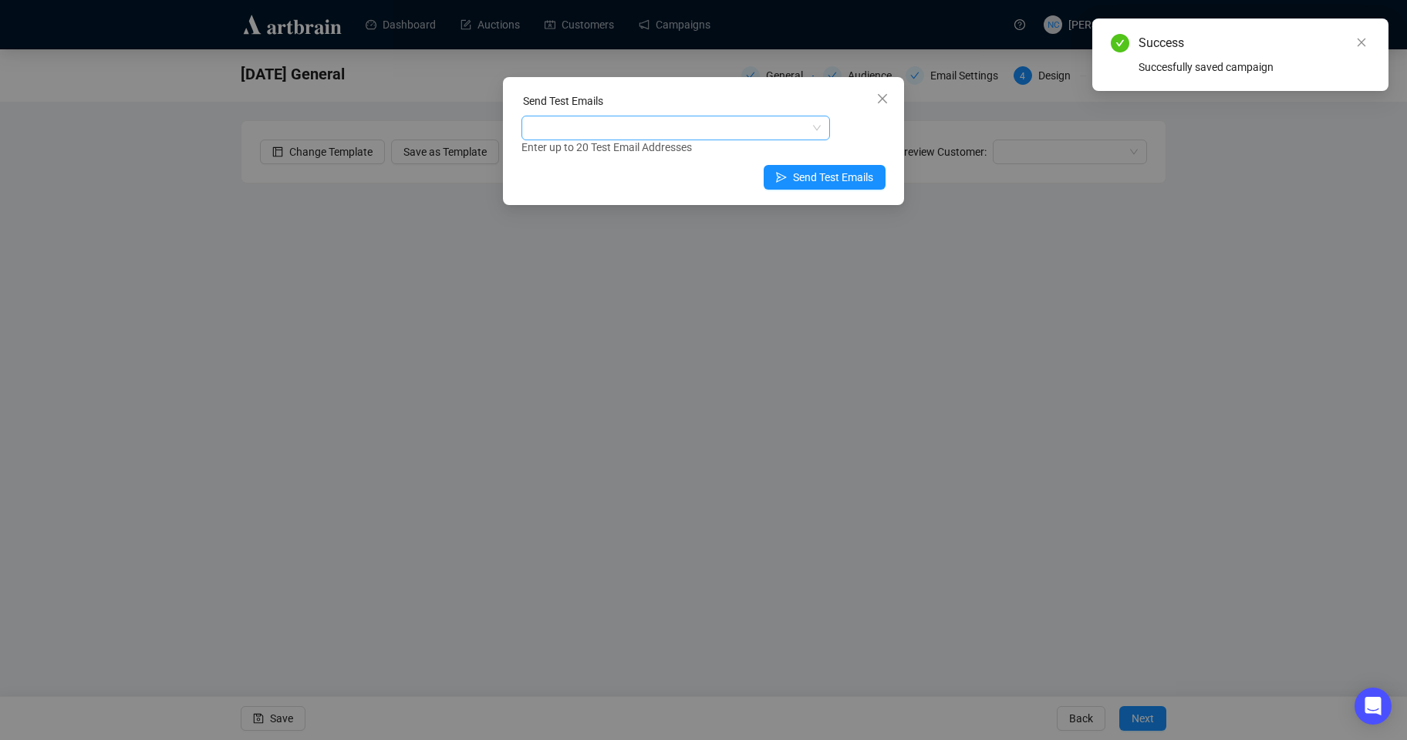
click at [679, 128] on div at bounding box center [667, 128] width 286 height 22
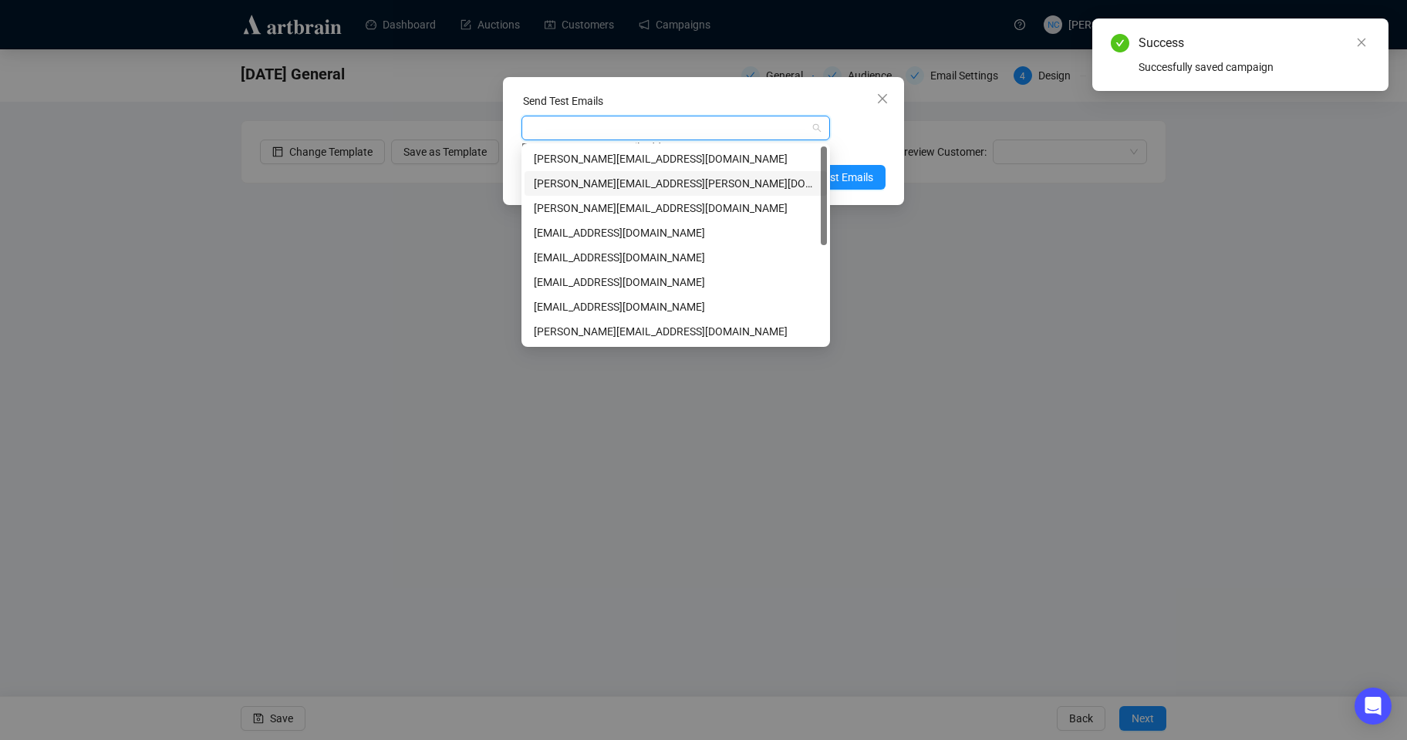
click at [666, 184] on div "[PERSON_NAME][EMAIL_ADDRESS][PERSON_NAME][DOMAIN_NAME]" at bounding box center [676, 183] width 284 height 17
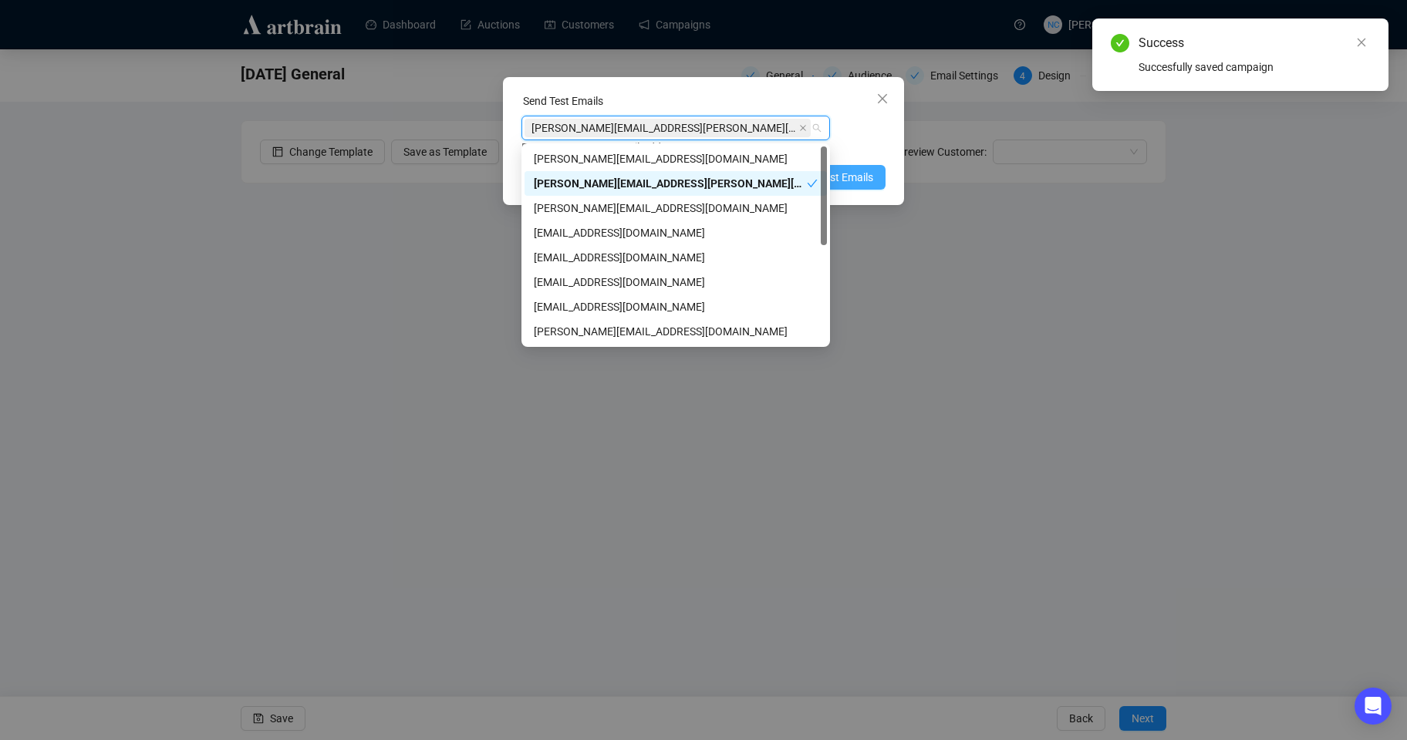
click at [870, 180] on span "Send Test Emails" at bounding box center [833, 177] width 80 height 17
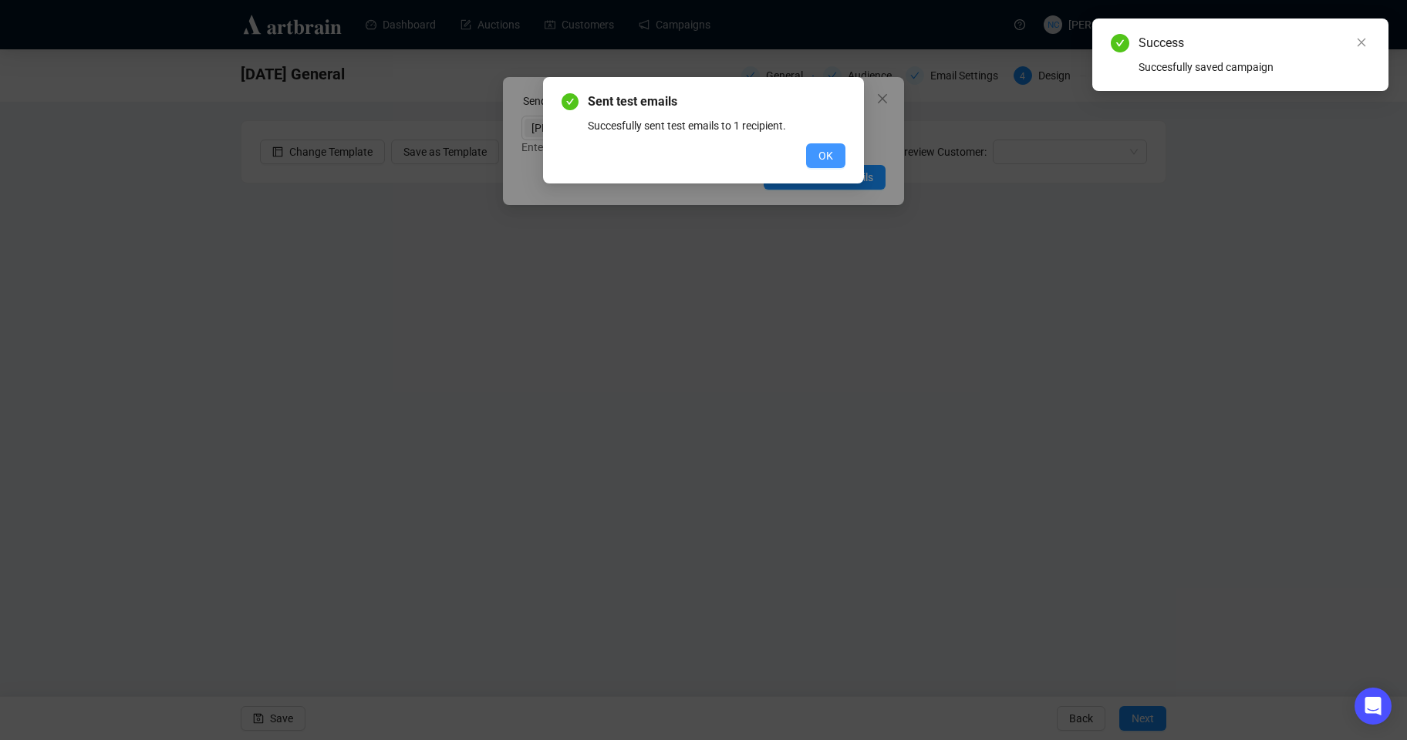
click at [837, 153] on button "OK" at bounding box center [825, 155] width 39 height 25
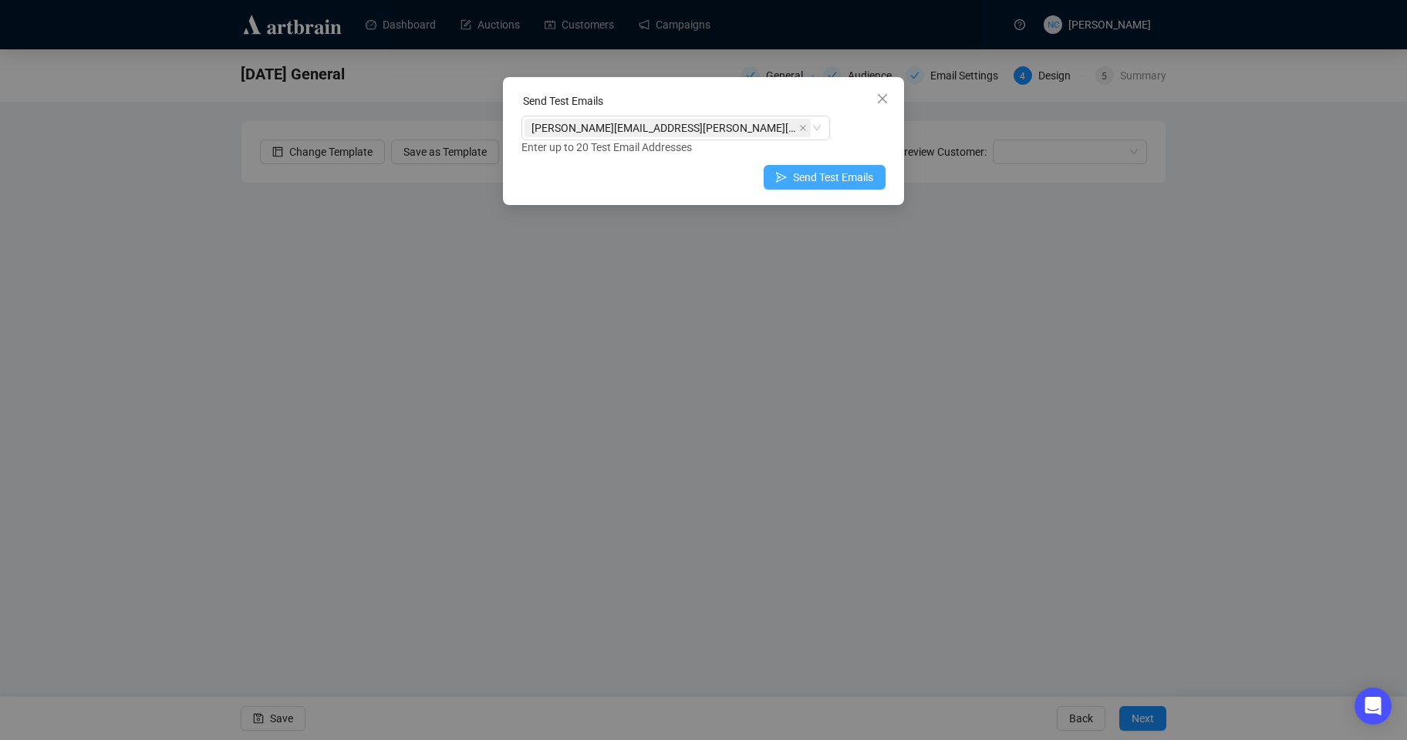
click at [821, 180] on span "Send Test Emails" at bounding box center [833, 177] width 80 height 17
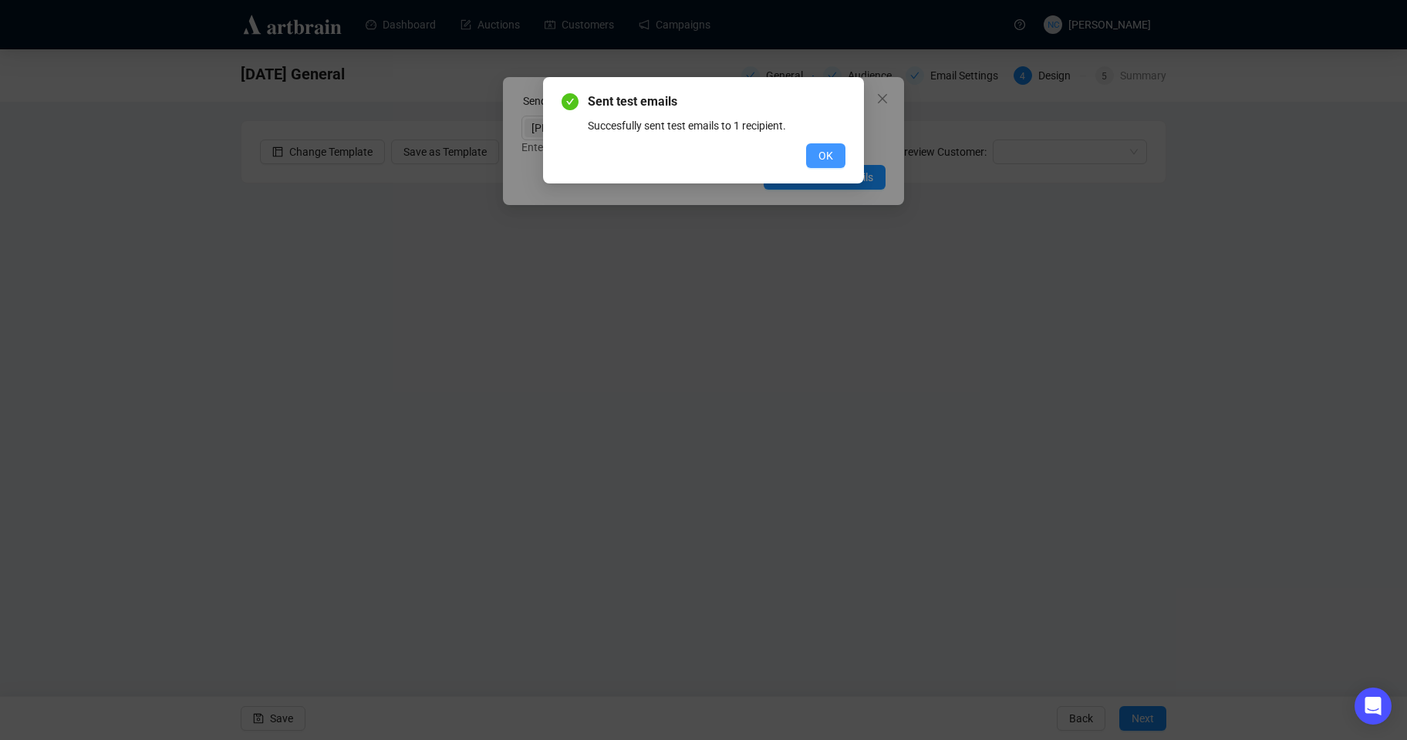
click at [812, 160] on button "OK" at bounding box center [825, 155] width 39 height 25
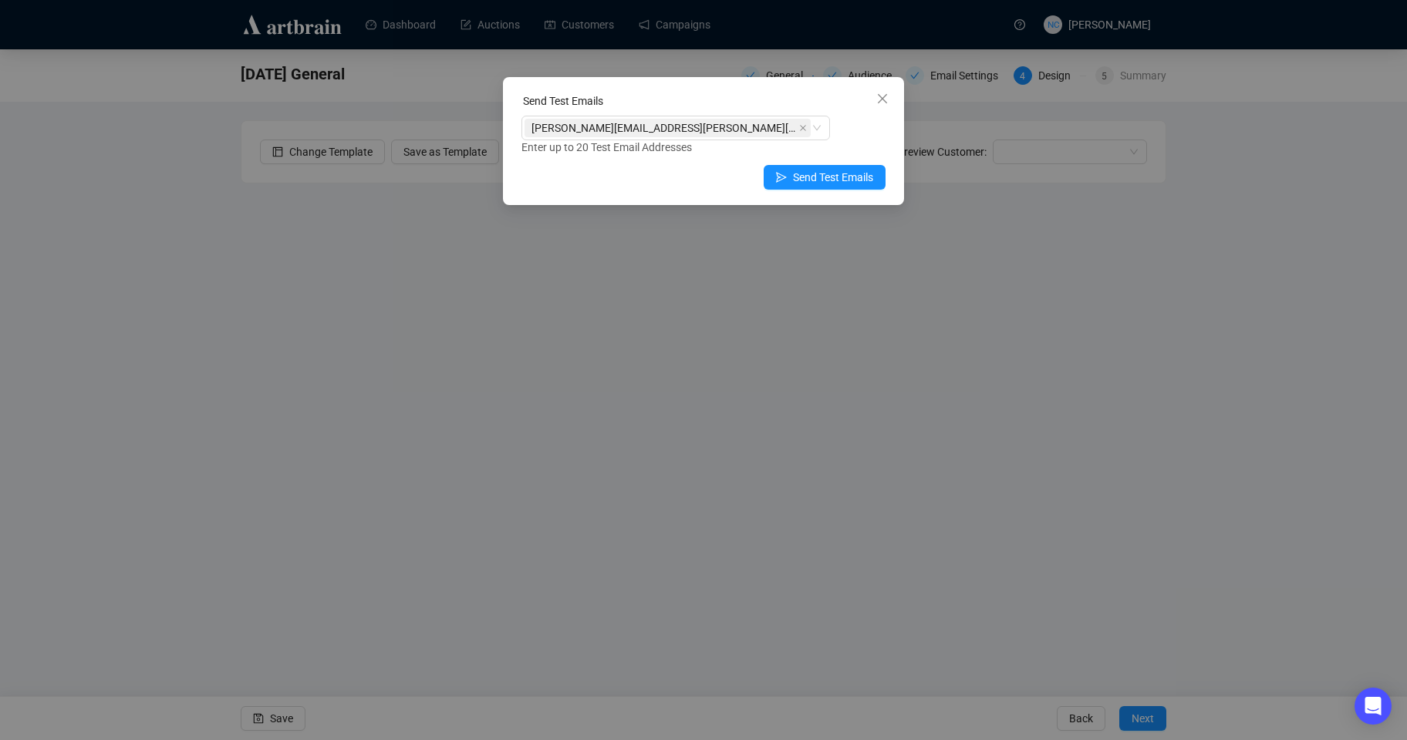
click at [167, 430] on div "Send Test Emails [PERSON_NAME][EMAIL_ADDRESS][PERSON_NAME][DOMAIN_NAME] Enter u…" at bounding box center [703, 370] width 1407 height 740
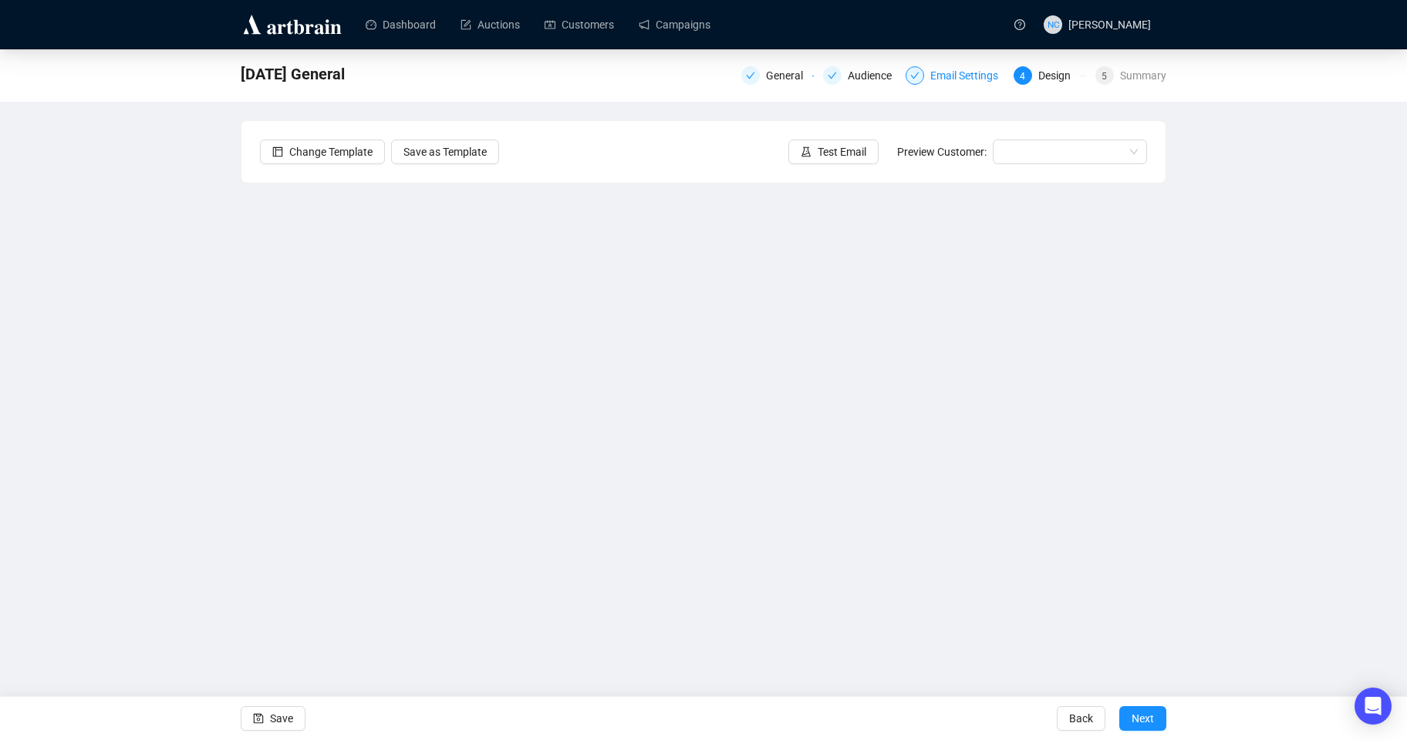
click at [996, 74] on div "Email Settings" at bounding box center [968, 75] width 77 height 19
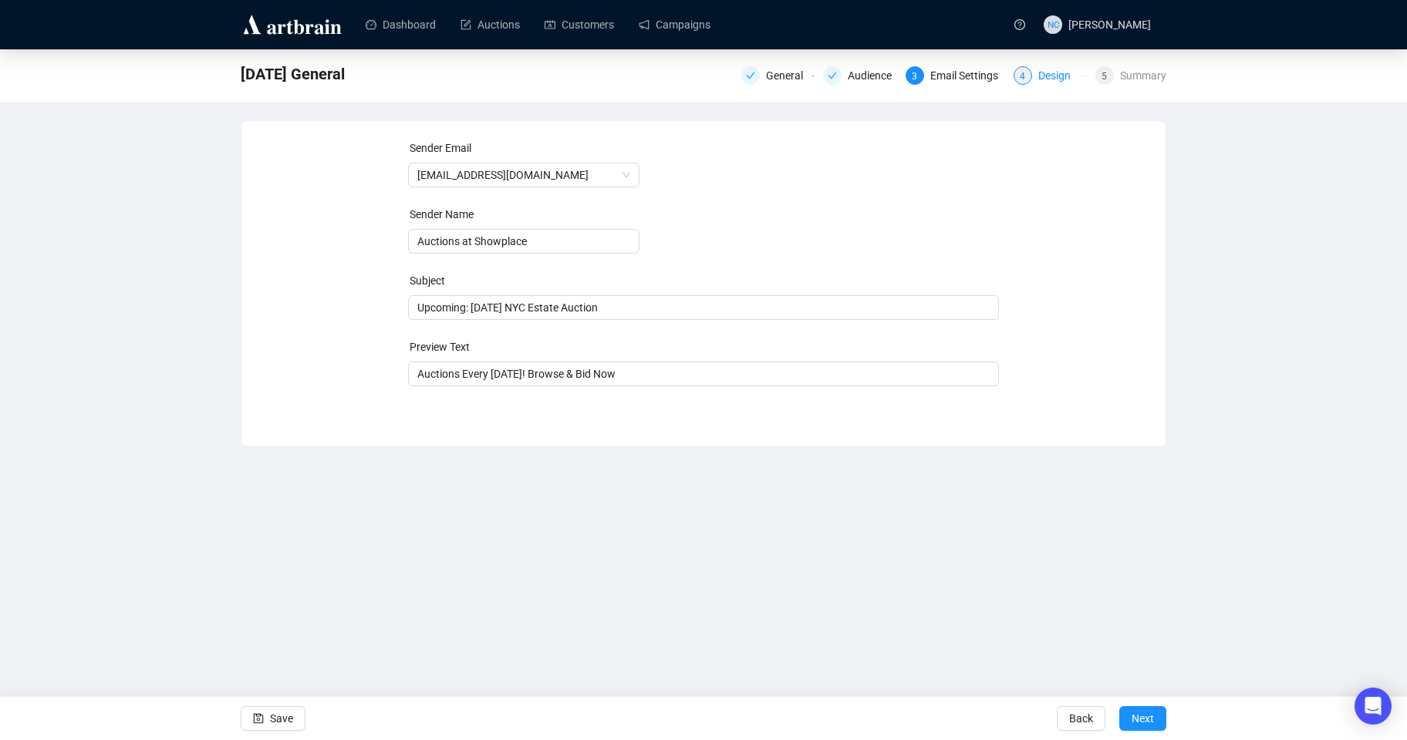
click at [1059, 78] on div "Design" at bounding box center [1059, 75] width 42 height 19
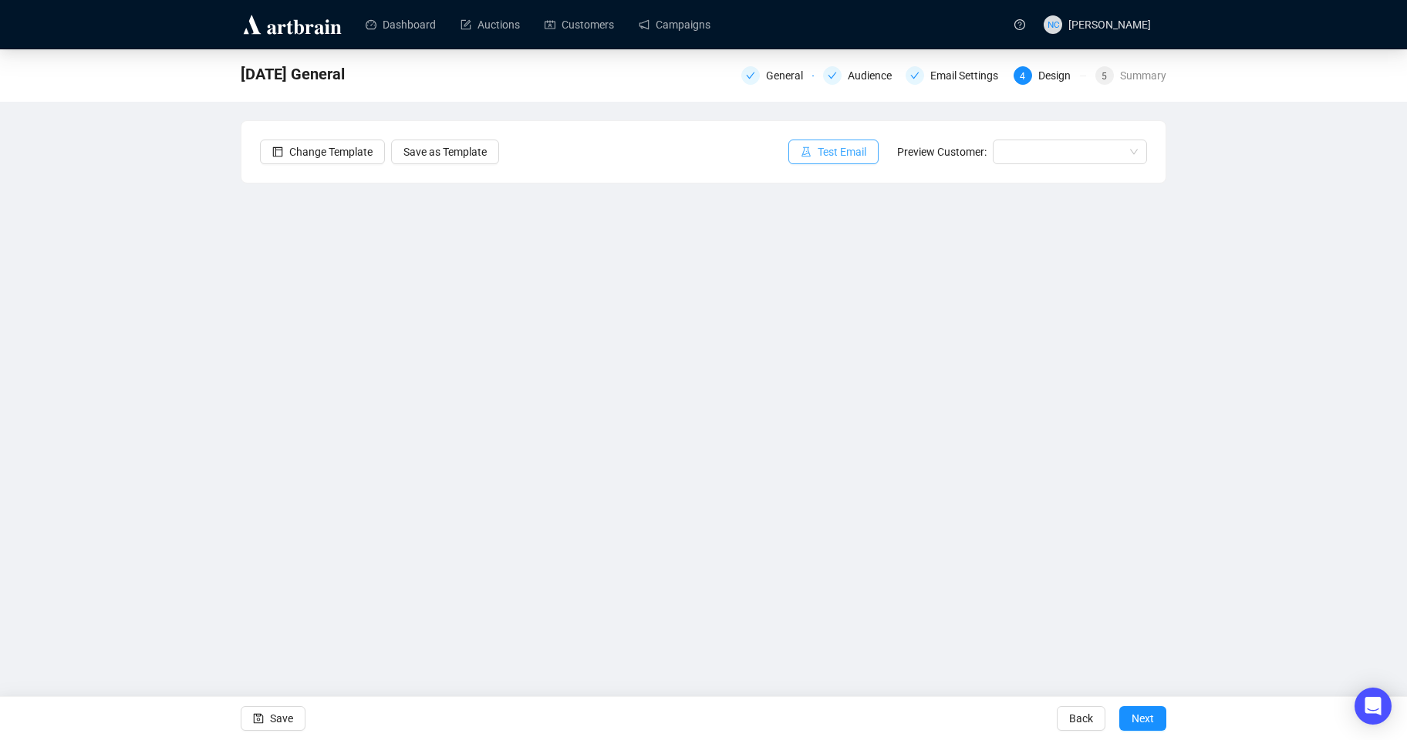
click at [818, 156] on button "Test Email" at bounding box center [833, 152] width 90 height 25
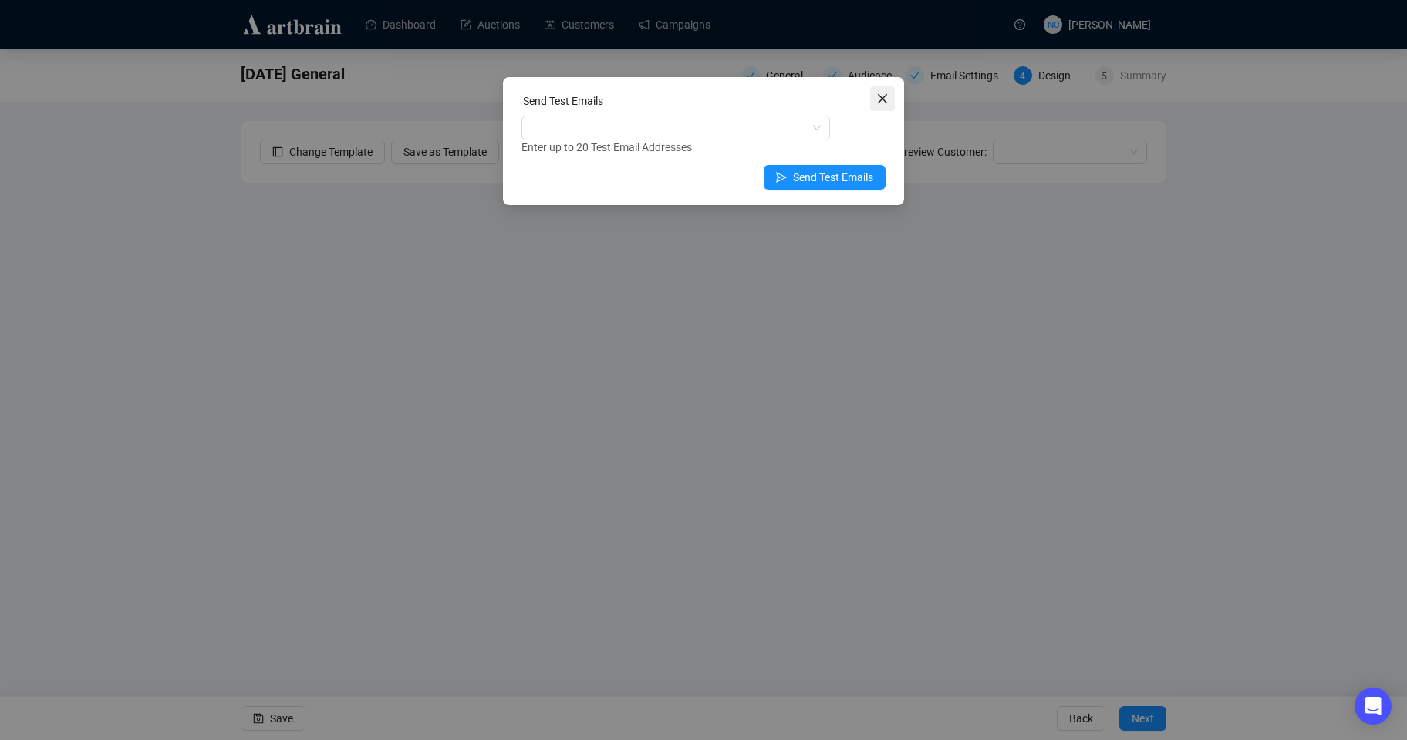
click at [881, 100] on icon "close" at bounding box center [882, 98] width 9 height 9
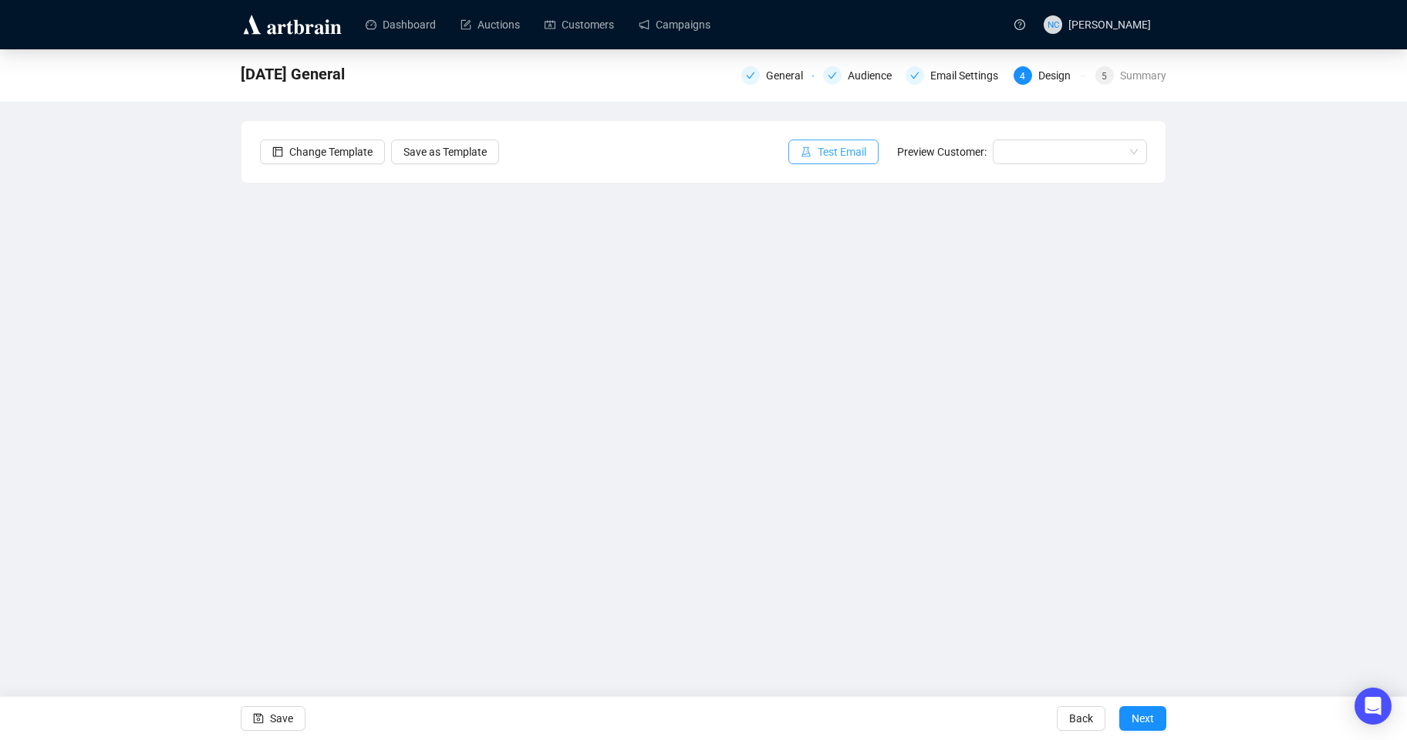
click at [818, 140] on button "Test Email" at bounding box center [833, 152] width 90 height 25
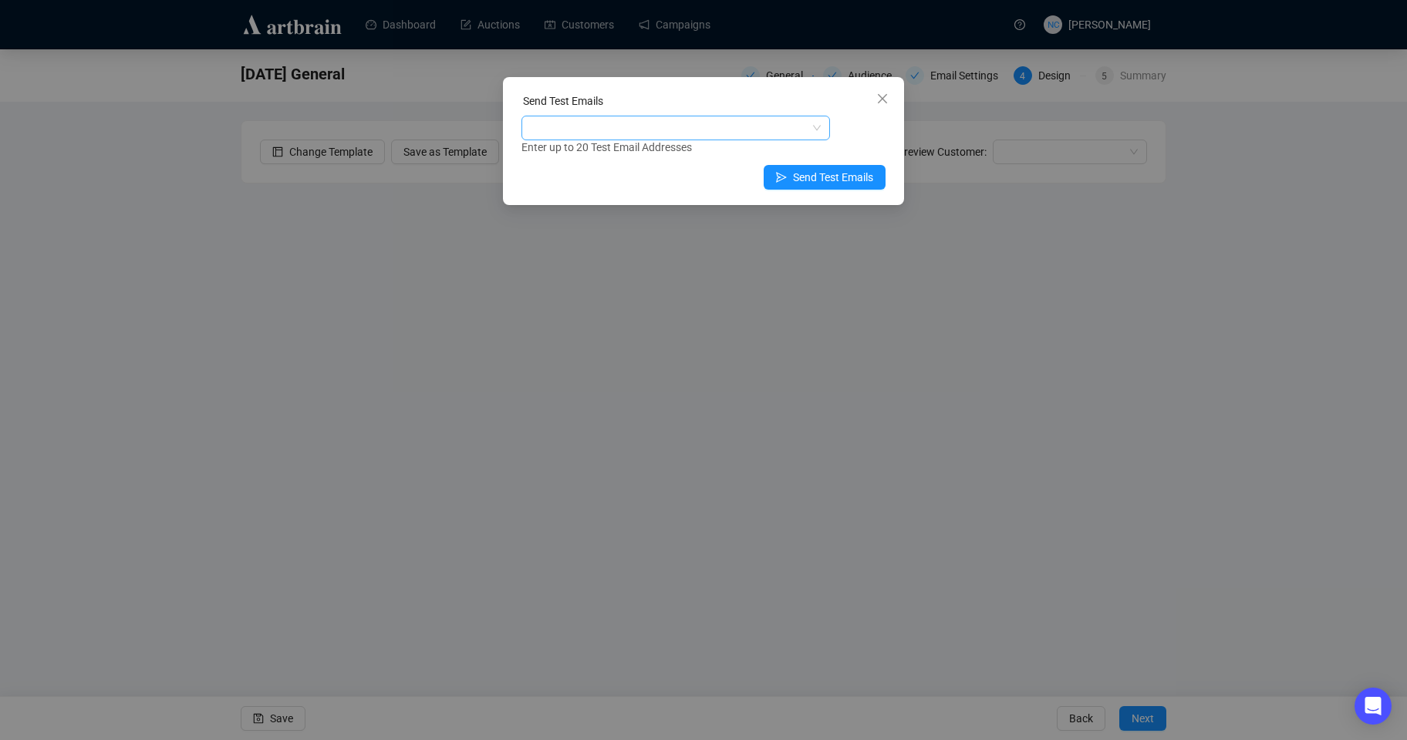
click at [631, 126] on div at bounding box center [667, 128] width 286 height 22
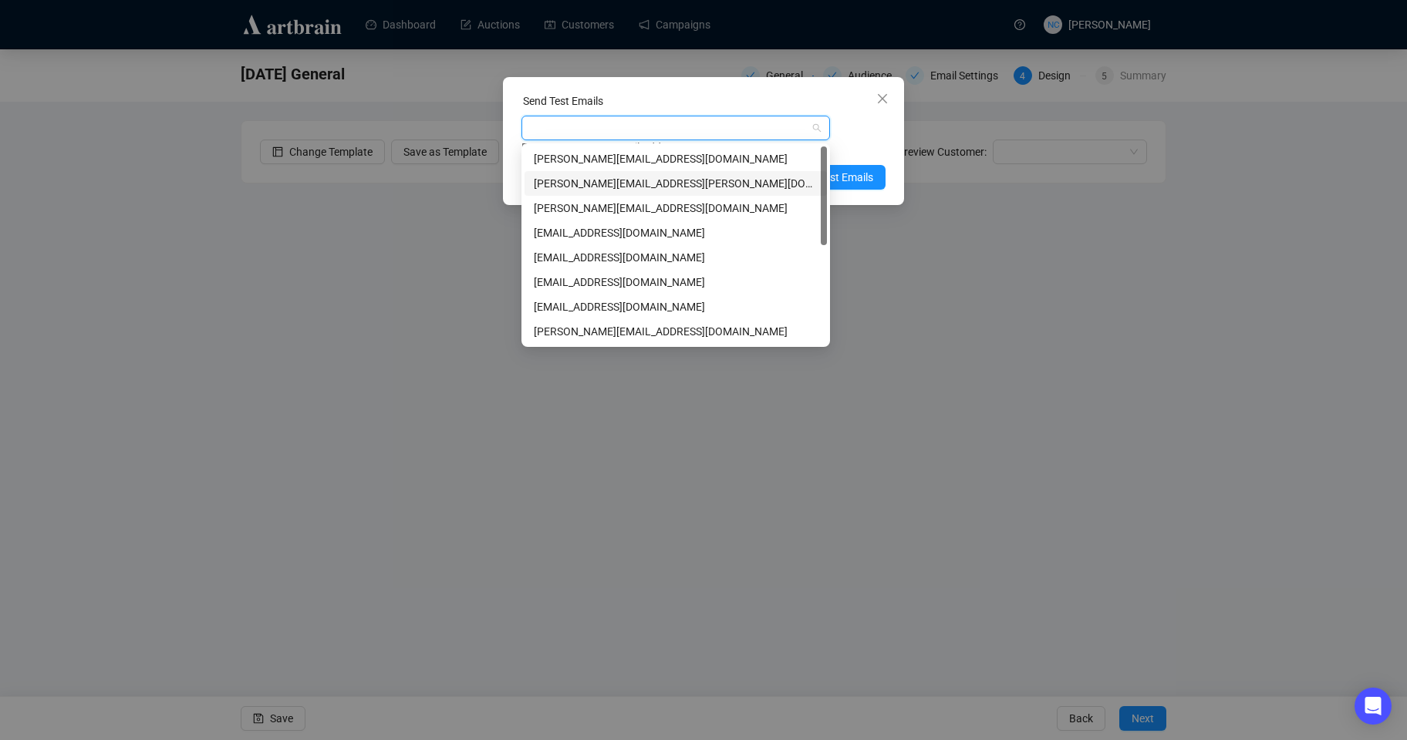
click at [624, 185] on div "[PERSON_NAME][EMAIL_ADDRESS][PERSON_NAME][DOMAIN_NAME]" at bounding box center [676, 183] width 284 height 17
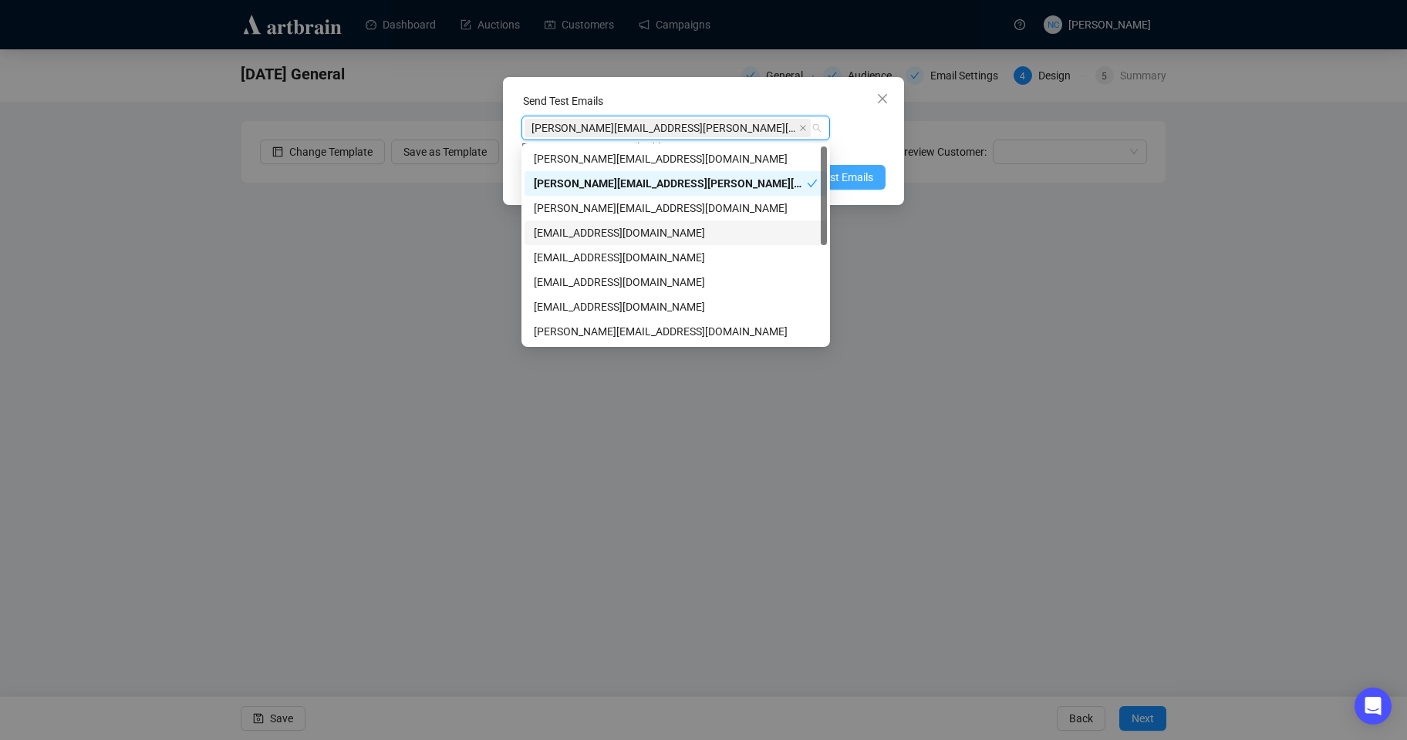
click at [851, 166] on button "Send Test Emails" at bounding box center [825, 177] width 122 height 25
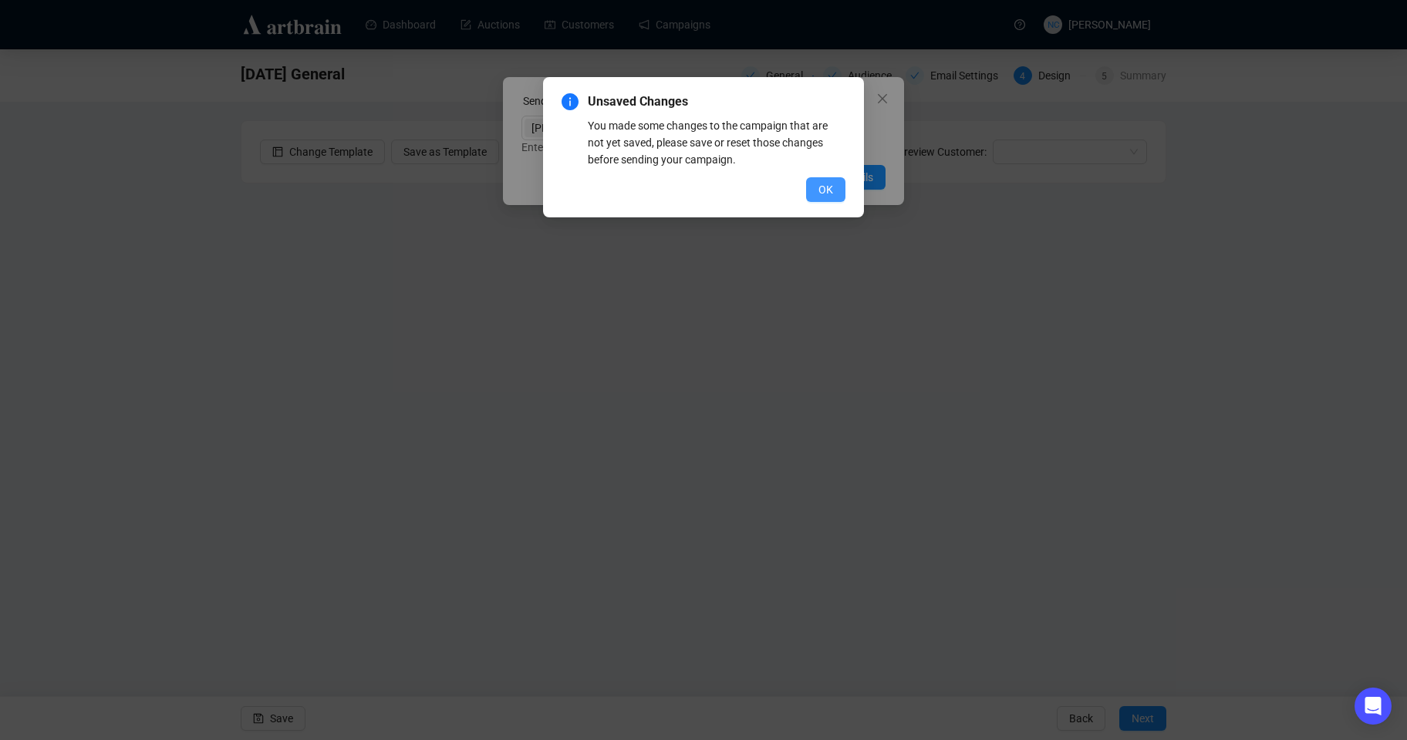
click at [807, 191] on button "OK" at bounding box center [825, 189] width 39 height 25
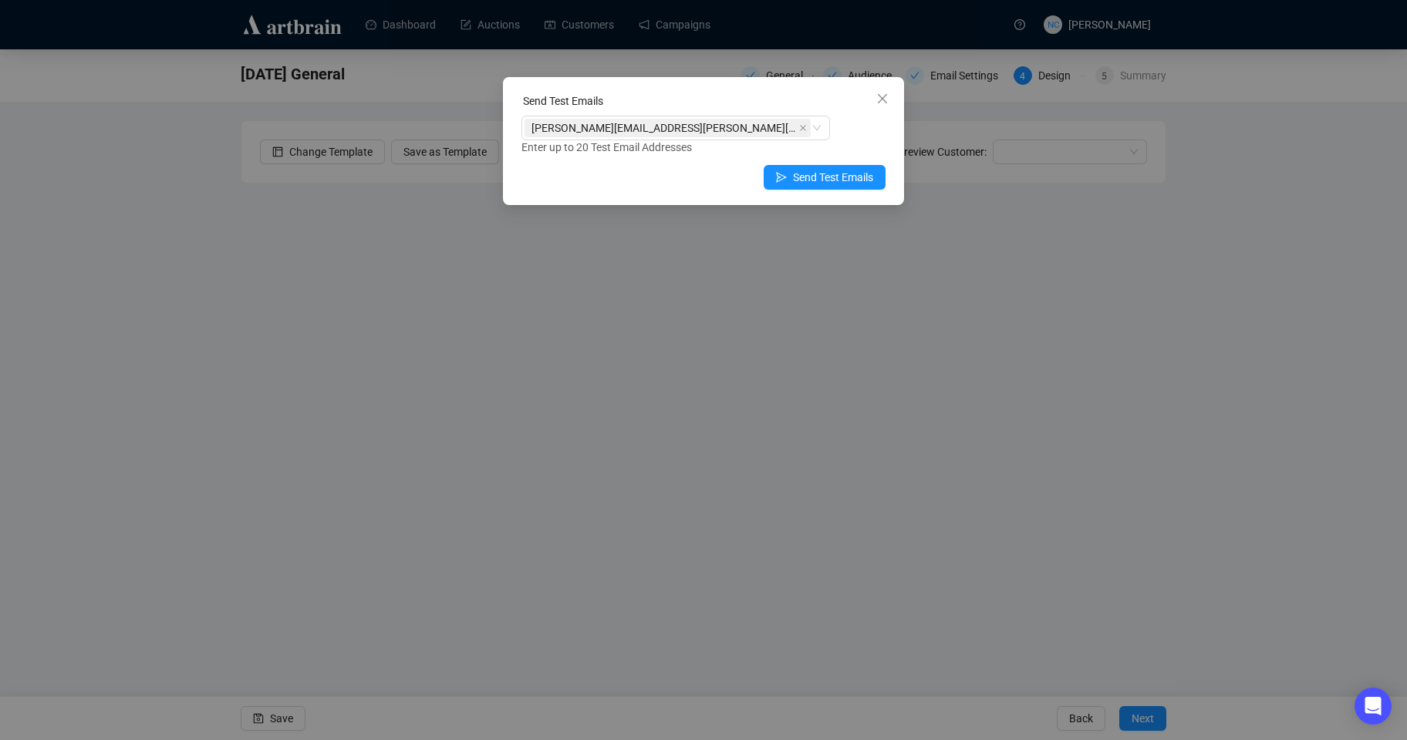
click at [704, 365] on div "Send Test Emails [PERSON_NAME][EMAIL_ADDRESS][PERSON_NAME][DOMAIN_NAME] Enter u…" at bounding box center [703, 370] width 1407 height 740
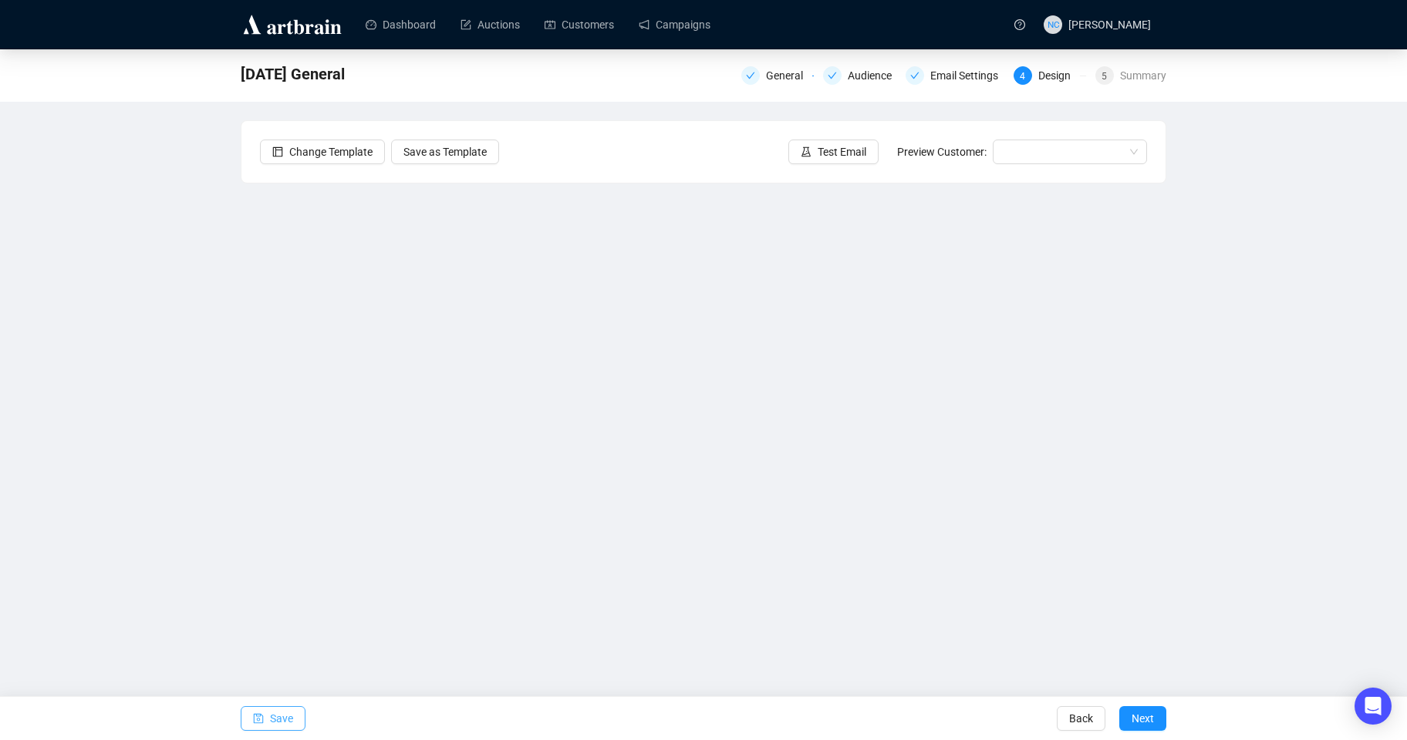
click at [260, 716] on icon "save" at bounding box center [259, 719] width 10 height 10
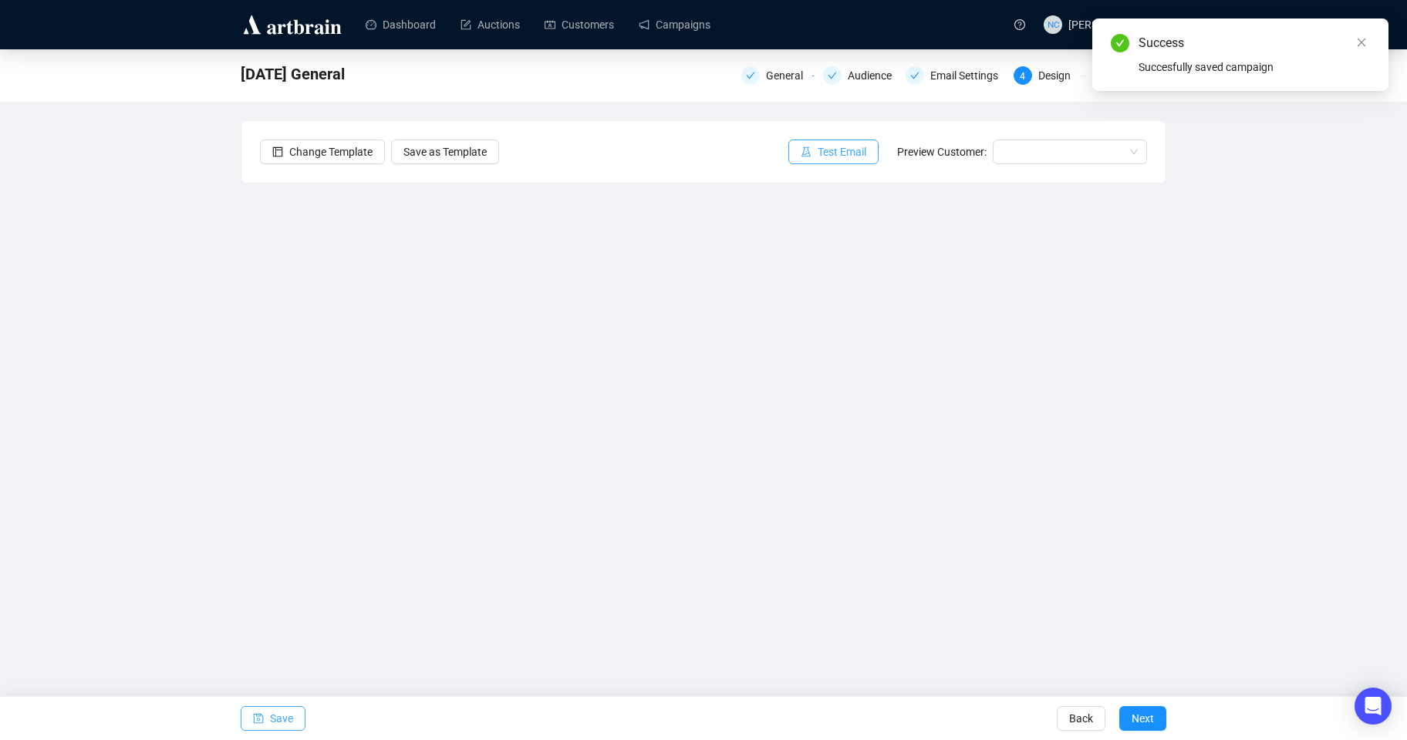
click at [830, 141] on button "Test Email" at bounding box center [833, 152] width 90 height 25
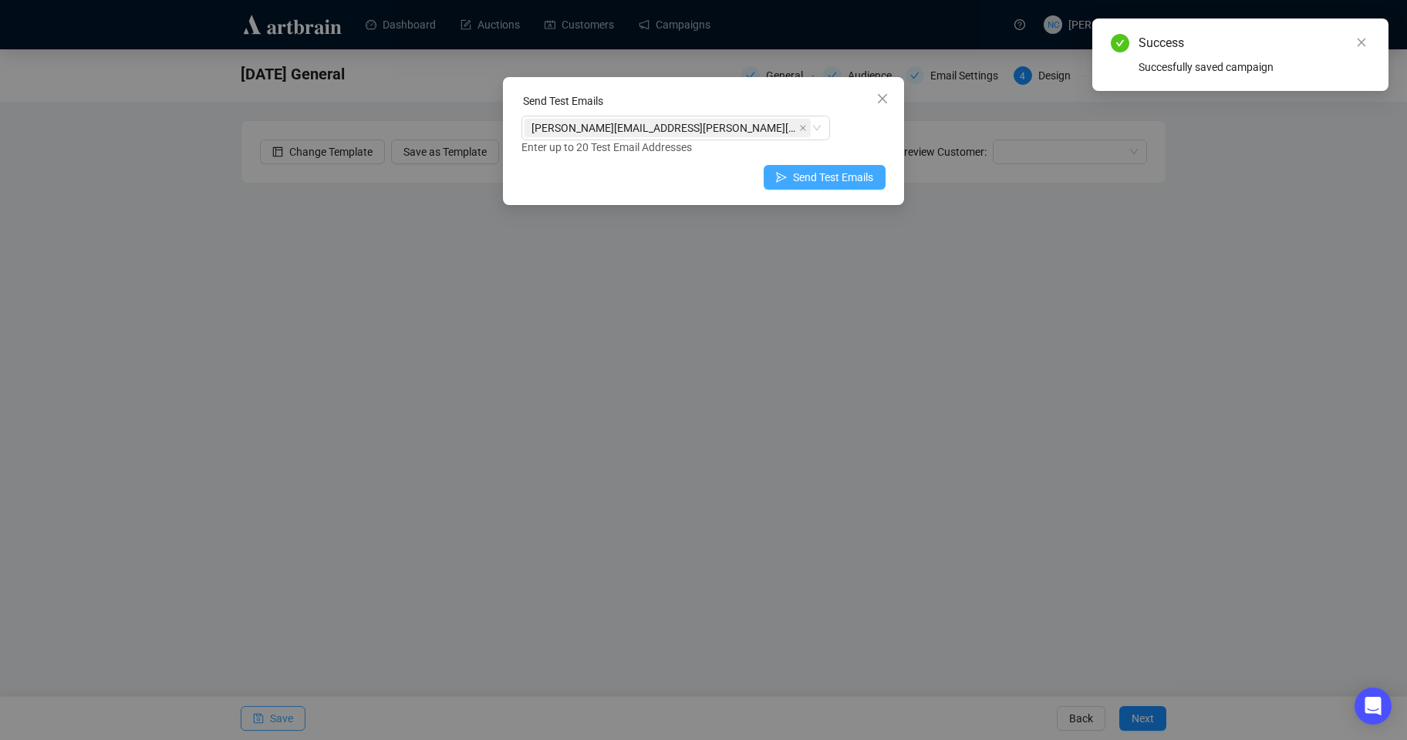
click at [804, 180] on span "Send Test Emails" at bounding box center [833, 177] width 80 height 17
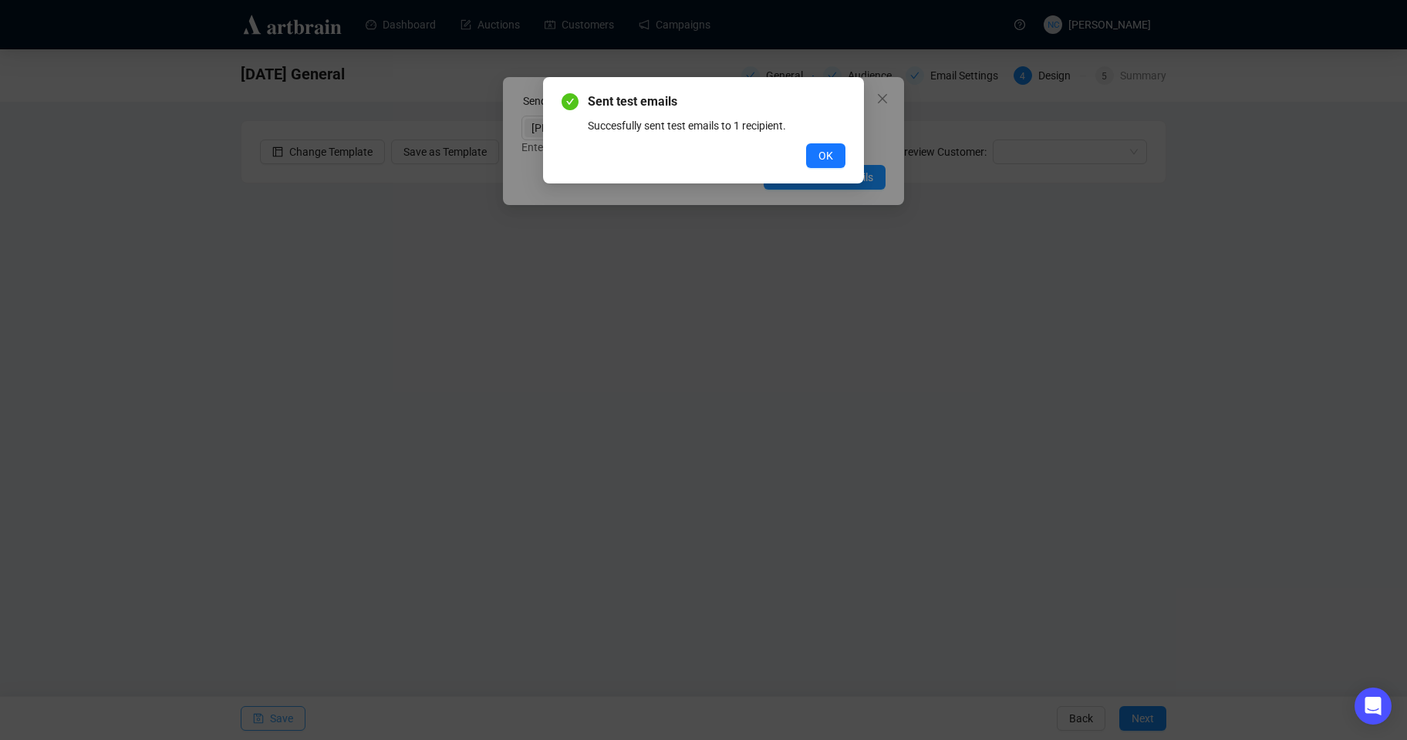
click at [806, 143] on button "OK" at bounding box center [825, 155] width 39 height 25
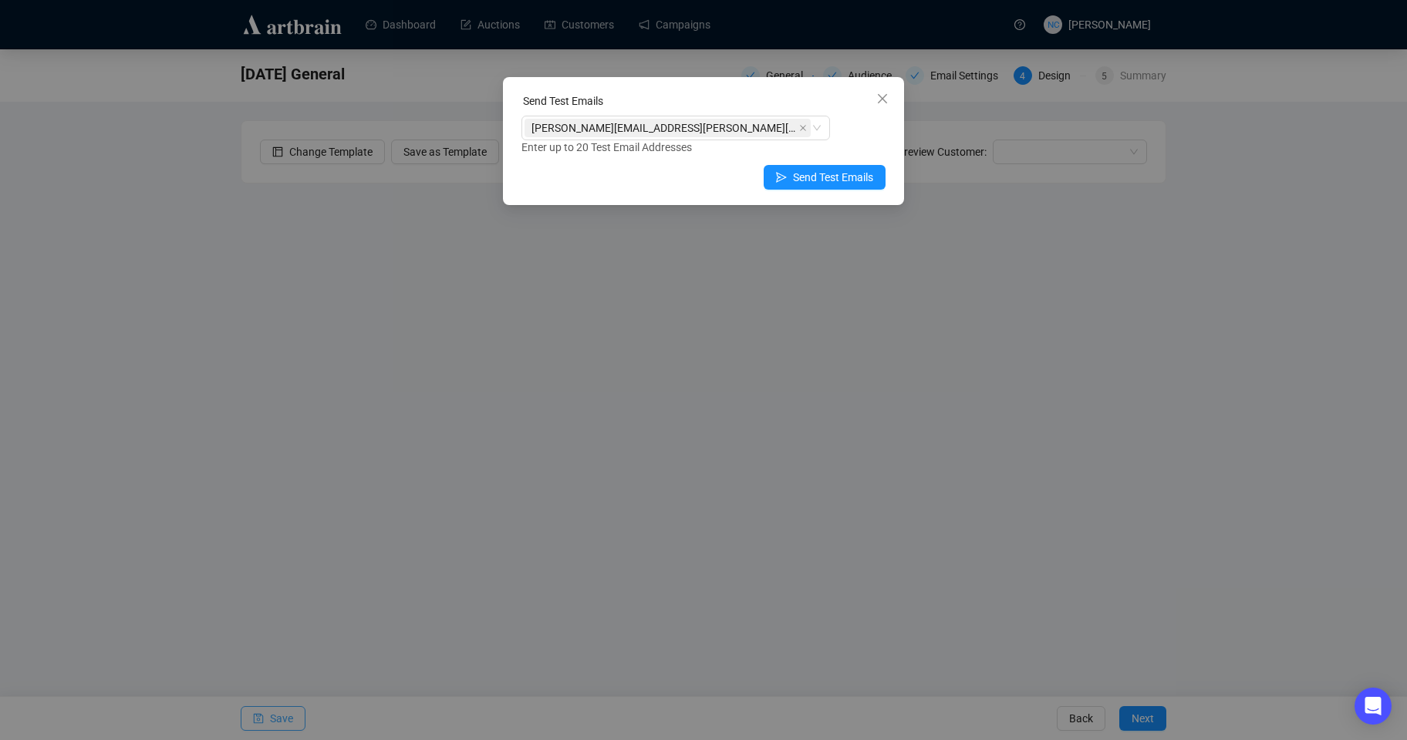
click at [1281, 406] on div "Send Test Emails [PERSON_NAME][EMAIL_ADDRESS][PERSON_NAME][DOMAIN_NAME] Enter u…" at bounding box center [703, 370] width 1407 height 740
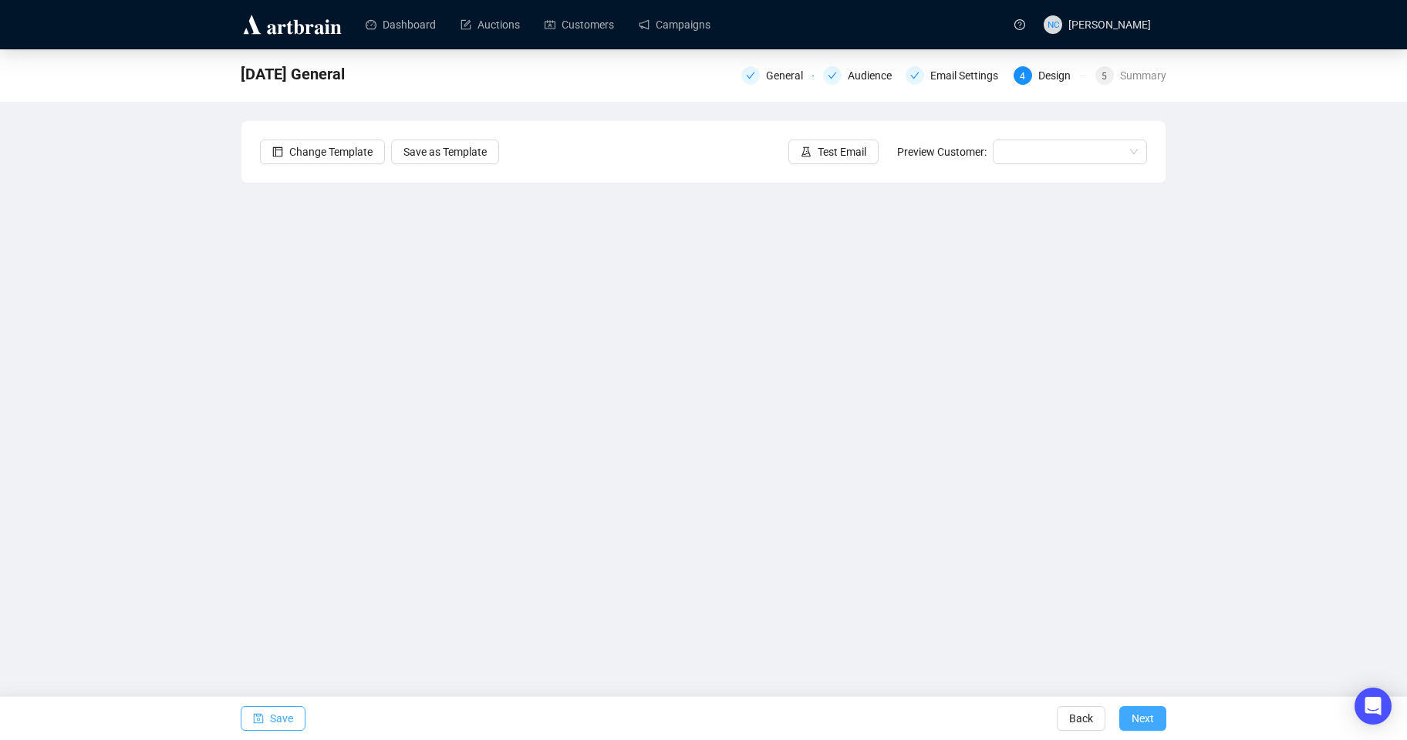
click at [1157, 717] on button "Next" at bounding box center [1142, 718] width 47 height 25
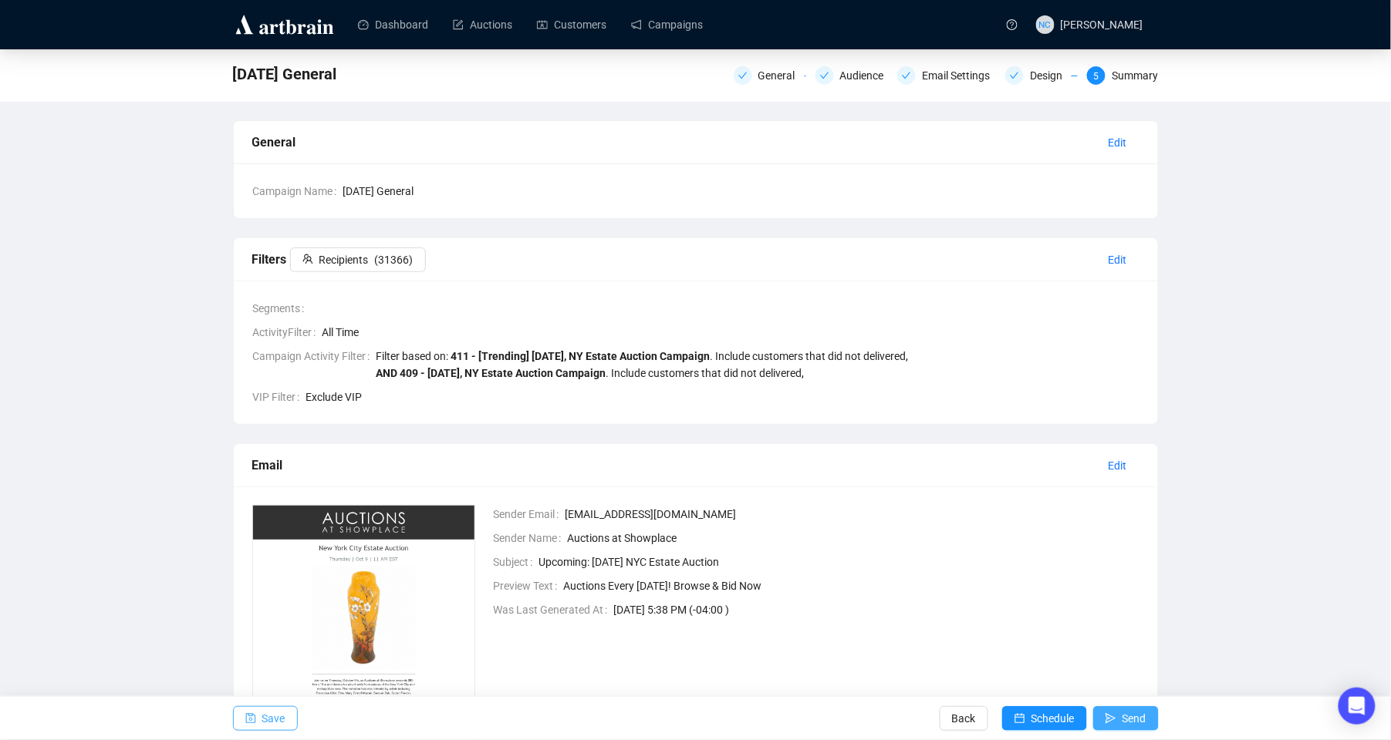
click at [1129, 709] on span "Send" at bounding box center [1134, 718] width 24 height 43
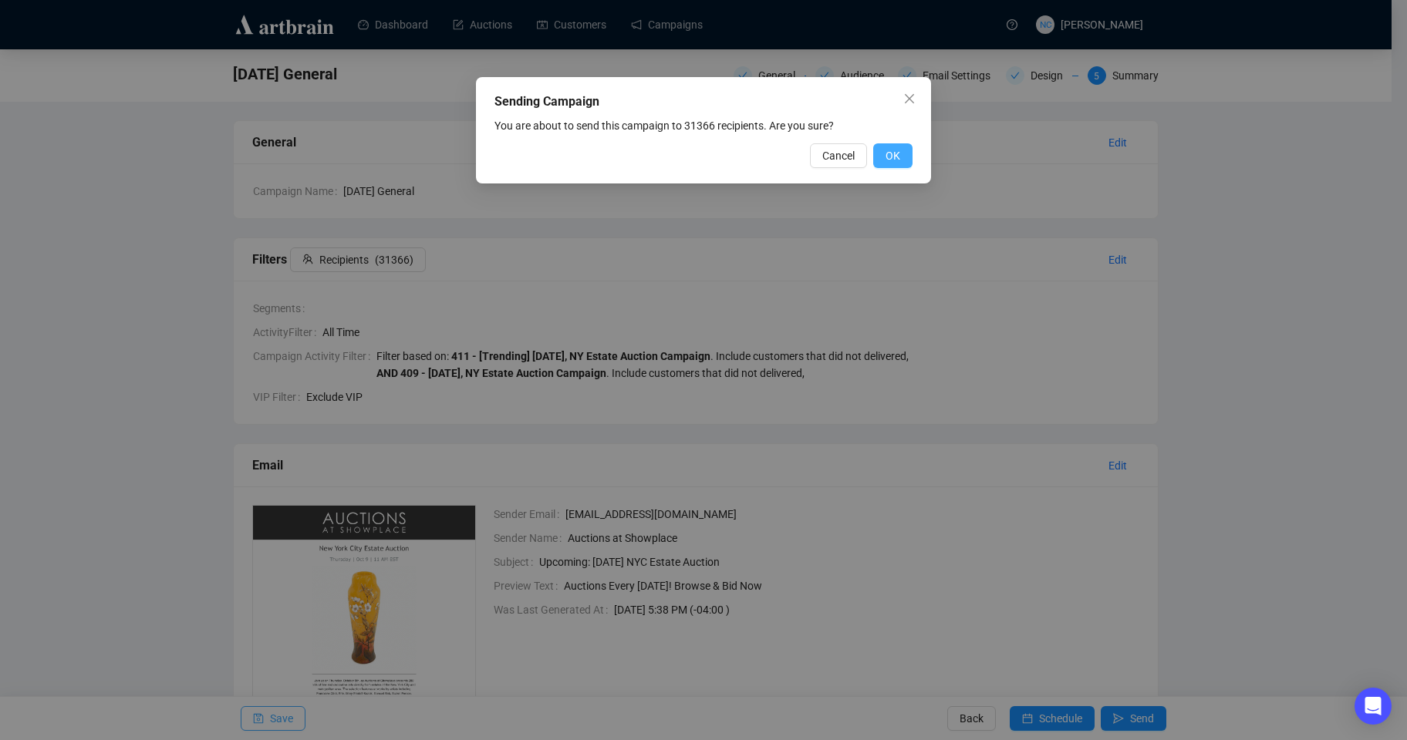
click at [884, 147] on button "OK" at bounding box center [892, 155] width 39 height 25
